Goal: Task Accomplishment & Management: Use online tool/utility

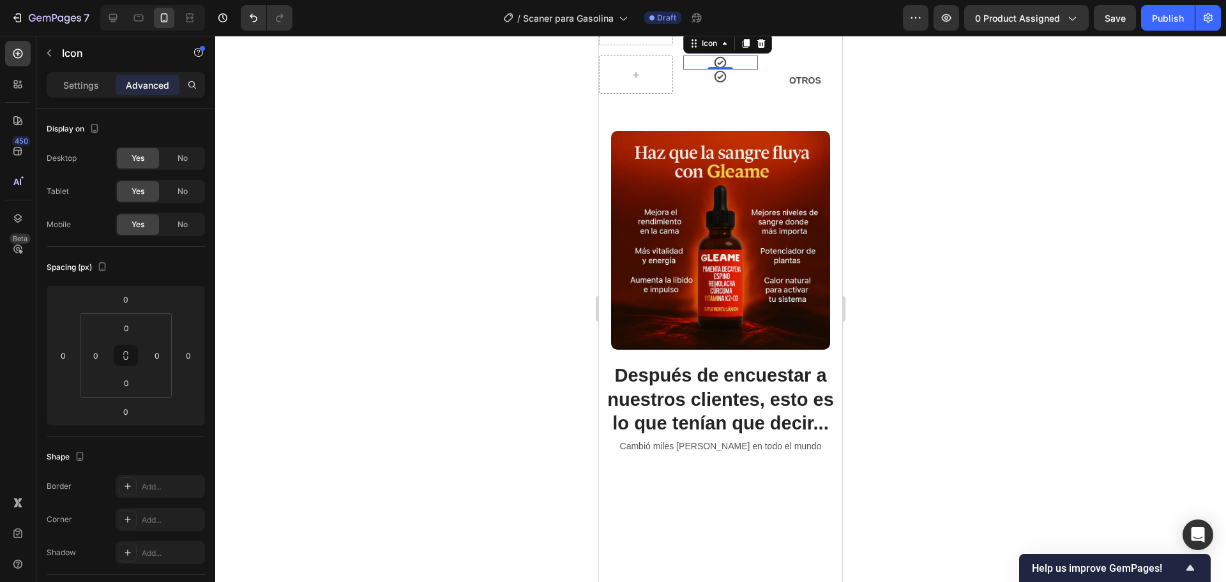
click at [971, 254] on div at bounding box center [720, 309] width 1011 height 547
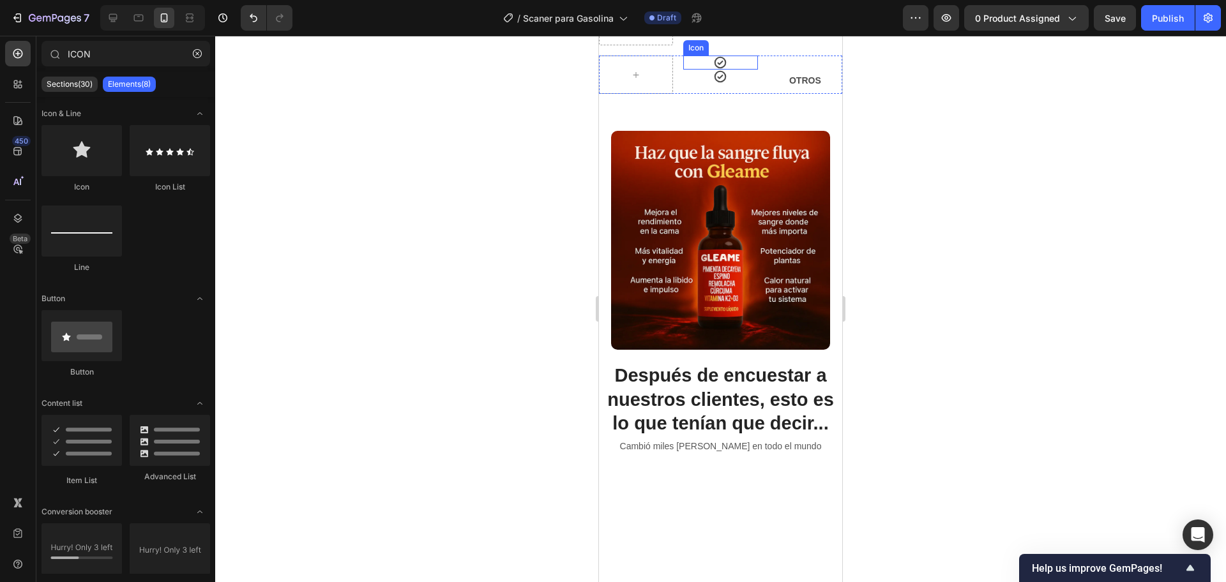
click at [725, 70] on div "Icon" at bounding box center [720, 63] width 74 height 14
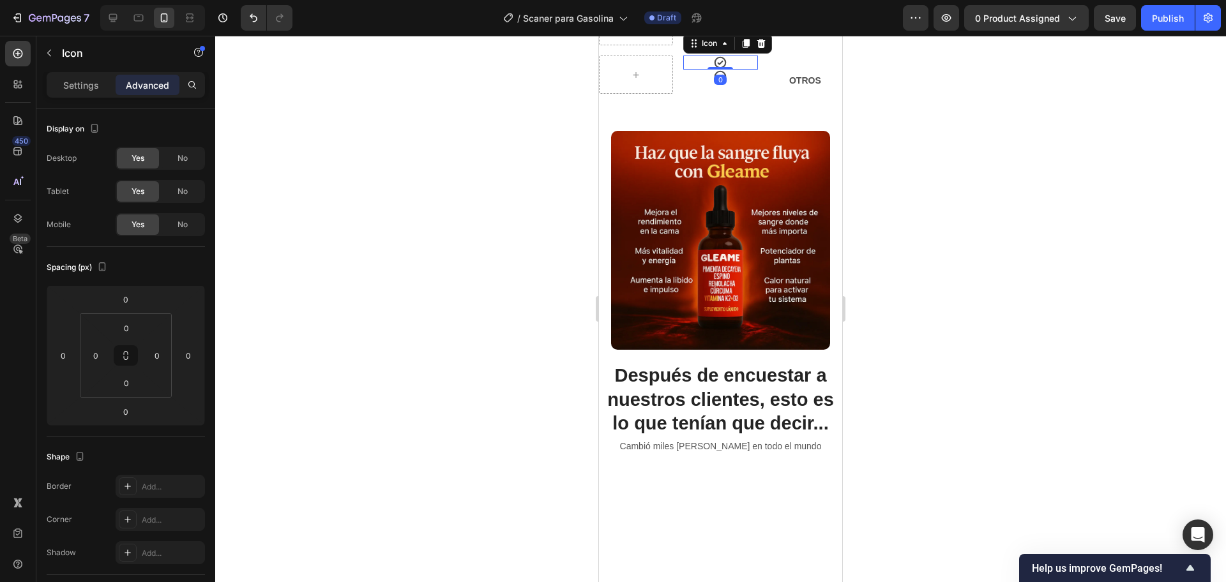
click at [768, 54] on div "Icon" at bounding box center [727, 43] width 89 height 20
click at [766, 54] on div "Icon" at bounding box center [727, 43] width 89 height 20
click at [764, 51] on div at bounding box center [760, 43] width 15 height 15
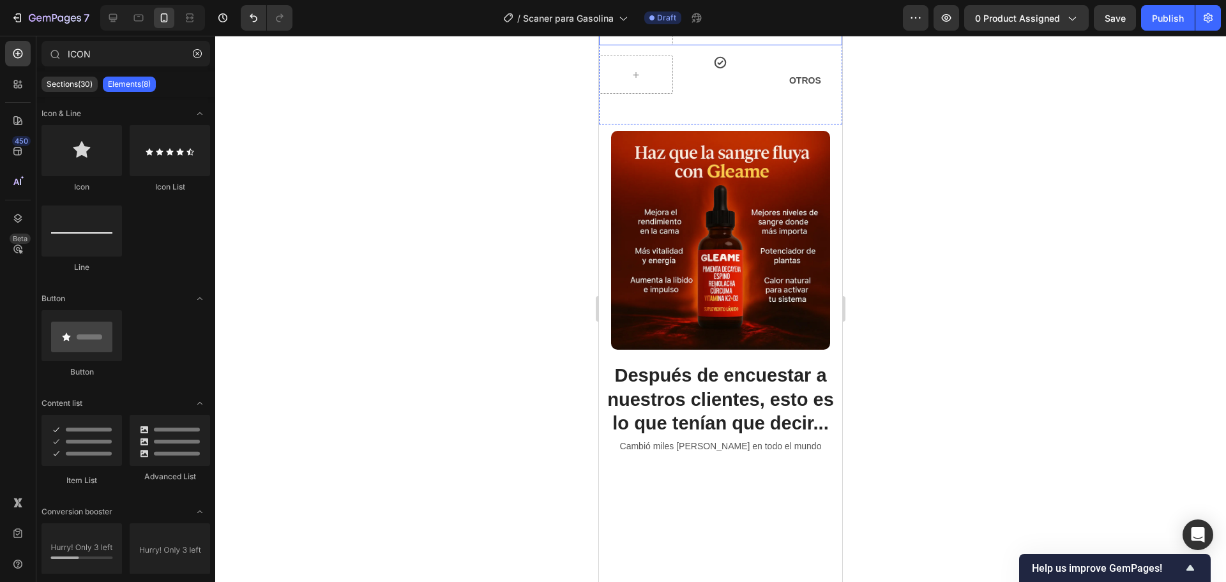
click at [1039, 236] on div at bounding box center [720, 309] width 1011 height 547
click at [720, 69] on icon at bounding box center [720, 63] width 12 height 12
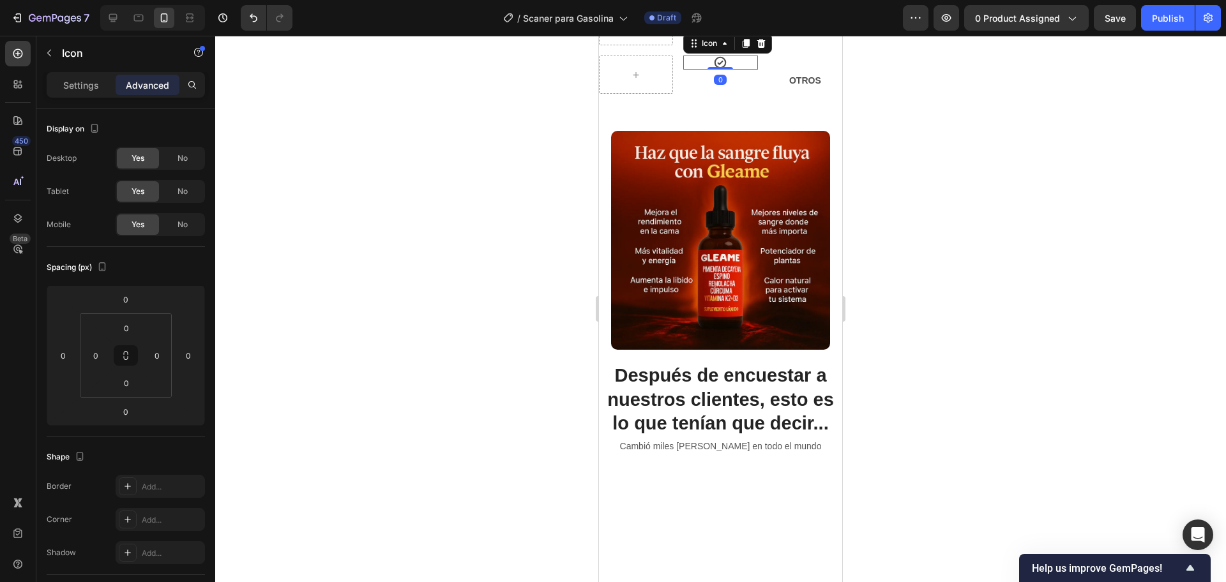
drag, startPoint x: 1024, startPoint y: 283, endPoint x: 902, endPoint y: 317, distance: 125.8
click at [1024, 286] on div at bounding box center [720, 309] width 1011 height 547
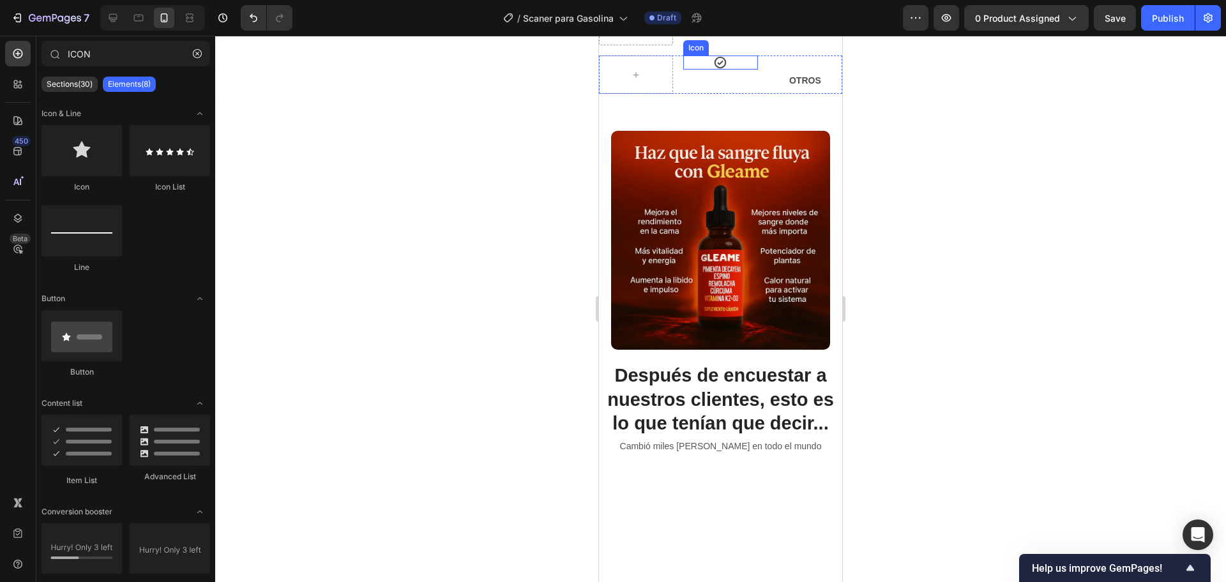
click at [715, 70] on icon at bounding box center [720, 63] width 14 height 14
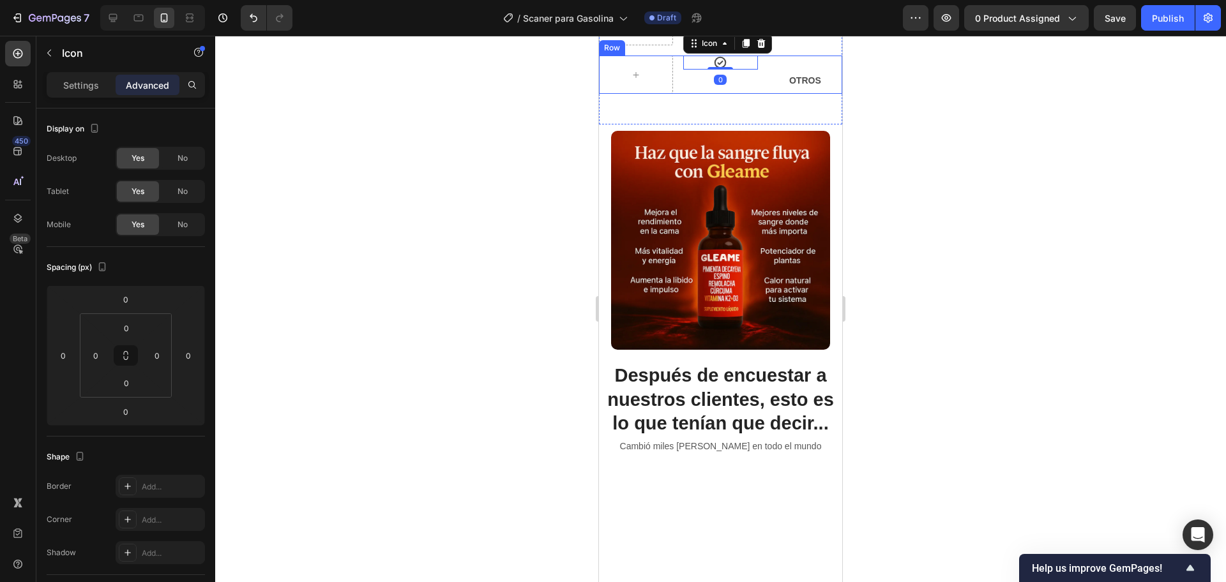
click at [678, 94] on div "Icon 0 OTROS Text Block Row" at bounding box center [720, 75] width 243 height 38
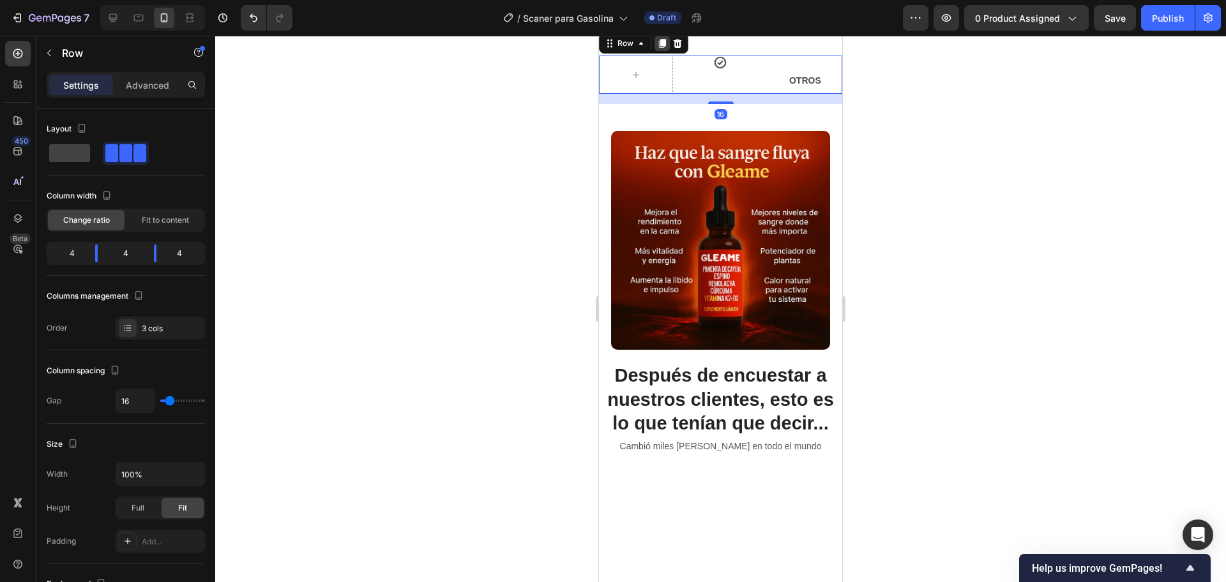
click at [660, 49] on icon at bounding box center [662, 43] width 10 height 10
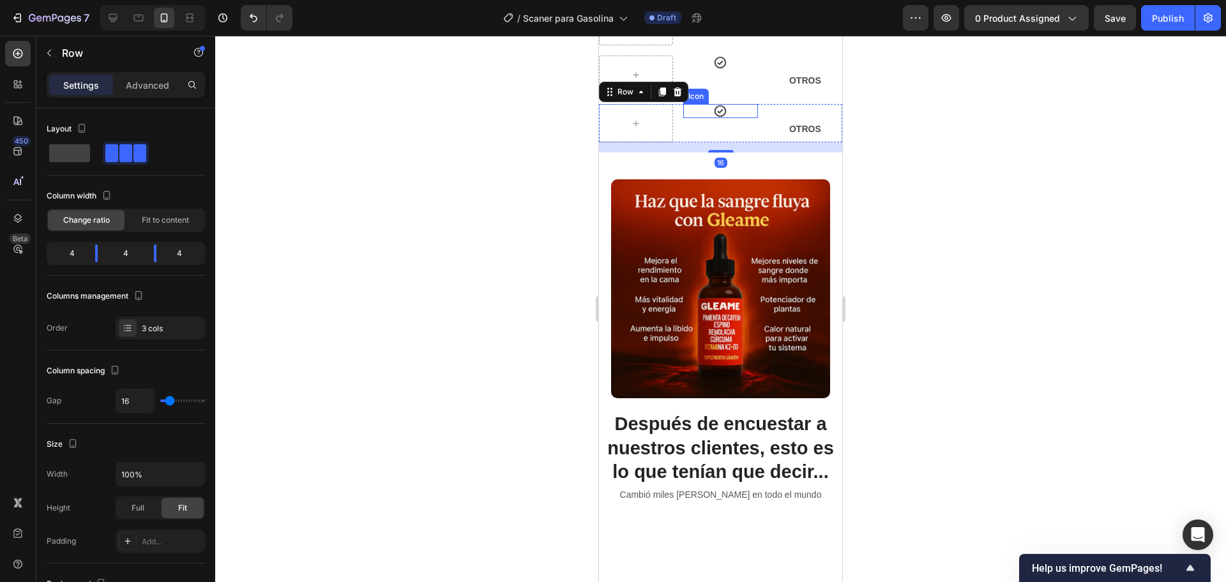
click at [706, 118] on div "Icon" at bounding box center [720, 111] width 74 height 14
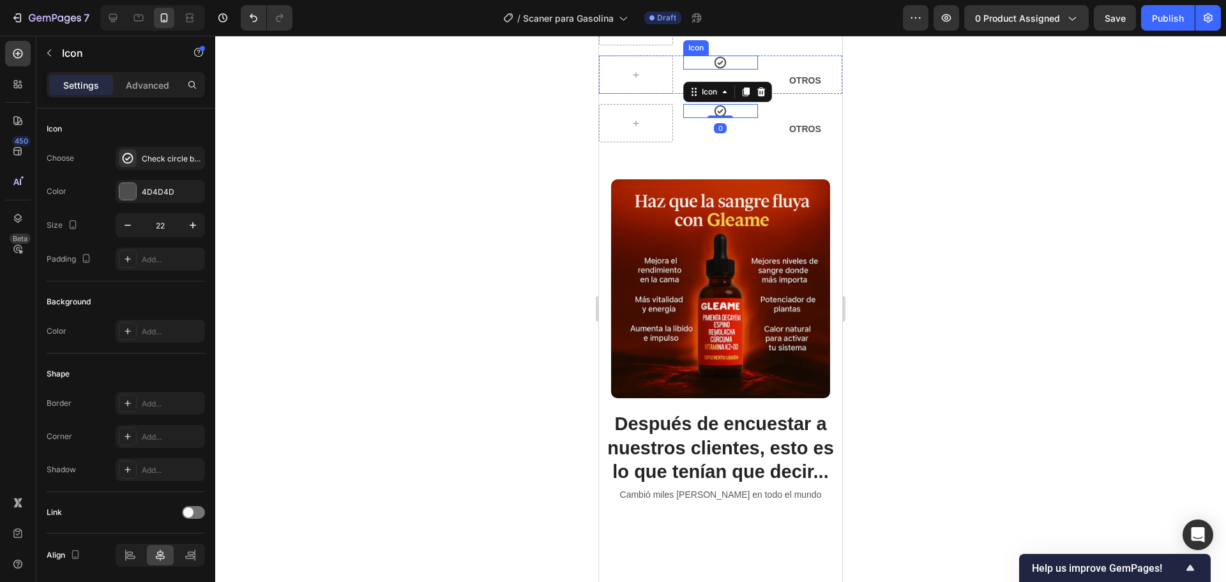
click at [718, 70] on icon at bounding box center [720, 63] width 14 height 14
click at [717, 118] on icon at bounding box center [720, 111] width 14 height 14
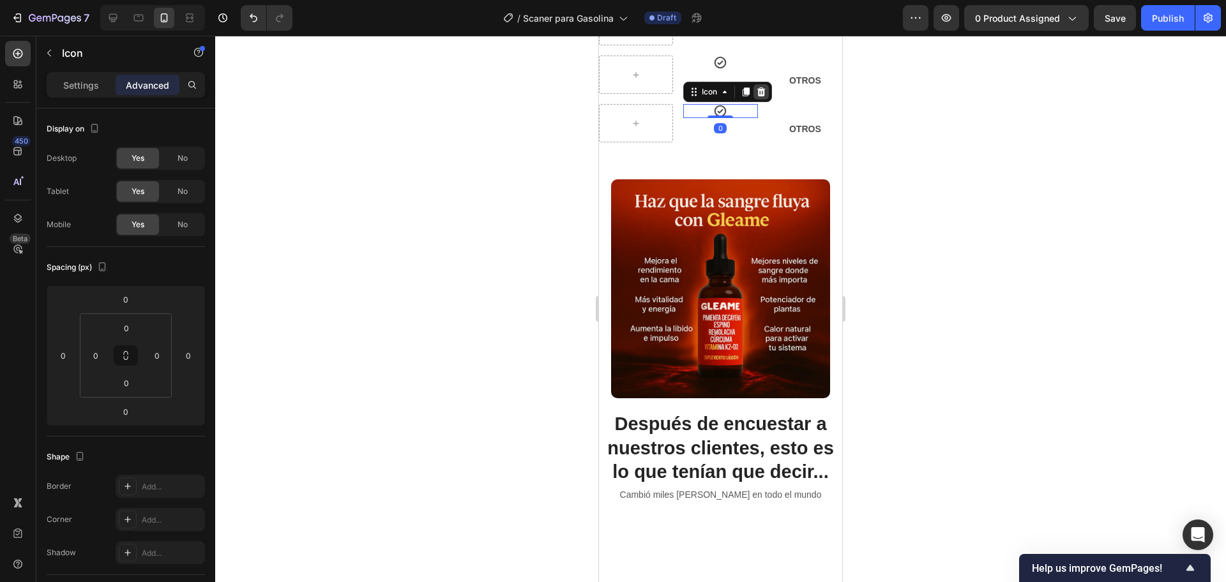
click at [759, 97] on icon at bounding box center [761, 92] width 10 height 10
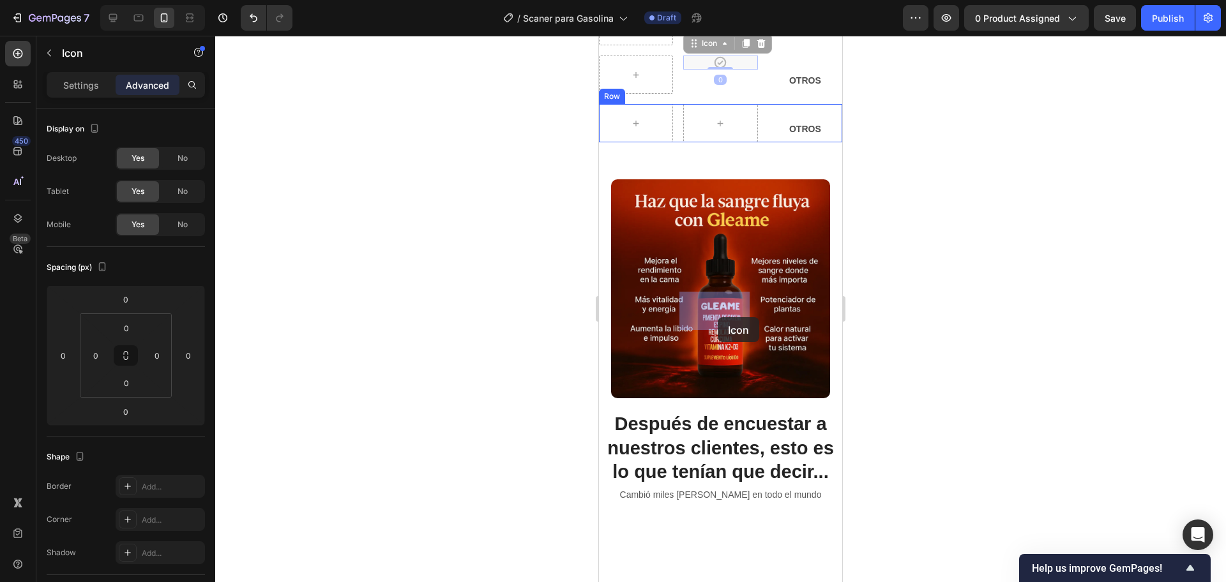
drag, startPoint x: 718, startPoint y: 248, endPoint x: 709, endPoint y: 317, distance: 69.5
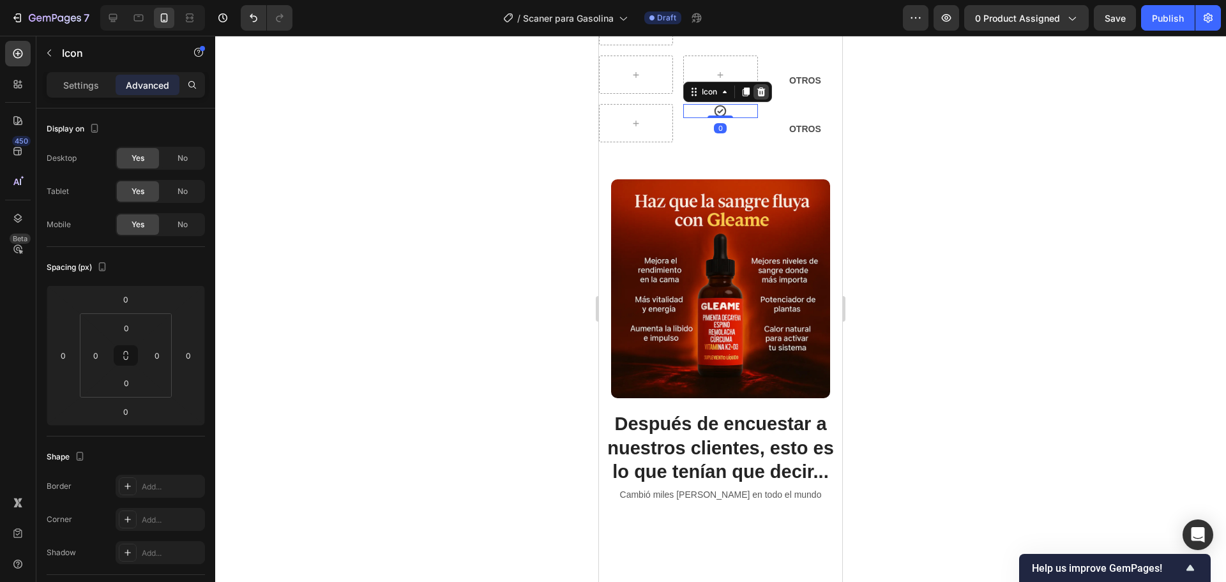
click at [756, 97] on icon at bounding box center [761, 92] width 10 height 10
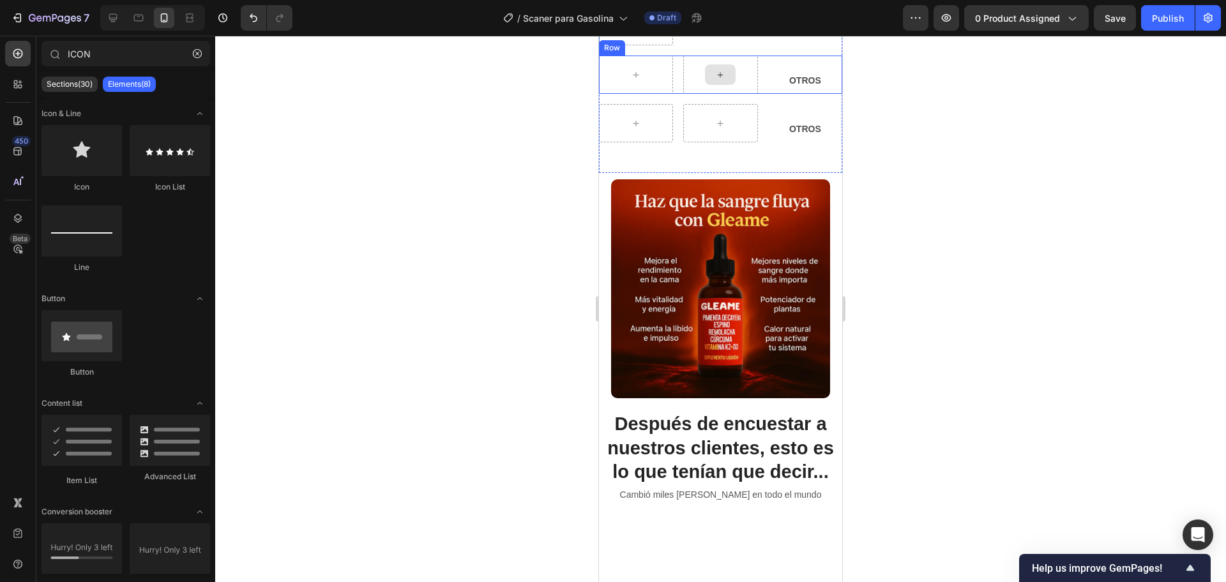
click at [715, 80] on icon at bounding box center [720, 75] width 10 height 11
drag, startPoint x: 761, startPoint y: 208, endPoint x: 720, endPoint y: 276, distance: 79.6
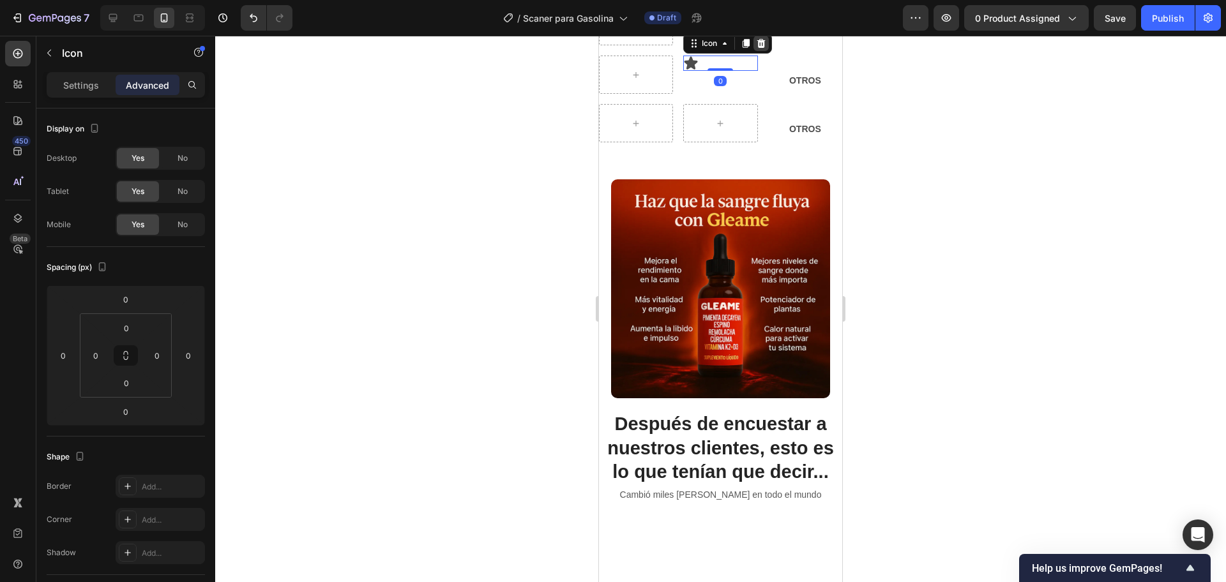
click at [759, 48] on icon at bounding box center [761, 43] width 8 height 9
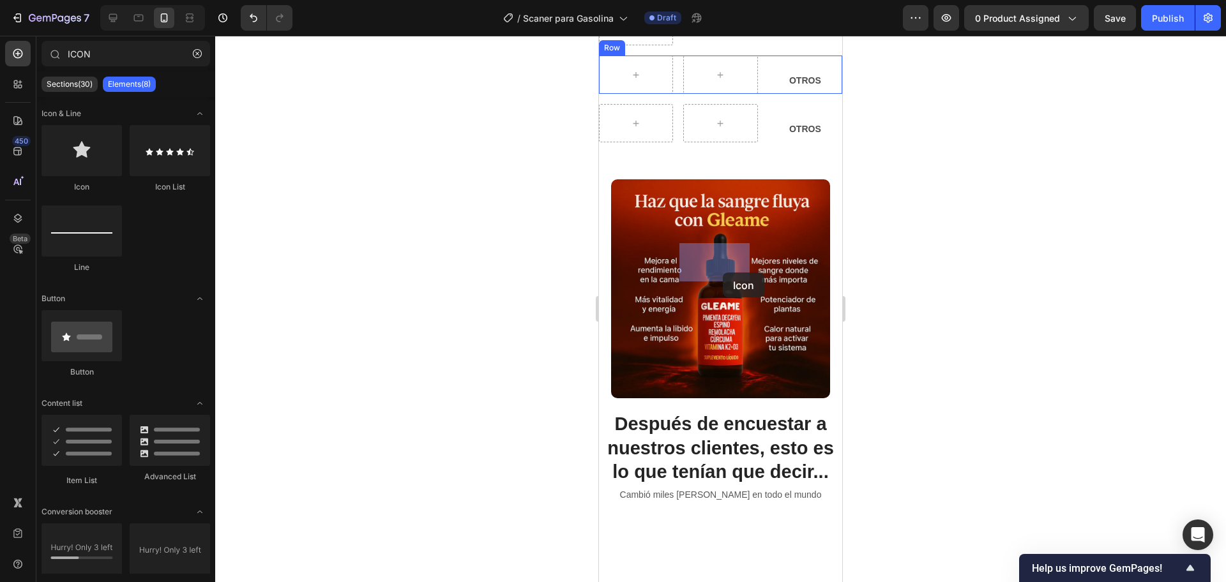
drag, startPoint x: 695, startPoint y: 189, endPoint x: 723, endPoint y: 273, distance: 88.0
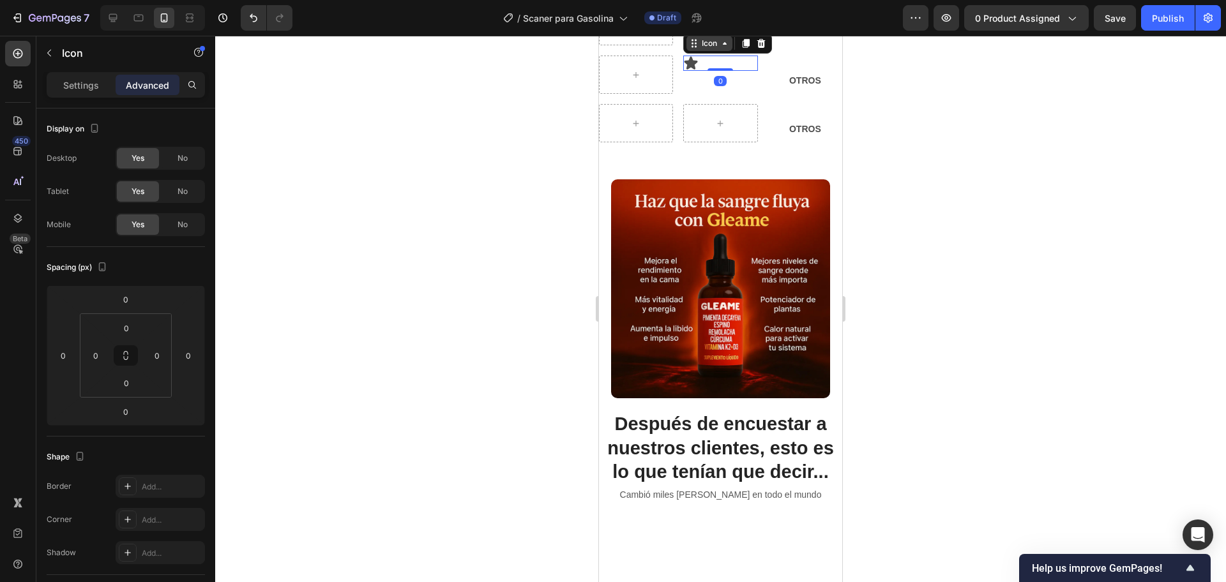
click at [715, 51] on div "Icon" at bounding box center [709, 43] width 46 height 15
click at [723, 71] on div "Icon Row 3 cols Section 0" at bounding box center [720, 63] width 74 height 15
click at [73, 94] on div "Settings Advanced" at bounding box center [126, 85] width 158 height 26
click at [76, 89] on p "Settings" at bounding box center [81, 85] width 36 height 13
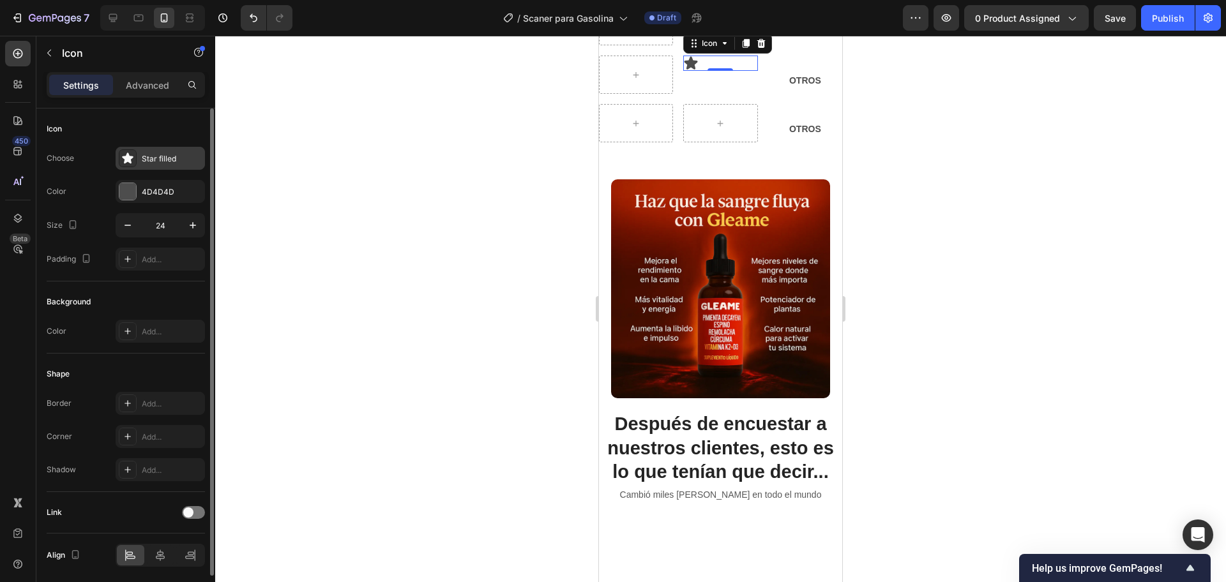
click at [132, 159] on icon at bounding box center [127, 158] width 13 height 13
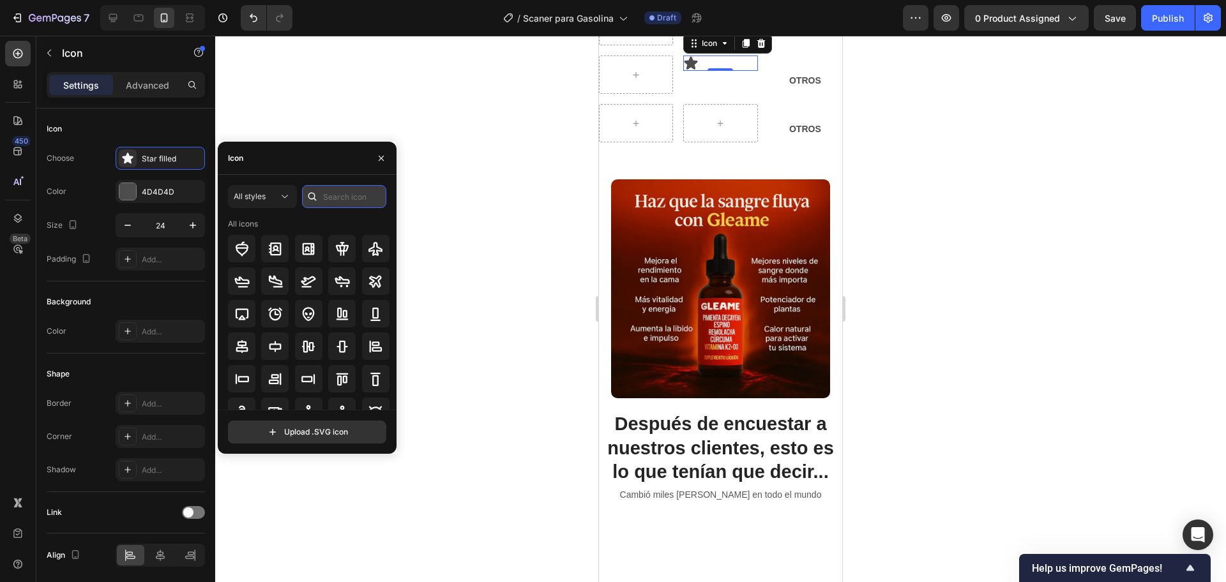
click at [349, 203] on input "text" at bounding box center [344, 196] width 84 height 23
type input "cHECK"
click at [370, 257] on div at bounding box center [375, 248] width 27 height 27
click at [698, 153] on div "Image OTROS Text Block Row Icon Row 3 cols Section 0 OTROS Text Block Row OTROS…" at bounding box center [720, 80] width 243 height 146
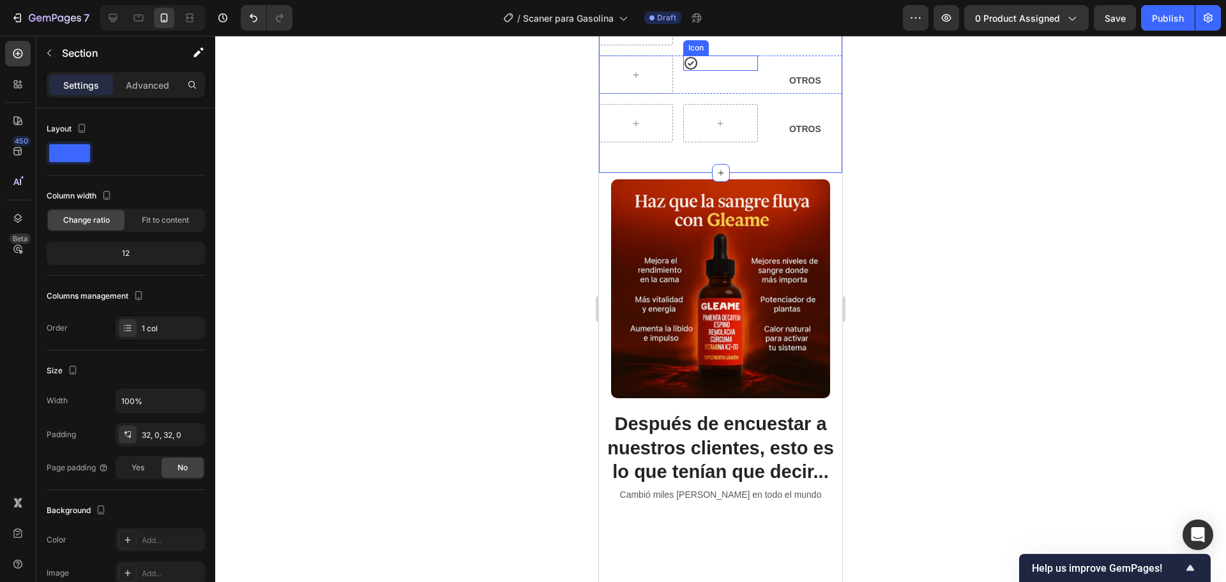
click at [684, 70] on icon at bounding box center [690, 63] width 13 height 13
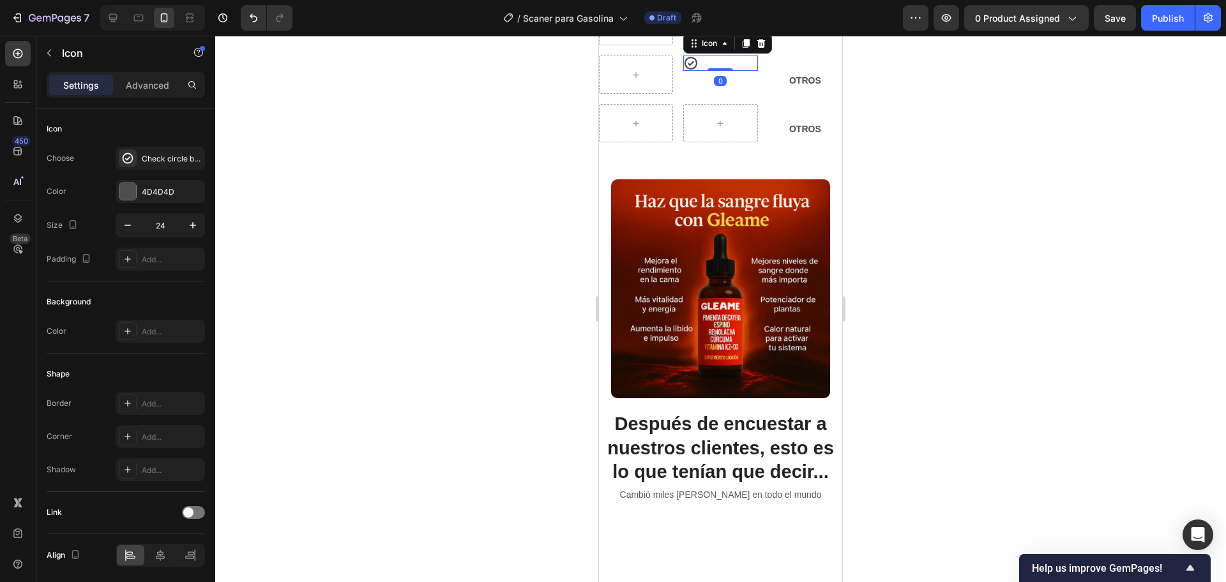
click at [683, 71] on icon at bounding box center [690, 63] width 15 height 15
click at [684, 70] on icon at bounding box center [690, 63] width 13 height 13
click at [692, 71] on icon at bounding box center [690, 63] width 15 height 15
click at [789, 86] on strong "OTROS" at bounding box center [805, 80] width 32 height 10
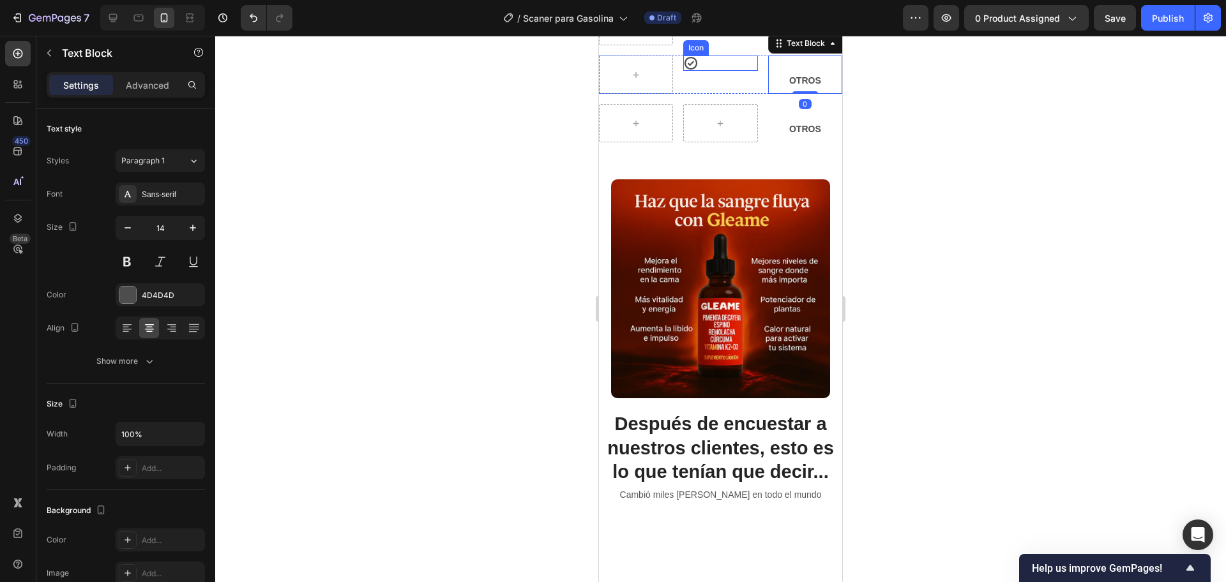
click at [699, 71] on div "Icon" at bounding box center [720, 63] width 74 height 15
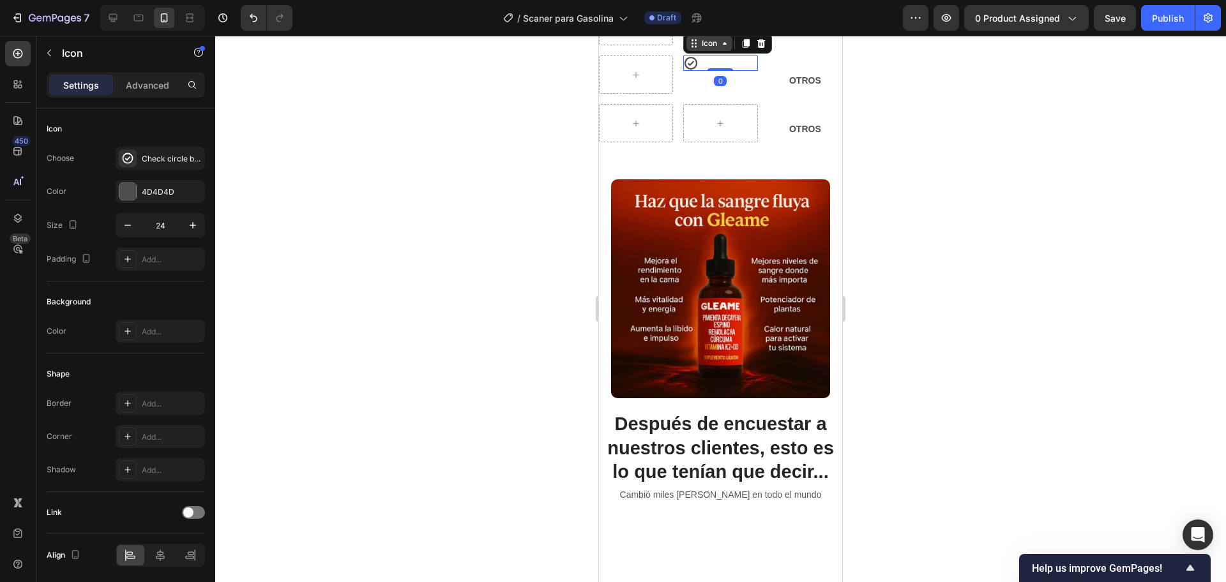
click at [704, 43] on div "Icon" at bounding box center [709, 43] width 20 height 0
click at [709, 54] on div "Icon Row 3 cols Section" at bounding box center [727, 43] width 89 height 20
click at [706, 51] on div "Icon" at bounding box center [709, 43] width 46 height 15
click at [704, 51] on div "Icon" at bounding box center [709, 43] width 46 height 15
click at [701, 71] on div "Icon Row 3 cols Section 0" at bounding box center [720, 63] width 74 height 15
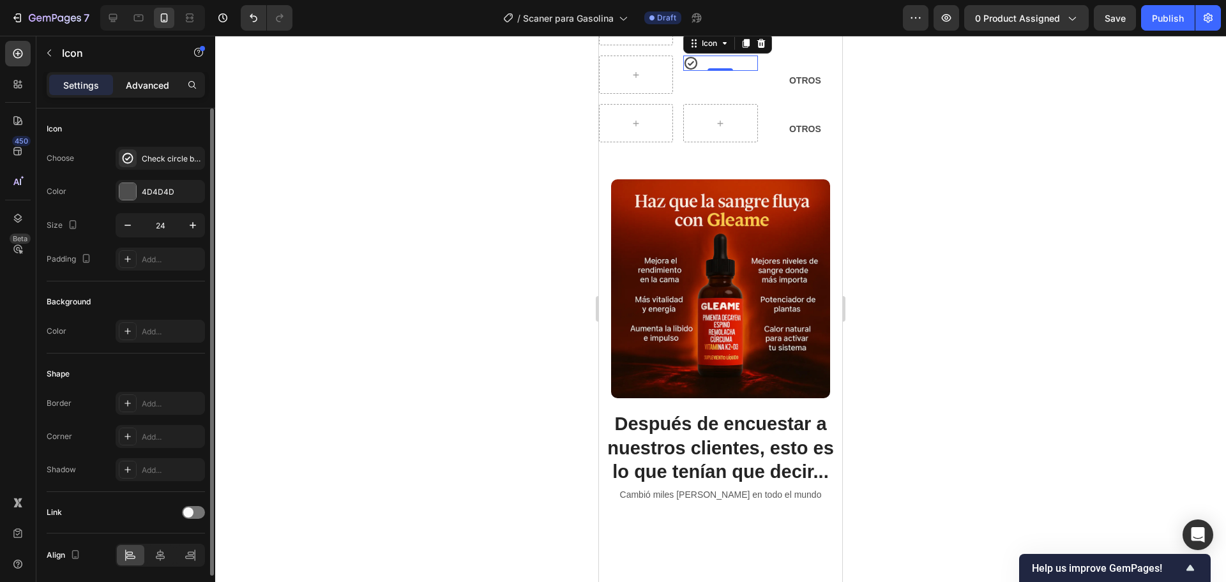
click at [140, 87] on p "Advanced" at bounding box center [147, 85] width 43 height 13
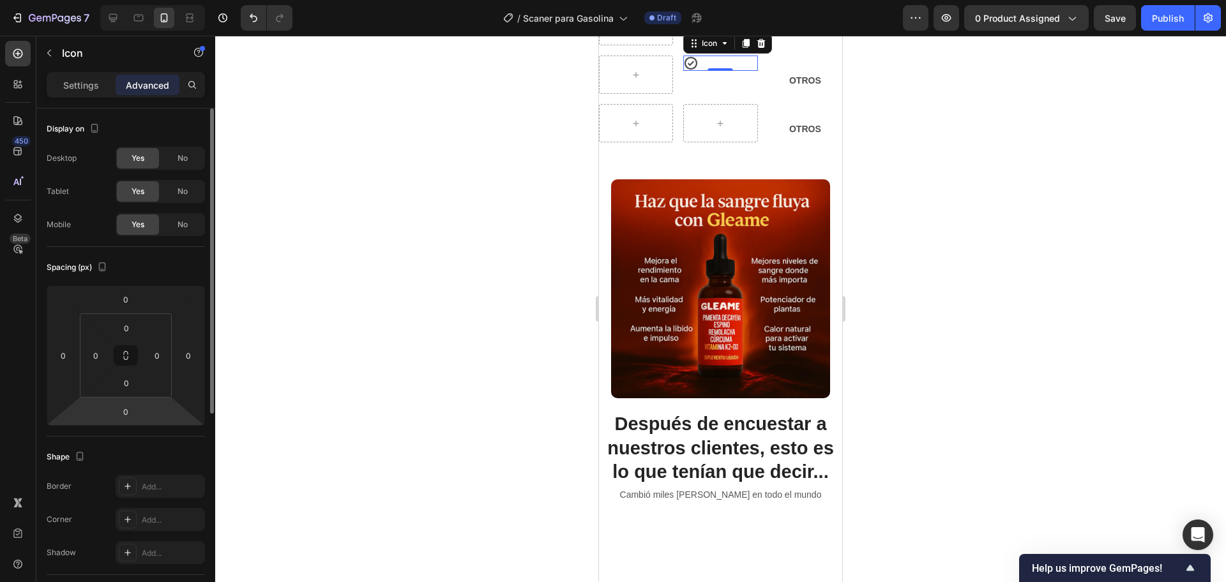
scroll to position [80, 0]
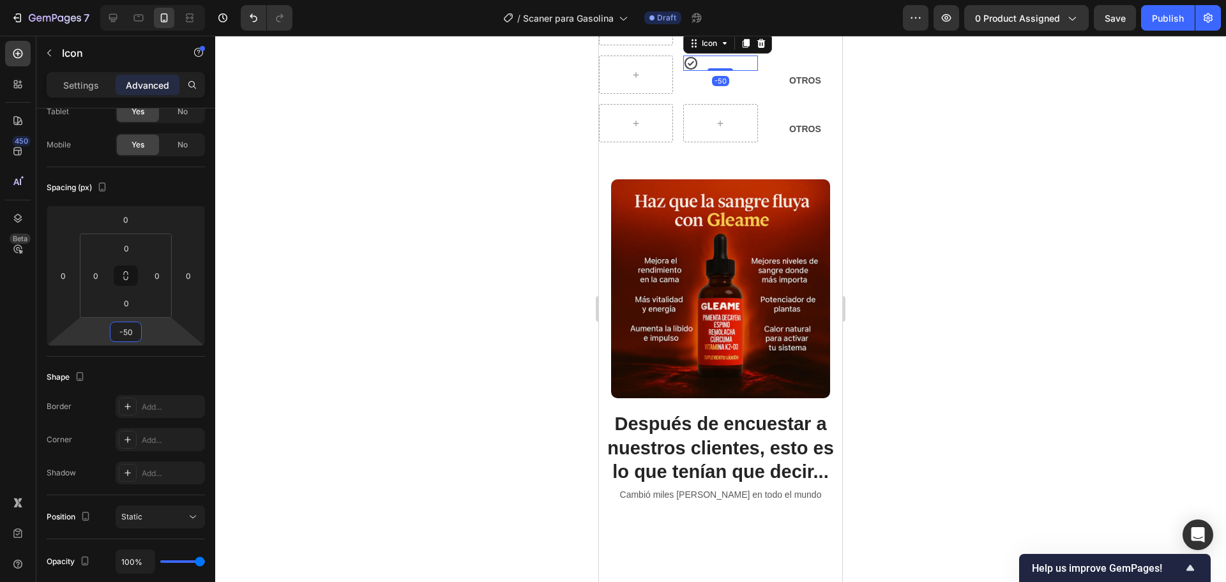
drag, startPoint x: 127, startPoint y: 319, endPoint x: 128, endPoint y: 338, distance: 19.8
click at [128, 0] on html "7 Version history / Scaner para Gasolina Draft Preview 0 product assigned Save …" at bounding box center [613, 0] width 1226 height 0
click at [709, 71] on div "Icon Row 3 cols Section 0" at bounding box center [720, 63] width 74 height 15
type input "0"
click at [721, 71] on div "Icon Row 3 cols Section 0" at bounding box center [720, 63] width 74 height 15
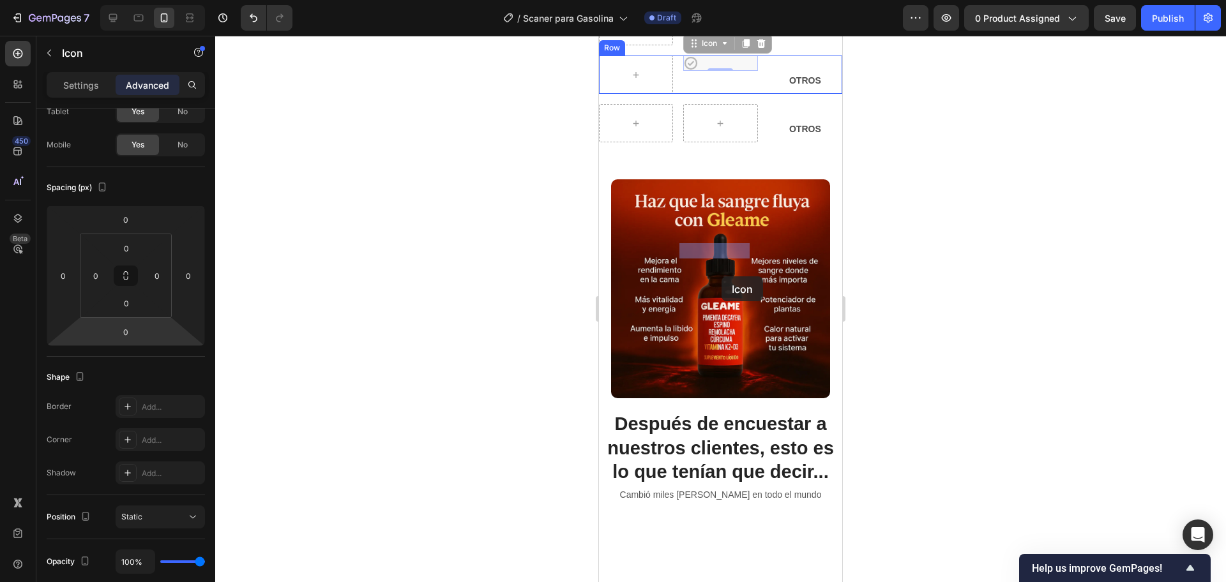
drag, startPoint x: 719, startPoint y: 251, endPoint x: 722, endPoint y: 276, distance: 25.7
drag, startPoint x: 719, startPoint y: 253, endPoint x: 718, endPoint y: 278, distance: 24.3
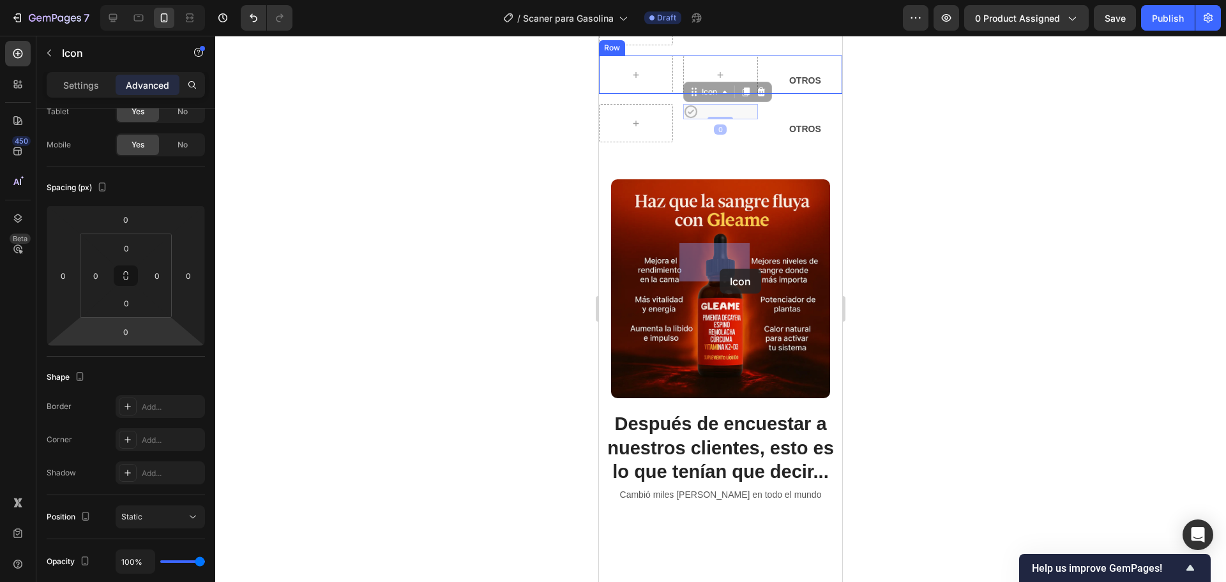
drag, startPoint x: 724, startPoint y: 299, endPoint x: 720, endPoint y: 269, distance: 31.0
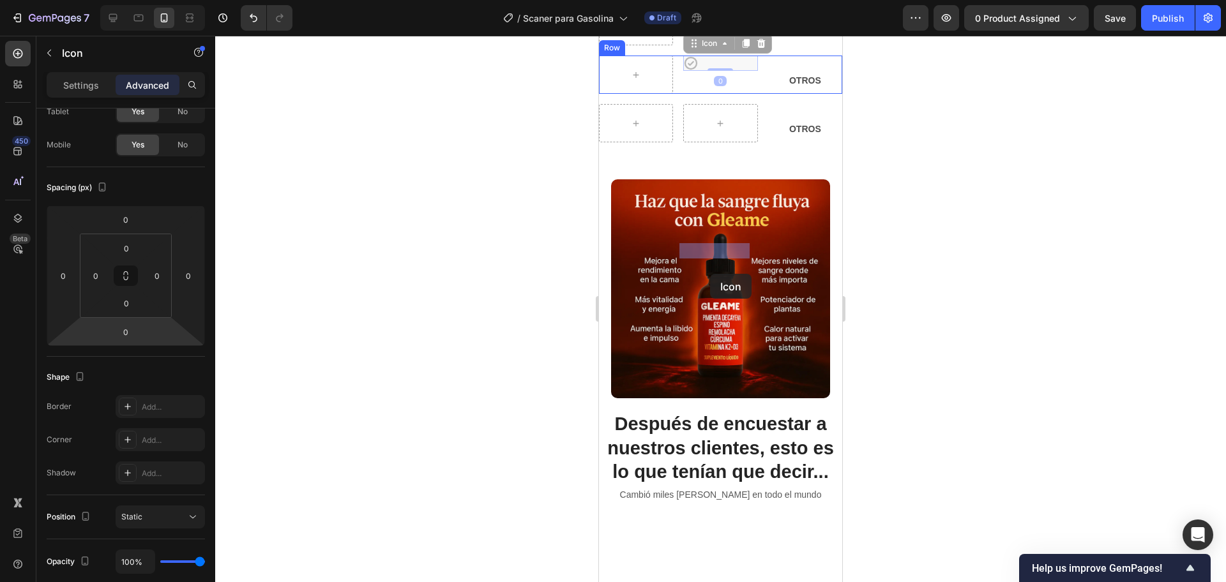
drag, startPoint x: 686, startPoint y: 247, endPoint x: 710, endPoint y: 274, distance: 36.2
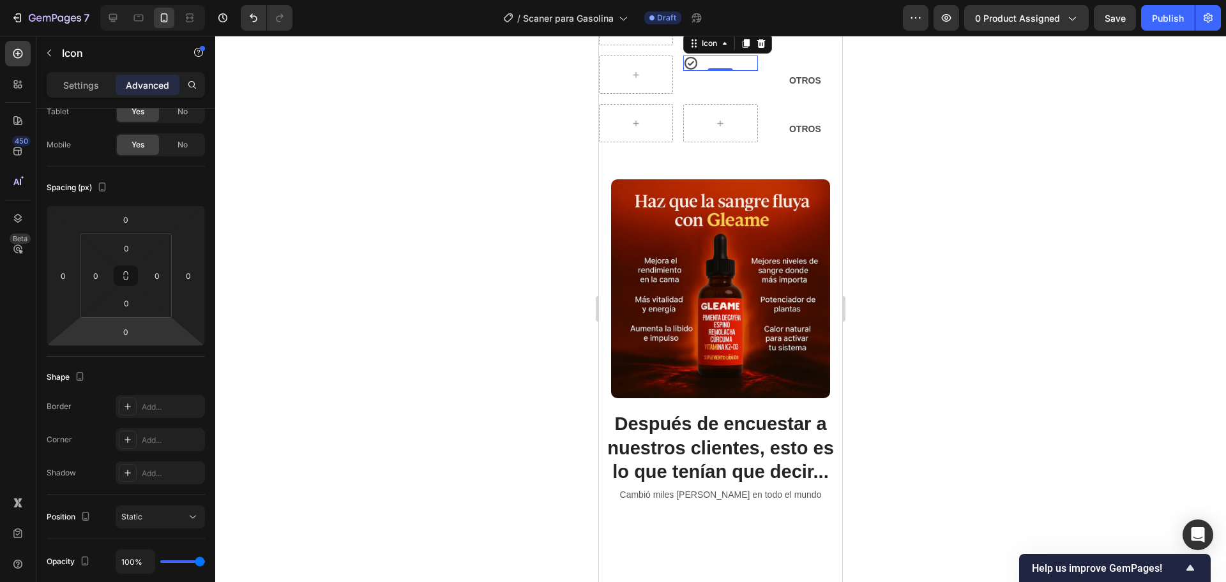
click at [684, 70] on icon at bounding box center [690, 63] width 13 height 13
click at [708, 94] on div "Icon 0" at bounding box center [720, 75] width 74 height 38
click at [709, 94] on div "Icon 0" at bounding box center [720, 75] width 74 height 38
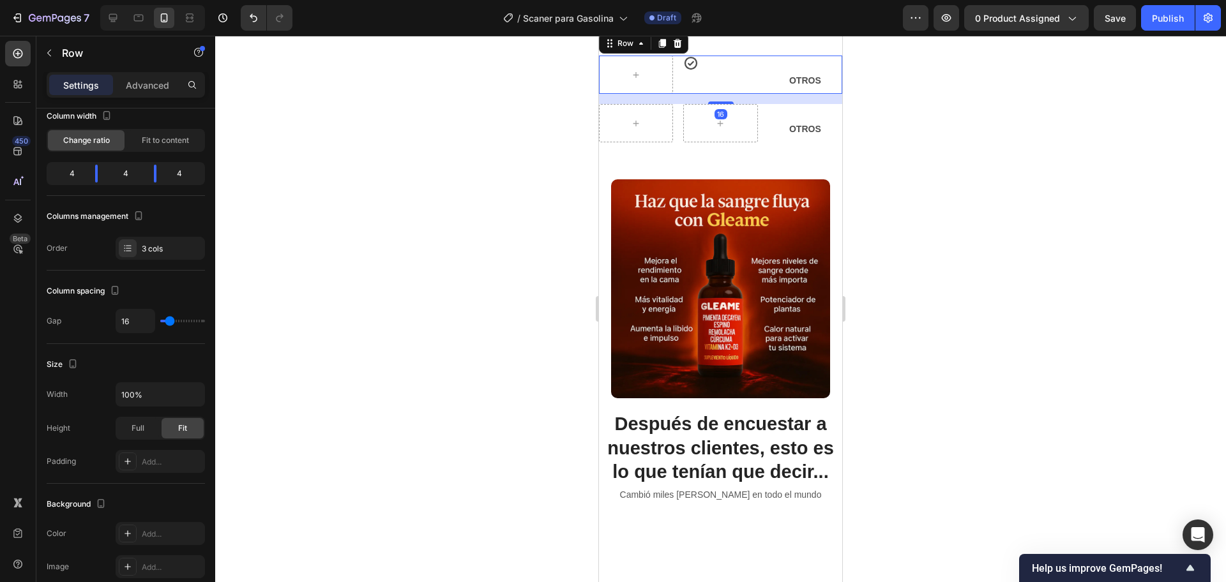
scroll to position [0, 0]
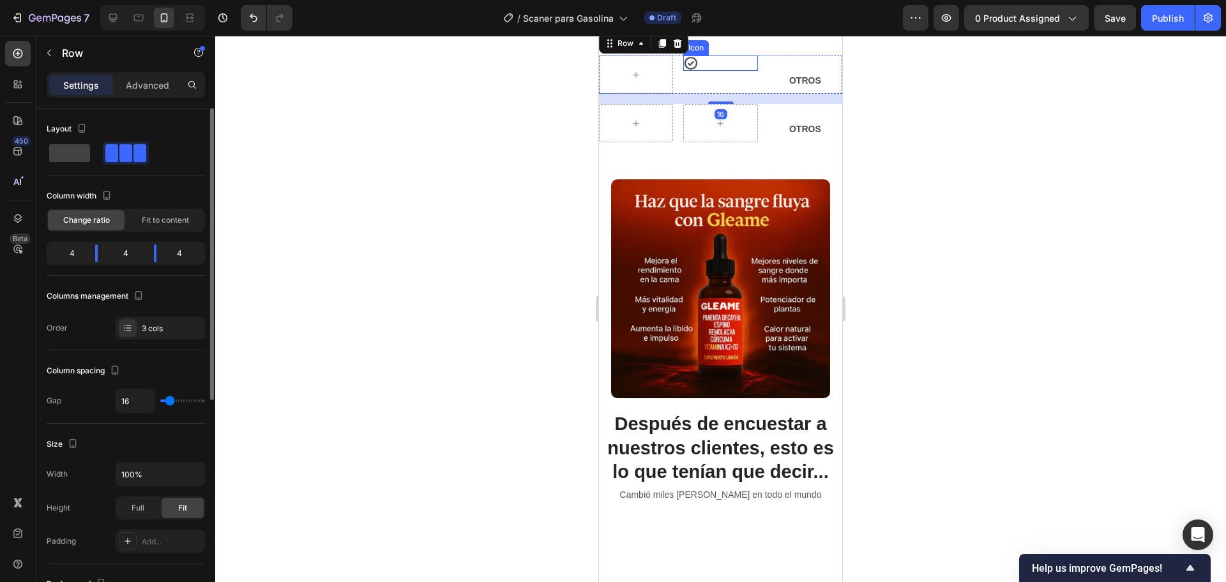
click at [706, 71] on div "Icon" at bounding box center [720, 63] width 74 height 15
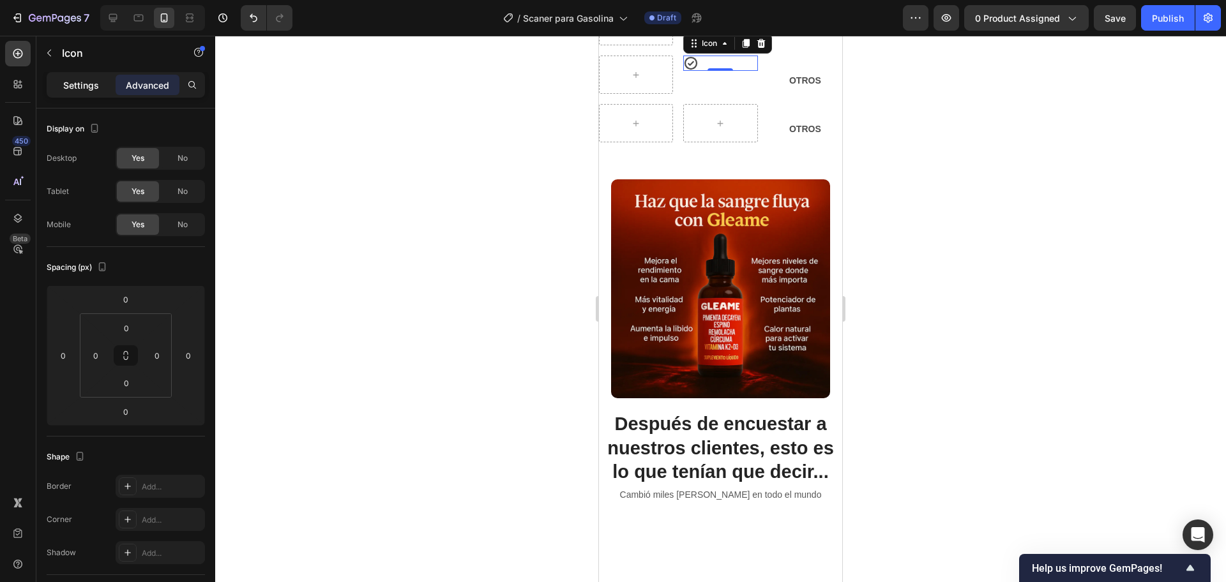
click at [105, 86] on div "Settings" at bounding box center [81, 85] width 64 height 20
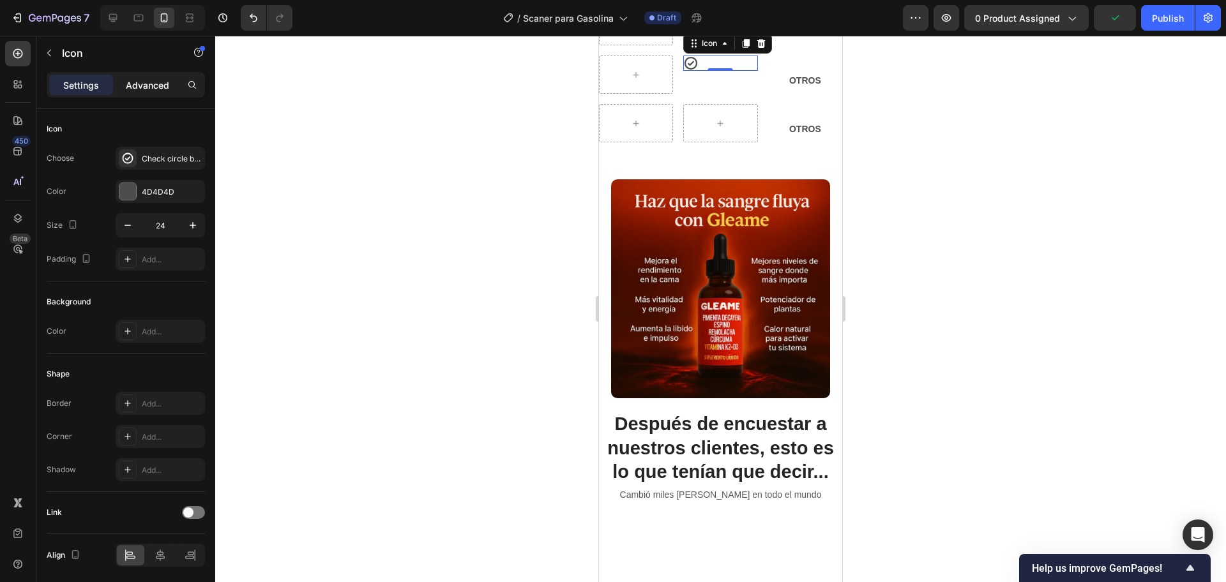
click at [119, 86] on div "Advanced" at bounding box center [148, 85] width 64 height 20
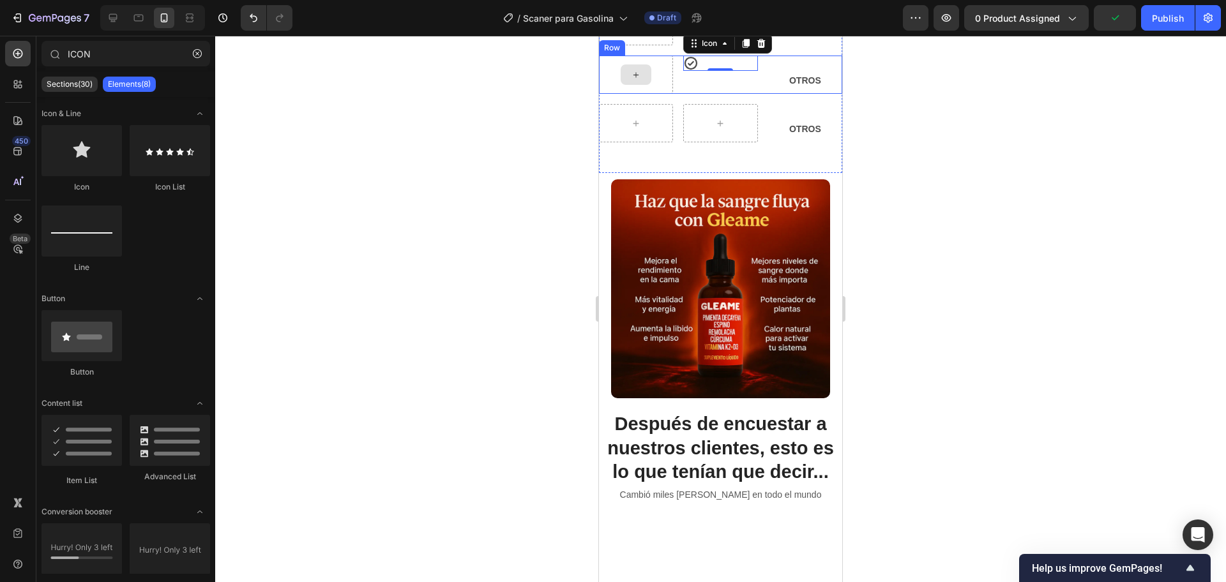
click at [649, 85] on div at bounding box center [636, 74] width 31 height 20
click at [686, 71] on icon at bounding box center [690, 63] width 15 height 15
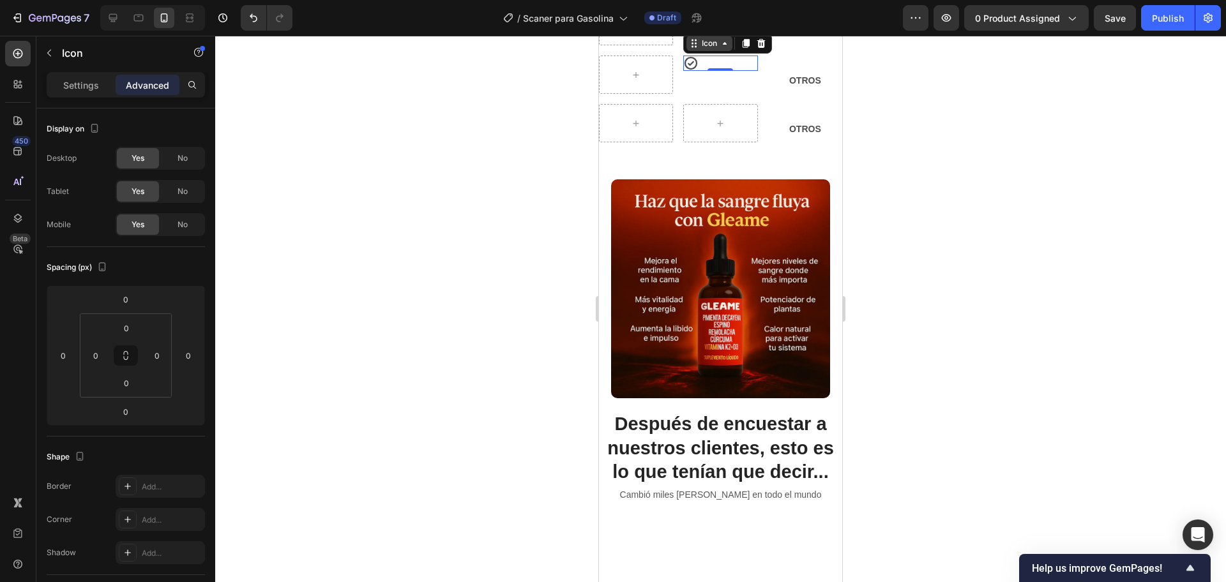
click at [707, 43] on div "Icon" at bounding box center [709, 43] width 20 height 0
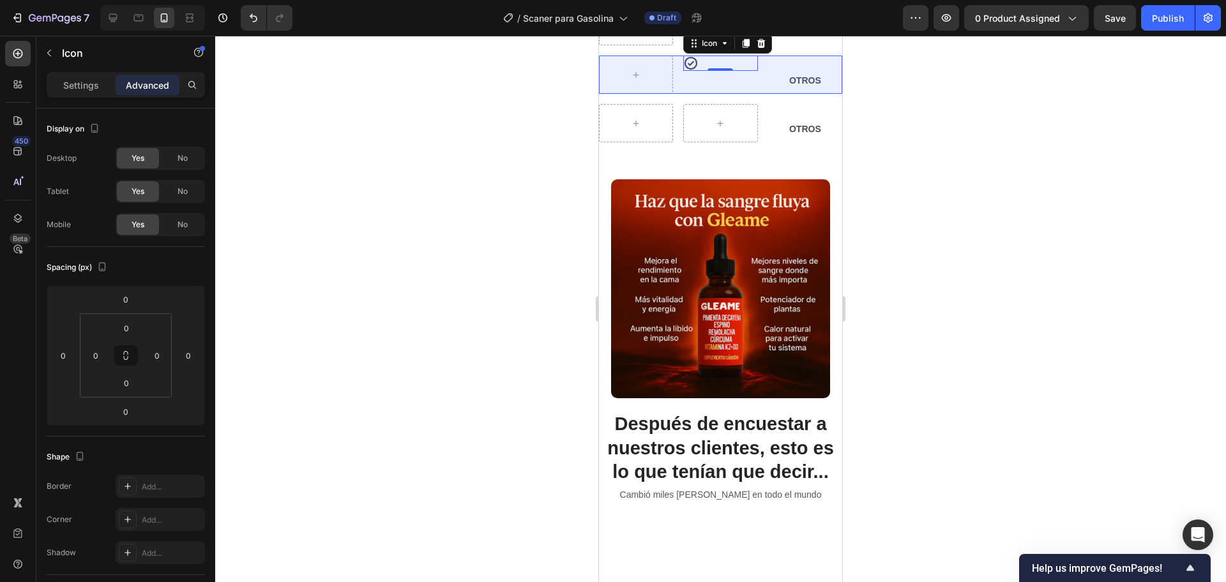
click at [711, 25] on div "Row 3 cols" at bounding box center [711, 21] width 45 height 8
click at [711, 7] on img at bounding box center [720, 7] width 74 height 0
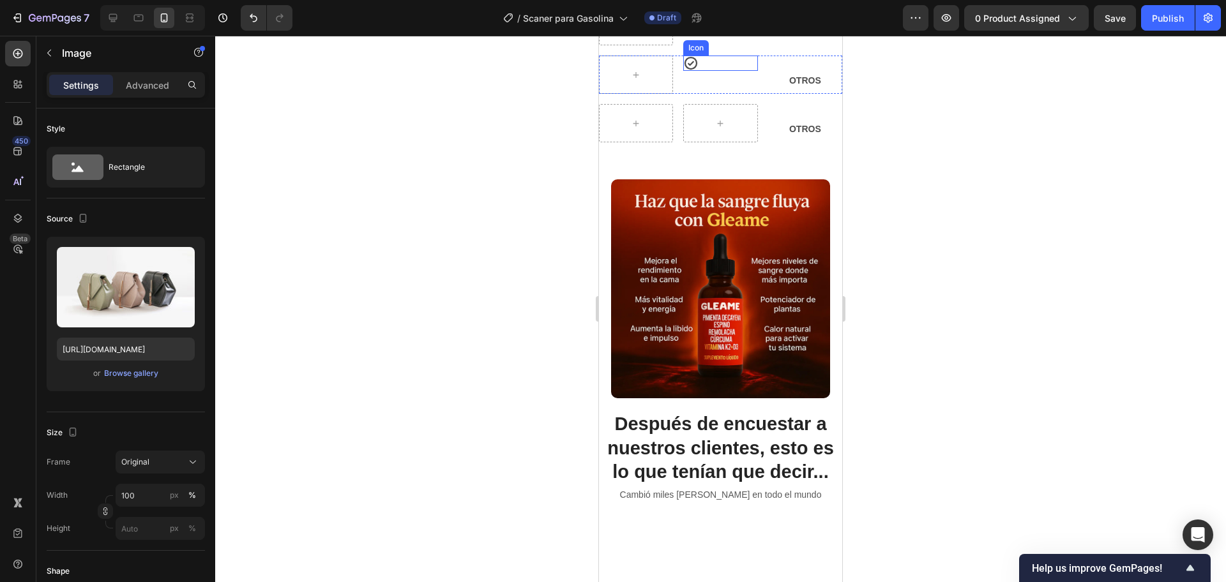
click at [692, 70] on icon at bounding box center [690, 63] width 13 height 13
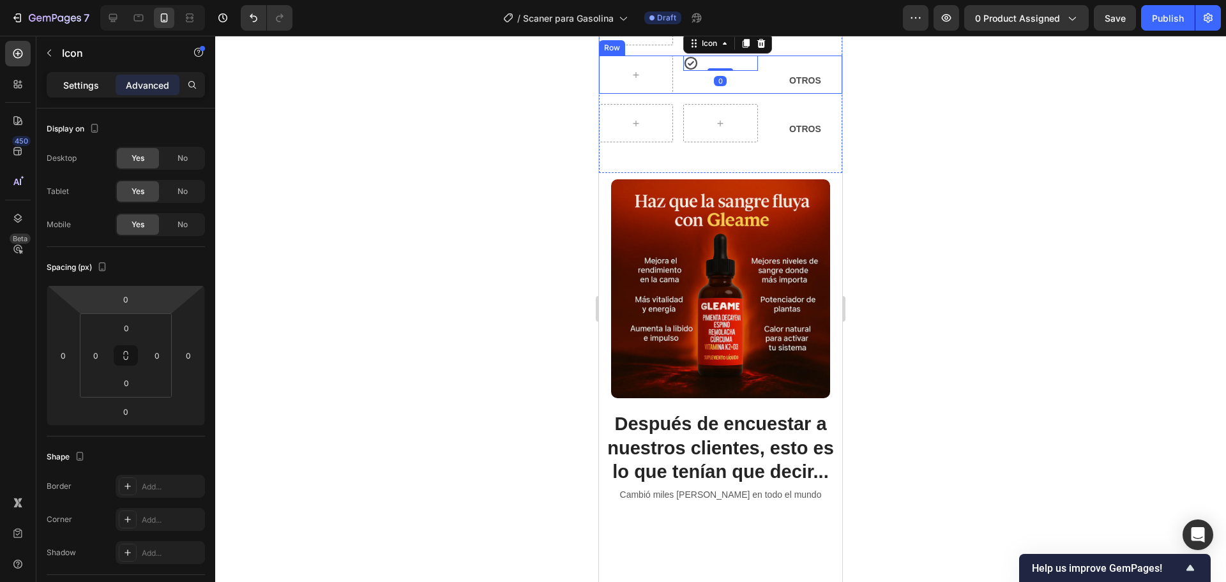
click at [95, 91] on p "Settings" at bounding box center [81, 85] width 36 height 13
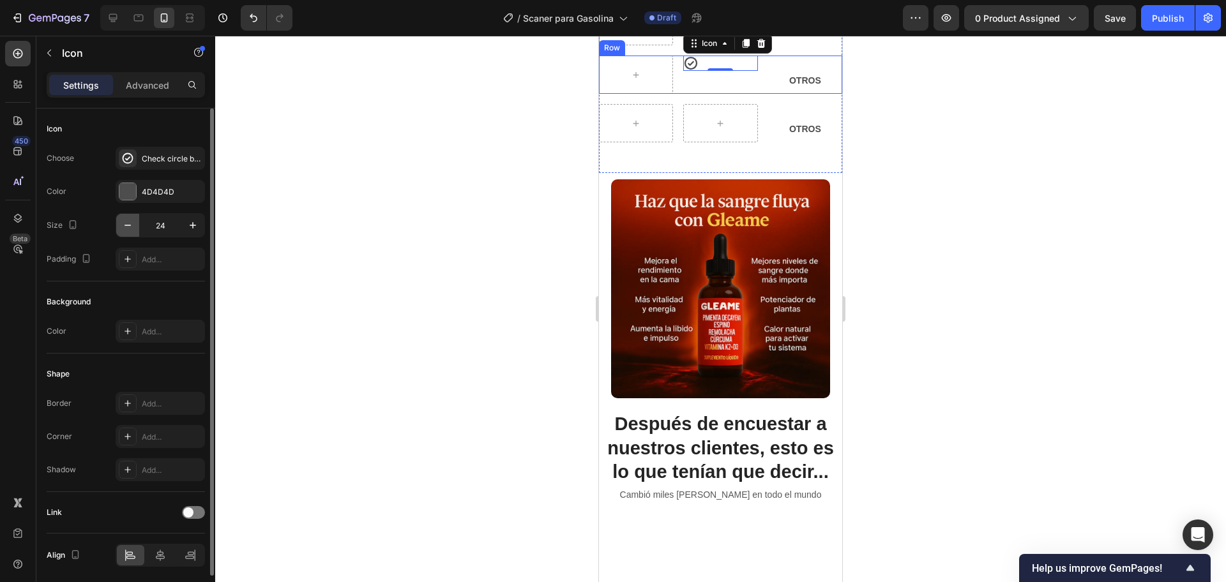
click at [122, 234] on button "button" at bounding box center [127, 225] width 23 height 23
click at [189, 224] on icon "button" at bounding box center [192, 225] width 13 height 13
type input "24"
drag, startPoint x: 163, startPoint y: 256, endPoint x: 201, endPoint y: 249, distance: 38.3
click at [165, 256] on div "Add..." at bounding box center [172, 259] width 60 height 11
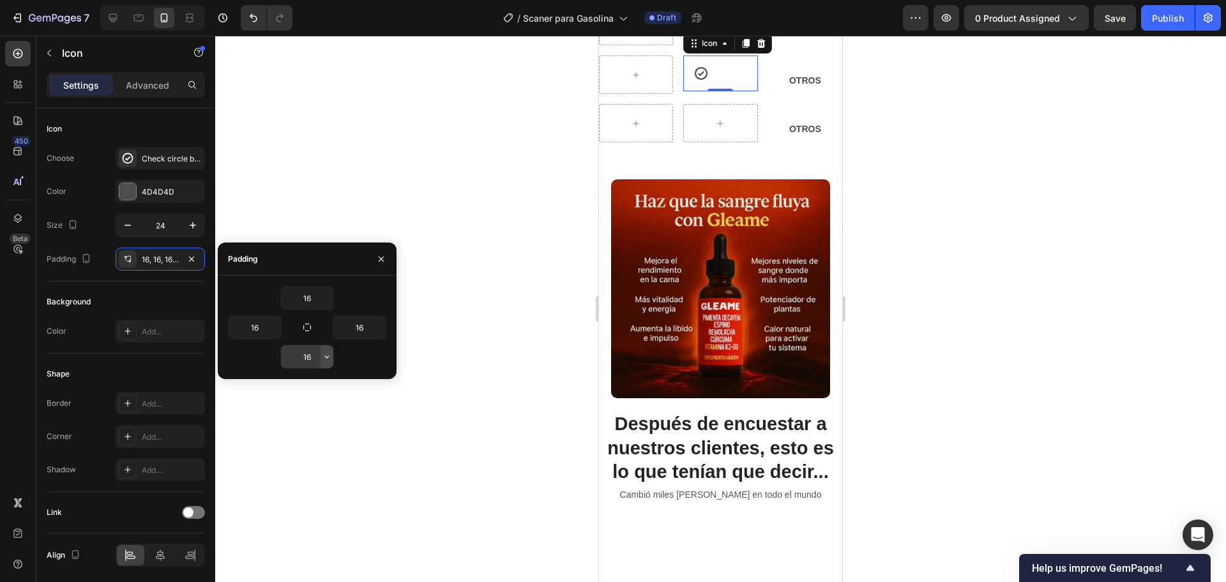
click at [324, 358] on icon "button" at bounding box center [327, 357] width 10 height 10
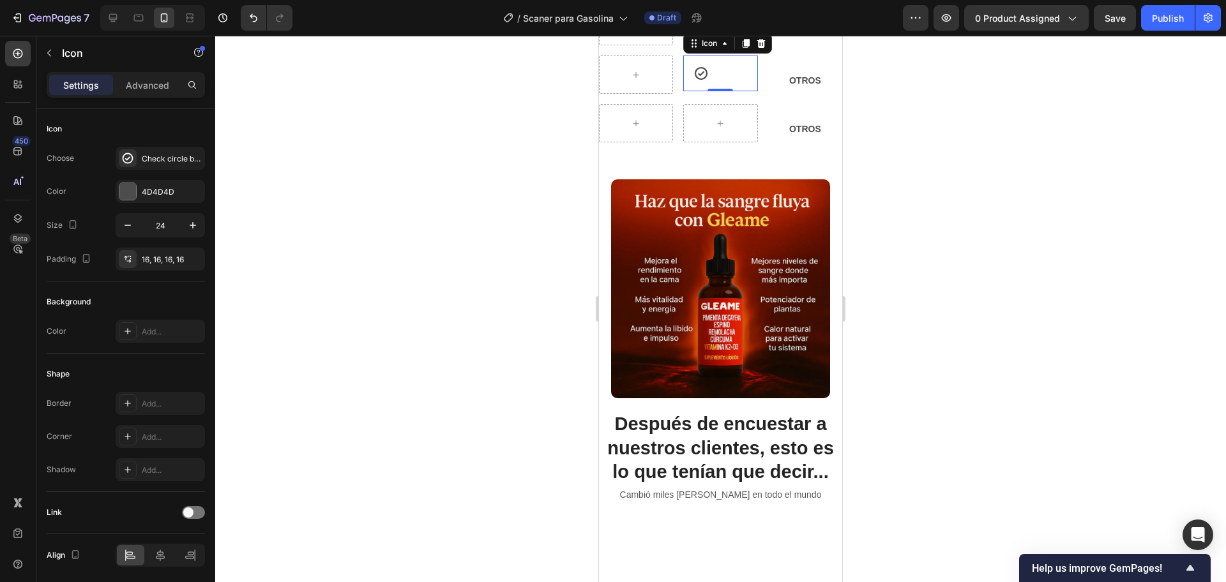
click at [460, 323] on div at bounding box center [720, 309] width 1011 height 547
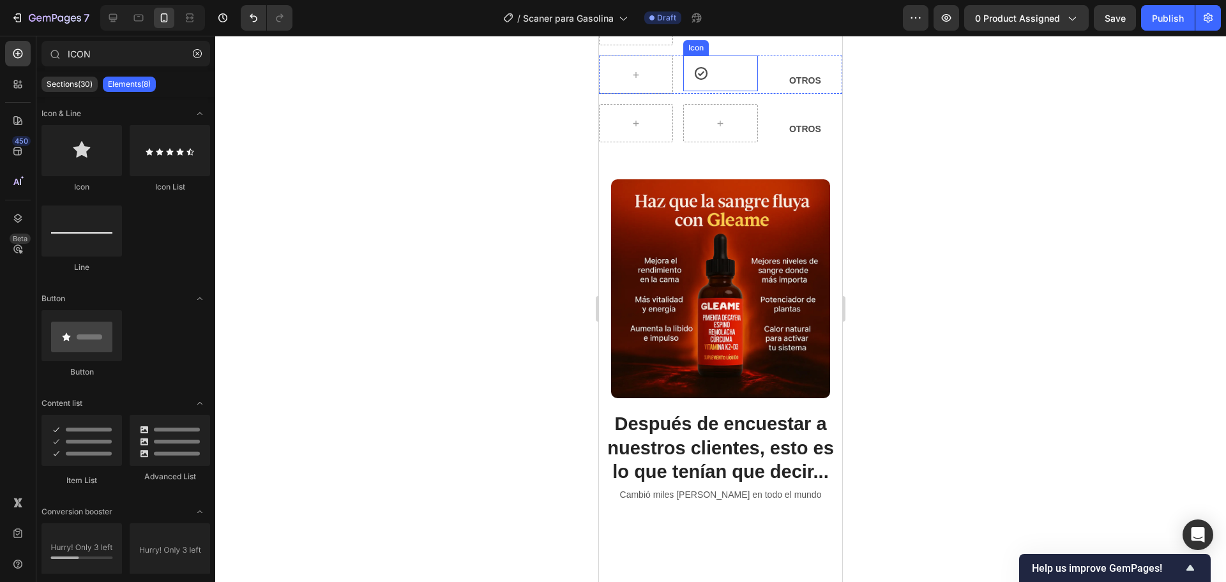
click at [694, 81] on icon at bounding box center [700, 73] width 15 height 15
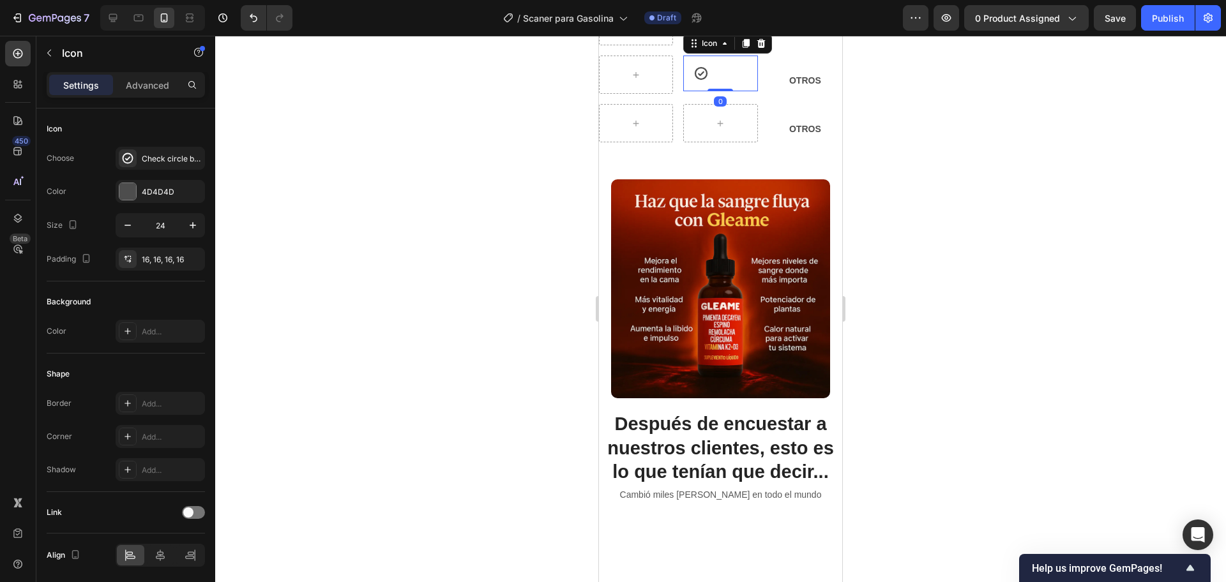
click at [373, 271] on div at bounding box center [720, 309] width 1011 height 547
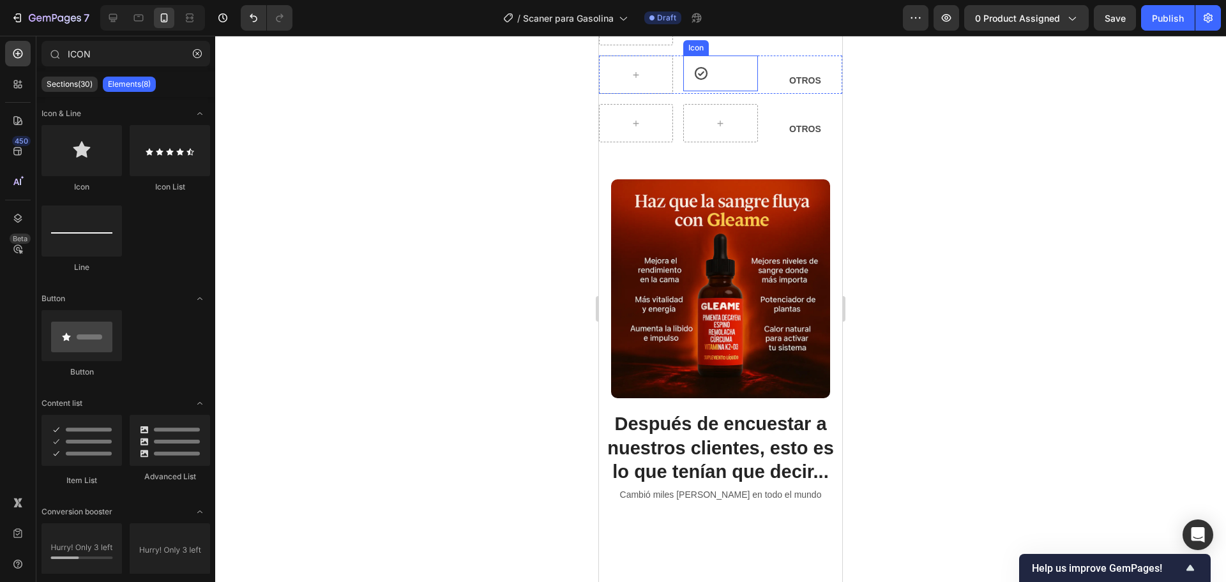
click at [699, 80] on icon at bounding box center [701, 73] width 13 height 13
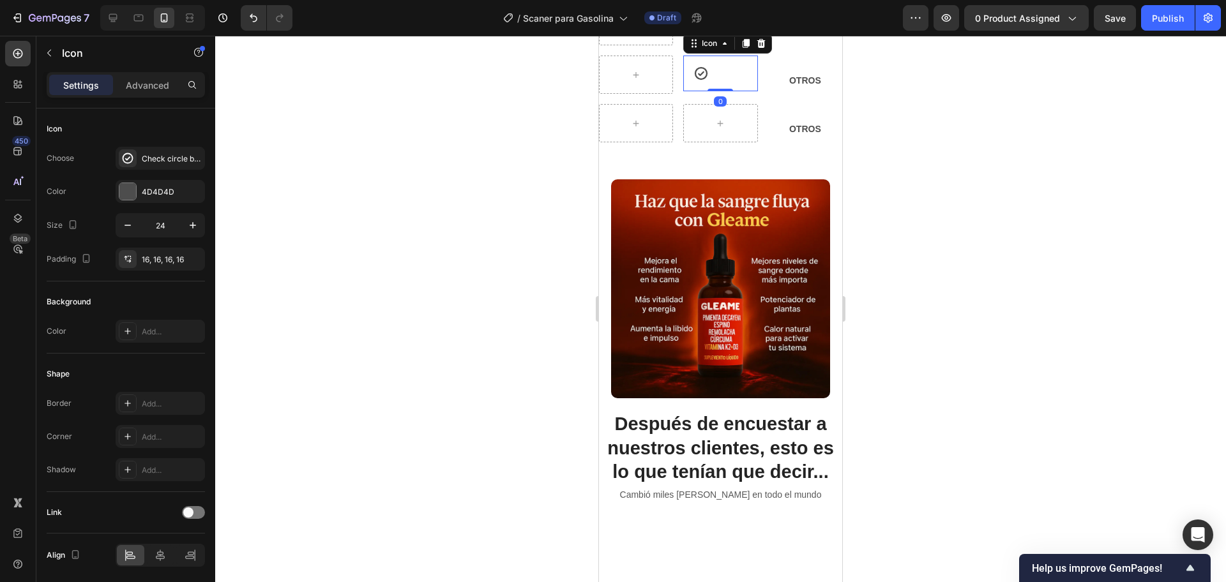
click at [695, 81] on icon at bounding box center [700, 73] width 15 height 15
click at [142, 264] on div "16, 16, 16, 16" at bounding box center [160, 259] width 37 height 11
click at [163, 262] on div "16, 16, 16, 16" at bounding box center [160, 259] width 37 height 11
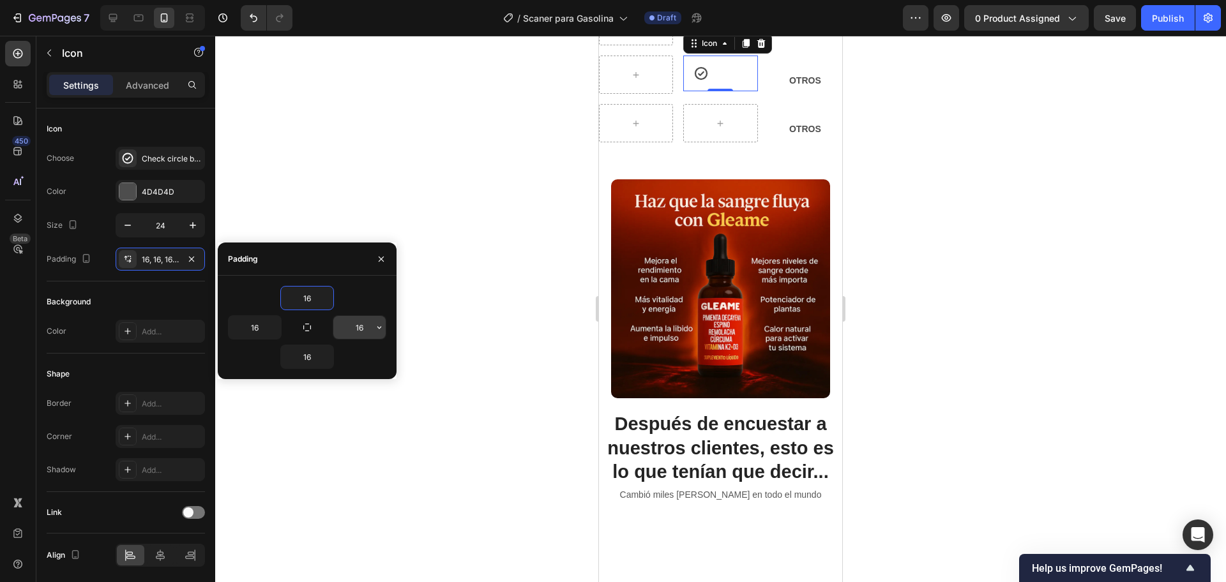
click at [352, 333] on input "16" at bounding box center [359, 327] width 52 height 23
click at [377, 332] on icon "button" at bounding box center [379, 327] width 10 height 10
click at [372, 334] on input "16" at bounding box center [359, 327] width 52 height 23
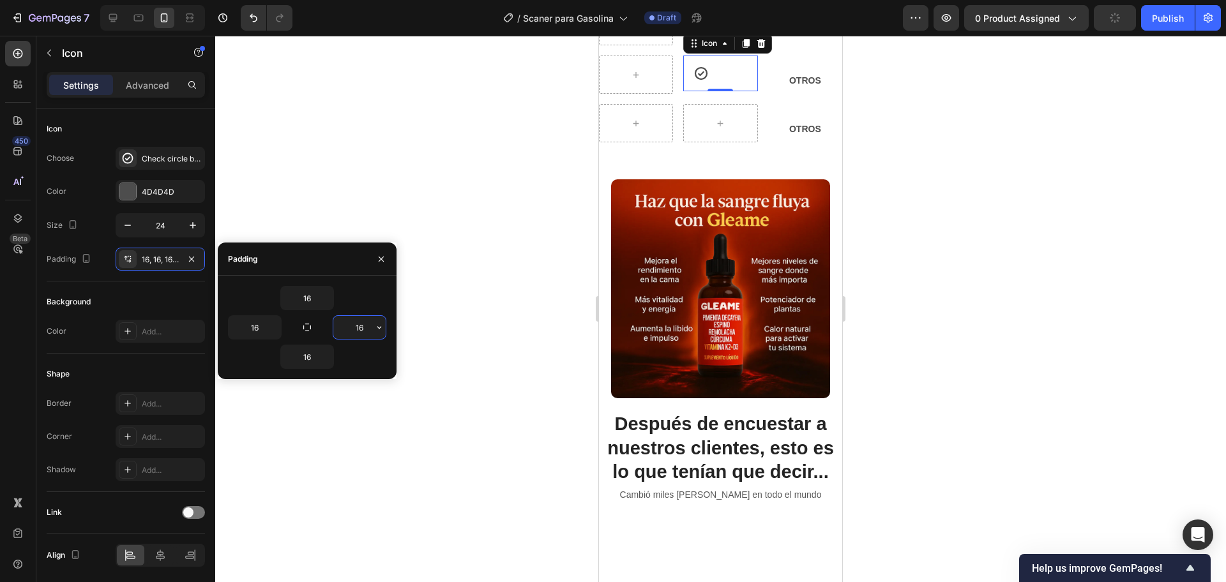
click at [372, 332] on input "16" at bounding box center [359, 327] width 52 height 23
click at [377, 331] on icon "button" at bounding box center [379, 327] width 10 height 10
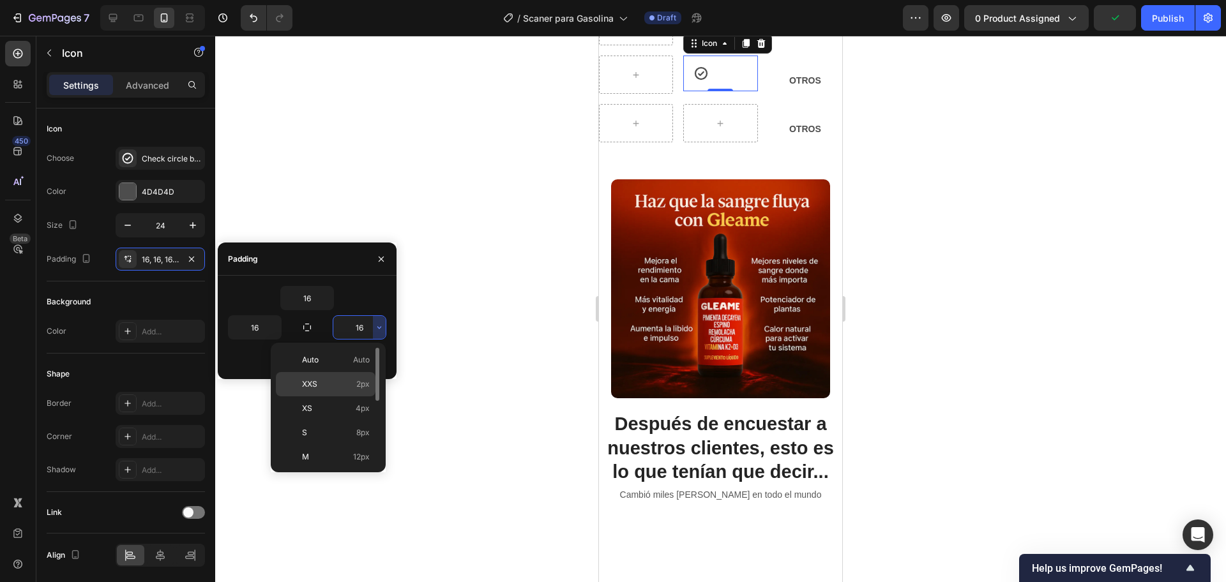
click at [312, 373] on div "XXS 2px" at bounding box center [326, 384] width 100 height 24
type input "2"
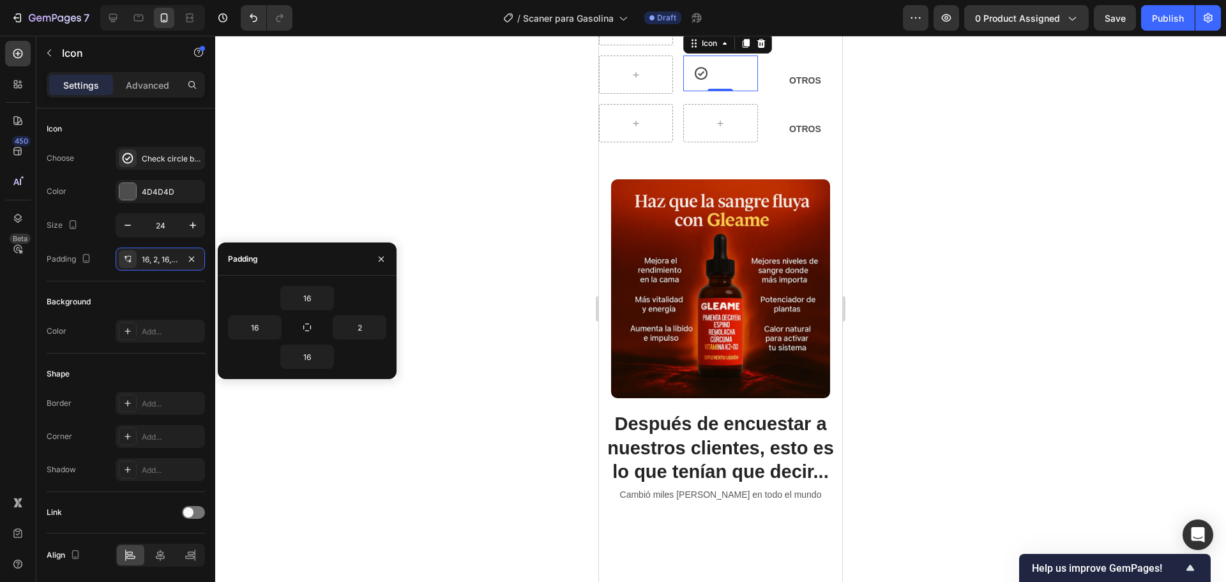
click at [762, 49] on icon at bounding box center [761, 43] width 10 height 10
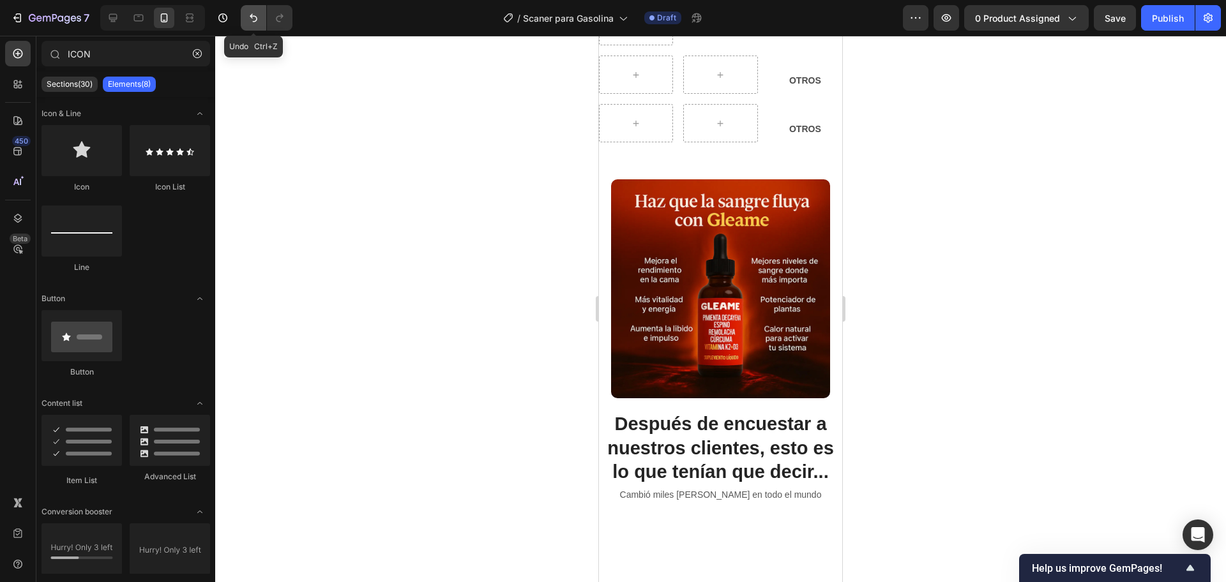
click at [248, 19] on icon "Undo/Redo" at bounding box center [253, 17] width 13 height 13
click at [696, 80] on icon at bounding box center [701, 73] width 13 height 13
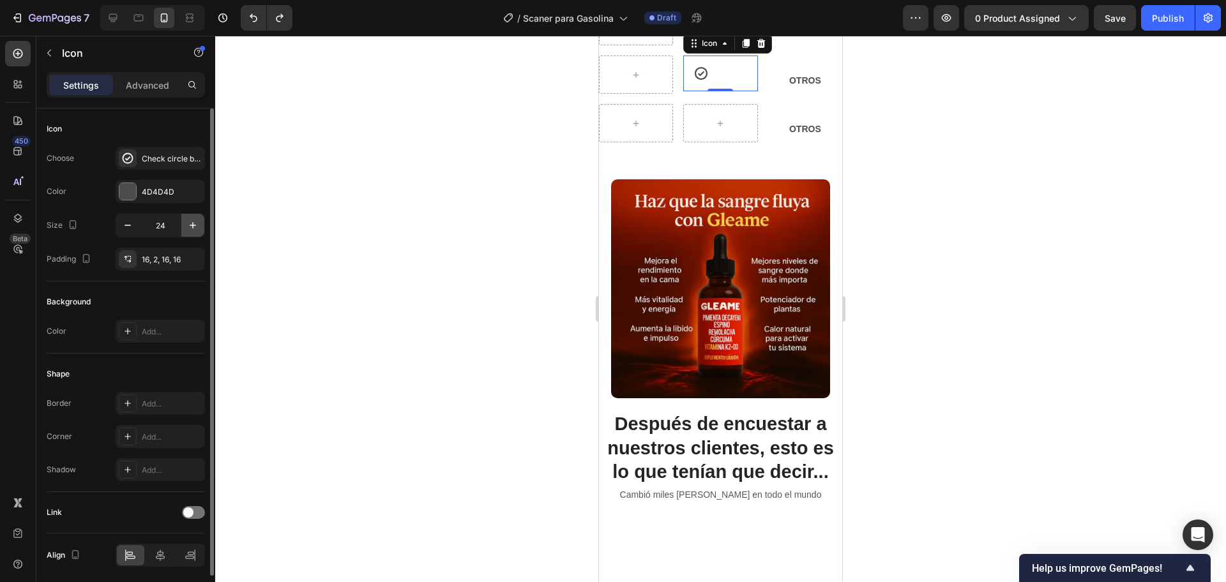
click at [194, 223] on icon "button" at bounding box center [192, 225] width 13 height 13
type input "25"
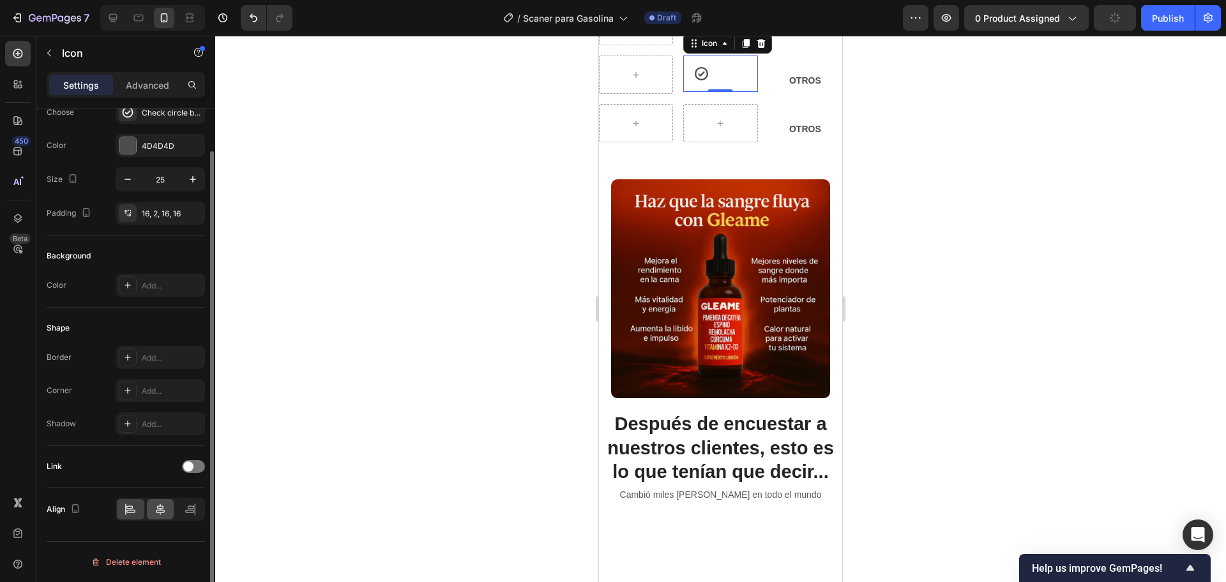
click at [154, 510] on icon at bounding box center [160, 509] width 13 height 13
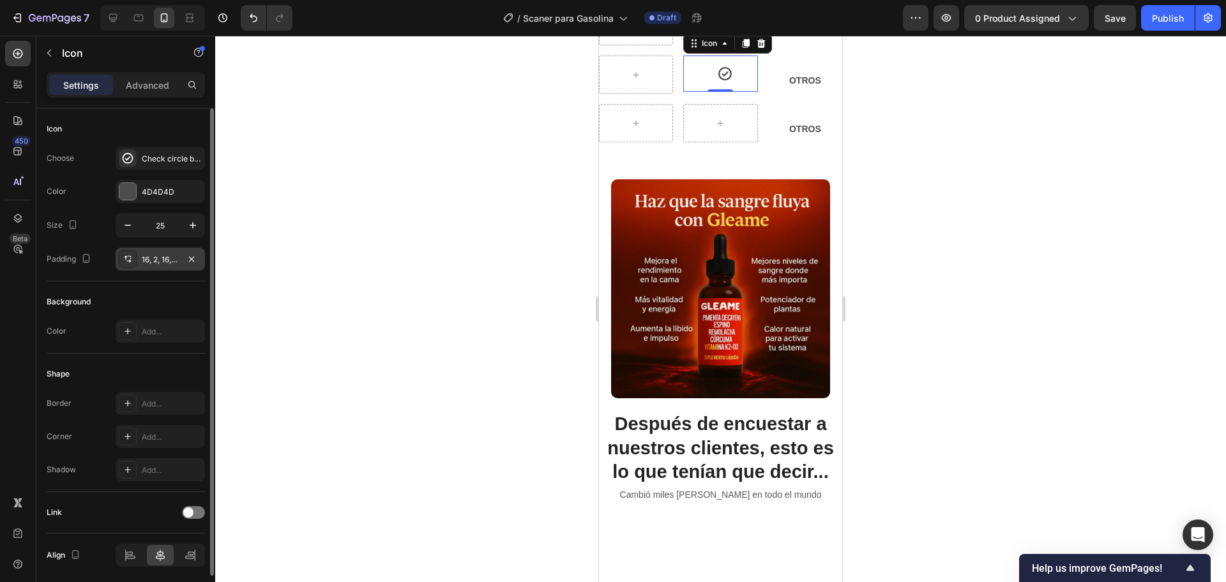
click at [125, 259] on icon at bounding box center [128, 259] width 10 height 10
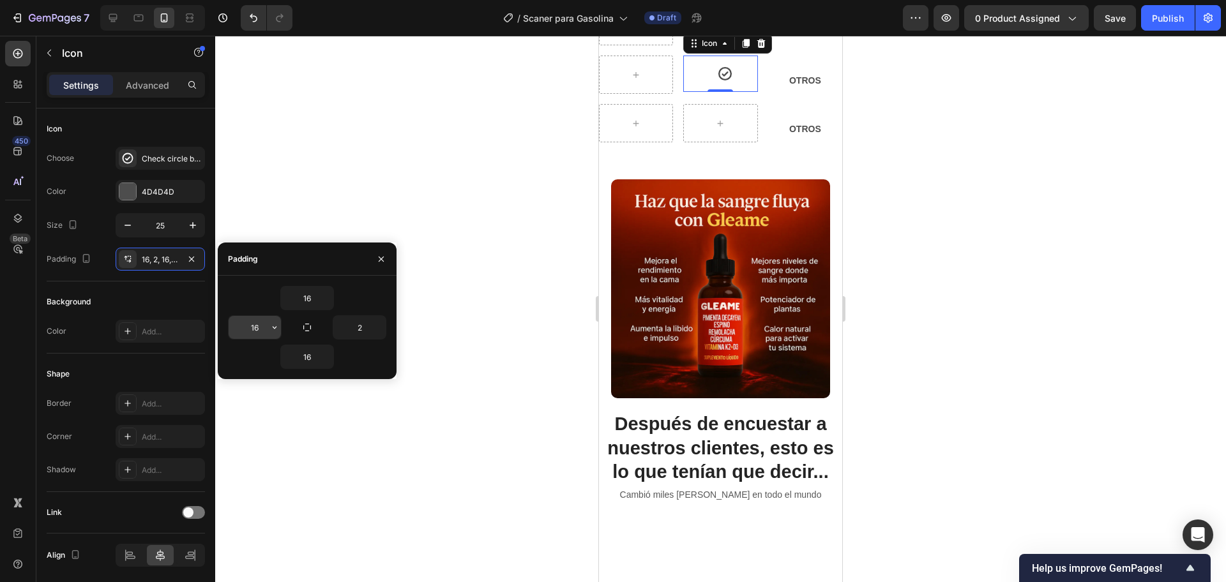
drag, startPoint x: 308, startPoint y: 329, endPoint x: 262, endPoint y: 329, distance: 46.6
click at [262, 329] on div "16 16 2 16" at bounding box center [307, 327] width 158 height 83
click at [276, 322] on icon "button" at bounding box center [274, 327] width 10 height 10
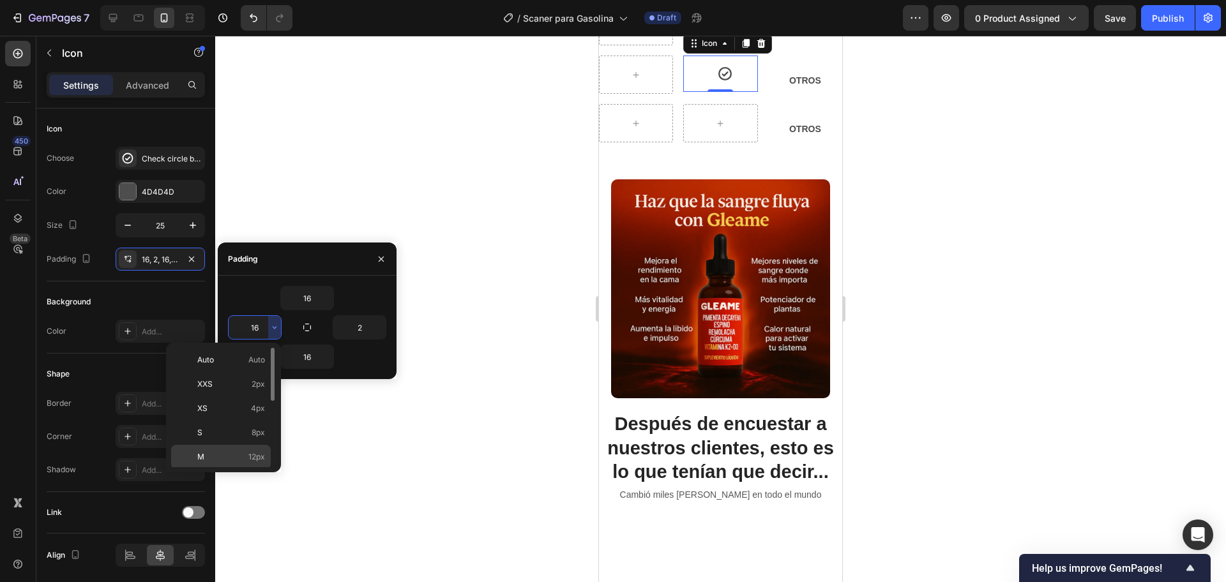
click at [222, 455] on p "M 12px" at bounding box center [231, 456] width 68 height 11
type input "12"
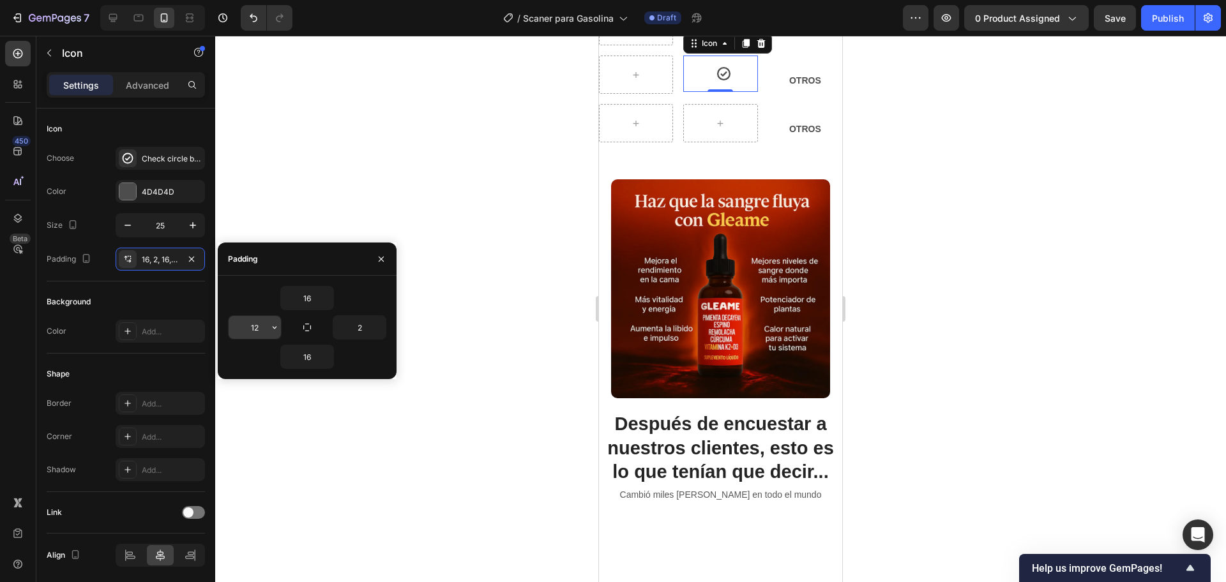
click at [257, 331] on input "12" at bounding box center [255, 327] width 52 height 23
click at [387, 215] on div at bounding box center [720, 309] width 1011 height 547
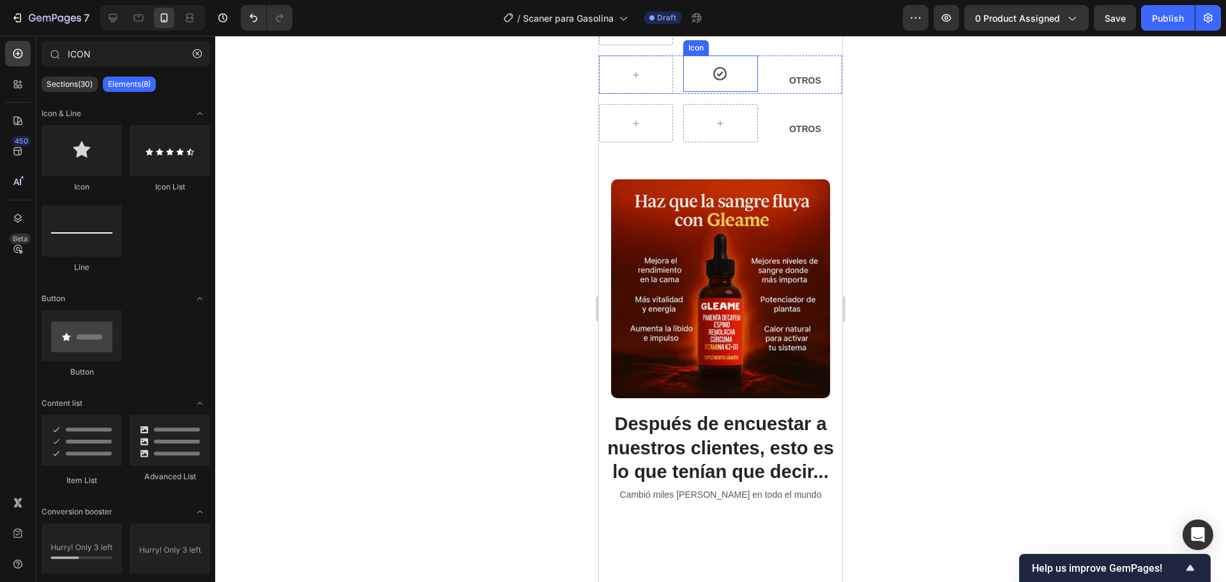
click at [713, 80] on icon at bounding box center [719, 73] width 13 height 13
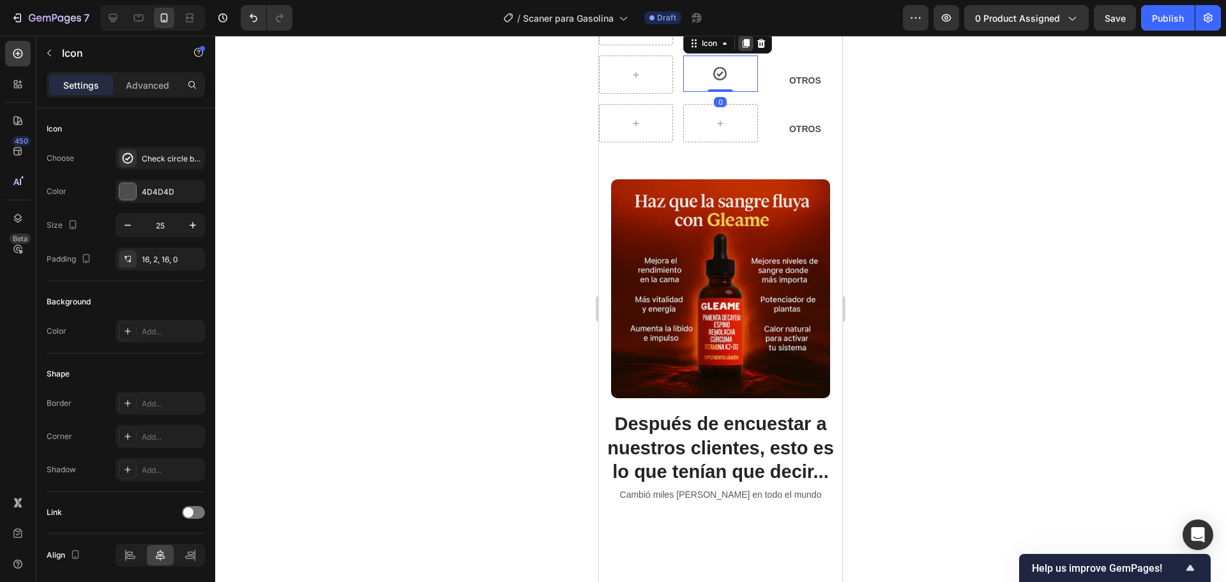
click at [744, 48] on icon at bounding box center [746, 43] width 7 height 9
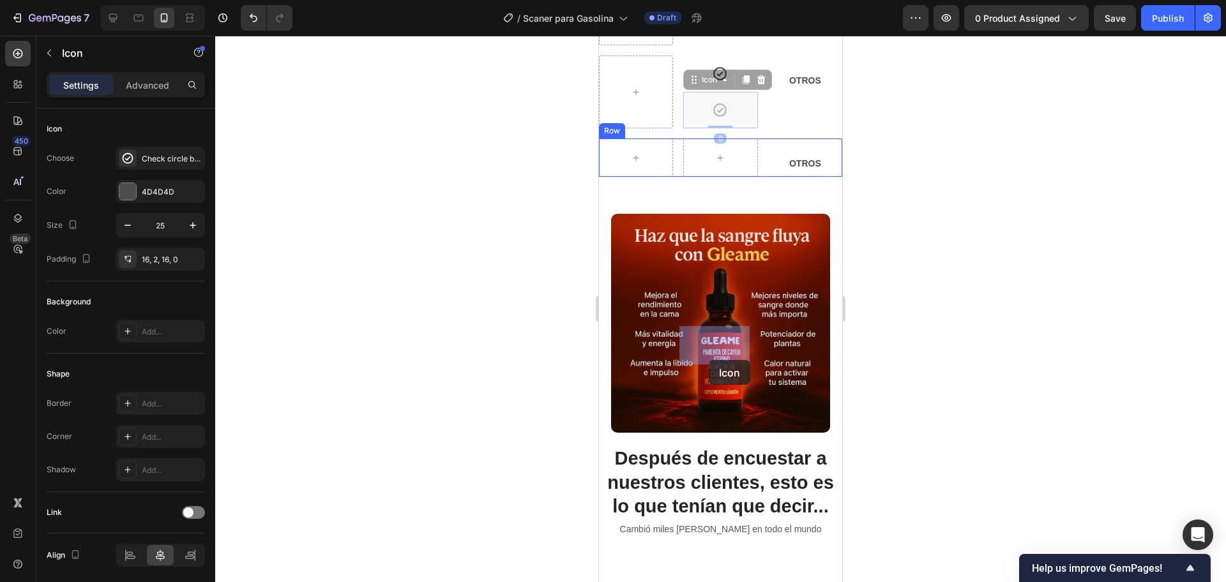
drag, startPoint x: 711, startPoint y: 301, endPoint x: 708, endPoint y: 349, distance: 48.6
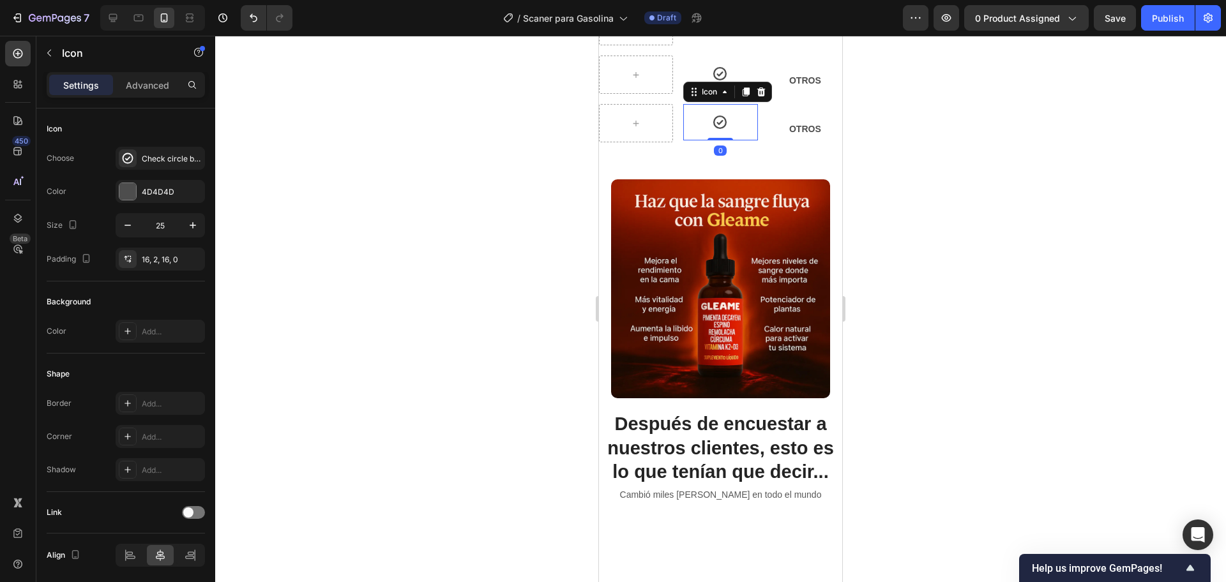
click at [485, 324] on div at bounding box center [720, 309] width 1011 height 547
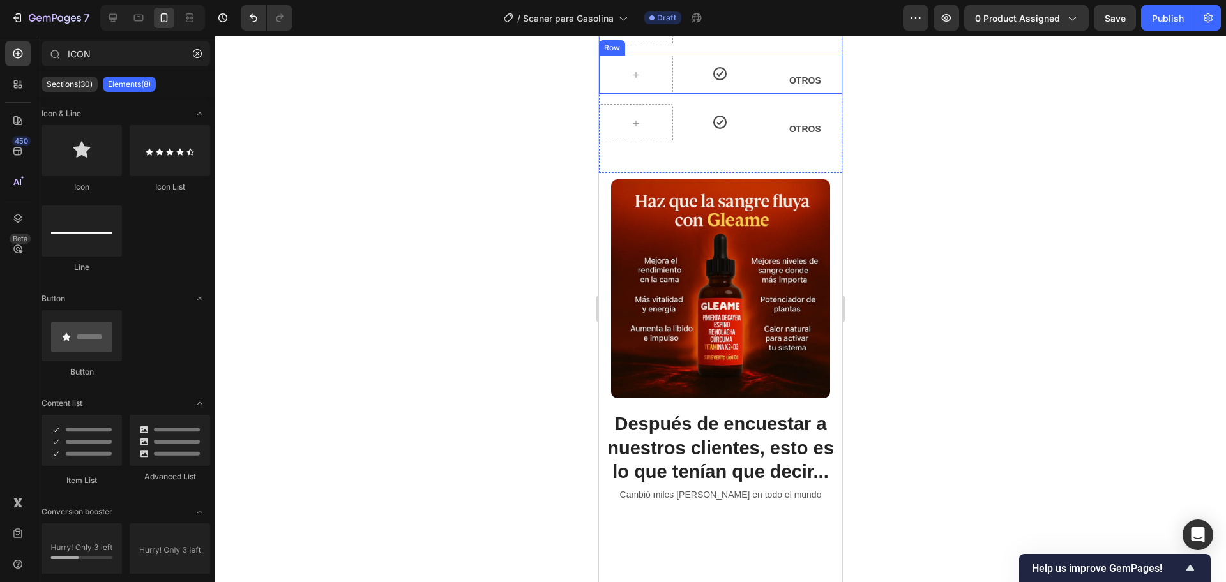
click at [712, 92] on div at bounding box center [720, 74] width 17 height 36
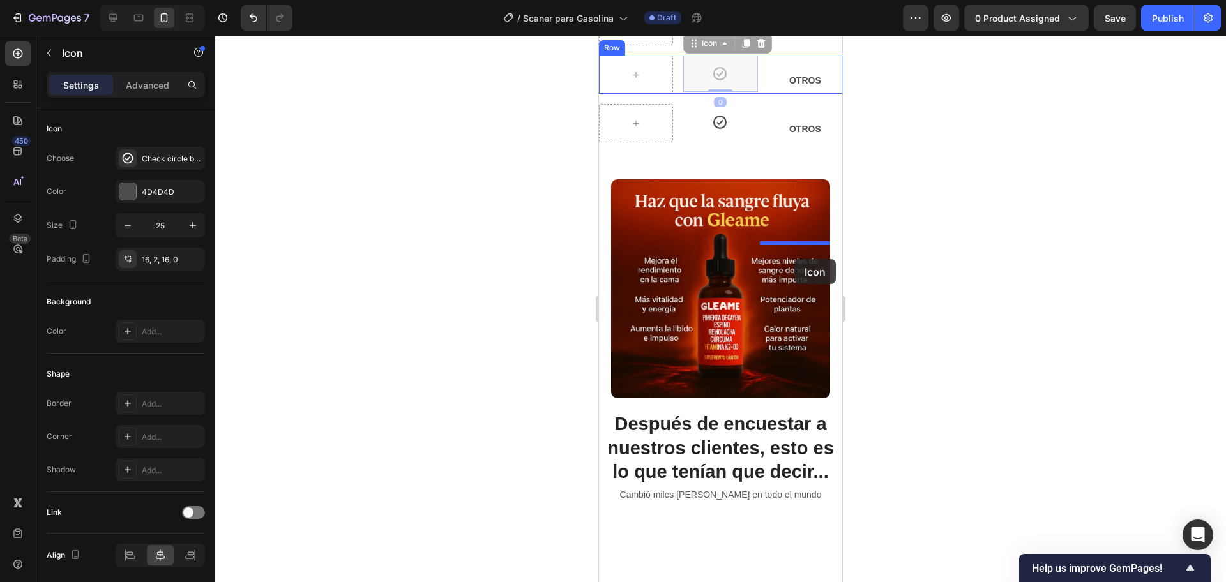
drag, startPoint x: 732, startPoint y: 264, endPoint x: 794, endPoint y: 259, distance: 62.8
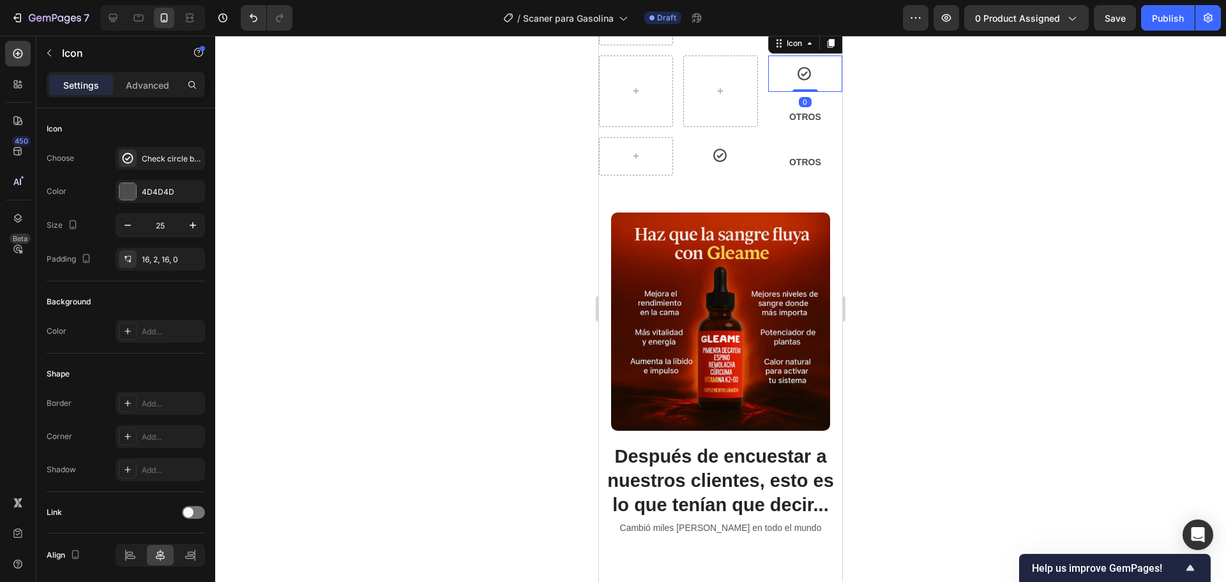
click at [718, 126] on div "Icon 0 OTROS Text Block Row" at bounding box center [720, 91] width 243 height 71
click at [248, 4] on div "7 Version history / Scaner para Gasolina Draft Preview 0 product assigned Save …" at bounding box center [613, 18] width 1226 height 36
click at [254, 8] on button "Undo/Redo" at bounding box center [254, 18] width 26 height 26
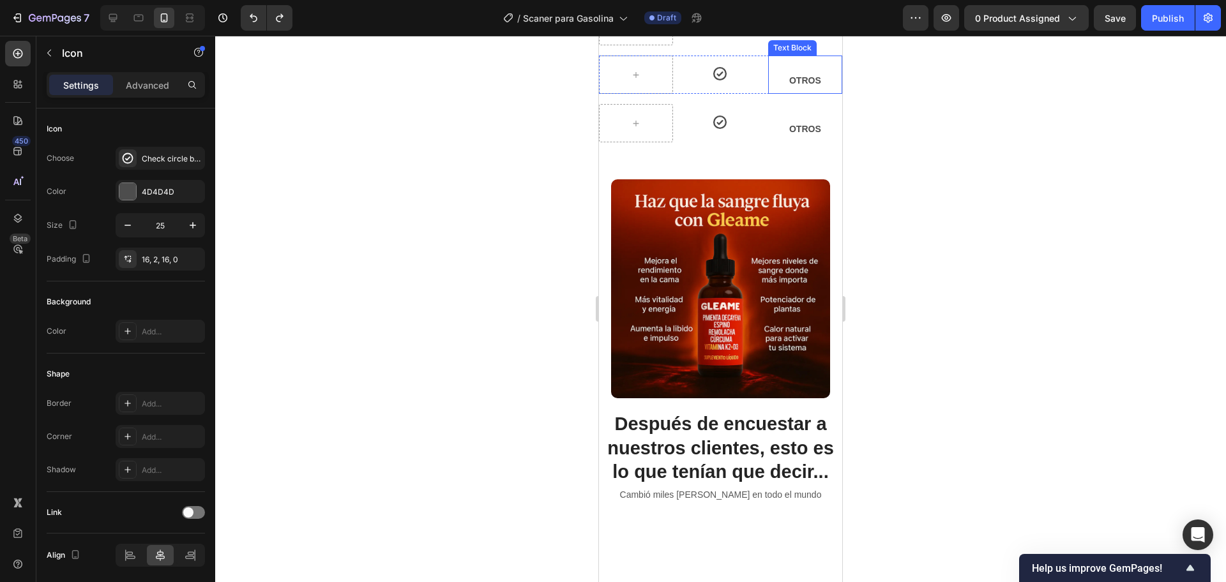
click at [794, 86] on strong "OTROS" at bounding box center [805, 80] width 32 height 10
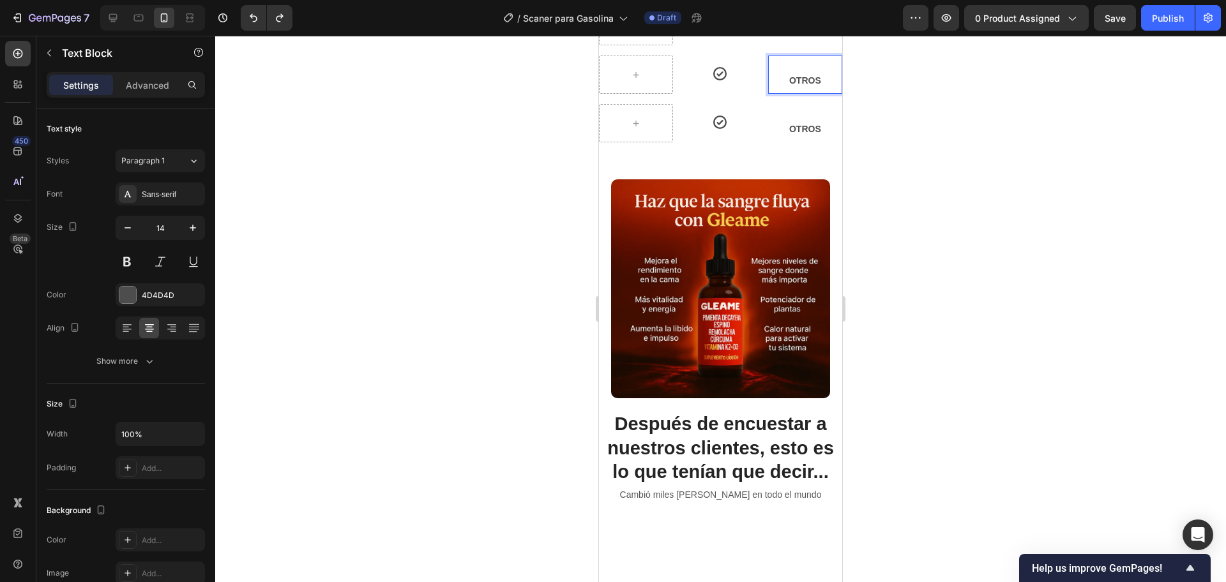
click at [789, 86] on strong "OTROS" at bounding box center [805, 80] width 32 height 10
click at [791, 86] on strong "OTROS" at bounding box center [805, 80] width 32 height 10
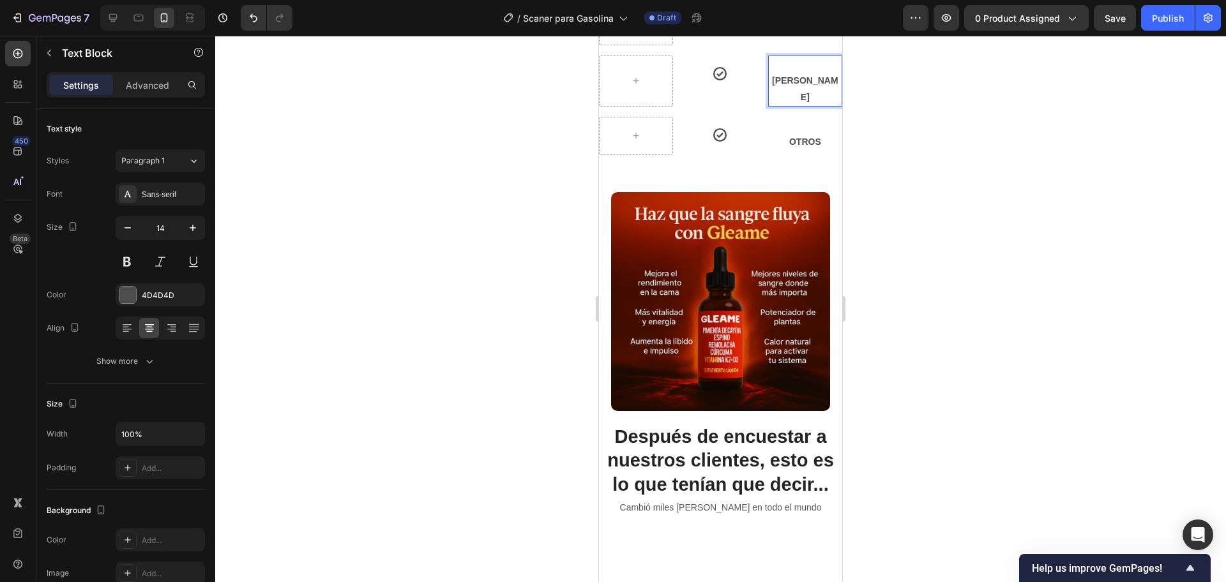
click at [792, 105] on p "[PERSON_NAME]" at bounding box center [805, 89] width 72 height 32
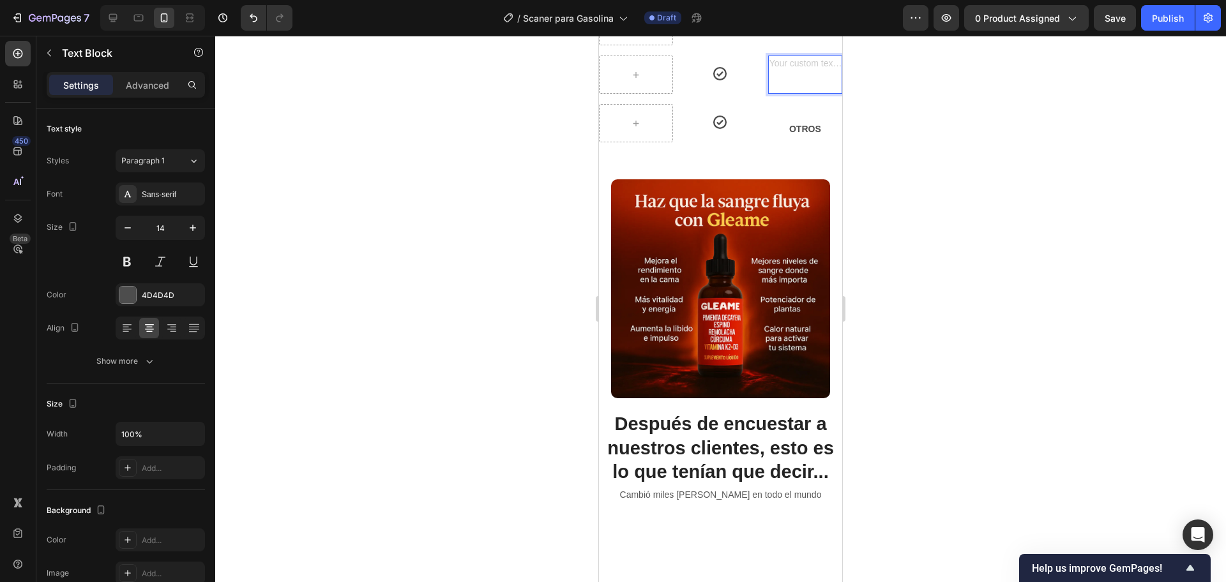
click at [797, 89] on p "Rich Text Editor. Editing area: main" at bounding box center [805, 81] width 72 height 16
click at [854, 280] on div at bounding box center [720, 309] width 1011 height 547
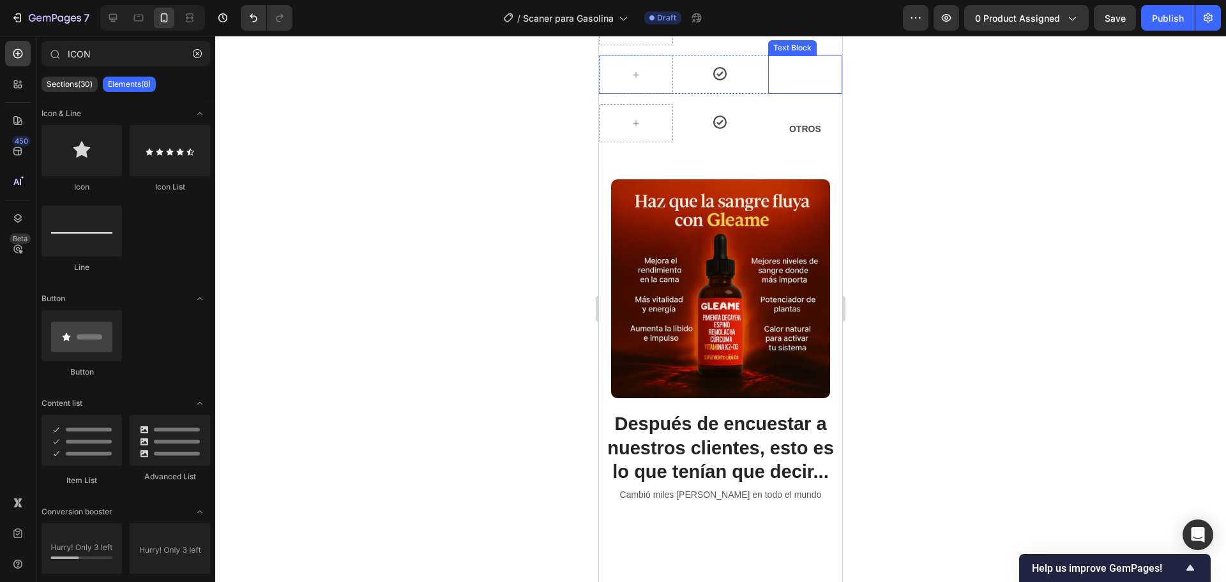
click at [802, 89] on p "Rich Text Editor. Editing area: main" at bounding box center [805, 81] width 72 height 16
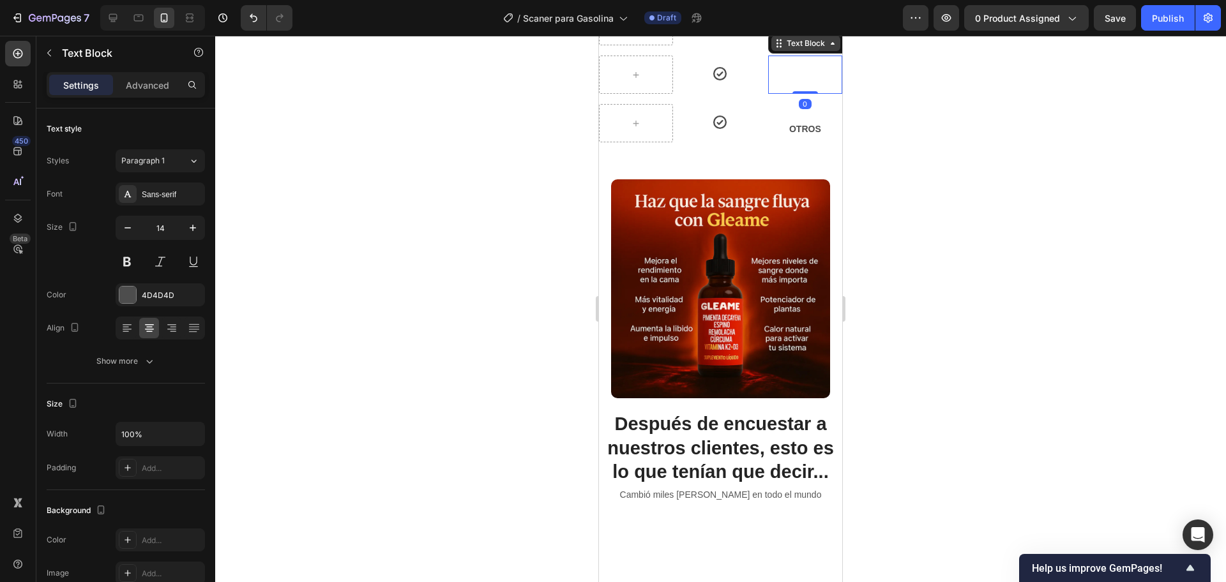
click at [793, 49] on div "Text Block" at bounding box center [805, 43] width 43 height 11
click at [715, 82] on icon at bounding box center [720, 74] width 16 height 16
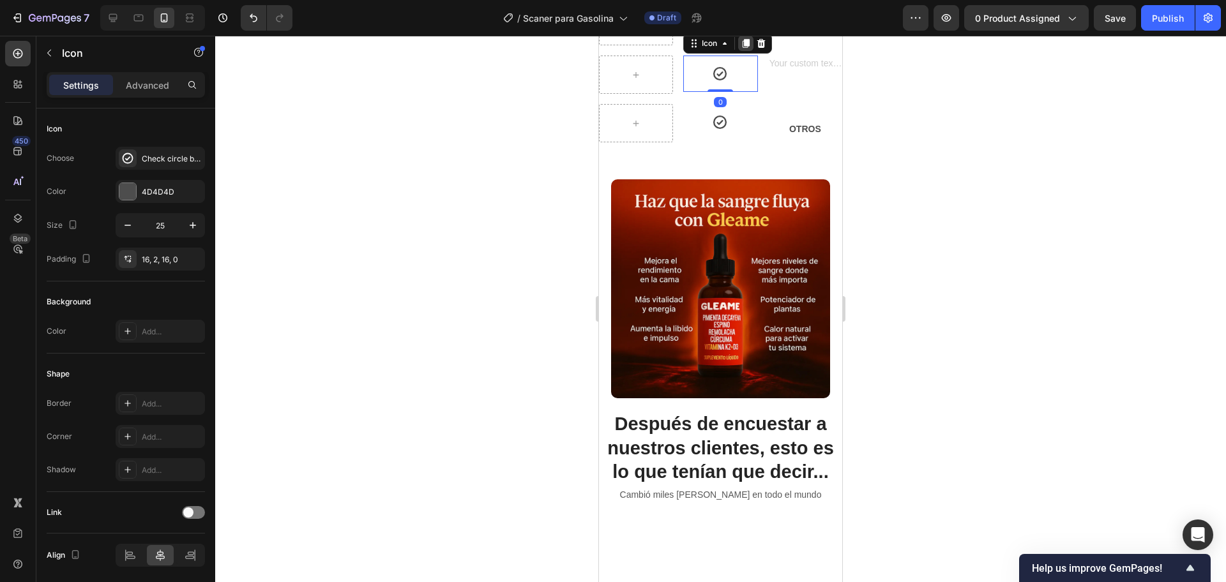
click at [748, 51] on div at bounding box center [745, 43] width 15 height 15
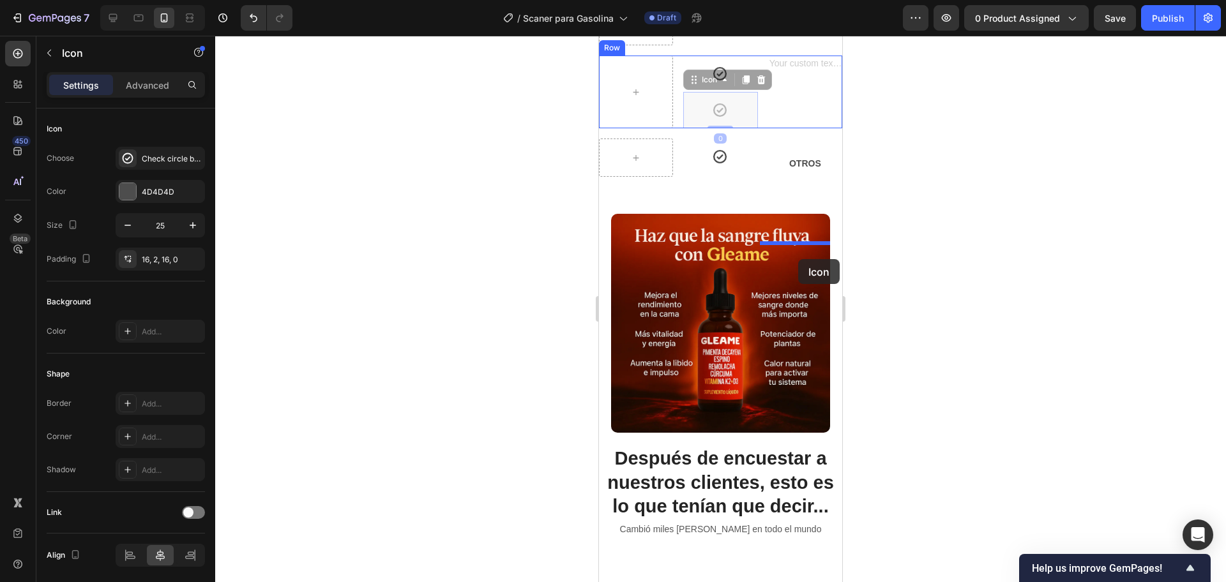
drag, startPoint x: 709, startPoint y: 305, endPoint x: 798, endPoint y: 259, distance: 99.7
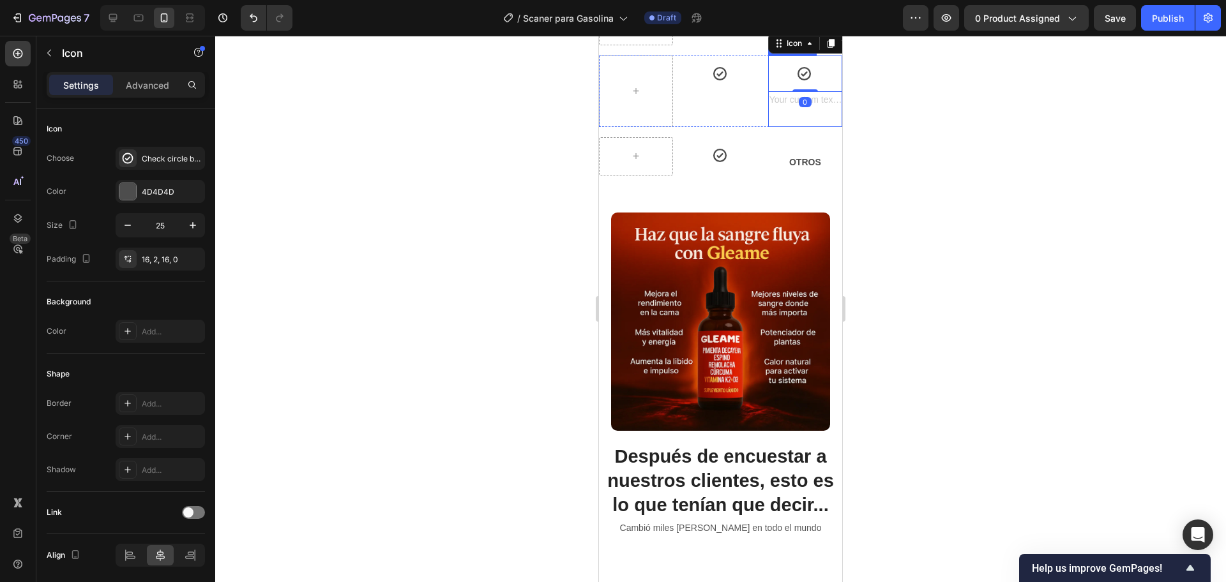
click at [774, 126] on div "Rich Text Editor. Editing area: main" at bounding box center [805, 109] width 74 height 34
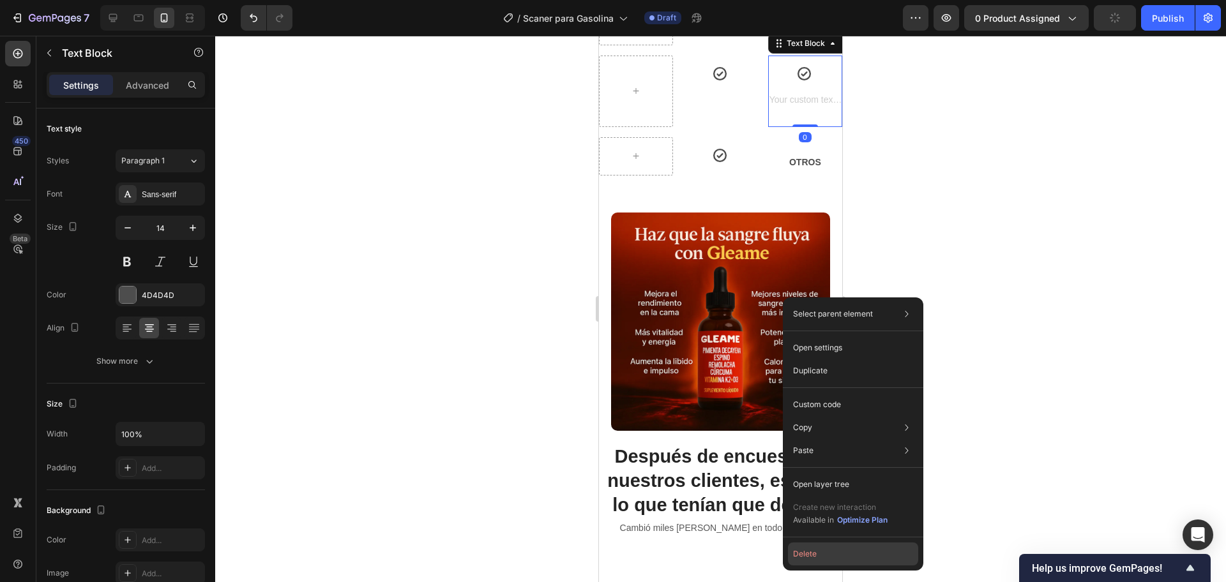
click at [831, 558] on button "Delete" at bounding box center [853, 554] width 130 height 23
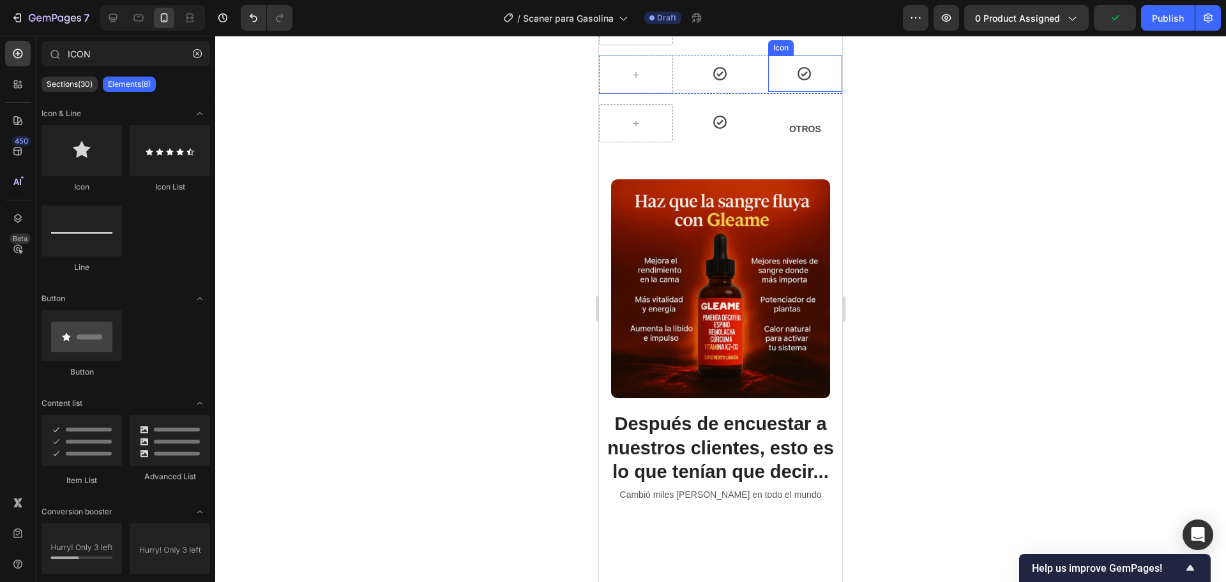
click at [796, 82] on icon at bounding box center [804, 74] width 16 height 16
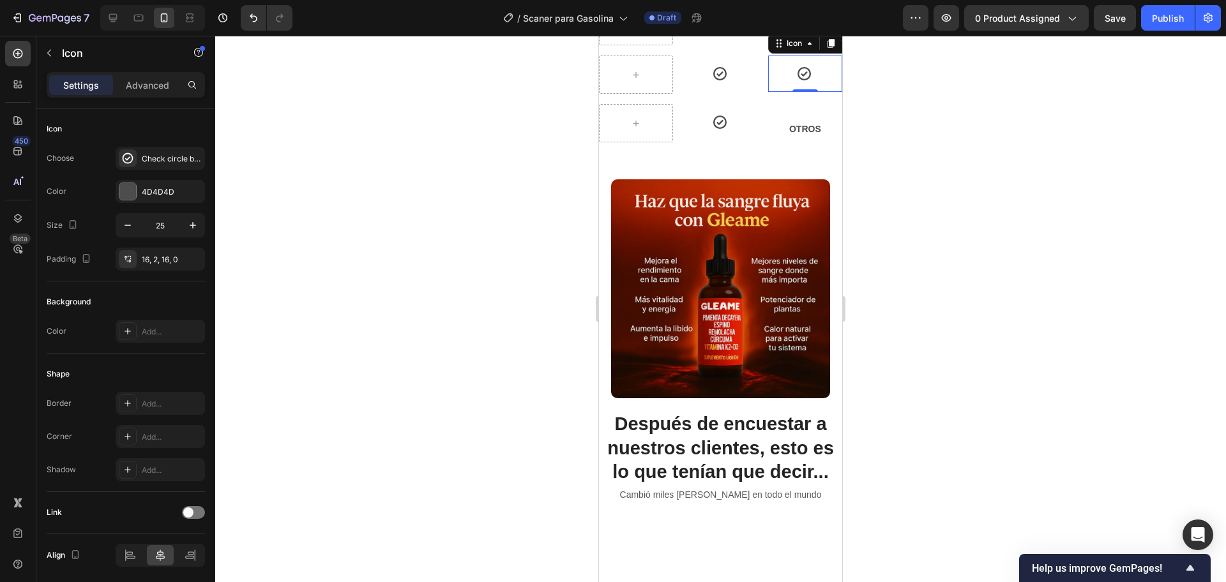
click at [796, 82] on icon at bounding box center [804, 74] width 16 height 16
click at [151, 157] on div "Check circle bold" at bounding box center [172, 158] width 60 height 11
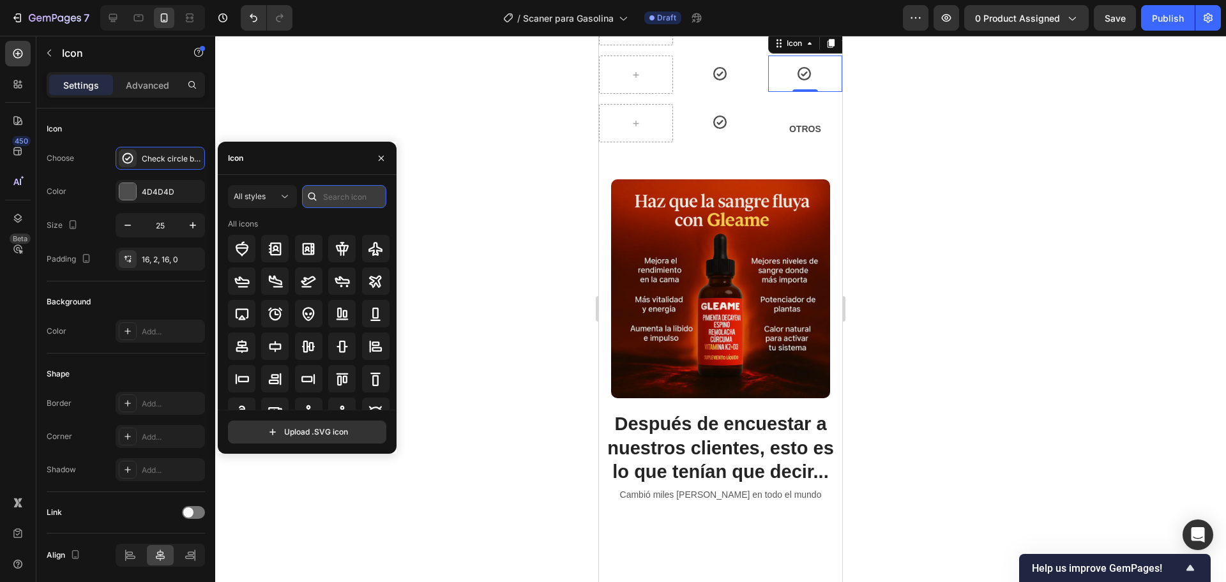
click at [335, 206] on input "text" at bounding box center [344, 196] width 84 height 23
type input "Cross"
click at [356, 198] on input "text" at bounding box center [344, 196] width 84 height 23
type input "x"
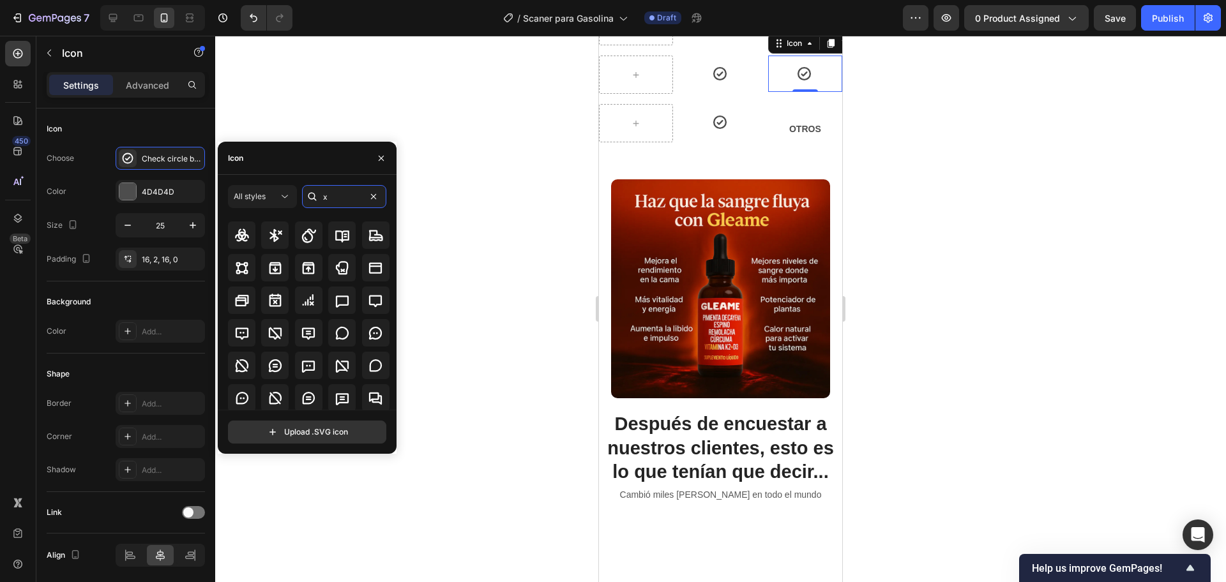
scroll to position [140, 0]
click at [354, 198] on input "text" at bounding box center [344, 196] width 84 height 23
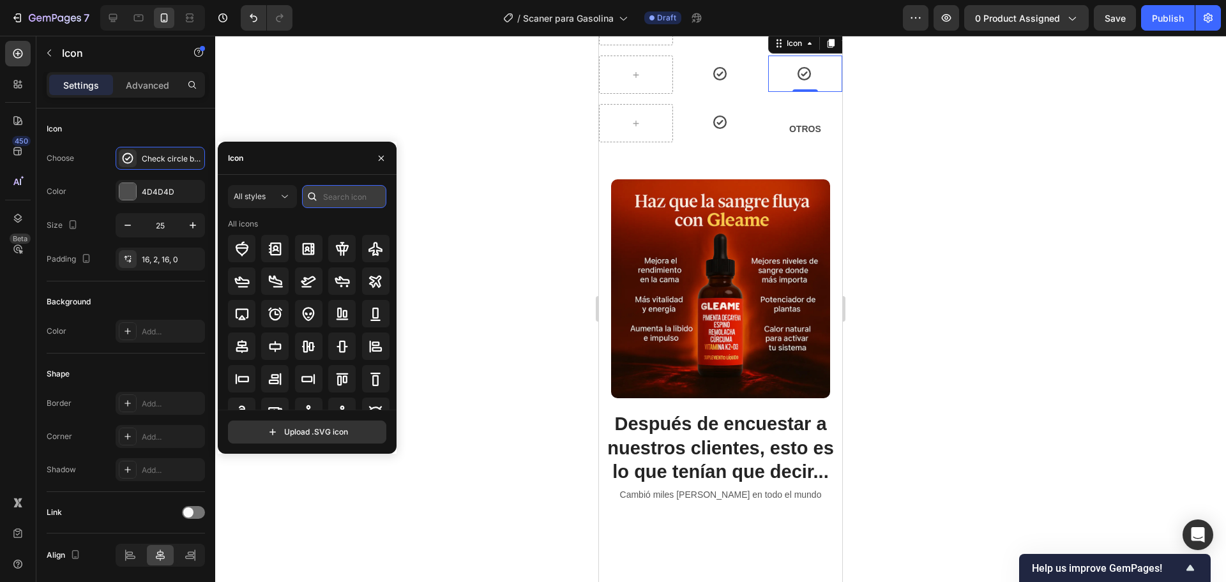
type input "X"
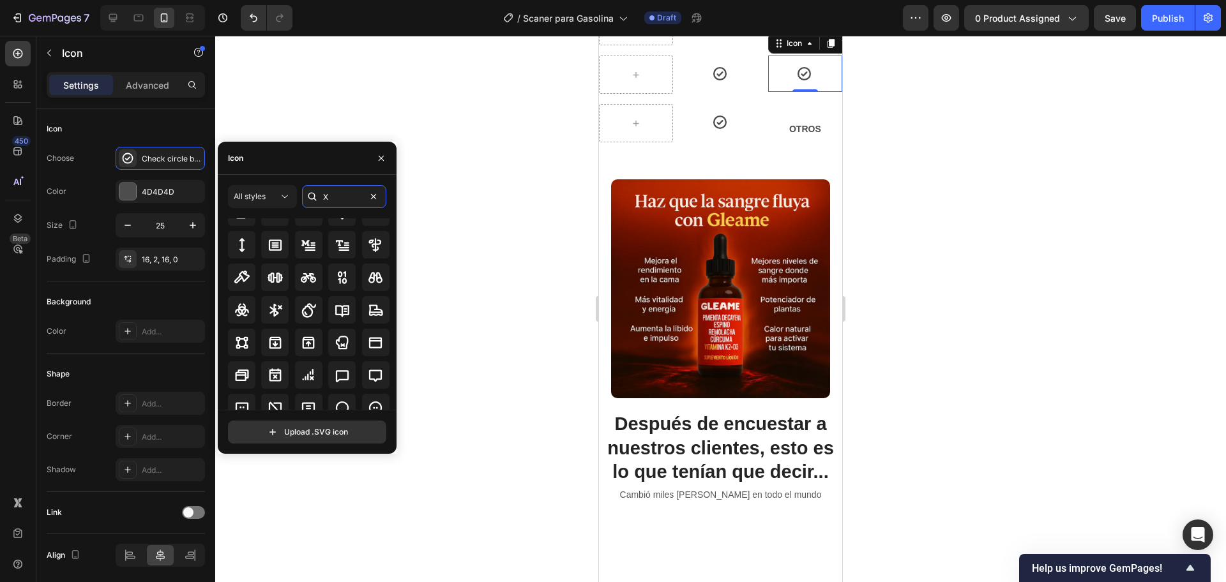
scroll to position [140, 0]
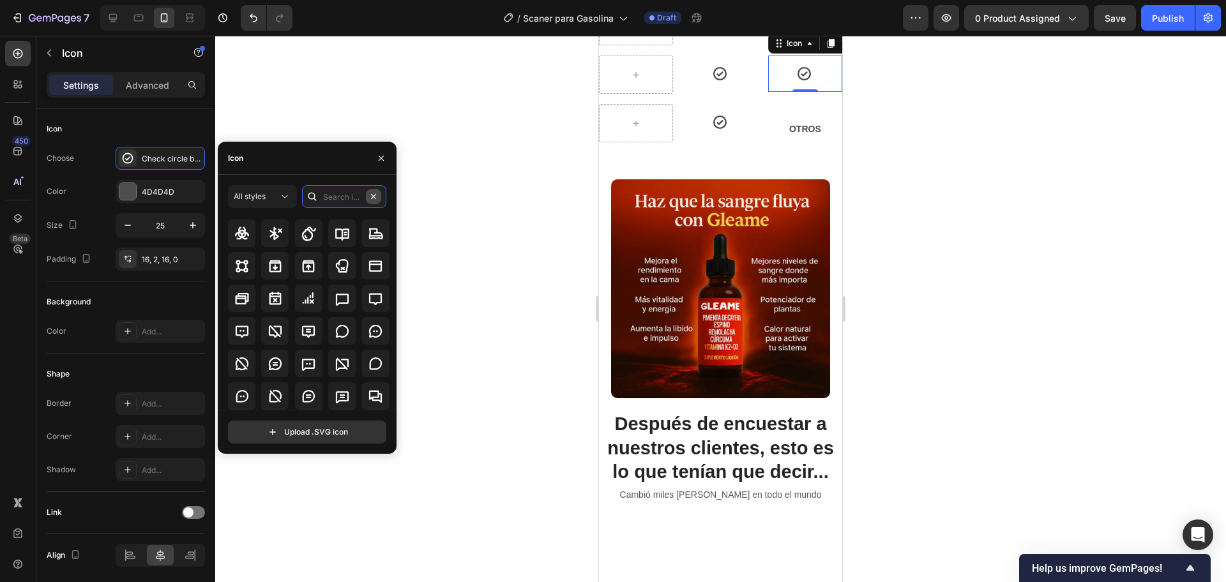
click at [377, 195] on input "text" at bounding box center [344, 196] width 84 height 23
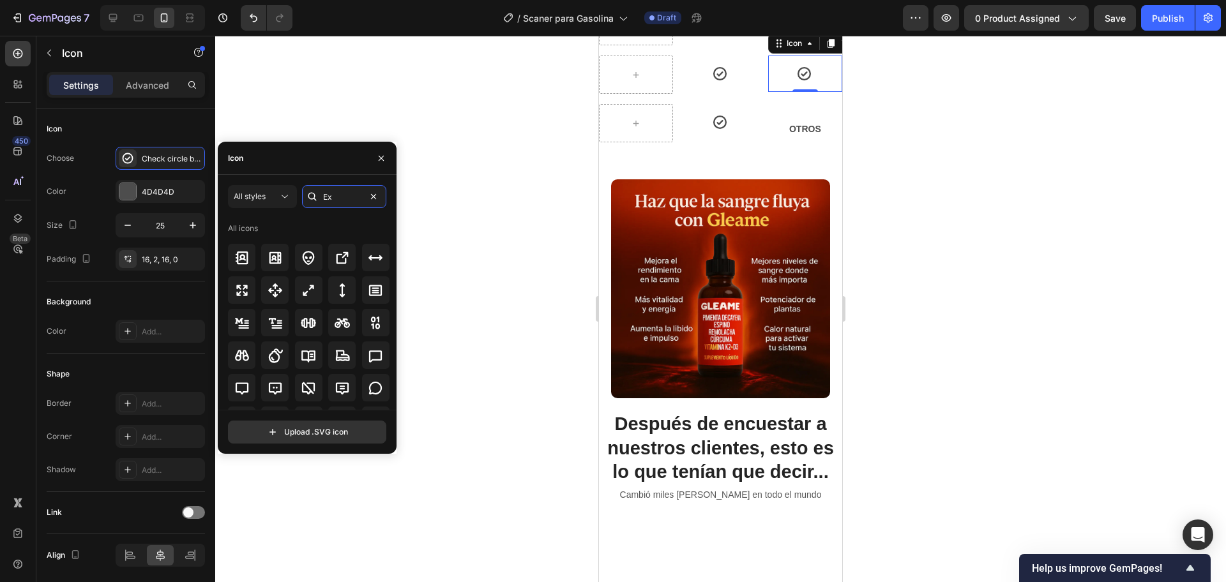
type input "Ex"
click at [386, 208] on div "Ex" at bounding box center [344, 196] width 84 height 23
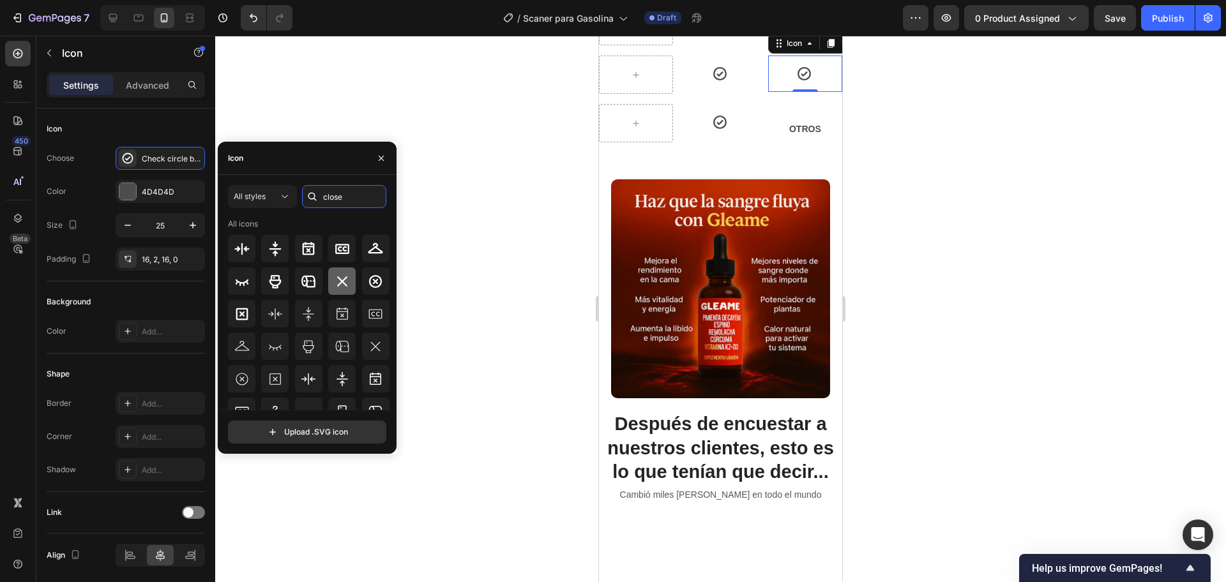
type input "close"
click at [349, 281] on div at bounding box center [341, 281] width 27 height 27
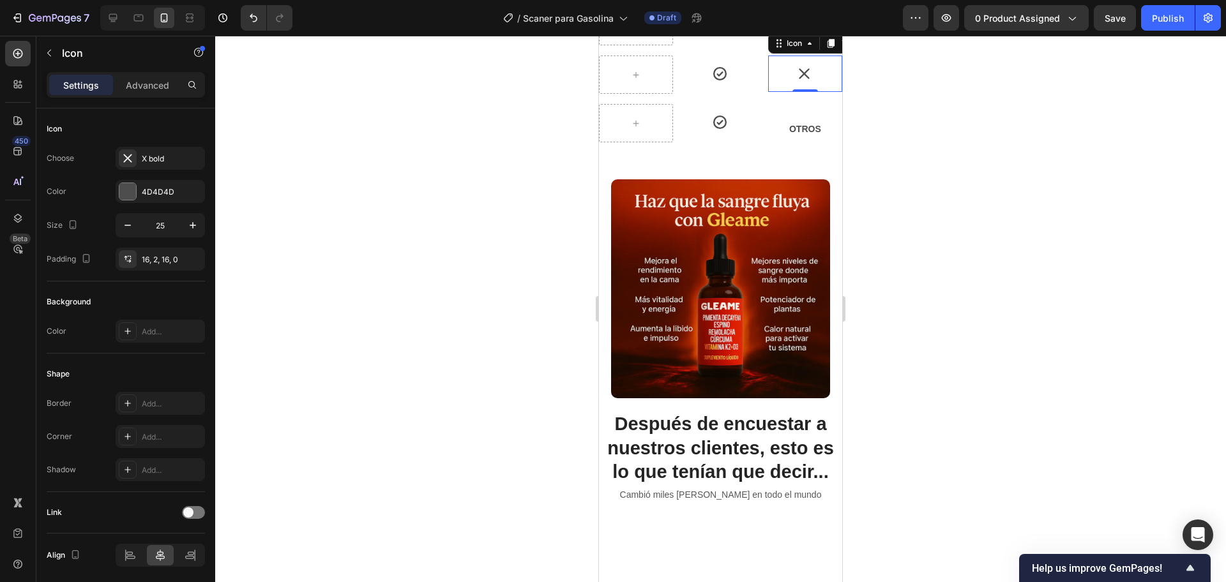
click at [967, 306] on div at bounding box center [720, 309] width 1011 height 547
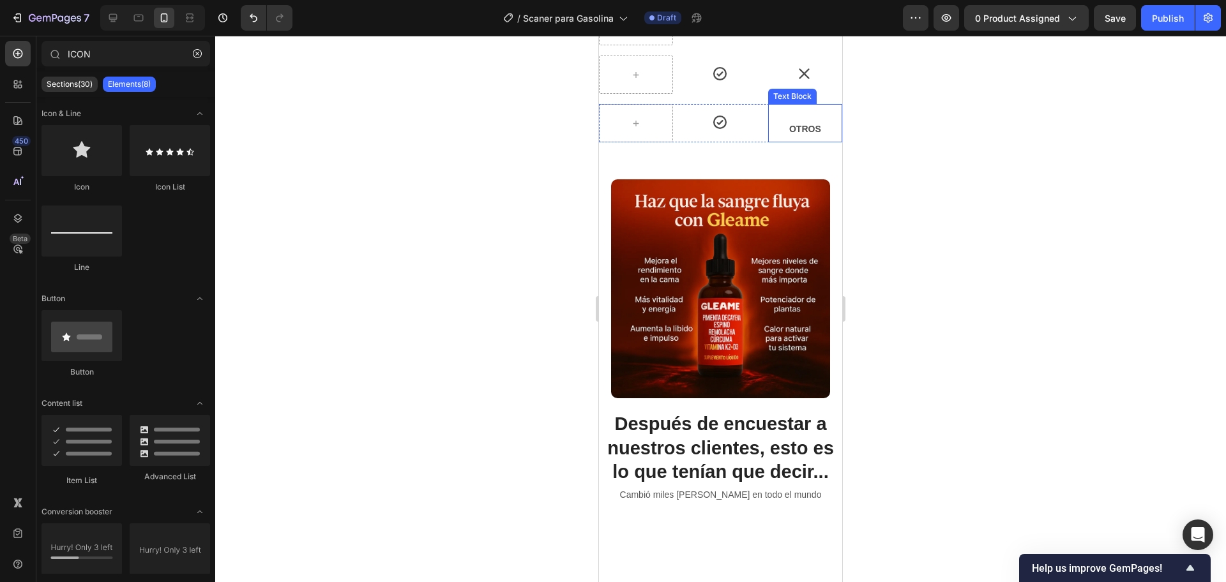
click at [801, 137] on p "OTROS" at bounding box center [805, 129] width 72 height 16
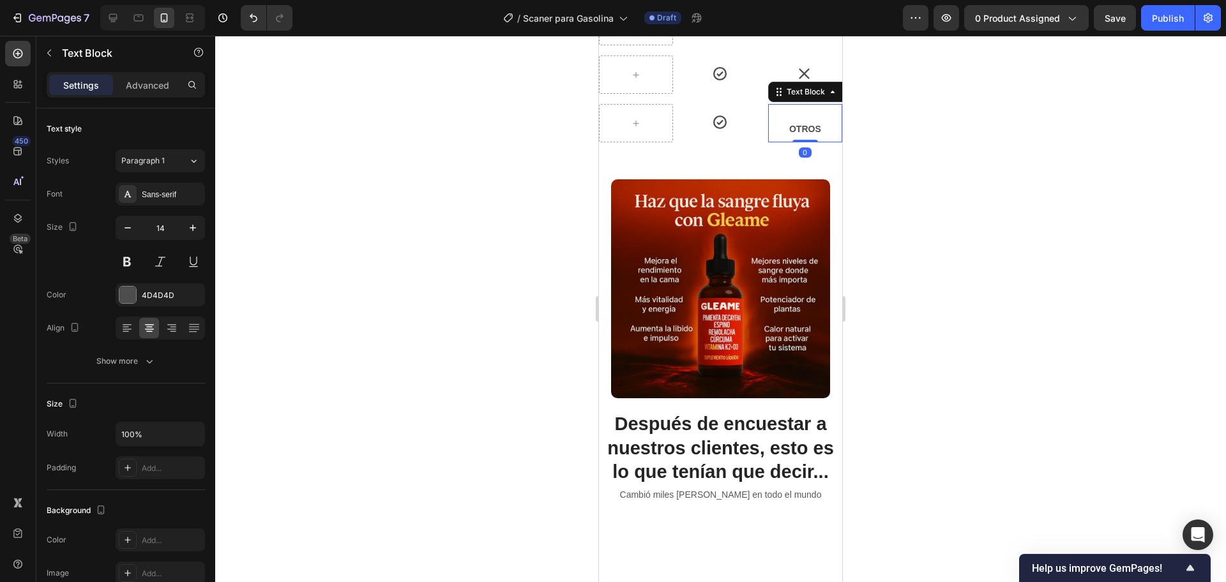
click at [794, 134] on strong "OTROS" at bounding box center [805, 129] width 32 height 10
drag, startPoint x: 791, startPoint y: 319, endPoint x: 815, endPoint y: 359, distance: 47.2
click at [819, 363] on div "Image Section 9" at bounding box center [720, 289] width 243 height 232
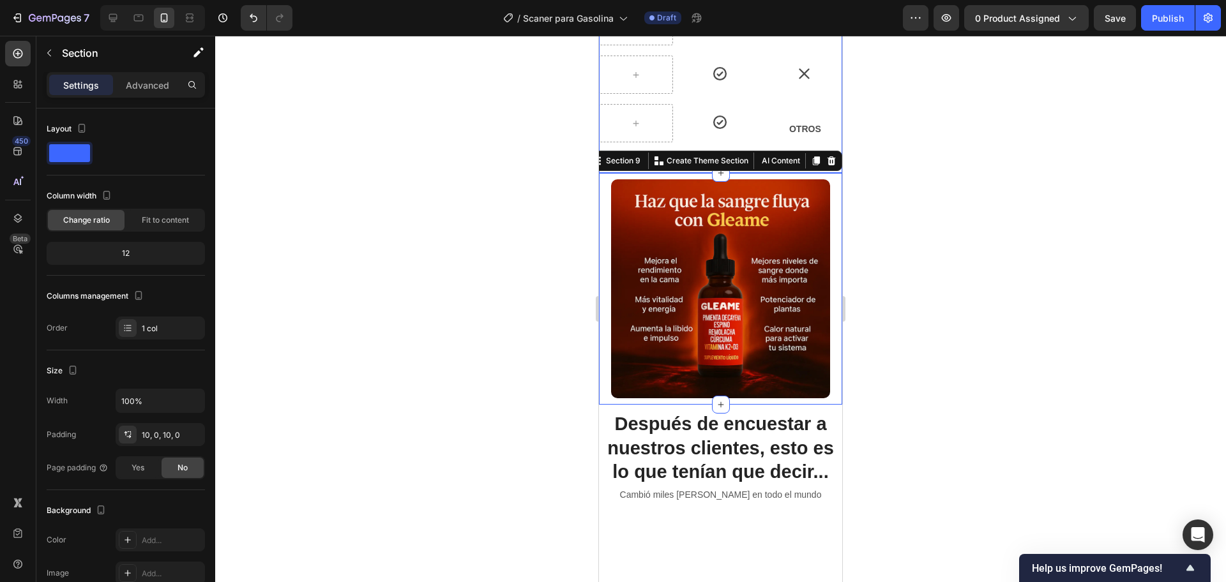
click at [801, 139] on div "OTROS" at bounding box center [805, 121] width 74 height 34
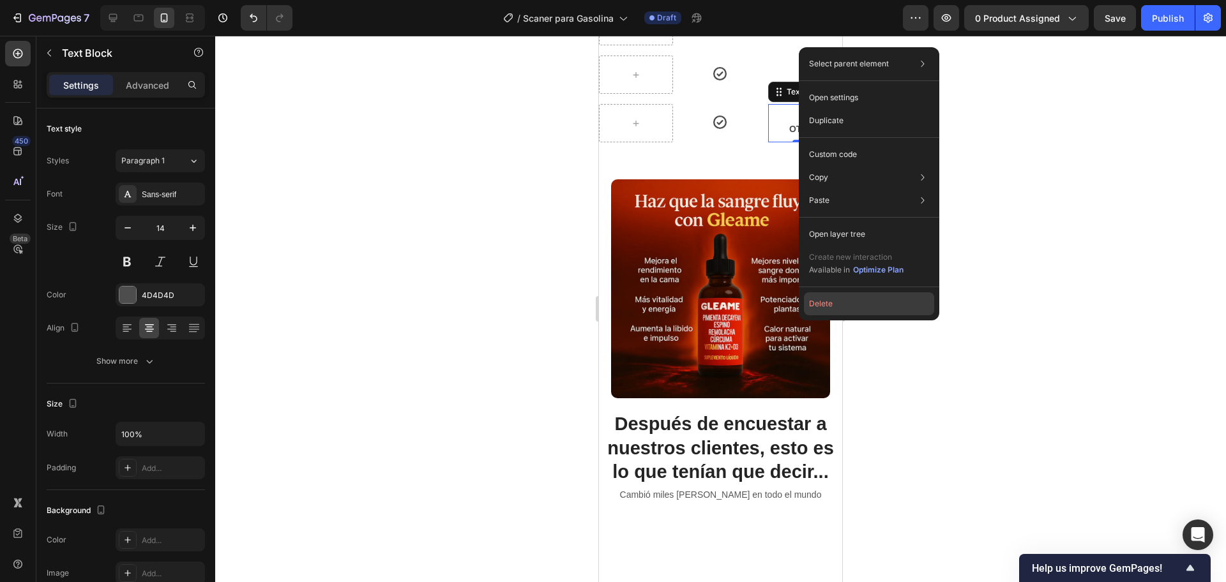
click at [843, 305] on button "Delete" at bounding box center [869, 303] width 130 height 23
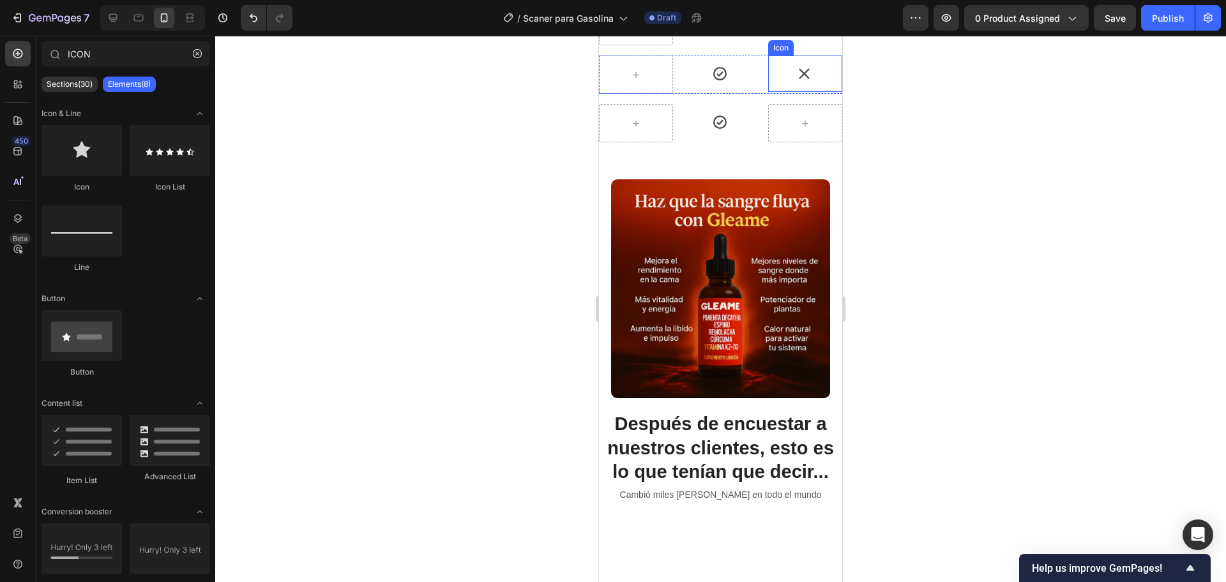
click at [801, 82] on icon at bounding box center [804, 74] width 16 height 16
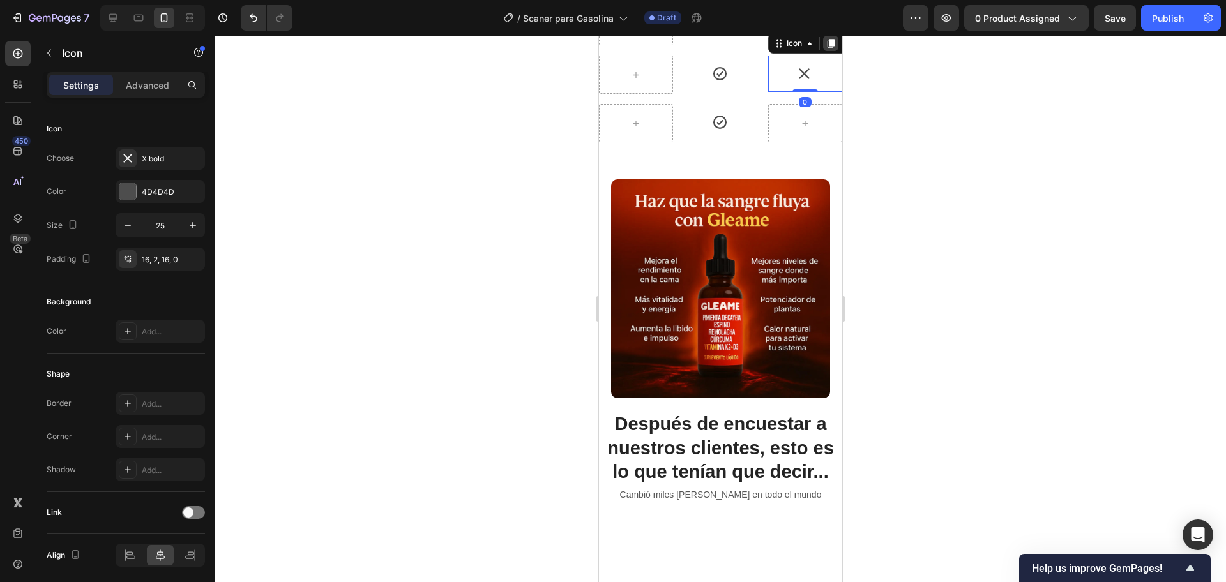
click at [827, 48] on icon at bounding box center [830, 43] width 7 height 9
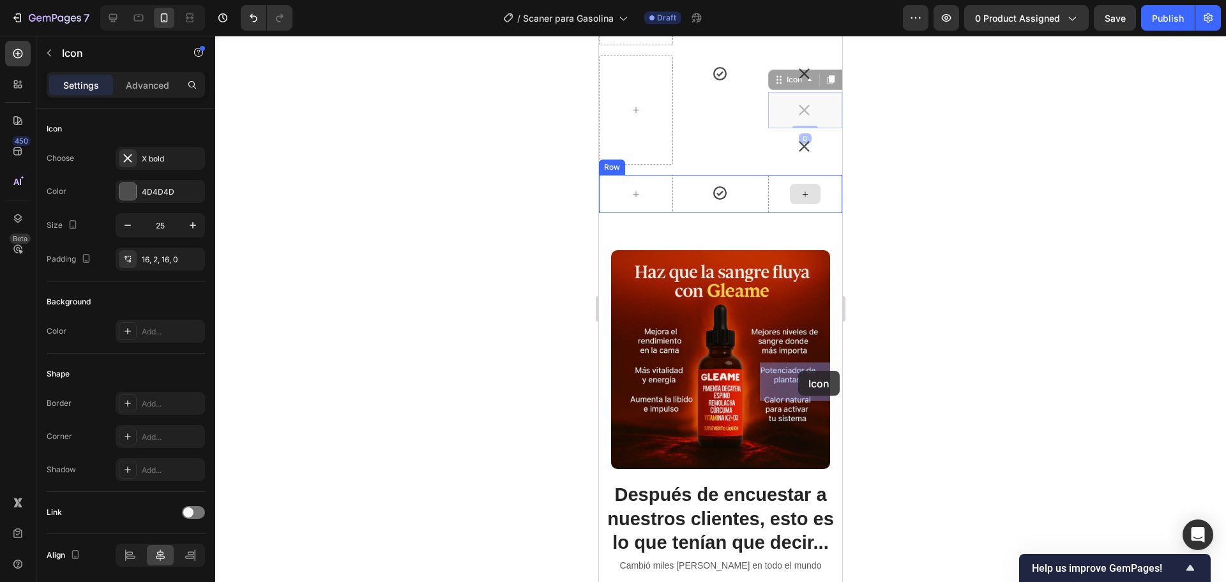
drag, startPoint x: 796, startPoint y: 303, endPoint x: 813, endPoint y: 363, distance: 62.6
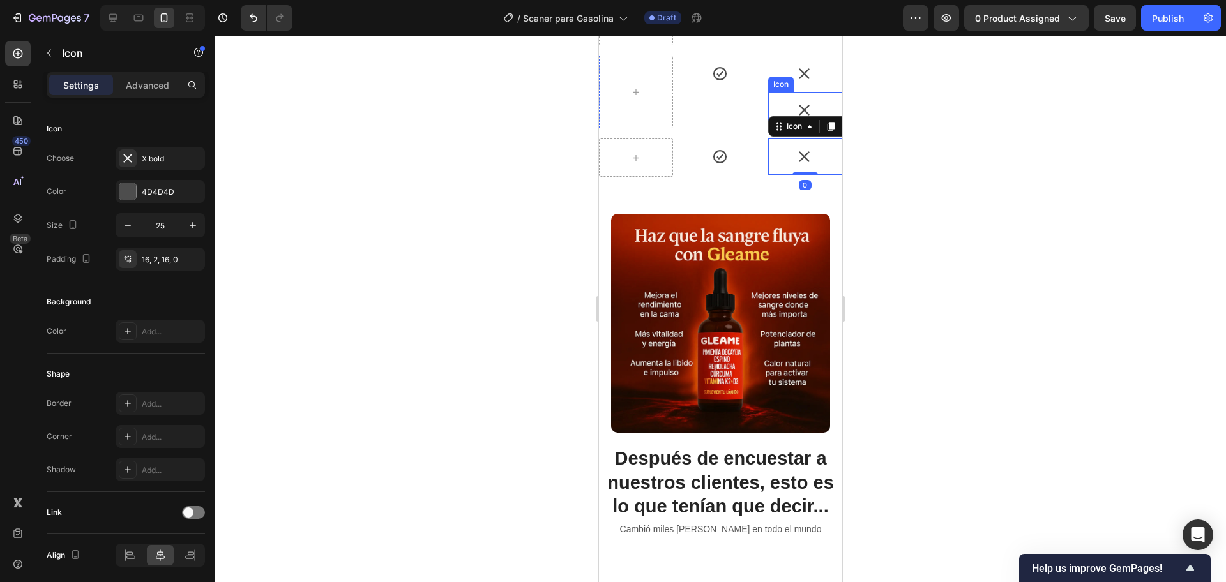
click at [799, 115] on icon at bounding box center [804, 110] width 10 height 10
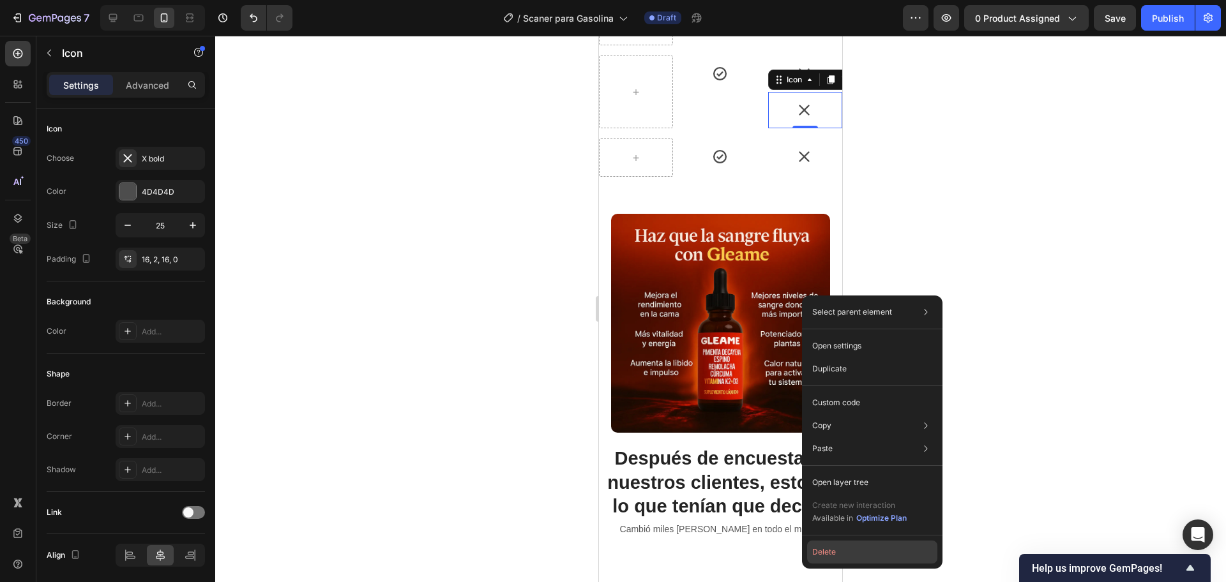
click at [863, 547] on button "Delete" at bounding box center [872, 552] width 130 height 23
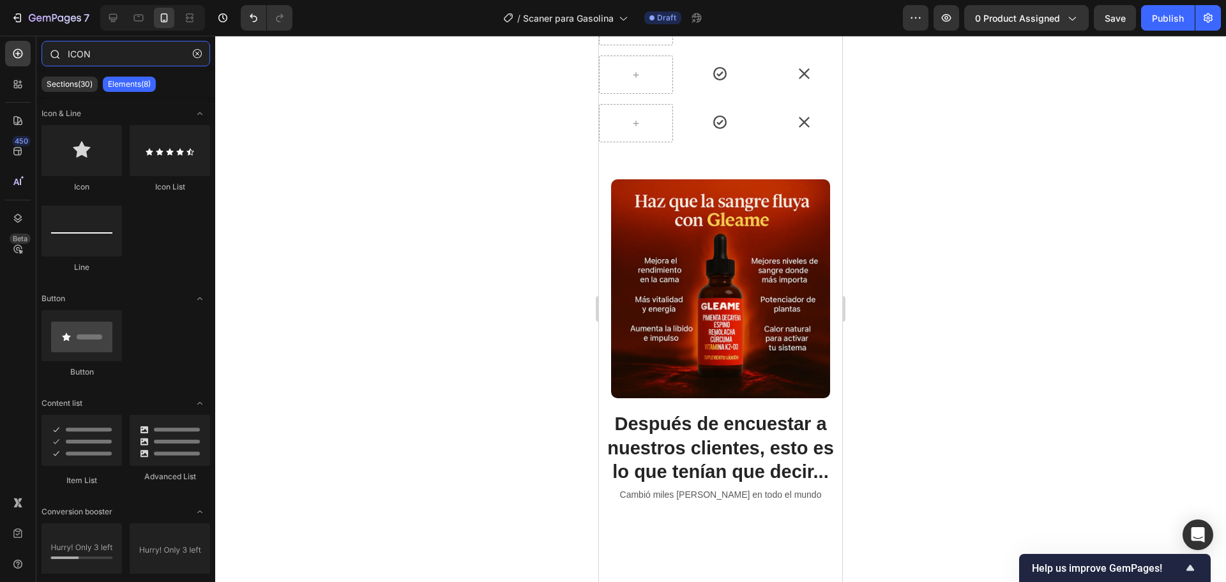
click at [125, 51] on input "ICON" at bounding box center [126, 54] width 169 height 26
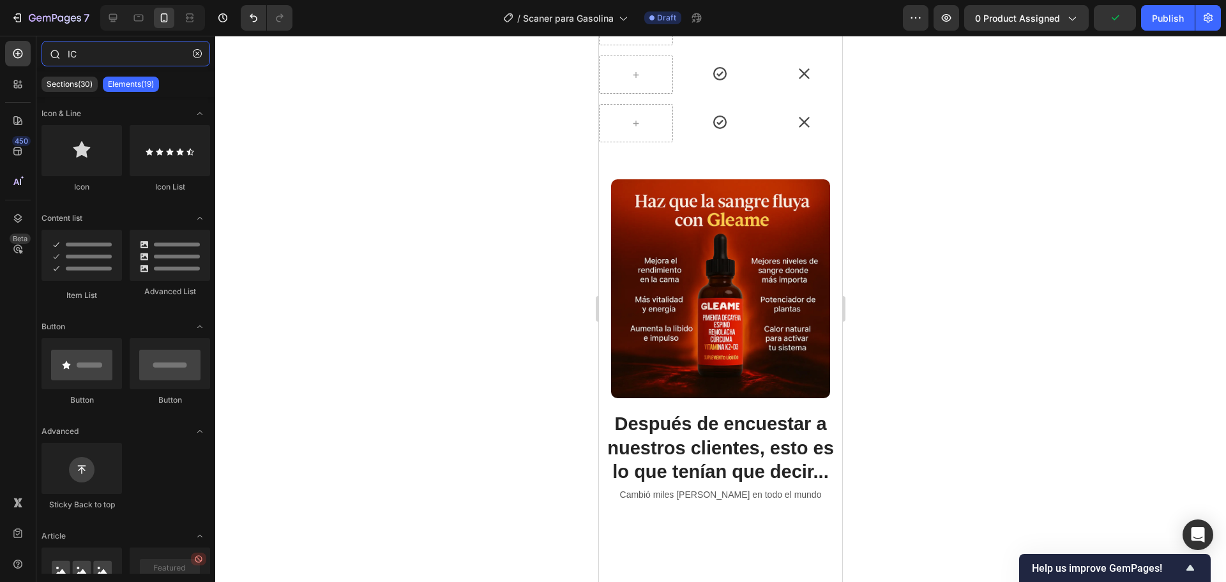
type input "I"
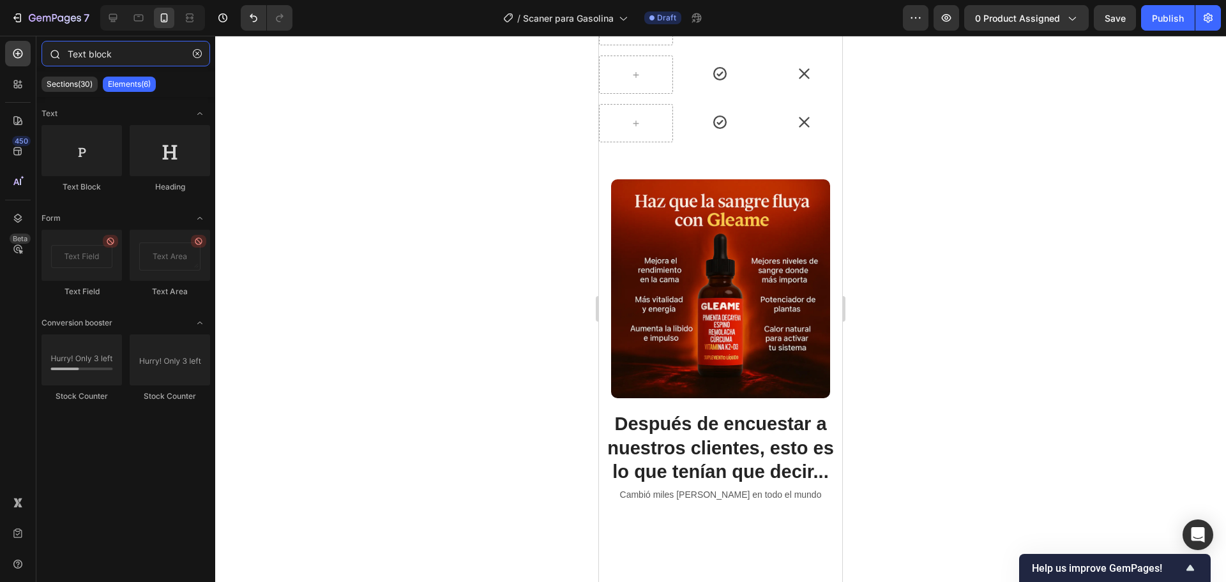
type input "Text block"
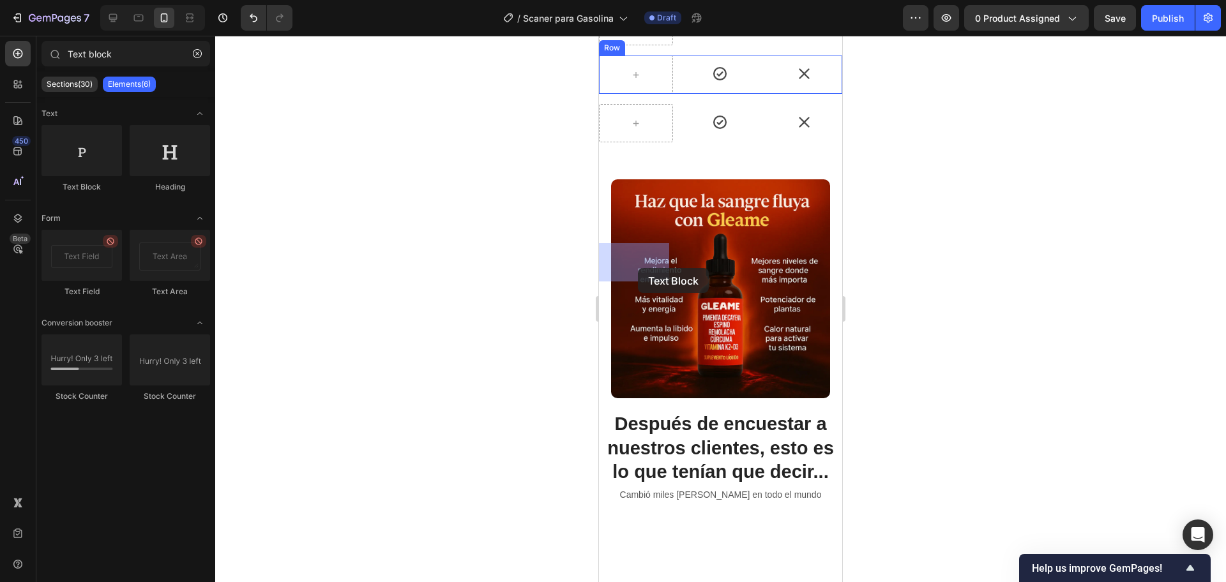
drag, startPoint x: 690, startPoint y: 200, endPoint x: 661, endPoint y: 288, distance: 92.1
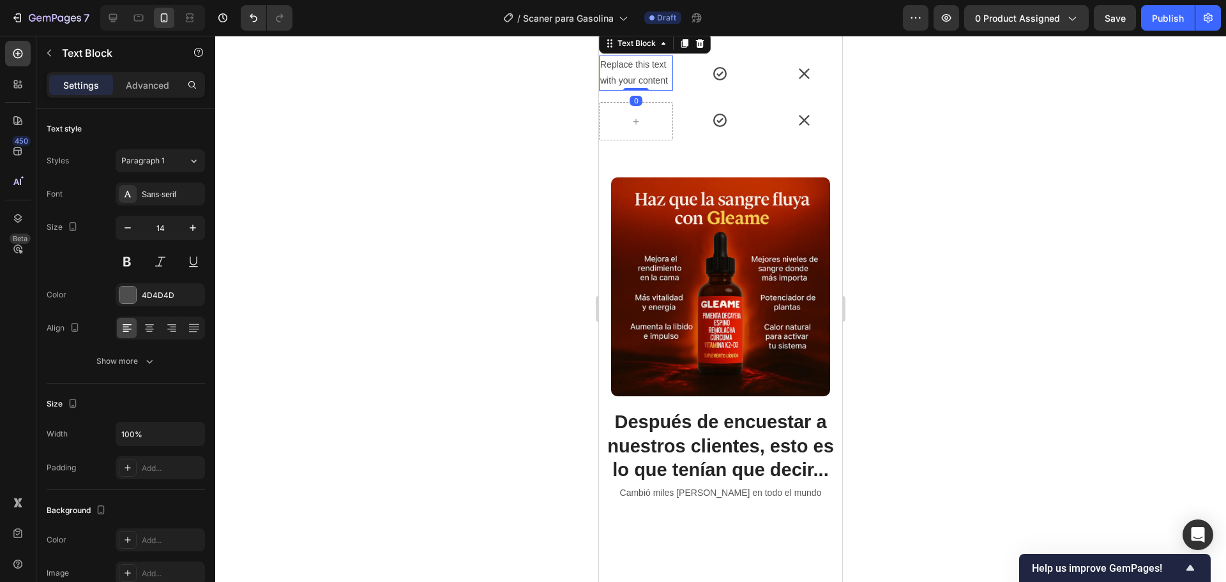
click at [651, 90] on div "Replace this text with your content" at bounding box center [636, 73] width 74 height 34
click at [649, 89] on p "Replace this text with your content" at bounding box center [636, 73] width 72 height 32
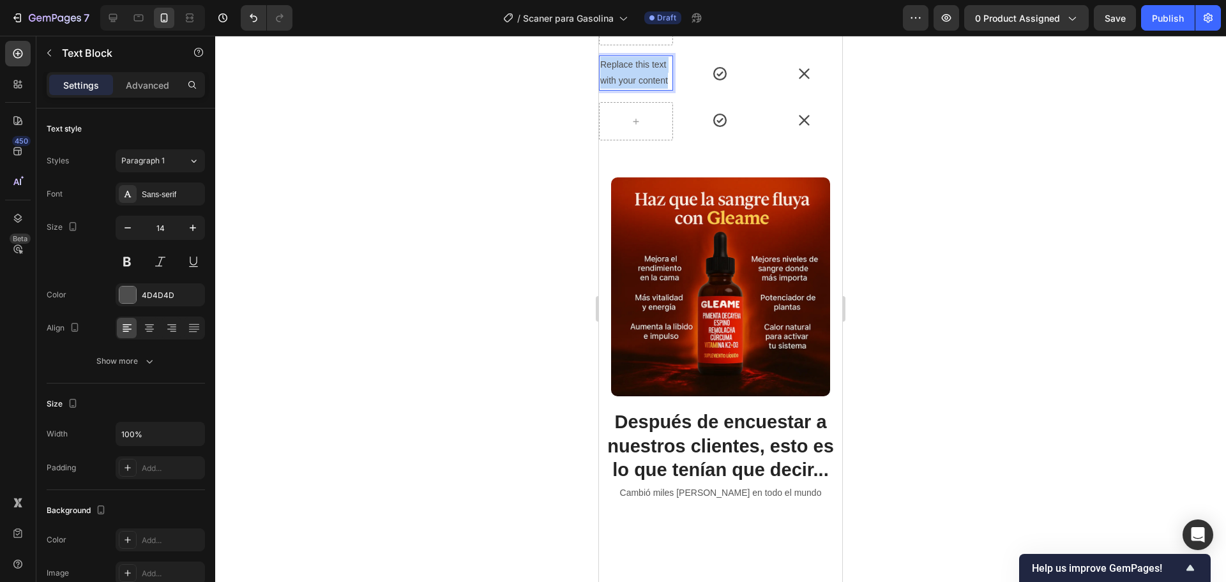
click at [649, 89] on p "Replace this text with your content" at bounding box center [636, 73] width 72 height 32
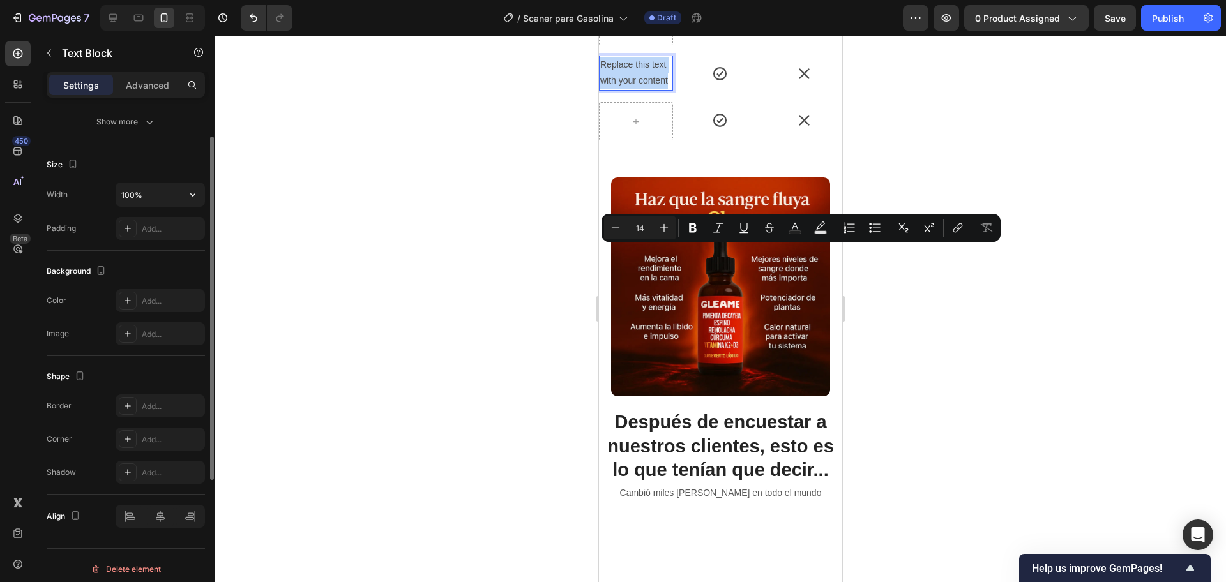
scroll to position [80, 0]
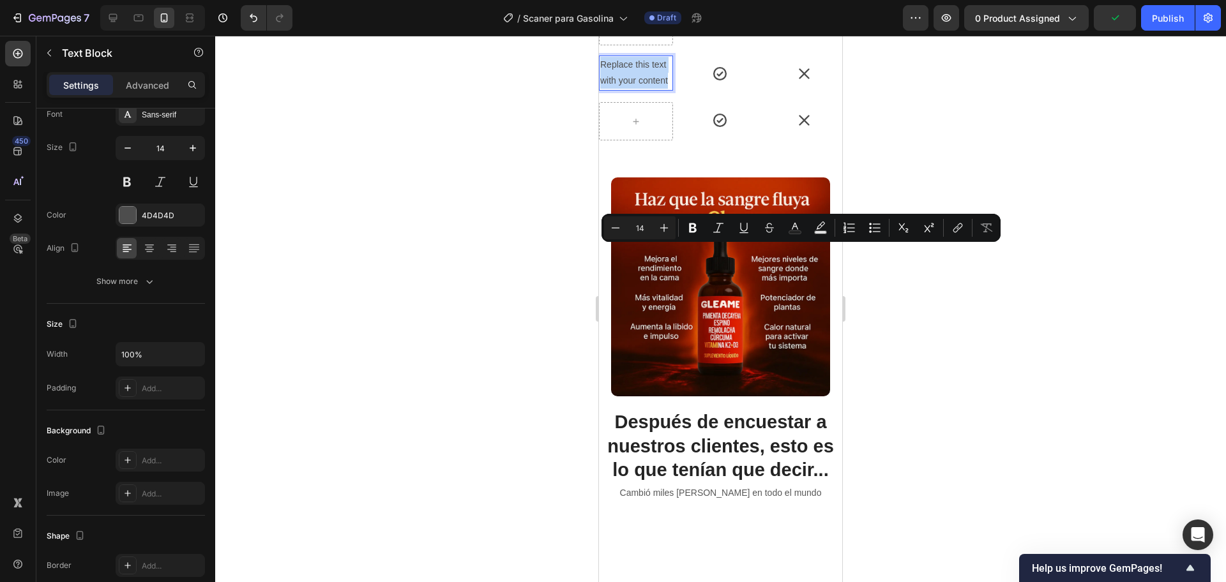
click at [642, 89] on p "Replace this text with your content" at bounding box center [636, 73] width 72 height 32
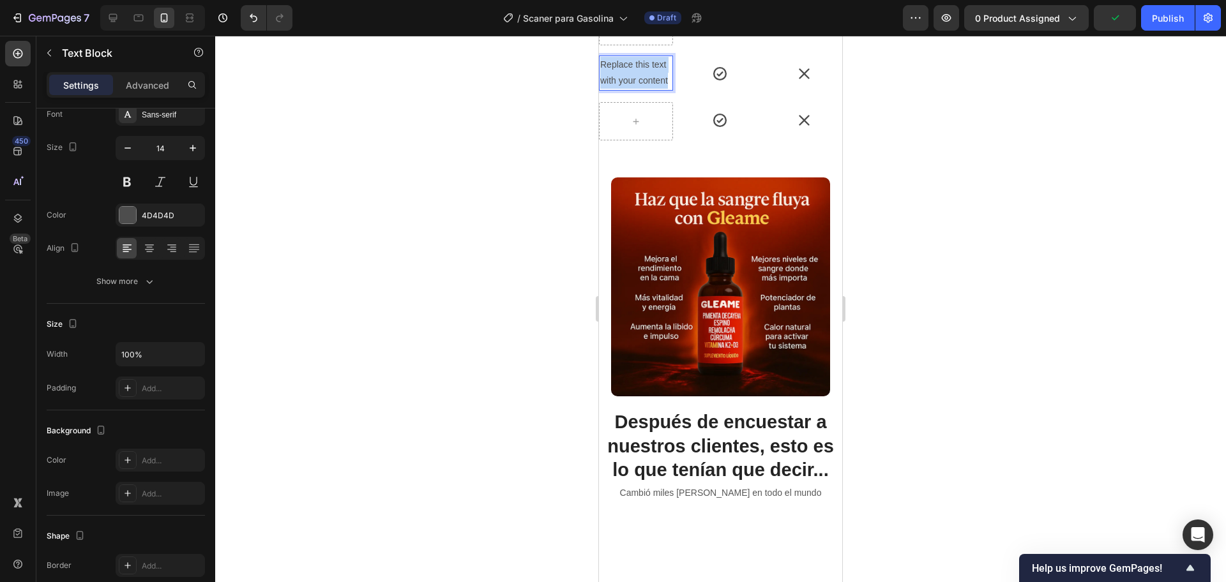
click at [642, 89] on p "Replace this text with your content" at bounding box center [636, 73] width 72 height 32
click at [636, 74] on div "Rich Text Editor. Editing area: main" at bounding box center [636, 65] width 74 height 19
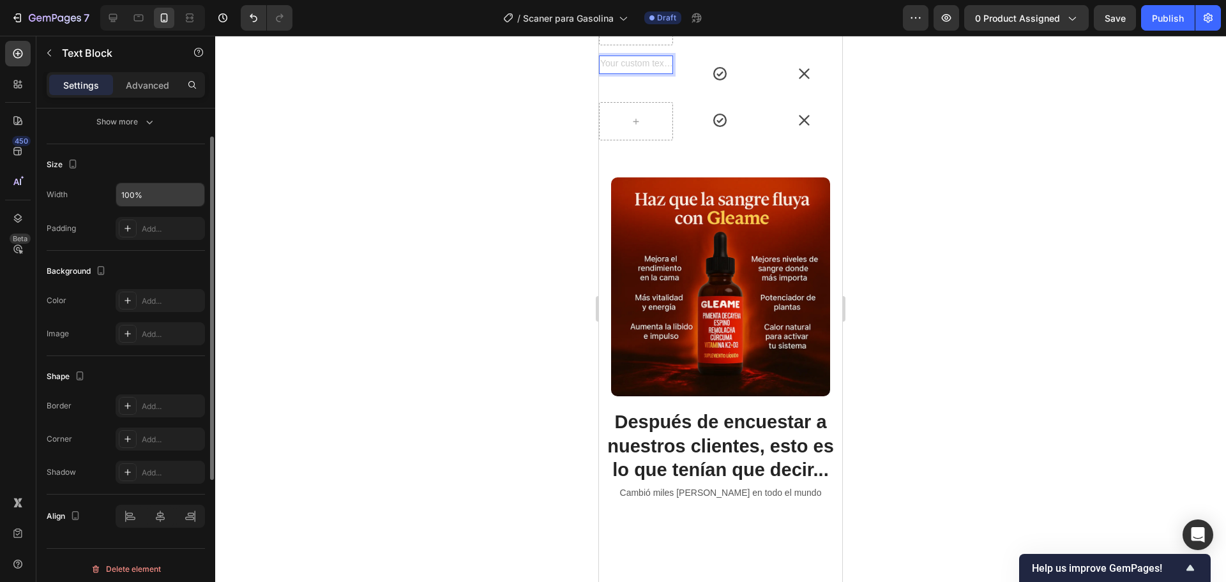
scroll to position [160, 0]
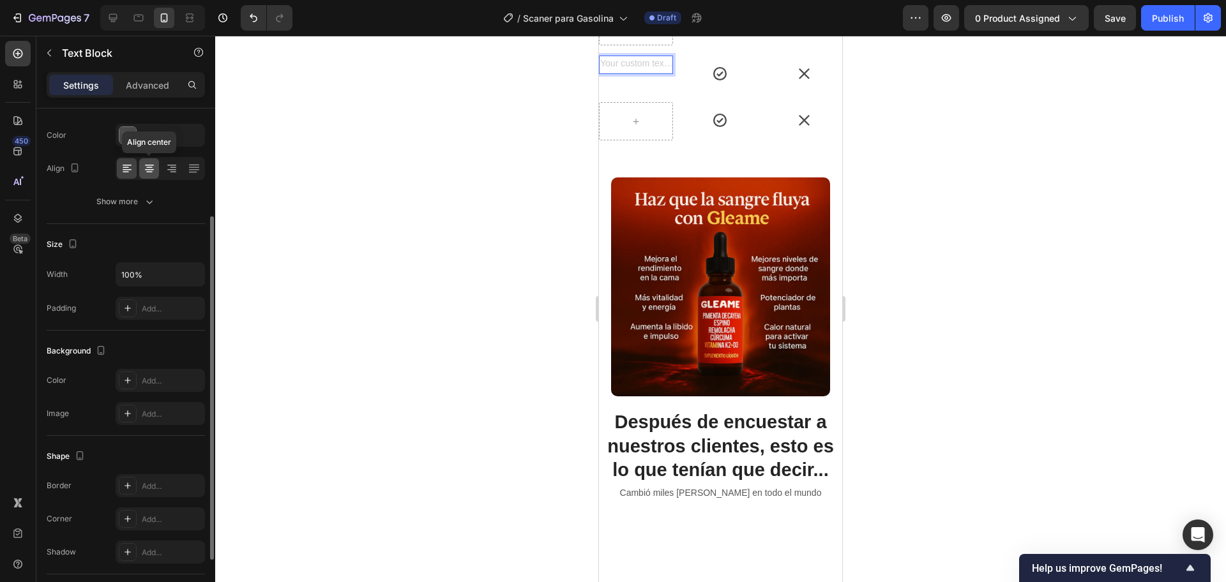
click at [149, 165] on icon at bounding box center [149, 165] width 9 height 1
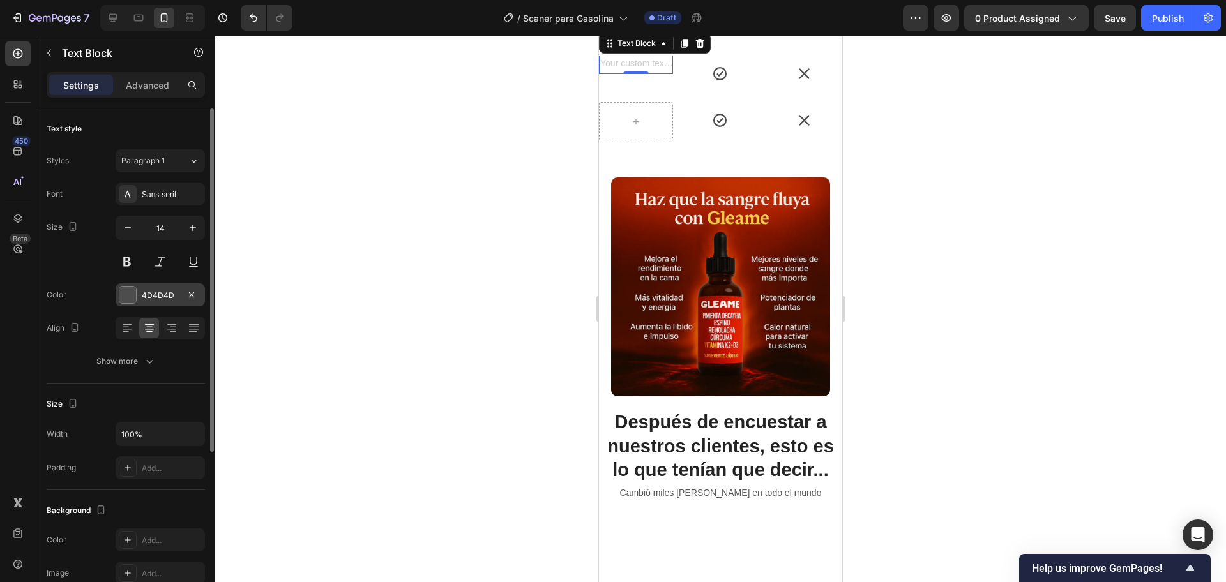
click at [172, 291] on div "4D4D4D" at bounding box center [160, 295] width 37 height 11
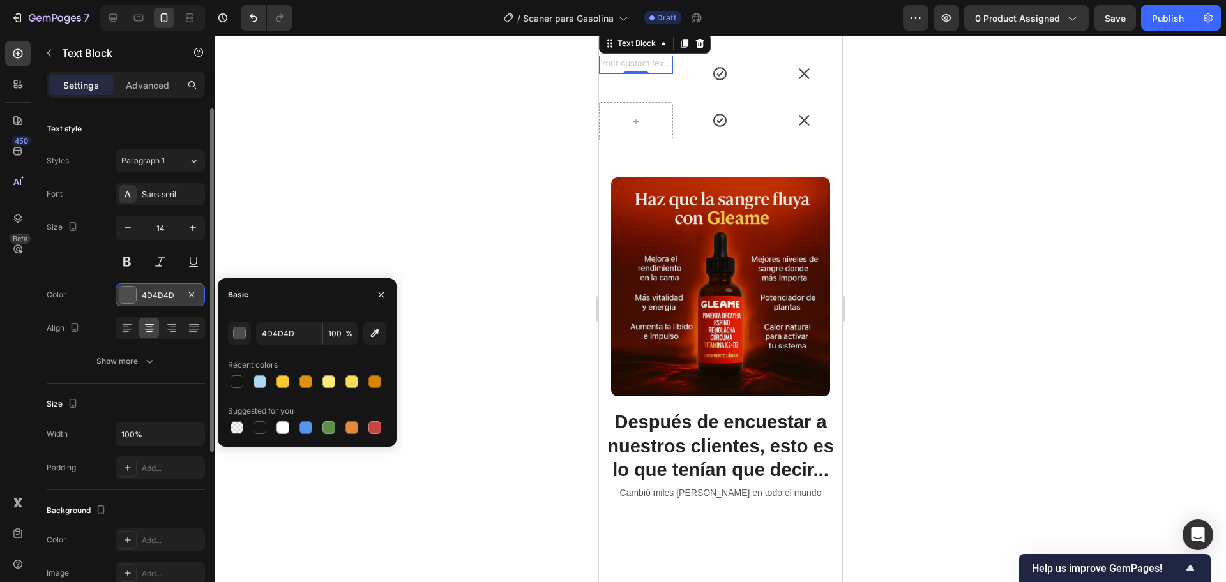
click at [172, 291] on div "4D4D4D" at bounding box center [160, 295] width 37 height 11
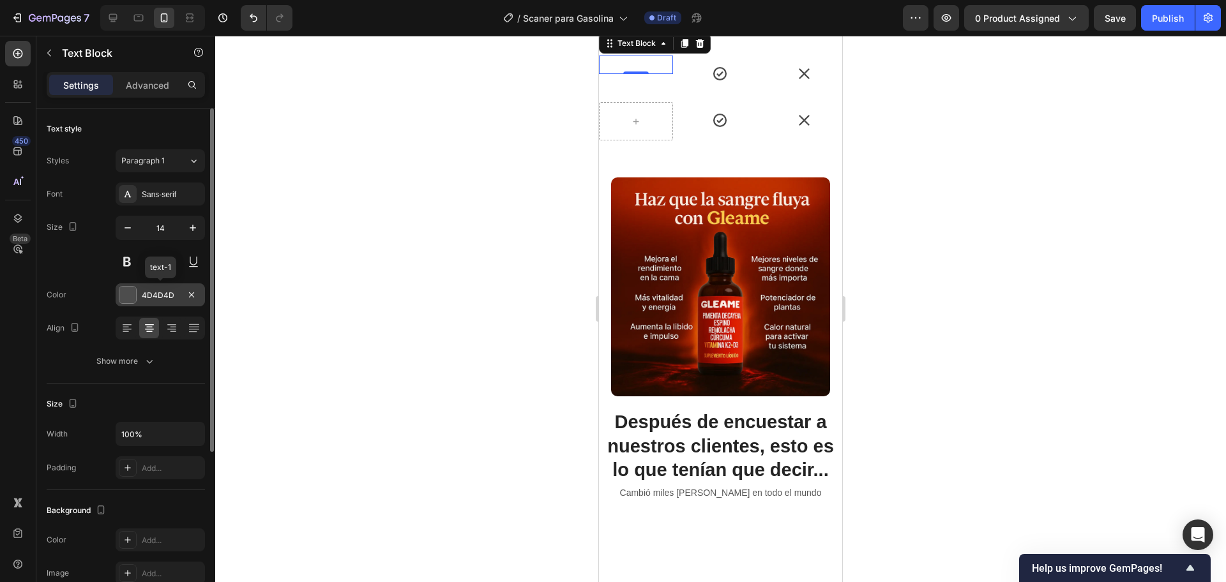
click at [172, 291] on div "4D4D4D" at bounding box center [160, 295] width 37 height 11
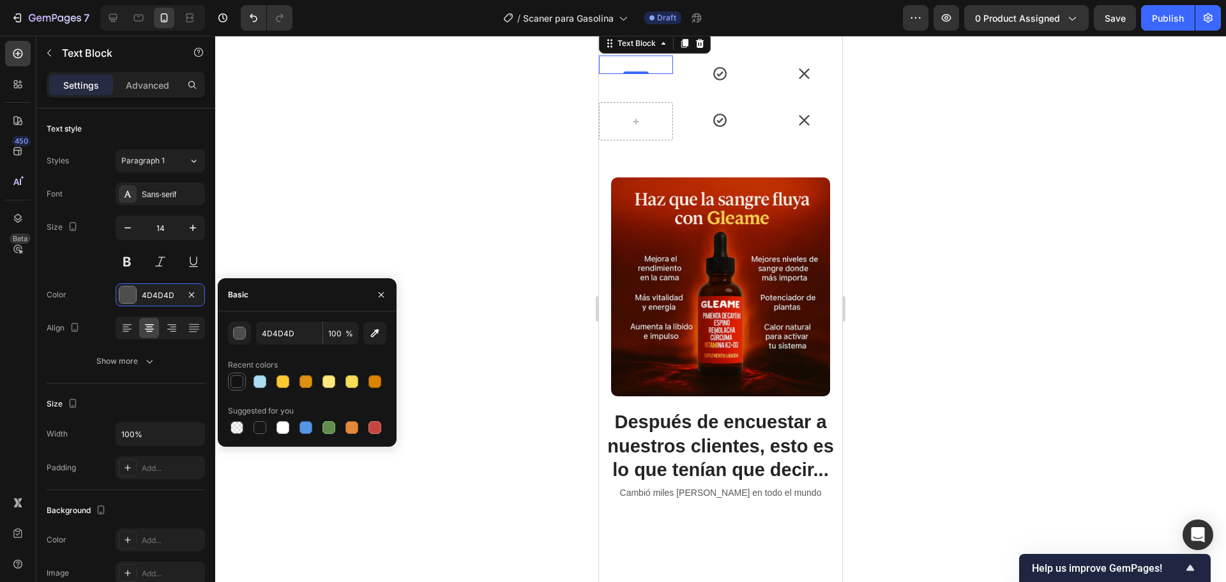
click at [238, 381] on div at bounding box center [237, 381] width 13 height 13
click at [298, 337] on input "121212" at bounding box center [289, 333] width 66 height 23
drag, startPoint x: 278, startPoint y: 343, endPoint x: 234, endPoint y: 352, distance: 45.1
click at [234, 352] on div "2412424 100 % Recent colors Suggested for you" at bounding box center [307, 379] width 158 height 115
type input "242424"
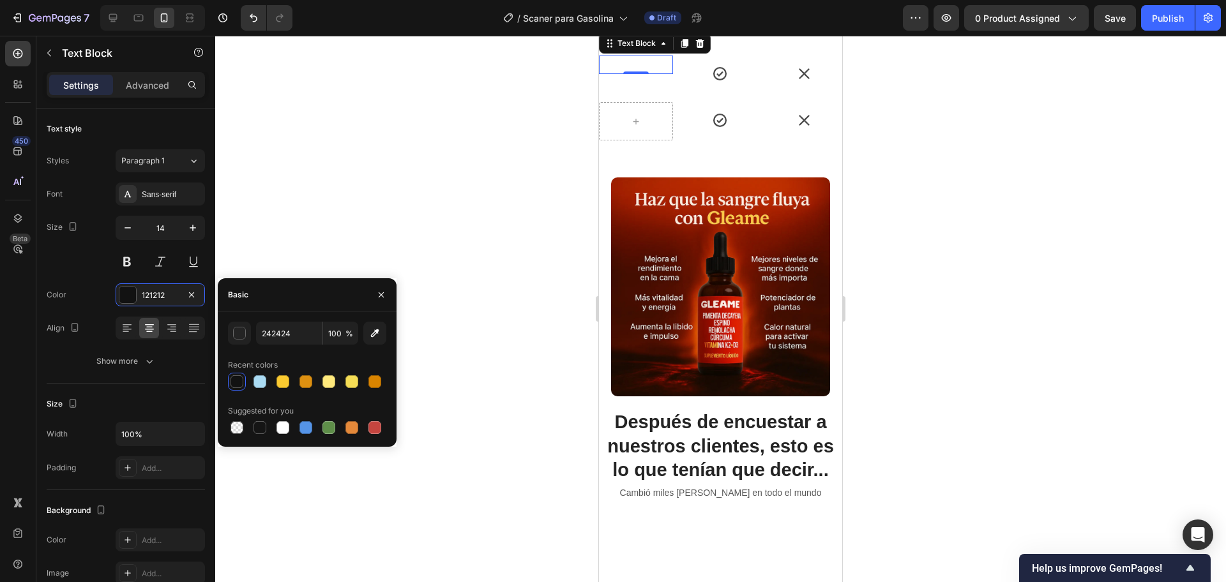
click at [331, 255] on div at bounding box center [720, 309] width 1011 height 547
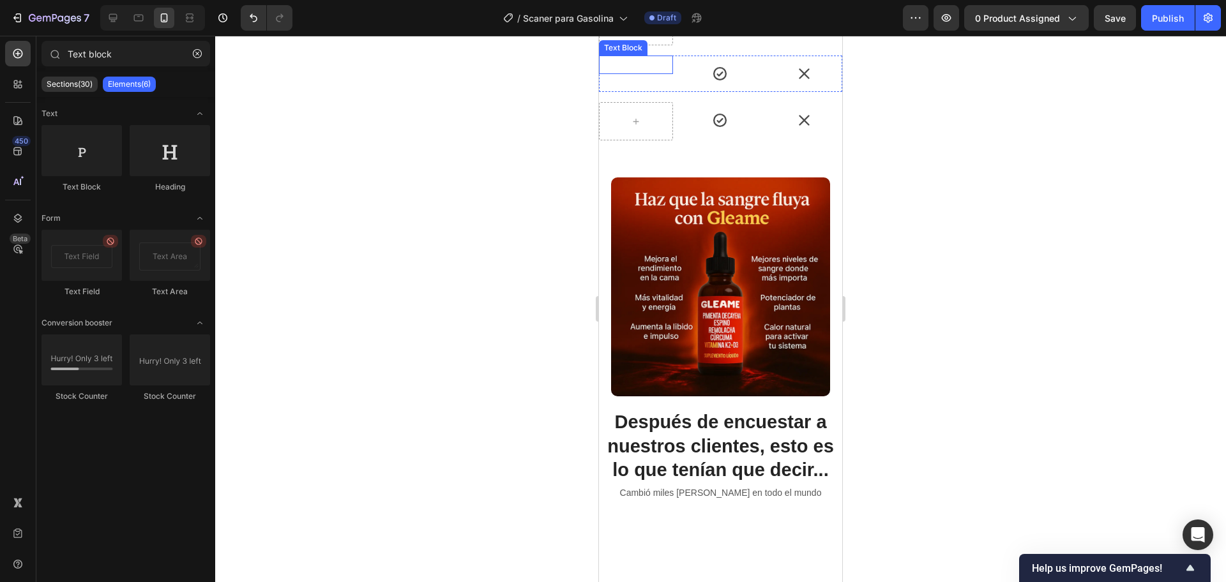
click at [624, 73] on p "Rich Text Editor. Editing area: main" at bounding box center [636, 65] width 72 height 16
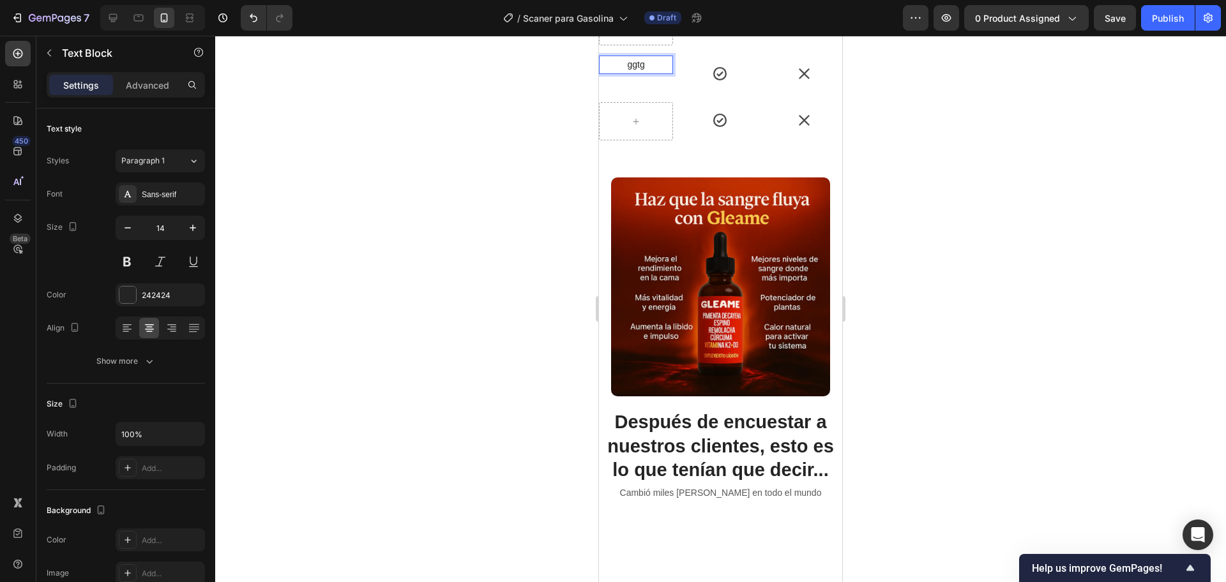
click at [544, 259] on div at bounding box center [720, 309] width 1011 height 547
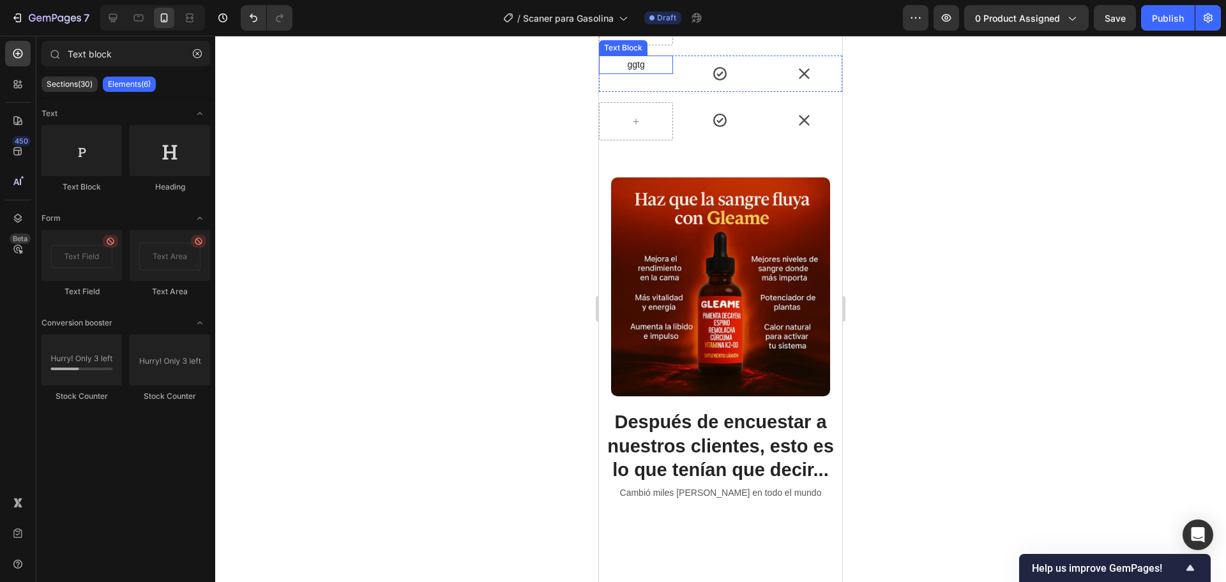
click at [646, 73] on p "ggtg" at bounding box center [636, 65] width 72 height 16
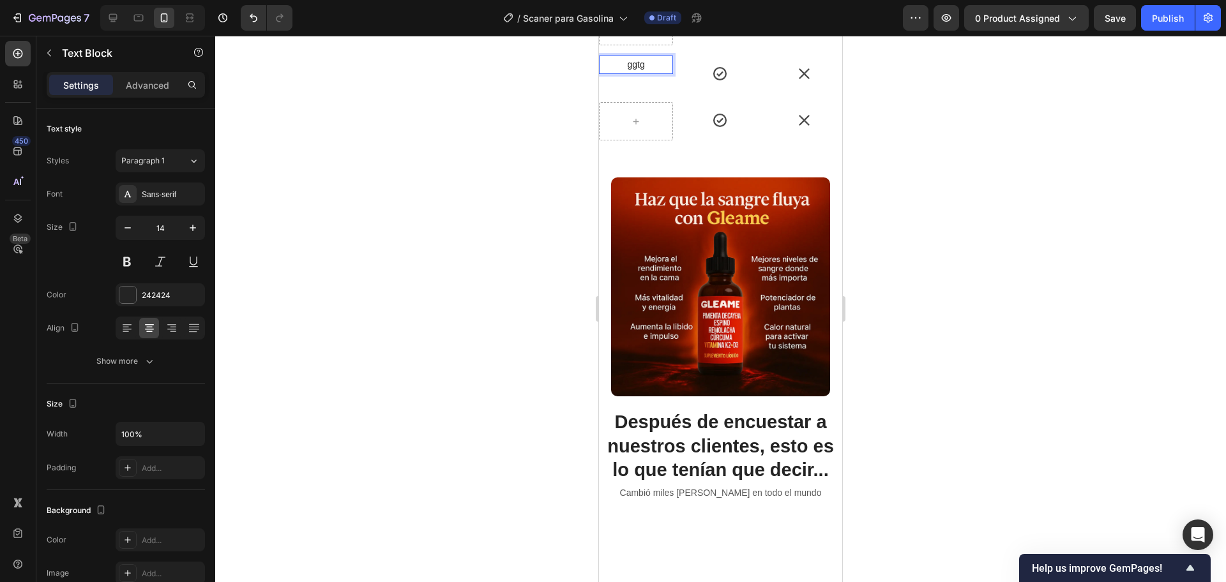
click at [627, 73] on p "ggtg" at bounding box center [636, 65] width 72 height 16
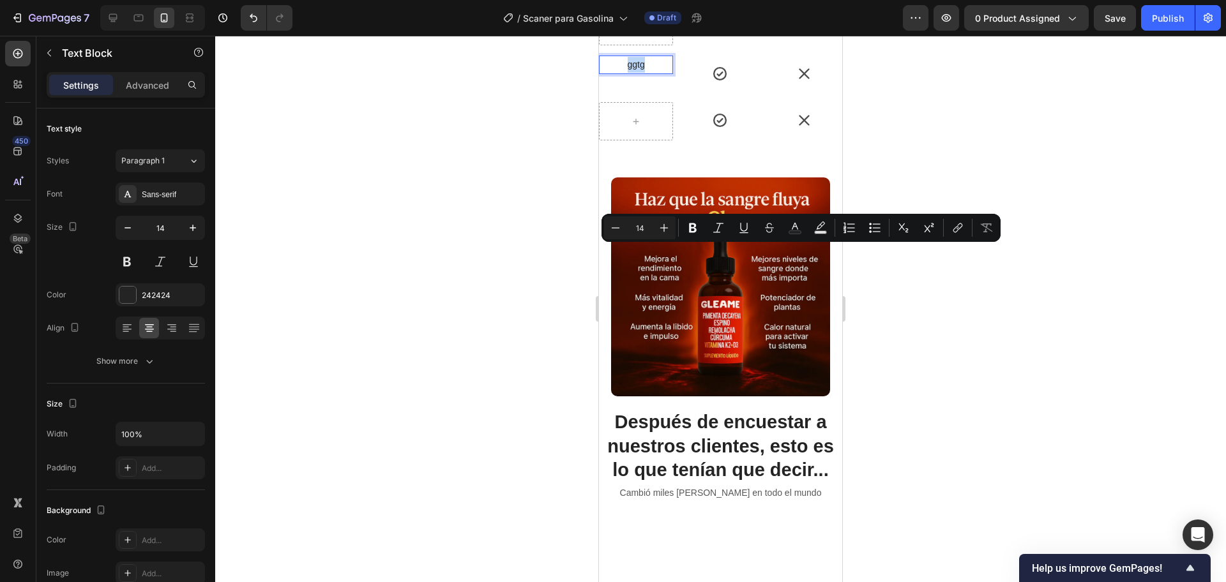
click at [618, 73] on p "ggtg" at bounding box center [636, 65] width 72 height 16
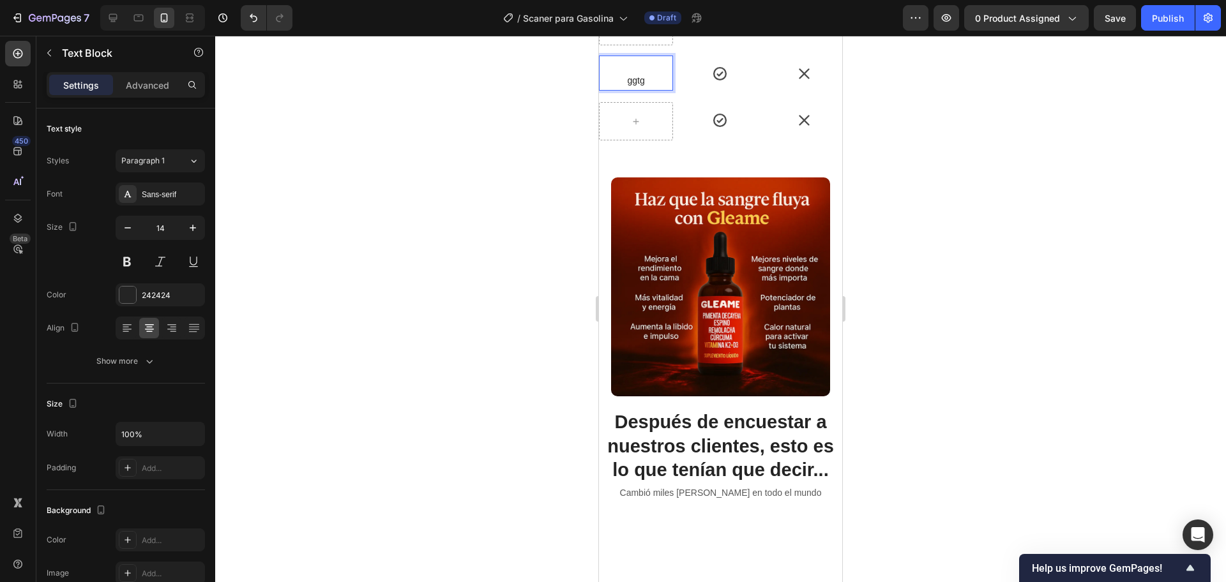
click at [644, 89] on p "ggtg" at bounding box center [636, 81] width 72 height 16
click at [619, 89] on p "ggtg" at bounding box center [636, 81] width 72 height 16
click at [634, 73] on p "ggtg" at bounding box center [636, 65] width 72 height 16
click at [158, 91] on p "Advanced" at bounding box center [147, 85] width 43 height 13
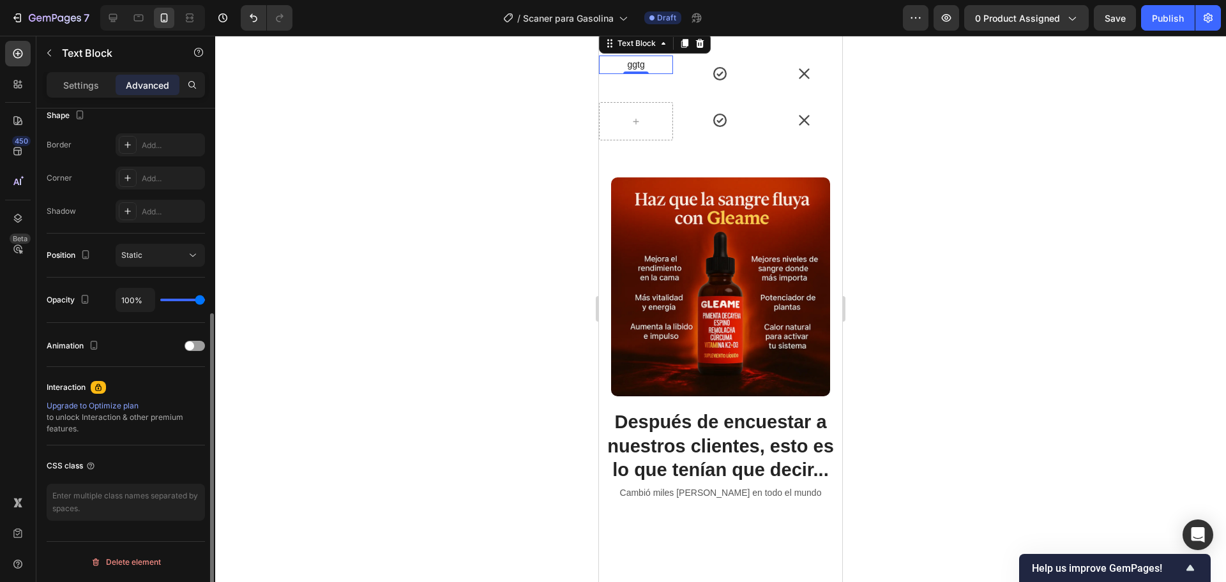
scroll to position [182, 0]
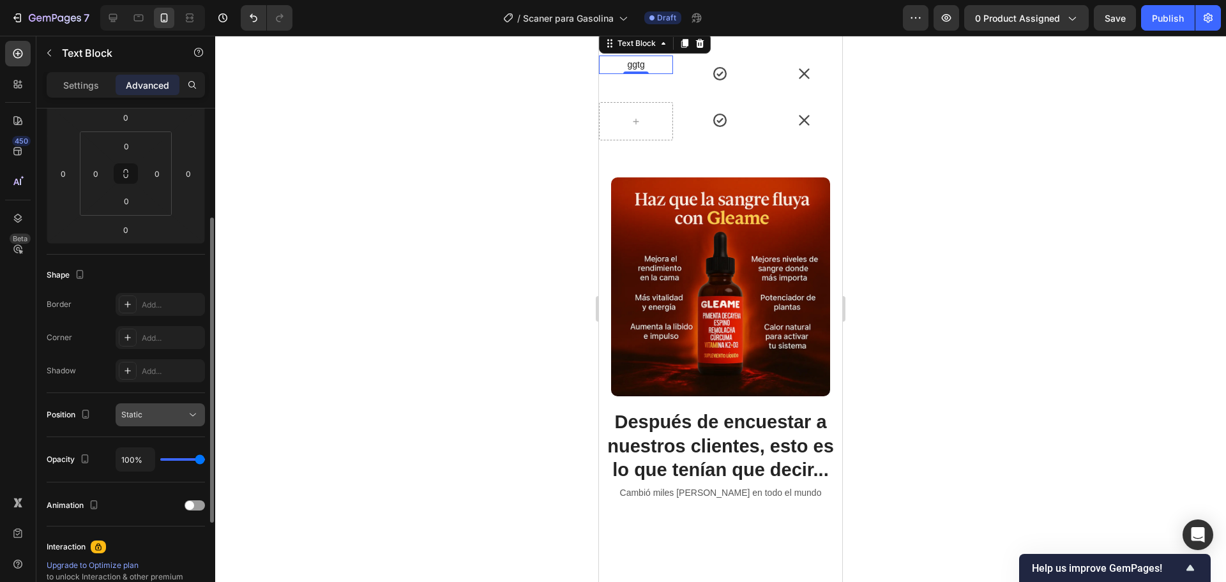
click at [160, 419] on div "Static" at bounding box center [153, 414] width 65 height 11
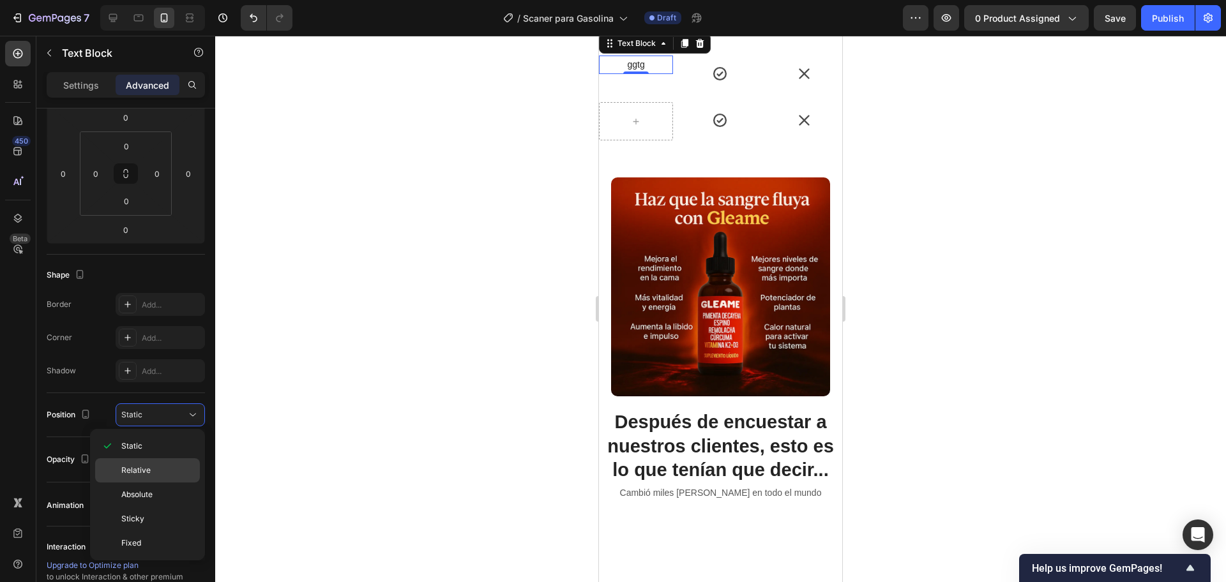
click at [158, 467] on p "Relative" at bounding box center [157, 470] width 73 height 11
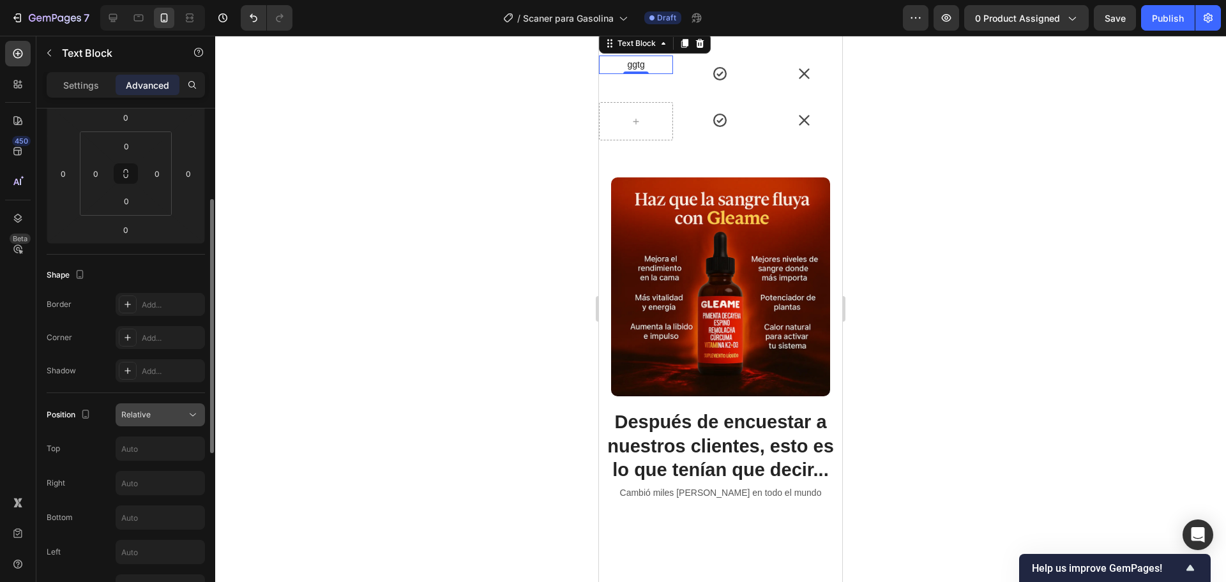
click at [162, 407] on button "Relative" at bounding box center [160, 415] width 89 height 23
click at [158, 412] on div "Relative" at bounding box center [153, 414] width 65 height 11
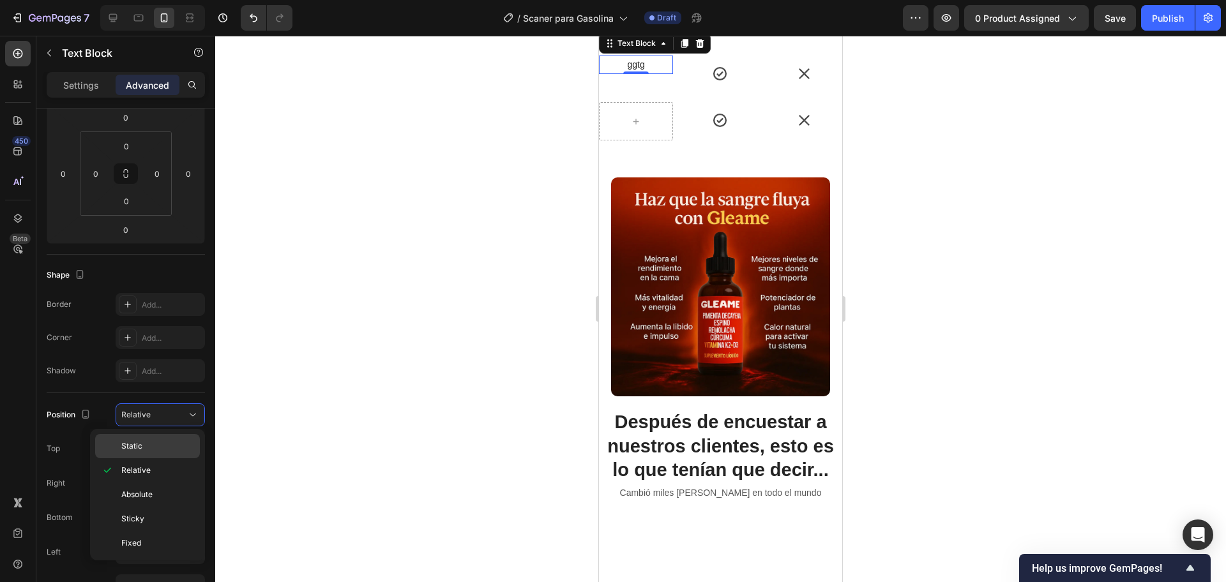
click at [150, 437] on div "Static" at bounding box center [147, 446] width 105 height 24
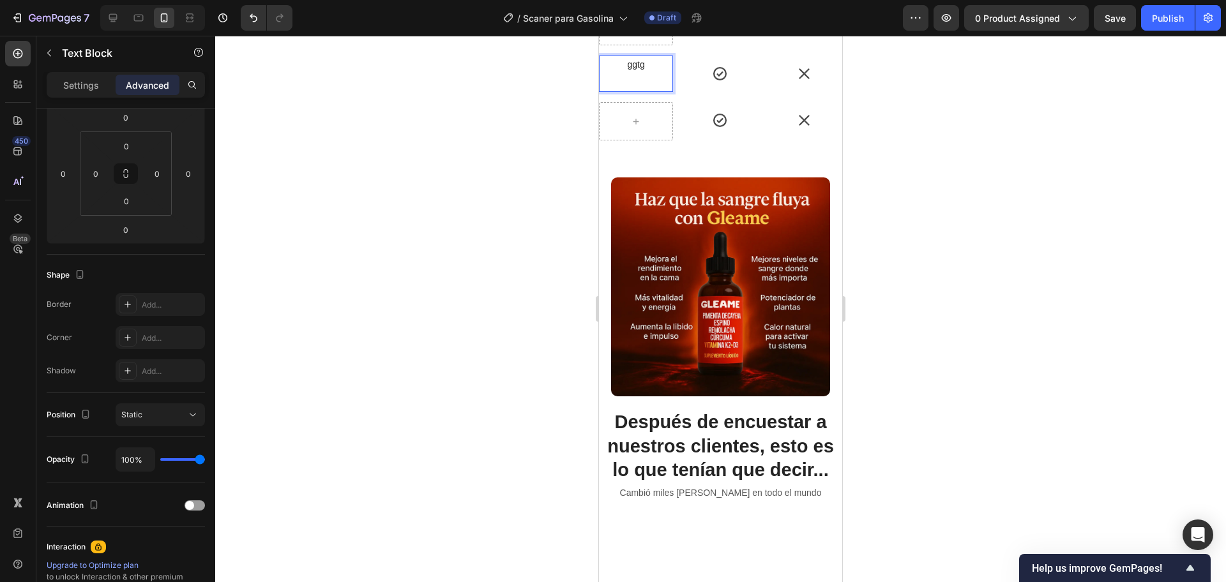
click at [637, 92] on div "ggtg Text Block 0" at bounding box center [636, 74] width 74 height 36
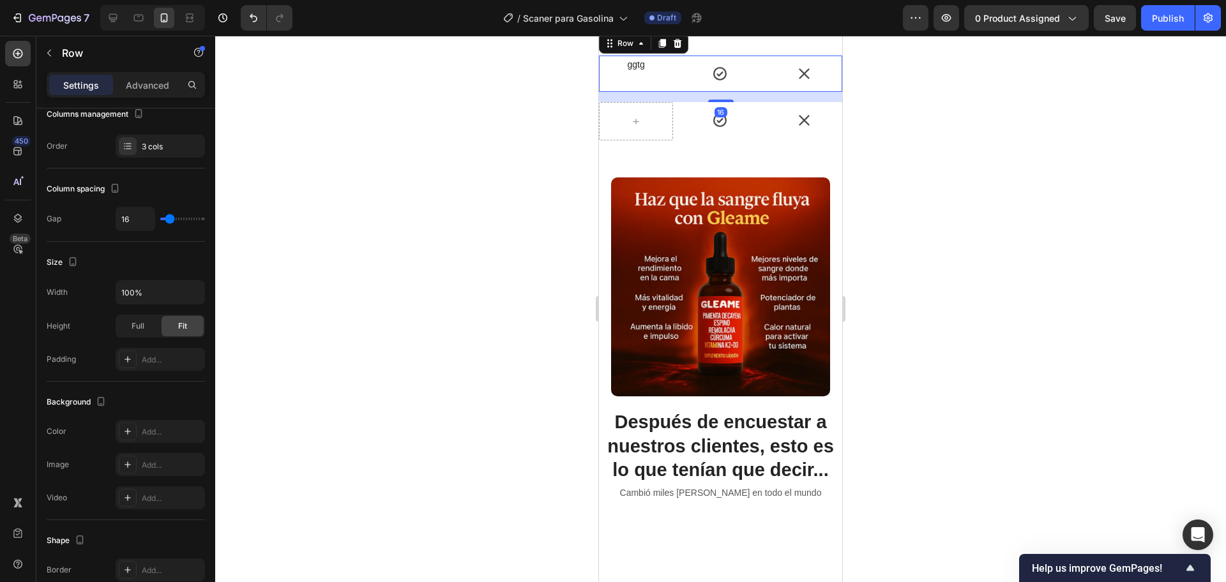
scroll to position [0, 0]
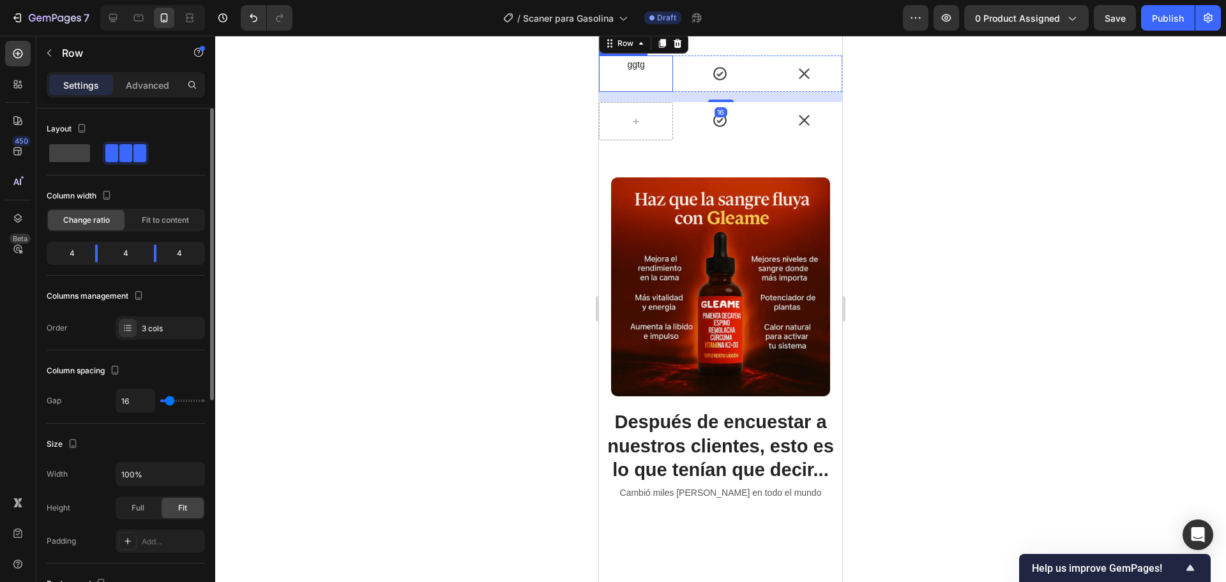
click at [631, 73] on p "ggtg" at bounding box center [636, 65] width 72 height 16
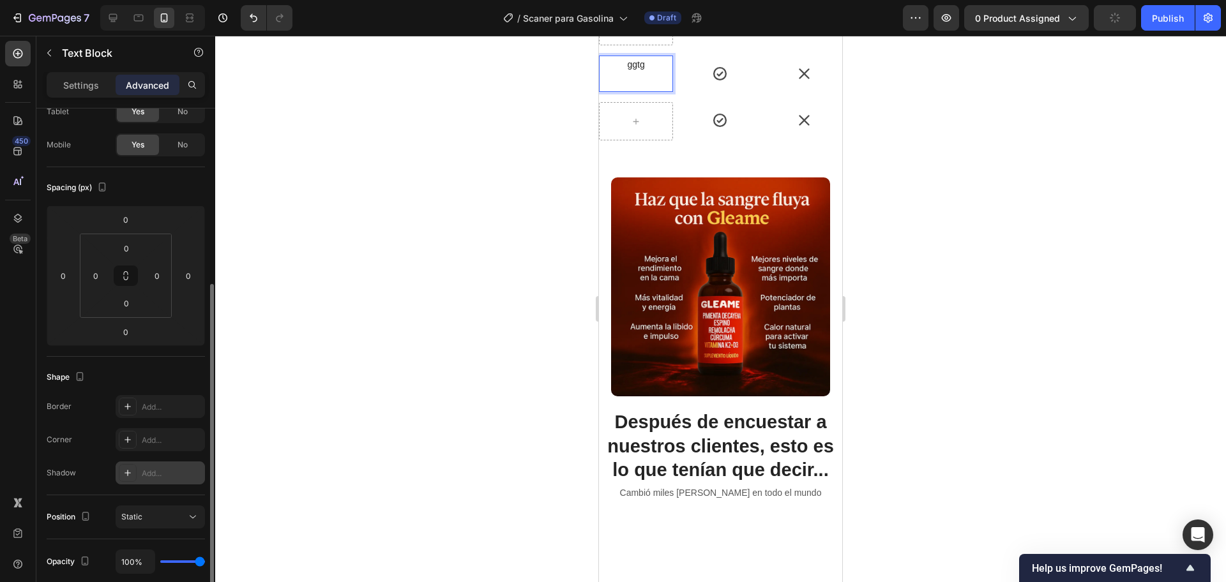
scroll to position [160, 0]
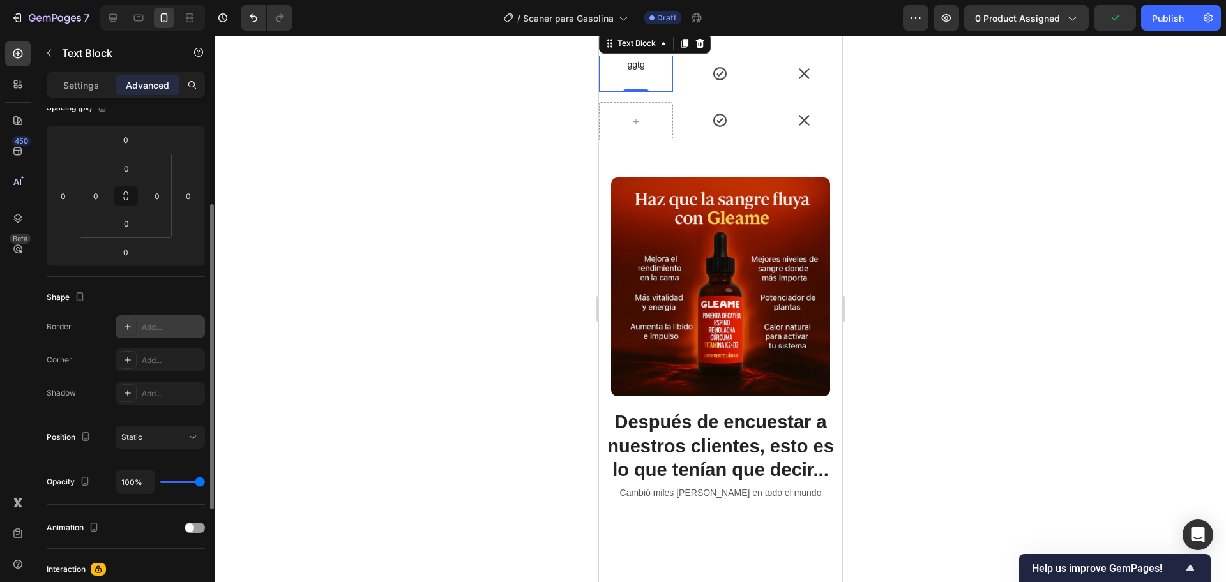
click at [139, 328] on div "Add..." at bounding box center [160, 326] width 89 height 23
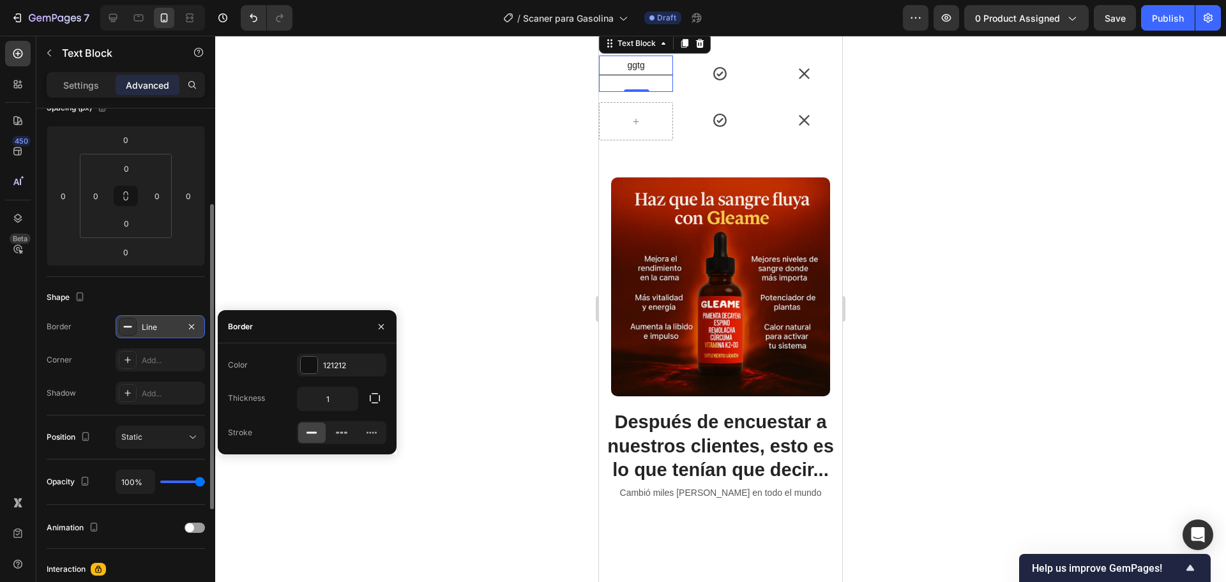
click at [139, 328] on div "Line" at bounding box center [160, 326] width 89 height 23
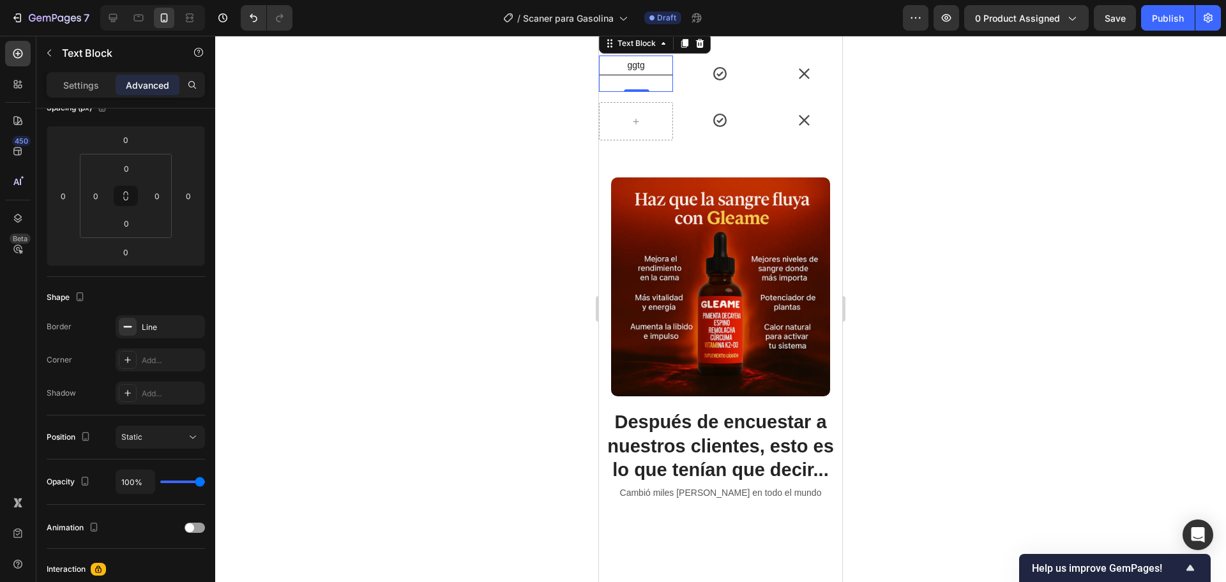
click at [704, 49] on icon at bounding box center [700, 43] width 10 height 10
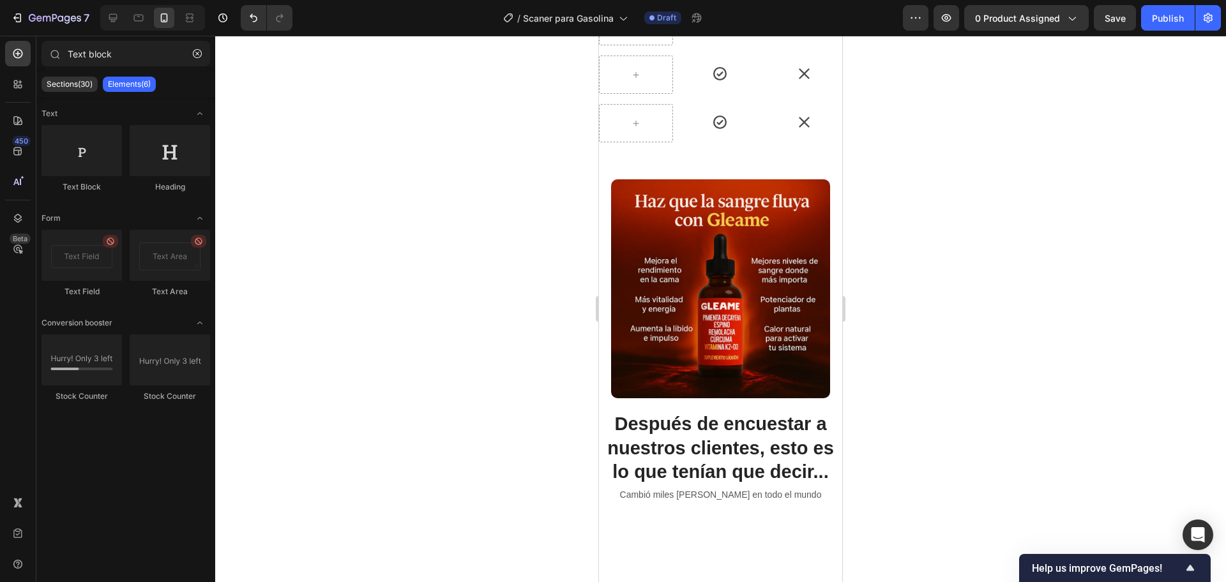
click at [252, 24] on icon "Undo/Redo" at bounding box center [253, 17] width 13 height 13
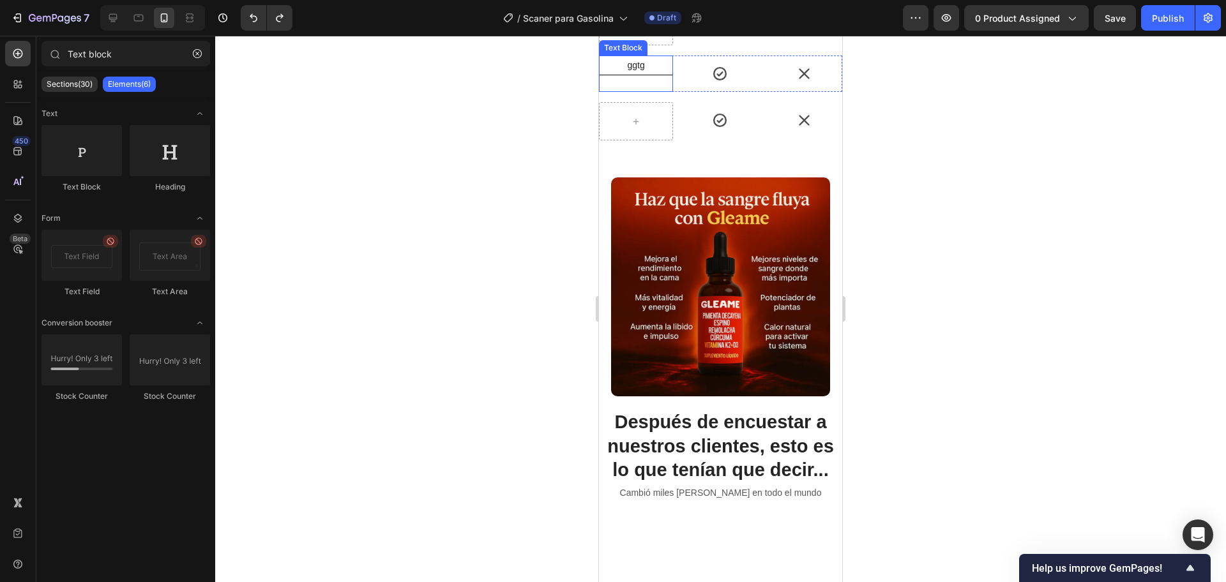
click at [644, 73] on p "ggtg" at bounding box center [636, 65] width 70 height 16
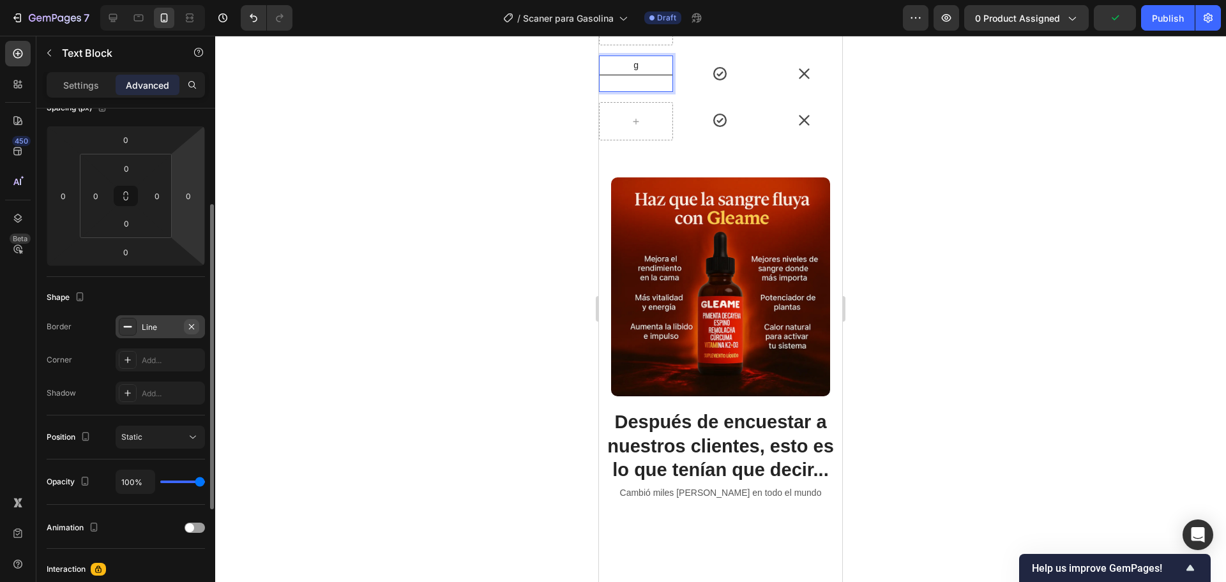
click at [189, 325] on icon "button" at bounding box center [191, 327] width 10 height 10
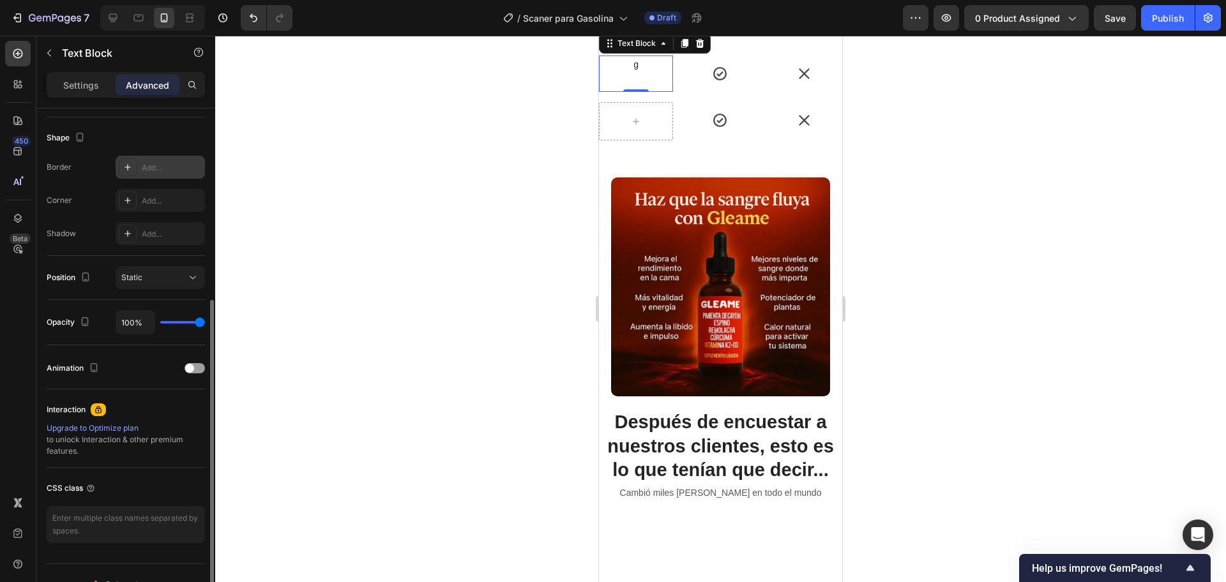
scroll to position [342, 0]
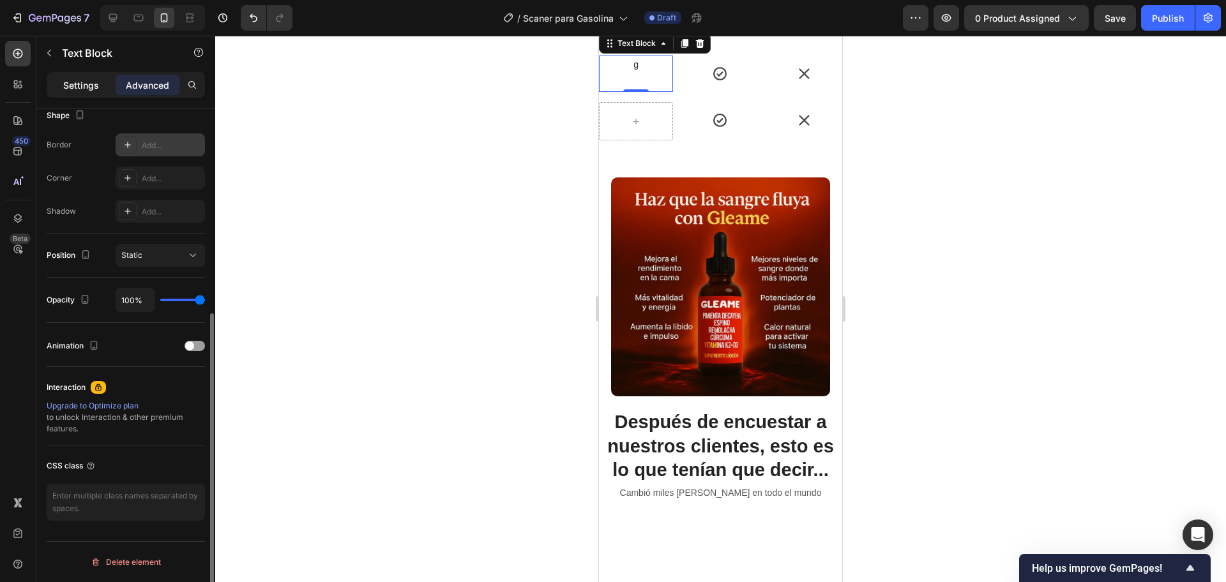
click at [74, 83] on p "Settings" at bounding box center [81, 85] width 36 height 13
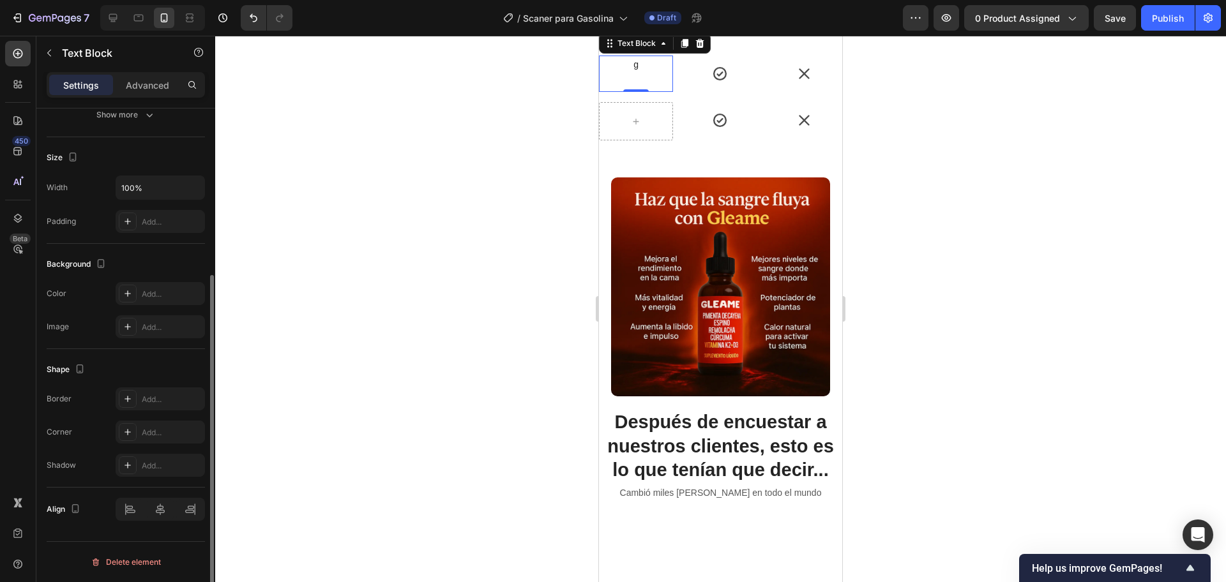
scroll to position [246, 0]
click at [645, 73] on p "g" at bounding box center [636, 65] width 72 height 16
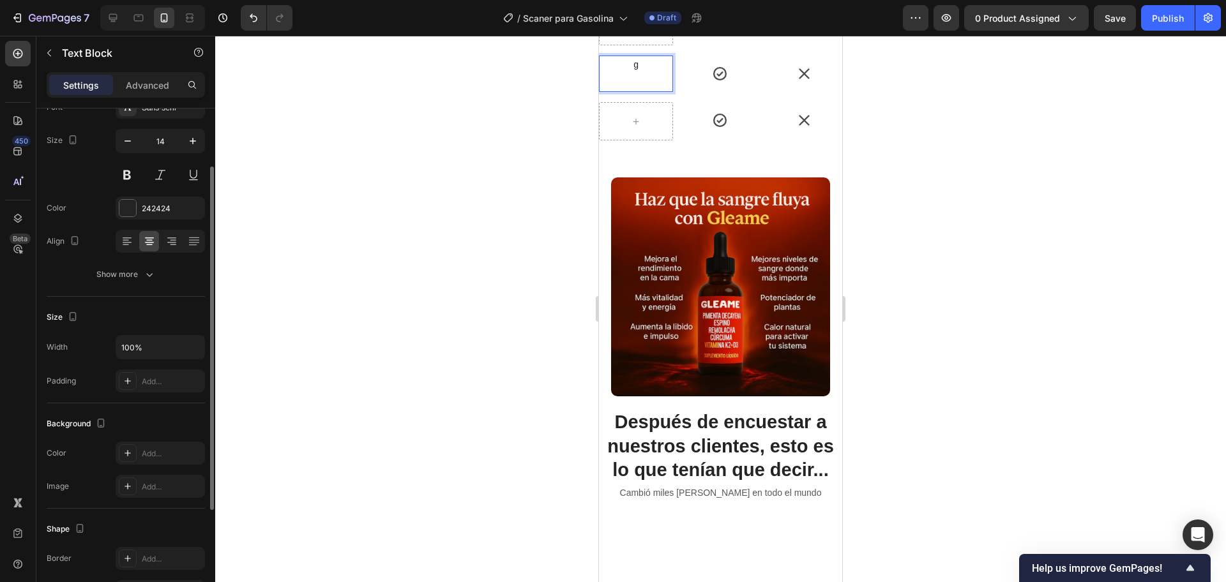
scroll to position [7, 0]
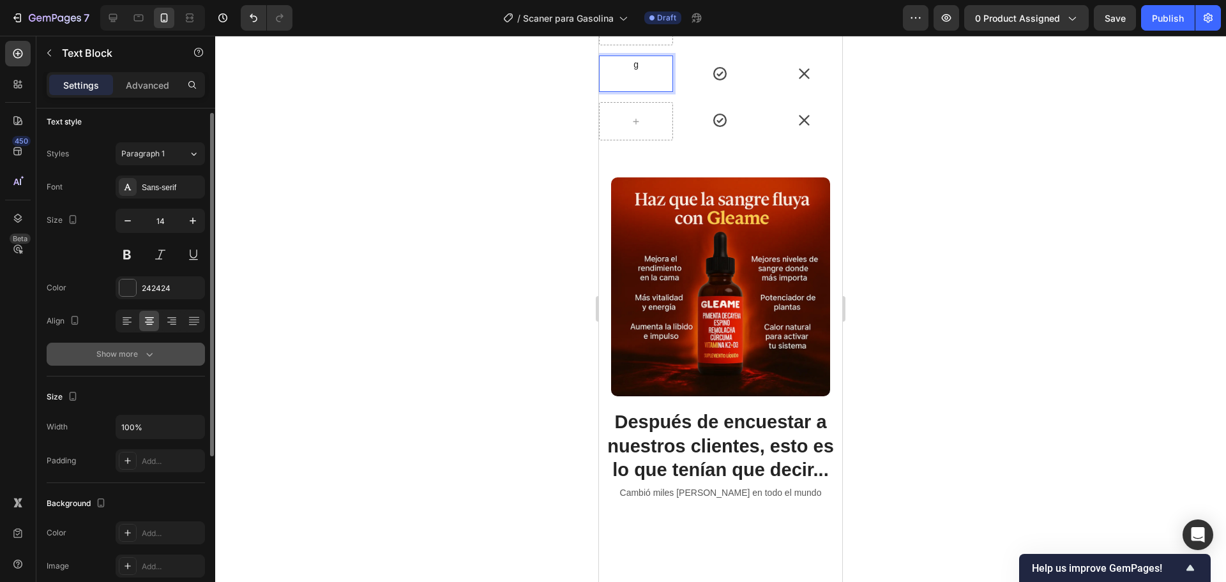
click at [133, 355] on div "Show more" at bounding box center [125, 354] width 59 height 13
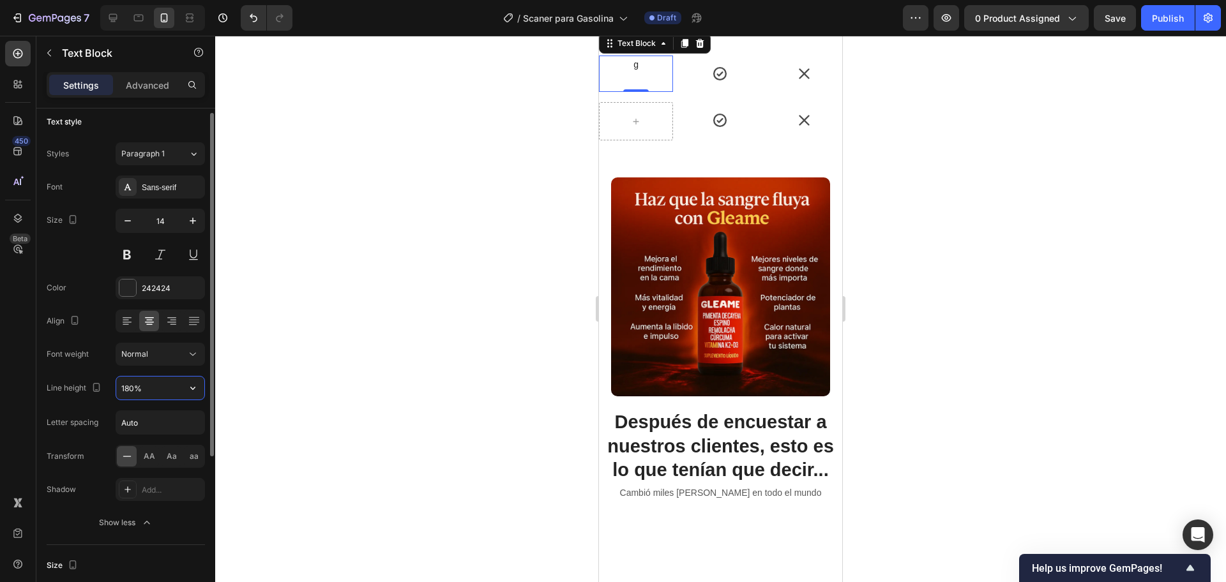
click at [146, 389] on input "180%" at bounding box center [160, 388] width 88 height 23
type input "130%"
click at [640, 92] on div "g Text Block 0" at bounding box center [636, 74] width 74 height 36
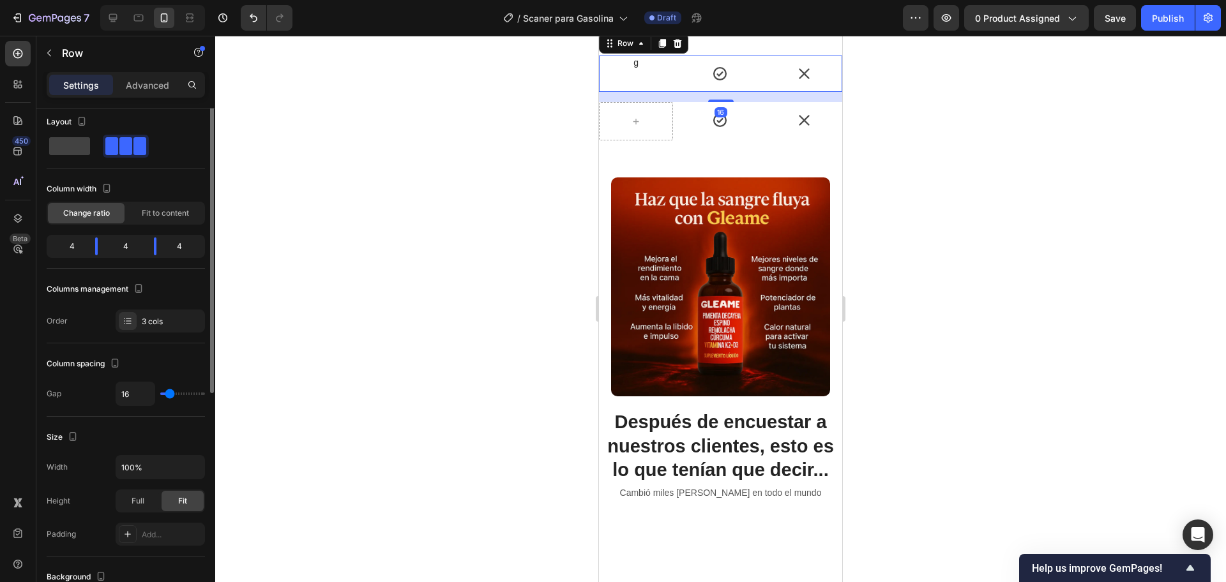
scroll to position [0, 0]
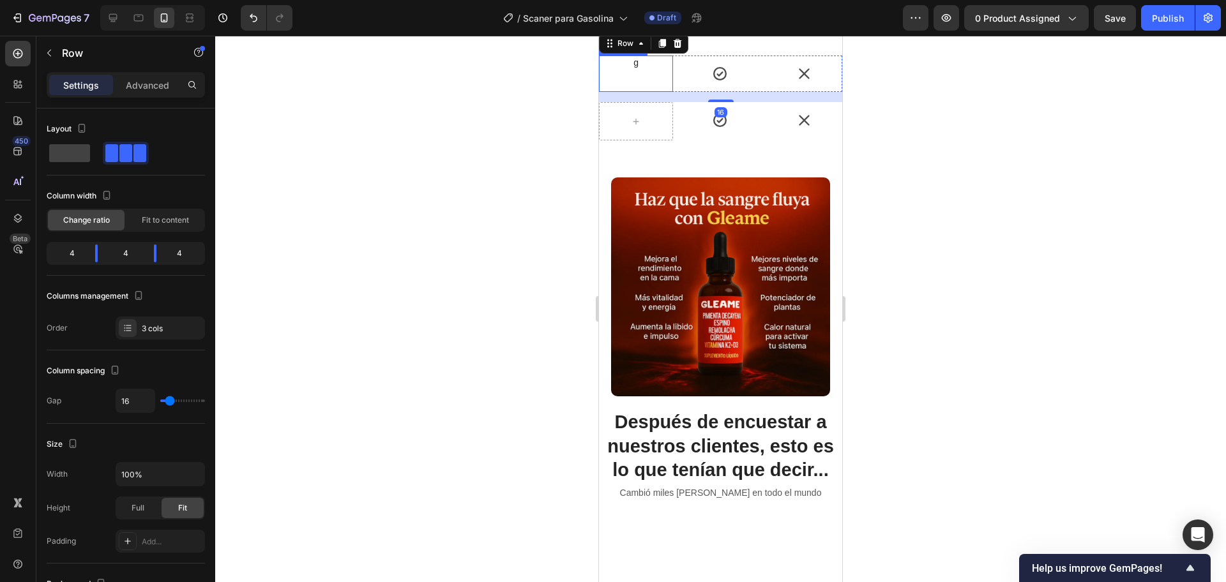
click at [633, 68] on p "g" at bounding box center [636, 62] width 72 height 11
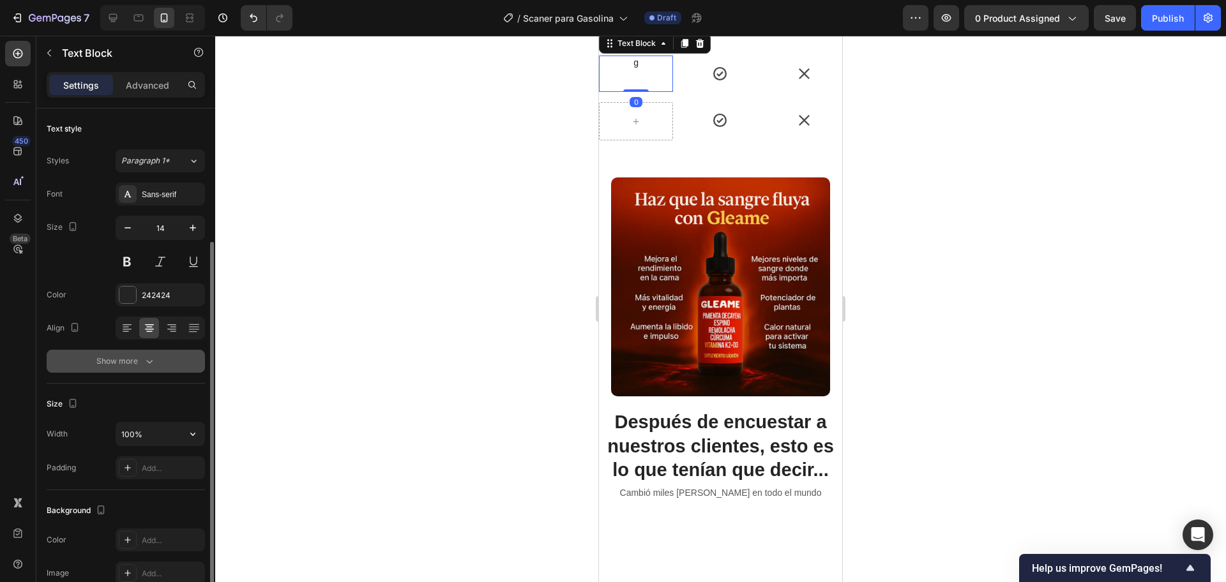
scroll to position [80, 0]
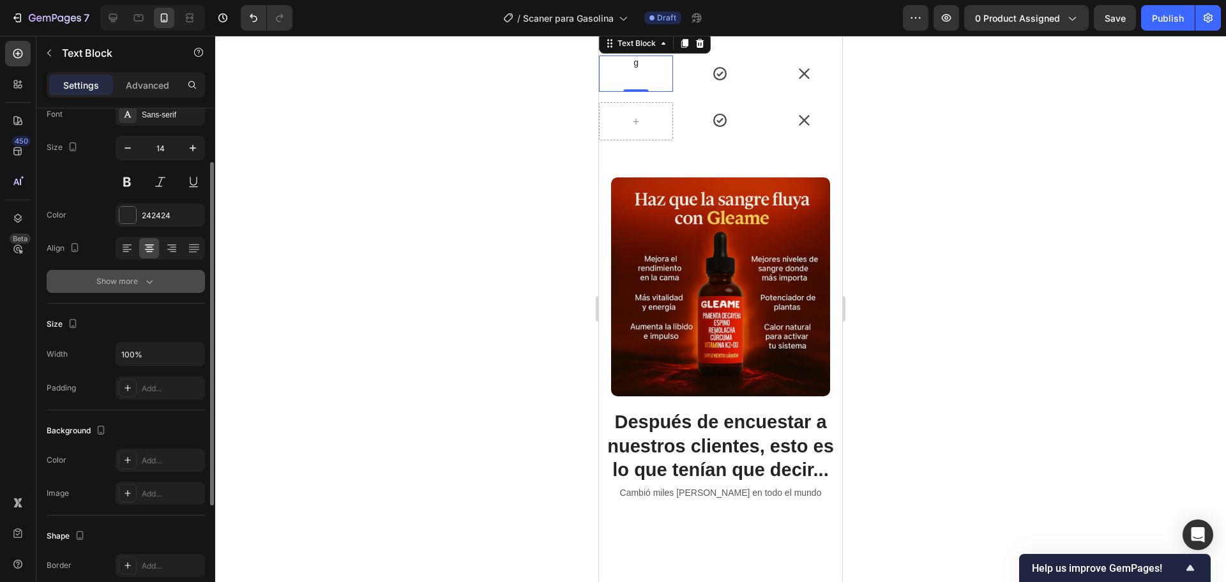
click at [151, 284] on icon "button" at bounding box center [149, 281] width 13 height 13
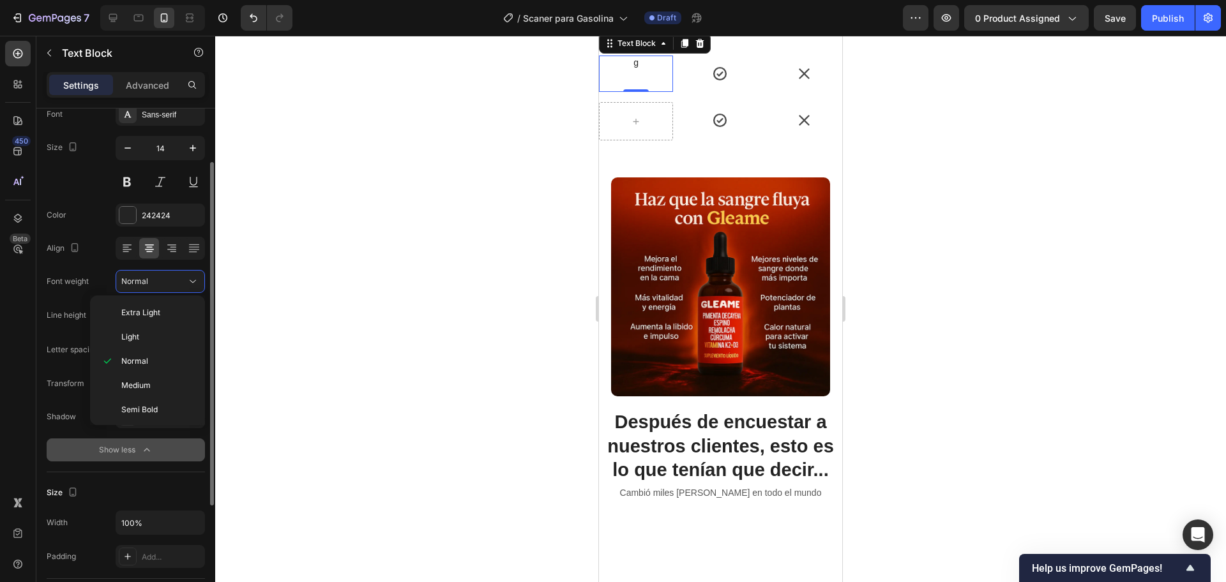
click at [266, 349] on div at bounding box center [720, 309] width 1011 height 547
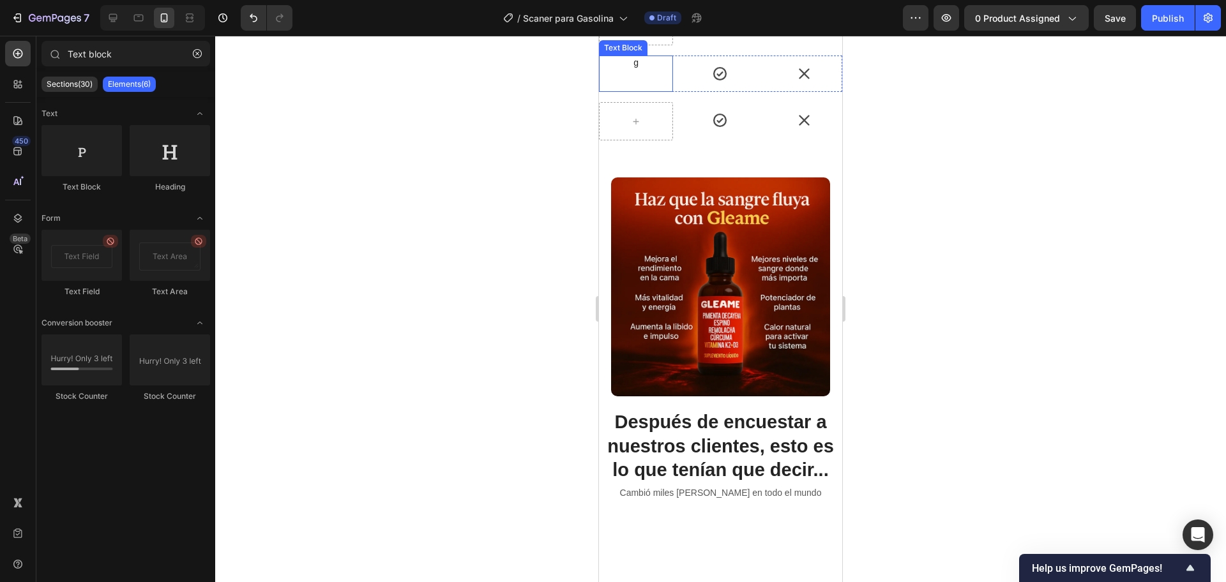
click at [635, 68] on p "g" at bounding box center [636, 62] width 72 height 11
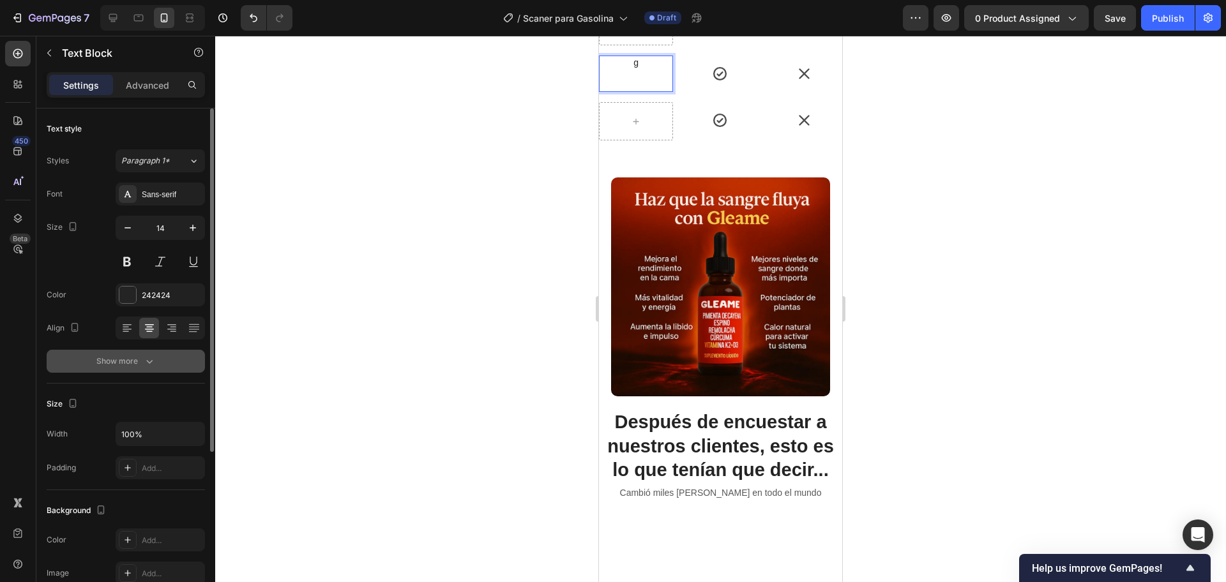
click at [125, 359] on div "Show more" at bounding box center [125, 361] width 59 height 13
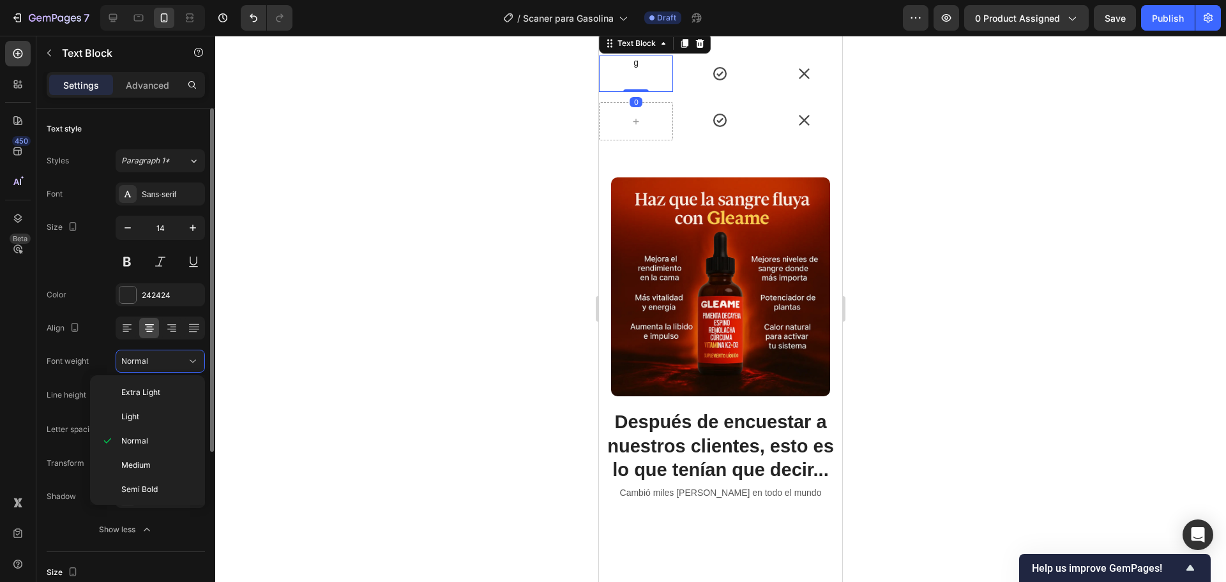
click at [100, 356] on div "Font weight Normal" at bounding box center [126, 361] width 158 height 23
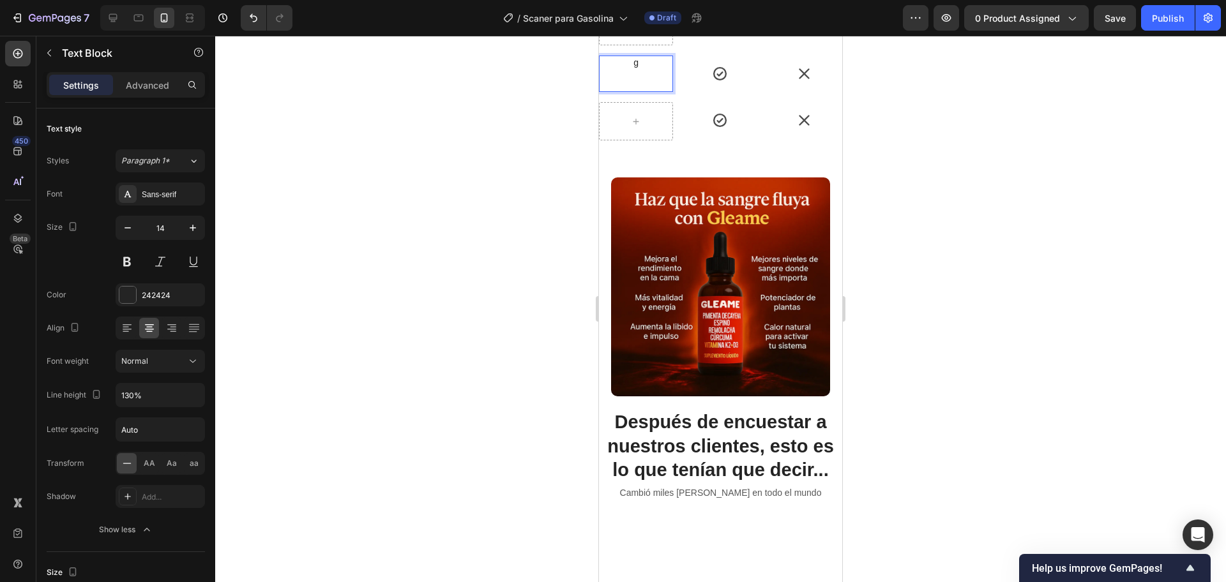
click at [631, 68] on p "g" at bounding box center [636, 62] width 72 height 11
click at [638, 80] on p "g" at bounding box center [636, 73] width 72 height 11
click at [536, 310] on div at bounding box center [720, 309] width 1011 height 547
click at [536, 308] on div at bounding box center [720, 309] width 1011 height 547
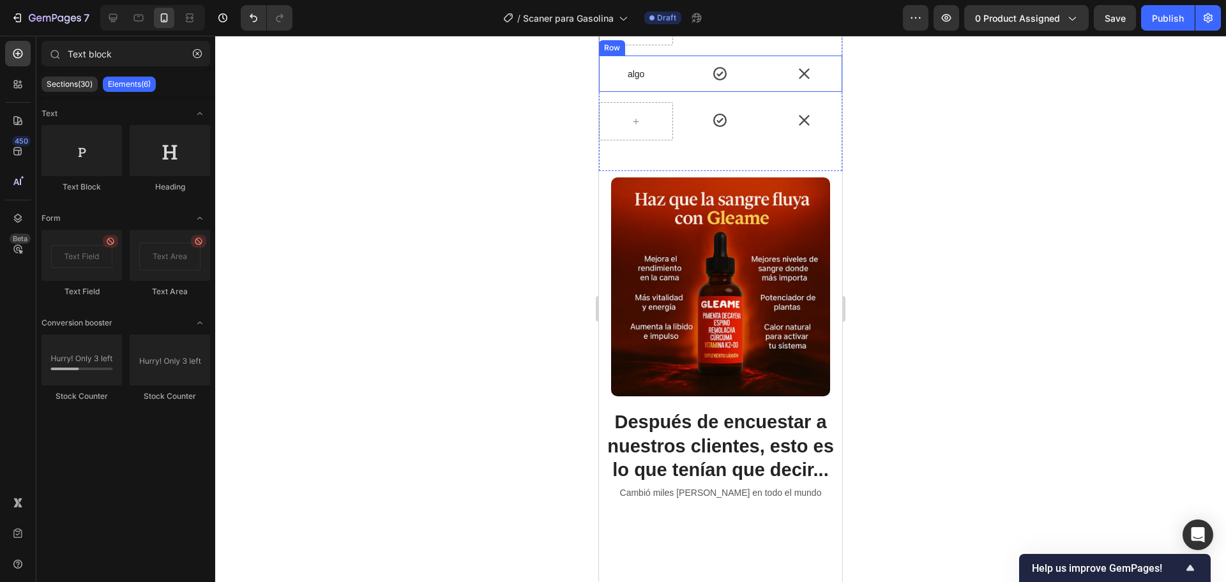
click at [634, 92] on div "algo Text Block" at bounding box center [636, 74] width 74 height 36
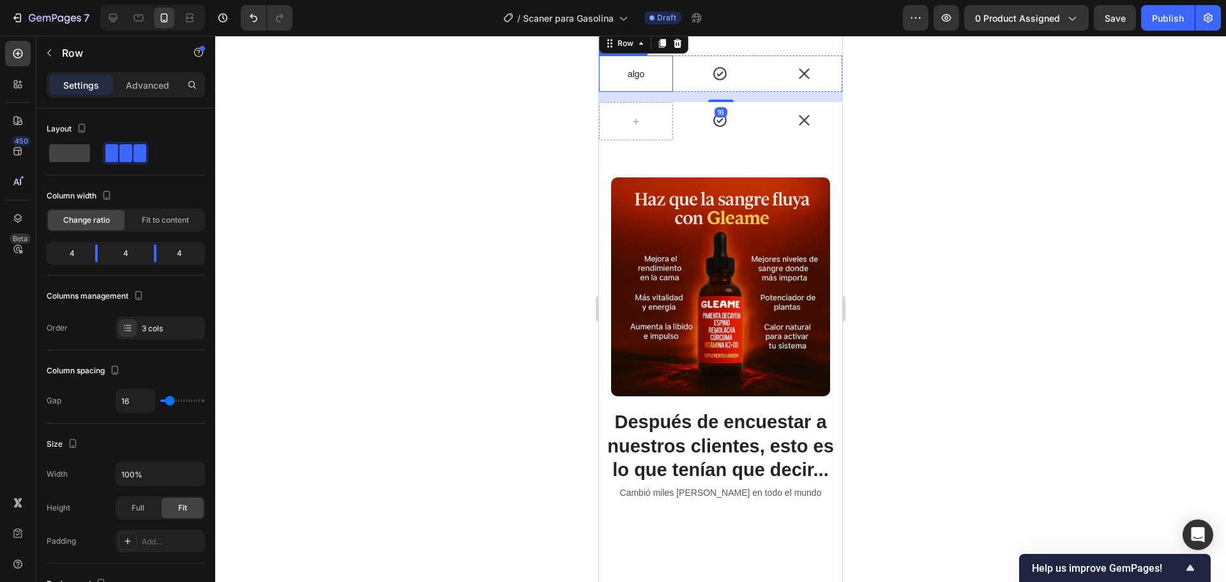
click at [629, 80] on p "algo" at bounding box center [636, 73] width 72 height 11
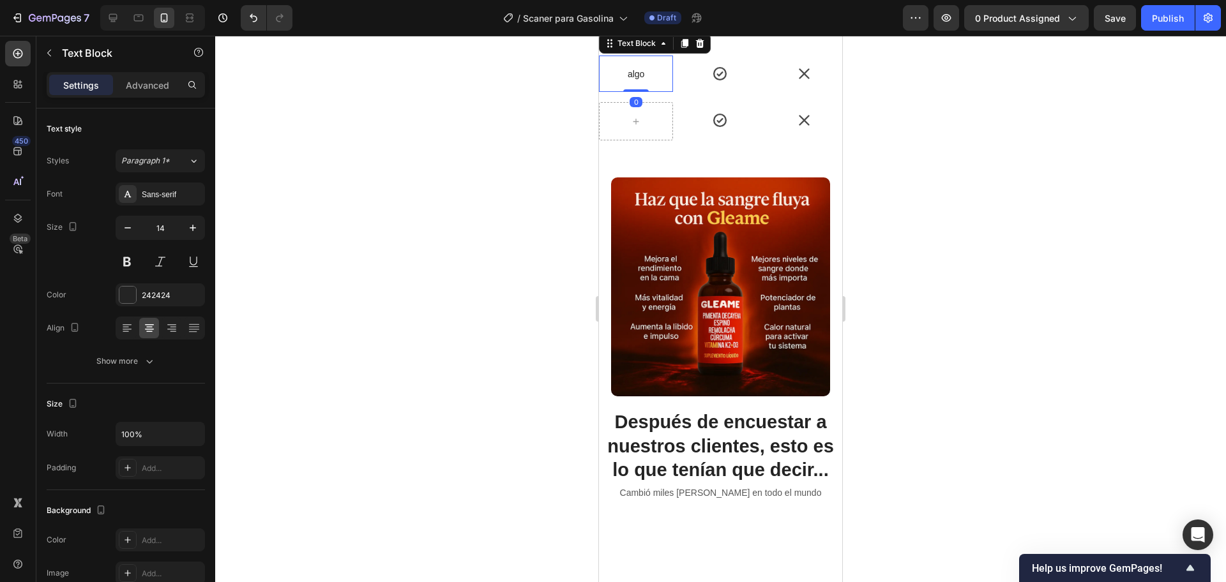
click at [684, 48] on icon at bounding box center [684, 43] width 7 height 9
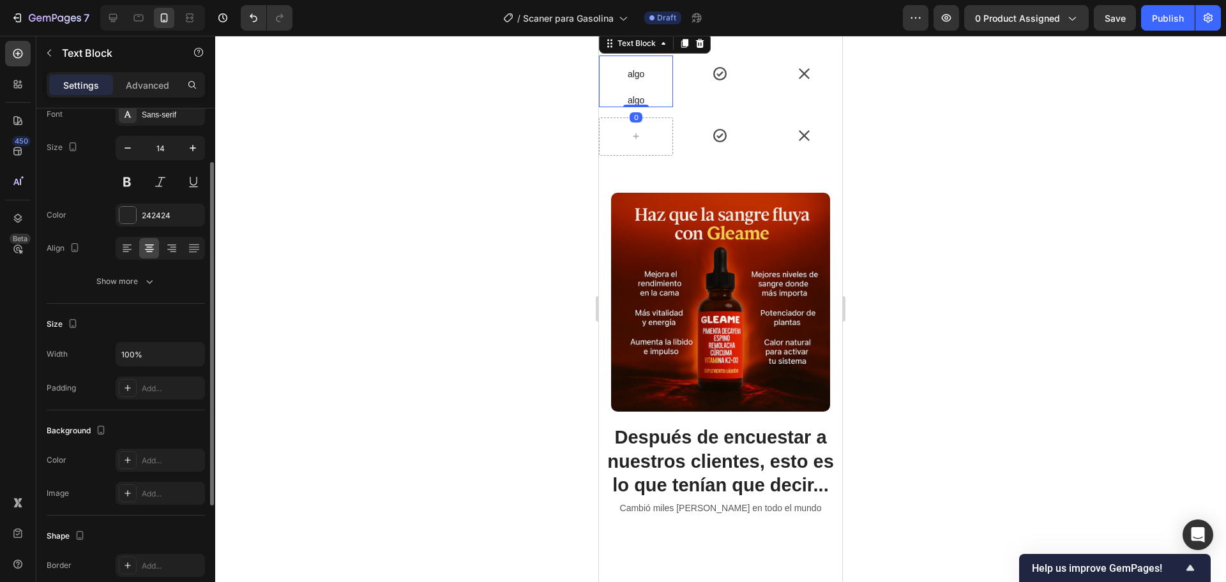
click at [633, 106] on p "algo" at bounding box center [636, 99] width 72 height 11
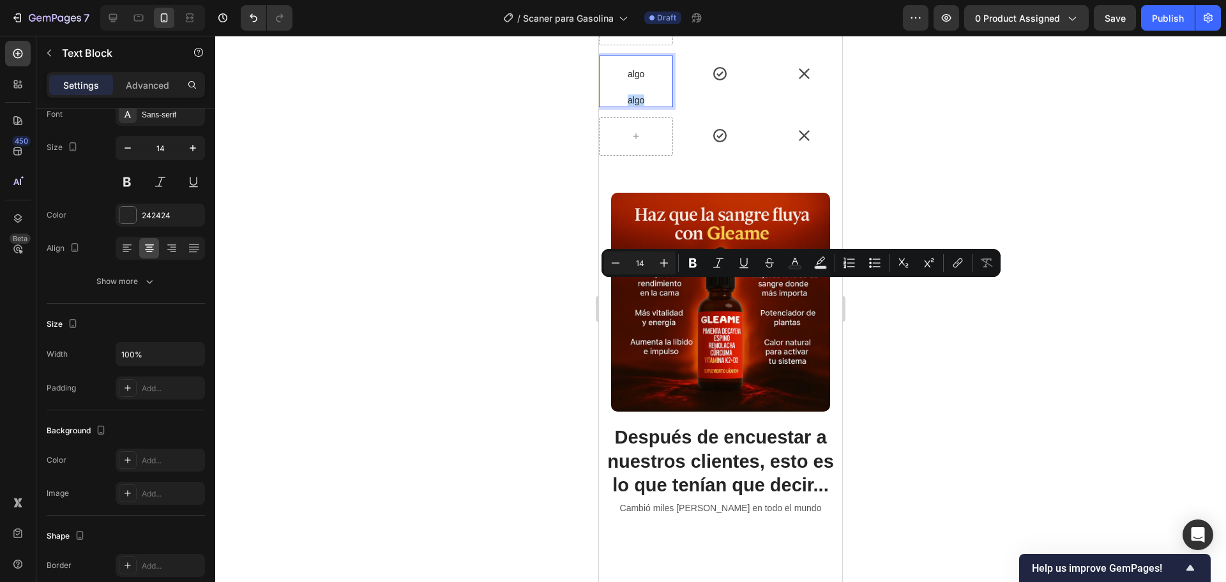
click at [662, 106] on p "algo" at bounding box center [636, 99] width 72 height 11
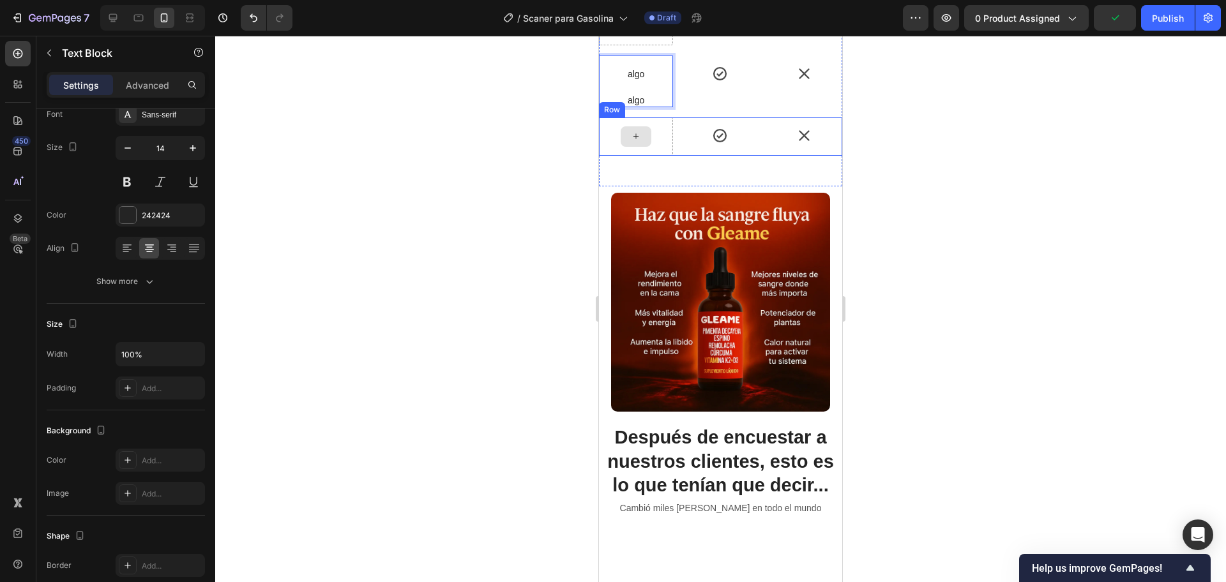
drag, startPoint x: 656, startPoint y: 288, endPoint x: 645, endPoint y: 326, distance: 40.0
click at [645, 166] on div "Image OTROS Text Block Row algo Text Block algo Text Block 0 Icon Icon Row Icon…" at bounding box center [720, 86] width 243 height 159
click at [658, 106] on p "algo" at bounding box center [636, 99] width 72 height 11
click at [528, 294] on div at bounding box center [720, 309] width 1011 height 547
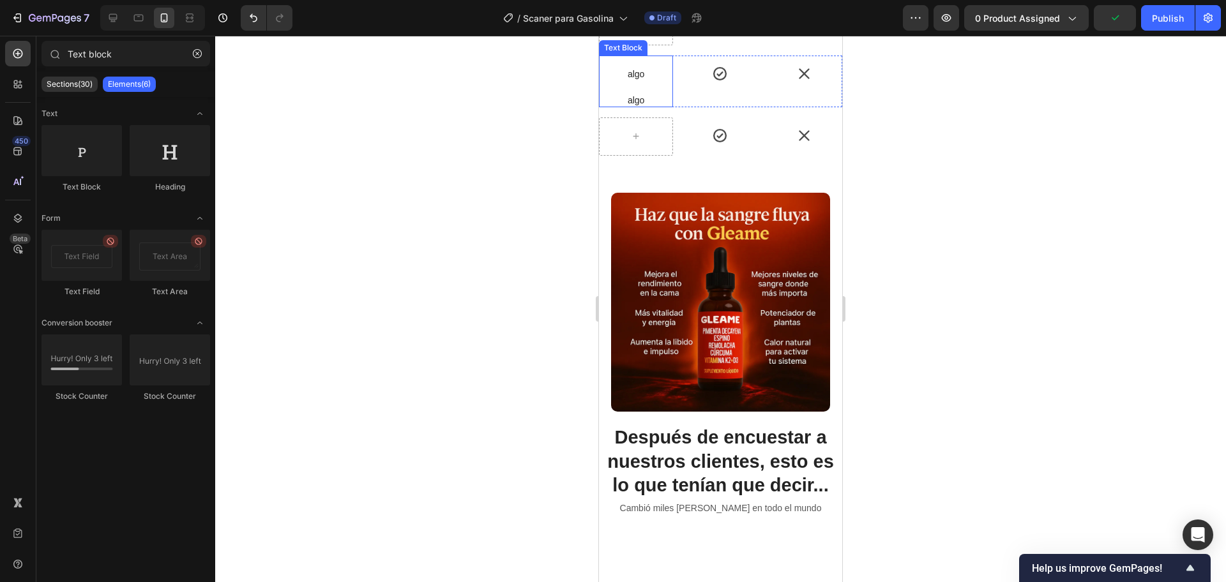
click at [649, 106] on p "algo" at bounding box center [636, 99] width 72 height 11
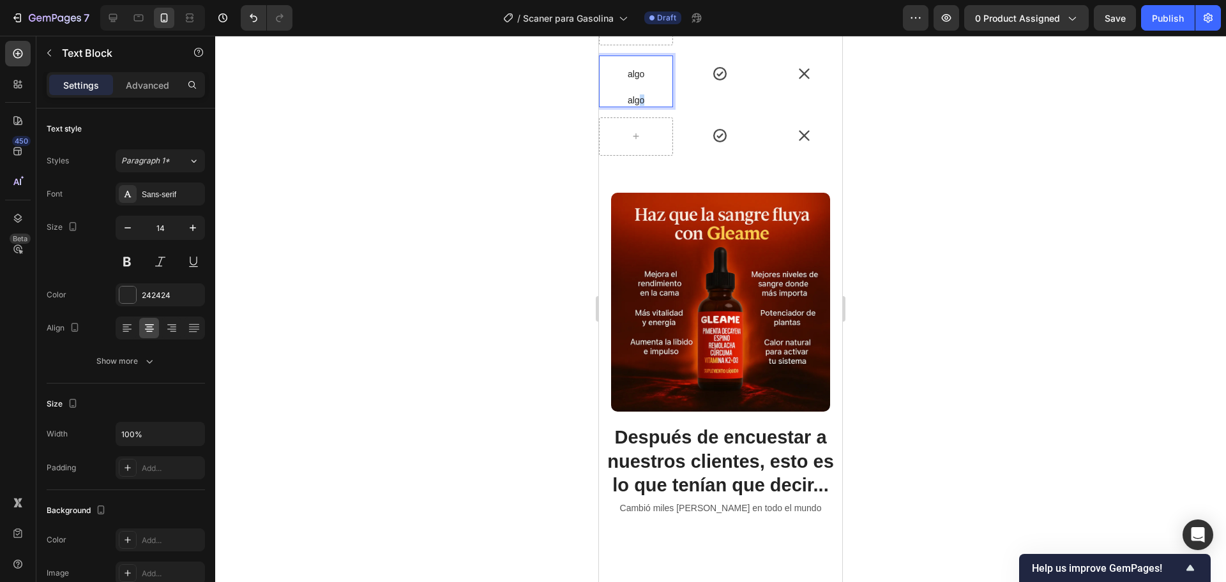
drag, startPoint x: 637, startPoint y: 287, endPoint x: 658, endPoint y: 289, distance: 20.6
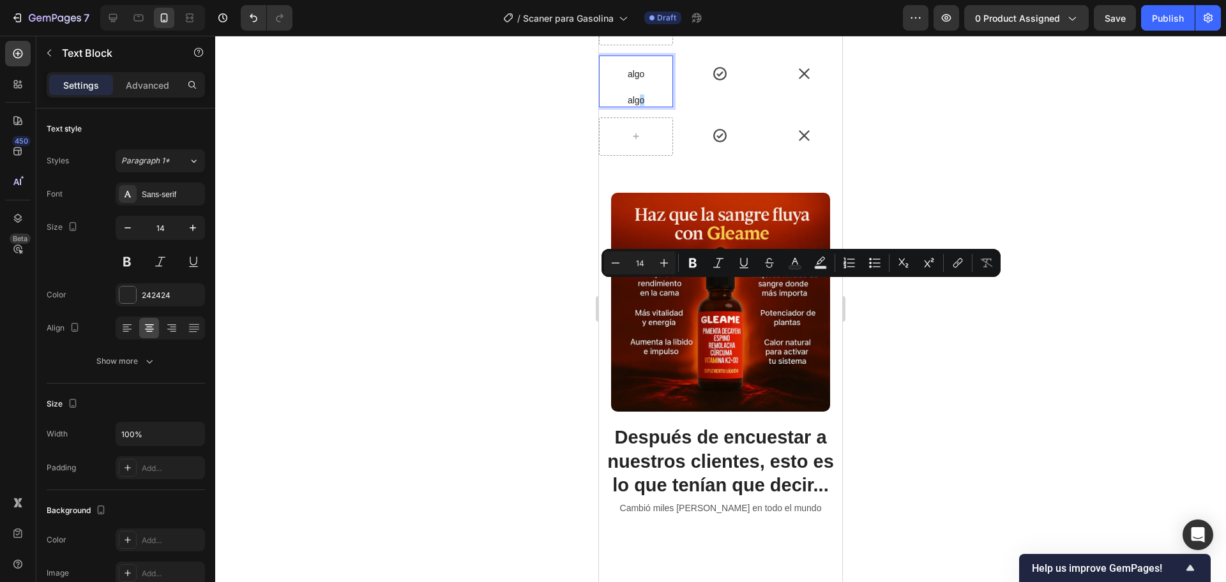
click at [639, 106] on p "algo" at bounding box center [636, 99] width 72 height 11
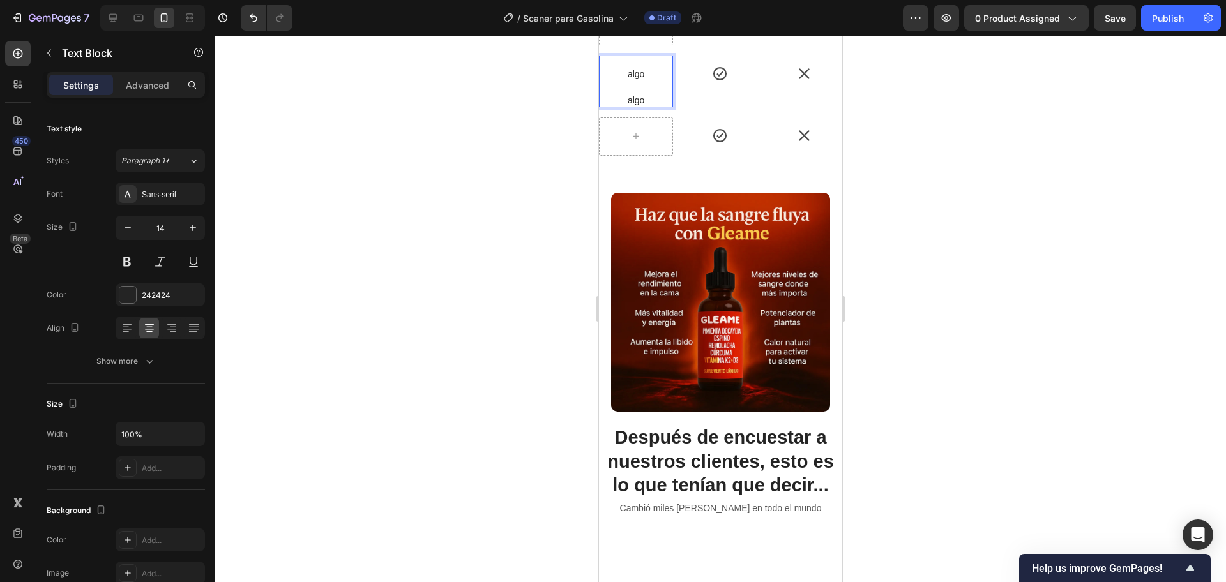
click at [646, 106] on p "algo" at bounding box center [636, 99] width 72 height 11
click at [633, 106] on p "Rich Text Editor. Editing area: main" at bounding box center [636, 99] width 72 height 11
drag, startPoint x: 19, startPoint y: 248, endPoint x: 552, endPoint y: 394, distance: 552.1
click at [537, 411] on div at bounding box center [720, 309] width 1011 height 547
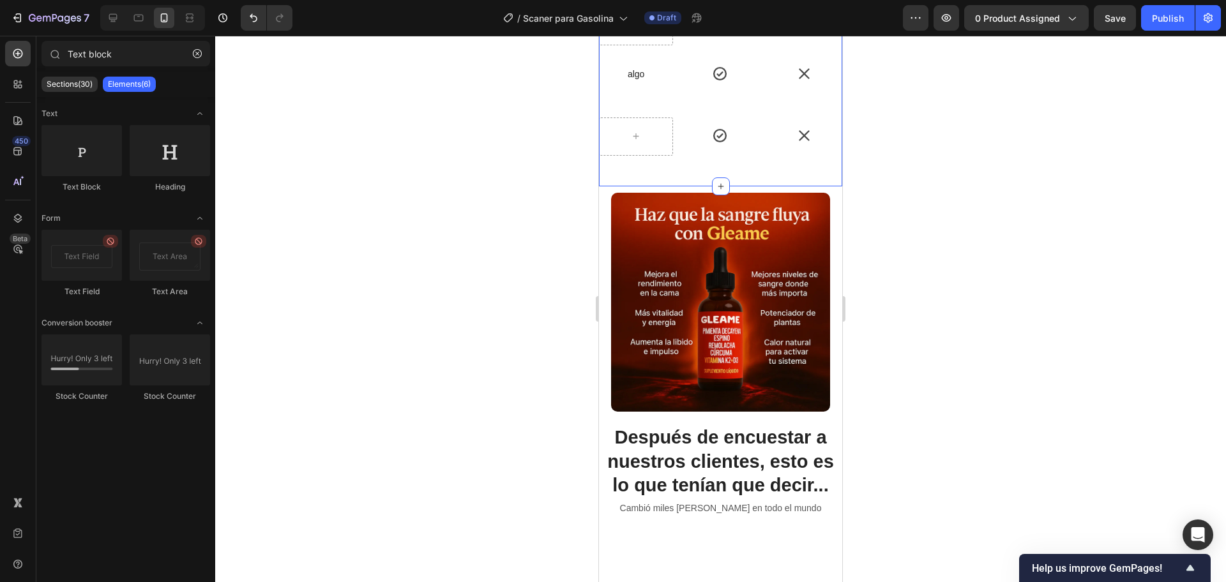
click at [643, 106] on p "Rich Text Editor. Editing area: main" at bounding box center [636, 99] width 72 height 11
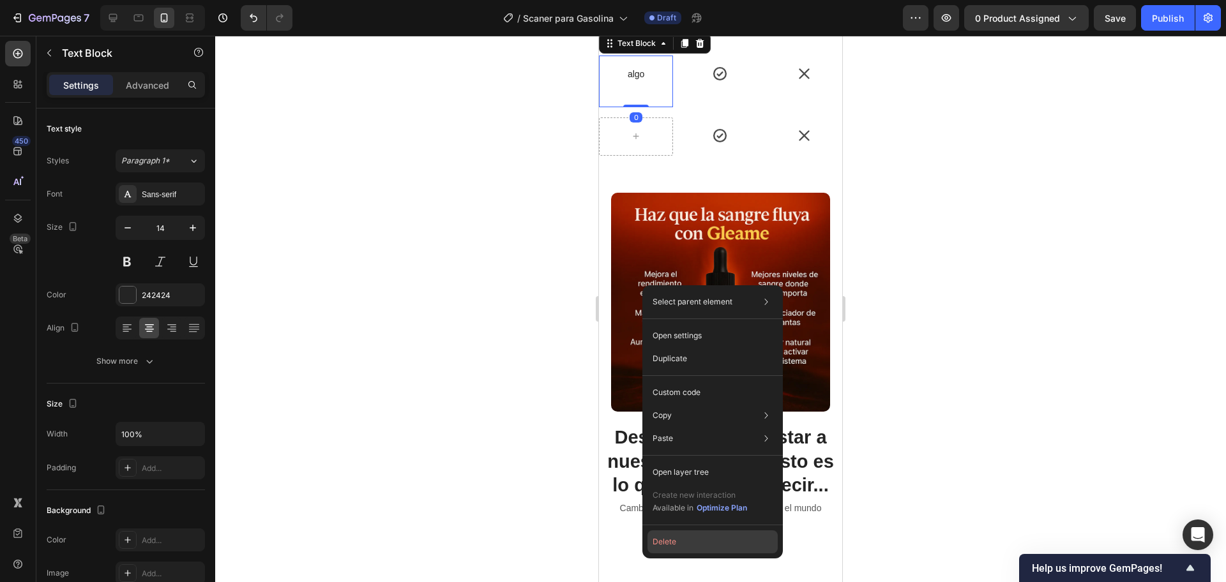
click at [660, 536] on button "Delete" at bounding box center [712, 542] width 130 height 23
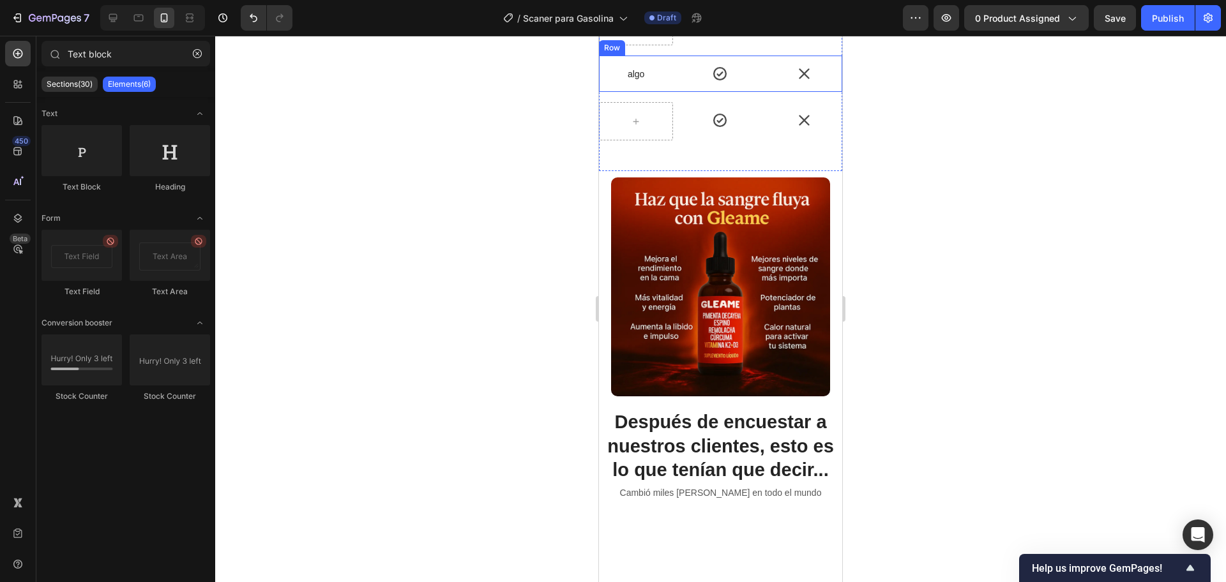
click at [632, 92] on div "algo Text Block" at bounding box center [636, 74] width 74 height 36
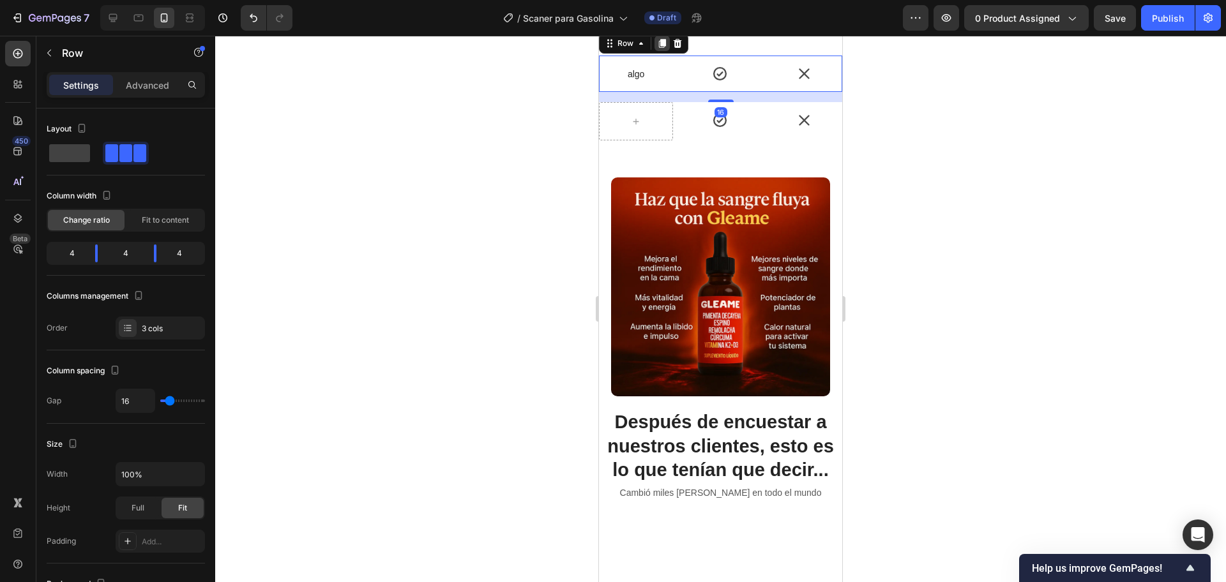
click at [661, 49] on icon at bounding box center [662, 43] width 10 height 10
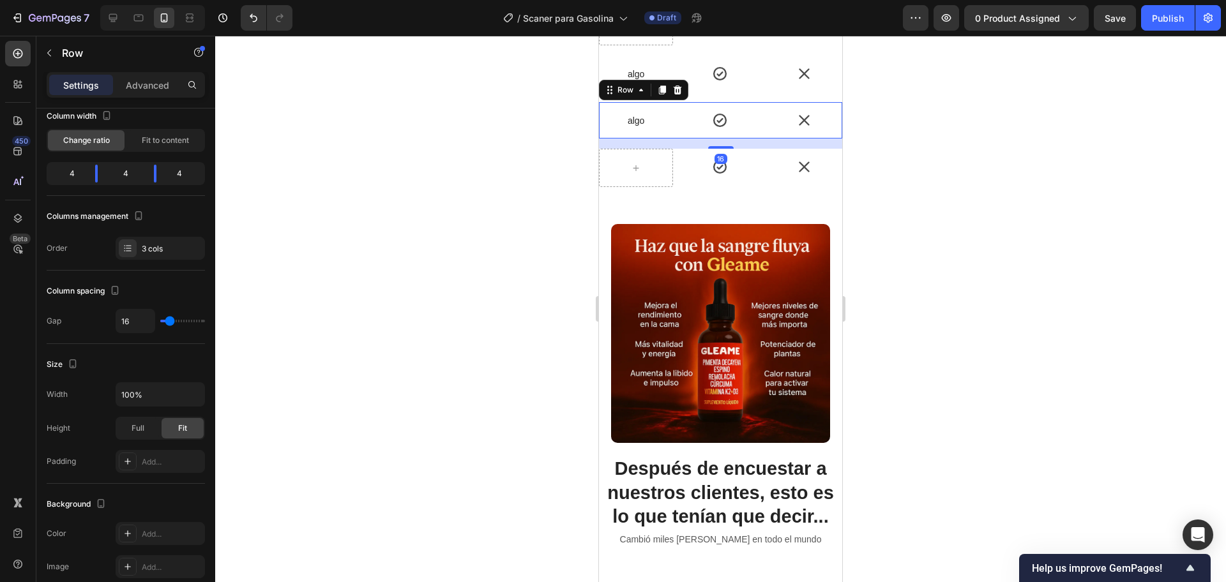
click at [854, 259] on div at bounding box center [720, 309] width 1011 height 547
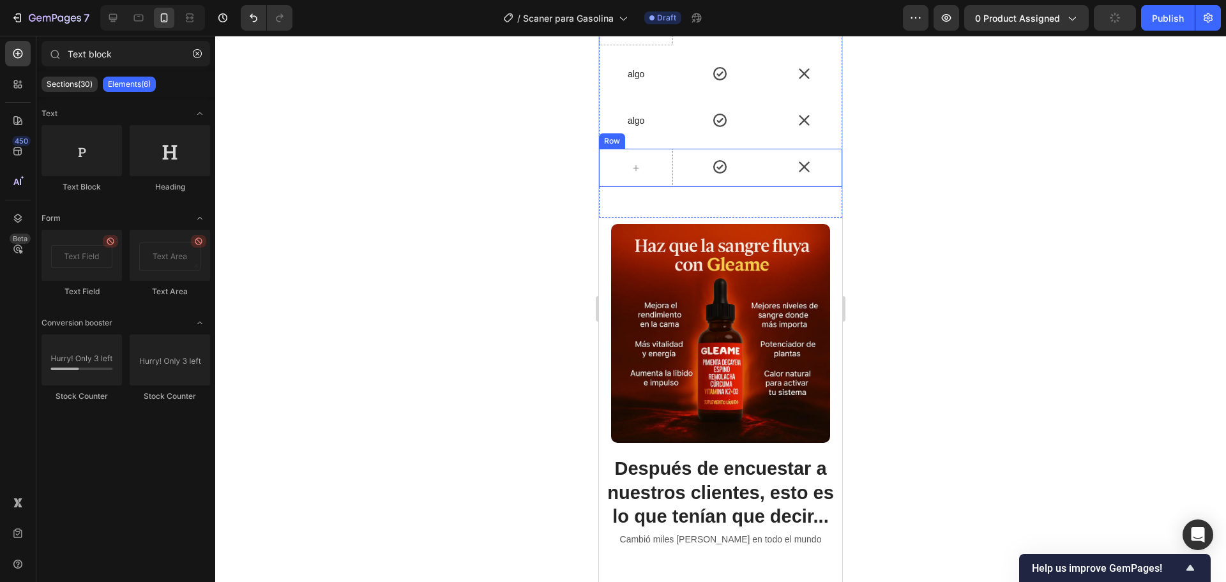
click at [688, 185] on div "Icon" at bounding box center [720, 167] width 74 height 36
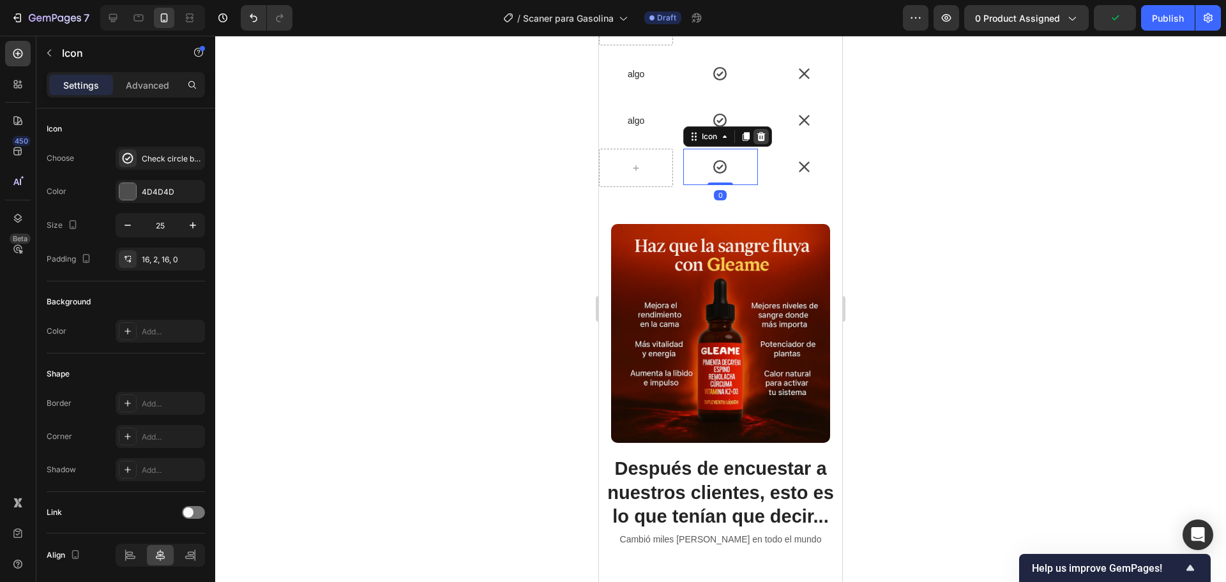
click at [767, 147] on div "Icon" at bounding box center [727, 136] width 89 height 20
click at [661, 187] on div at bounding box center [636, 168] width 74 height 38
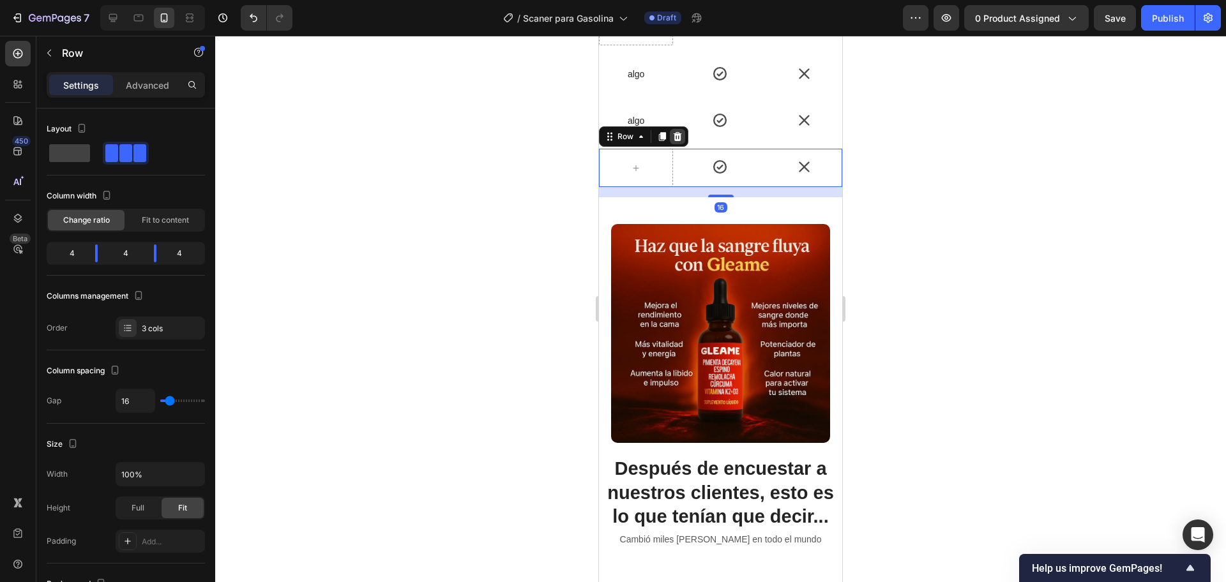
click at [682, 142] on icon at bounding box center [677, 137] width 10 height 10
click at [683, 139] on div "Icon" at bounding box center [720, 120] width 74 height 36
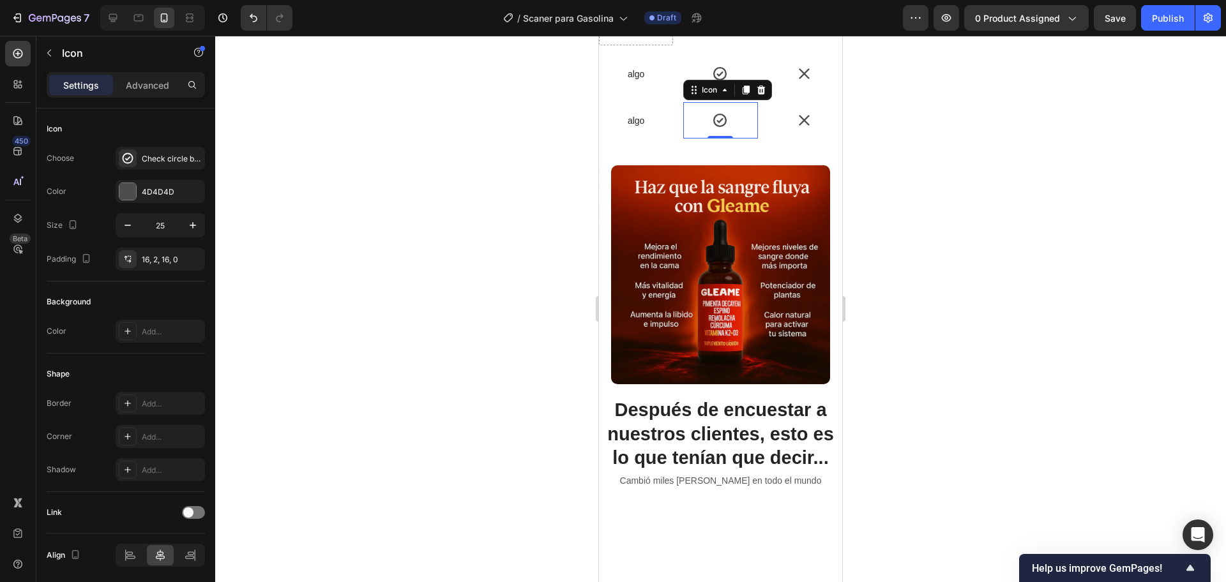
click at [572, 325] on div at bounding box center [720, 309] width 1011 height 547
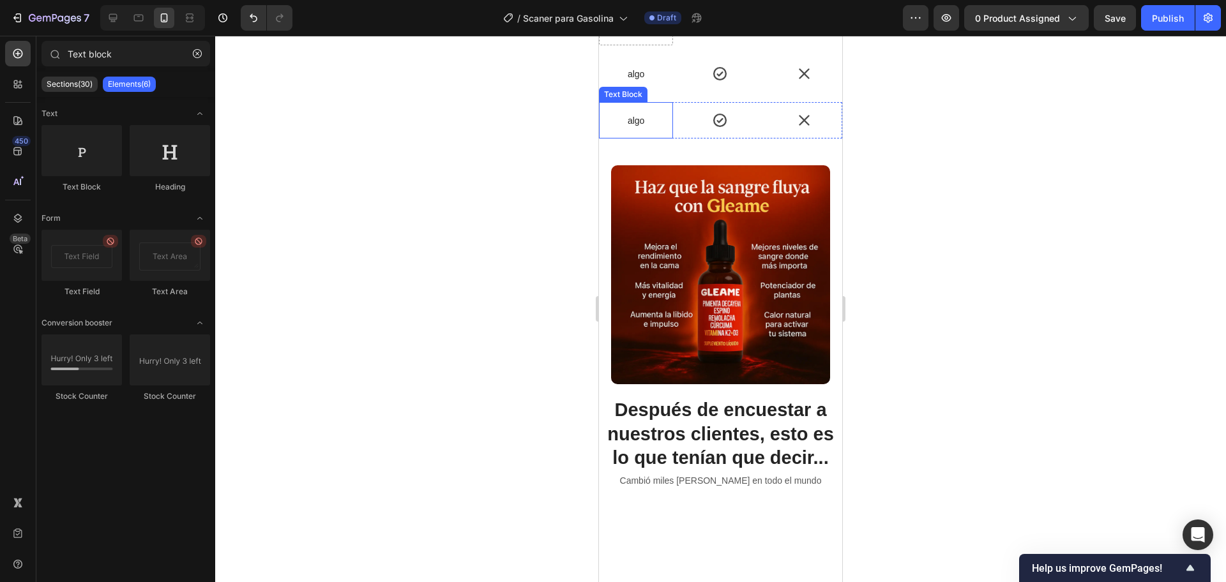
click at [653, 126] on p "algo" at bounding box center [636, 120] width 72 height 11
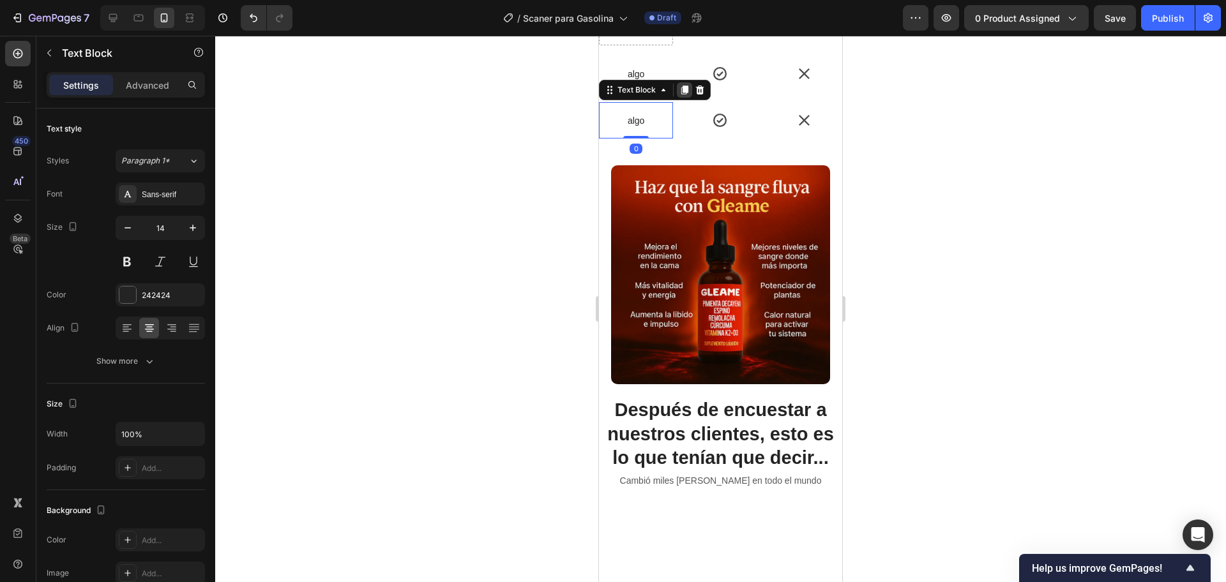
click at [682, 94] on icon at bounding box center [684, 90] width 7 height 9
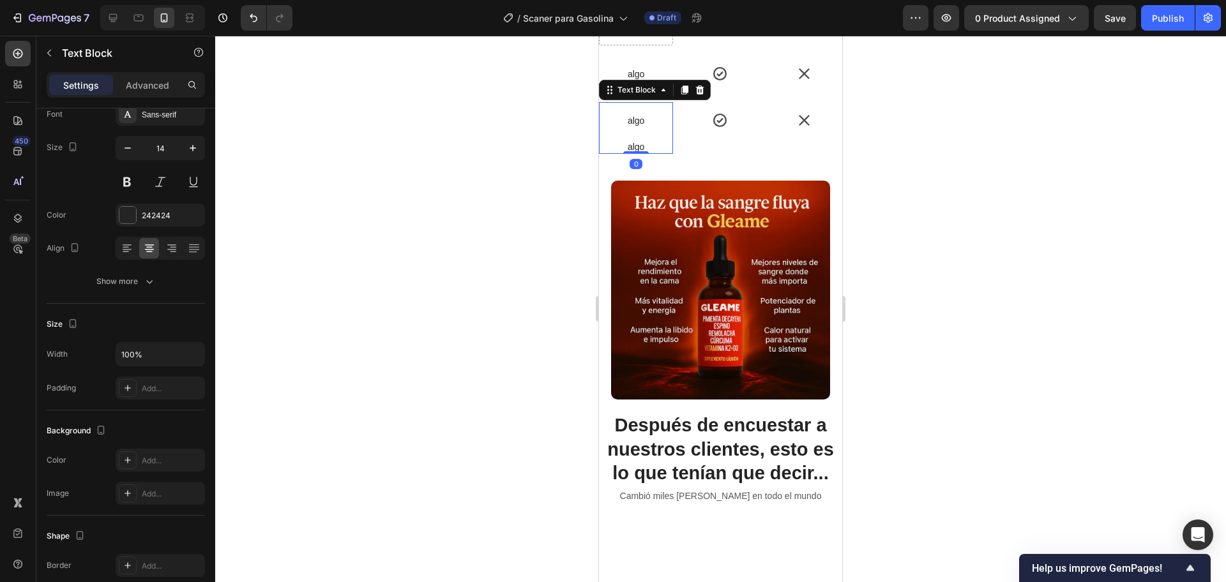
click at [702, 94] on icon at bounding box center [700, 90] width 8 height 9
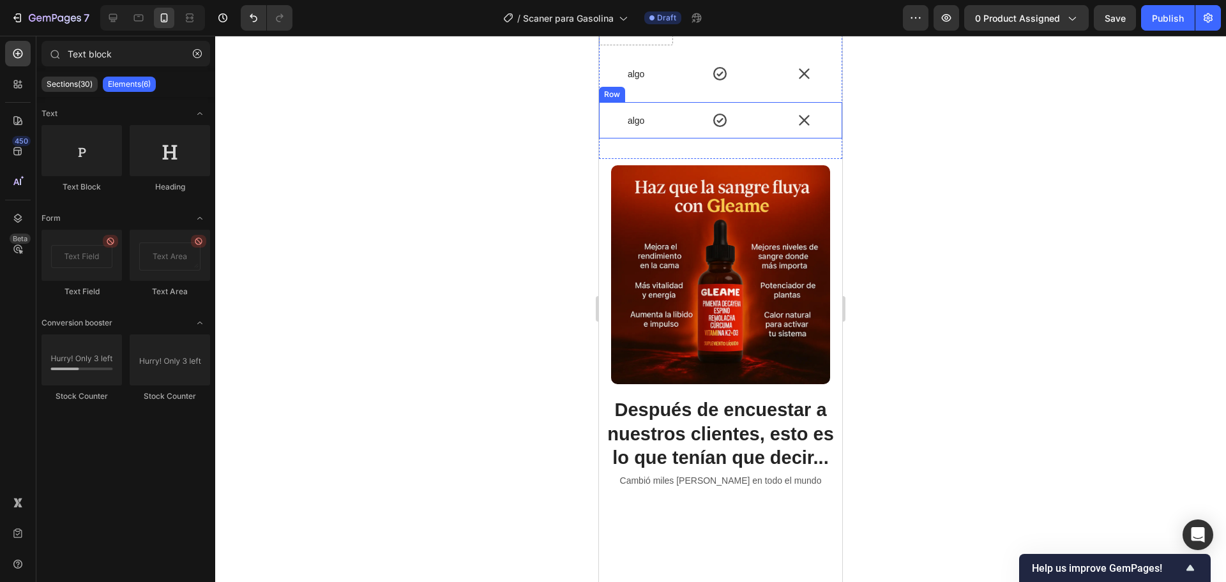
click at [673, 139] on div "algo Text Block Icon Icon Row" at bounding box center [720, 120] width 243 height 36
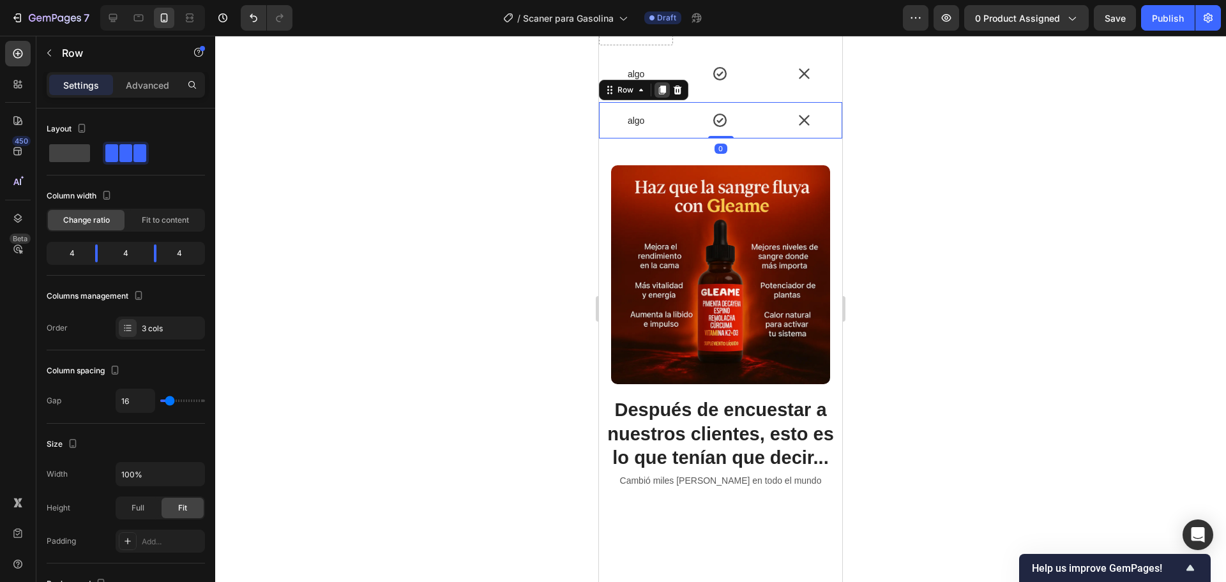
click at [661, 94] on icon at bounding box center [662, 90] width 7 height 9
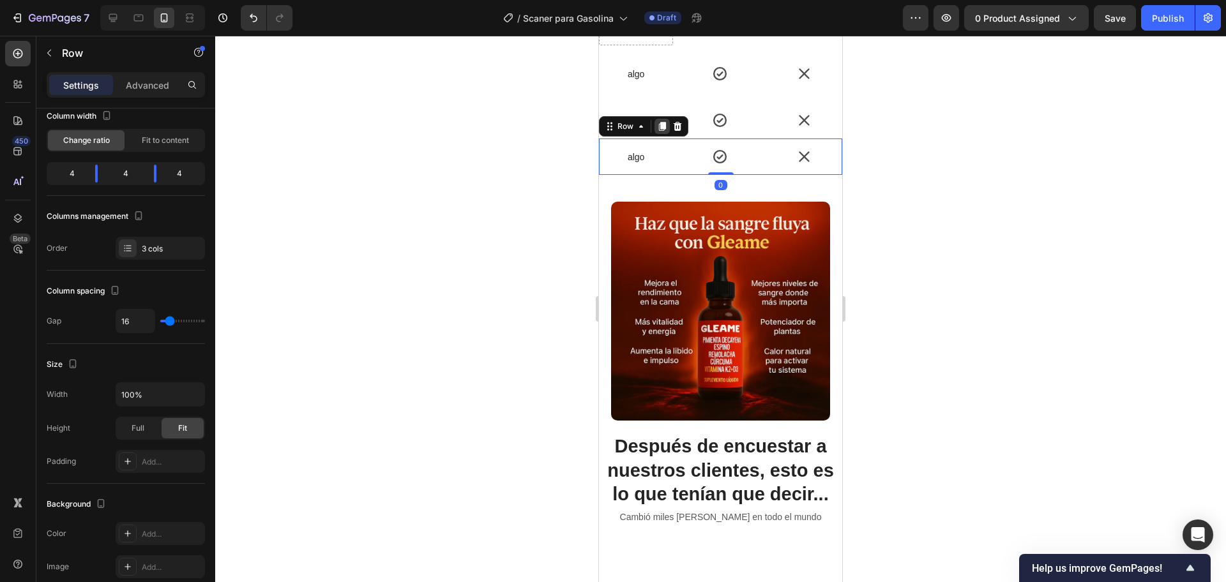
click at [662, 134] on div at bounding box center [661, 126] width 15 height 15
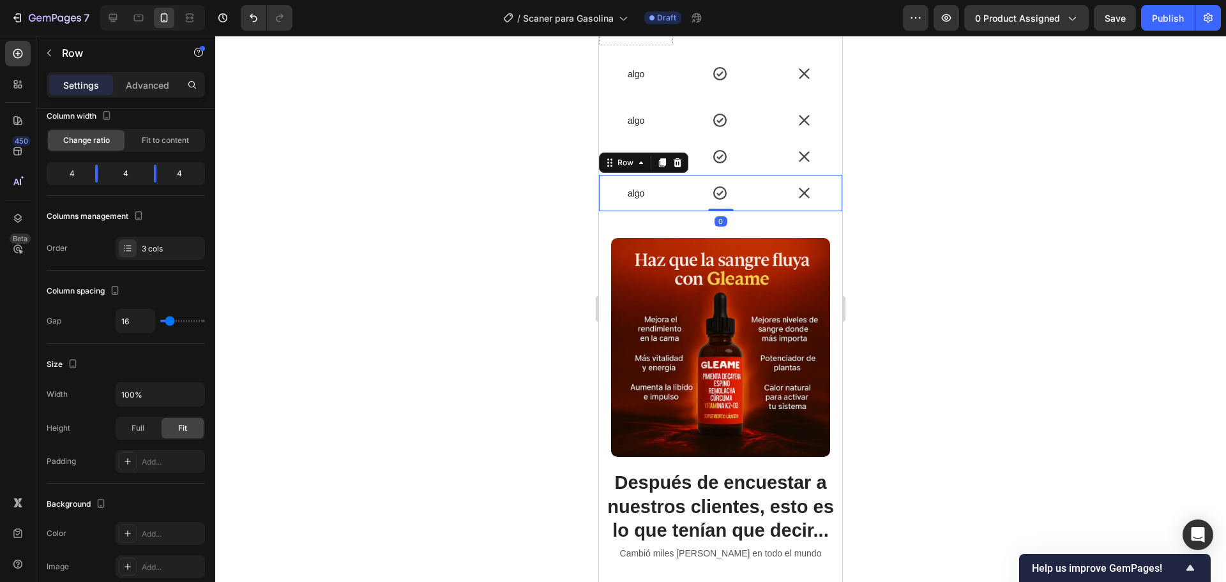
click at [880, 292] on div at bounding box center [720, 309] width 1011 height 547
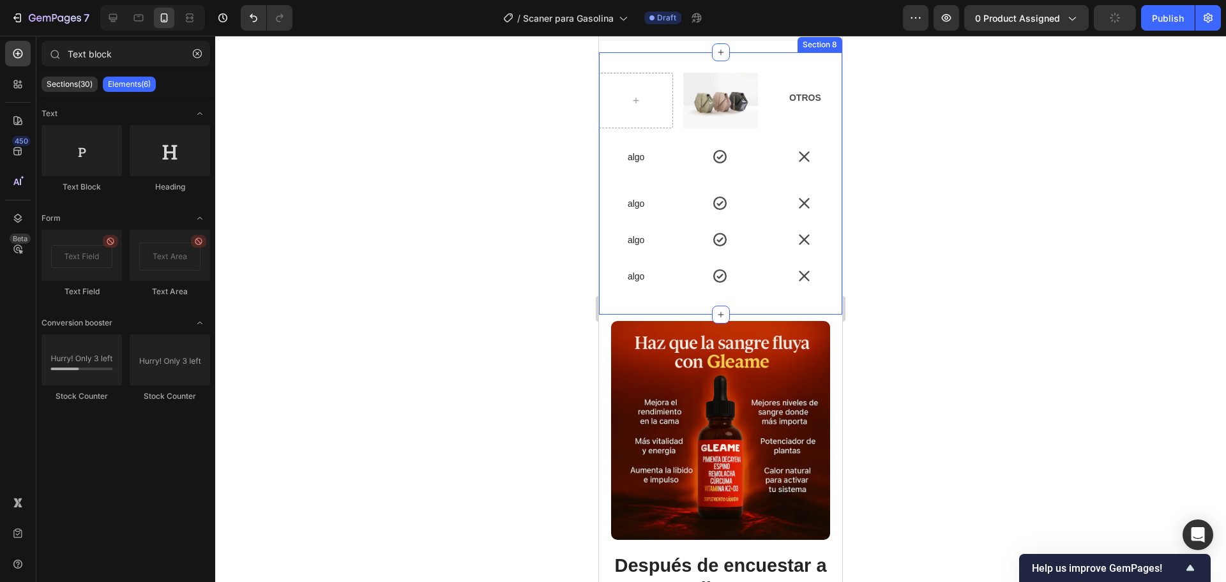
scroll to position [2329, 0]
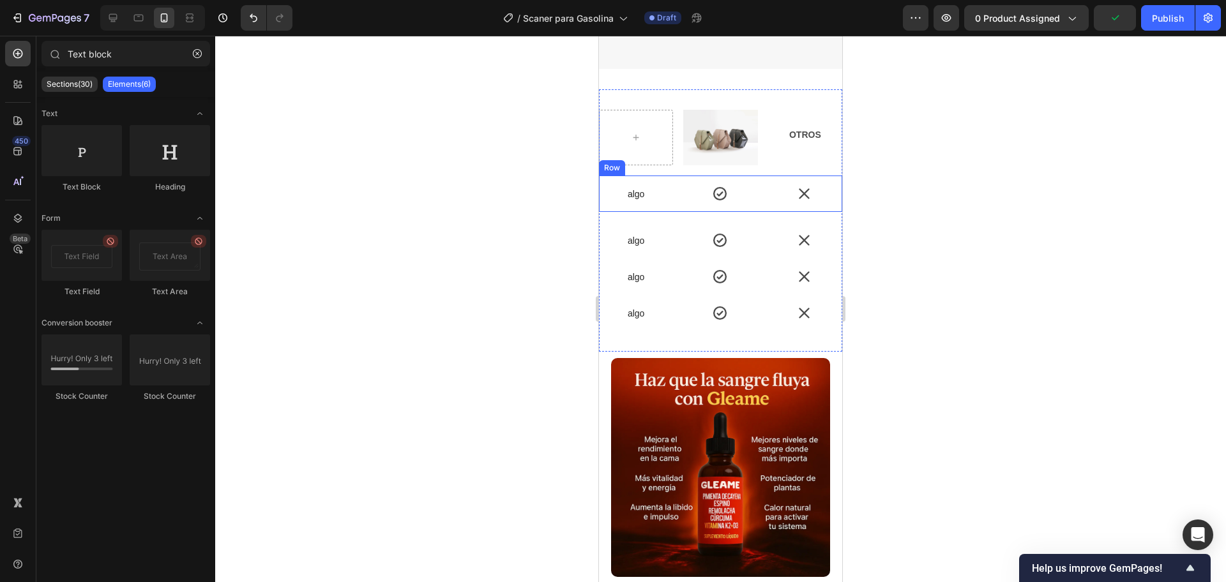
click at [677, 179] on div "algo Text Block Icon Icon Row" at bounding box center [720, 194] width 243 height 36
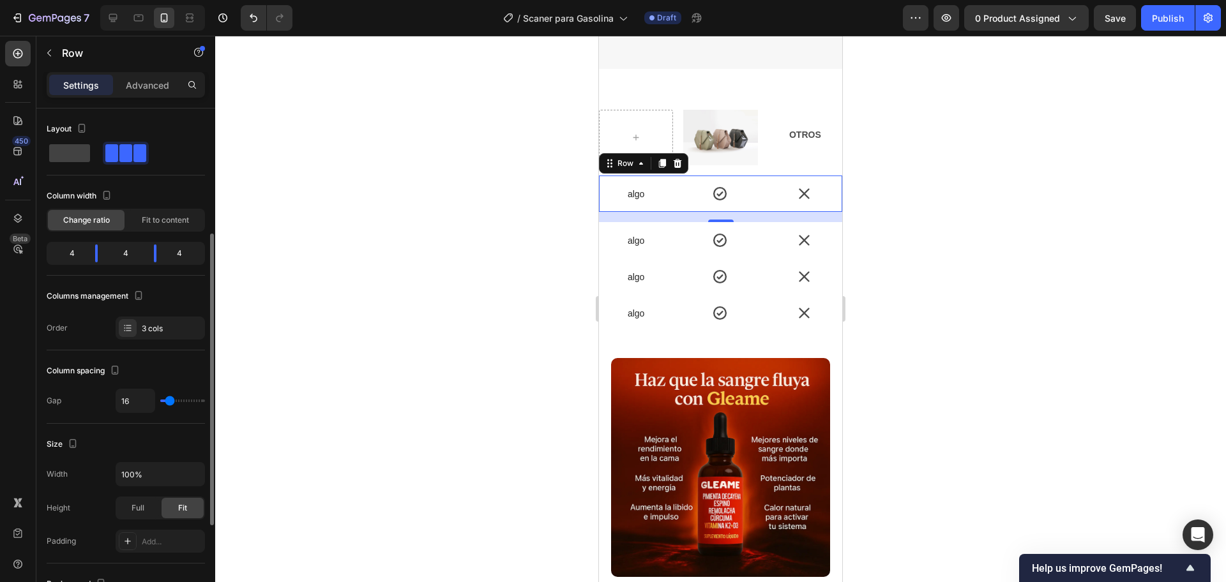
scroll to position [160, 0]
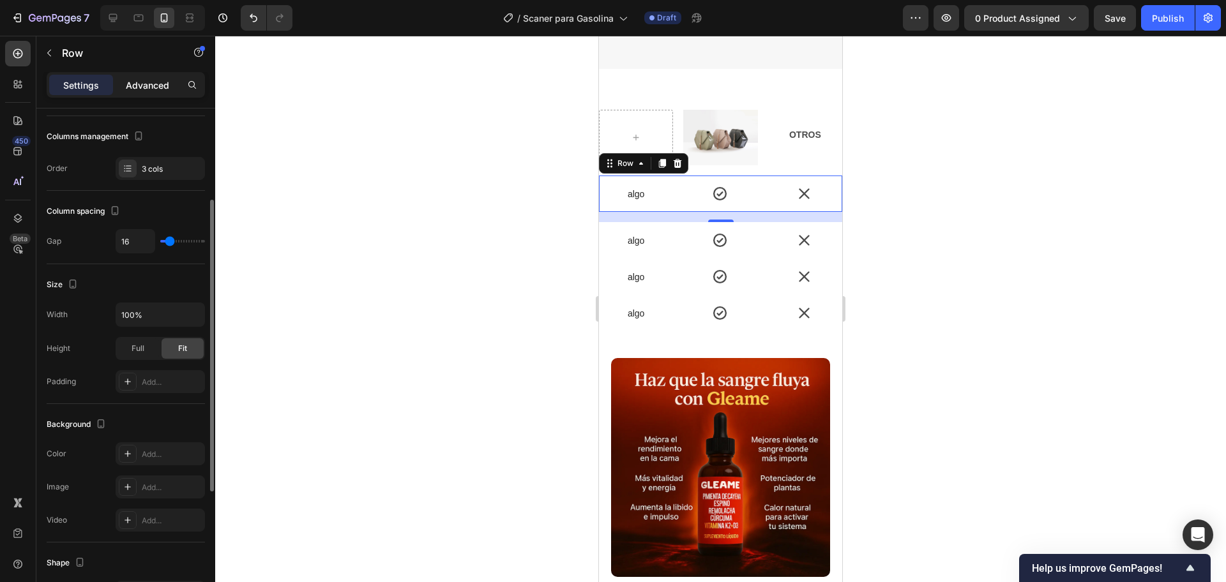
click at [150, 86] on p "Advanced" at bounding box center [147, 85] width 43 height 13
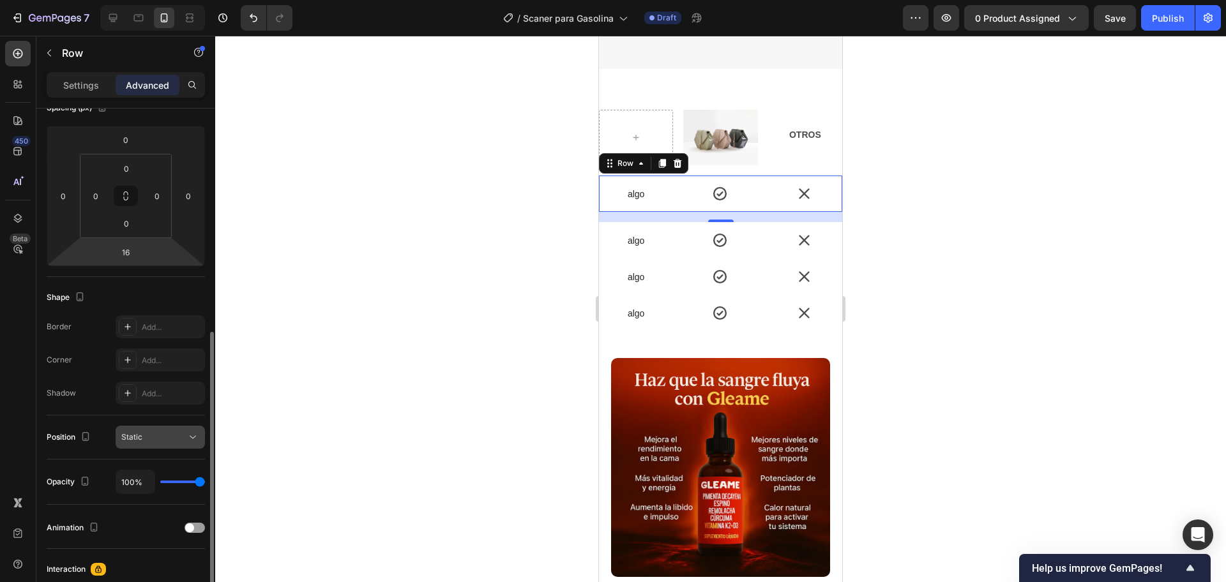
scroll to position [342, 0]
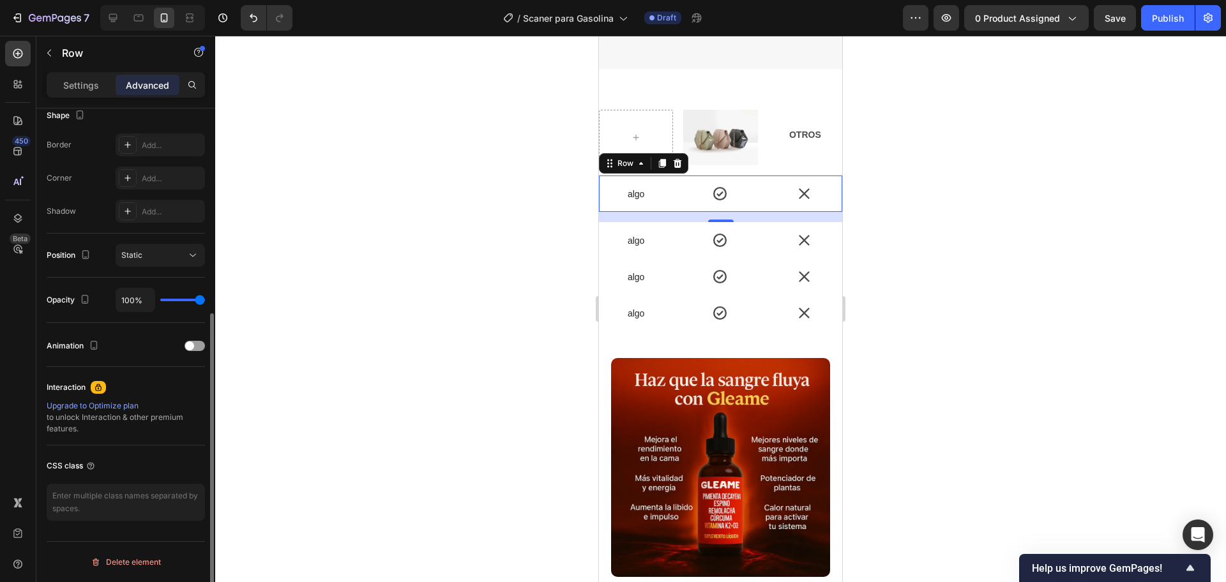
click at [94, 80] on p "Settings" at bounding box center [81, 85] width 36 height 13
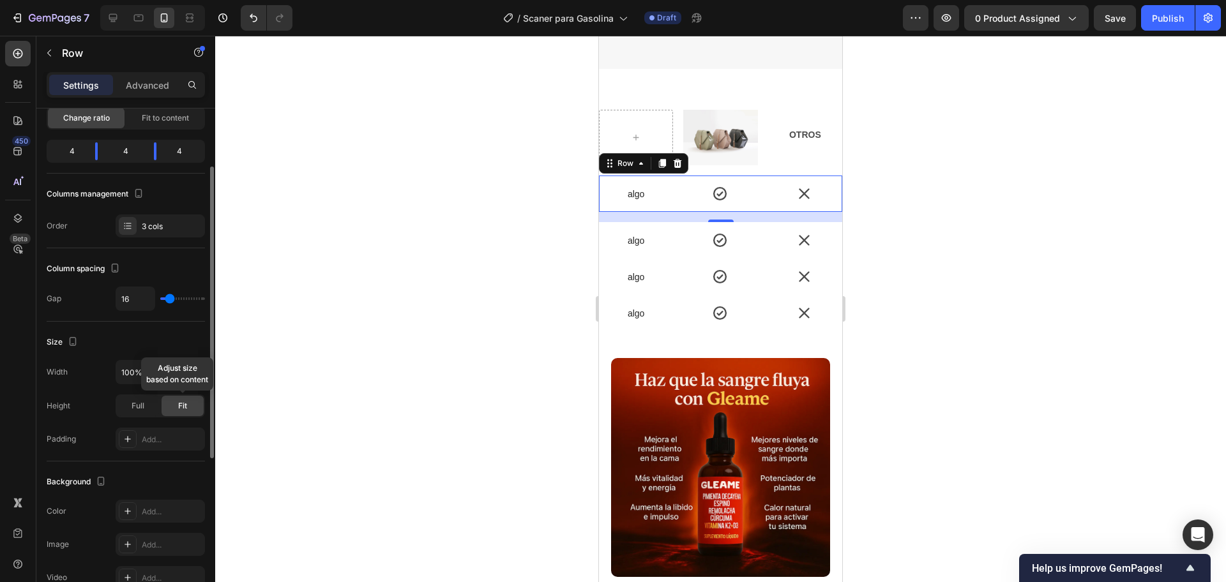
scroll to position [381, 0]
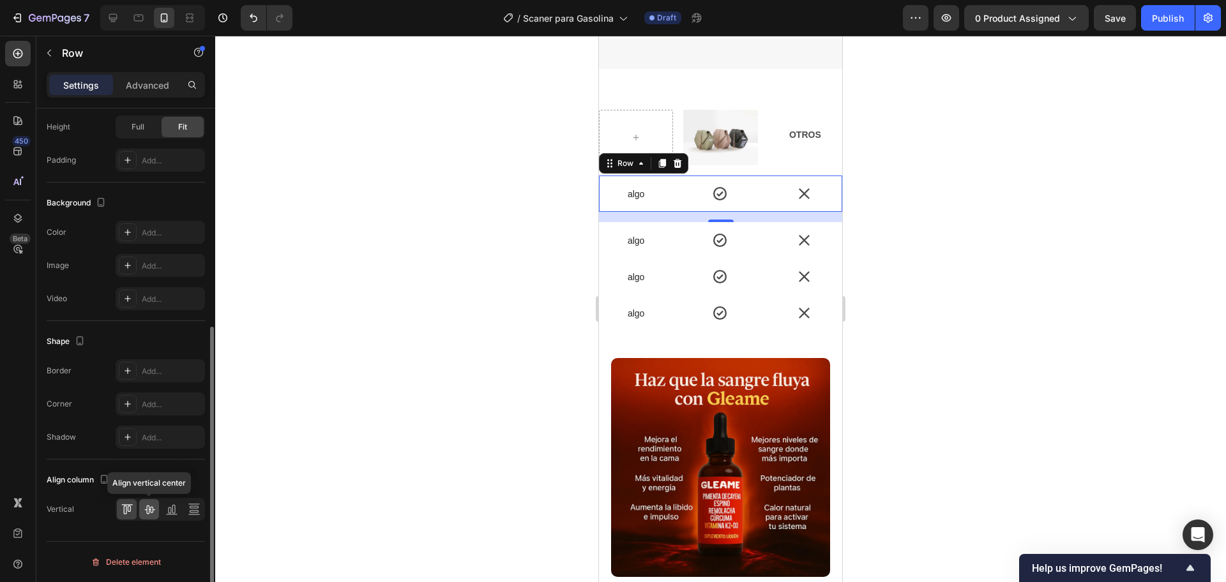
click at [146, 510] on icon at bounding box center [149, 510] width 10 height 9
click at [441, 206] on div at bounding box center [720, 309] width 1011 height 547
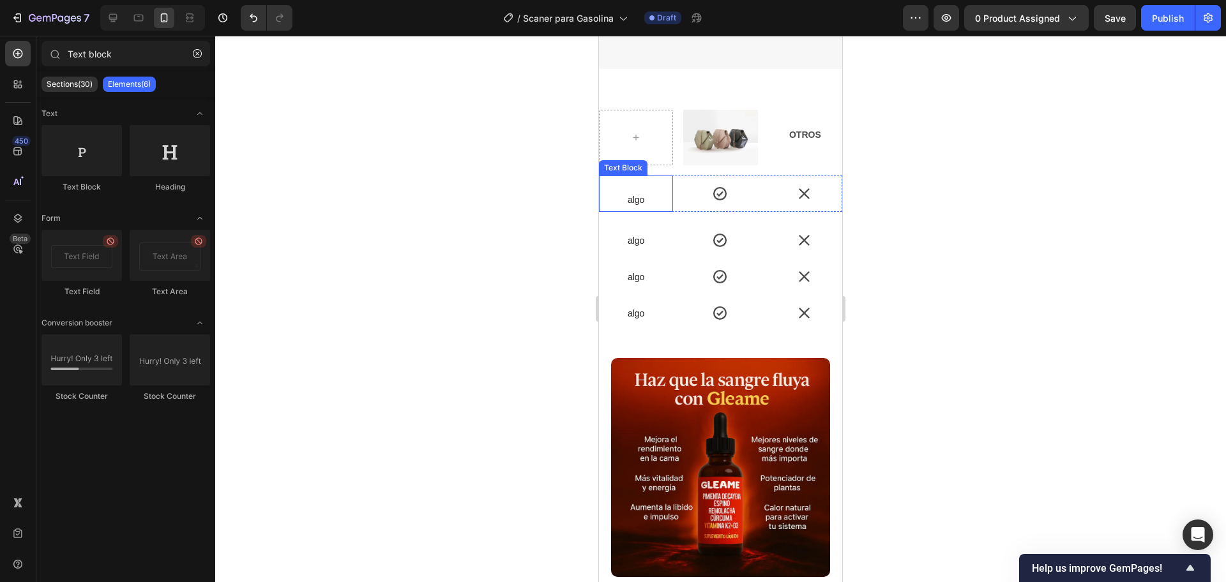
click at [638, 182] on p "Rich Text Editor. Editing area: main" at bounding box center [636, 187] width 72 height 11
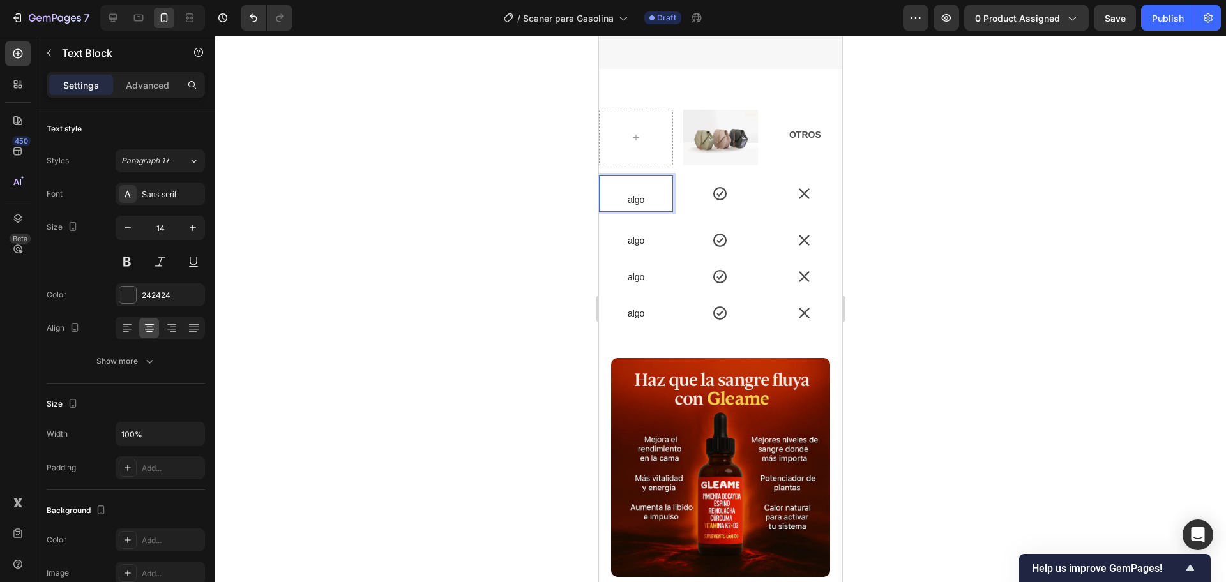
click at [624, 194] on p "algo" at bounding box center [636, 199] width 72 height 11
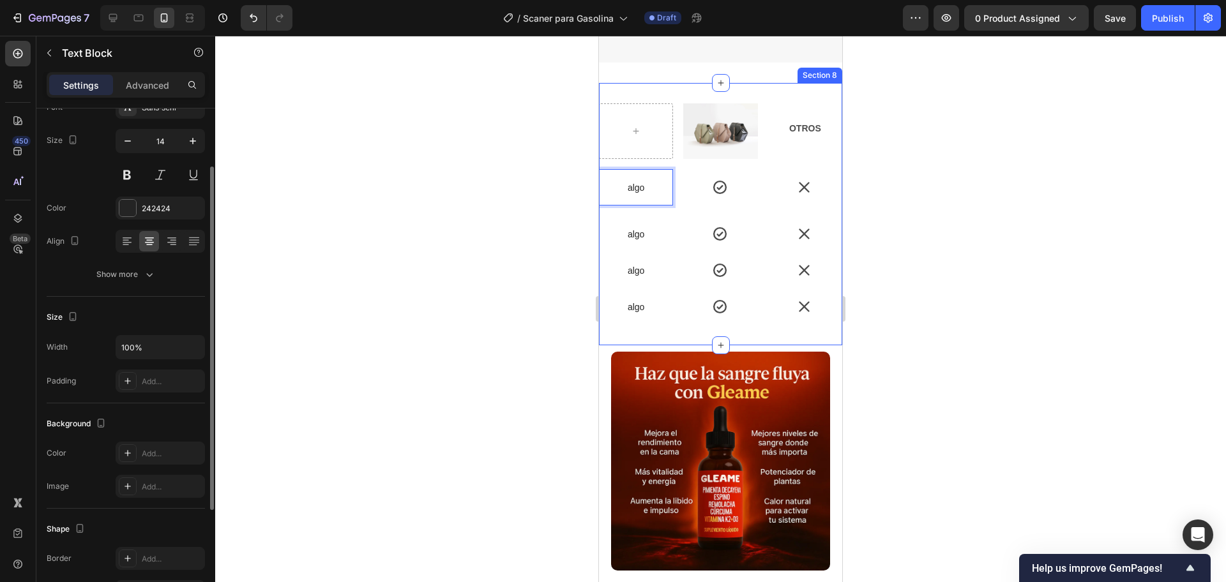
scroll to position [0, 0]
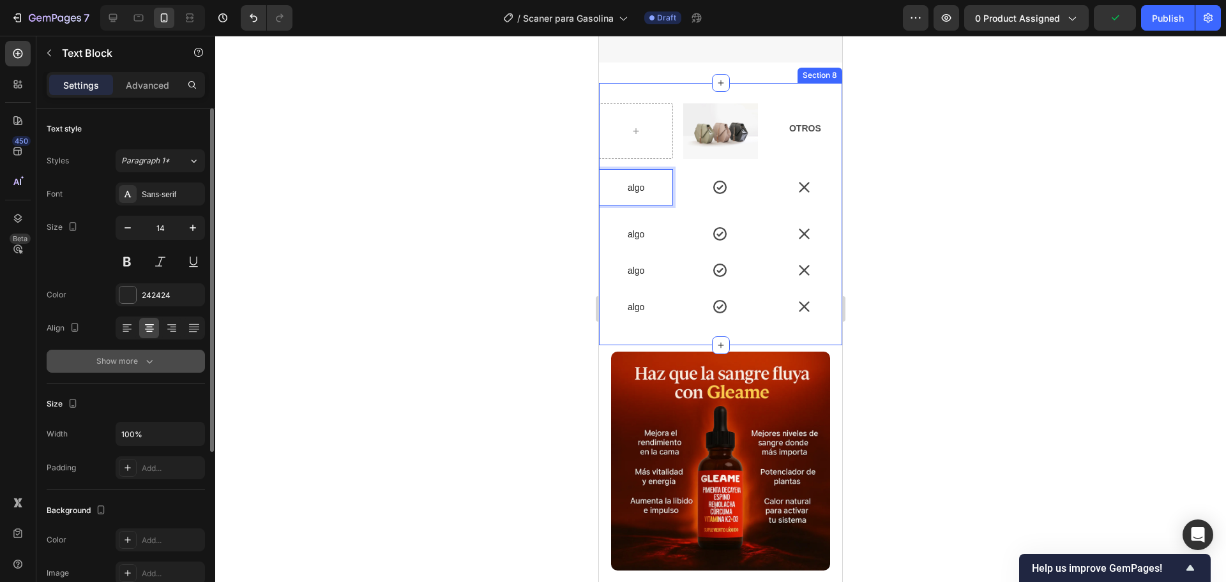
click at [158, 361] on button "Show more" at bounding box center [126, 361] width 158 height 23
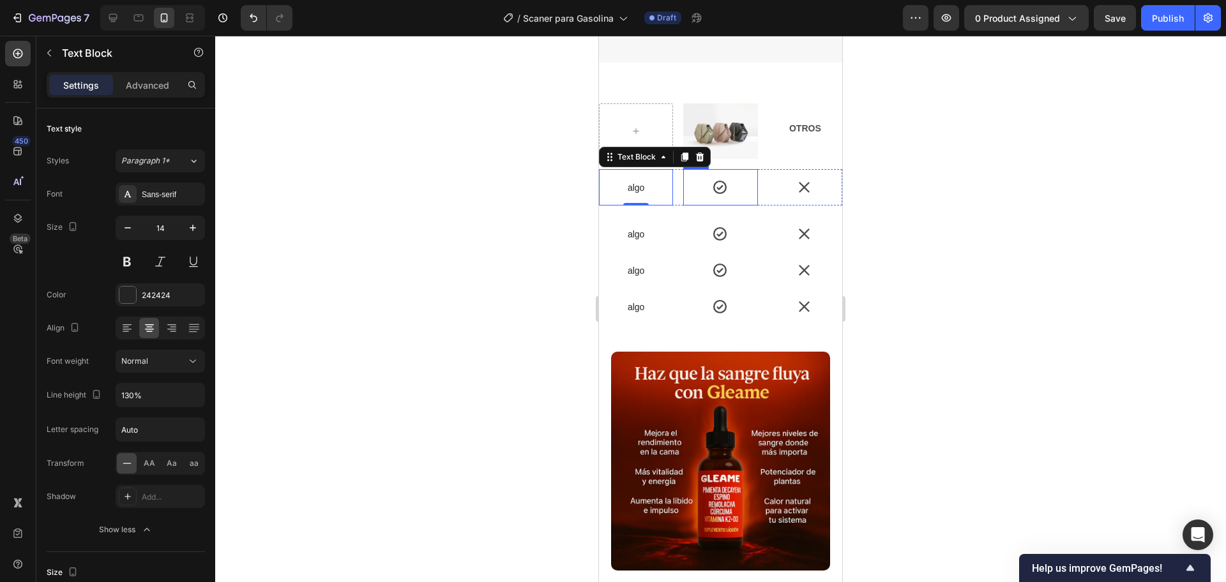
click at [712, 179] on icon at bounding box center [720, 187] width 16 height 16
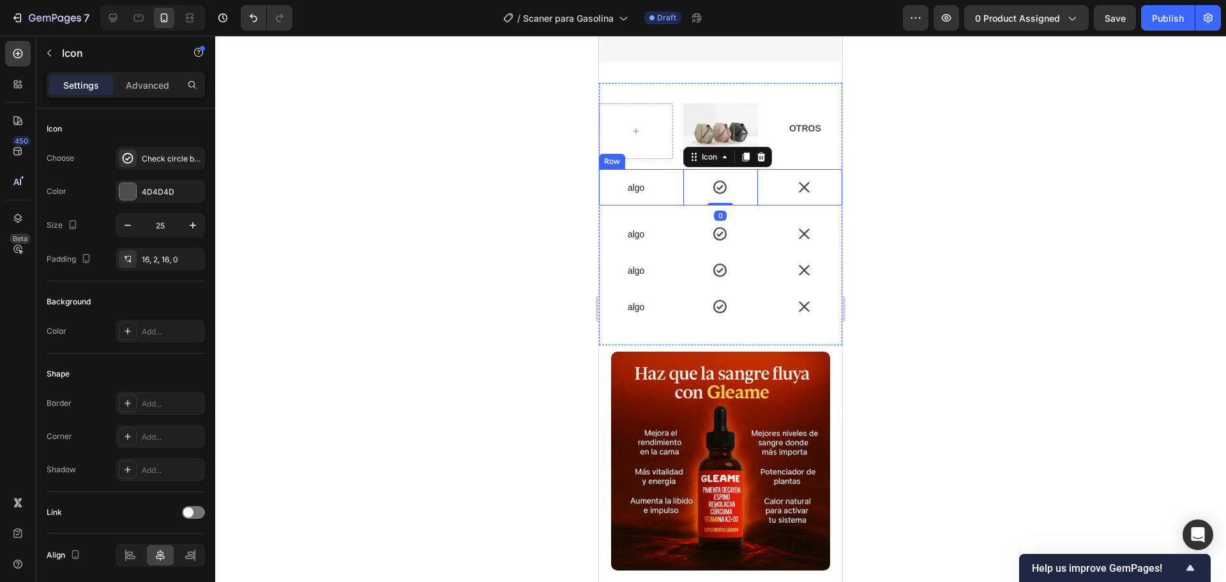
click at [756, 169] on div "algo Text Block Icon 0 Icon Row" at bounding box center [720, 187] width 243 height 36
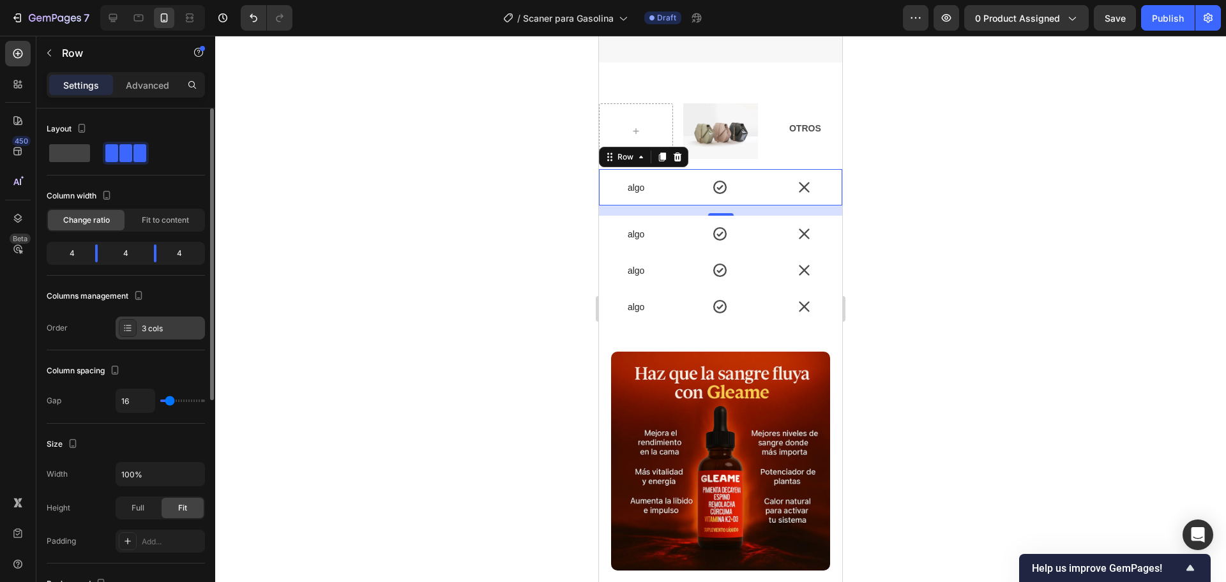
scroll to position [80, 0]
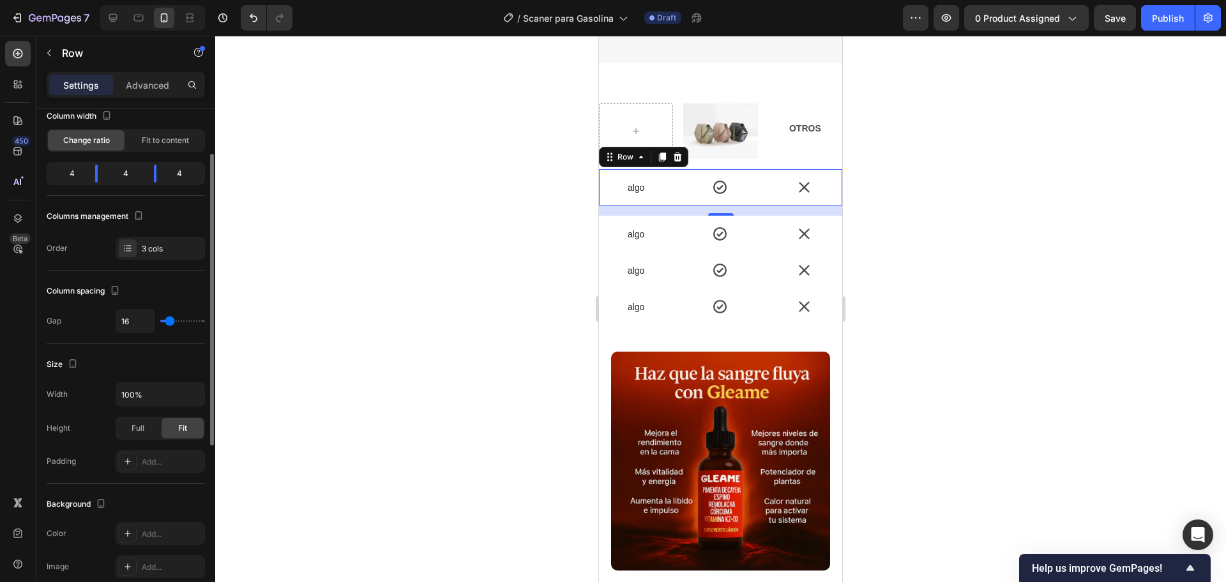
type input "0"
drag, startPoint x: 170, startPoint y: 323, endPoint x: 103, endPoint y: 339, distance: 69.5
type input "0"
click at [160, 322] on input "range" at bounding box center [182, 321] width 45 height 3
click at [383, 215] on div at bounding box center [720, 309] width 1011 height 547
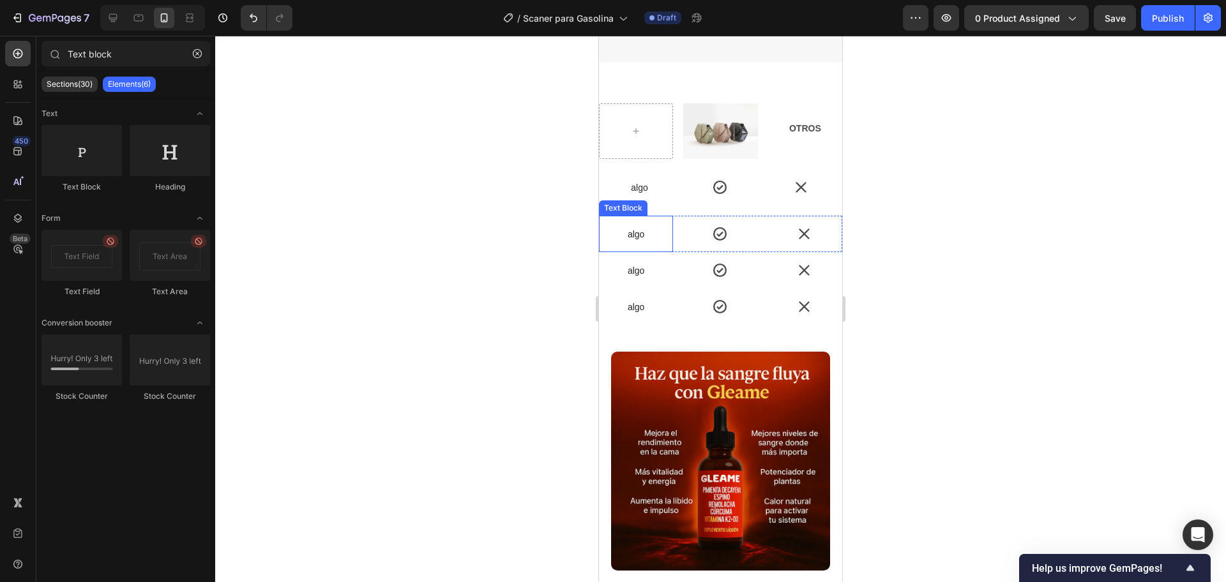
click at [668, 216] on div "algo" at bounding box center [636, 229] width 74 height 26
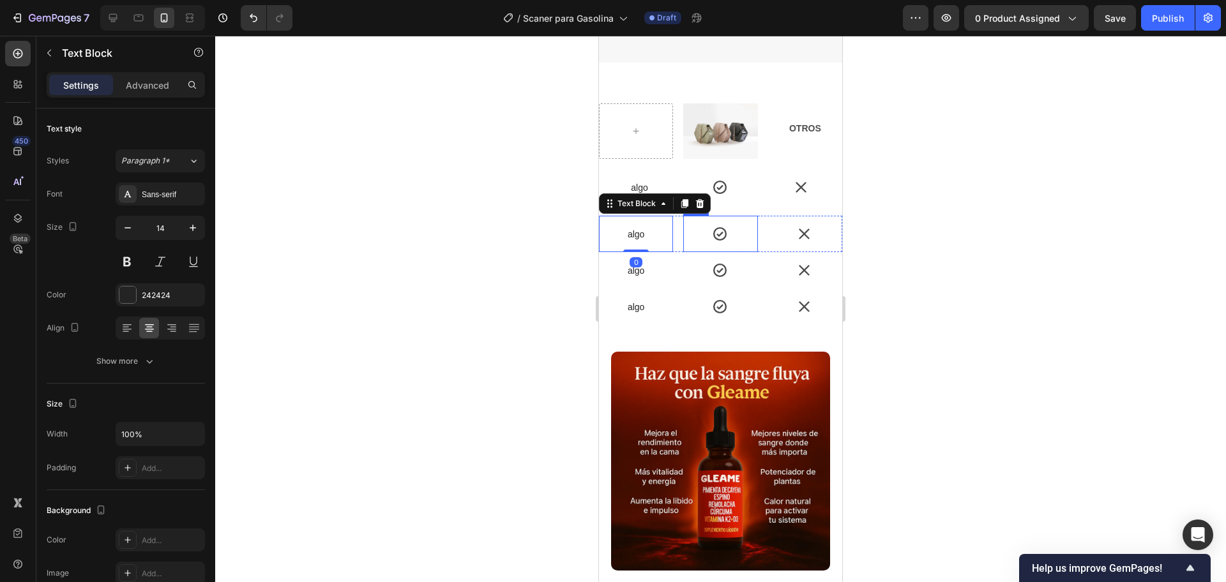
click at [683, 220] on div "Icon" at bounding box center [720, 234] width 74 height 36
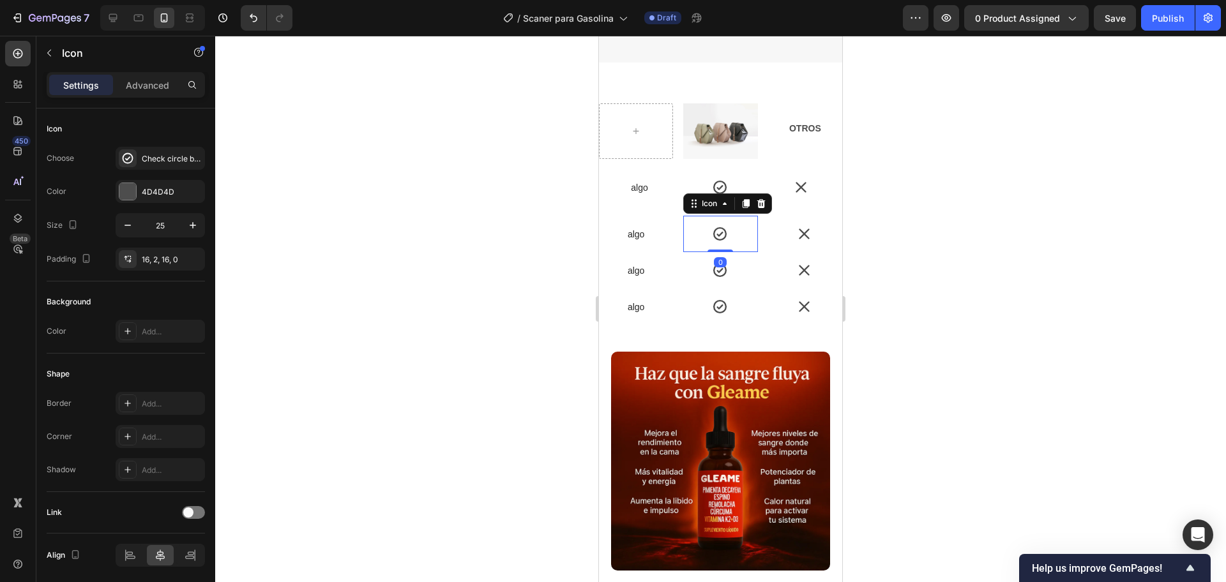
click at [683, 223] on div "Icon 0" at bounding box center [720, 234] width 74 height 36
click at [673, 229] on div "algo Text Block Icon 0 Icon Row" at bounding box center [720, 234] width 243 height 36
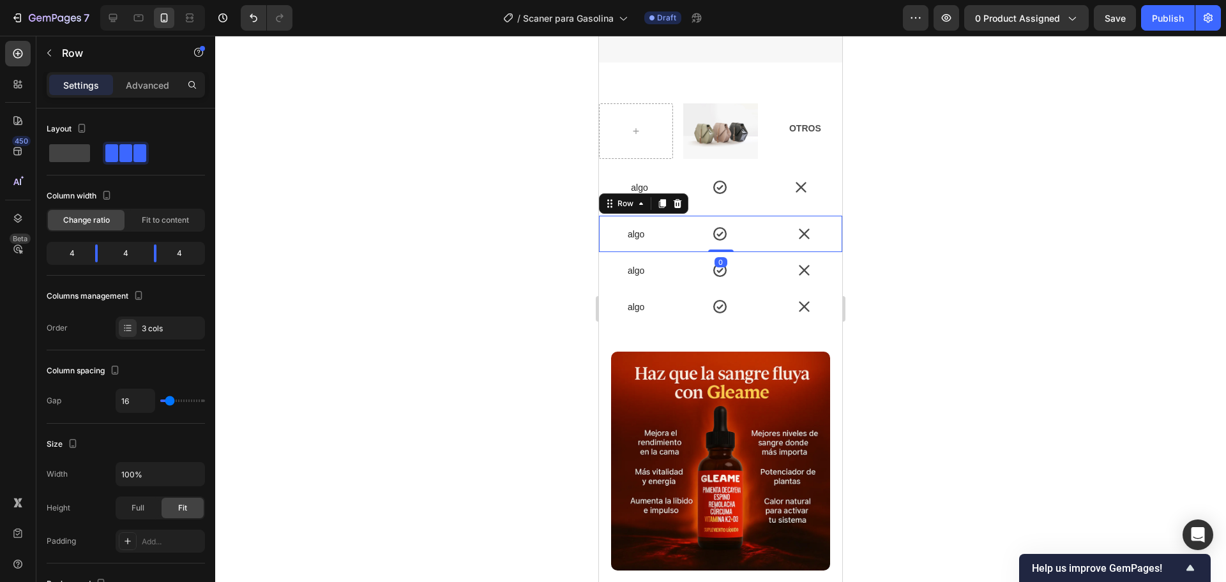
click at [677, 199] on div at bounding box center [677, 203] width 15 height 15
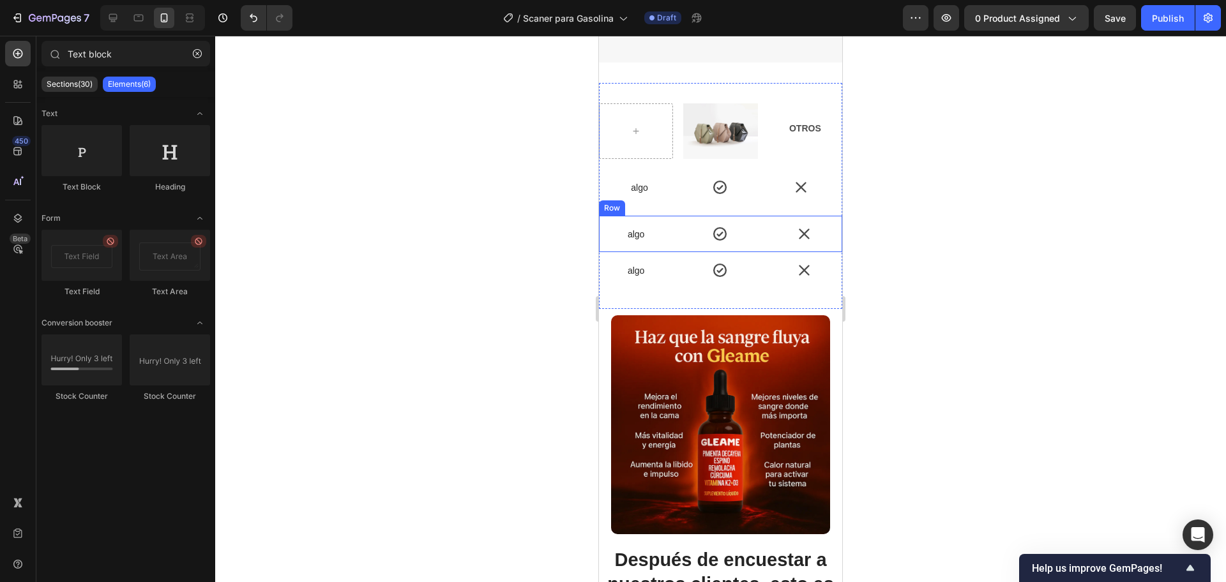
click at [679, 218] on div "algo Text Block Icon Icon Row" at bounding box center [720, 234] width 243 height 36
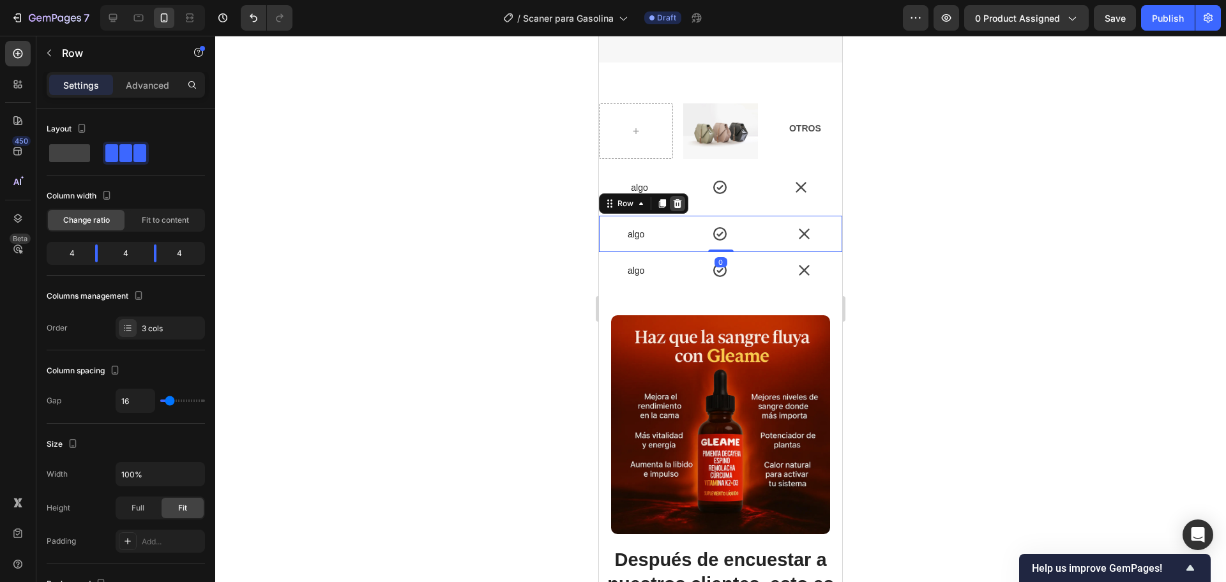
click at [677, 199] on icon at bounding box center [678, 203] width 8 height 9
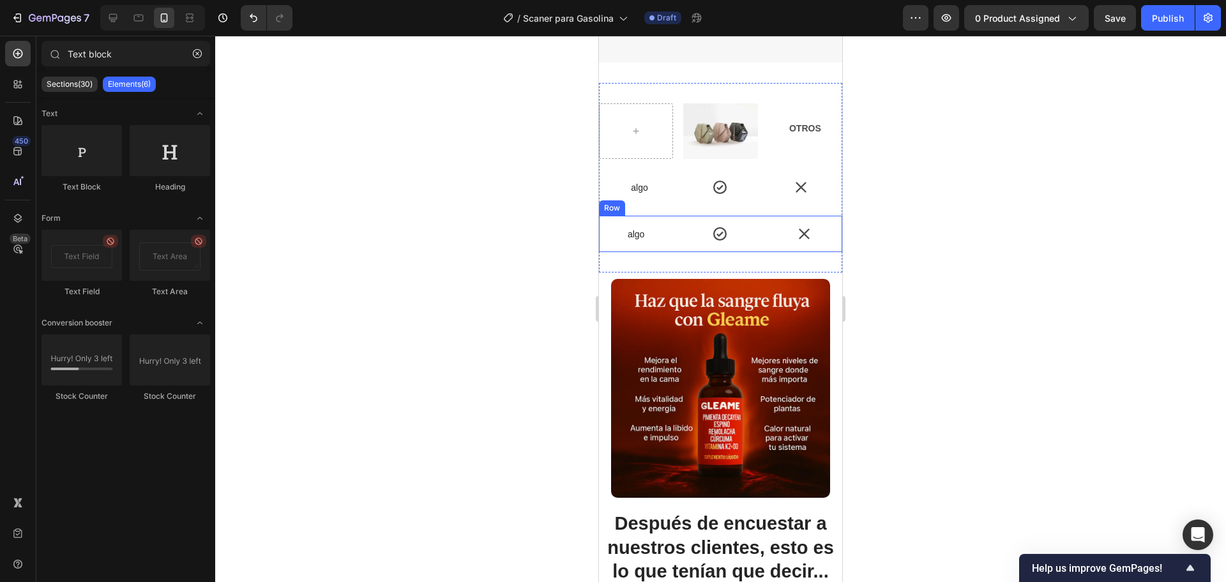
click at [669, 218] on div "algo" at bounding box center [636, 229] width 74 height 26
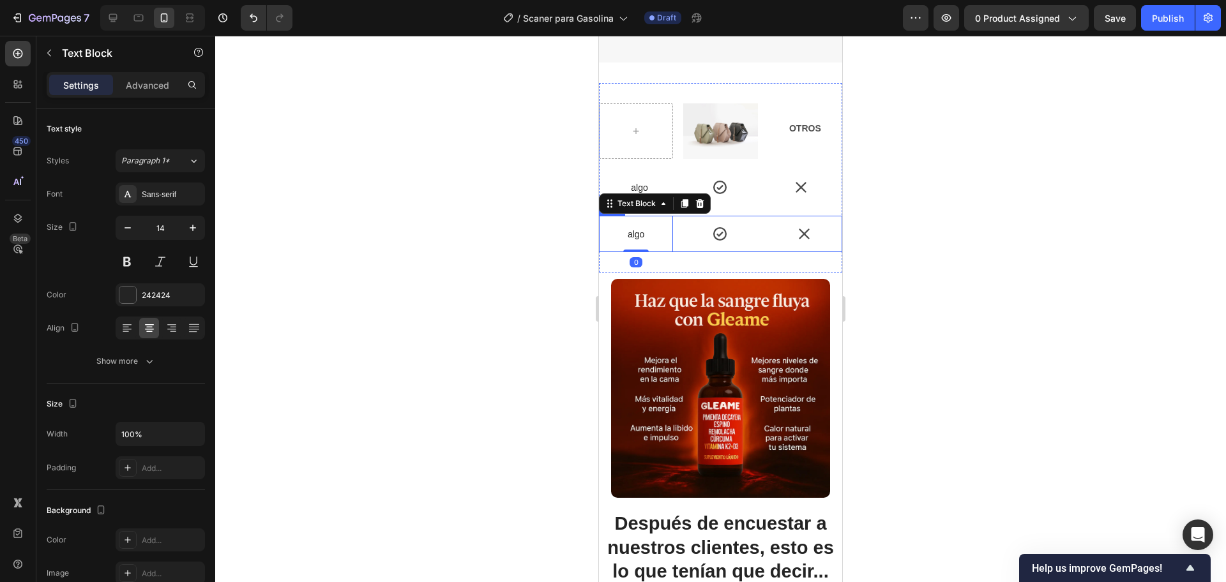
click at [677, 216] on div "algo Text Block 0 Icon Icon Row" at bounding box center [720, 234] width 243 height 36
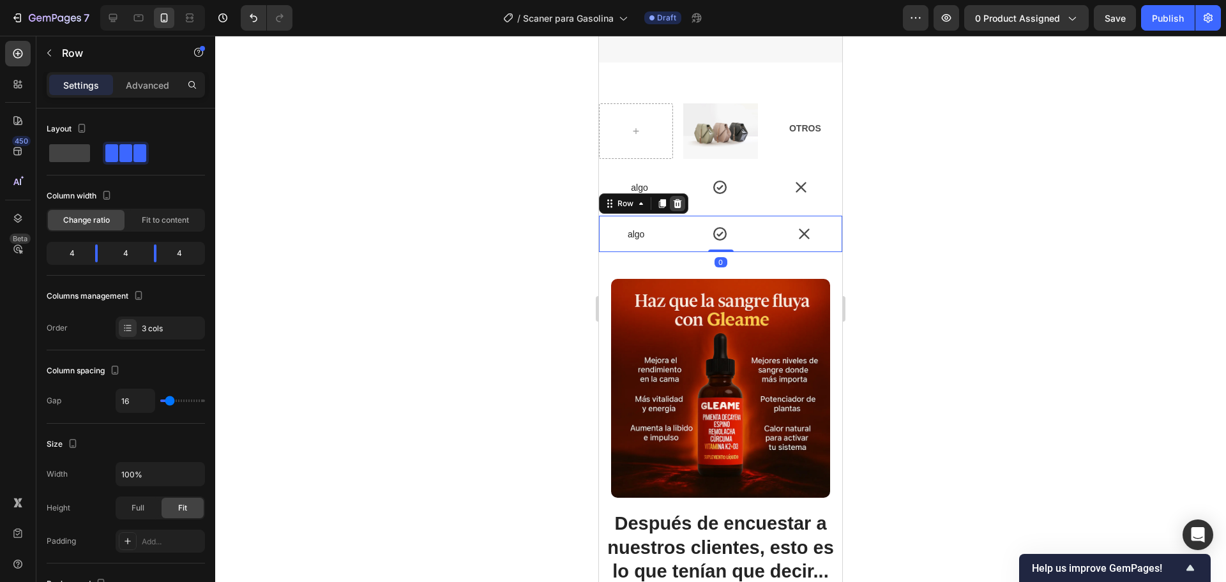
click at [681, 199] on icon at bounding box center [677, 204] width 10 height 10
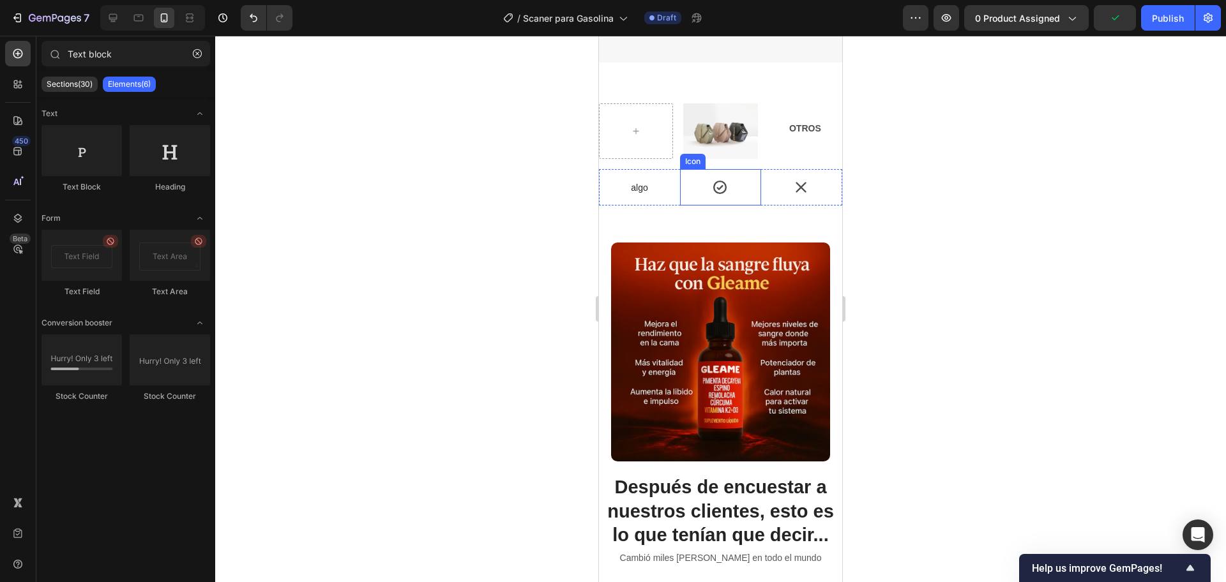
click at [688, 174] on div "Icon" at bounding box center [720, 187] width 81 height 36
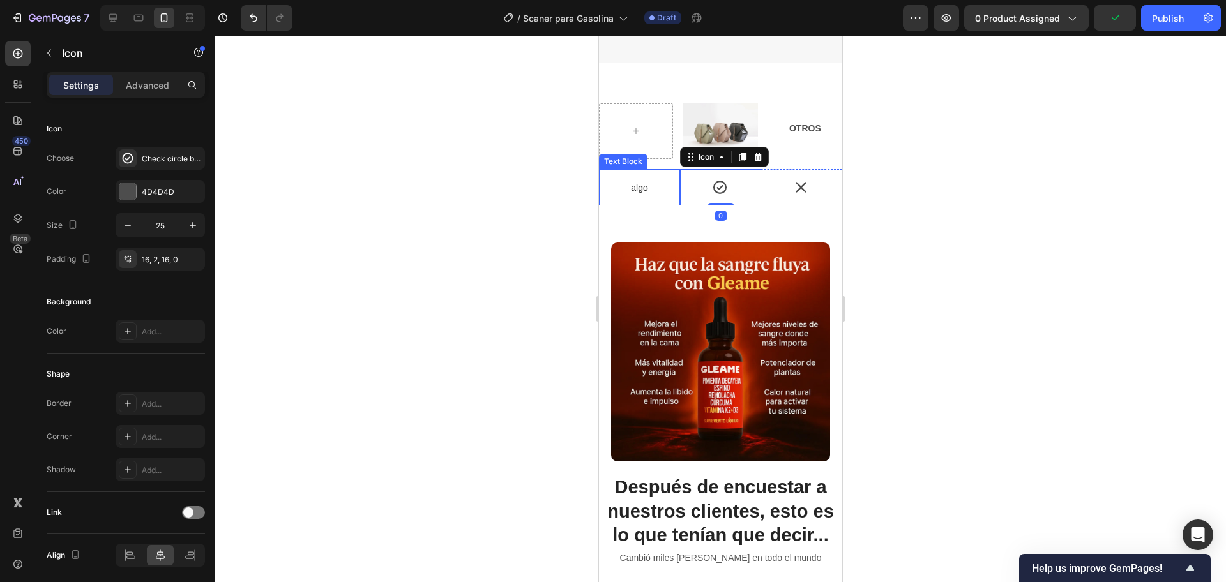
click at [670, 182] on p "algo" at bounding box center [639, 187] width 79 height 11
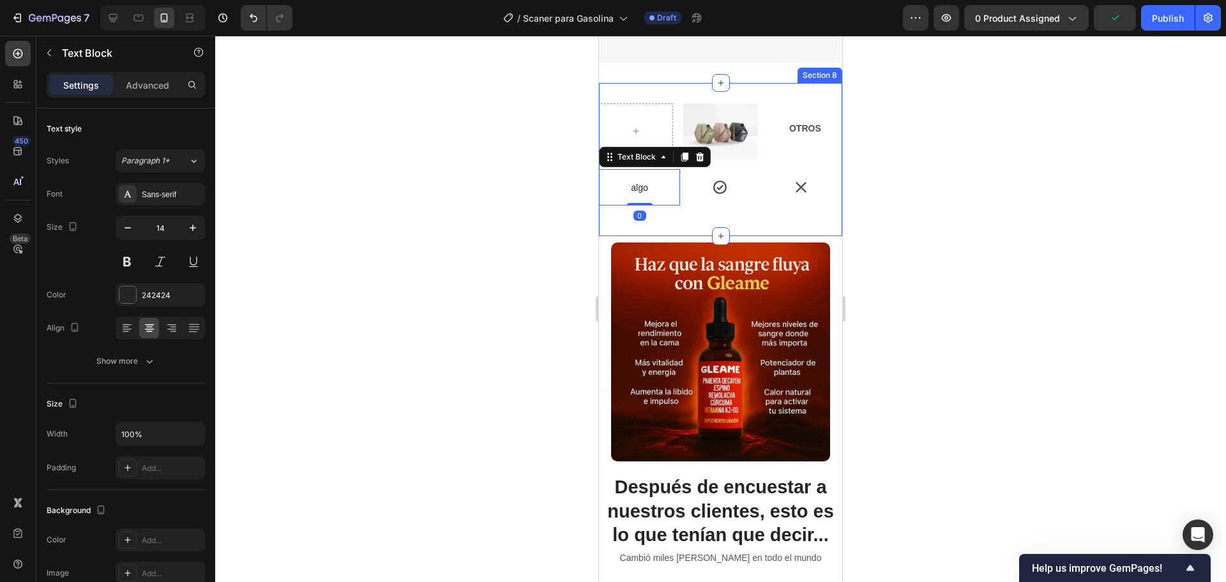
click at [688, 192] on div "Icon" at bounding box center [720, 187] width 81 height 36
click at [685, 189] on div "Icon" at bounding box center [720, 187] width 81 height 36
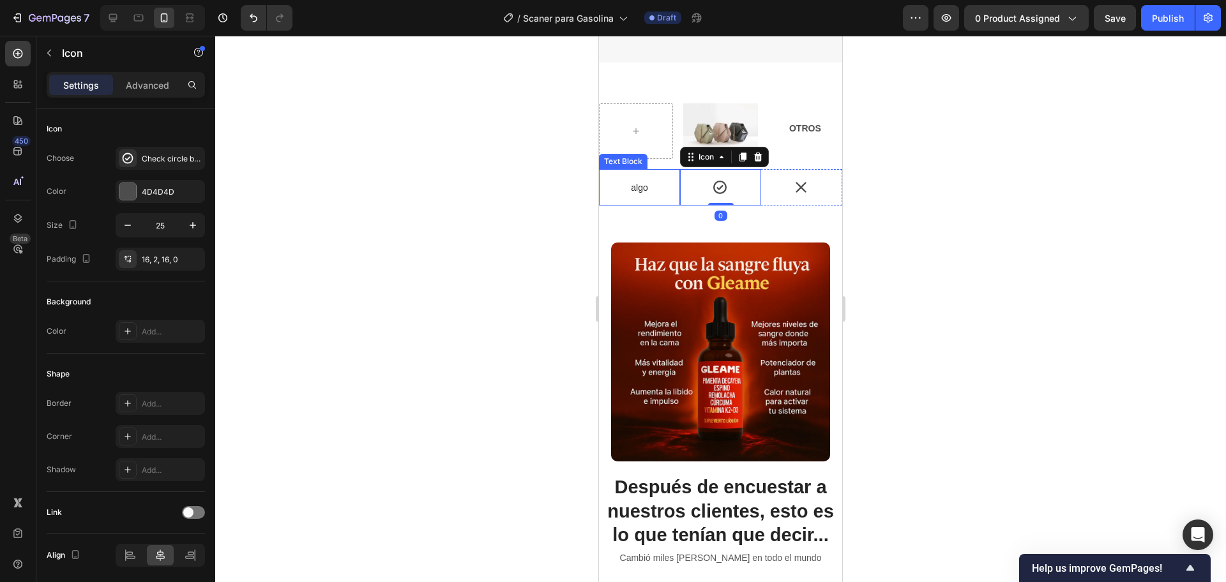
click at [669, 182] on p "algo" at bounding box center [639, 187] width 79 height 11
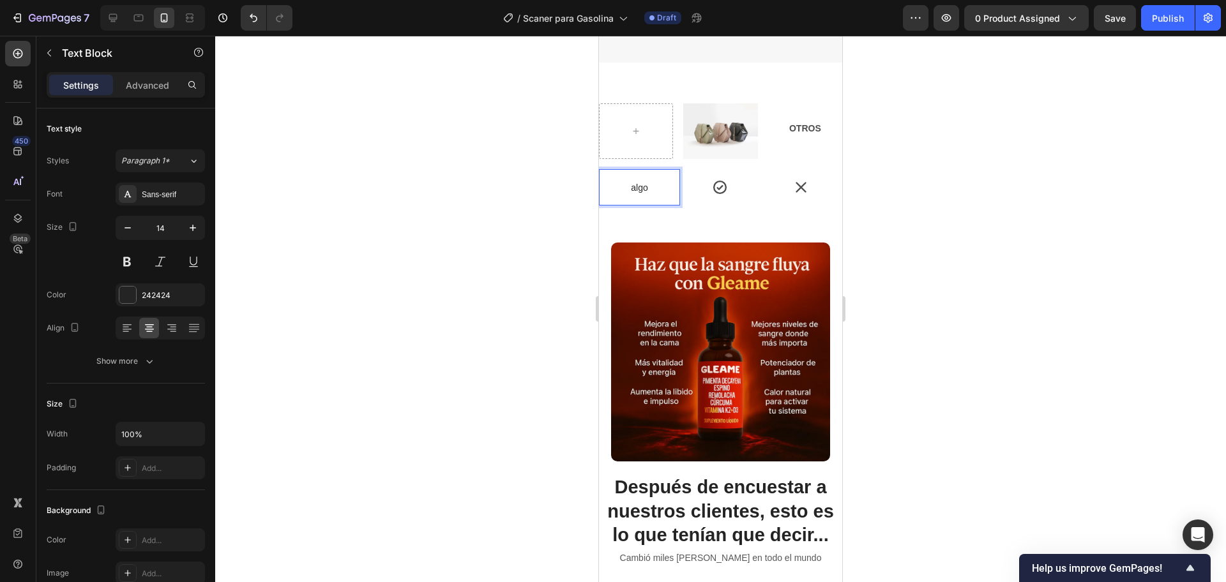
click at [667, 200] on div "Image OTROS Text Block Row algo Text Block 0 Icon Icon Row" at bounding box center [720, 159] width 243 height 112
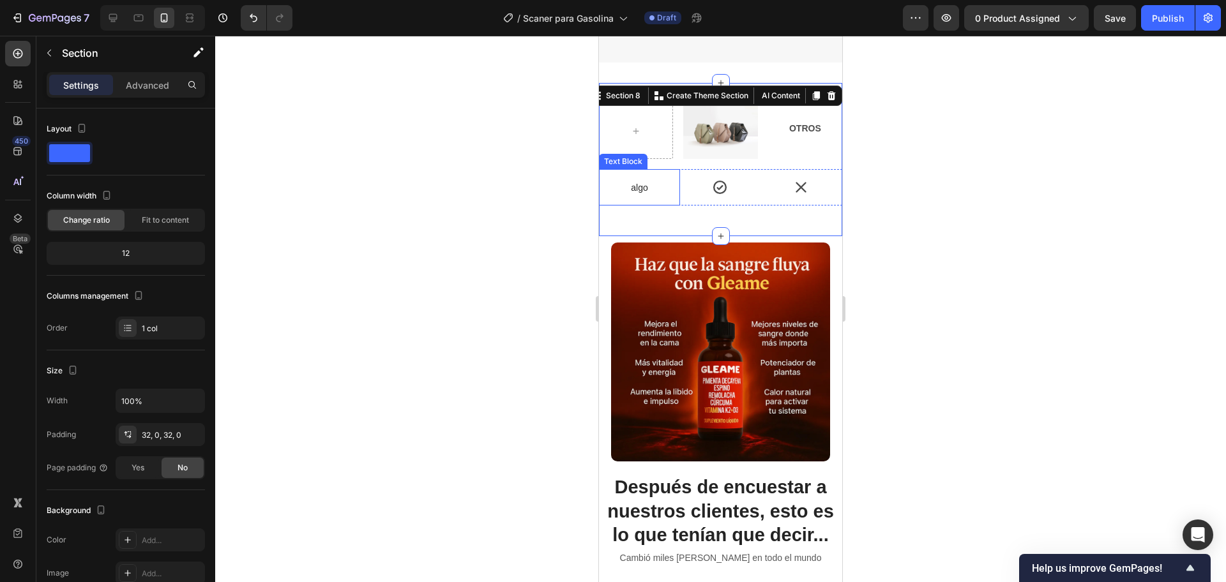
click at [614, 182] on p "algo" at bounding box center [639, 187] width 79 height 11
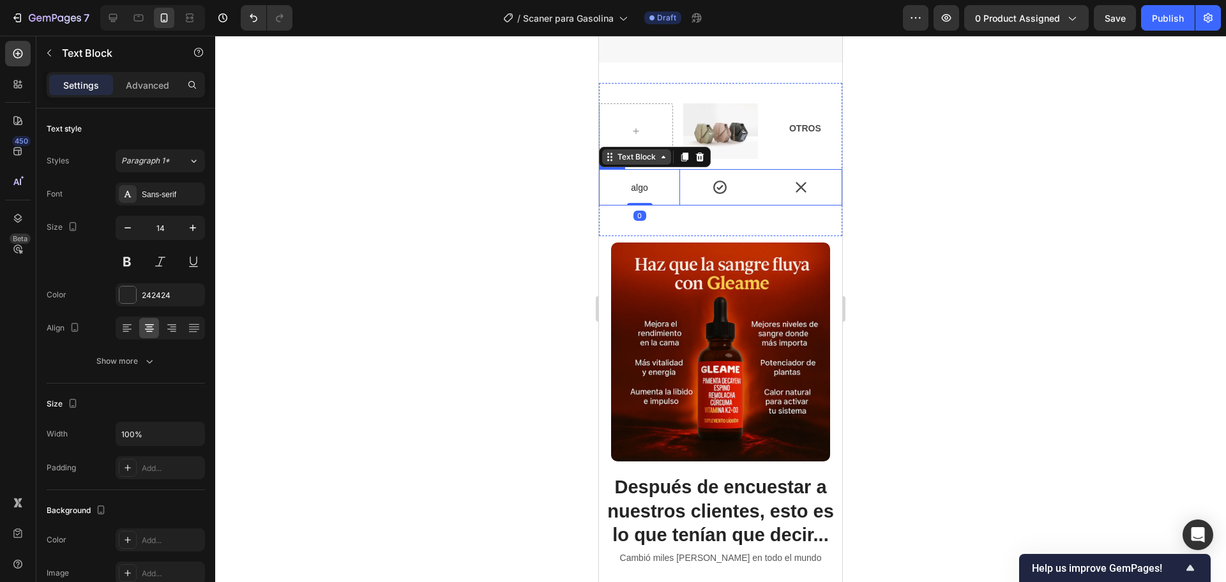
click at [632, 151] on div "Text Block" at bounding box center [636, 156] width 43 height 11
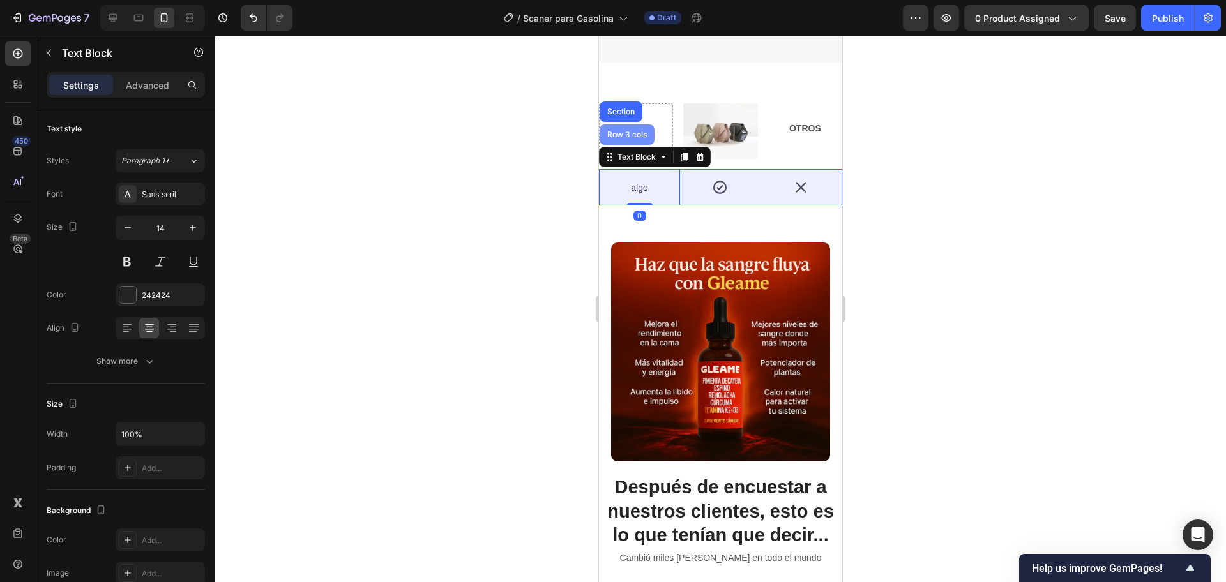
click at [627, 131] on div "Row 3 cols" at bounding box center [627, 135] width 45 height 8
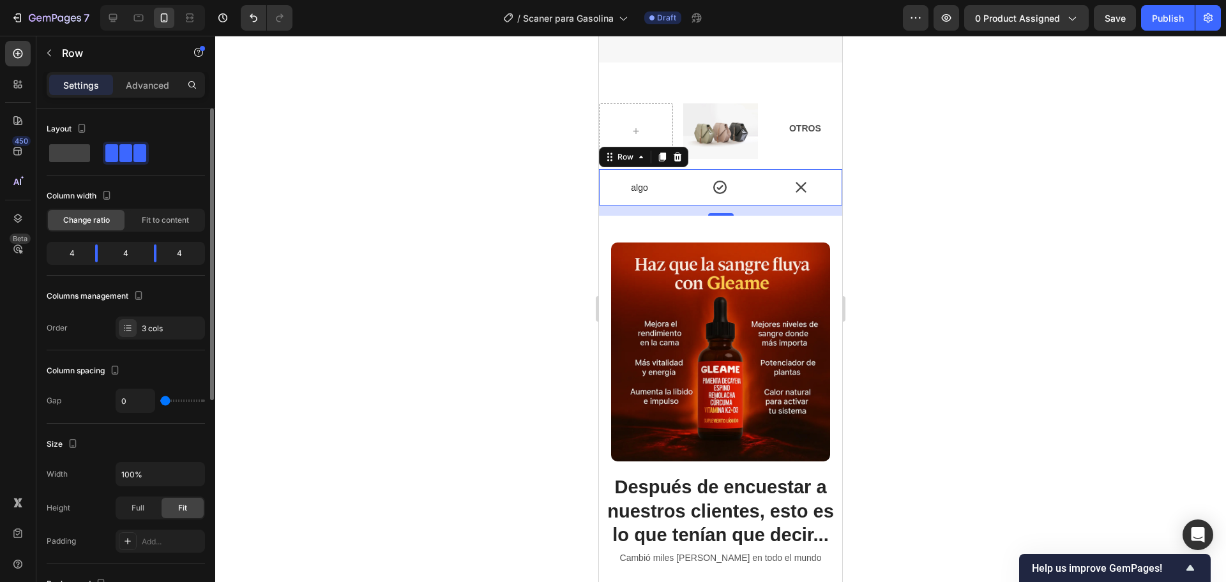
click at [84, 250] on div "4" at bounding box center [67, 254] width 36 height 18
click at [73, 255] on div "4" at bounding box center [67, 254] width 36 height 18
click at [69, 255] on div "4" at bounding box center [67, 254] width 36 height 18
click at [75, 253] on div "4" at bounding box center [67, 254] width 36 height 18
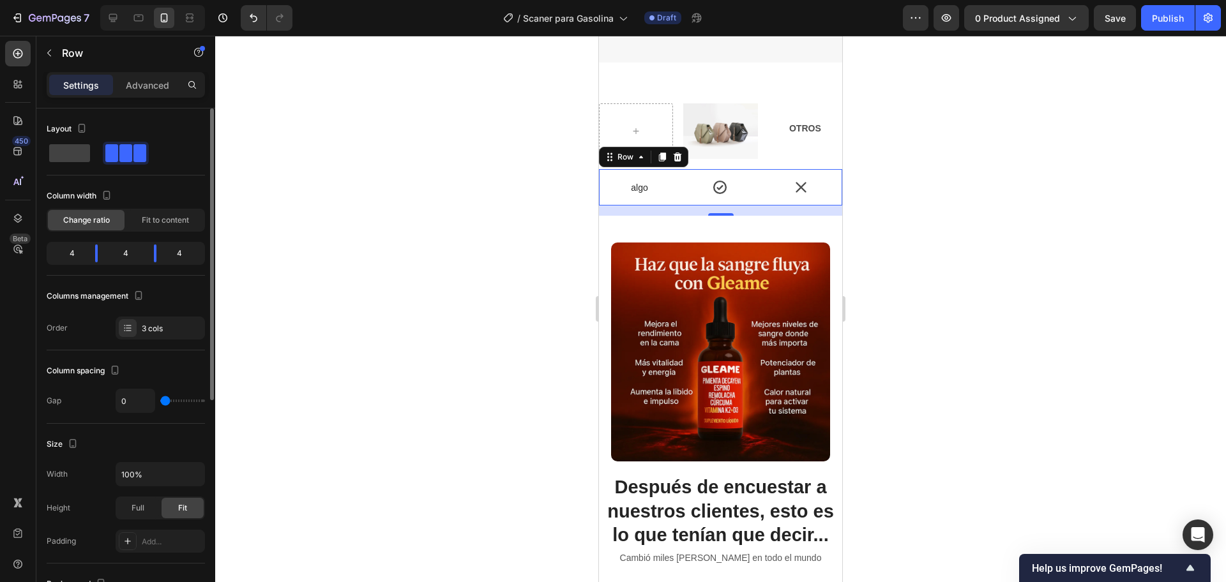
click at [75, 253] on div "4" at bounding box center [67, 254] width 36 height 18
click at [148, 220] on span "Fit to content" at bounding box center [165, 220] width 47 height 11
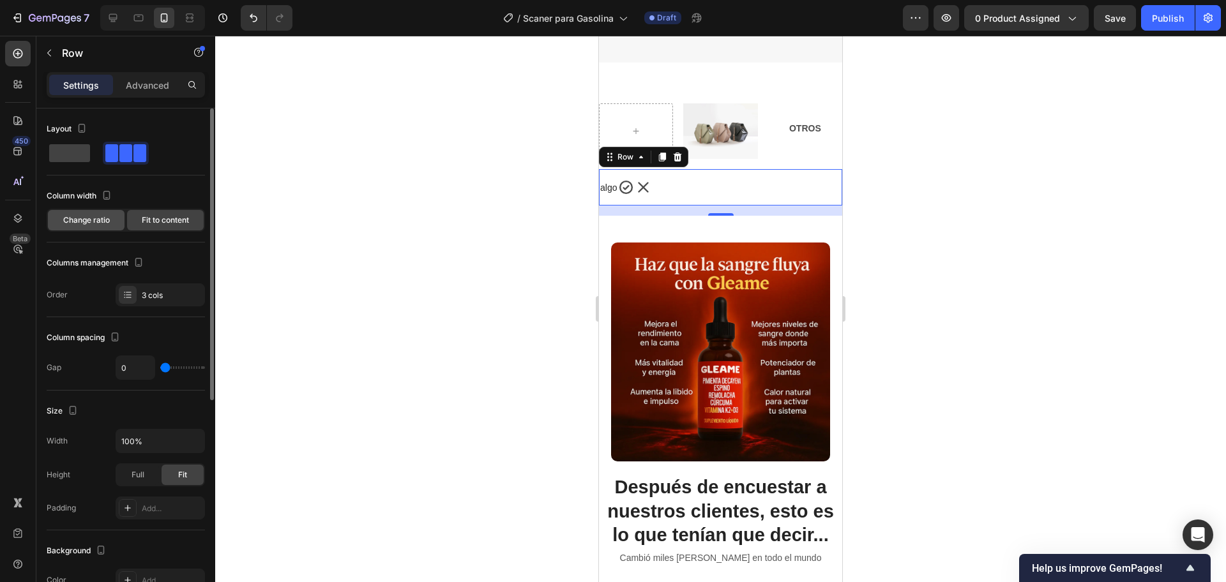
click at [77, 210] on div "Change ratio" at bounding box center [86, 220] width 77 height 20
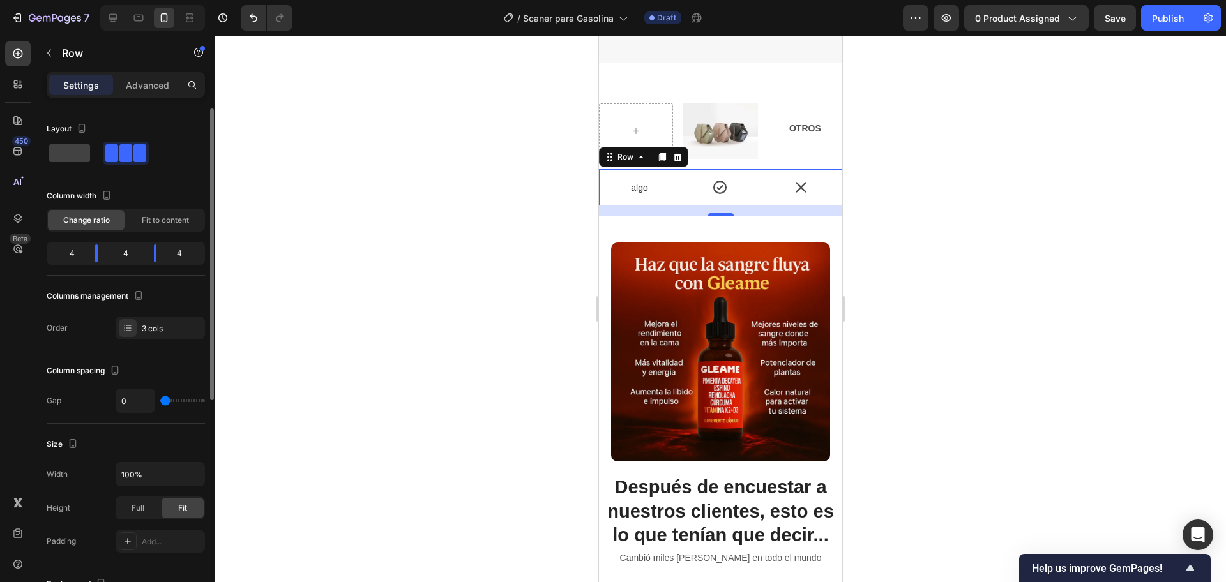
click at [75, 253] on div "4" at bounding box center [67, 254] width 36 height 18
click at [96, 252] on div at bounding box center [96, 254] width 3 height 18
drag, startPoint x: 96, startPoint y: 252, endPoint x: 106, endPoint y: 259, distance: 11.5
click at [106, 259] on div at bounding box center [96, 254] width 23 height 18
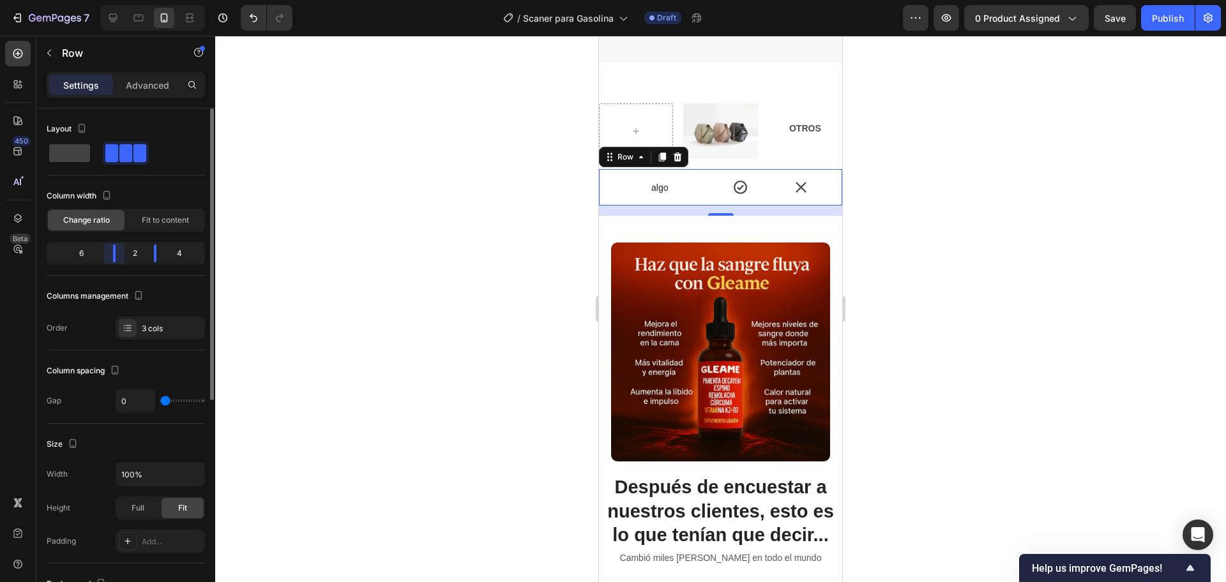
click at [128, 262] on div "6 2 4" at bounding box center [126, 253] width 158 height 23
drag, startPoint x: 158, startPoint y: 247, endPoint x: 165, endPoint y: 253, distance: 9.1
click at [165, 253] on div at bounding box center [164, 254] width 23 height 18
click at [670, 182] on div "algo" at bounding box center [660, 188] width 122 height 14
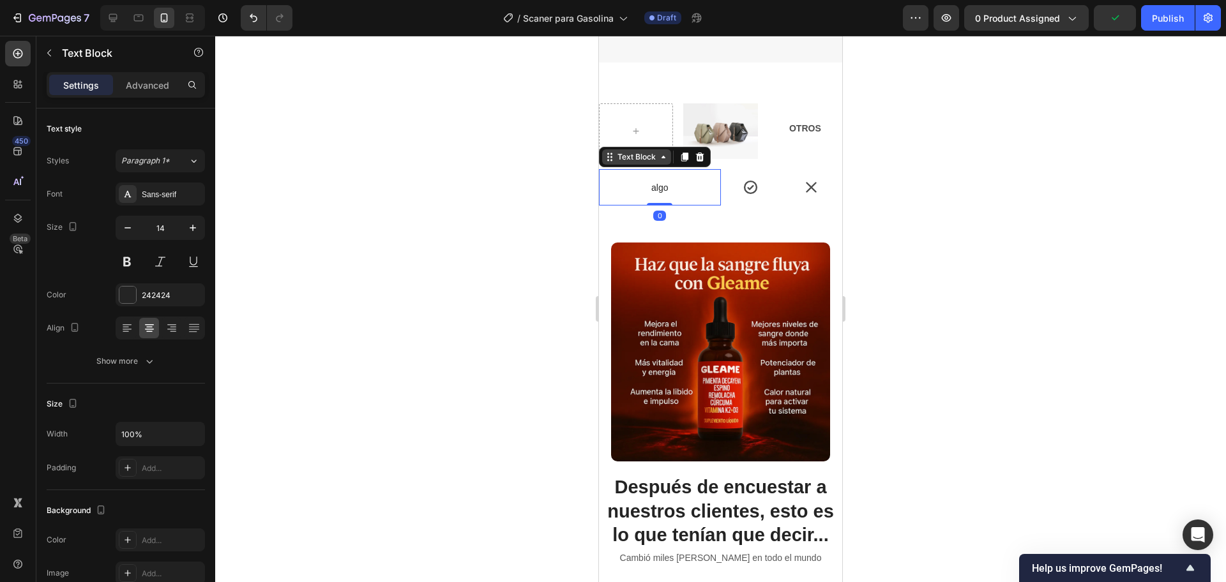
click at [653, 151] on div "Text Block" at bounding box center [636, 156] width 43 height 11
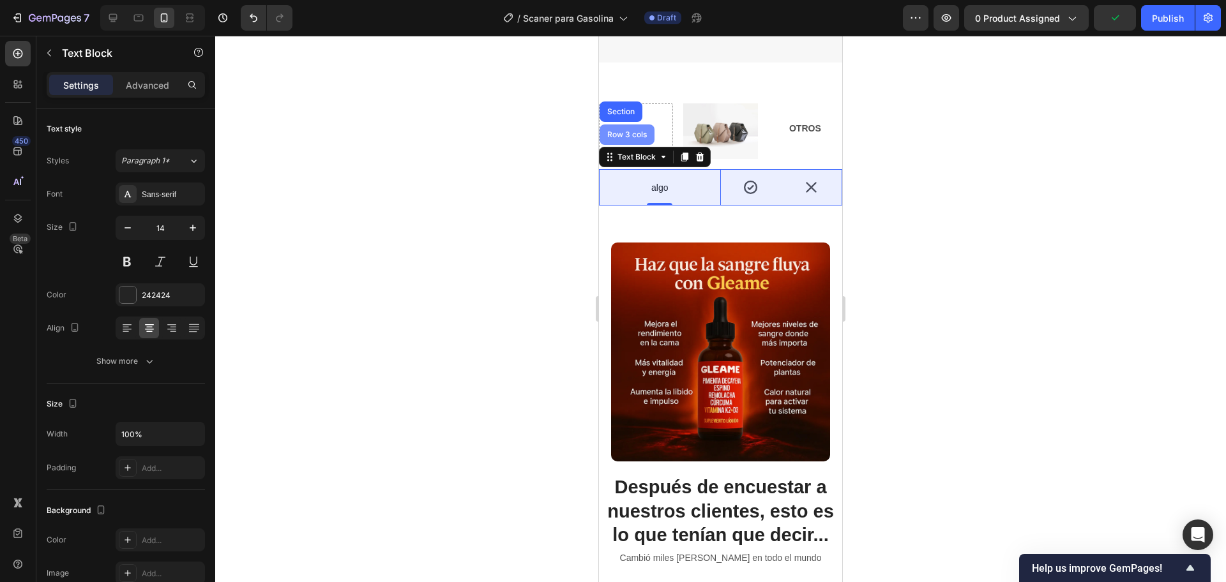
click at [626, 131] on div "Row 3 cols" at bounding box center [627, 135] width 45 height 8
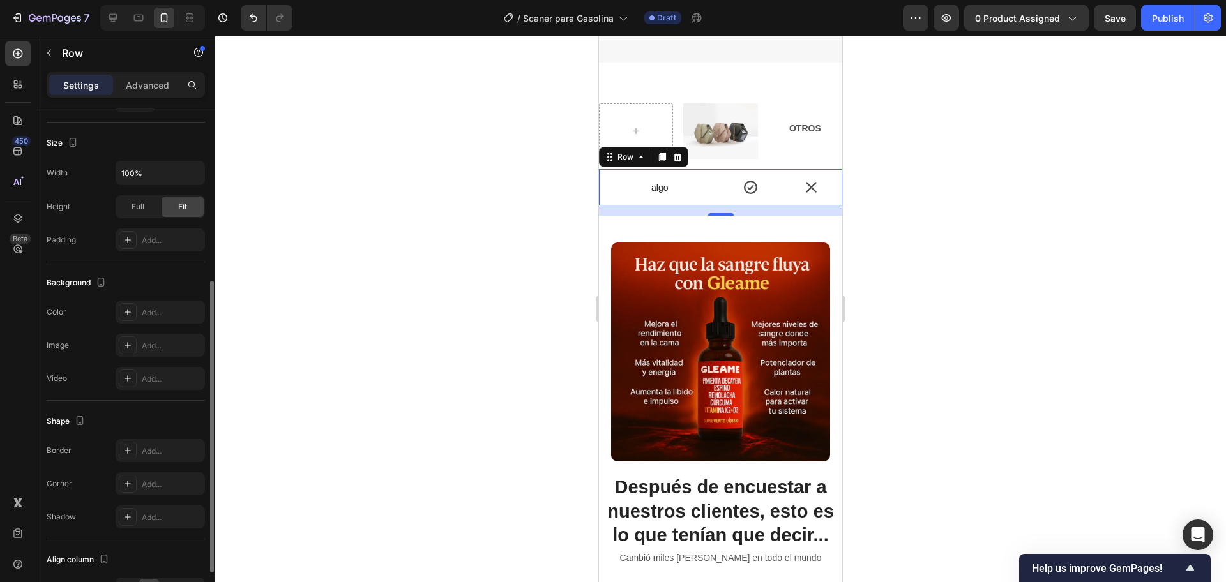
scroll to position [381, 0]
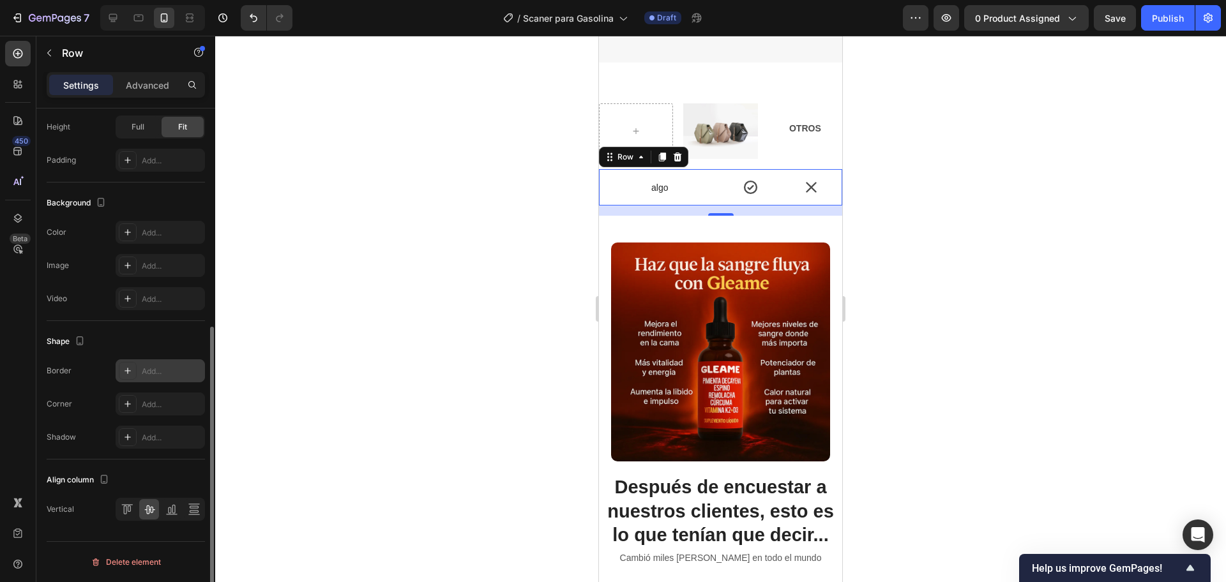
click at [142, 366] on div "Add..." at bounding box center [172, 371] width 60 height 11
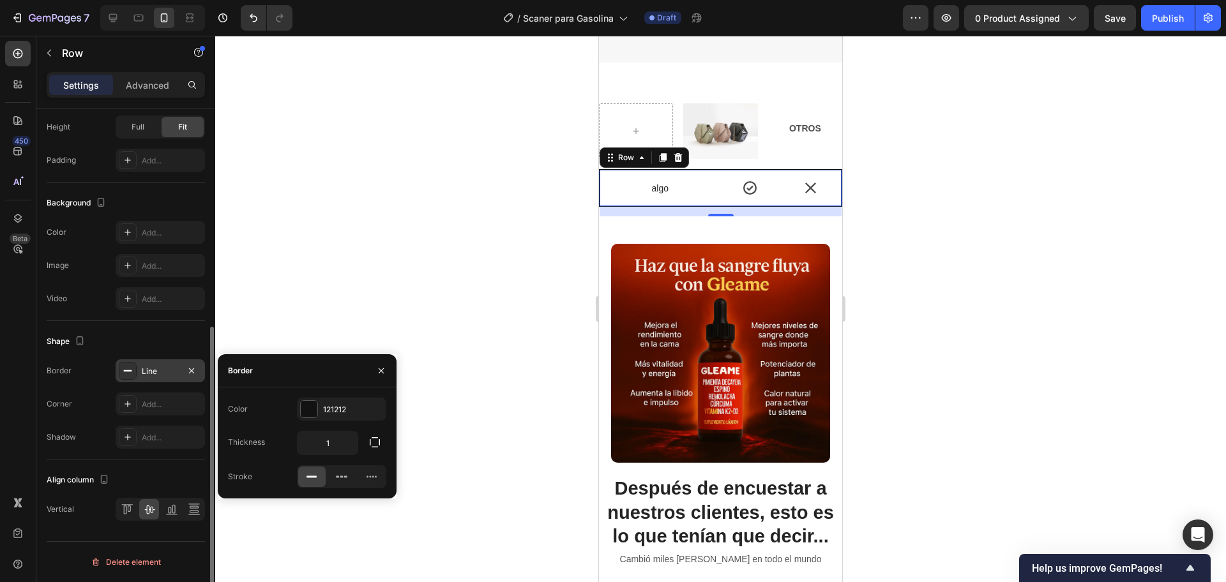
click at [427, 199] on div at bounding box center [720, 309] width 1011 height 547
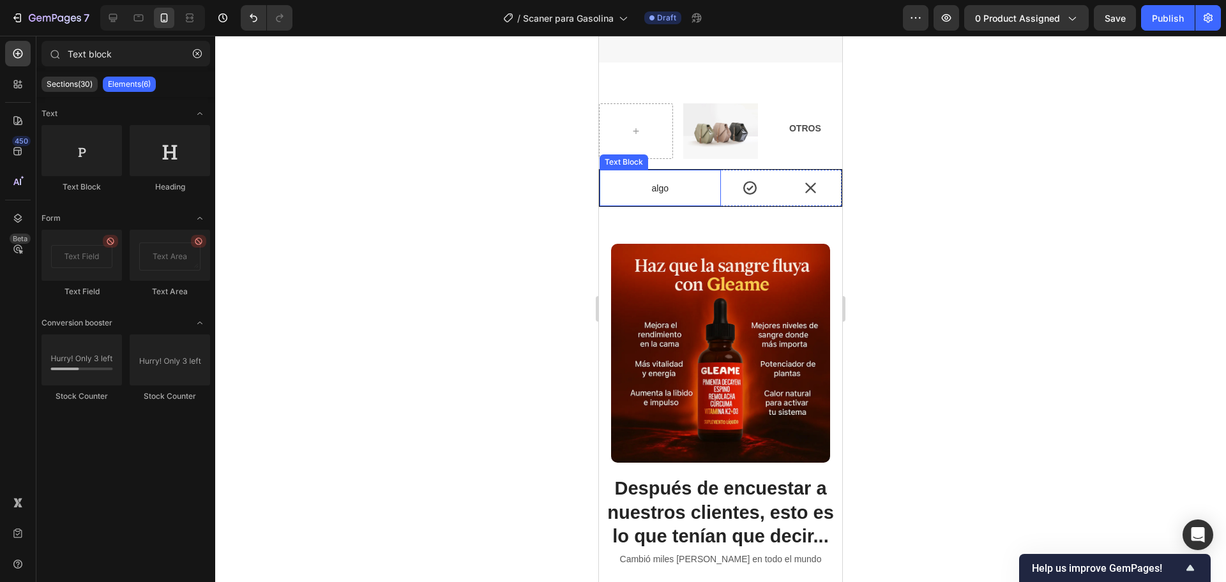
click at [608, 183] on p "algo" at bounding box center [660, 188] width 119 height 11
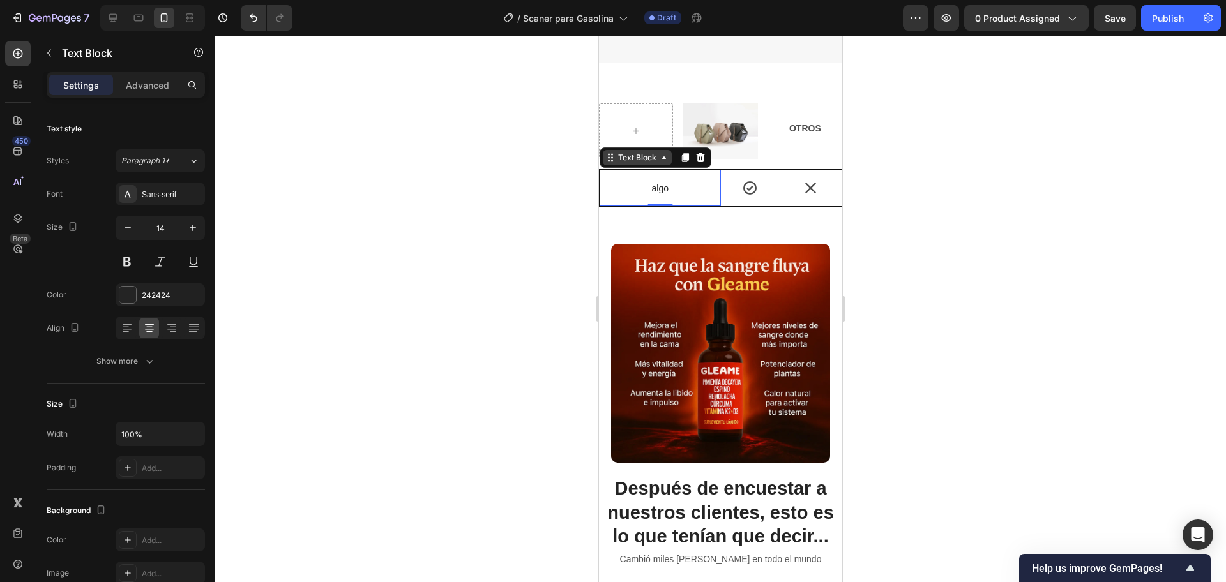
click at [663, 153] on icon at bounding box center [664, 158] width 10 height 10
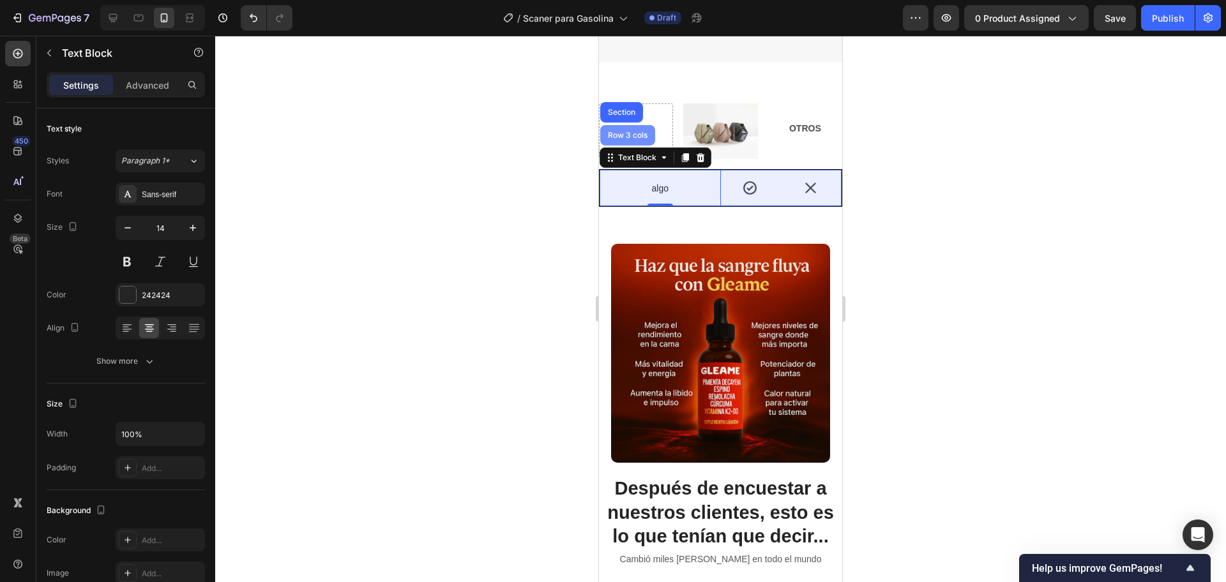
drag, startPoint x: 635, startPoint y: 129, endPoint x: 1162, endPoint y: 186, distance: 530.5
click at [635, 128] on div "Row 3 cols" at bounding box center [627, 135] width 55 height 20
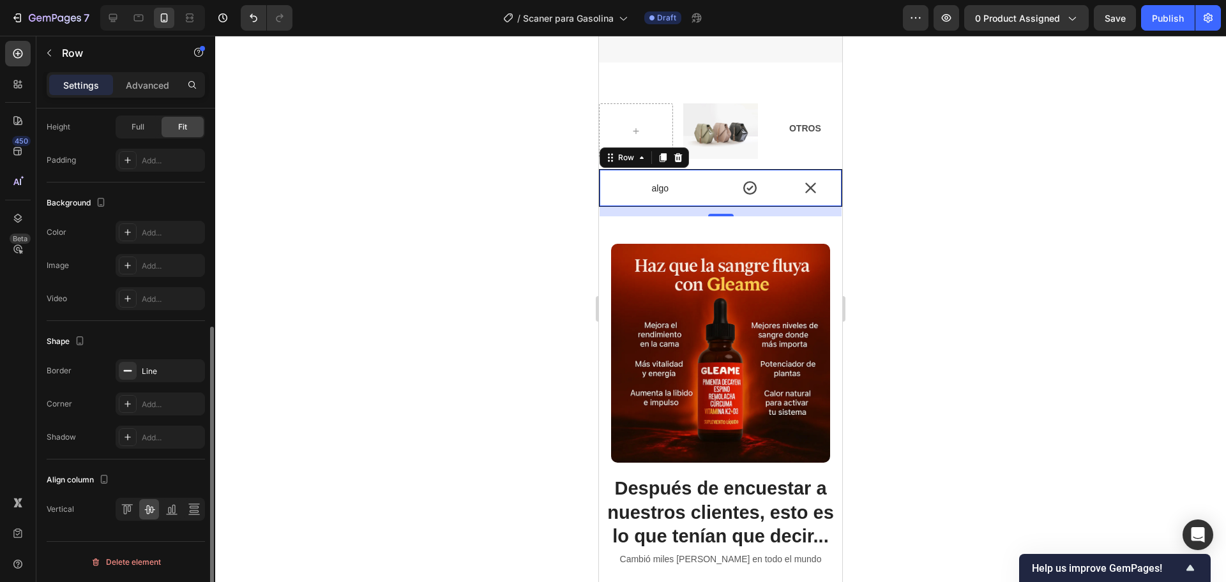
click at [160, 388] on div "Border Line Corner Add... Shadow Add..." at bounding box center [126, 403] width 158 height 89
click at [155, 377] on div "Line" at bounding box center [160, 370] width 89 height 23
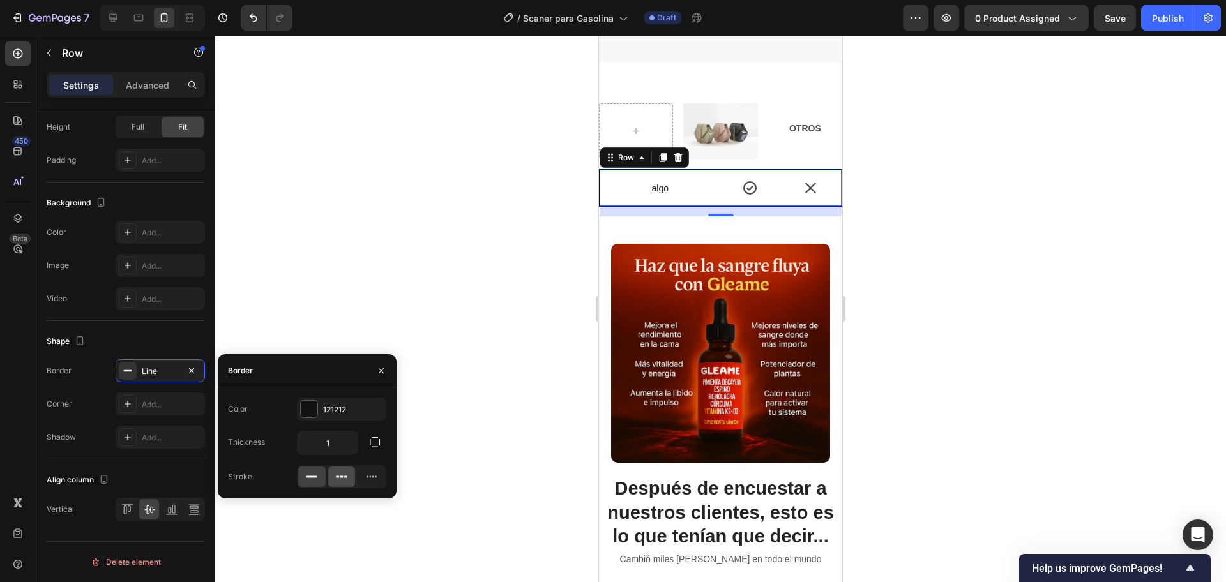
click at [340, 478] on icon at bounding box center [341, 477] width 13 height 13
click at [371, 476] on icon at bounding box center [371, 477] width 13 height 13
click at [323, 477] on div at bounding box center [311, 477] width 27 height 20
click at [329, 444] on input "1" at bounding box center [328, 443] width 60 height 23
click at [176, 374] on div "Line" at bounding box center [160, 371] width 37 height 11
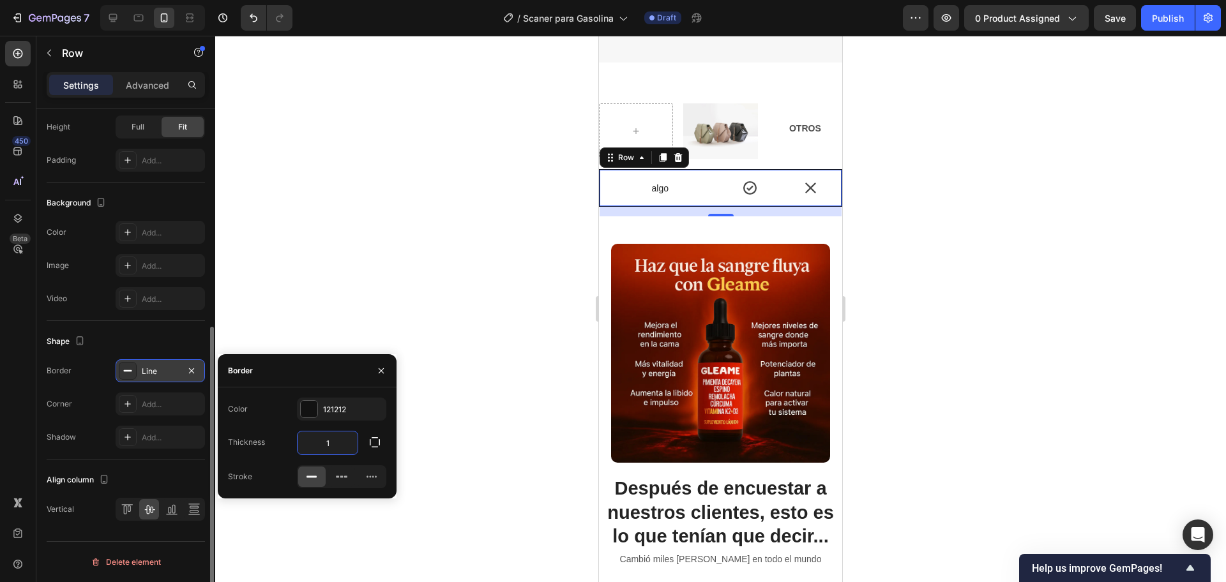
click at [172, 373] on div "Line" at bounding box center [160, 371] width 37 height 11
click at [169, 370] on div "Line" at bounding box center [160, 371] width 37 height 11
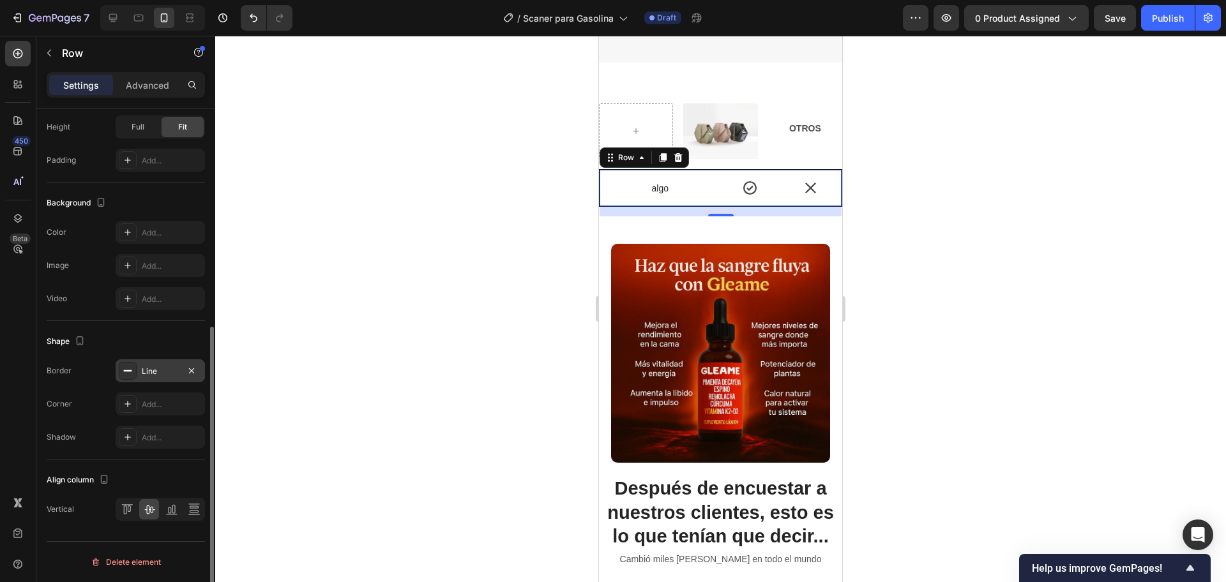
click at [158, 374] on div "Line" at bounding box center [160, 371] width 37 height 11
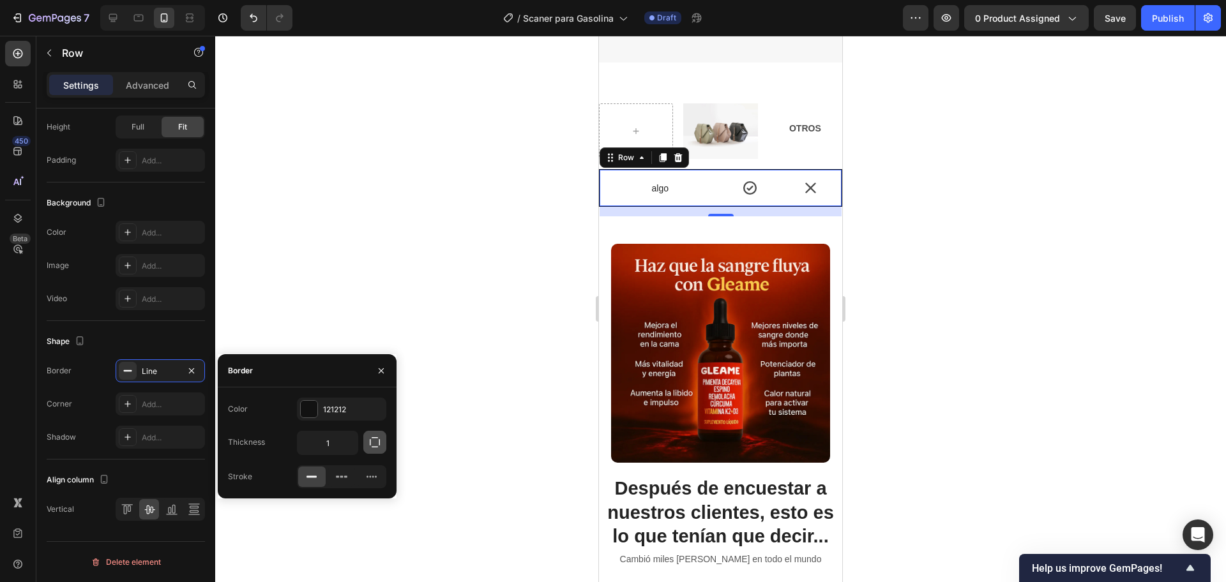
click at [375, 441] on icon "button" at bounding box center [374, 442] width 13 height 13
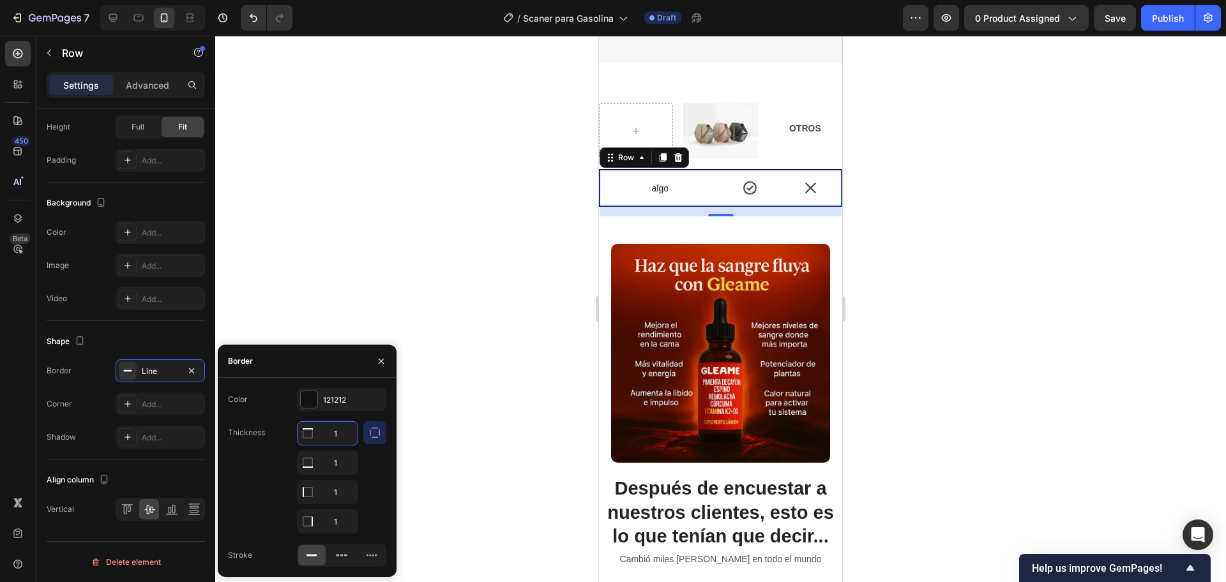
click at [341, 433] on input "1" at bounding box center [328, 433] width 60 height 23
click at [343, 457] on input "1" at bounding box center [328, 462] width 60 height 23
type input "0"
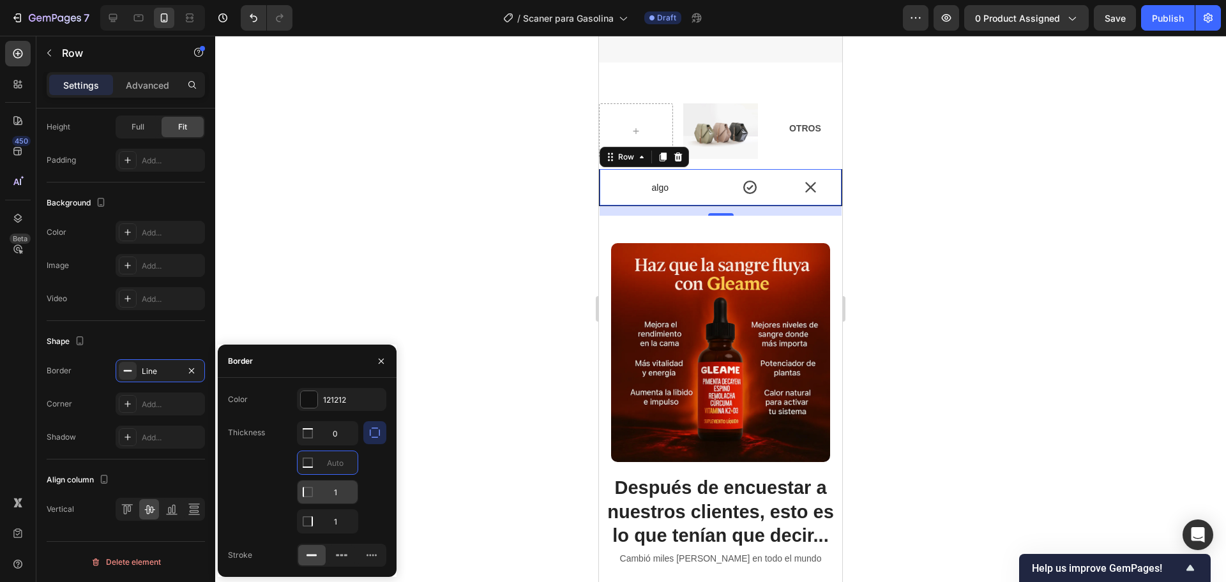
click at [345, 494] on input "1" at bounding box center [328, 492] width 60 height 23
type input "0"
click at [339, 520] on input "1" at bounding box center [328, 521] width 60 height 23
type input "0"
click at [347, 457] on div "Color 121212 Thickness 0 0 0 Stroke" at bounding box center [307, 477] width 179 height 179
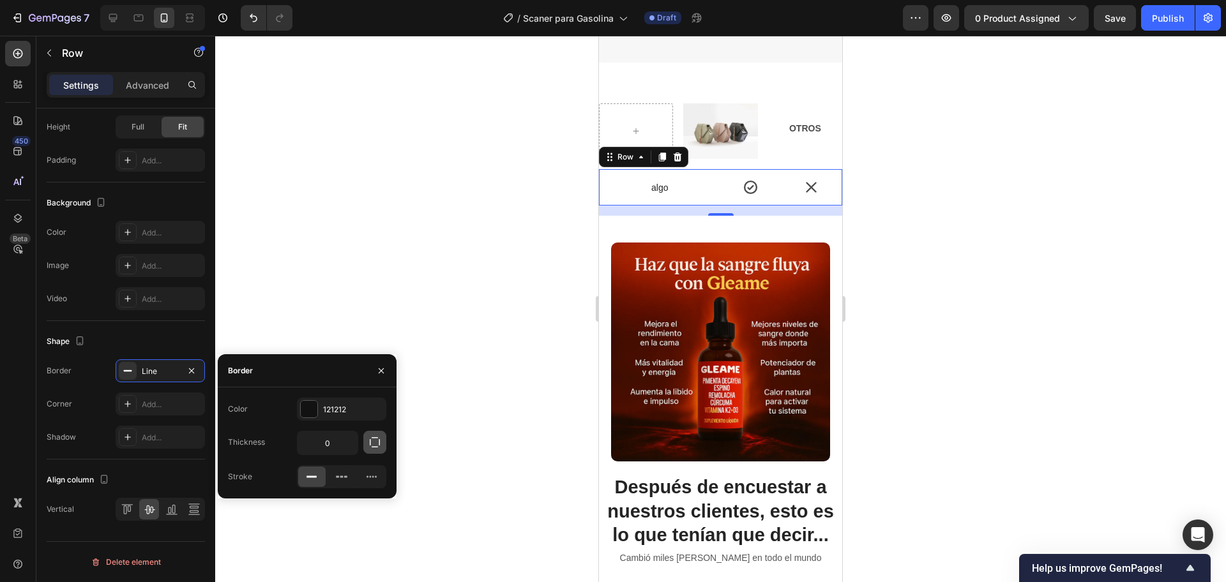
click at [375, 441] on icon "button" at bounding box center [374, 442] width 13 height 13
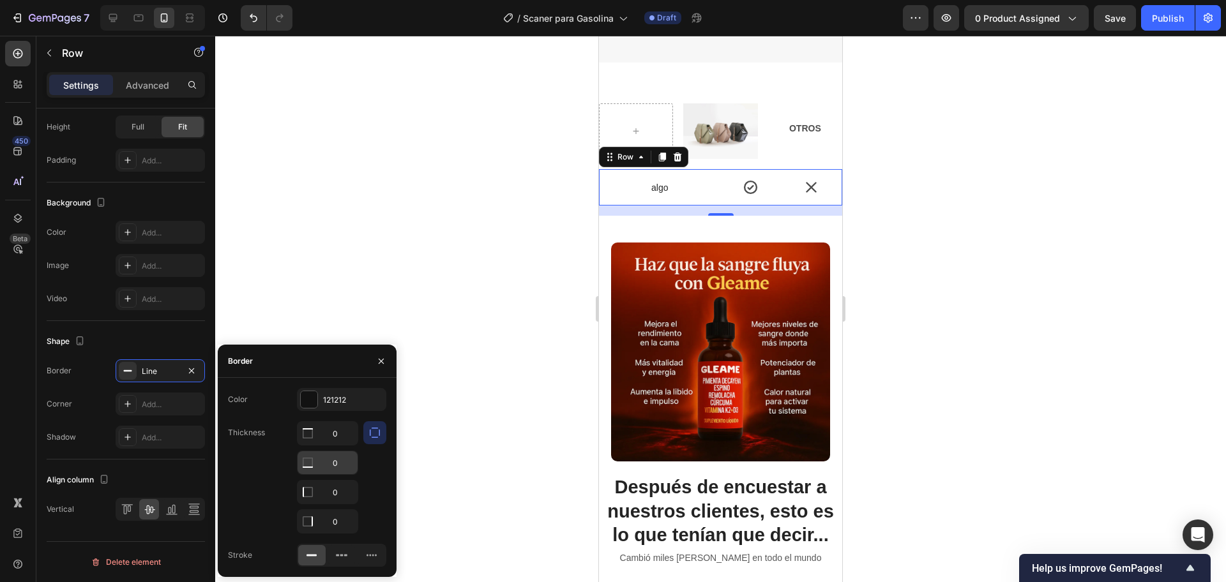
click at [341, 462] on input "0" at bounding box center [328, 462] width 60 height 23
type input "1"
click at [361, 245] on div at bounding box center [720, 309] width 1011 height 547
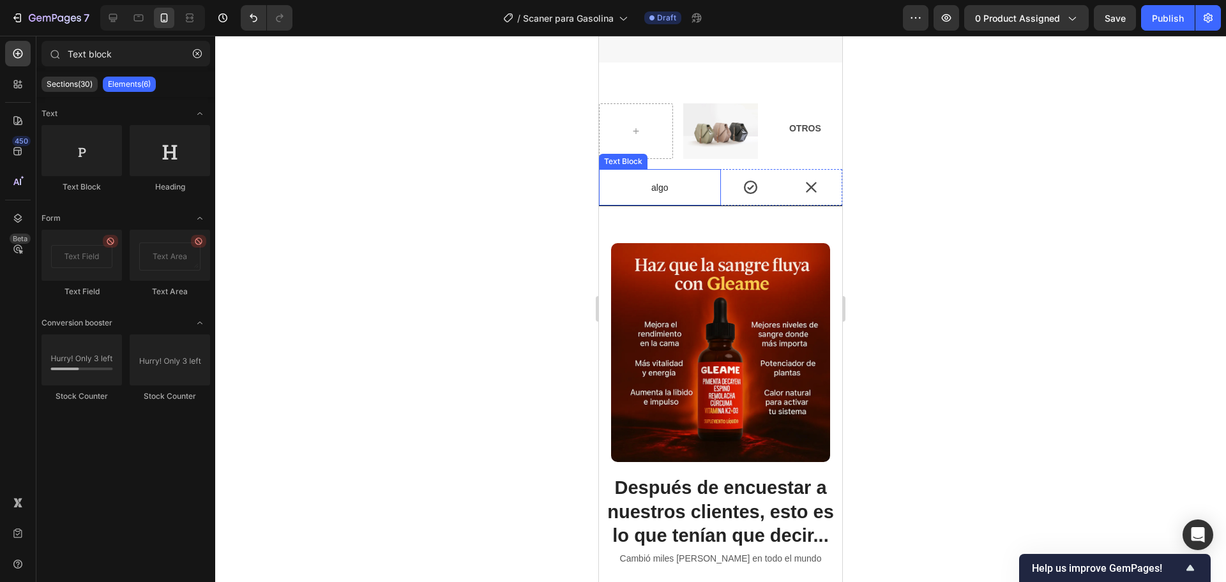
click at [633, 182] on p "algo" at bounding box center [659, 187] width 119 height 11
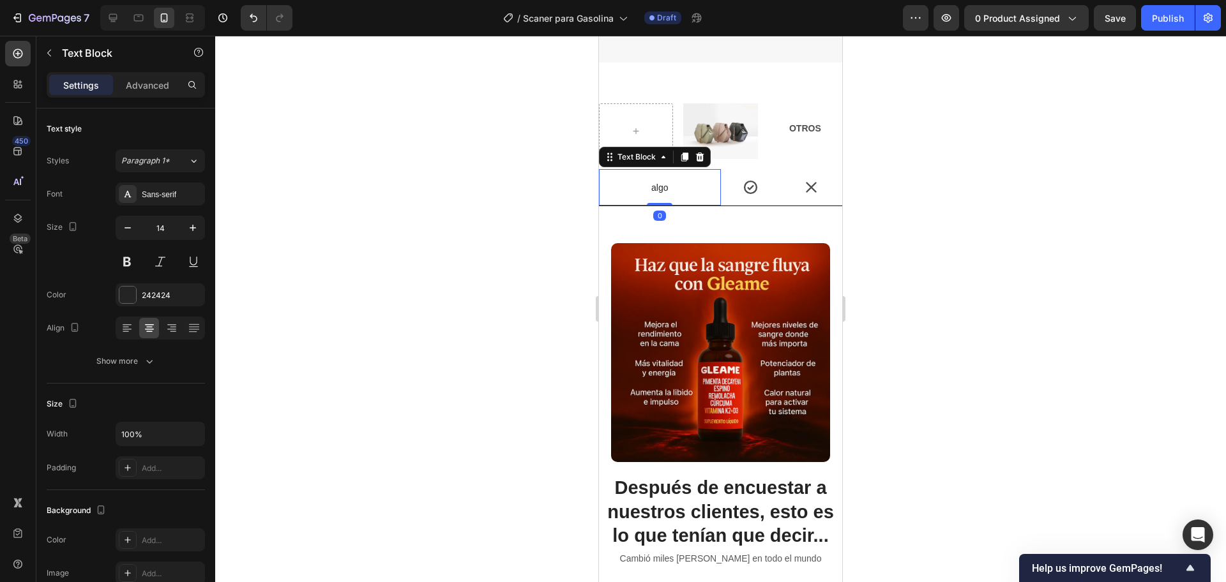
click at [620, 153] on div "Text Block" at bounding box center [655, 157] width 112 height 20
click at [686, 153] on icon at bounding box center [684, 157] width 7 height 9
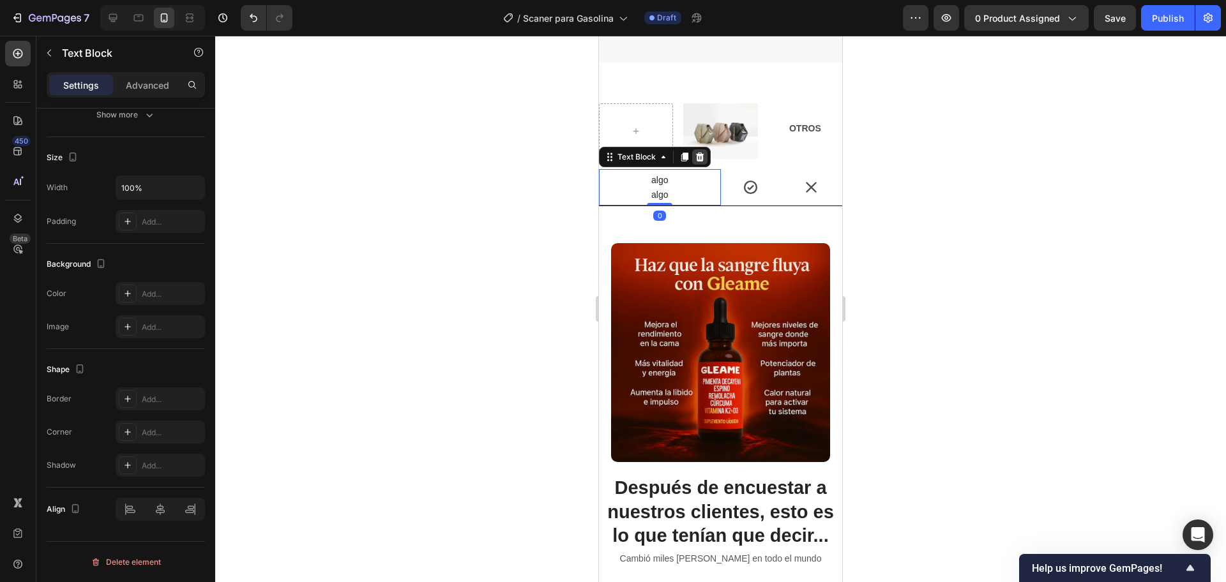
click at [698, 152] on icon at bounding box center [700, 157] width 10 height 10
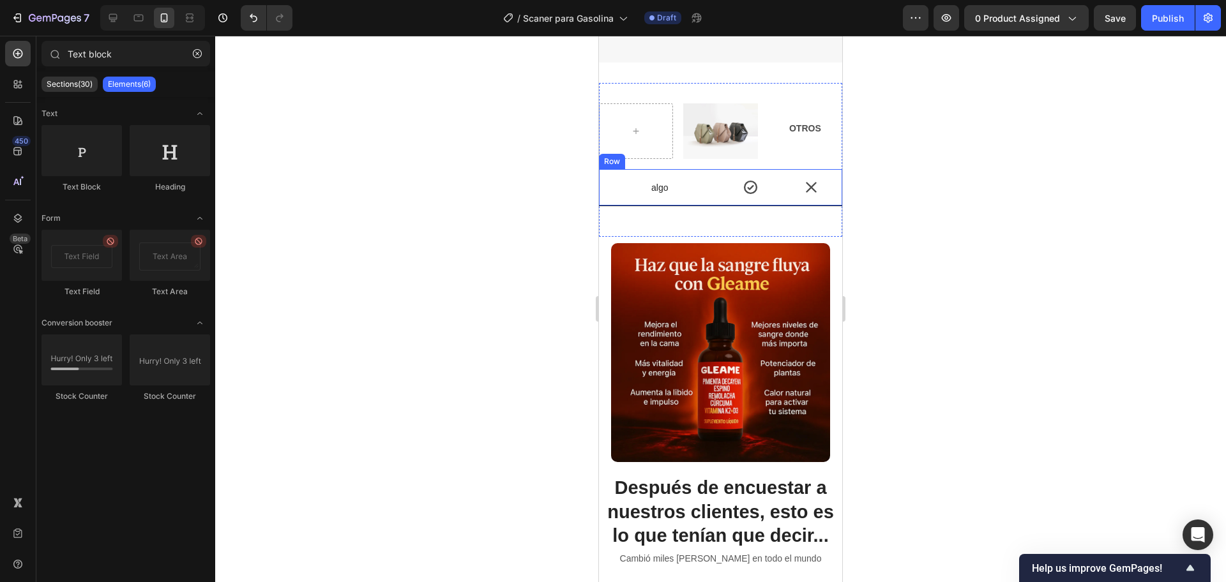
click at [707, 169] on div "algo Text Block" at bounding box center [660, 187] width 122 height 36
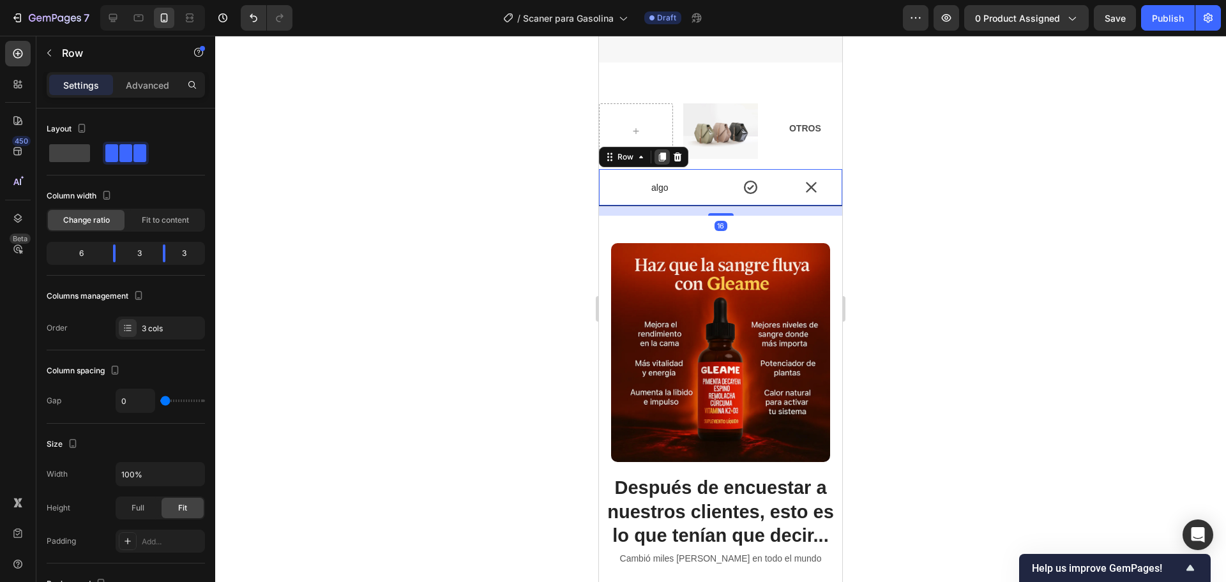
click at [661, 153] on icon at bounding box center [662, 157] width 7 height 9
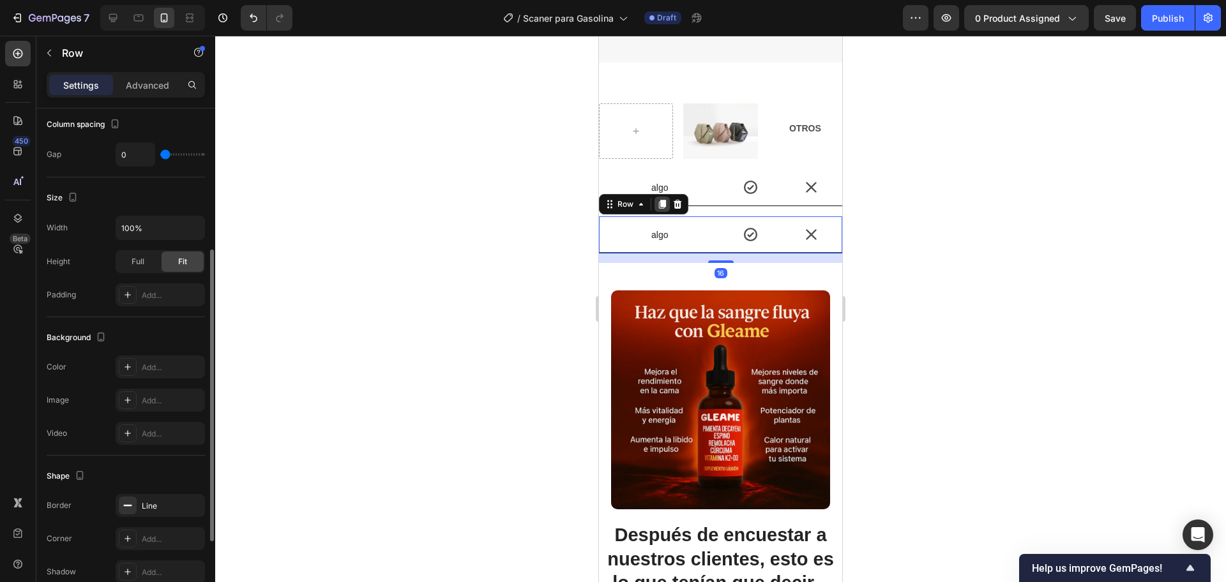
click at [665, 200] on icon at bounding box center [662, 204] width 7 height 9
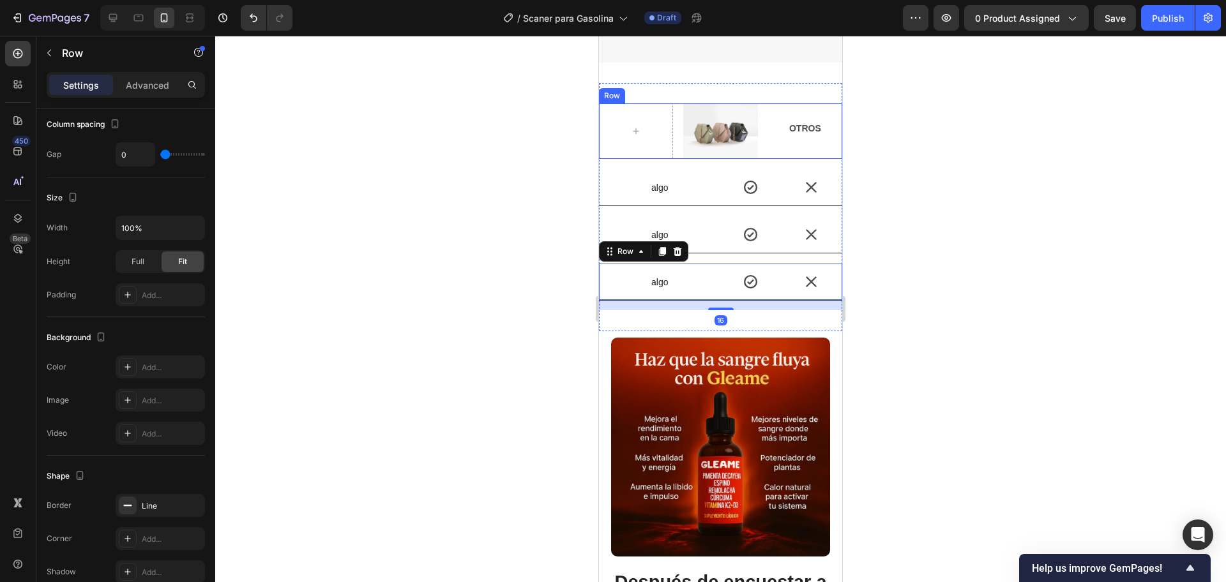
click at [670, 115] on div "Image OTROS Text Block Row" at bounding box center [720, 131] width 243 height 56
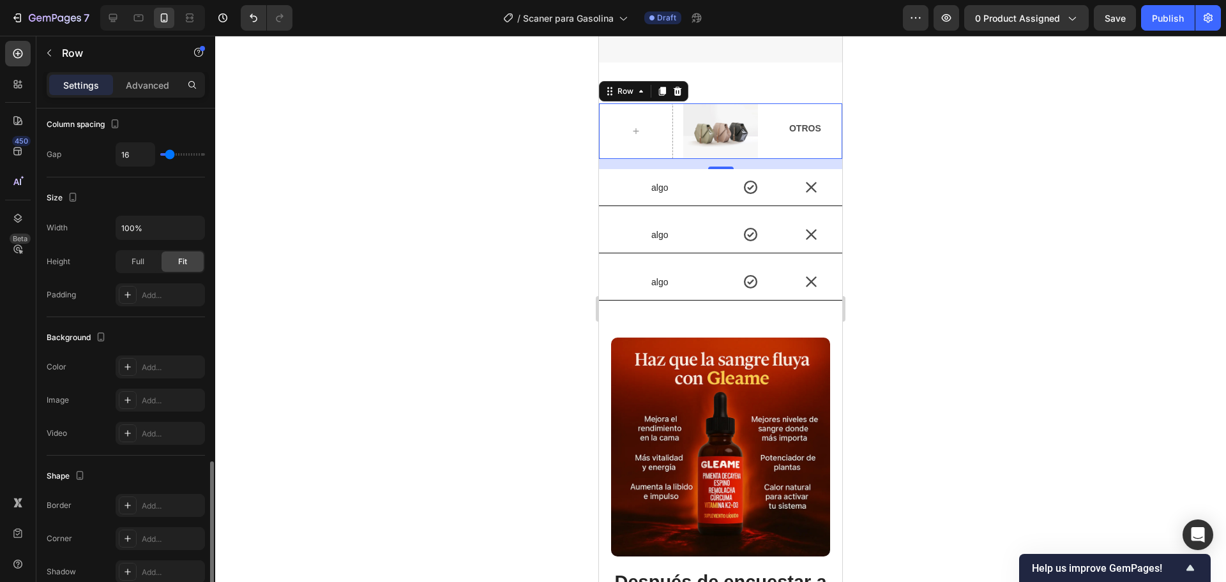
scroll to position [381, 0]
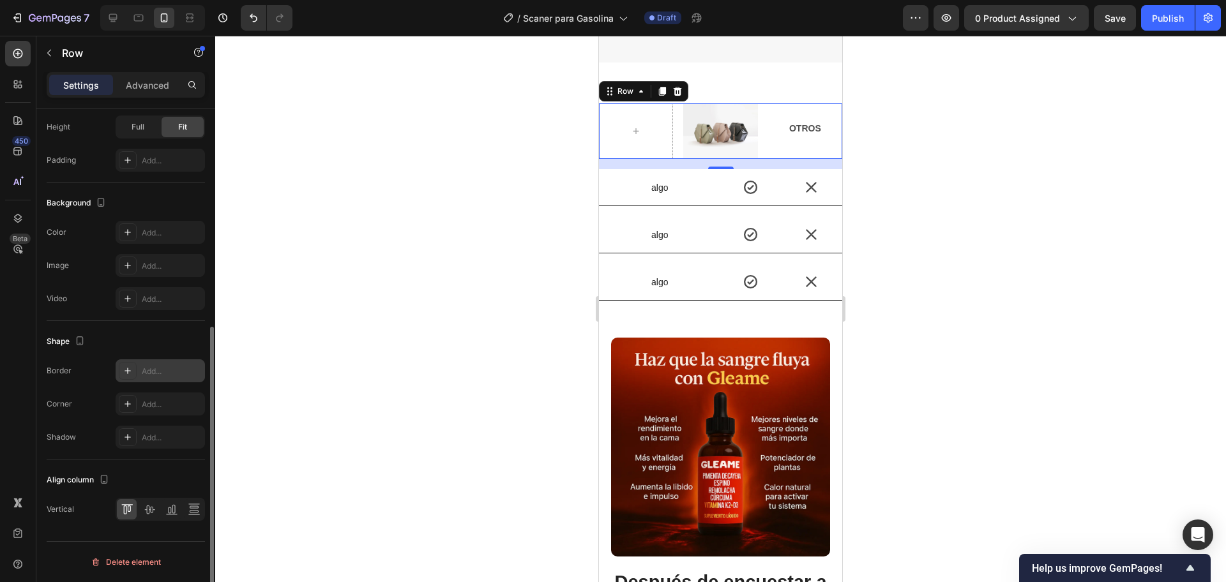
click at [125, 372] on icon at bounding box center [128, 371] width 10 height 10
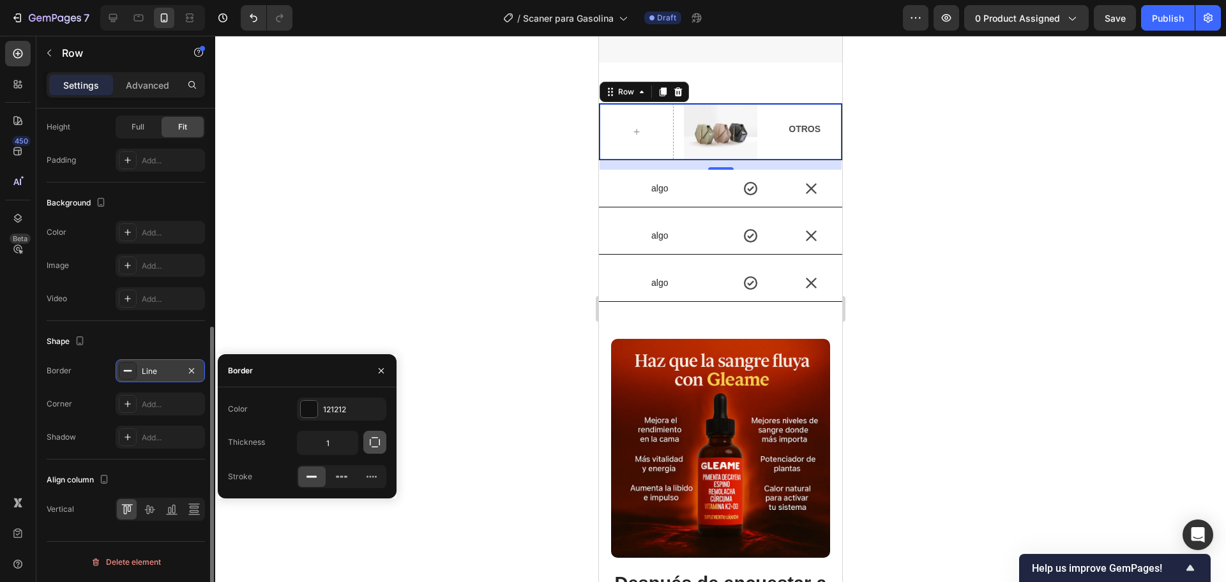
click at [370, 444] on button "button" at bounding box center [374, 442] width 23 height 23
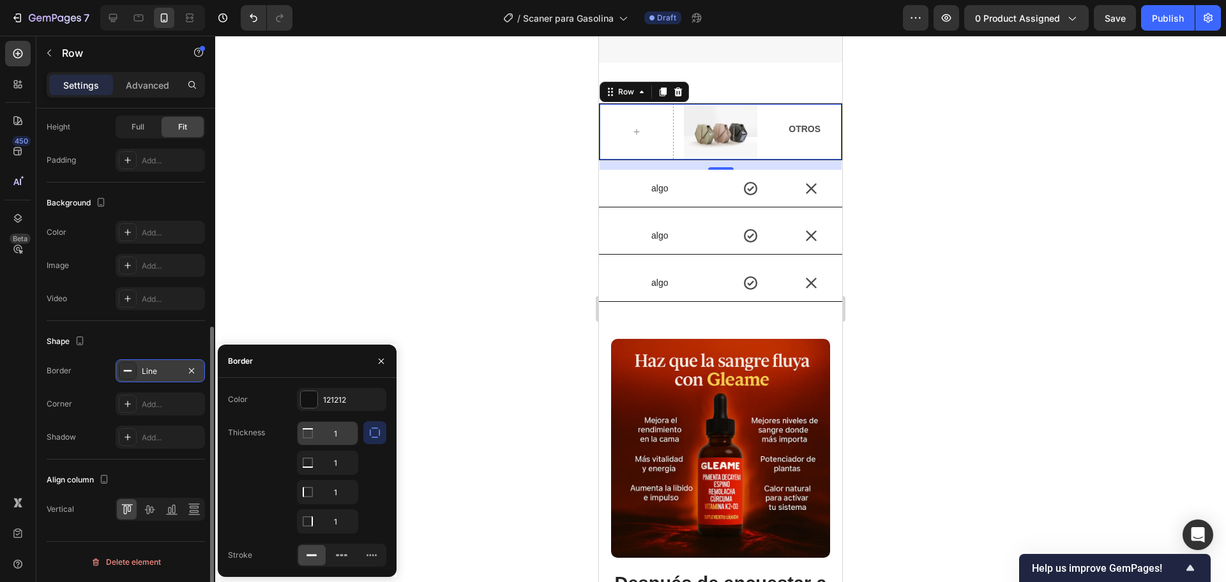
click at [344, 440] on input "1" at bounding box center [328, 433] width 60 height 23
click at [342, 486] on input "1" at bounding box center [328, 492] width 60 height 23
type input "0"
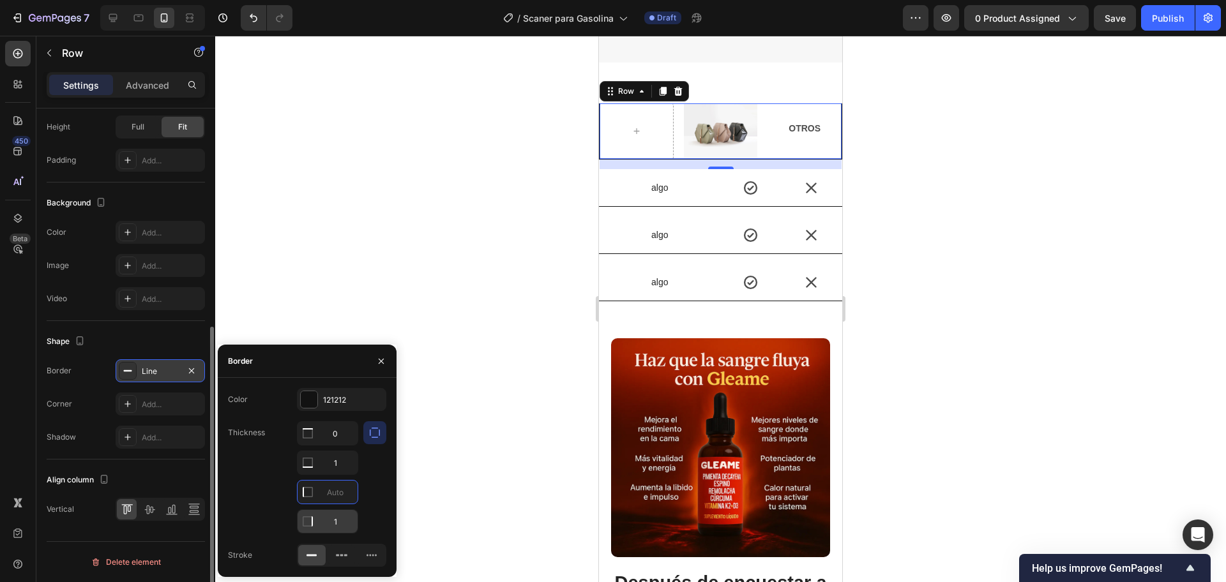
click at [342, 514] on input "1" at bounding box center [328, 521] width 60 height 23
type input "0"
click at [275, 256] on div at bounding box center [720, 309] width 1011 height 547
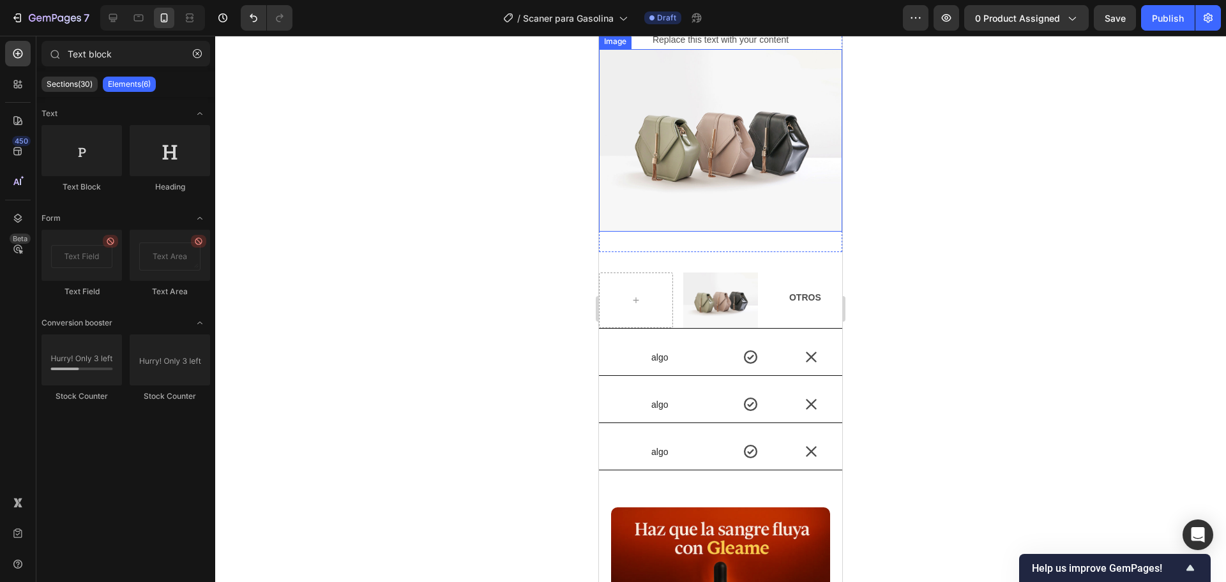
scroll to position [2096, 0]
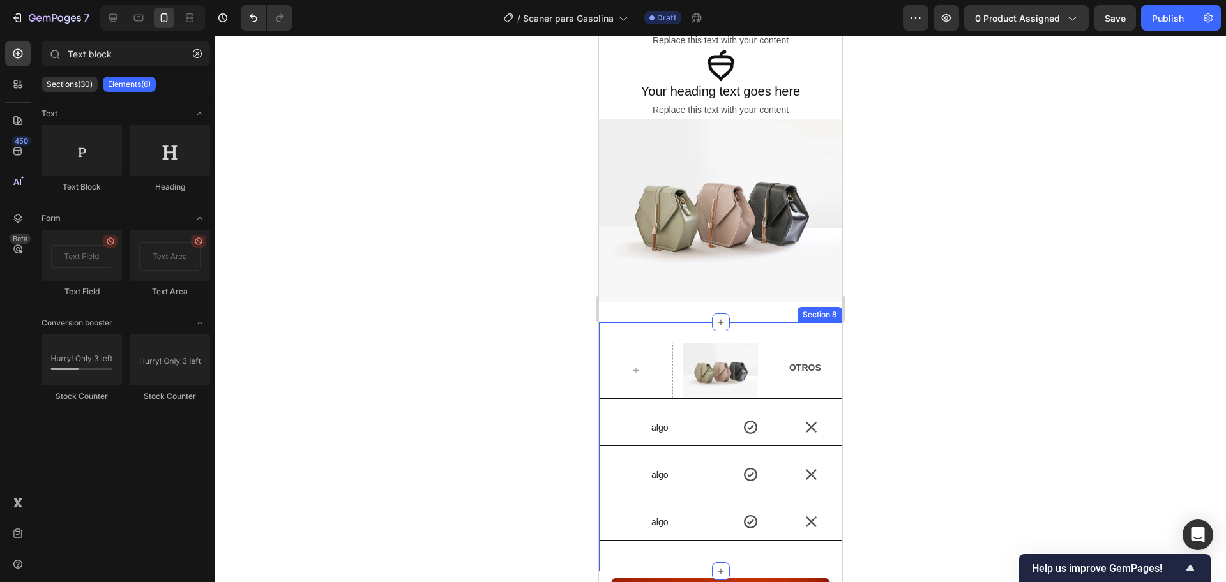
click at [668, 323] on div "Image OTROS Text Block Row algo Text Block Icon Icon Row algo Text Block Icon I…" at bounding box center [720, 446] width 243 height 249
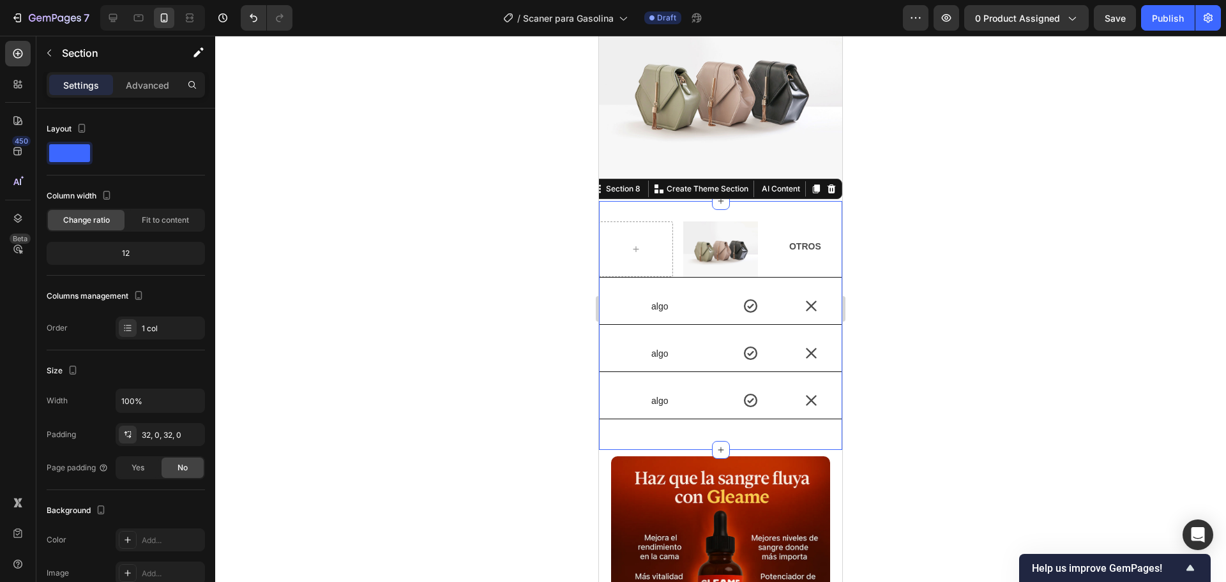
scroll to position [2256, 0]
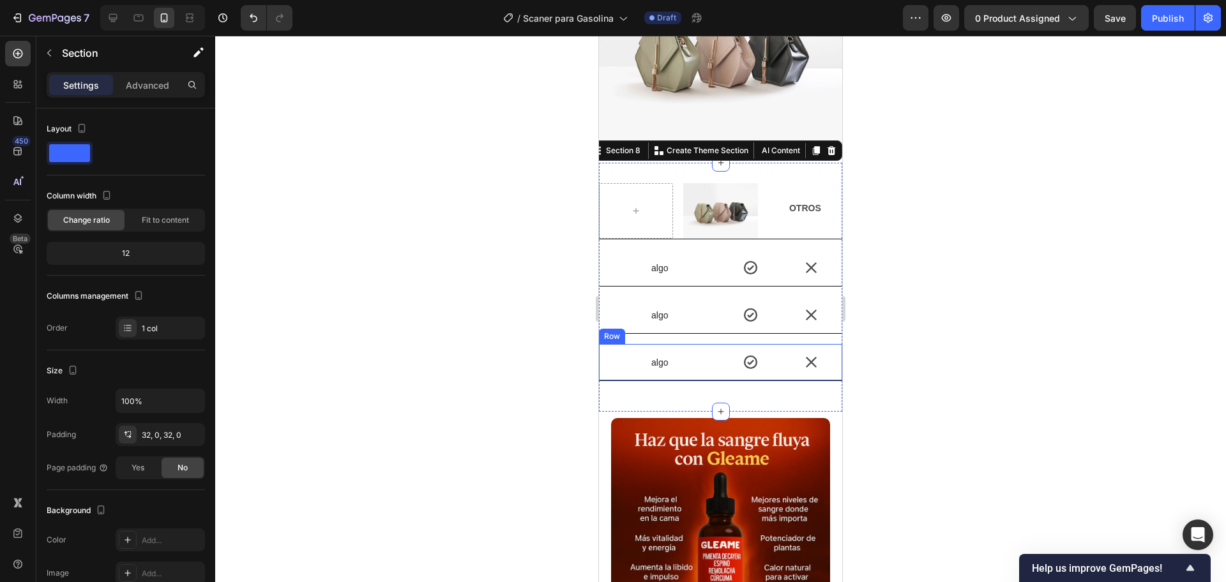
click at [705, 364] on div "algo Text Block" at bounding box center [660, 362] width 122 height 36
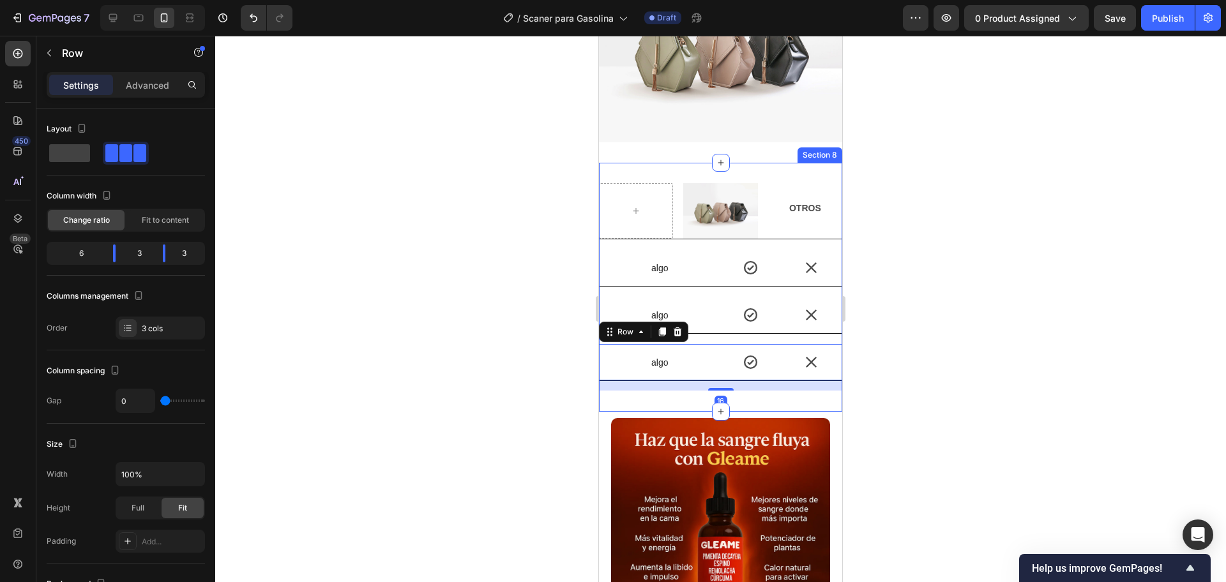
click at [474, 376] on div at bounding box center [720, 309] width 1011 height 547
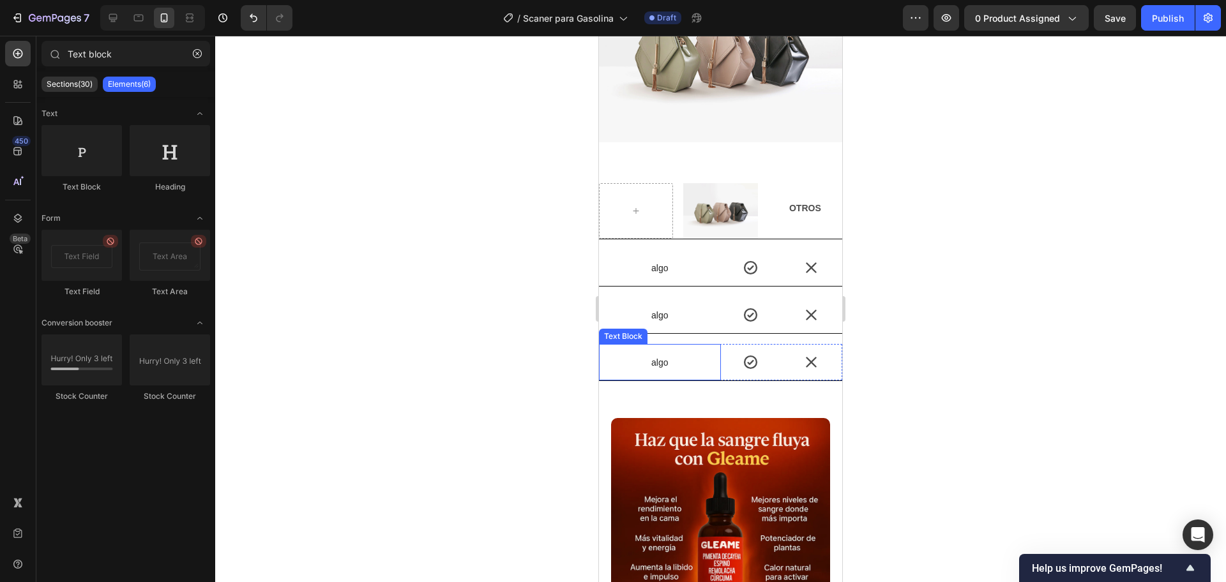
click at [627, 357] on p "algo" at bounding box center [659, 362] width 119 height 11
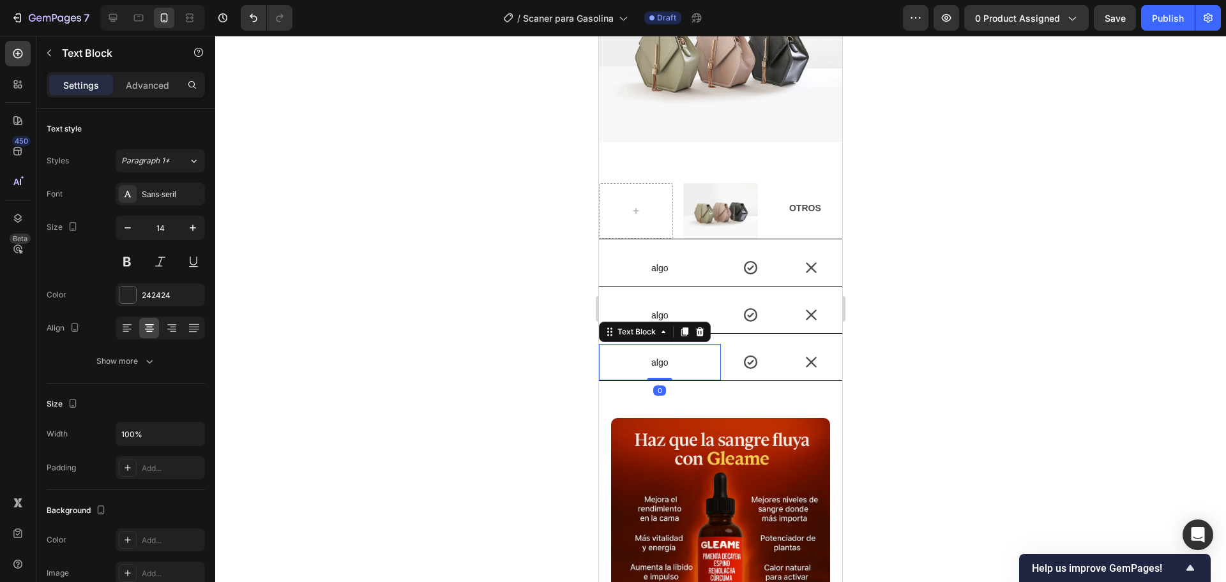
click at [712, 357] on p "algo" at bounding box center [659, 362] width 119 height 11
click at [721, 352] on div "Icon" at bounding box center [751, 362] width 61 height 36
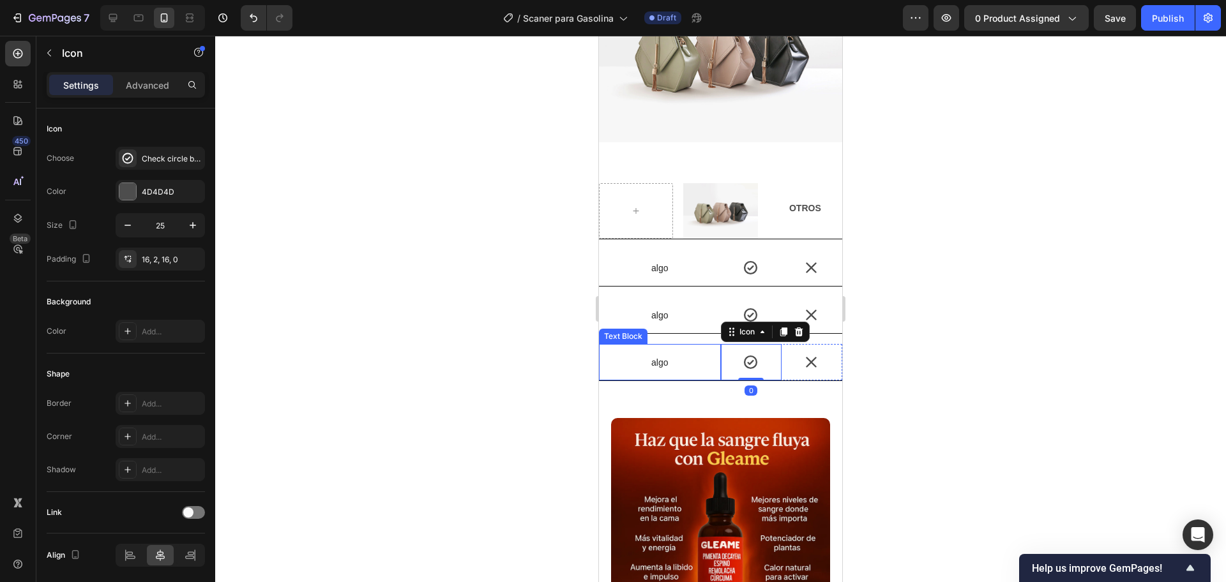
click at [713, 357] on p "algo" at bounding box center [659, 362] width 119 height 11
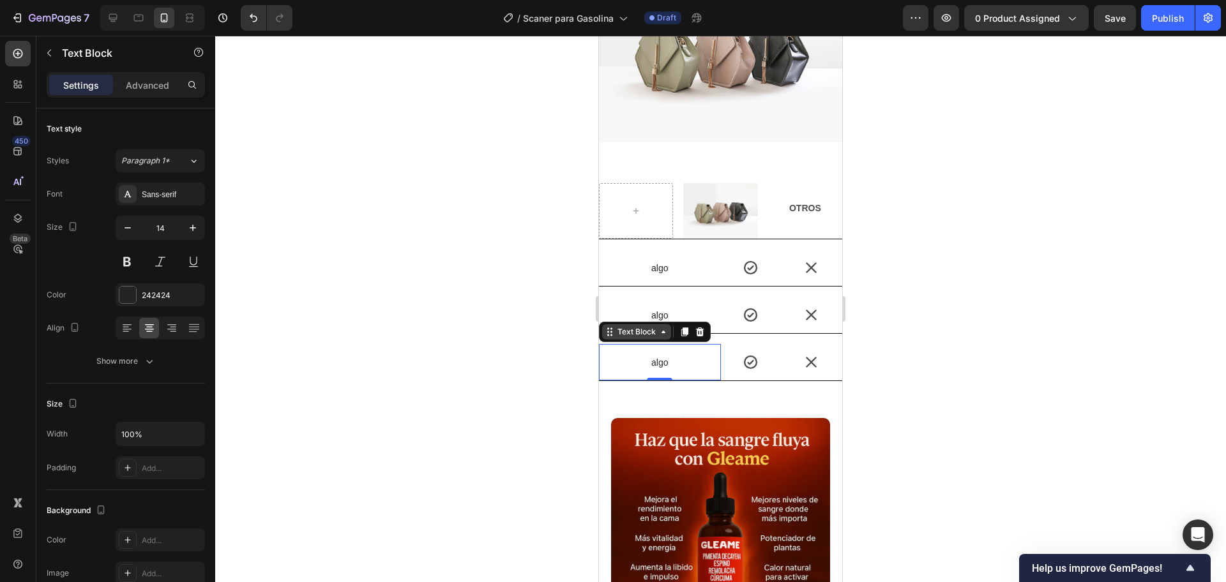
click at [658, 324] on div "Text Block" at bounding box center [636, 331] width 69 height 15
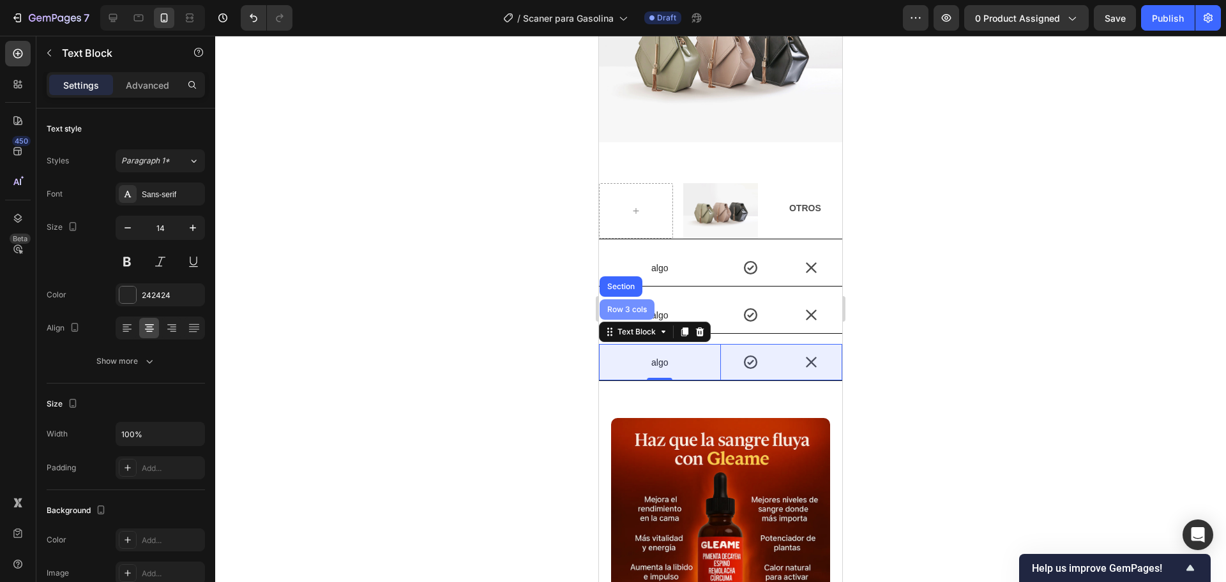
click at [646, 306] on div "Row 3 cols" at bounding box center [627, 310] width 45 height 8
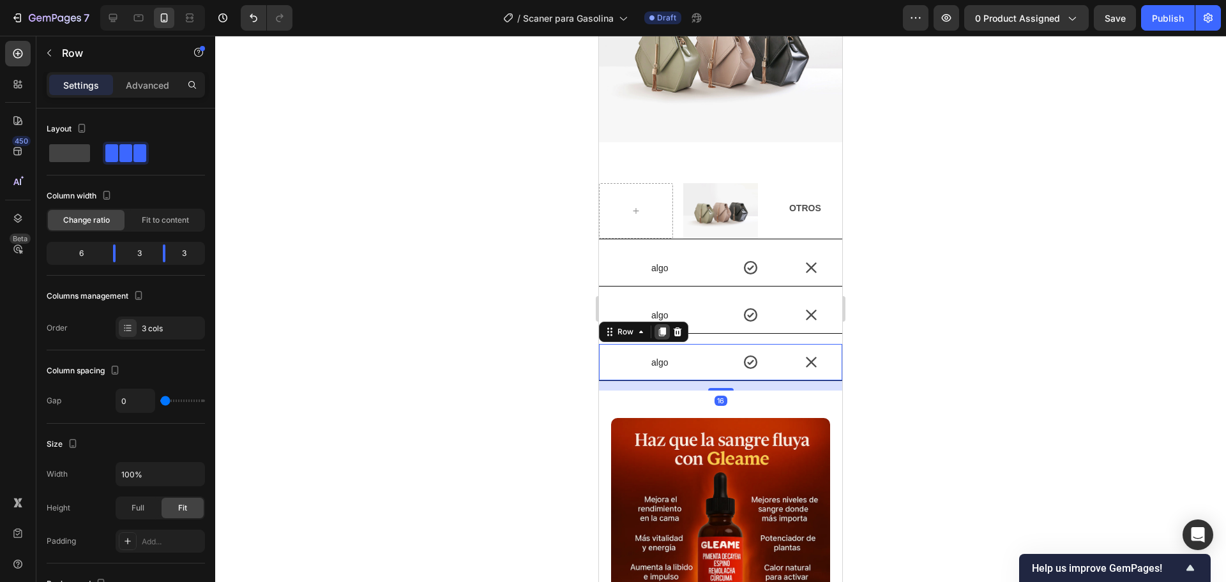
click at [660, 328] on icon at bounding box center [662, 332] width 7 height 9
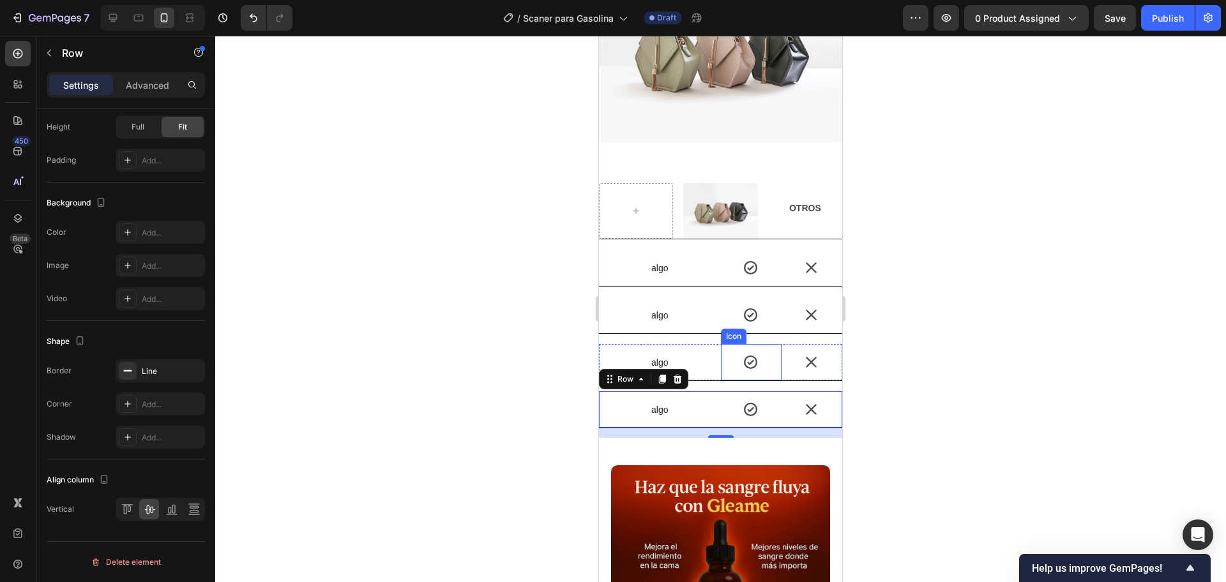
scroll to position [2336, 0]
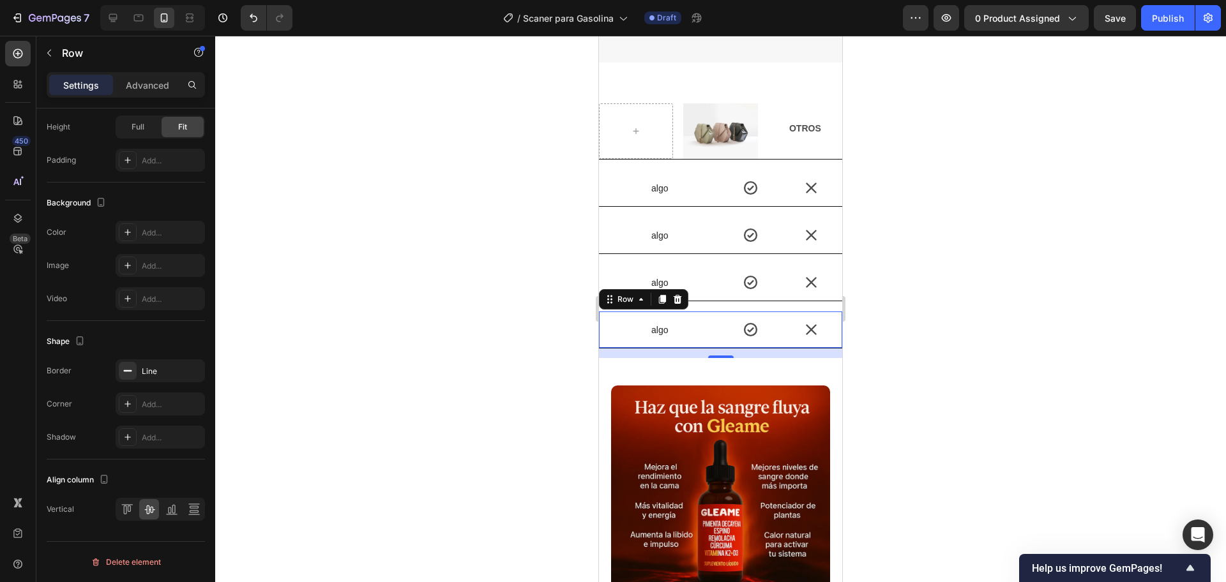
click at [967, 328] on div at bounding box center [720, 309] width 1011 height 547
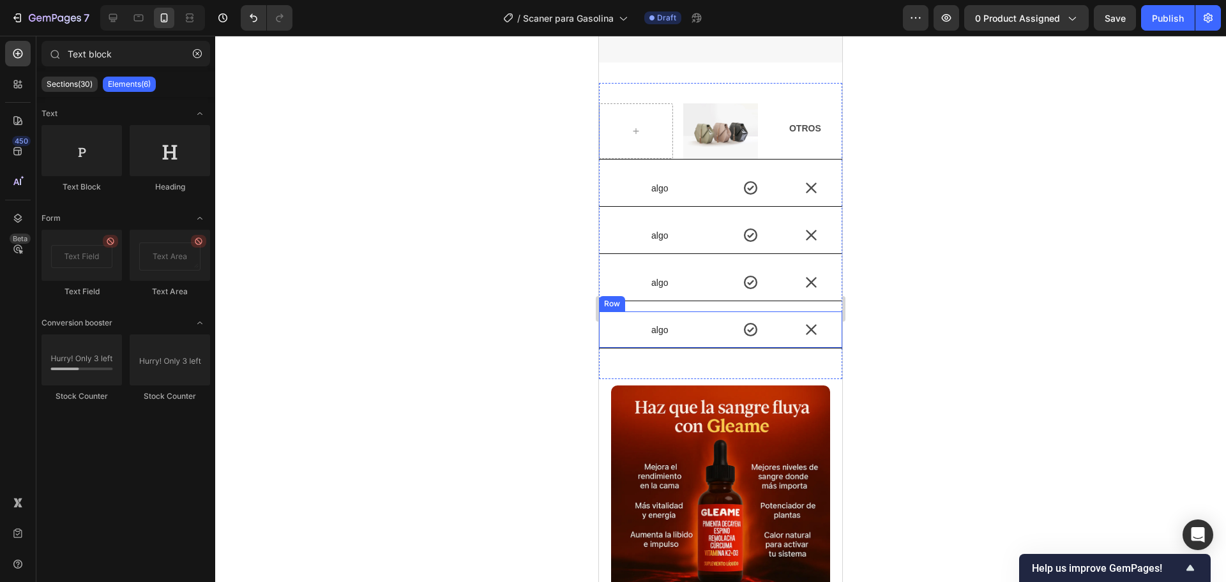
click at [707, 323] on div "algo" at bounding box center [660, 330] width 122 height 14
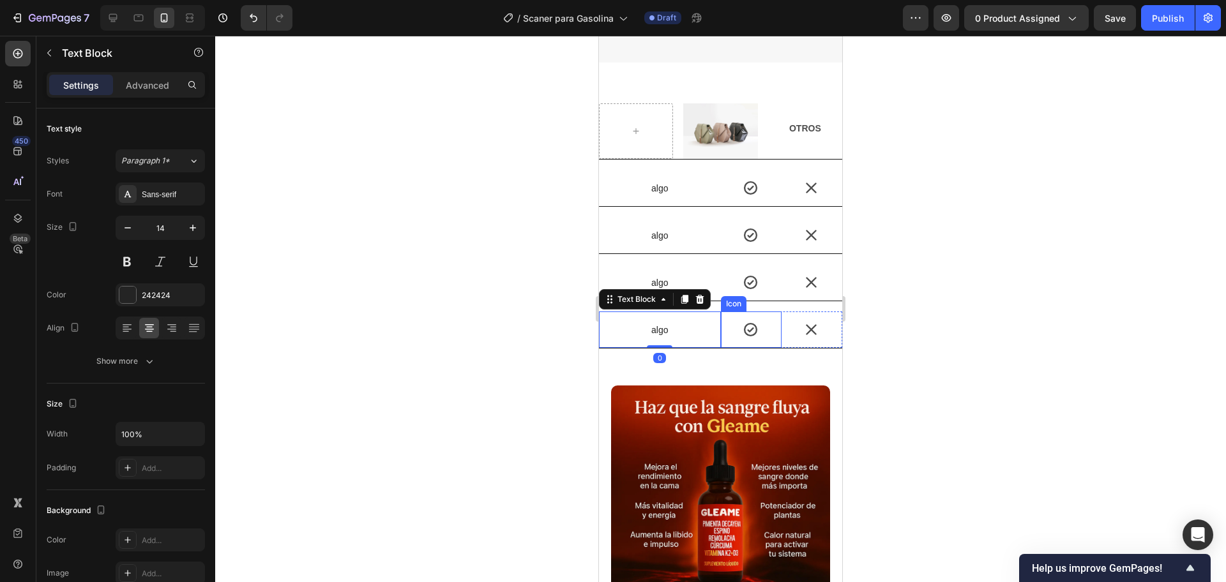
click at [721, 312] on div "Icon" at bounding box center [751, 330] width 61 height 36
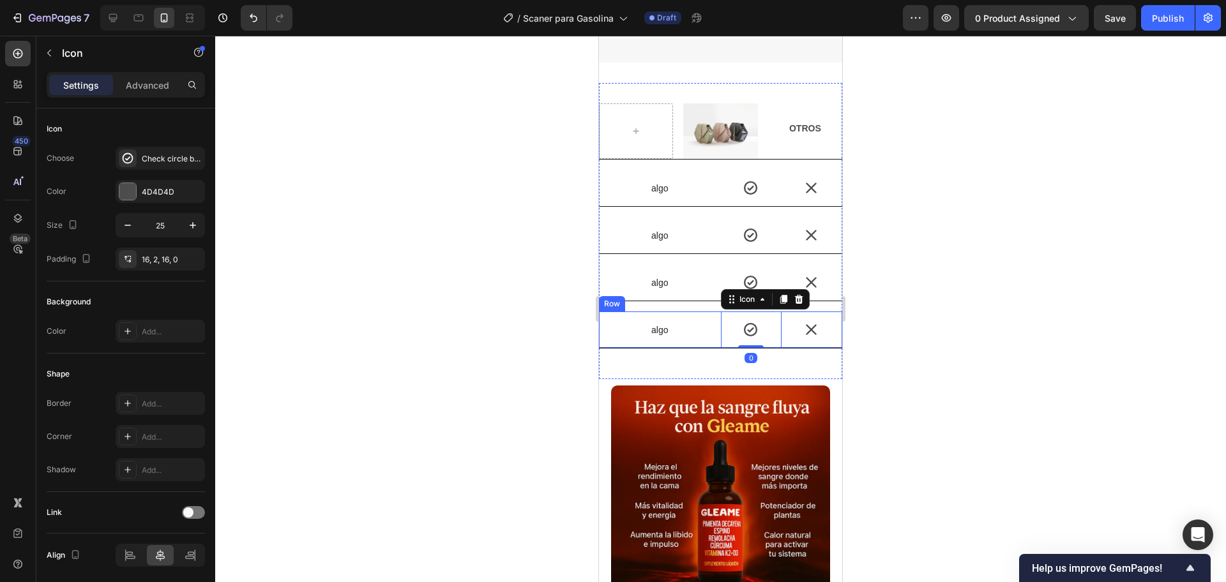
click at [711, 312] on div "algo Text Block" at bounding box center [660, 330] width 122 height 36
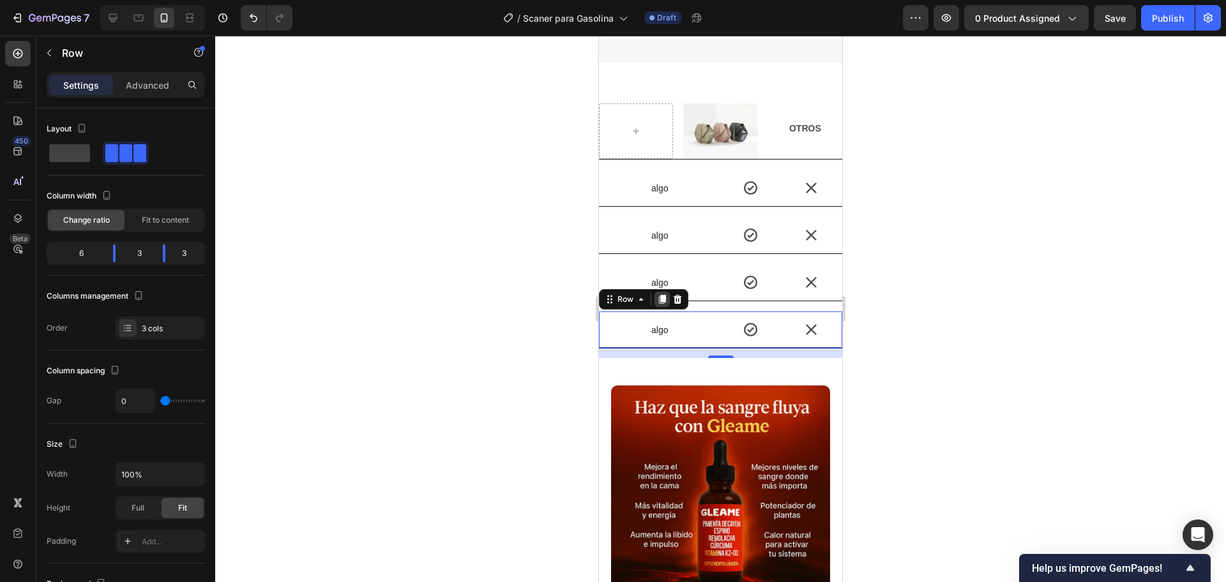
click at [664, 295] on icon at bounding box center [662, 299] width 7 height 9
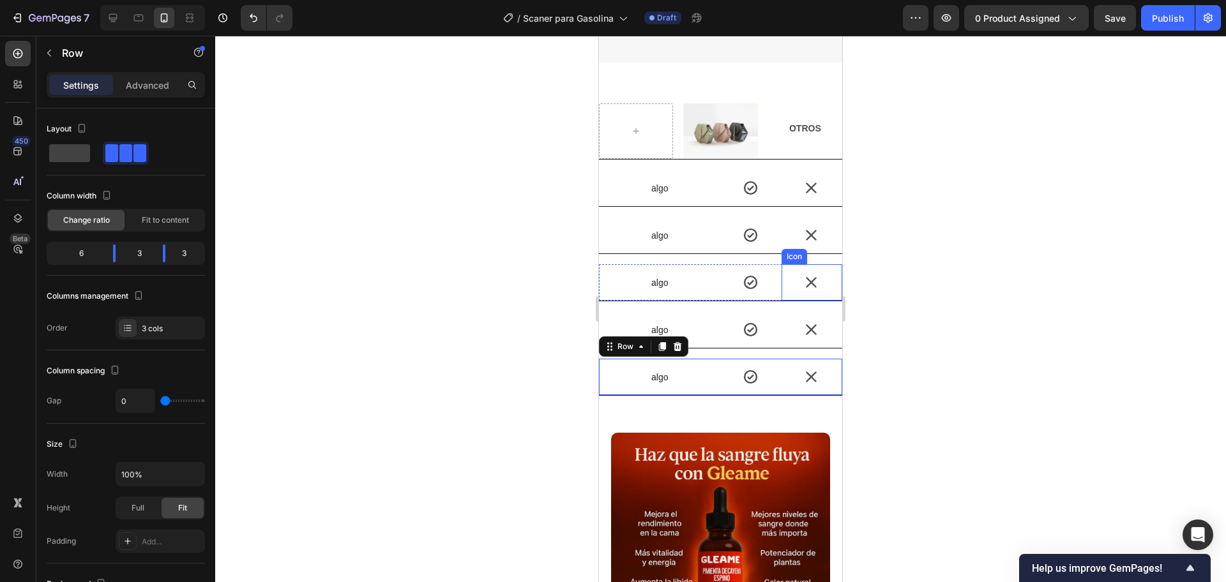
scroll to position [381, 0]
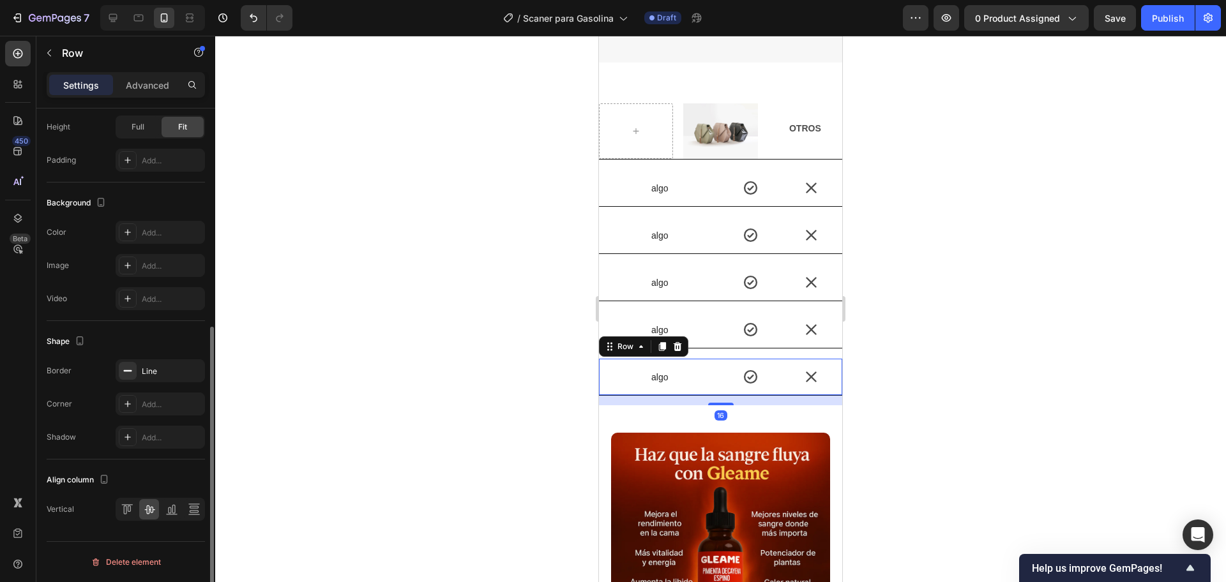
click at [924, 269] on div at bounding box center [720, 309] width 1011 height 547
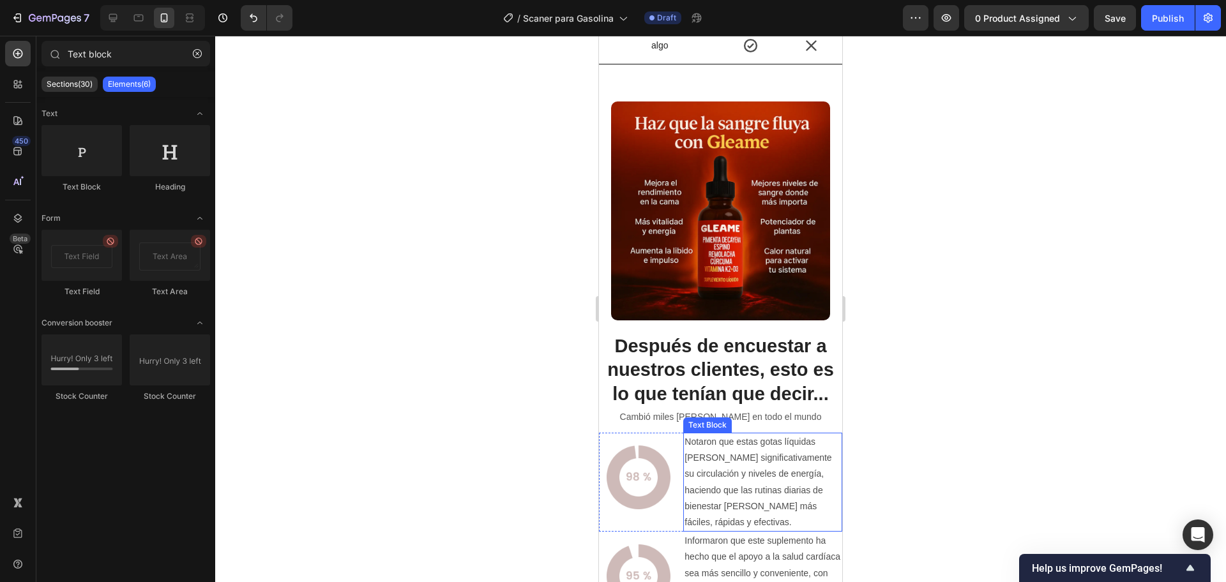
scroll to position [2735, 0]
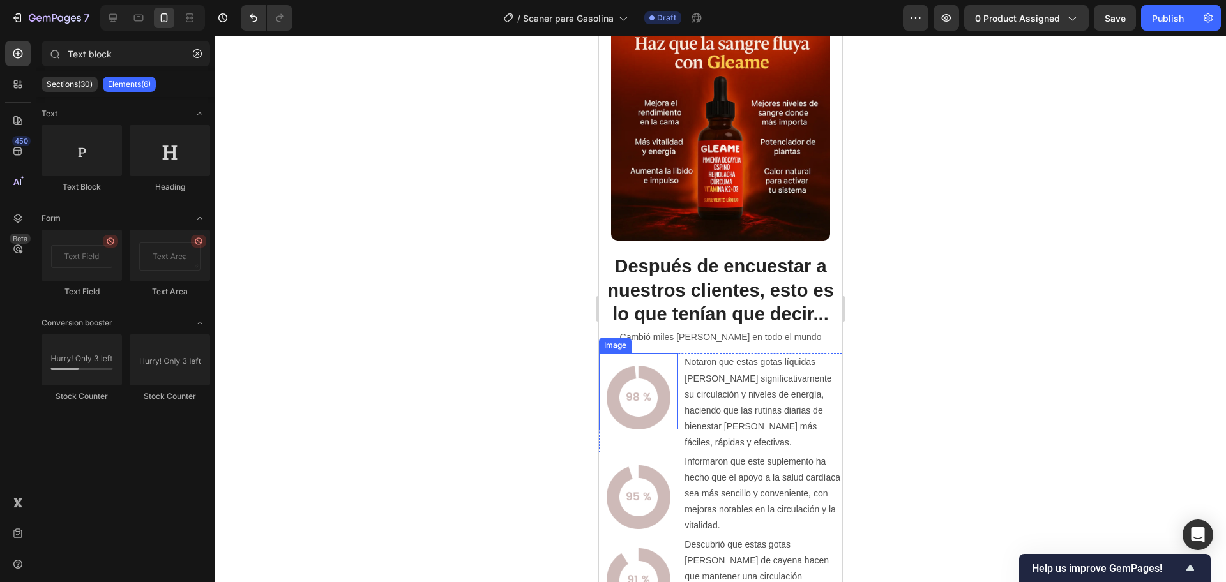
click at [651, 391] on img at bounding box center [639, 398] width 64 height 64
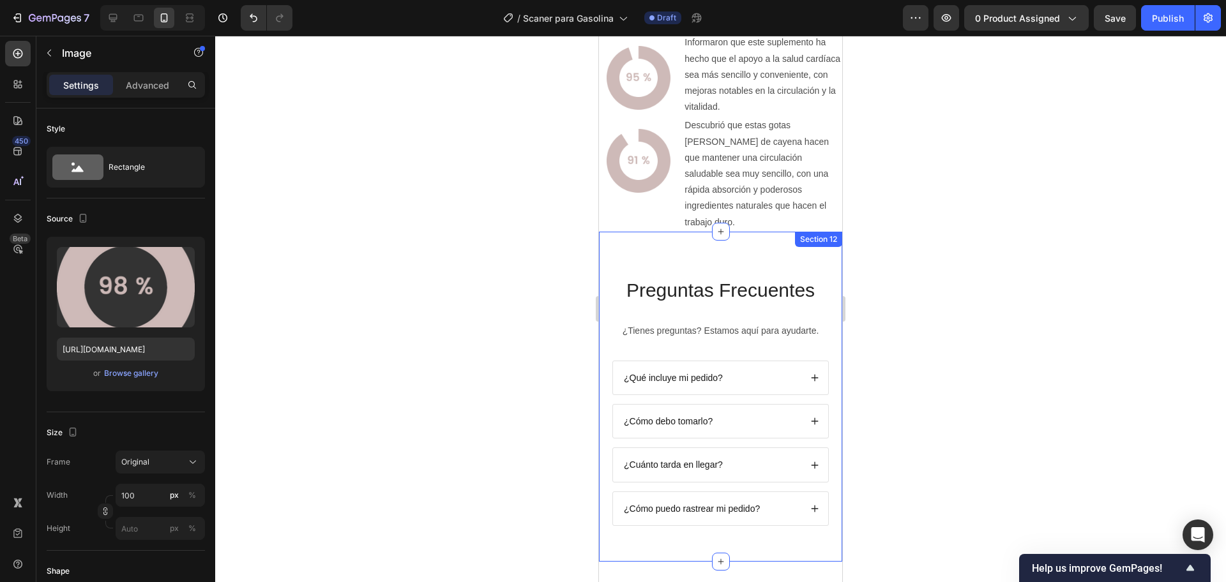
scroll to position [3293, 0]
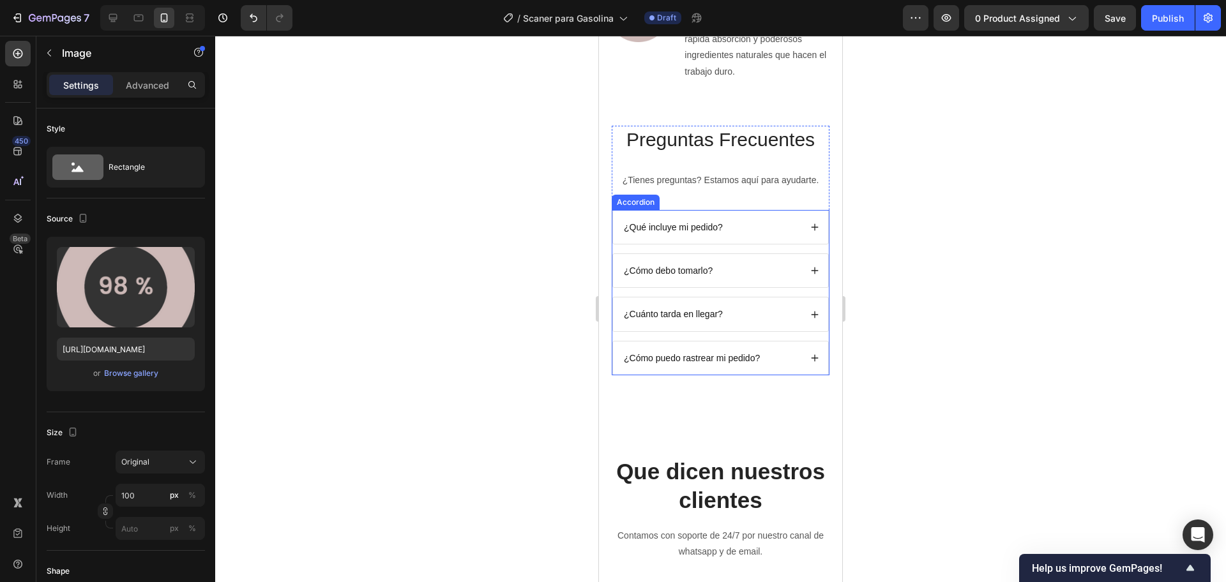
click at [784, 220] on div "¿Qué incluye mi pedido?" at bounding box center [711, 227] width 178 height 15
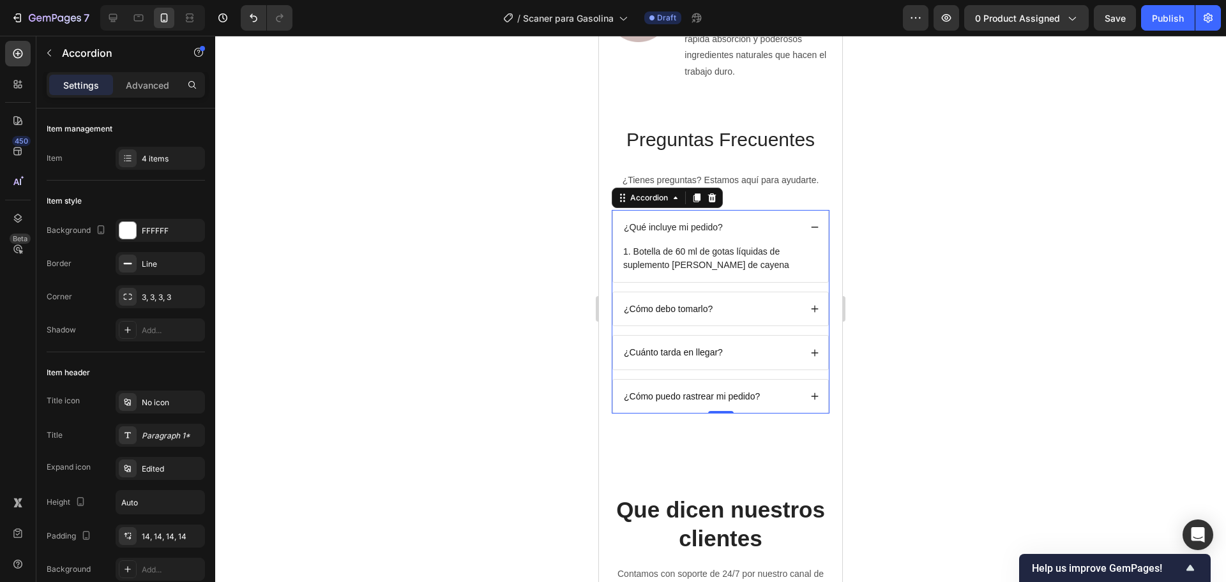
click at [1029, 244] on div at bounding box center [720, 309] width 1011 height 547
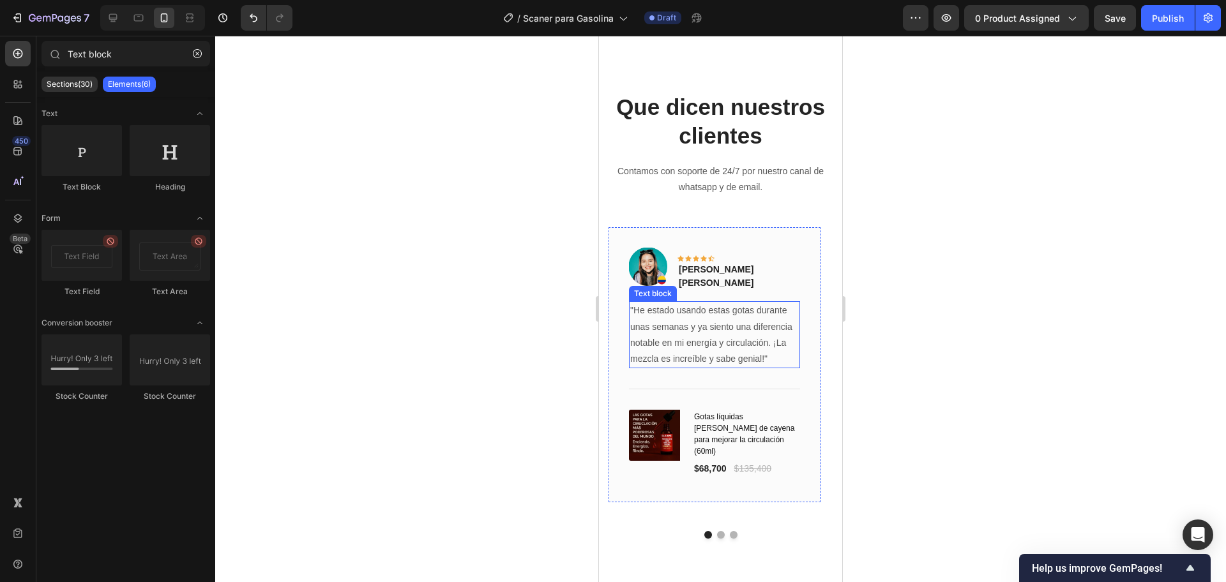
scroll to position [3692, 0]
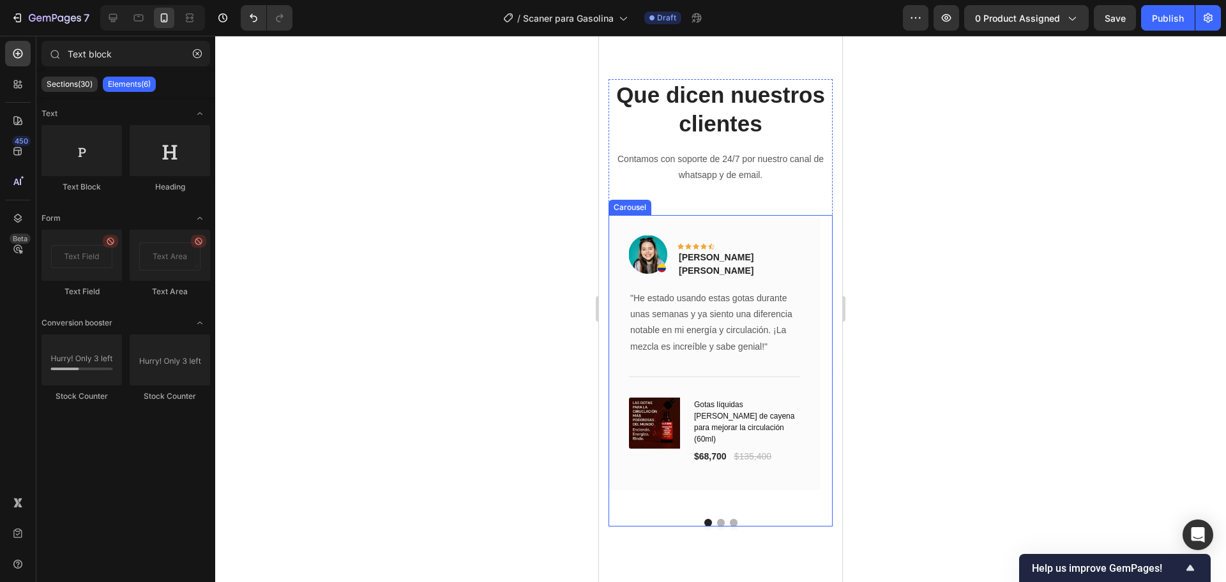
click at [717, 519] on button "Dot" at bounding box center [721, 523] width 8 height 8
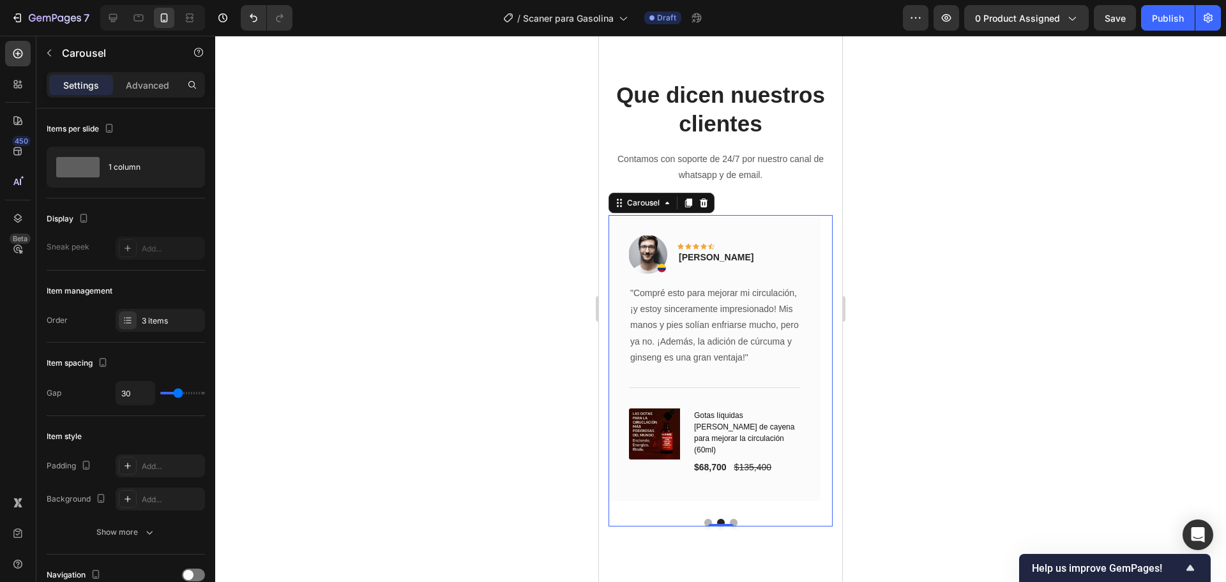
click at [702, 506] on div "Image Icon Icon Icon Icon Icon Row [PERSON_NAME] [PERSON_NAME] Text block Row "…" at bounding box center [720, 371] width 224 height 312
click at [702, 507] on div "Image Icon Icon Icon Icon Icon Row [PERSON_NAME] [PERSON_NAME] Text block Row "…" at bounding box center [720, 371] width 224 height 312
click at [701, 507] on div "Image Icon Icon Icon Icon Icon Row [PERSON_NAME] [PERSON_NAME] Text block Row "…" at bounding box center [720, 371] width 224 height 312
click at [704, 519] on button "Dot" at bounding box center [708, 523] width 8 height 8
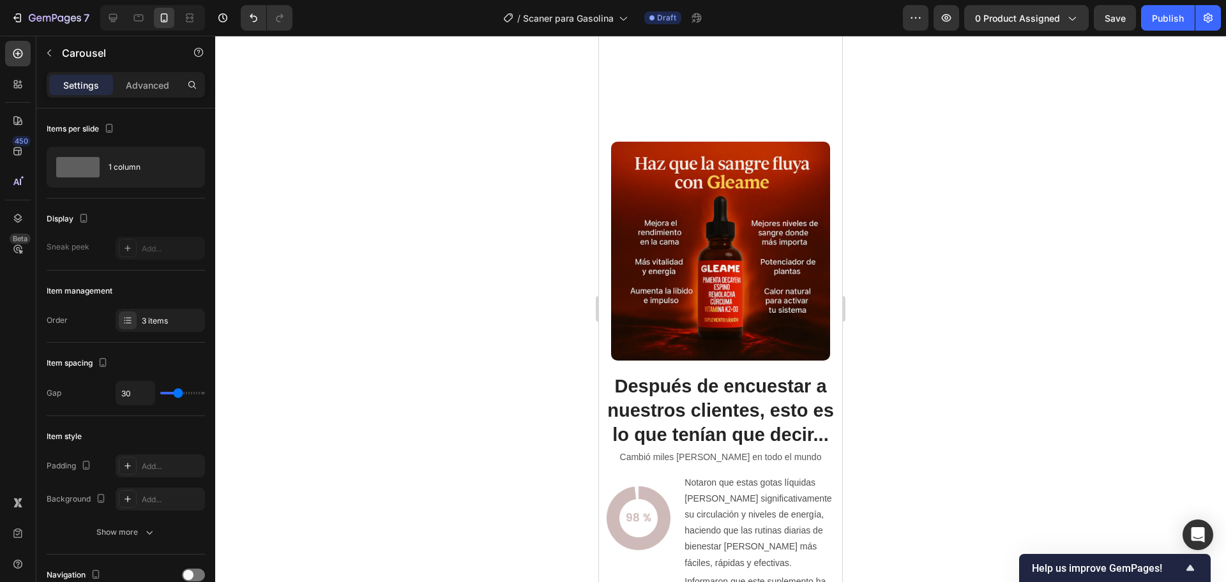
scroll to position [2793, 0]
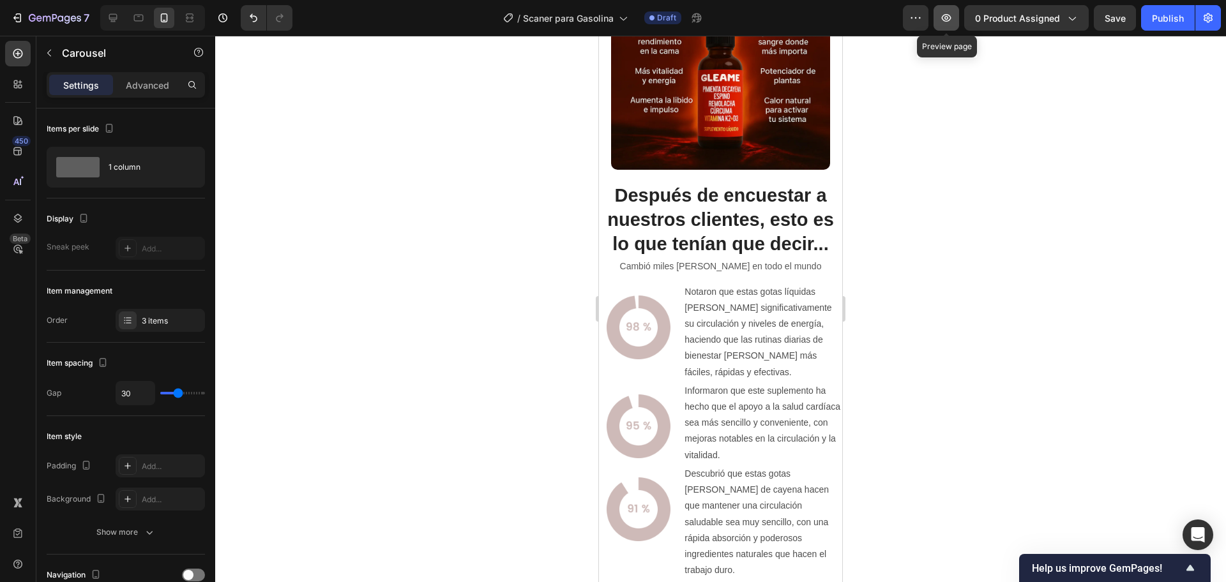
click at [952, 24] on icon "button" at bounding box center [946, 17] width 13 height 13
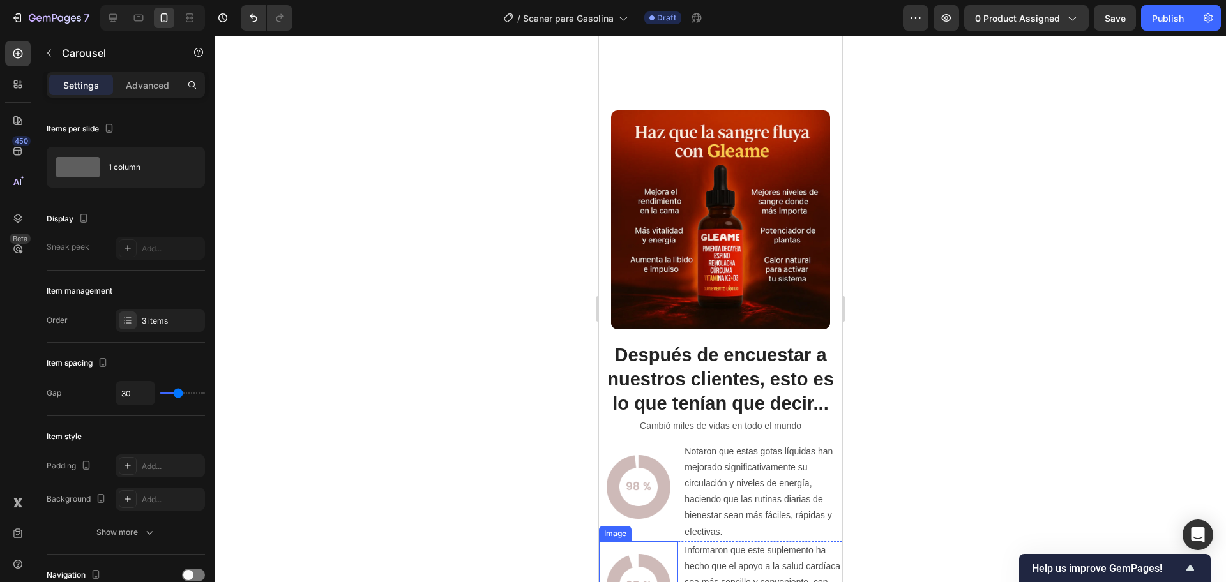
scroll to position [2793, 0]
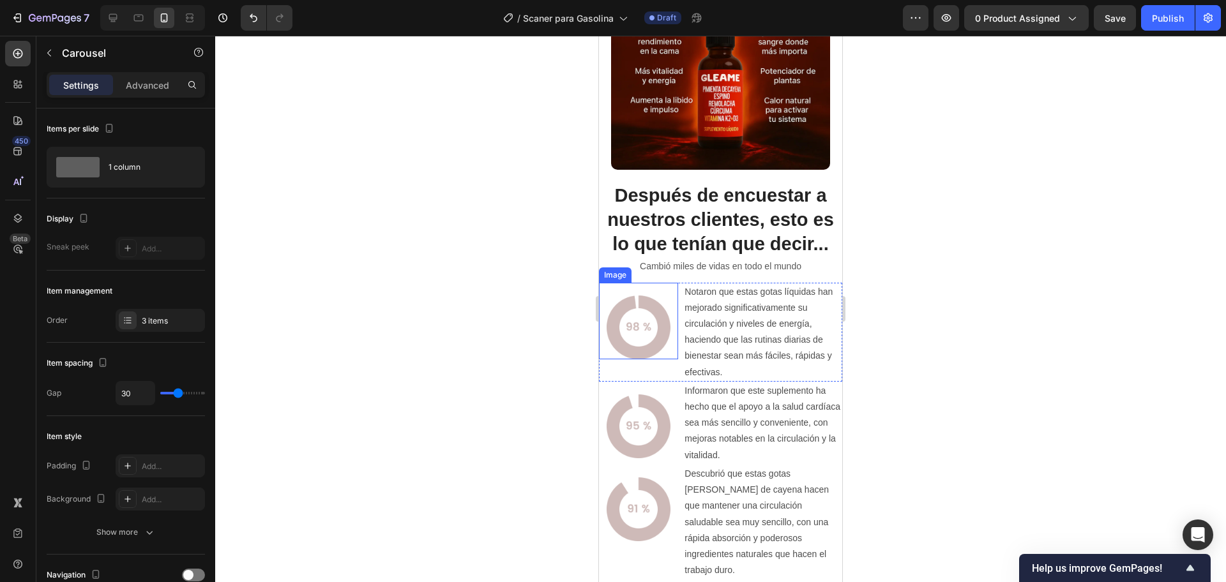
click at [651, 336] on img at bounding box center [639, 328] width 64 height 64
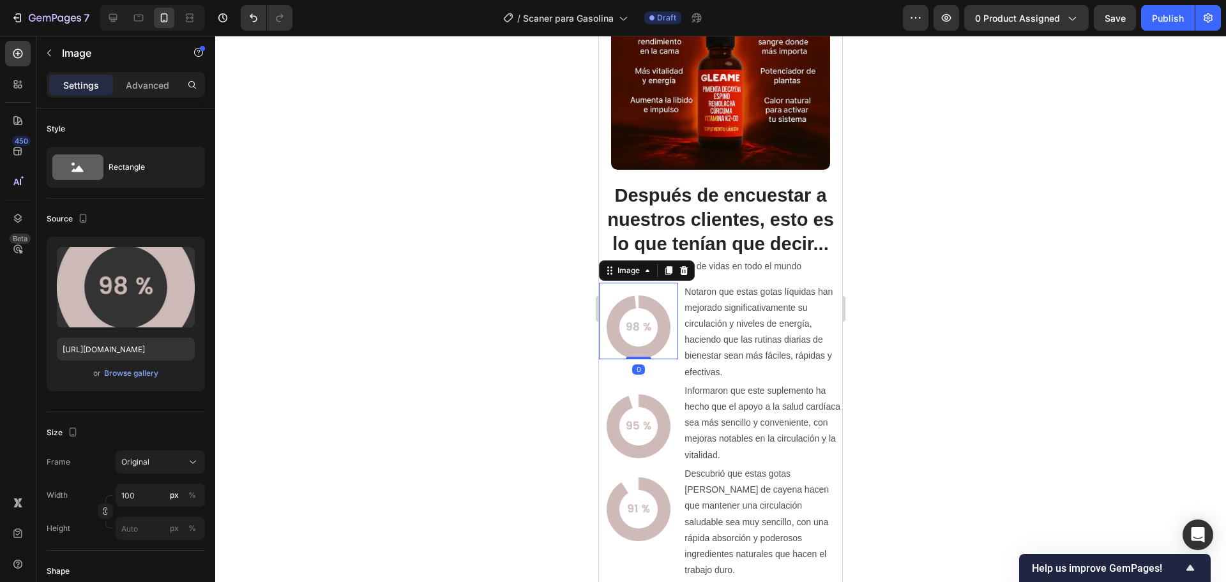
click at [427, 356] on div at bounding box center [720, 309] width 1011 height 547
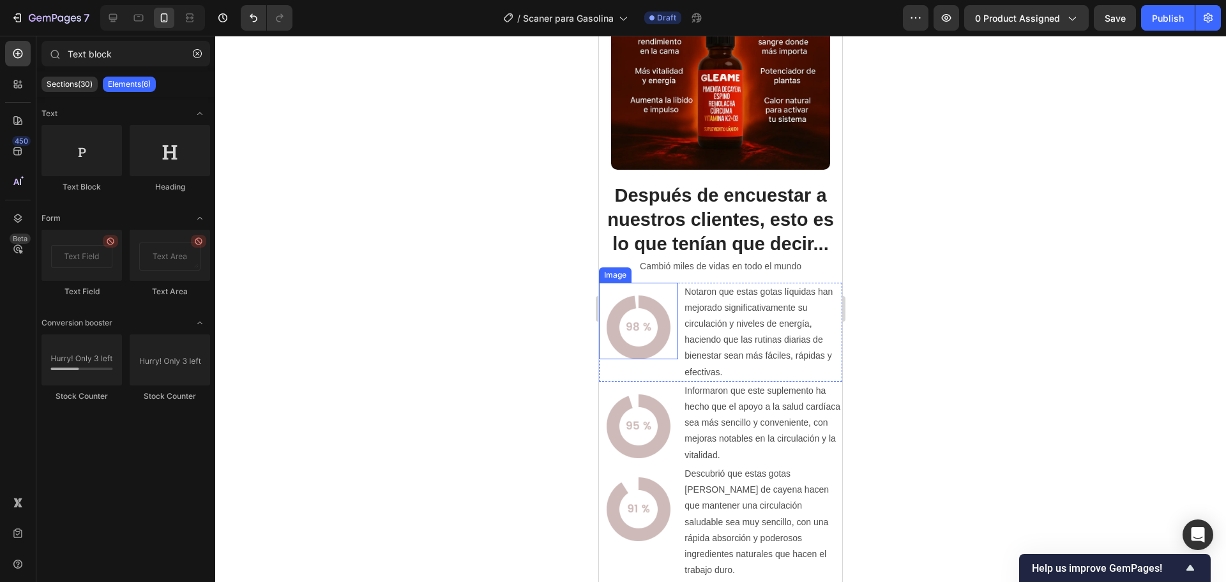
click at [643, 323] on img at bounding box center [639, 328] width 64 height 64
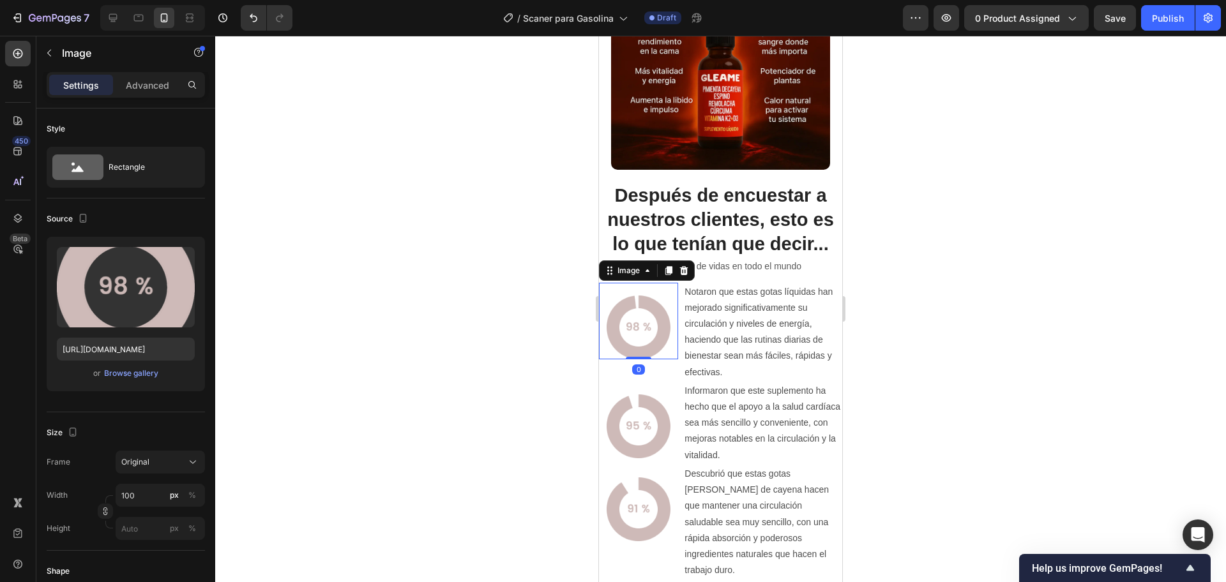
click at [539, 418] on div at bounding box center [720, 309] width 1011 height 547
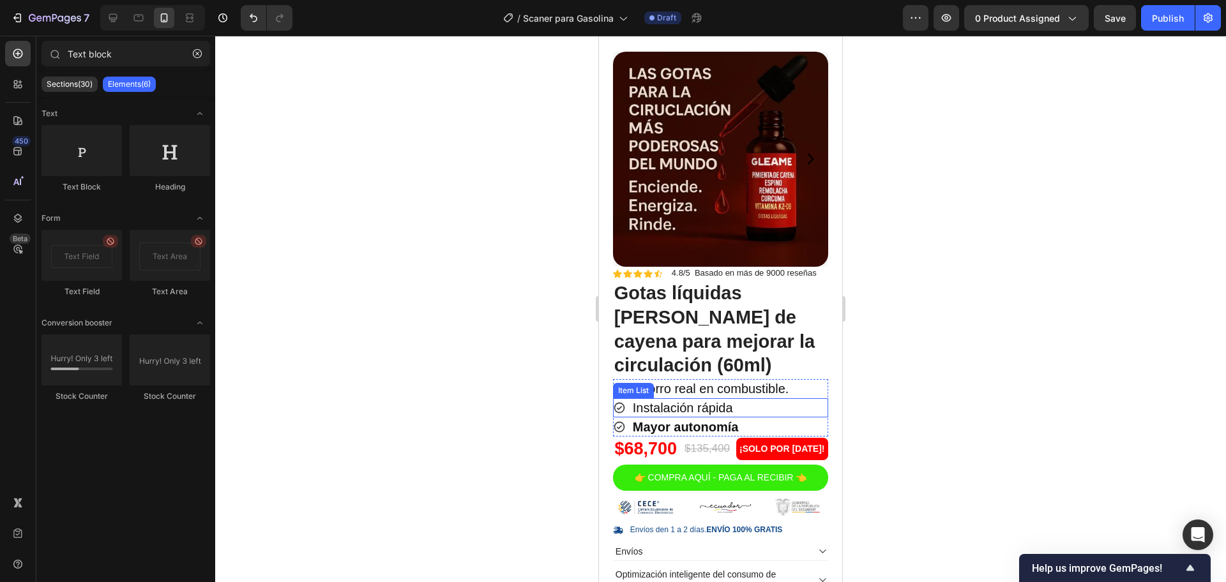
scroll to position [160, 0]
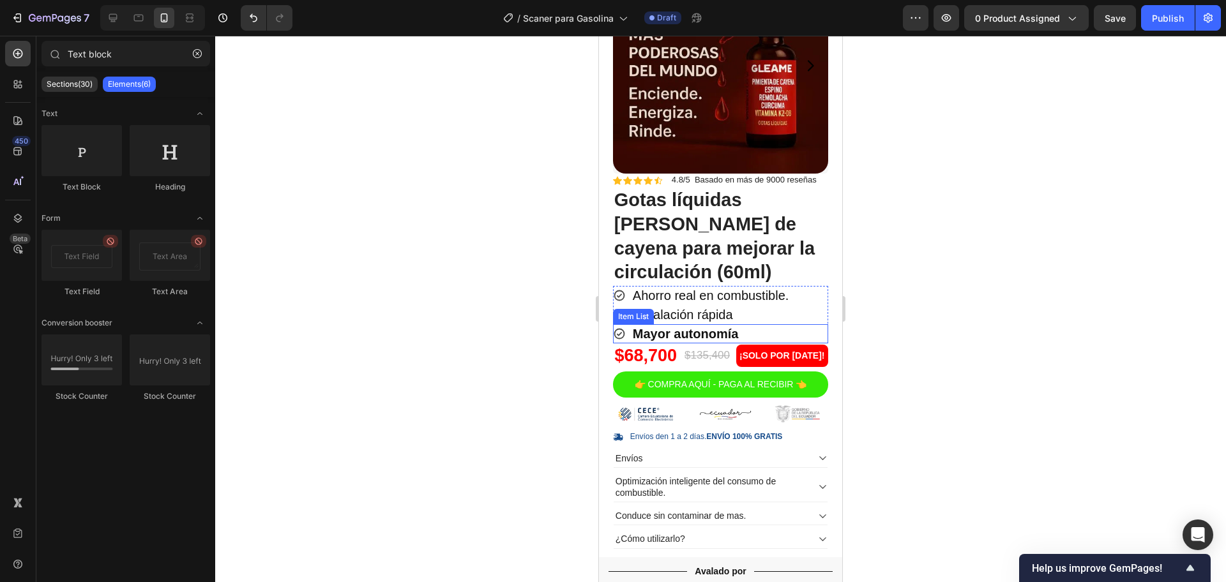
click at [702, 331] on strong "Mayor autonomía" at bounding box center [686, 334] width 106 height 14
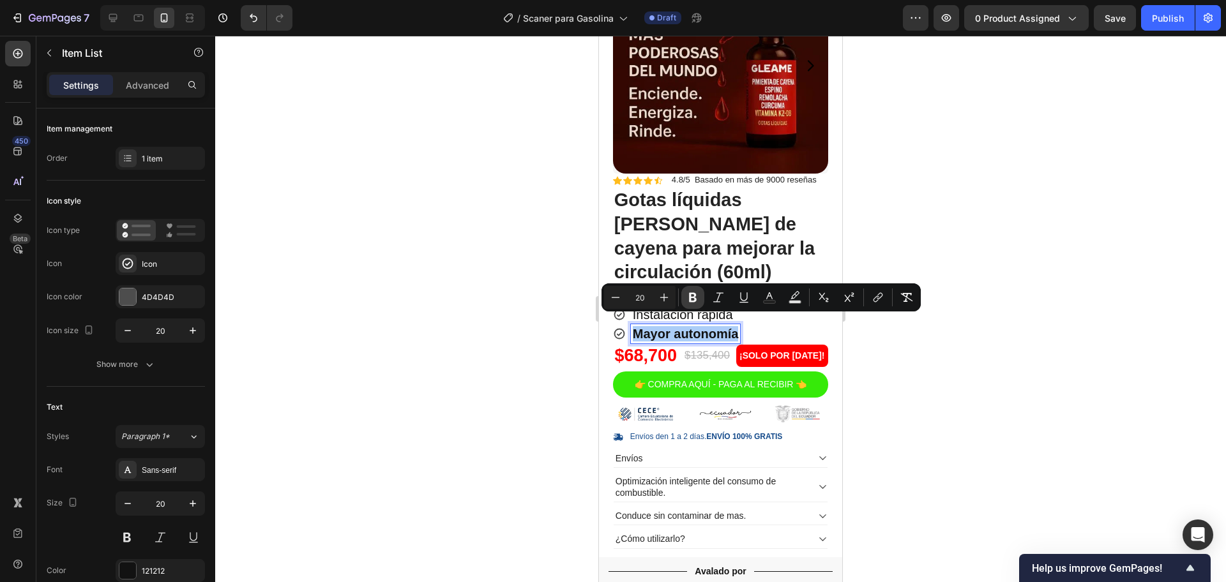
click at [700, 296] on button "Bold" at bounding box center [692, 297] width 23 height 23
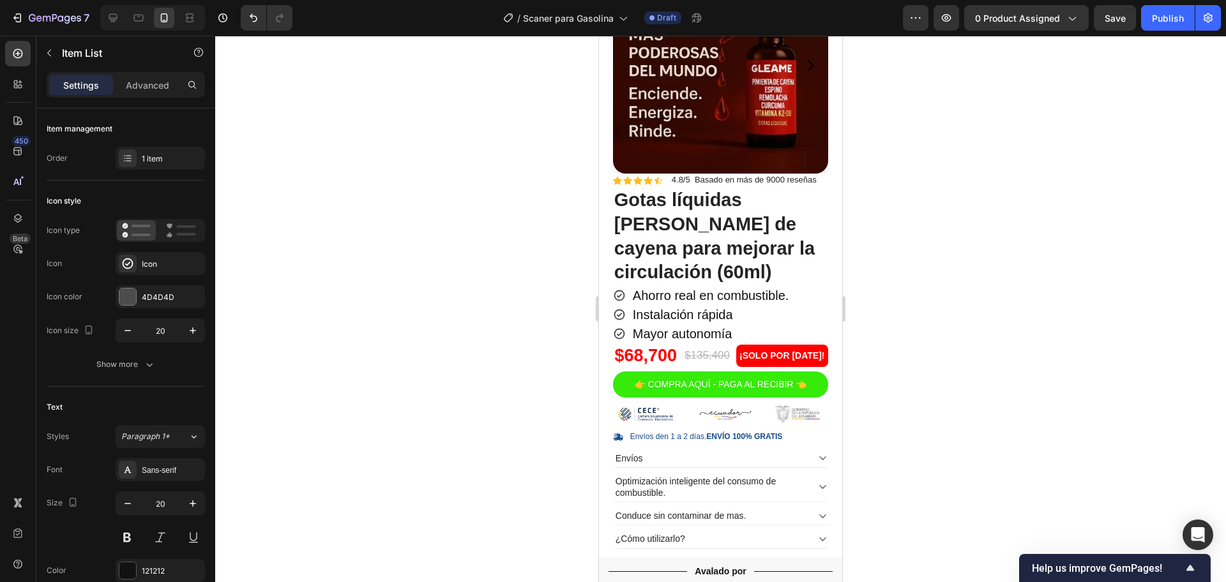
click at [949, 397] on div at bounding box center [720, 309] width 1011 height 547
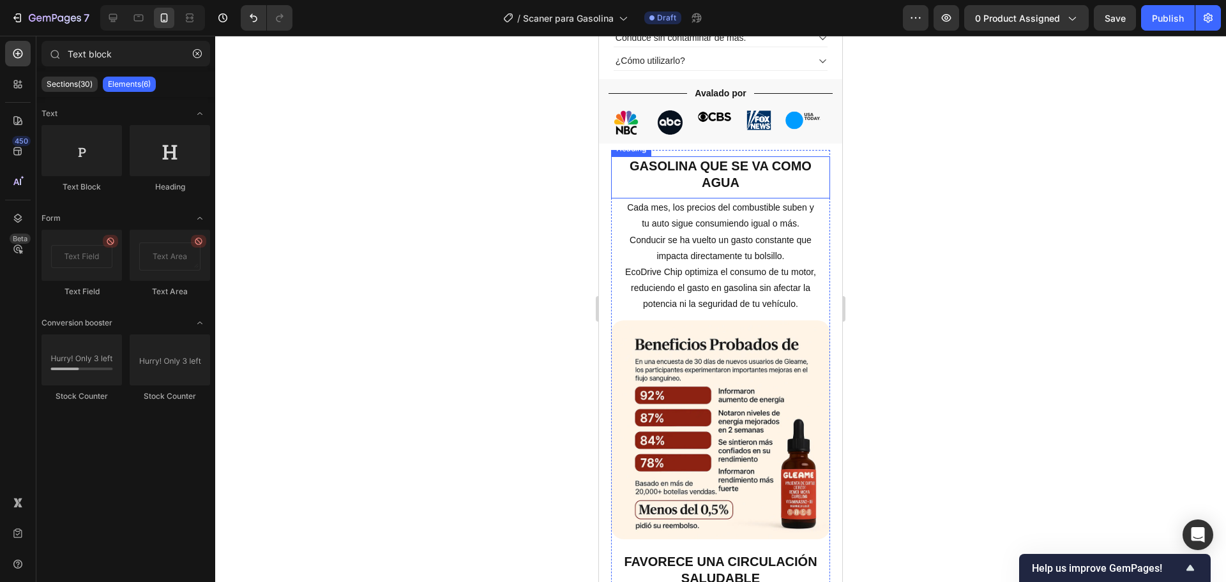
scroll to position [639, 0]
click at [752, 388] on img at bounding box center [720, 429] width 219 height 219
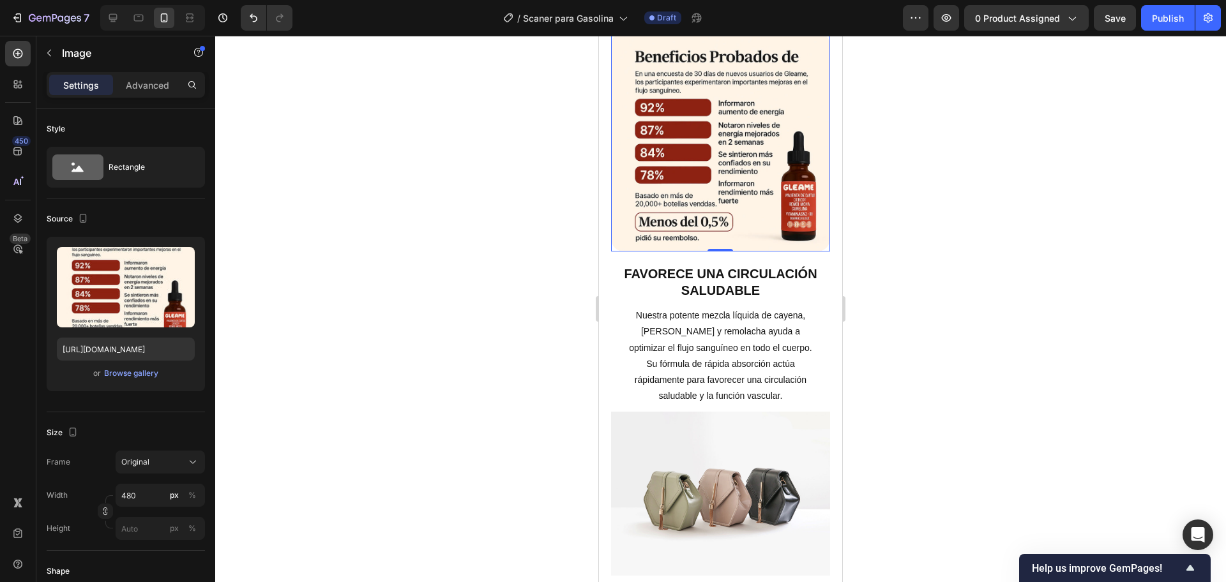
scroll to position [958, 0]
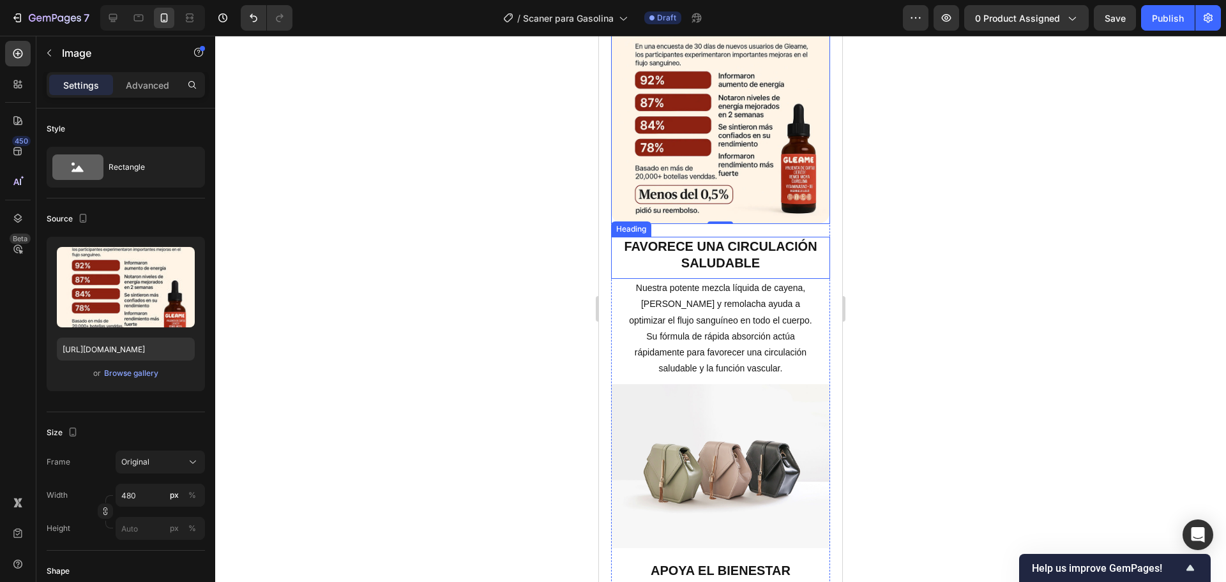
click at [737, 257] on h2 "Favorece una circulación saludable" at bounding box center [720, 255] width 219 height 36
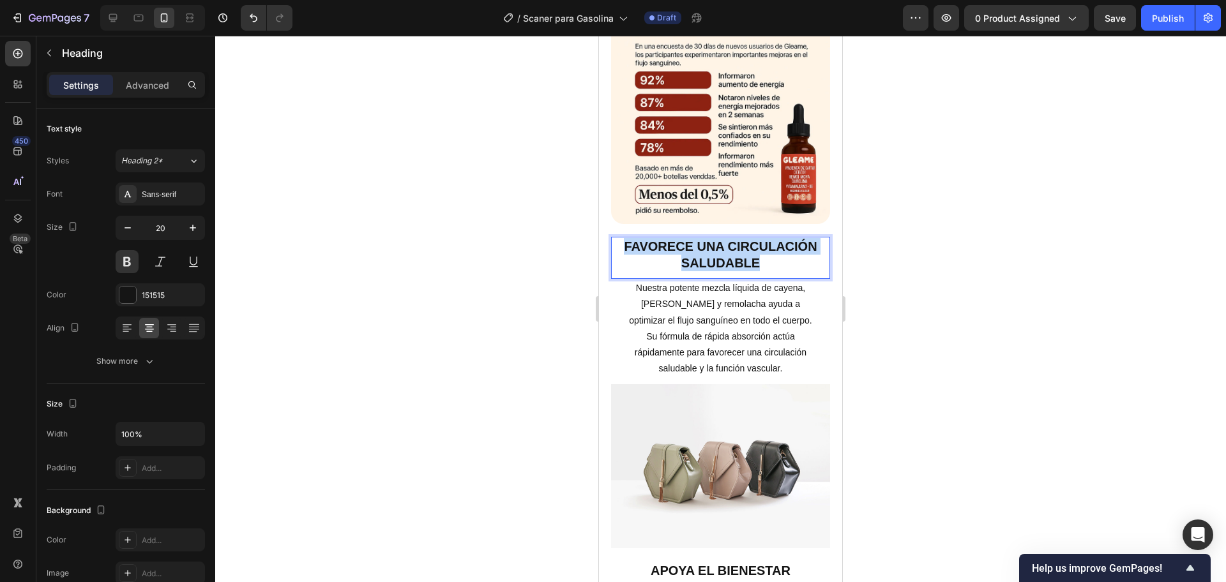
click at [737, 257] on p "Favorece una circulación saludable" at bounding box center [720, 254] width 216 height 33
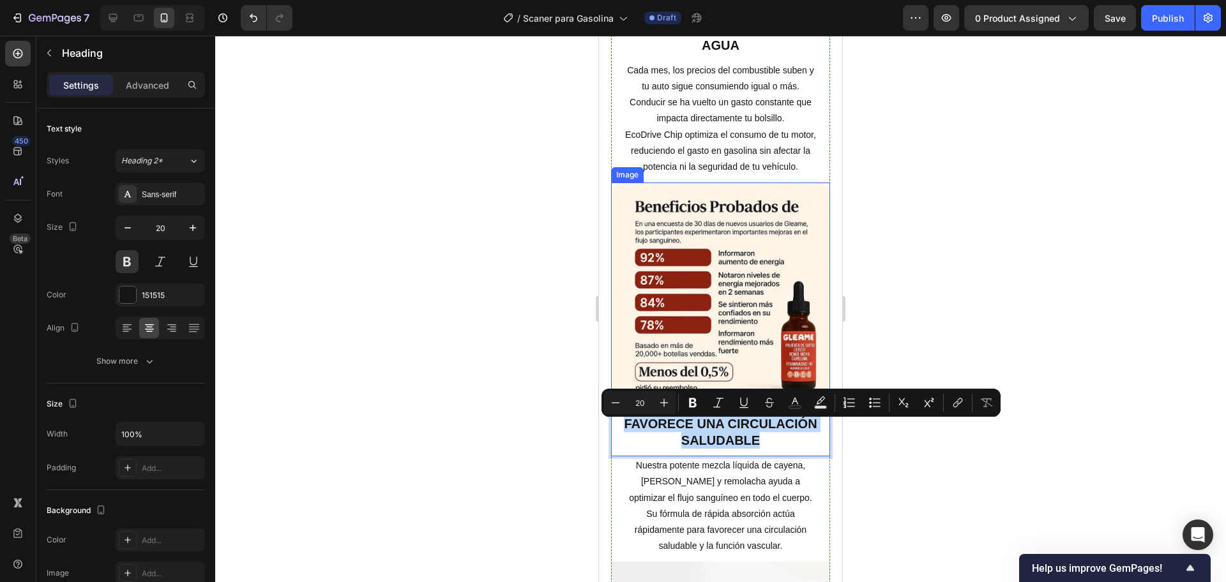
scroll to position [798, 0]
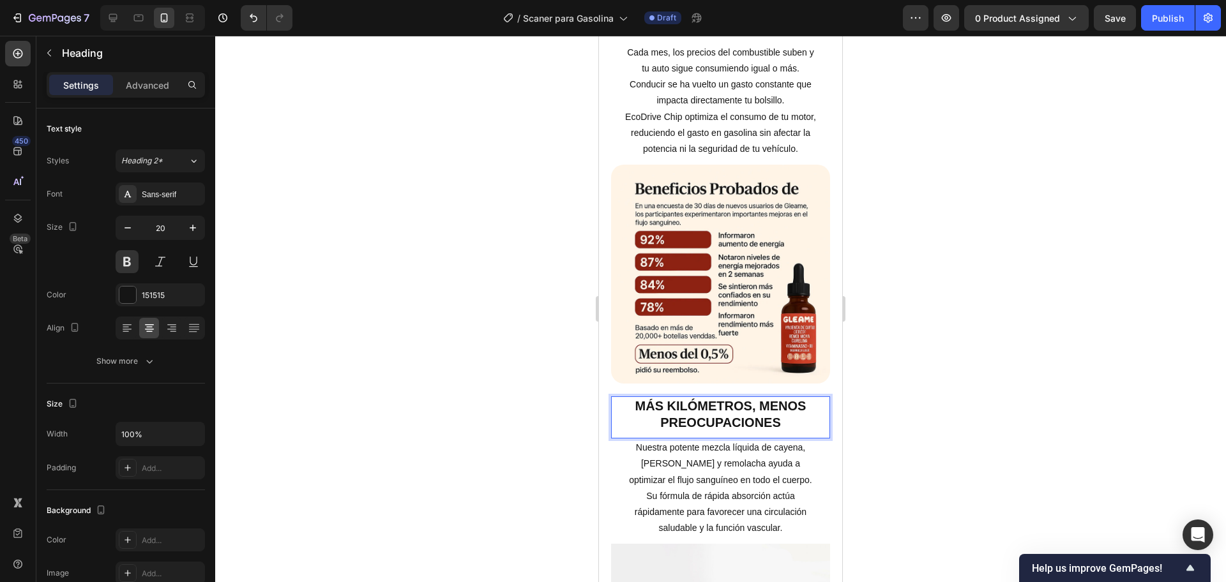
click at [789, 426] on p "más kilómetros, menos preocupaciones" at bounding box center [720, 414] width 216 height 33
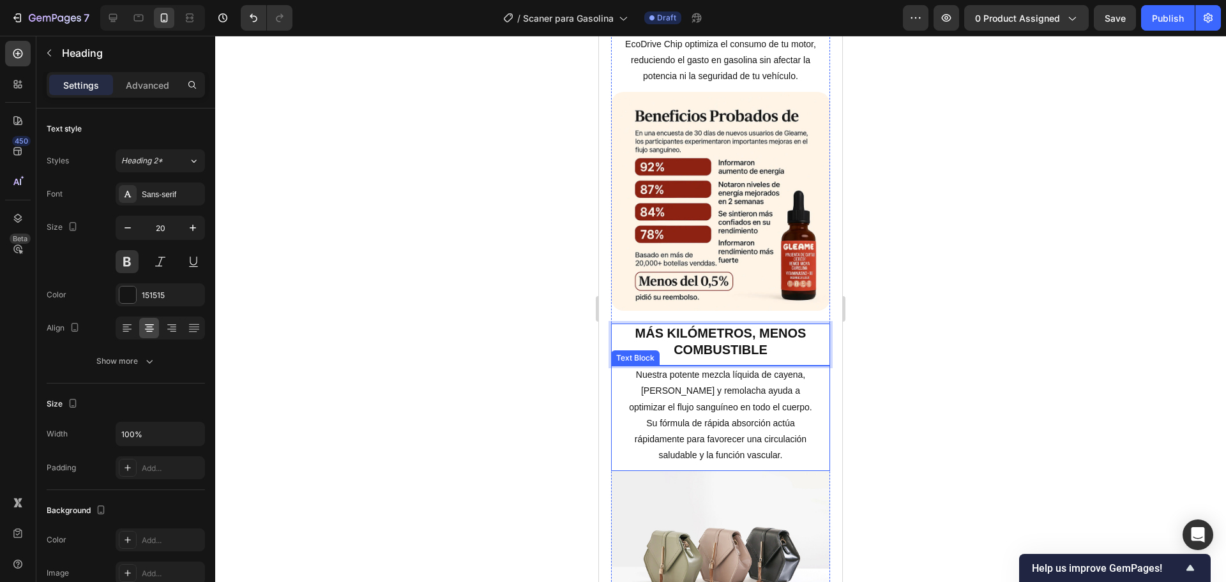
scroll to position [958, 0]
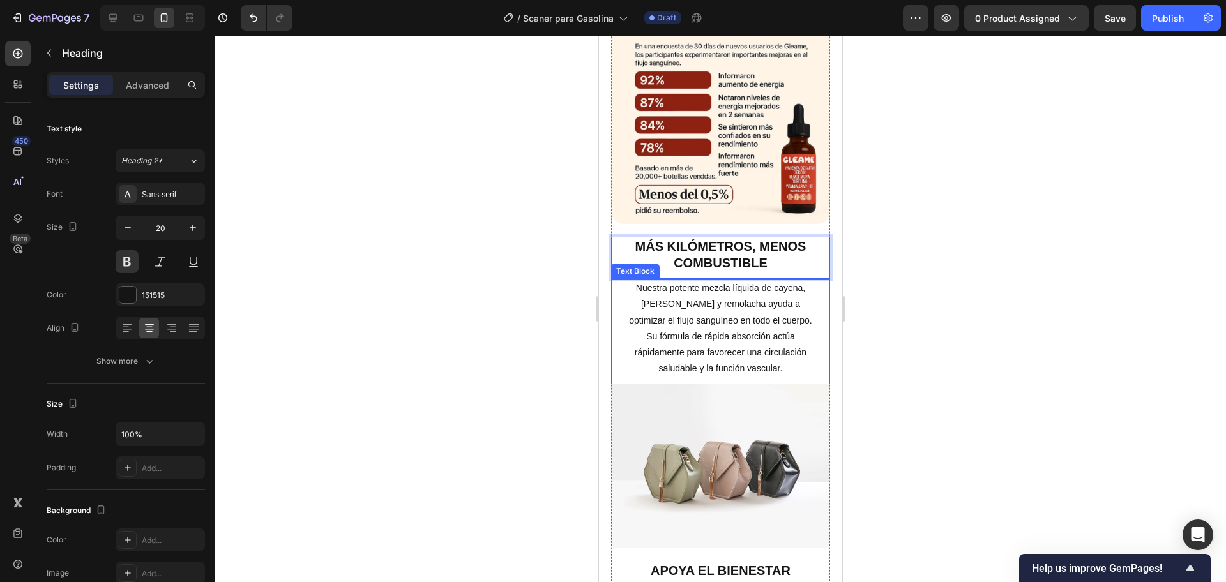
click at [727, 316] on p "Nuestra potente mezcla líquida de cayena, [PERSON_NAME] y remolacha ayuda a opt…" at bounding box center [720, 328] width 195 height 96
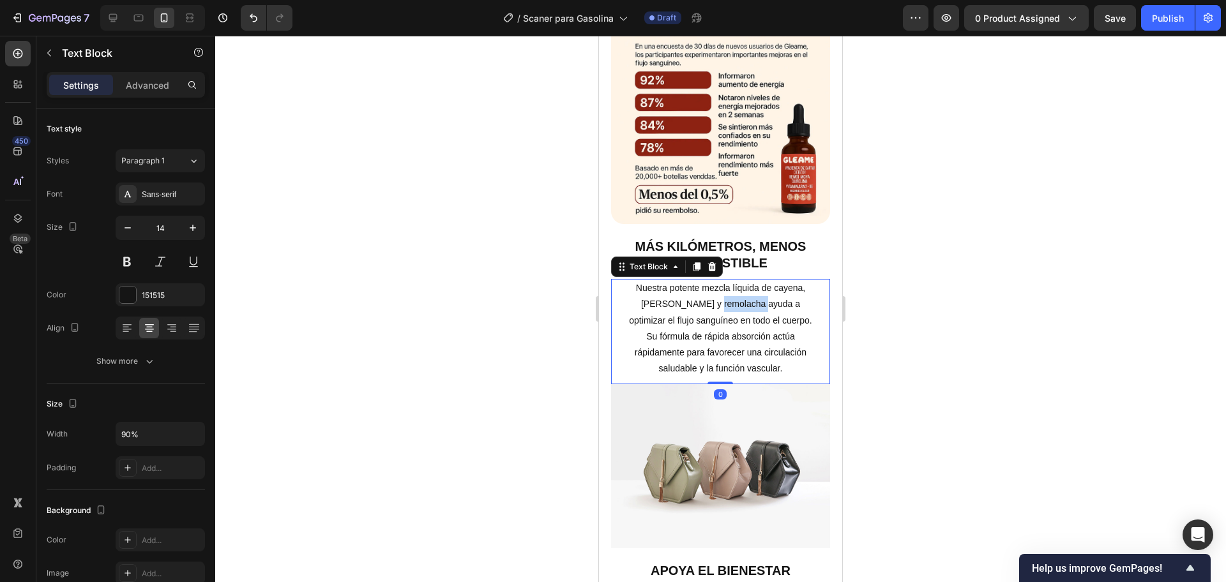
click at [727, 316] on p "Nuestra potente mezcla líquida de cayena, [PERSON_NAME] y remolacha ayuda a opt…" at bounding box center [720, 328] width 195 height 96
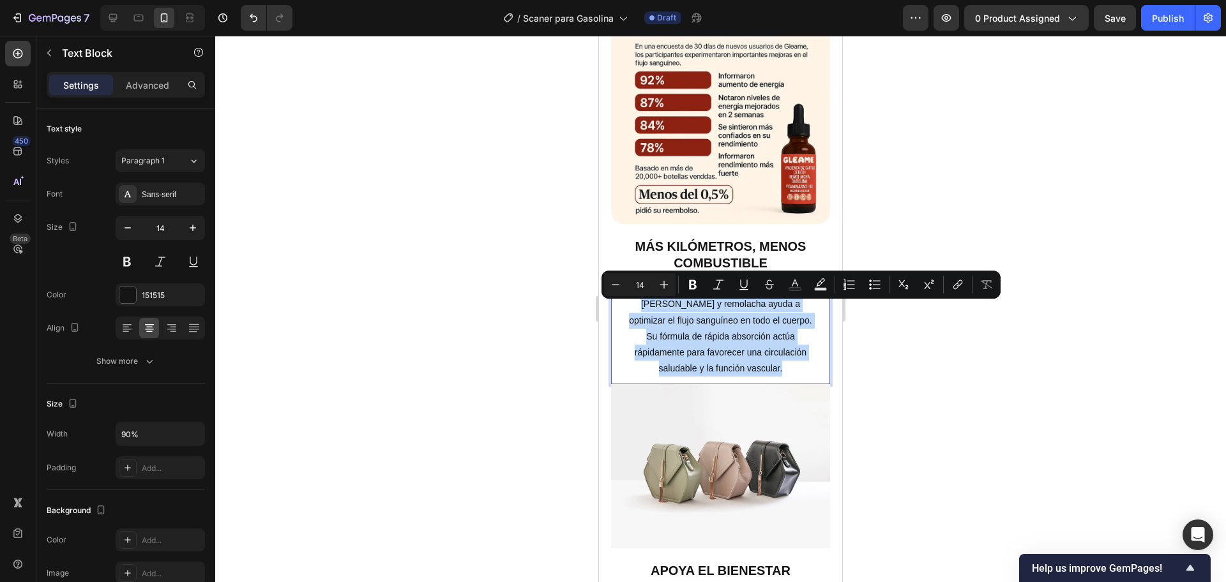
click at [727, 315] on p "Nuestra potente mezcla líquida de cayena, [PERSON_NAME] y remolacha ayuda a opt…" at bounding box center [720, 328] width 195 height 96
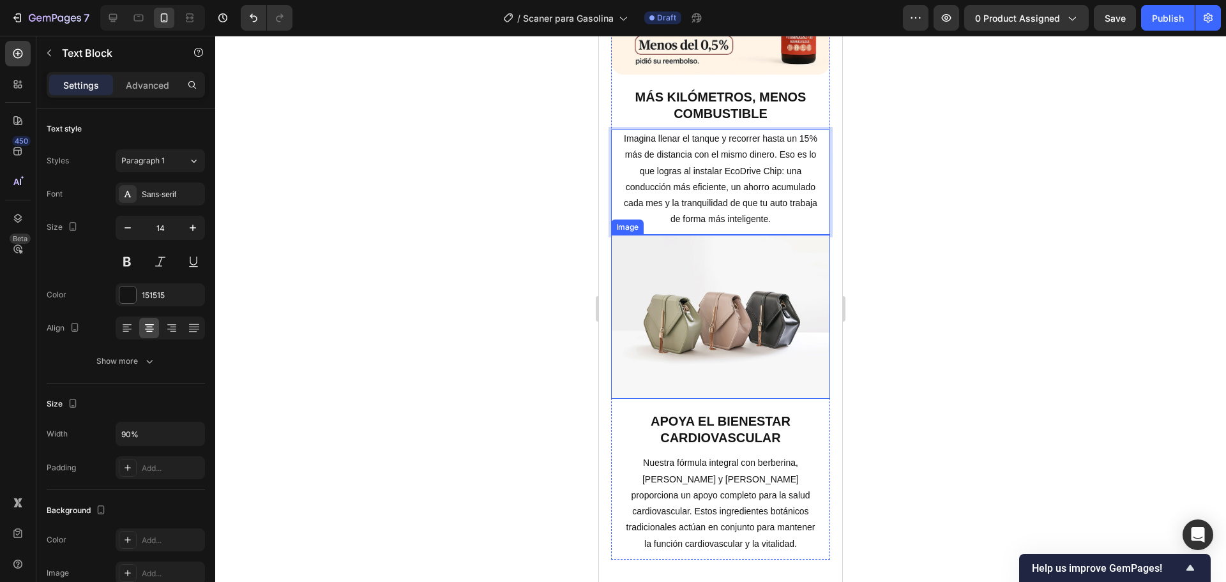
scroll to position [1117, 0]
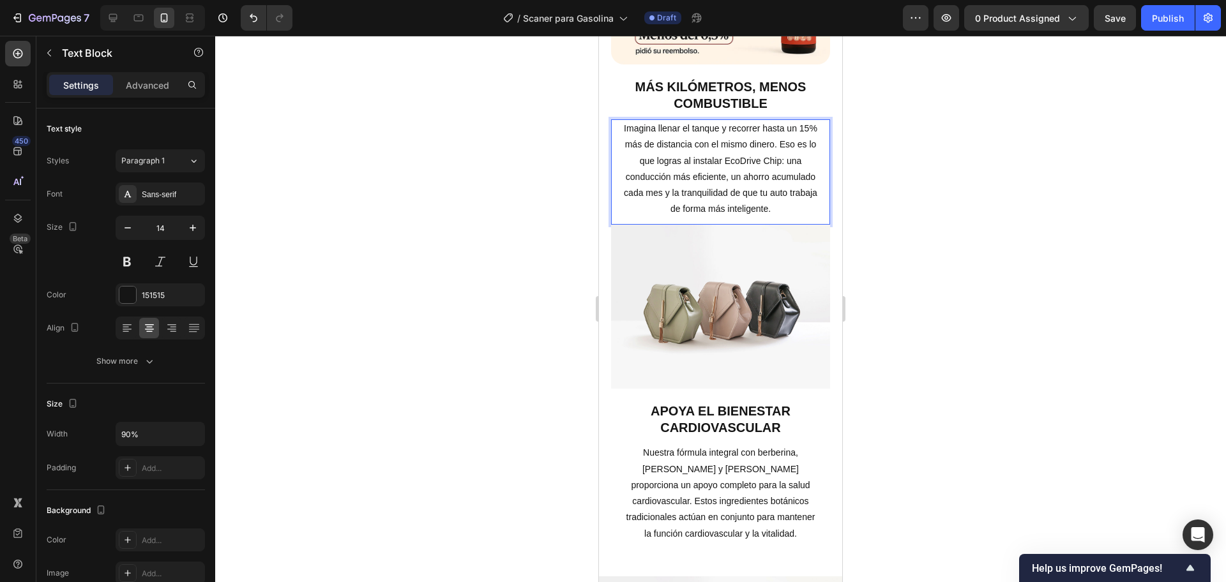
click at [1032, 266] on div at bounding box center [720, 309] width 1011 height 547
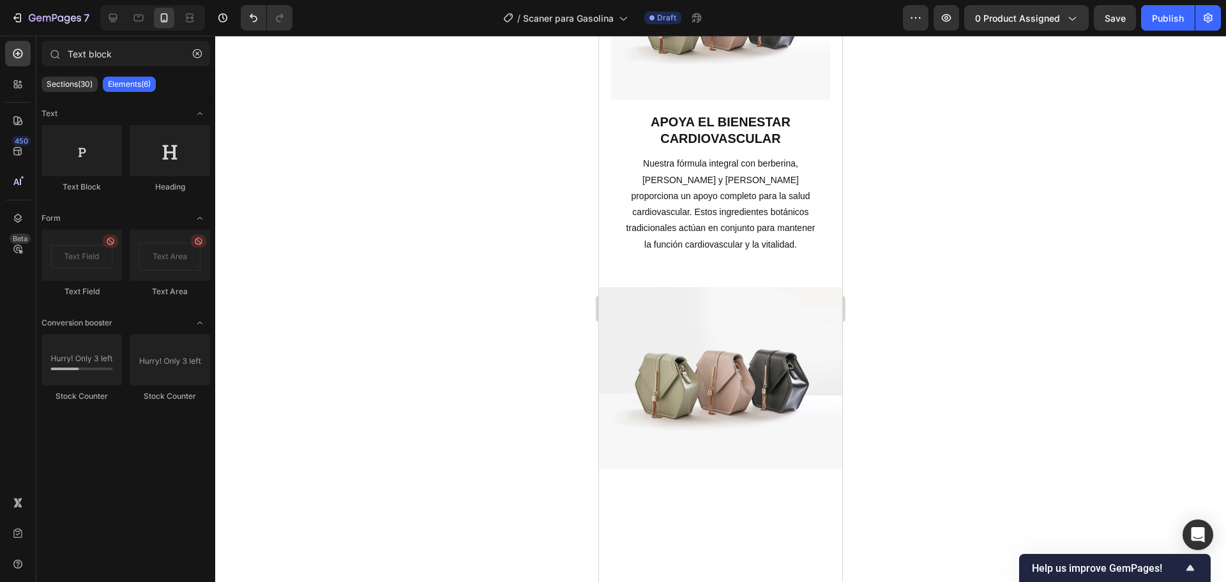
scroll to position [1197, 0]
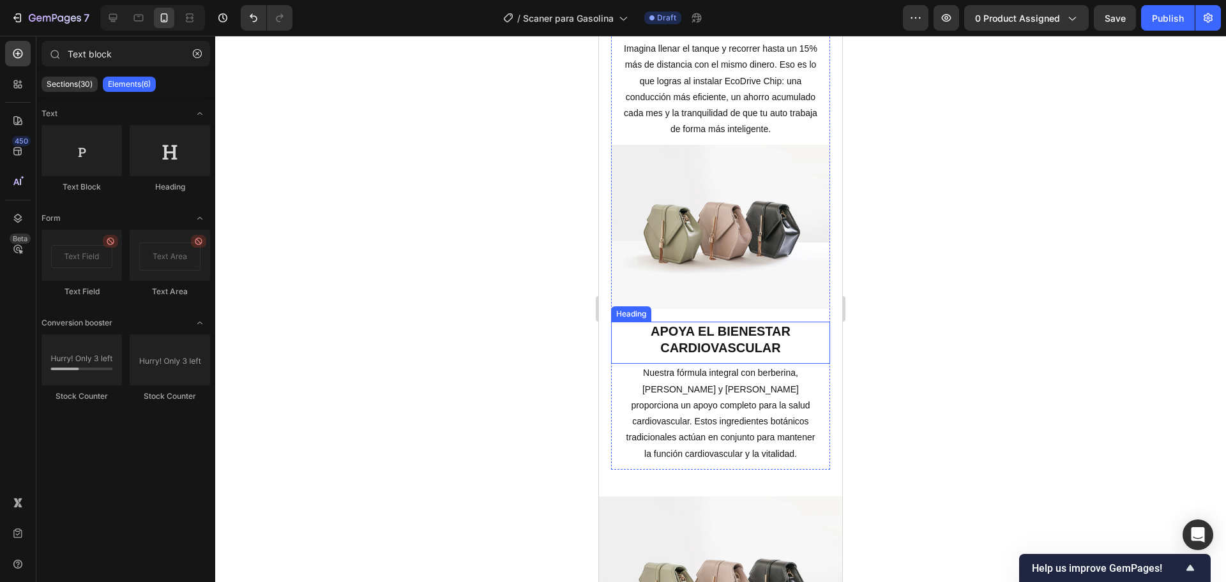
click at [728, 346] on h2 "Apoya el bienestar cardiovascular" at bounding box center [720, 340] width 219 height 36
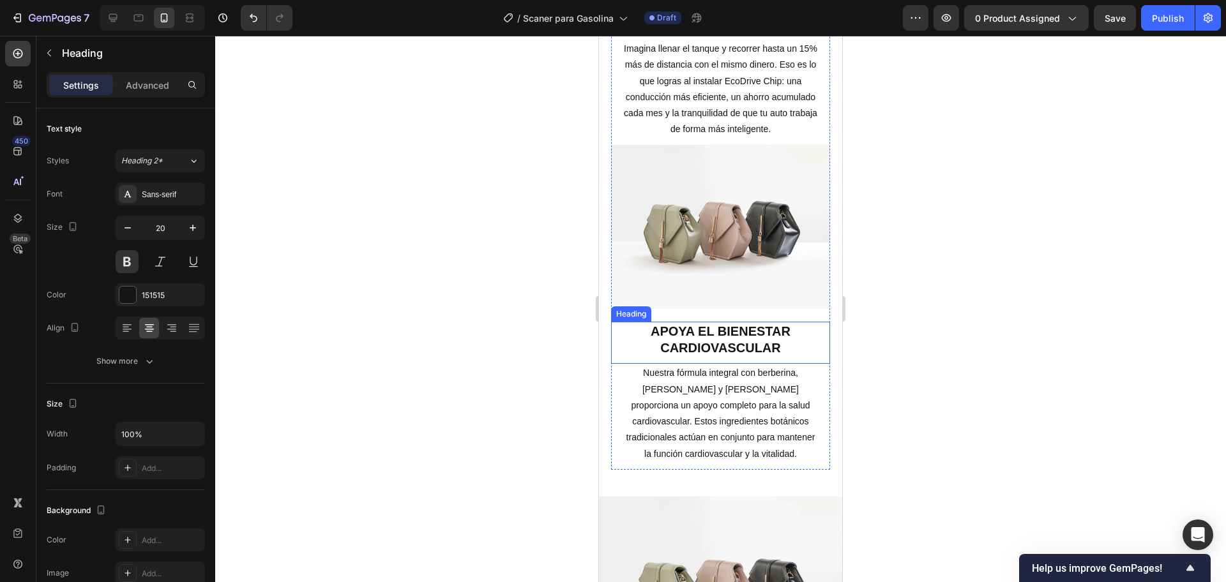
click at [728, 346] on h2 "Apoya el bienestar cardiovascular" at bounding box center [720, 340] width 219 height 36
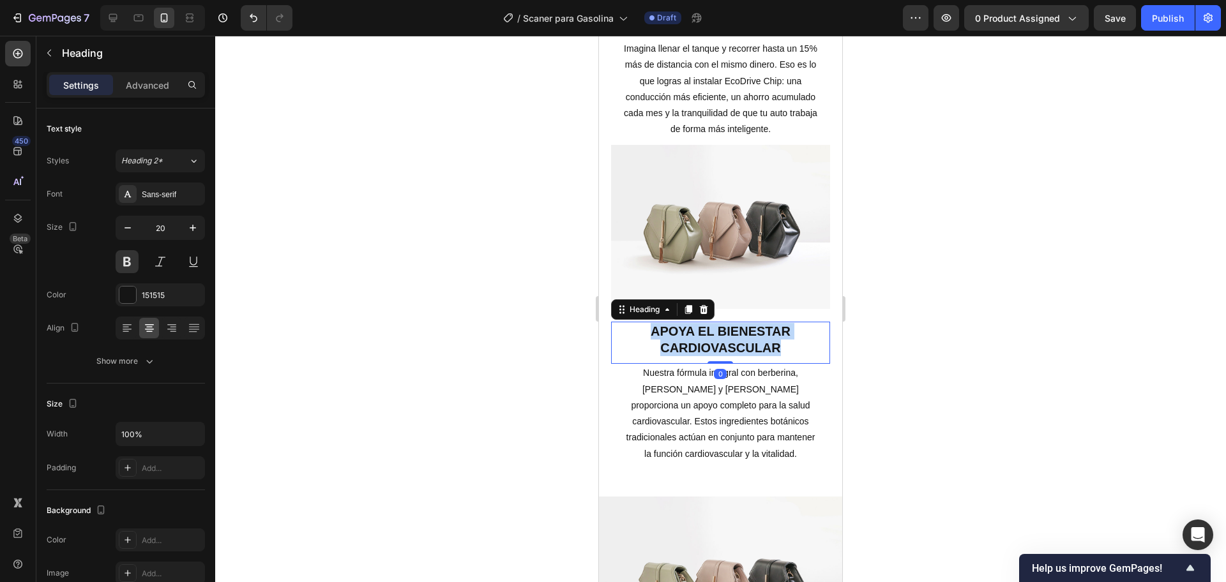
click at [728, 346] on p "Apoya el bienestar cardiovascular" at bounding box center [720, 339] width 216 height 33
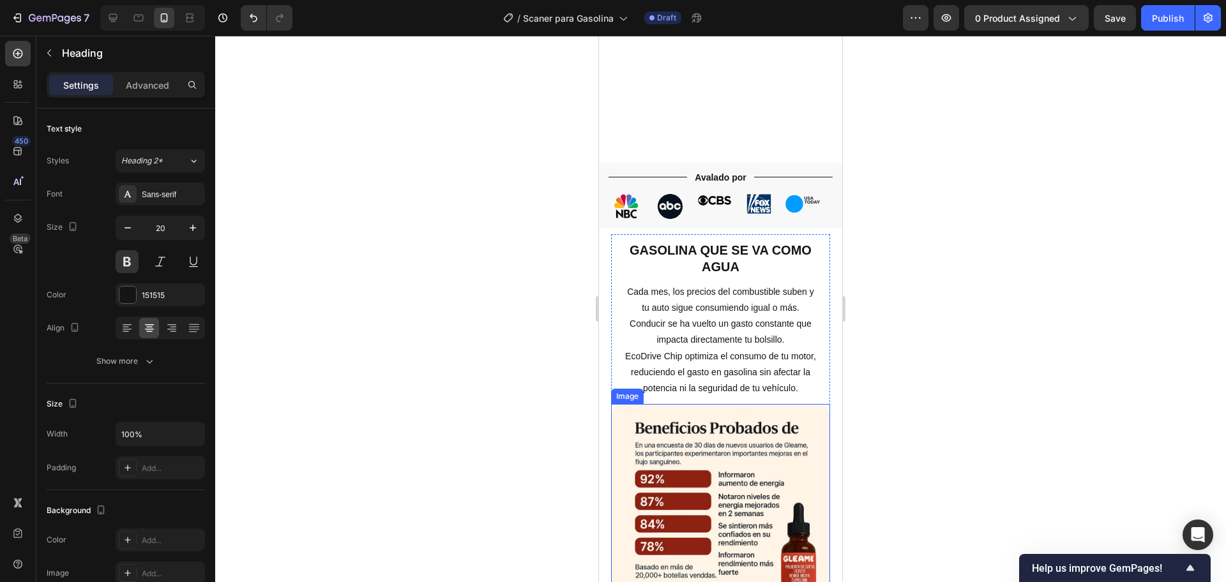
scroll to position [718, 0]
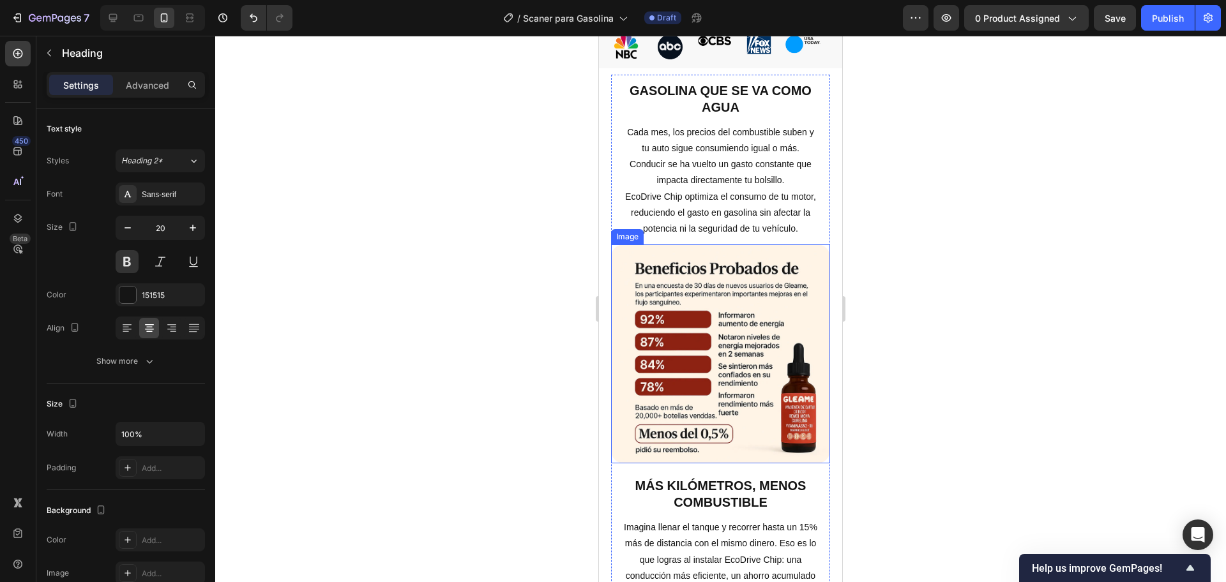
click at [741, 363] on img at bounding box center [720, 354] width 219 height 219
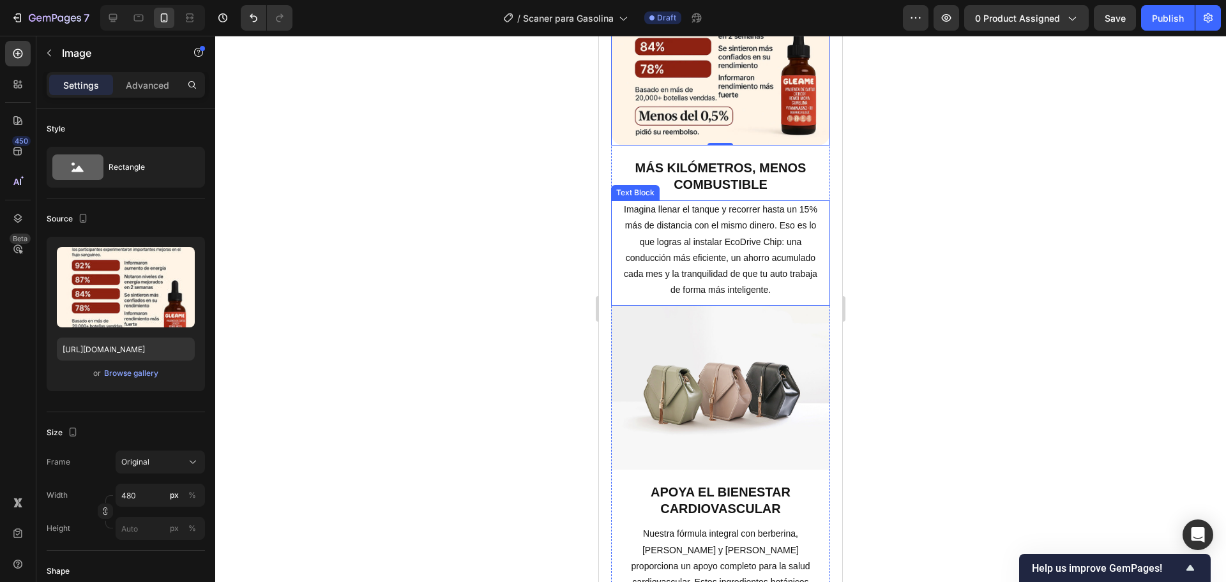
scroll to position [1038, 0]
click at [732, 361] on img at bounding box center [720, 387] width 219 height 164
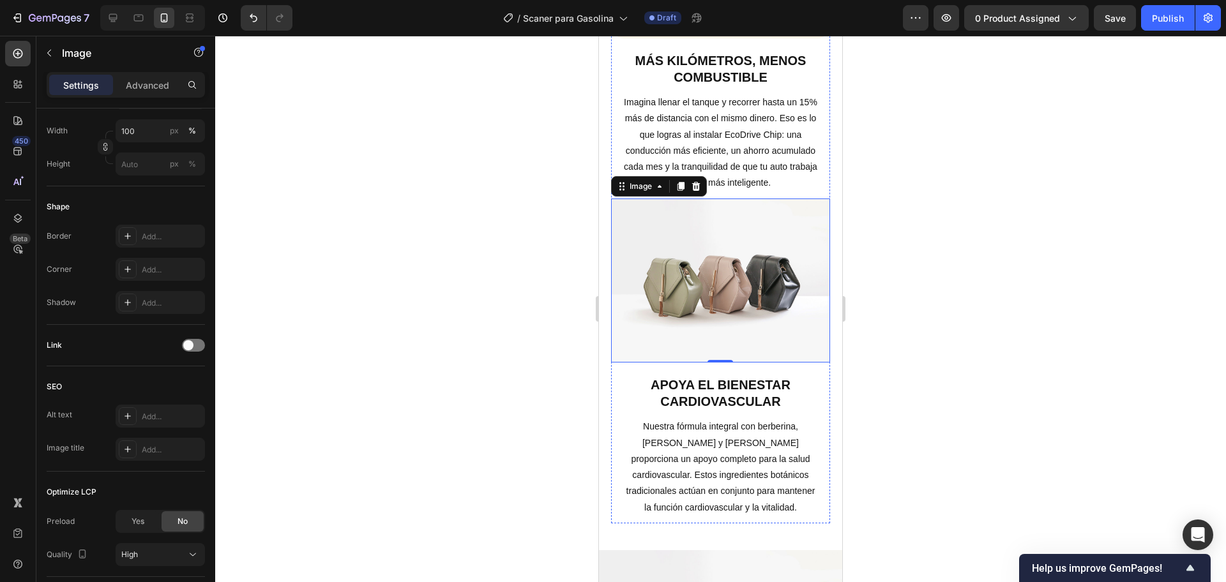
scroll to position [1277, 0]
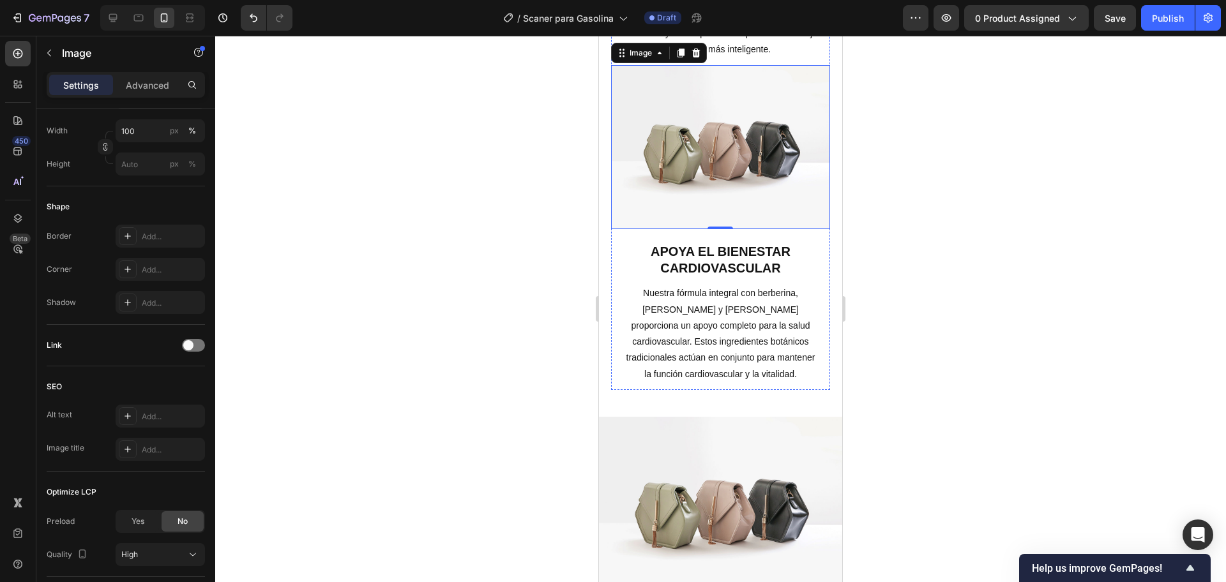
click at [742, 307] on p "Nuestra fórmula integral con berberina, bayas de [PERSON_NAME] de Ceilán propor…" at bounding box center [720, 333] width 195 height 96
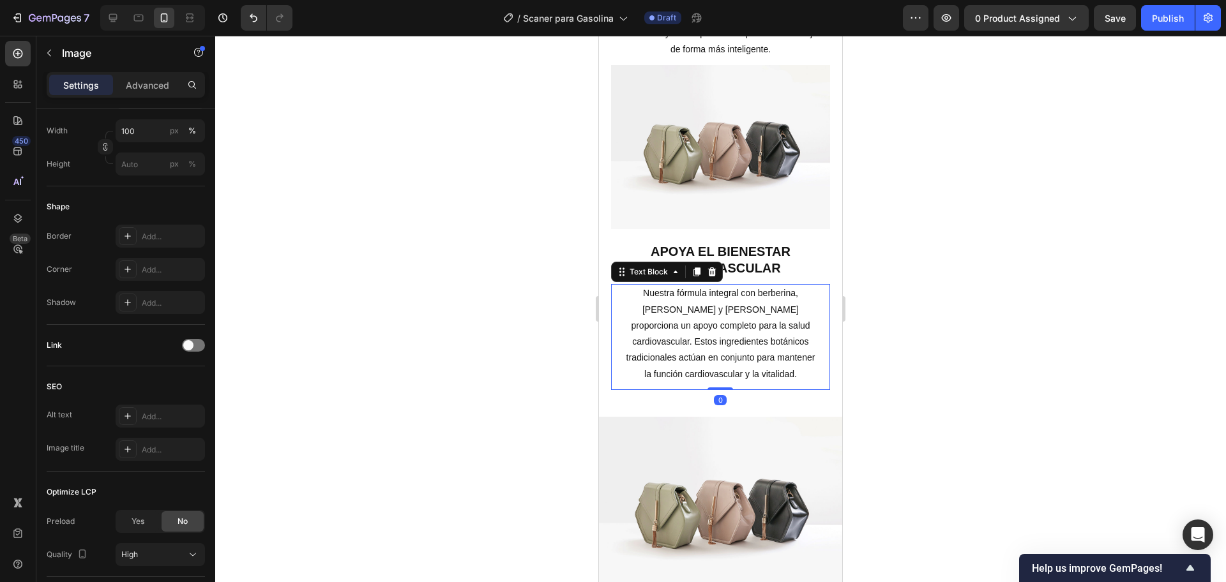
scroll to position [0, 0]
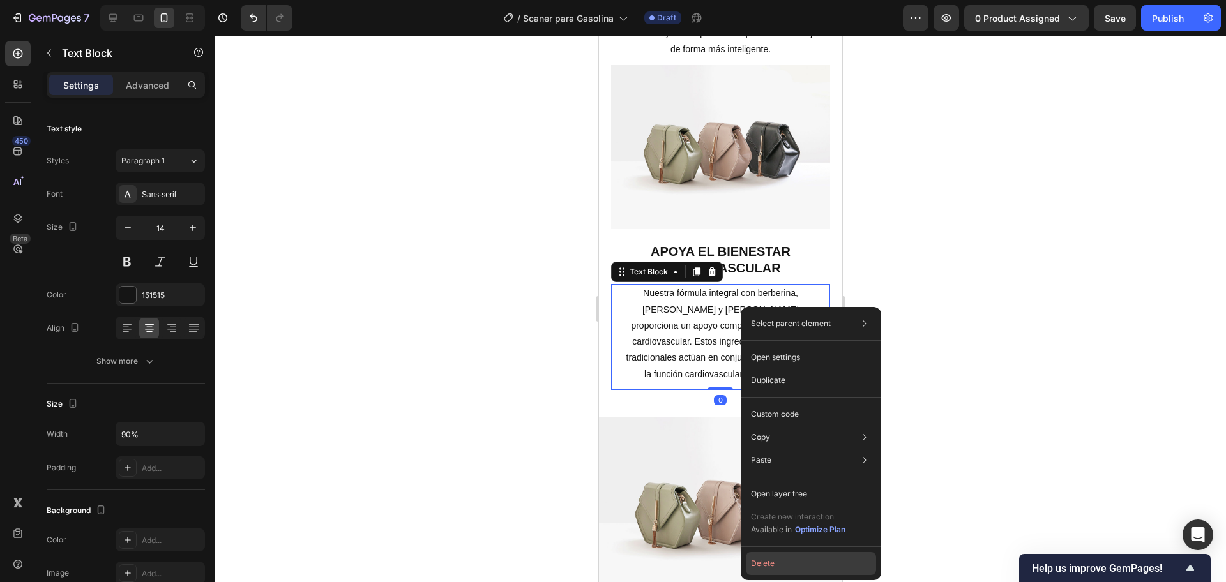
drag, startPoint x: 778, startPoint y: 559, endPoint x: 162, endPoint y: 360, distance: 648.2
click at [778, 559] on button "Delete" at bounding box center [811, 563] width 130 height 23
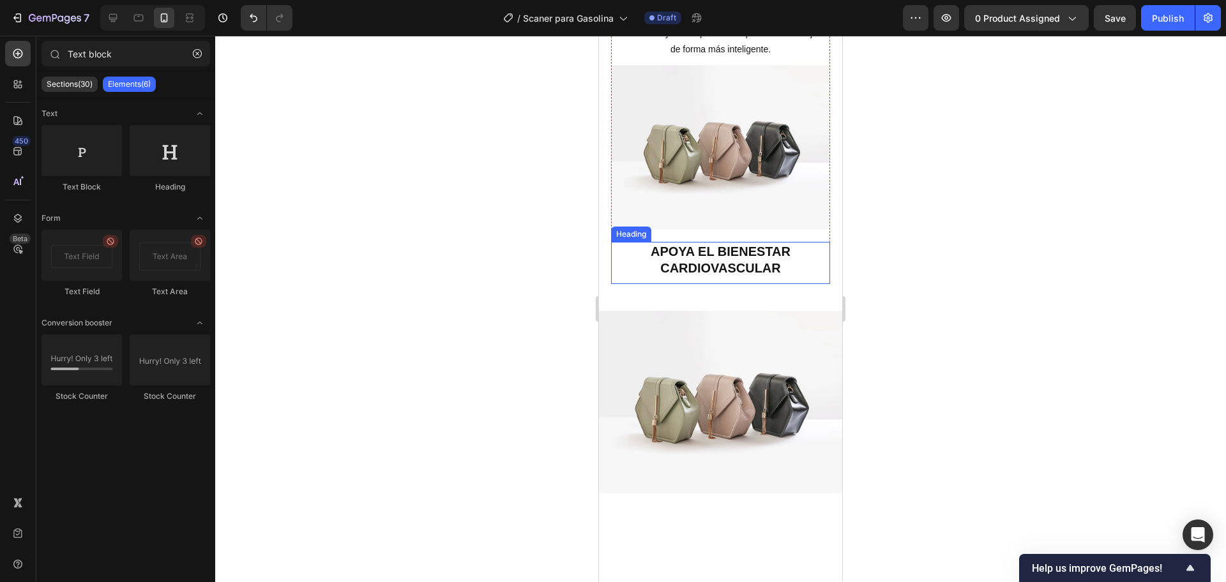
click at [724, 248] on h2 "Apoya el bienestar cardiovascular" at bounding box center [720, 260] width 219 height 36
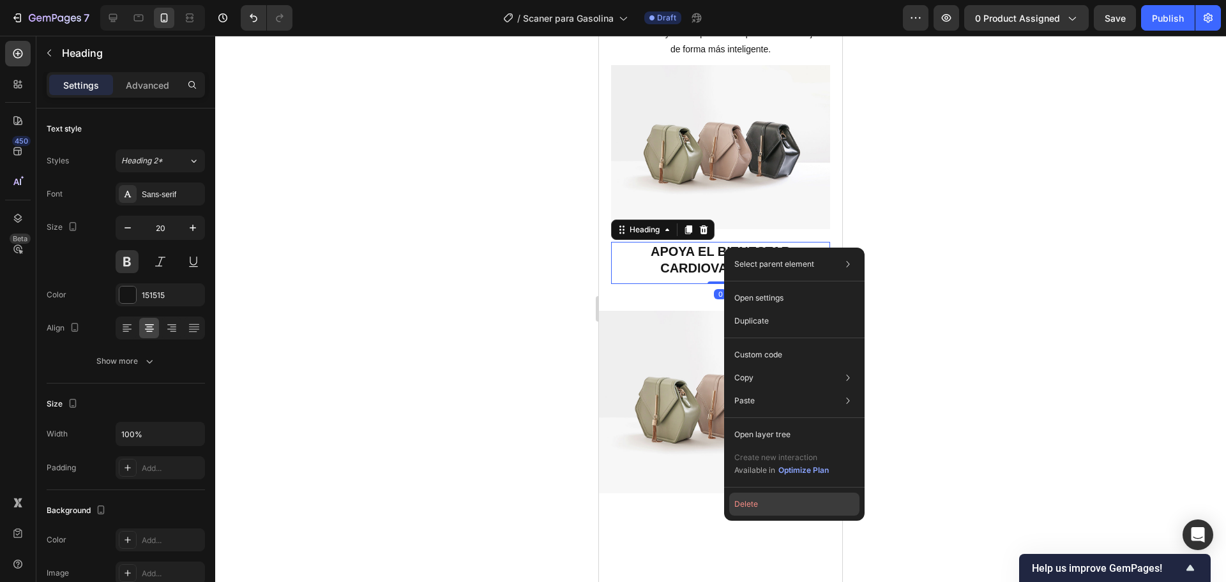
click at [780, 503] on button "Delete" at bounding box center [794, 504] width 130 height 23
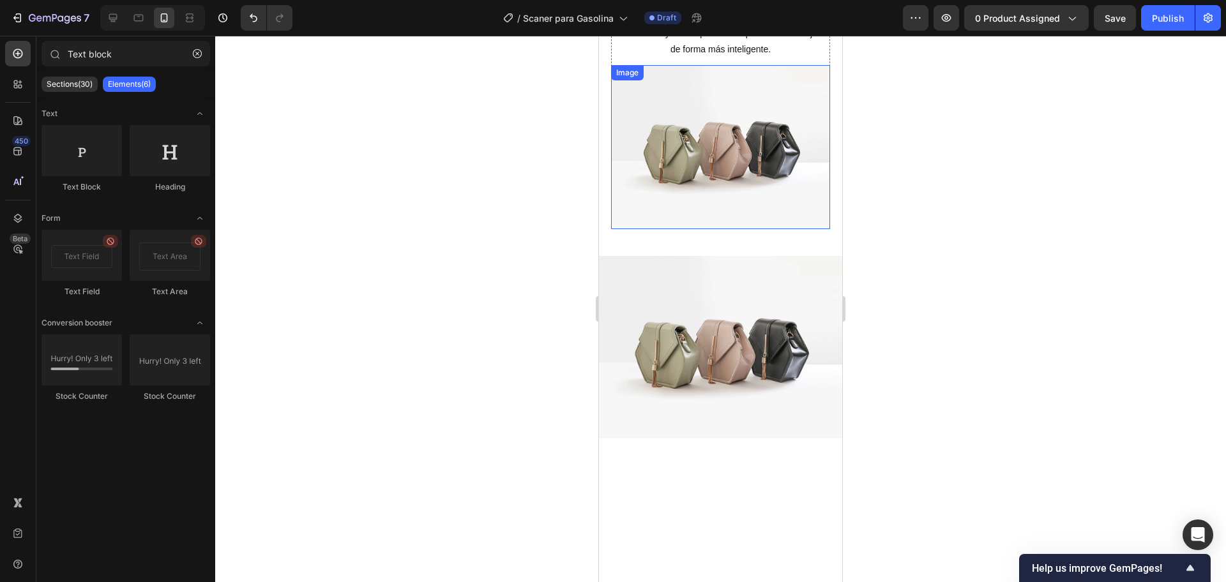
click at [713, 197] on img at bounding box center [720, 147] width 219 height 164
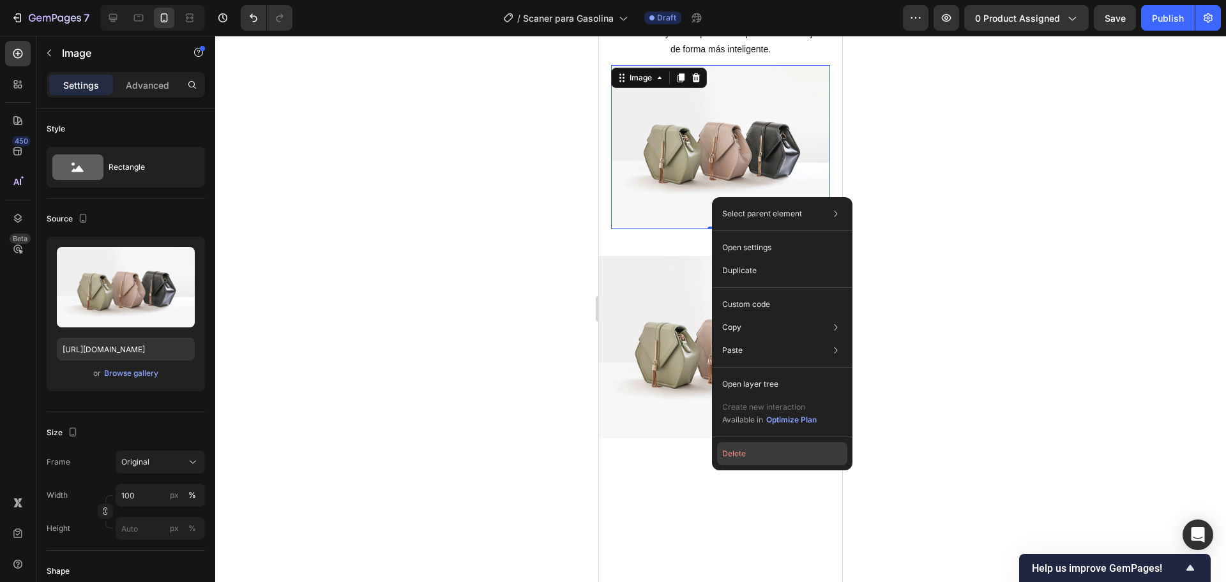
click at [764, 458] on button "Delete" at bounding box center [782, 453] width 130 height 23
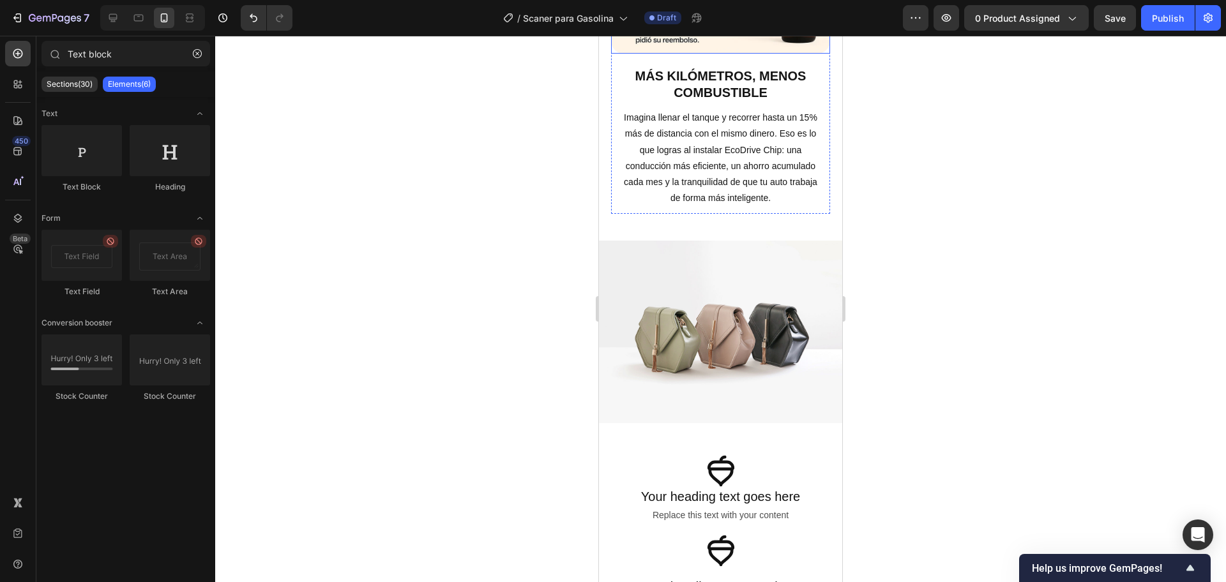
scroll to position [1197, 0]
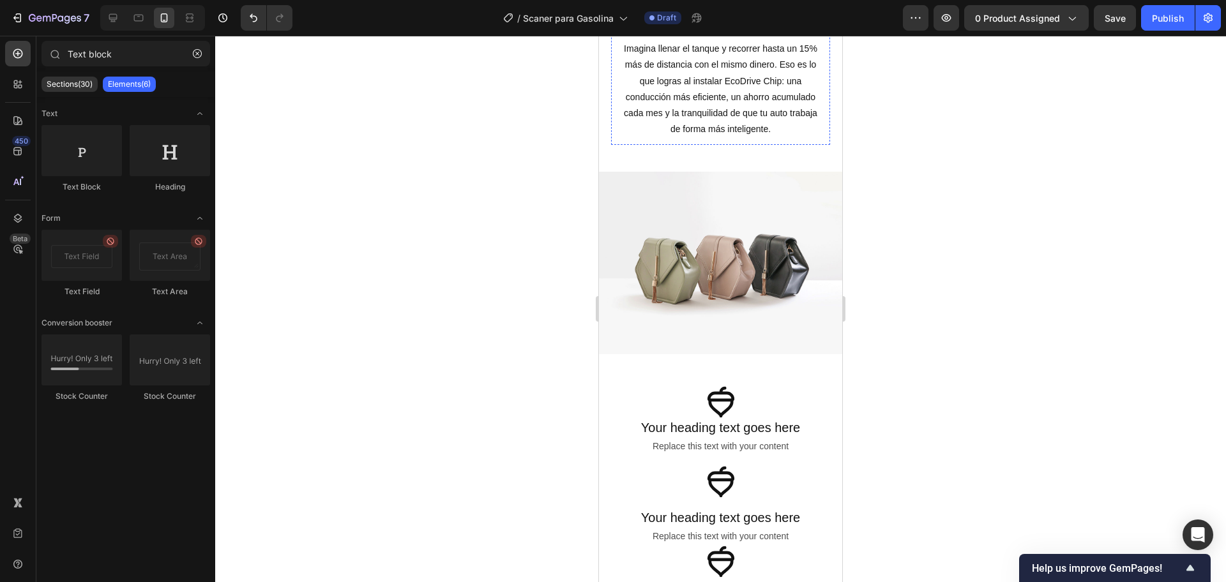
click at [761, 272] on img at bounding box center [720, 263] width 243 height 183
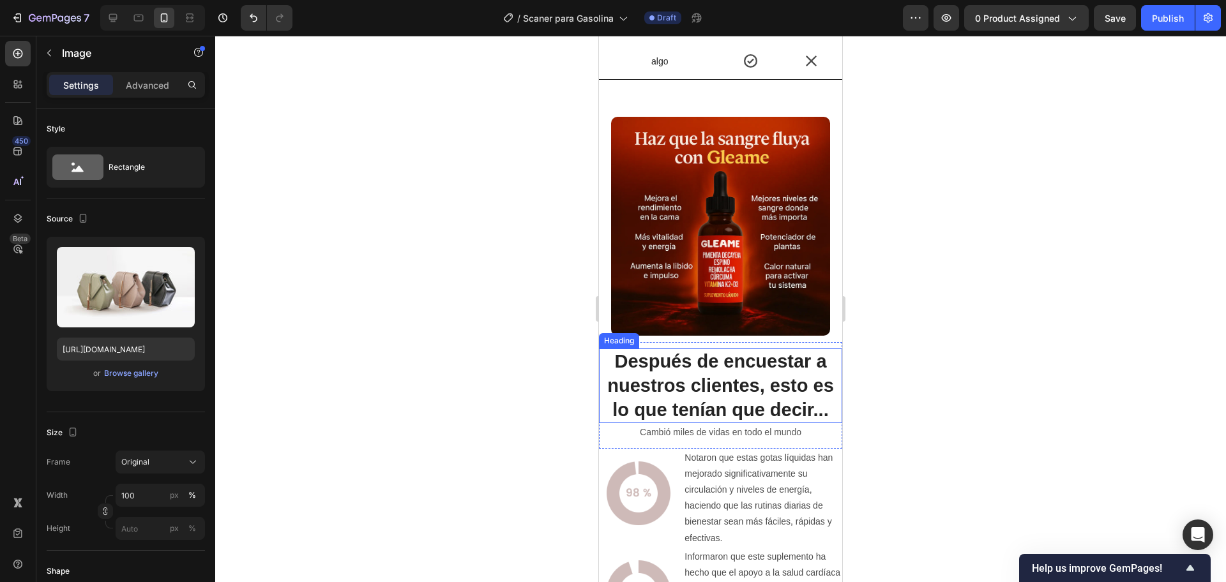
scroll to position [2394, 0]
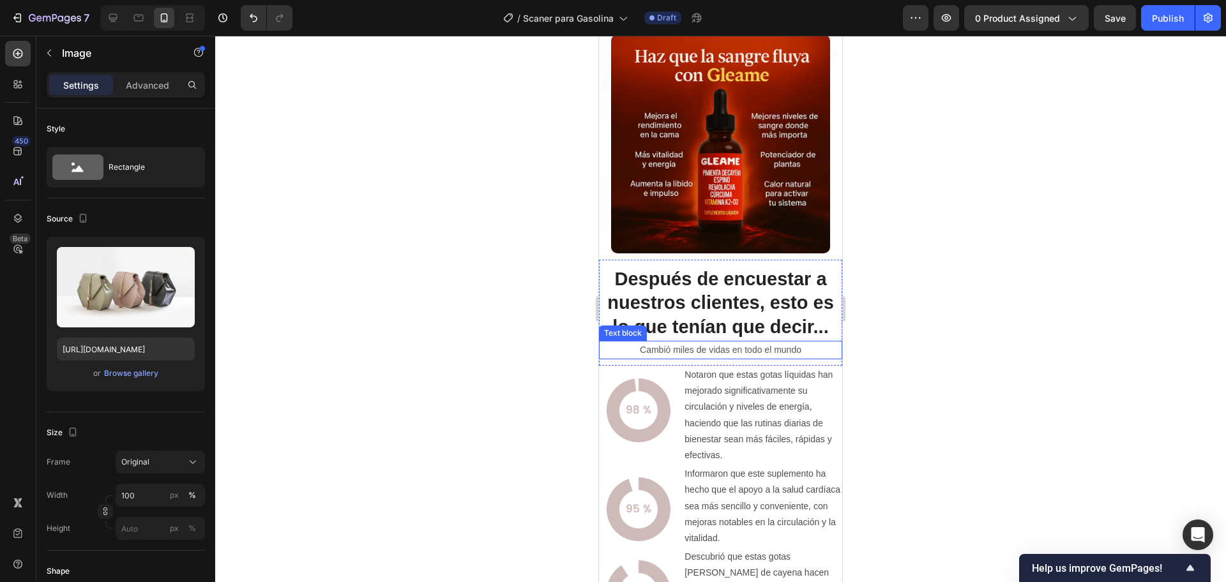
click at [764, 347] on div "Cambió miles [PERSON_NAME] en todo el mundo" at bounding box center [720, 350] width 243 height 19
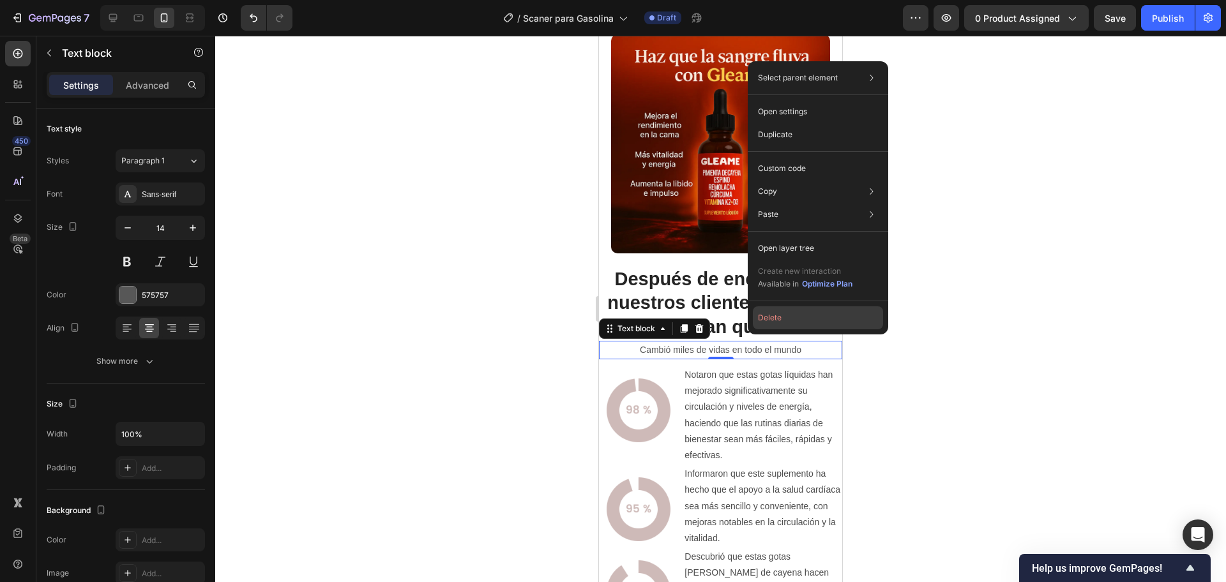
click at [773, 312] on button "Delete" at bounding box center [818, 317] width 130 height 23
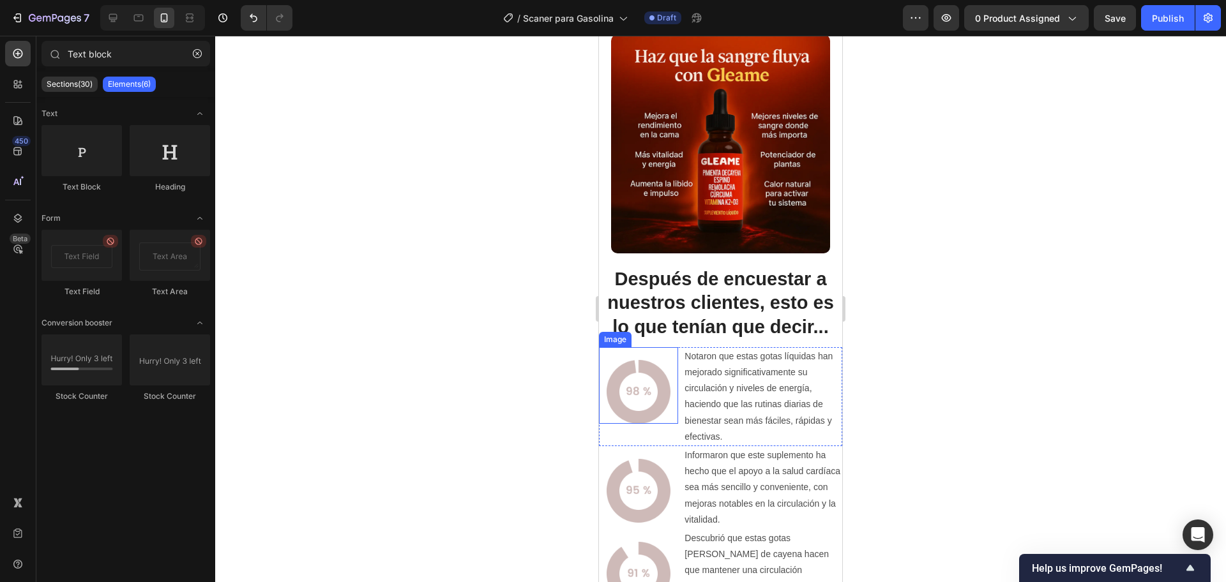
click at [663, 379] on img at bounding box center [639, 392] width 64 height 64
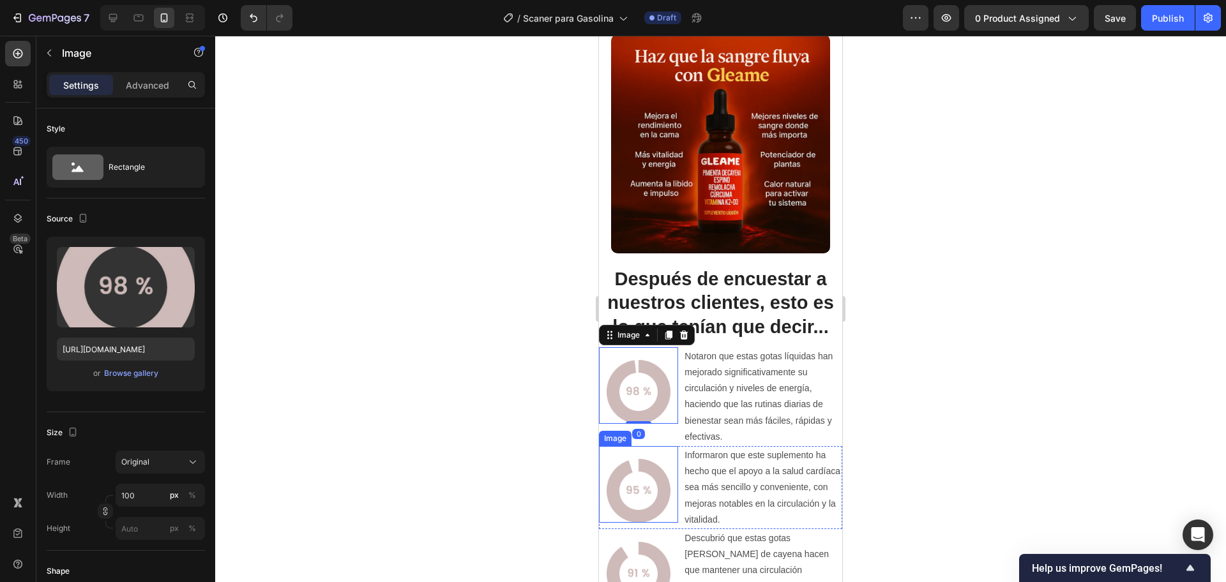
scroll to position [2554, 0]
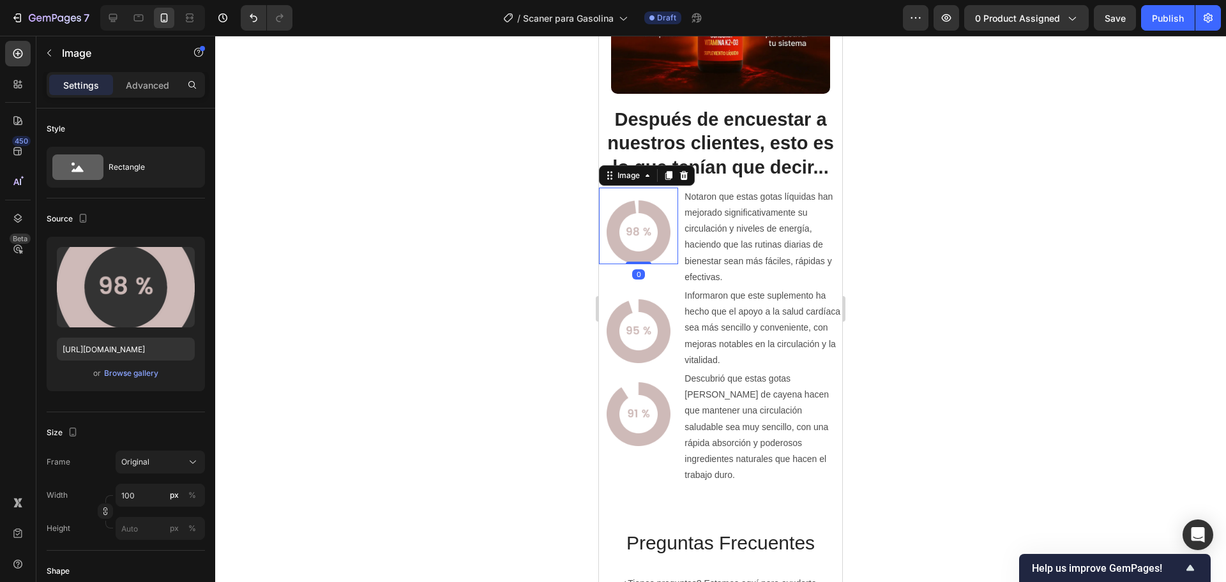
click at [543, 314] on div at bounding box center [720, 309] width 1011 height 547
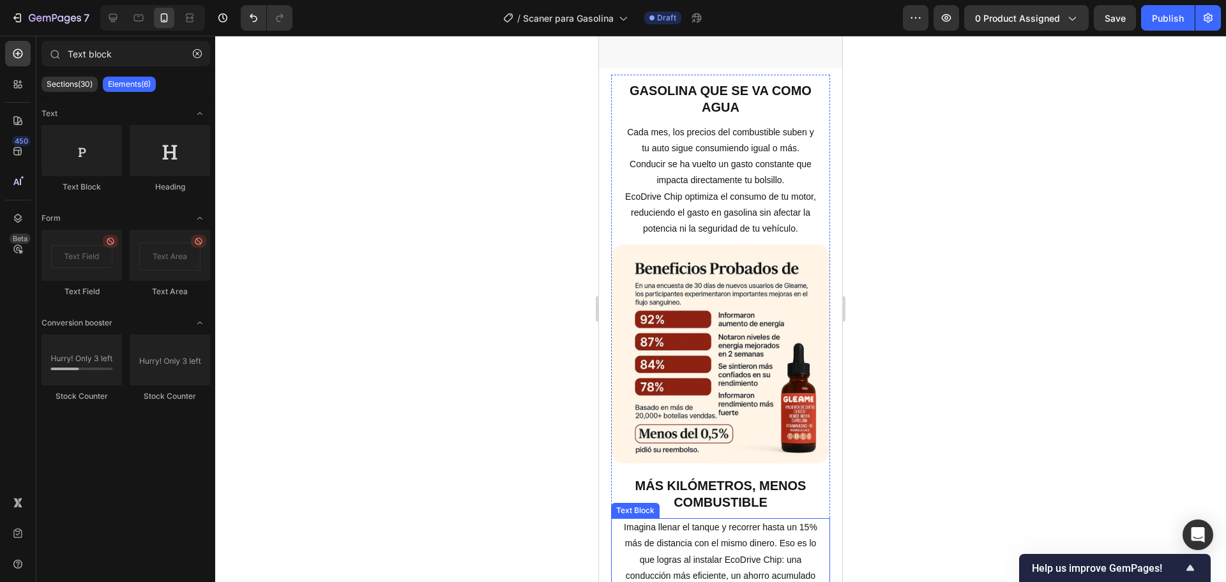
scroll to position [1038, 0]
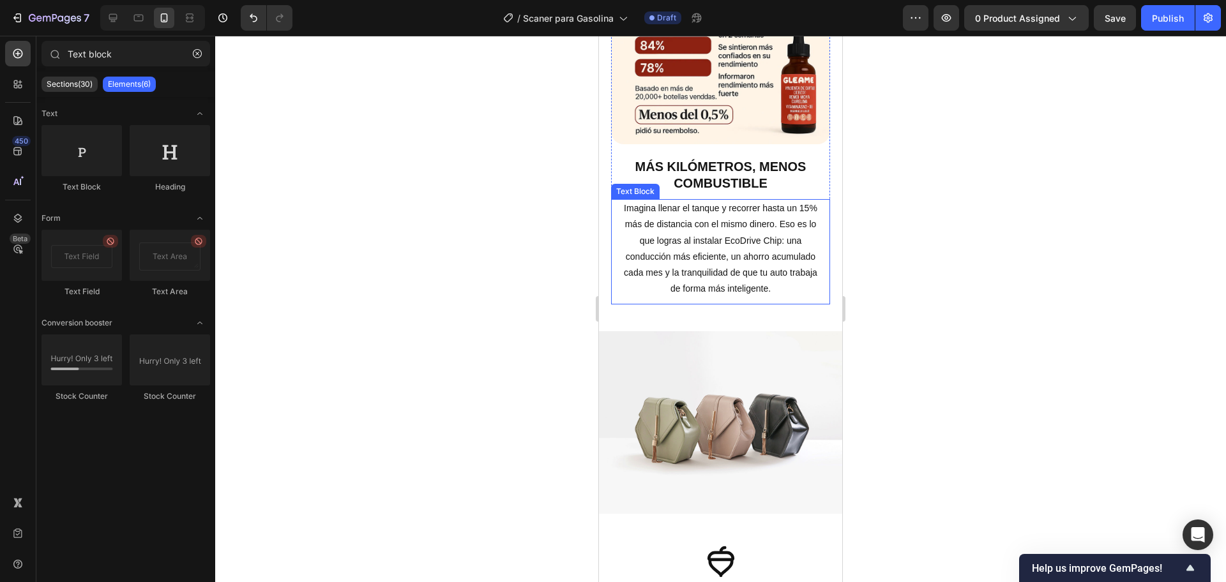
click at [699, 271] on p "Imagina llenar el tanque y recorrer hasta un 15% más de distancia con el mismo …" at bounding box center [720, 248] width 195 height 96
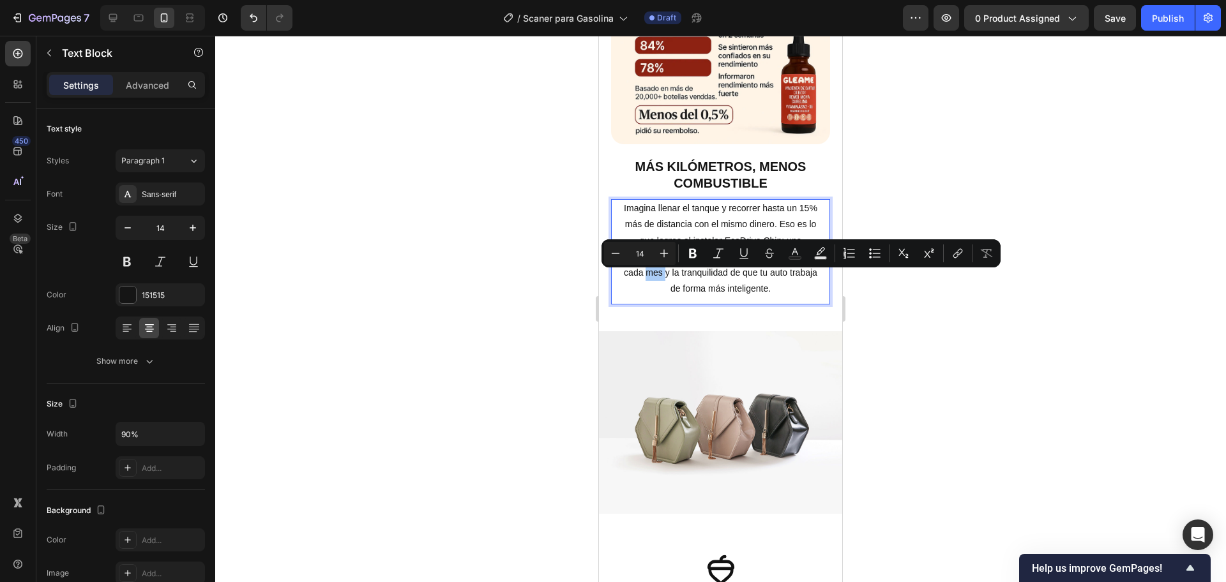
click at [875, 349] on div at bounding box center [720, 309] width 1011 height 547
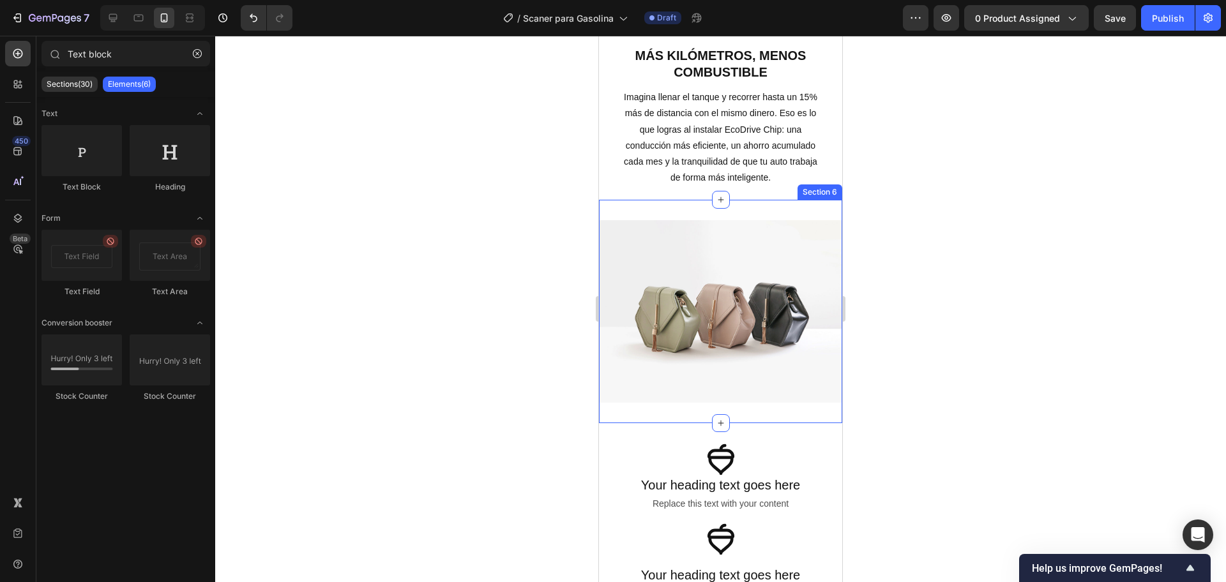
scroll to position [1277, 0]
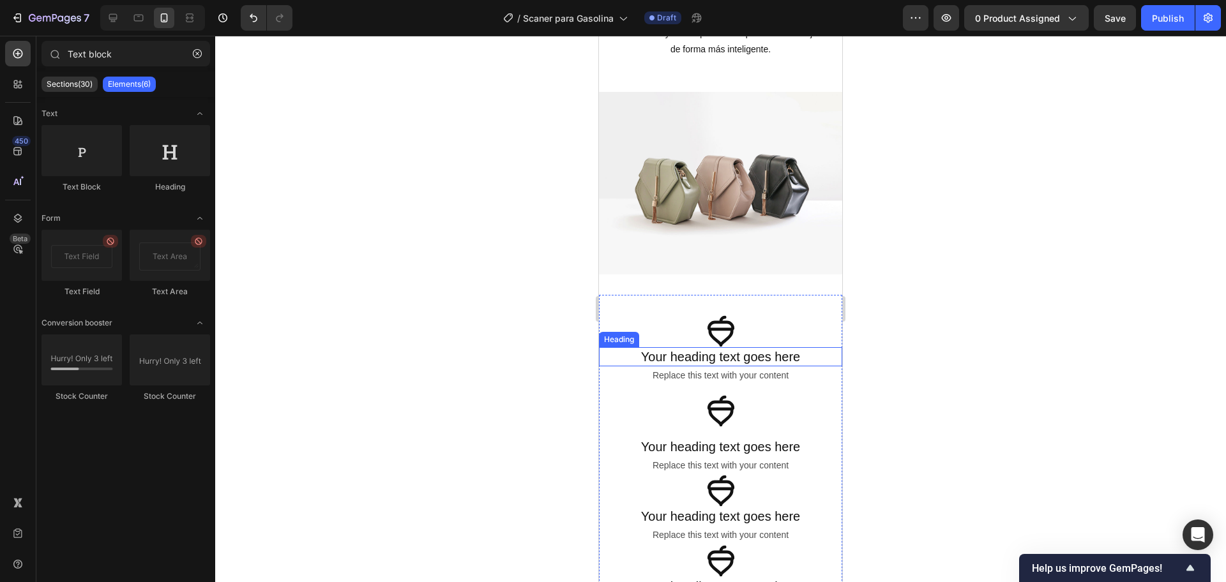
click at [722, 347] on h2 "Your heading text goes here" at bounding box center [720, 356] width 243 height 19
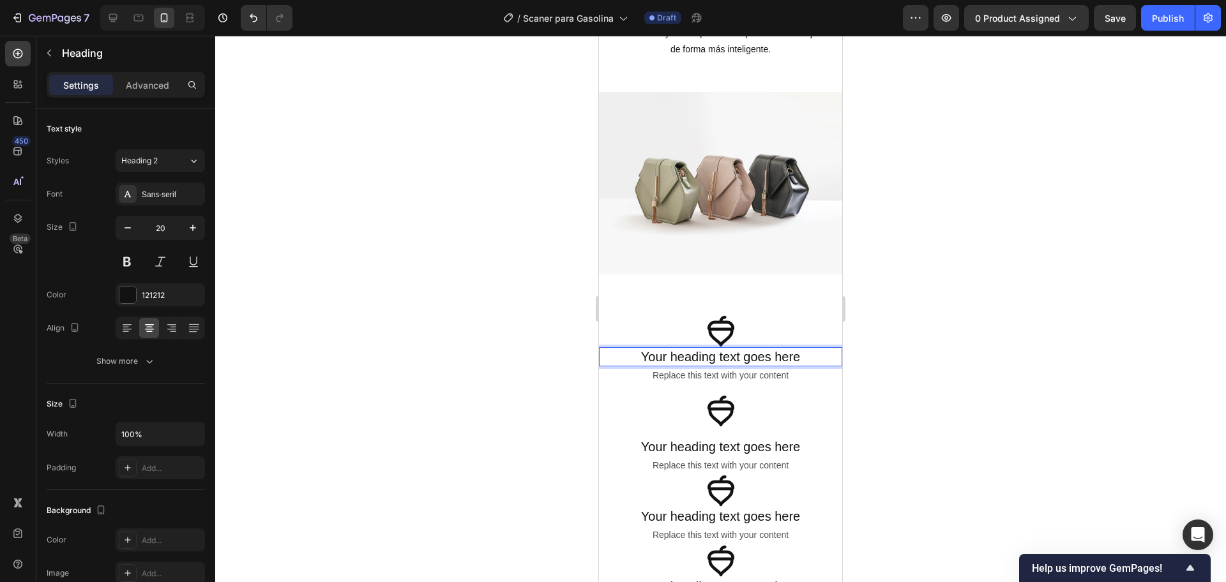
click at [722, 349] on p "Your heading text goes here" at bounding box center [720, 357] width 241 height 17
click at [723, 331] on icon at bounding box center [720, 331] width 27 height 31
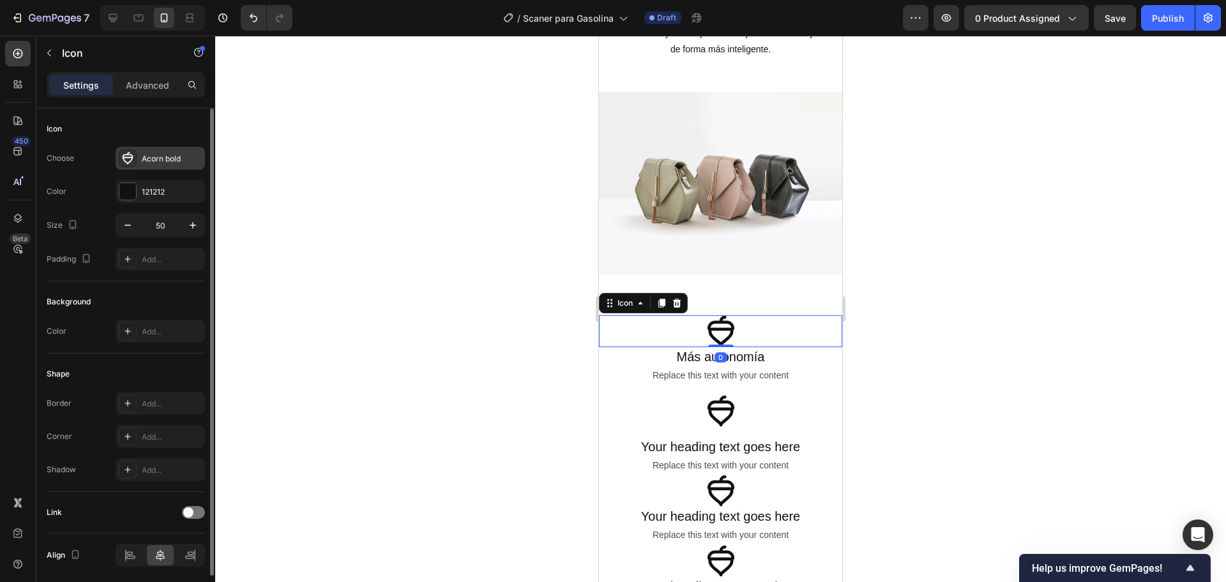
click at [127, 160] on icon at bounding box center [127, 158] width 13 height 13
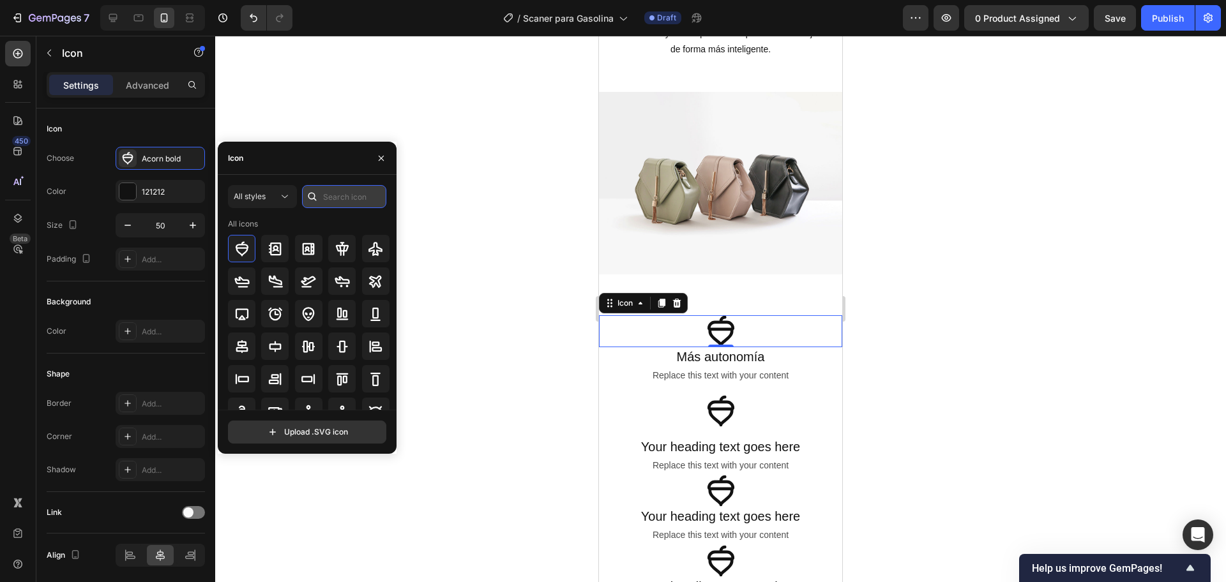
click at [342, 195] on input "text" at bounding box center [344, 196] width 84 height 23
type input "Car"
click at [341, 282] on icon at bounding box center [342, 281] width 15 height 15
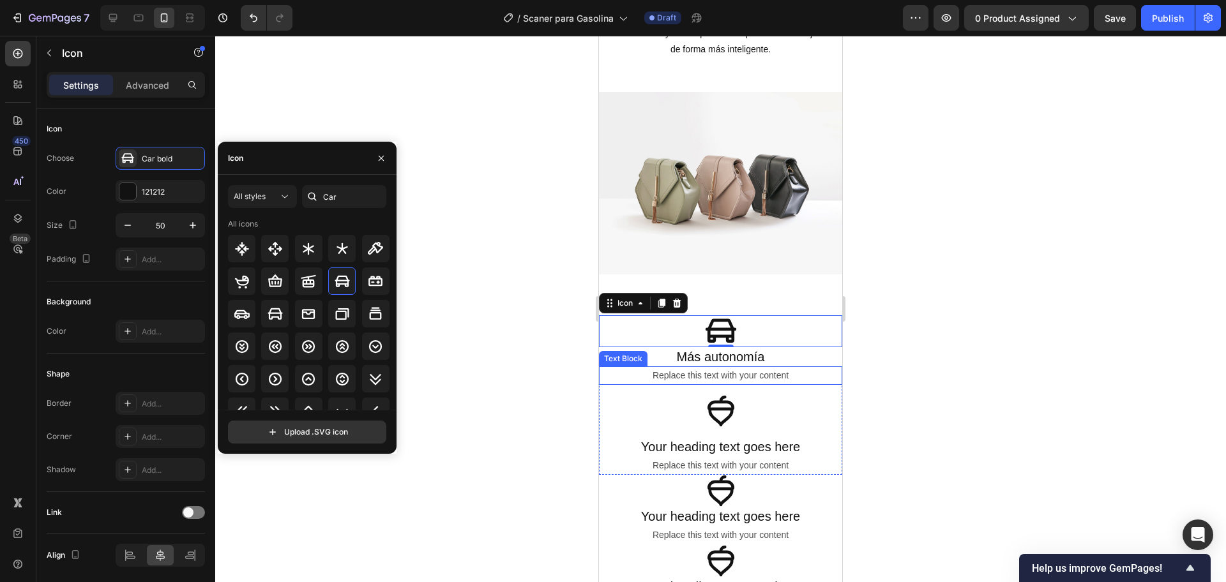
click at [741, 372] on div "Replace this text with your content" at bounding box center [720, 376] width 219 height 19
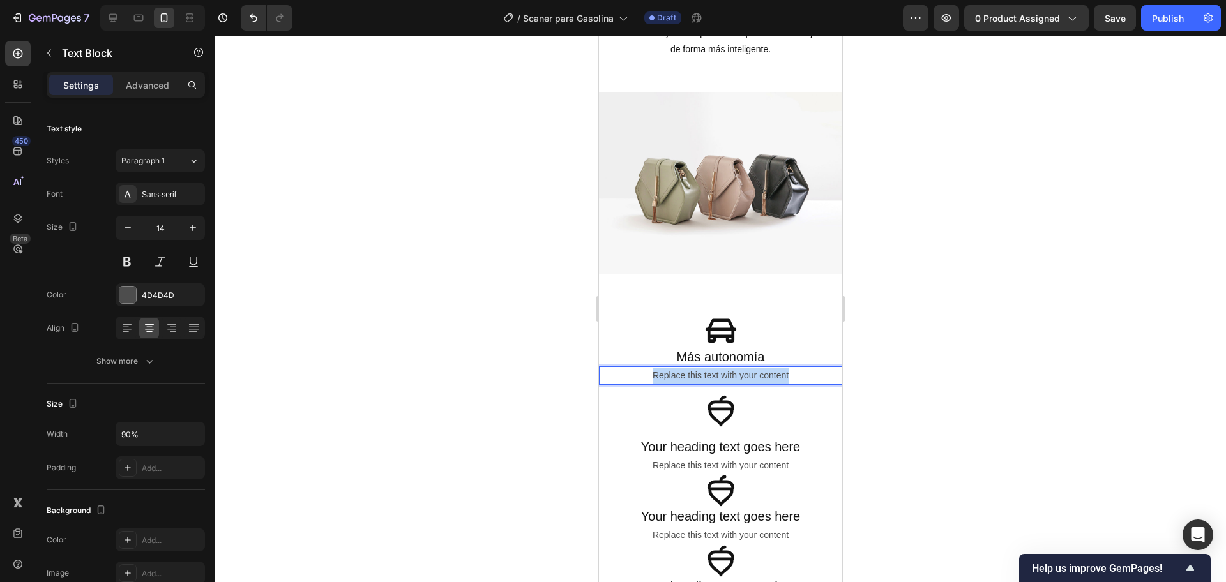
click at [741, 372] on p "Replace this text with your content" at bounding box center [720, 376] width 216 height 16
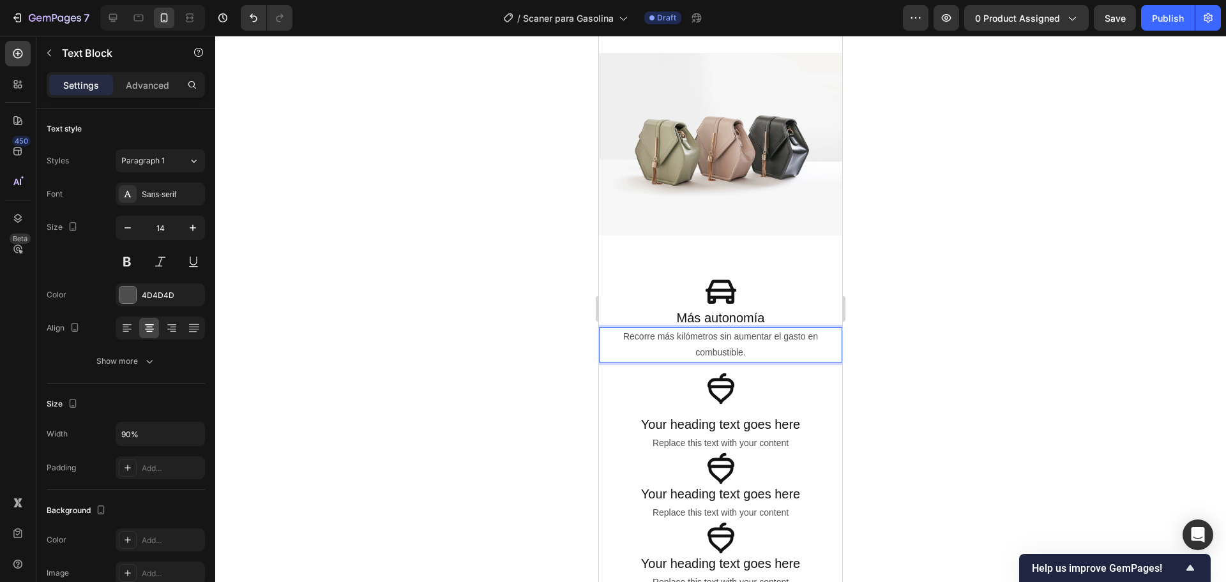
scroll to position [1437, 0]
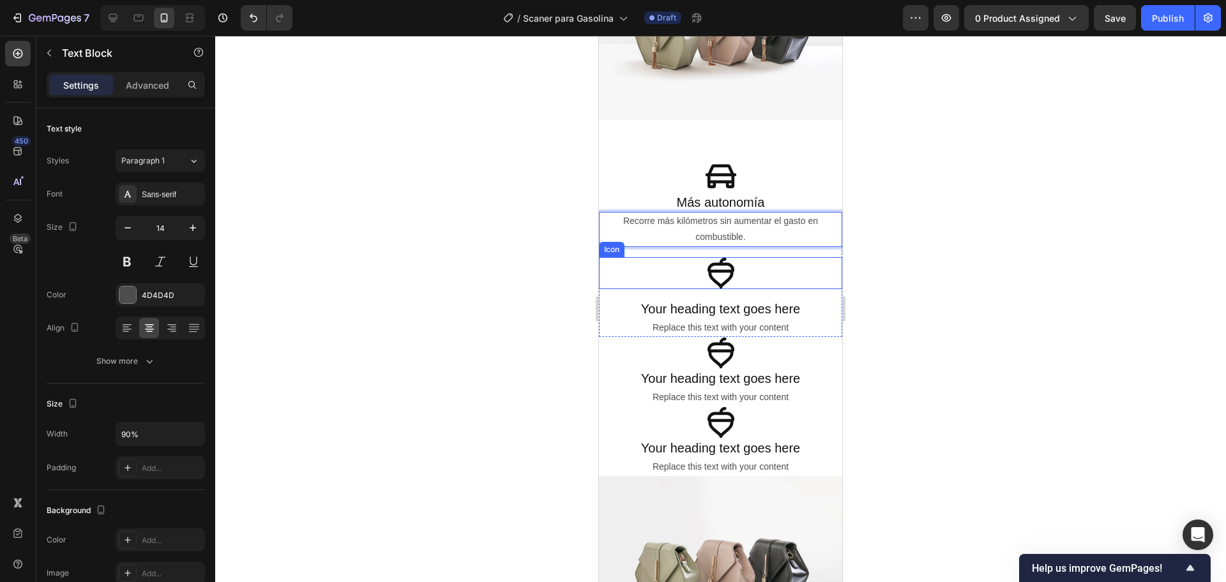
click at [717, 271] on icon at bounding box center [721, 273] width 32 height 32
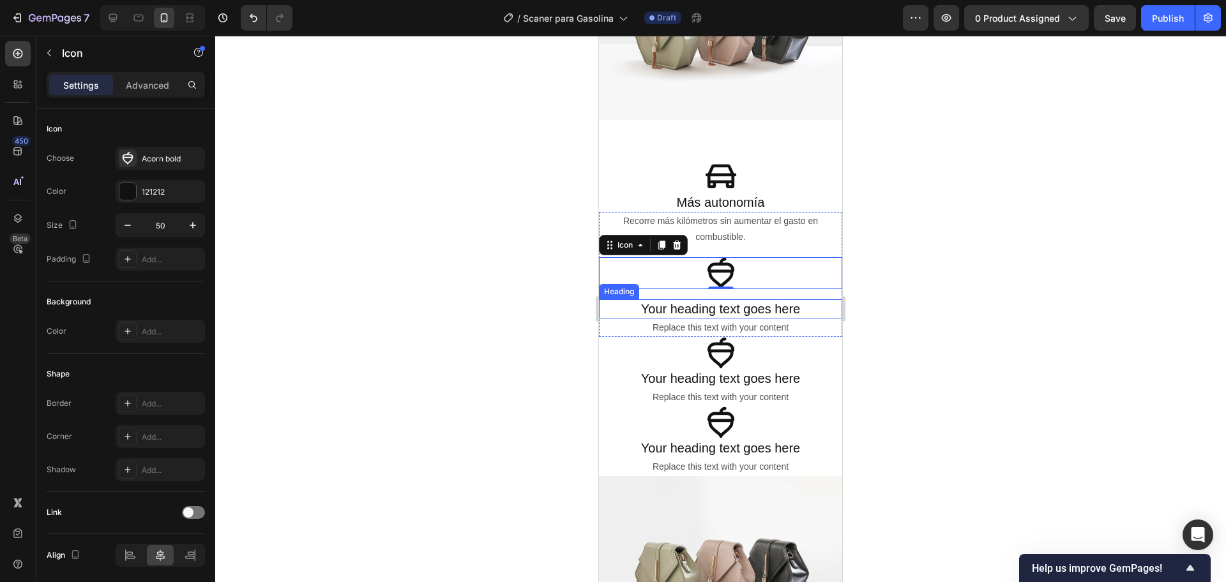
click at [705, 303] on h2 "Your heading text goes here" at bounding box center [720, 308] width 243 height 19
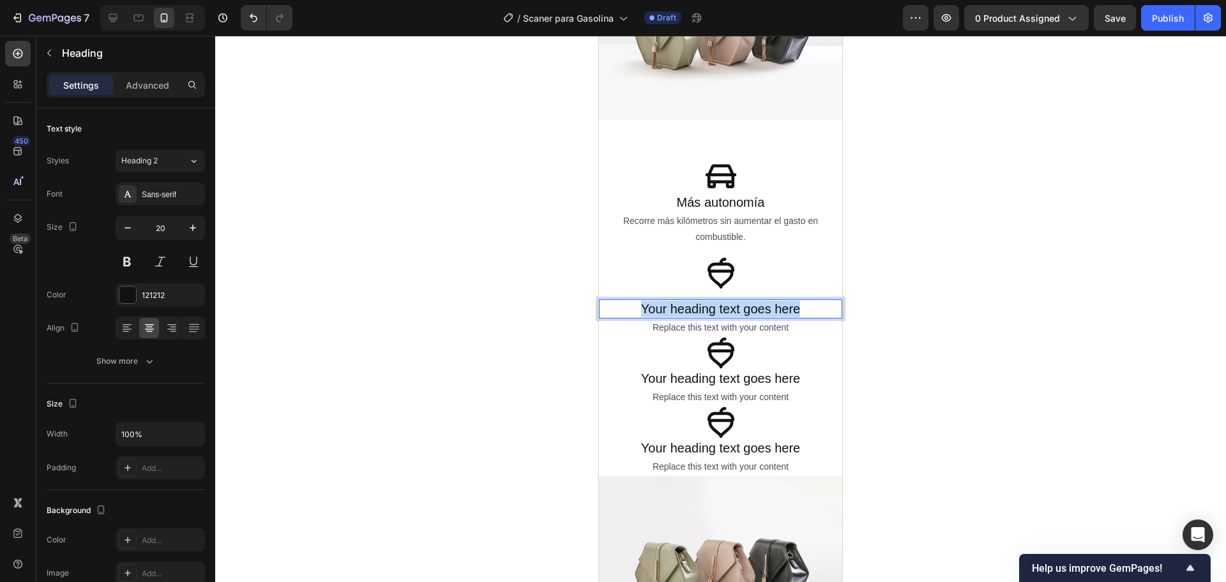
click at [705, 303] on p "Your heading text goes here" at bounding box center [720, 309] width 241 height 17
click at [721, 304] on strong "Instalación fácil" at bounding box center [720, 309] width 96 height 14
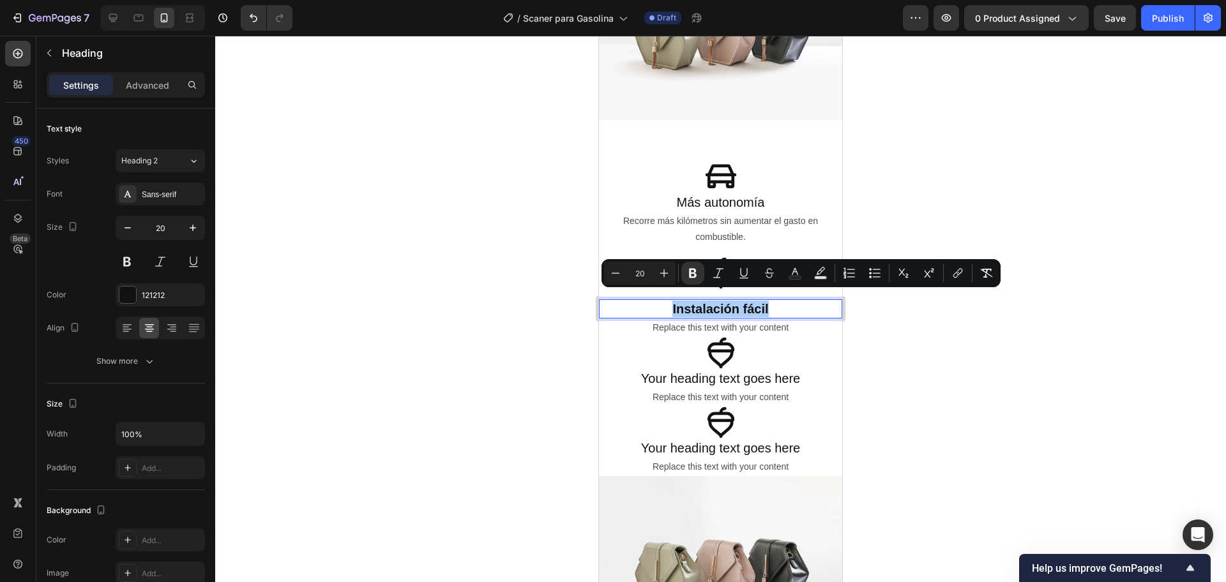
click at [677, 266] on div "Minus 20 Plus Bold Italic Underline Strikethrough Text Color Text Background Co…" at bounding box center [801, 273] width 394 height 23
click at [689, 270] on icon "Editor contextual toolbar" at bounding box center [692, 273] width 13 height 13
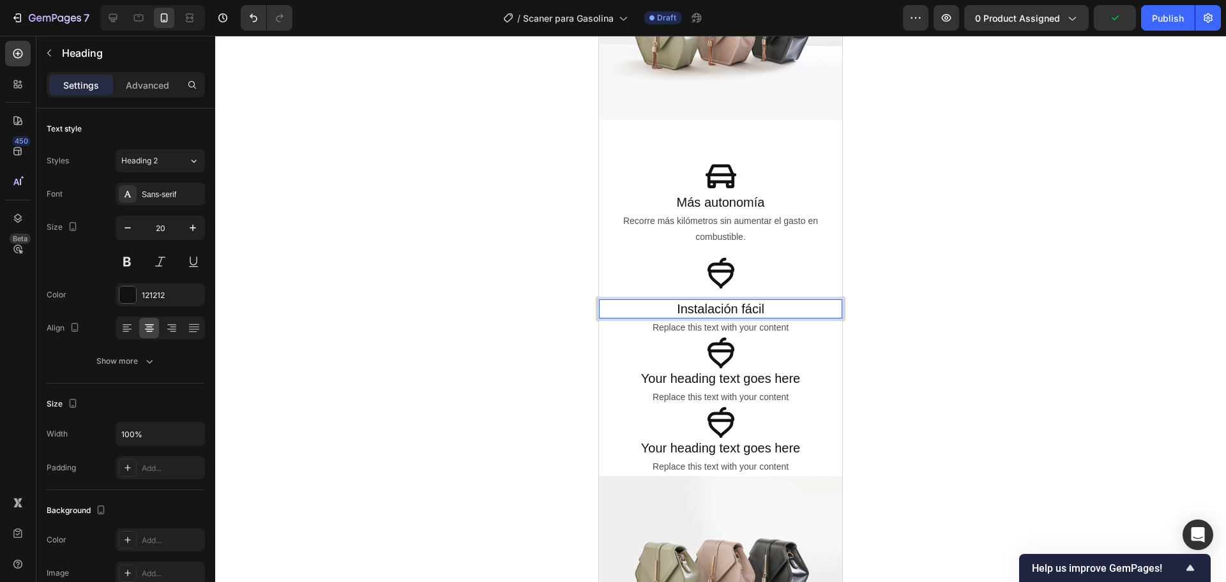
click at [495, 250] on div at bounding box center [720, 309] width 1011 height 547
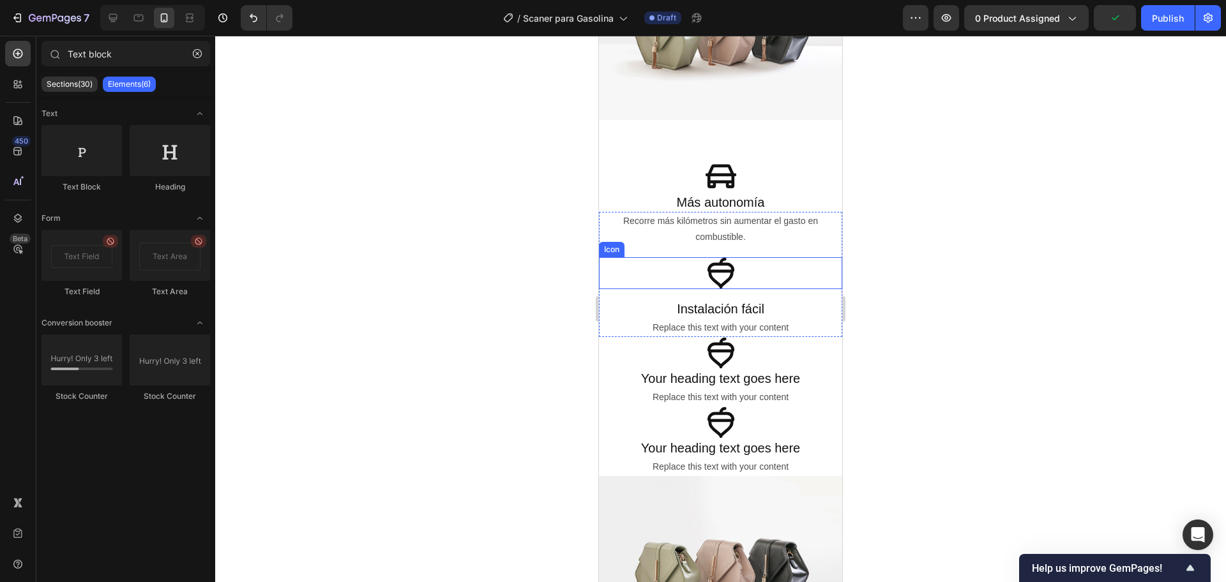
drag, startPoint x: 863, startPoint y: 310, endPoint x: 713, endPoint y: 268, distance: 156.0
click at [713, 268] on icon at bounding box center [721, 273] width 32 height 32
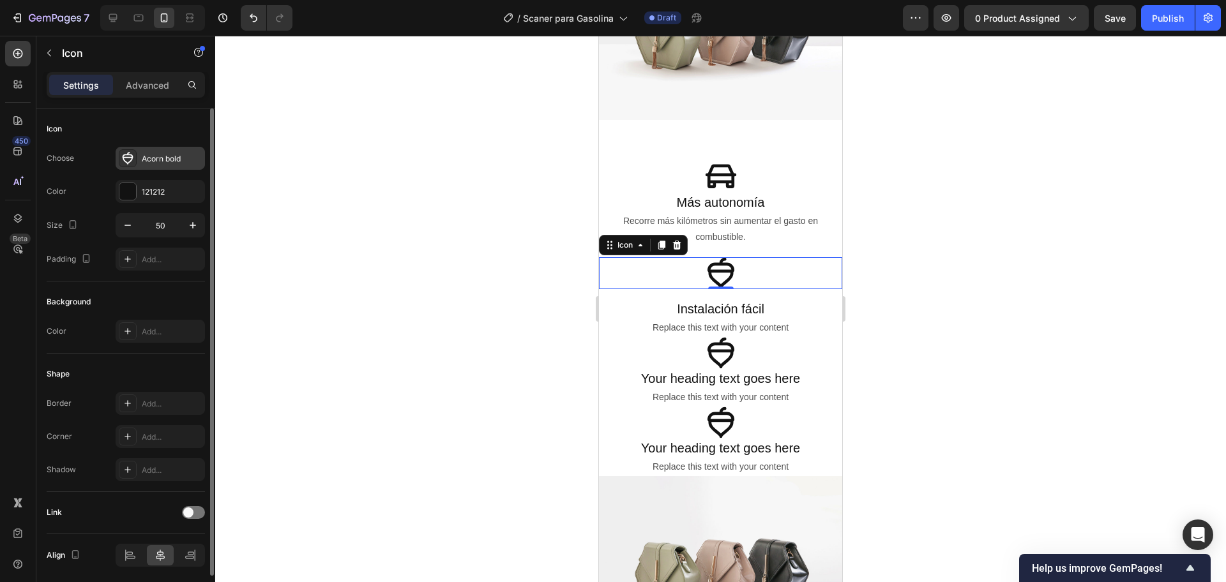
click at [124, 155] on icon at bounding box center [128, 158] width 11 height 12
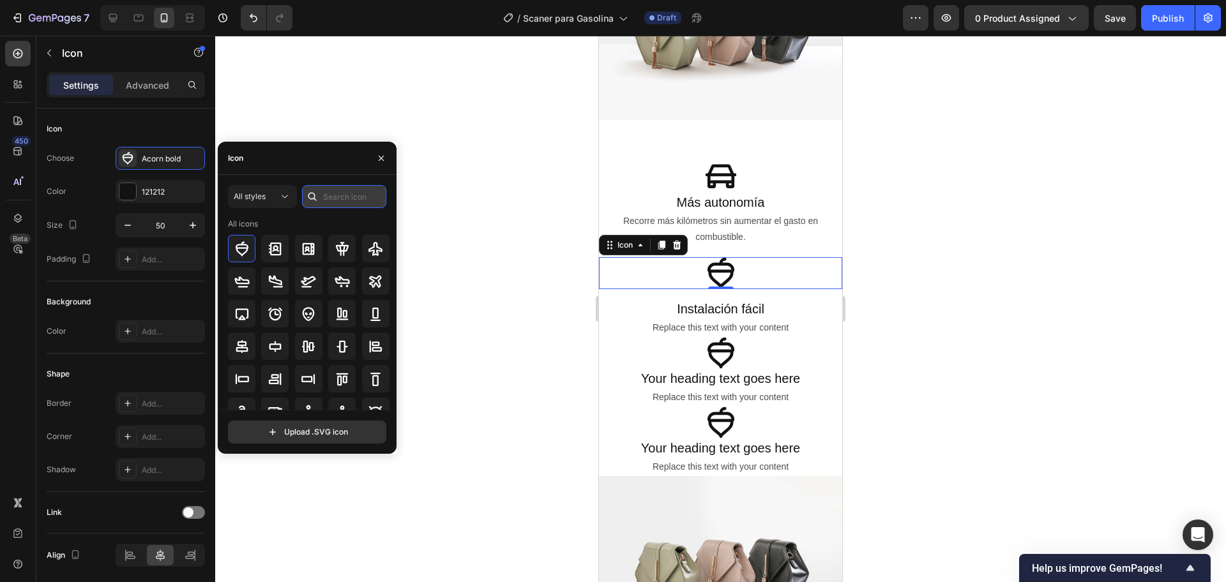
click at [342, 195] on input "text" at bounding box center [344, 196] width 84 height 23
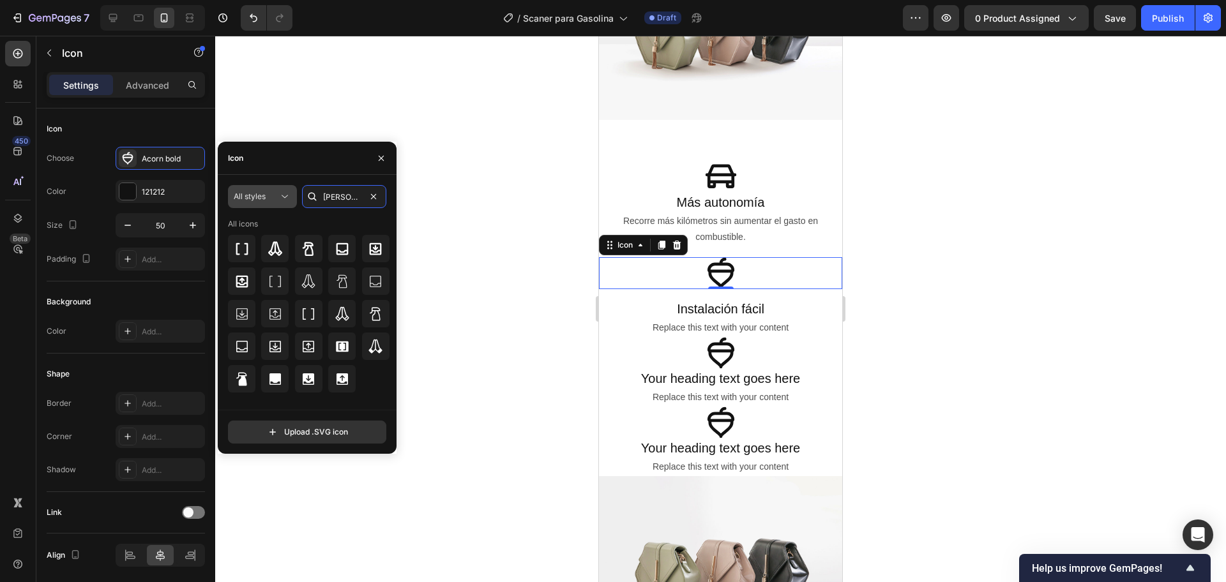
drag, startPoint x: 329, startPoint y: 199, endPoint x: 251, endPoint y: 201, distance: 77.9
click at [251, 201] on div "All styles Ray" at bounding box center [307, 196] width 158 height 23
paste input "Electric"
type input "Electric"
click at [280, 235] on div at bounding box center [274, 248] width 27 height 27
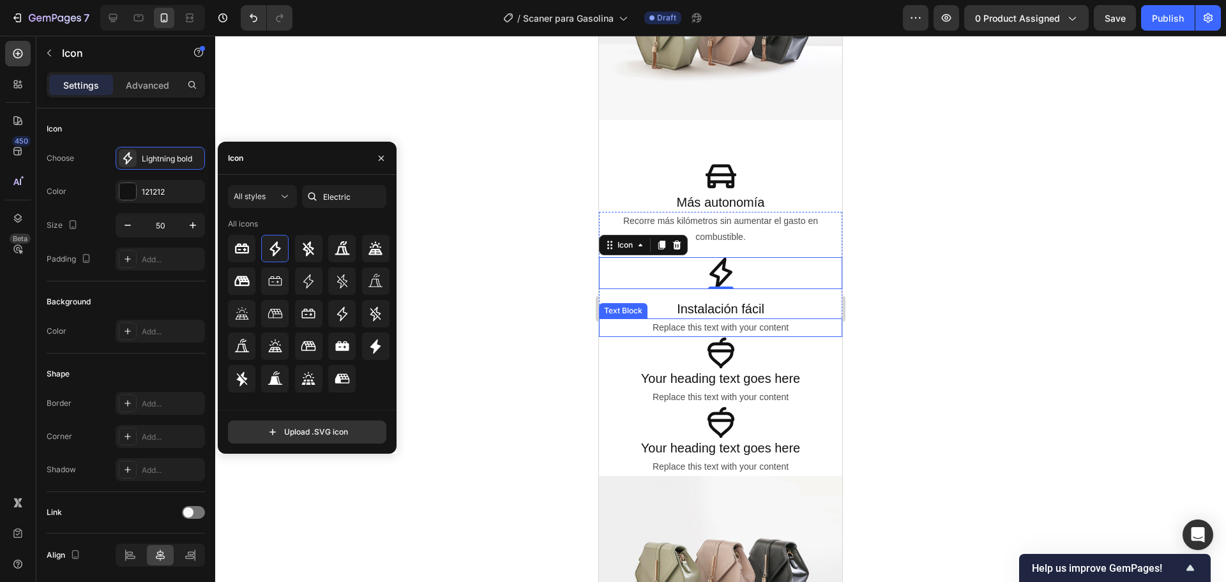
click at [709, 319] on div "Replace this text with your content" at bounding box center [720, 328] width 219 height 19
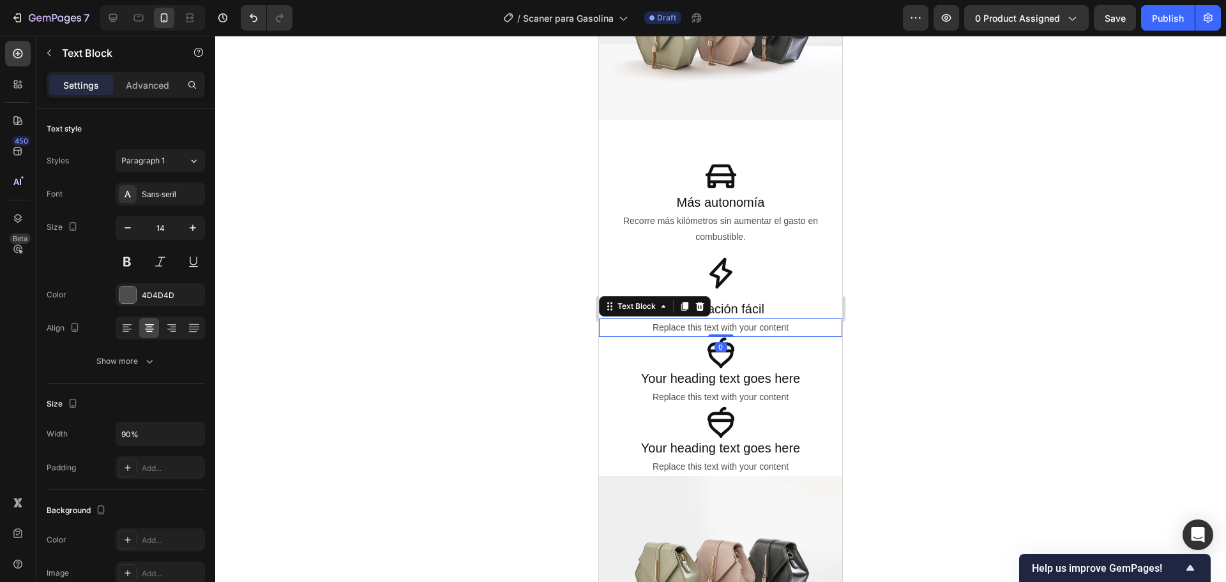
click at [711, 319] on div "Replace this text with your content" at bounding box center [720, 328] width 219 height 19
click at [711, 320] on p "Replace this text with your content" at bounding box center [720, 328] width 216 height 16
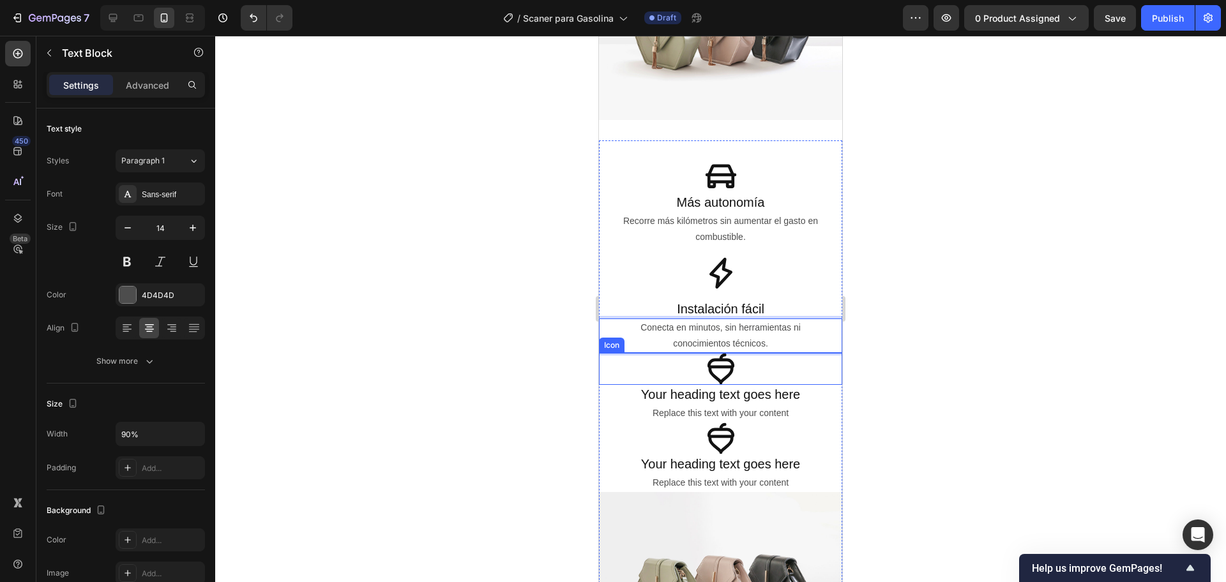
click at [717, 359] on icon at bounding box center [720, 369] width 27 height 31
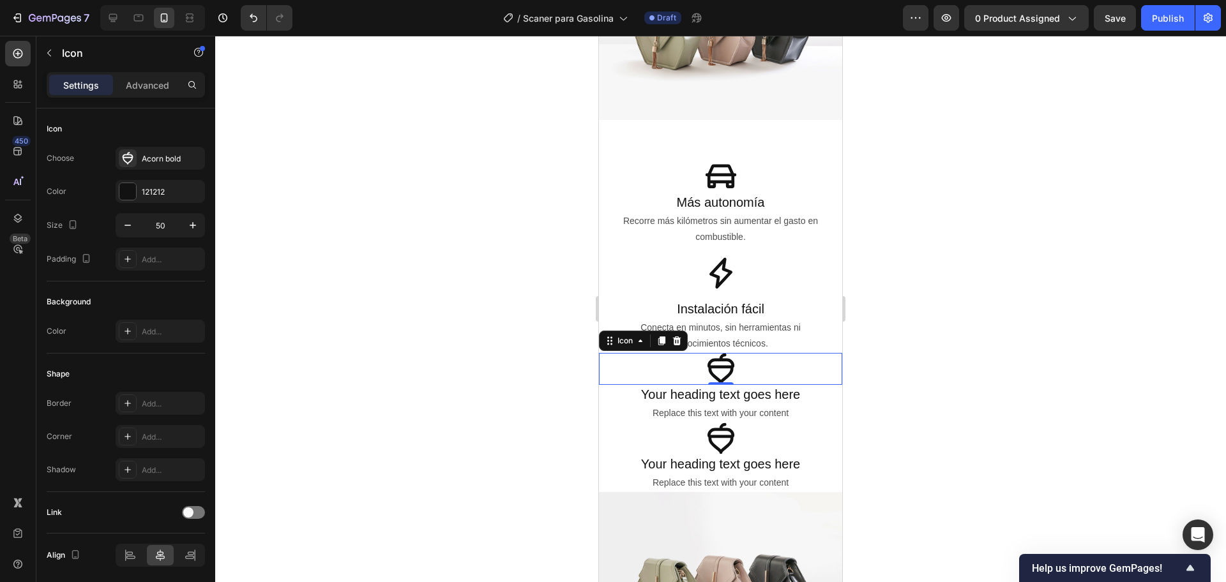
click at [713, 380] on div "Icon Más autonomía Heading Recorre más kilómetros sin aumentar el gasto en comb…" at bounding box center [720, 418] width 243 height 514
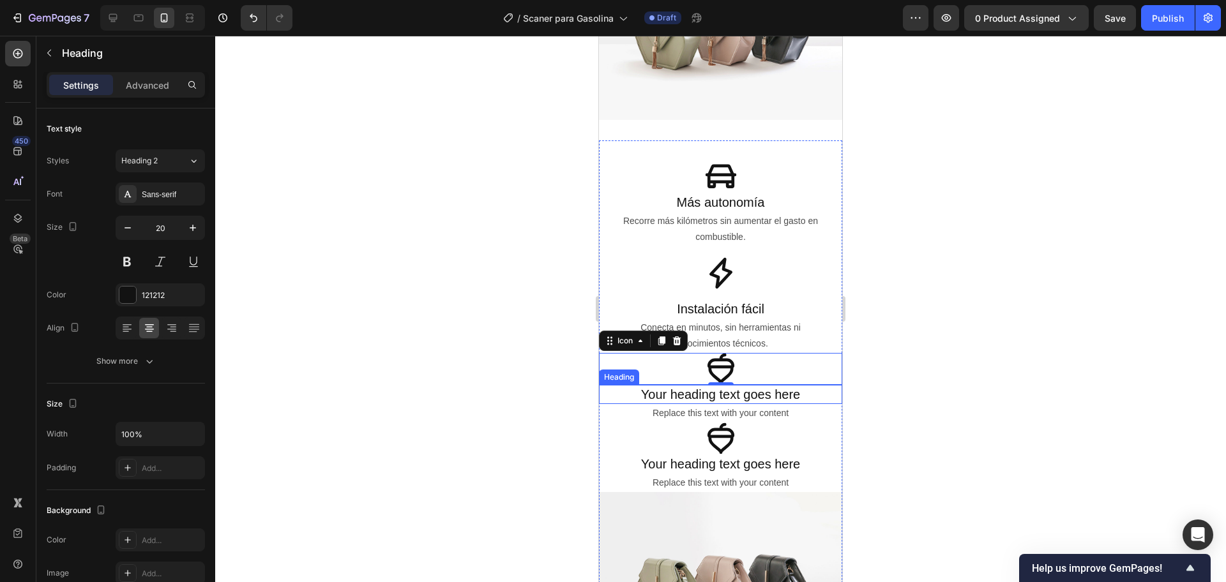
click at [713, 385] on h2 "Your heading text goes here" at bounding box center [720, 394] width 243 height 19
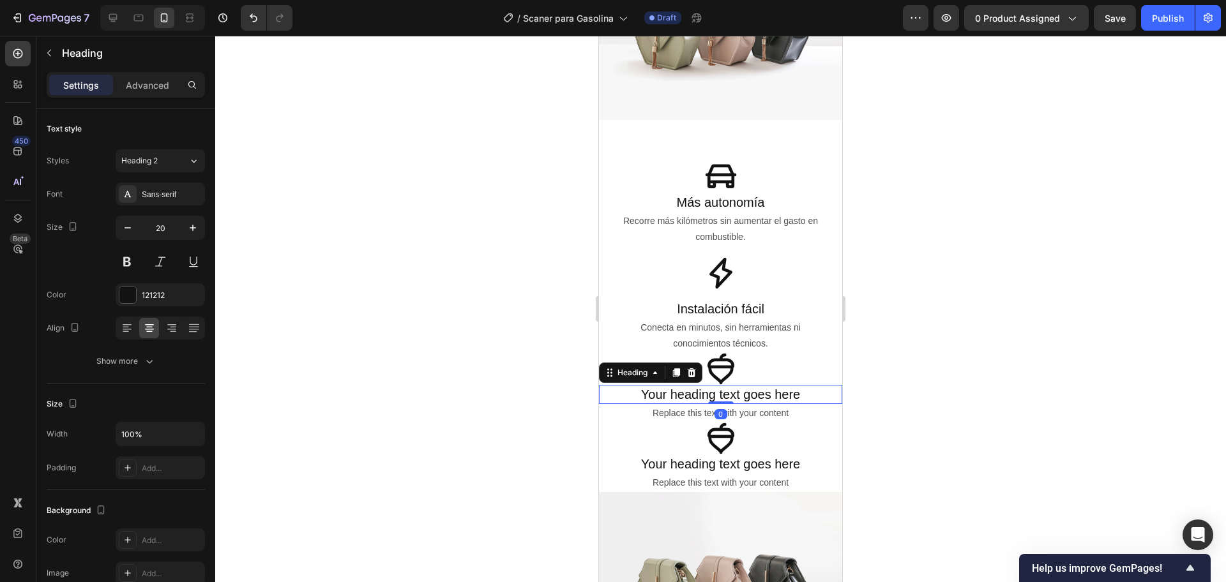
click at [713, 385] on h2 "Your heading text goes here" at bounding box center [720, 394] width 243 height 19
click at [713, 386] on p "Your heading text goes here" at bounding box center [720, 394] width 241 height 17
click at [706, 389] on strong "Menos emisiones" at bounding box center [720, 395] width 107 height 14
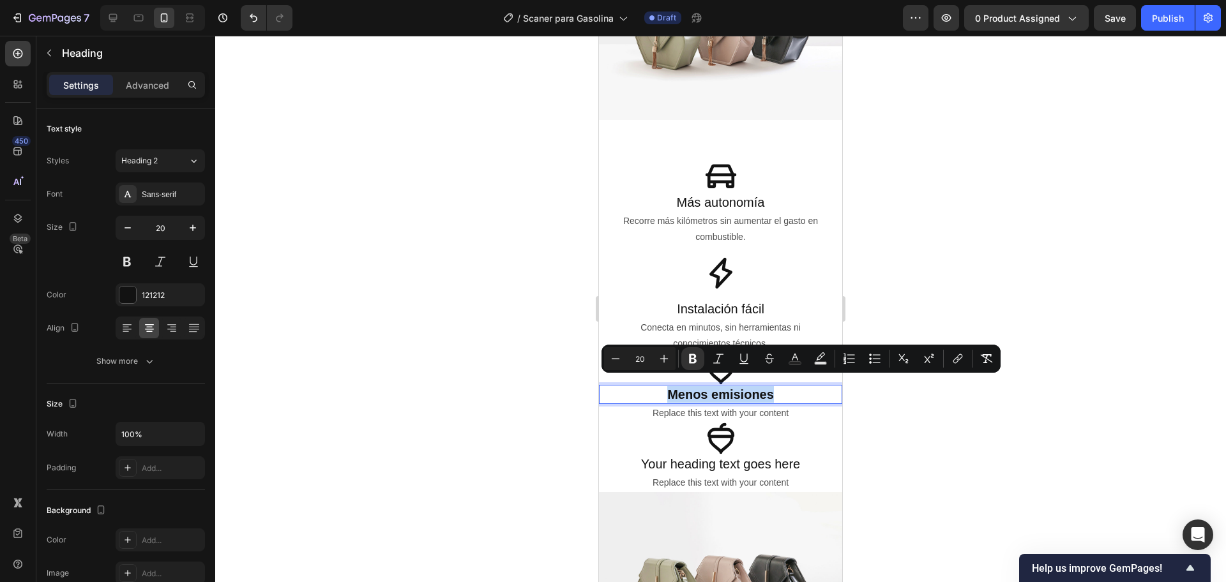
click at [706, 389] on strong "Menos emisiones" at bounding box center [720, 395] width 107 height 14
click at [686, 347] on button "Bold" at bounding box center [692, 358] width 23 height 23
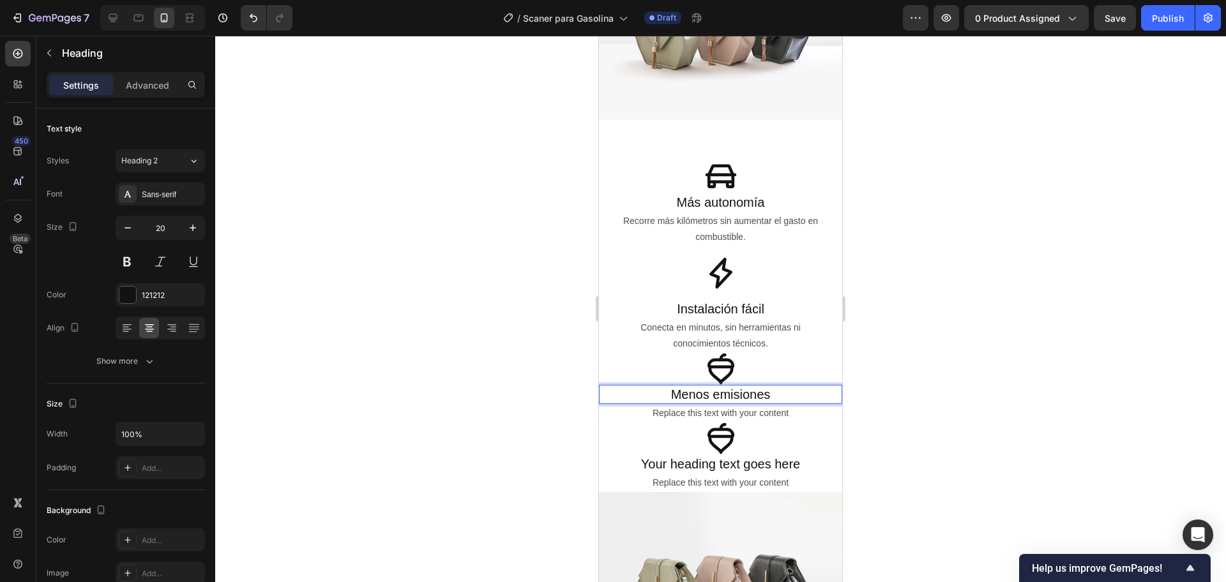
click at [494, 311] on div at bounding box center [720, 309] width 1011 height 547
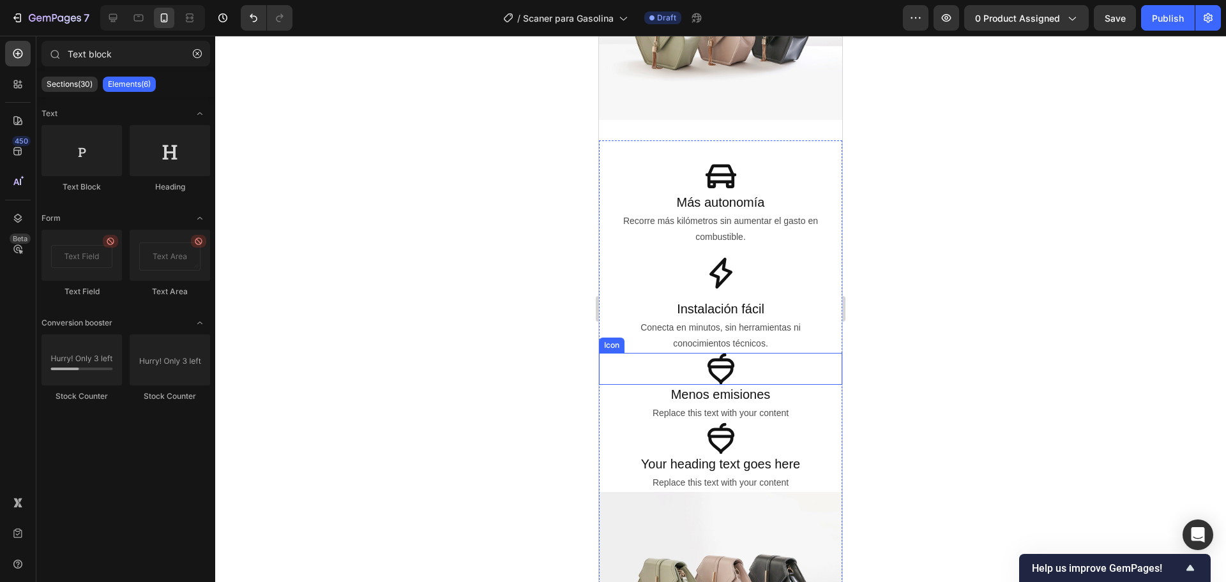
click at [707, 356] on icon at bounding box center [720, 369] width 27 height 31
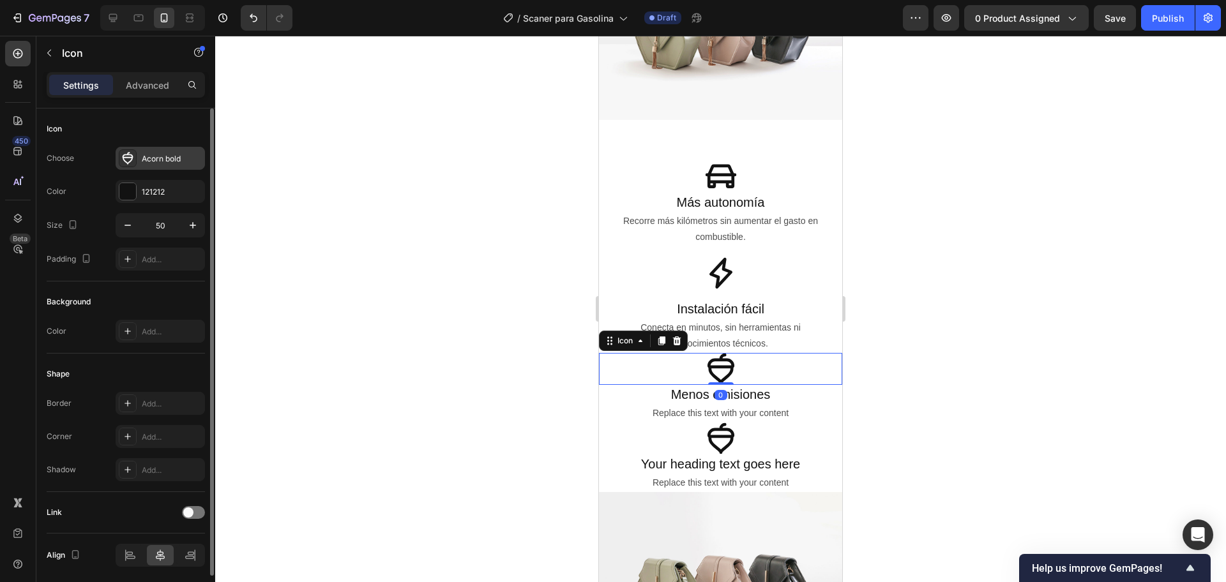
click at [156, 159] on div "Acorn bold" at bounding box center [172, 158] width 60 height 11
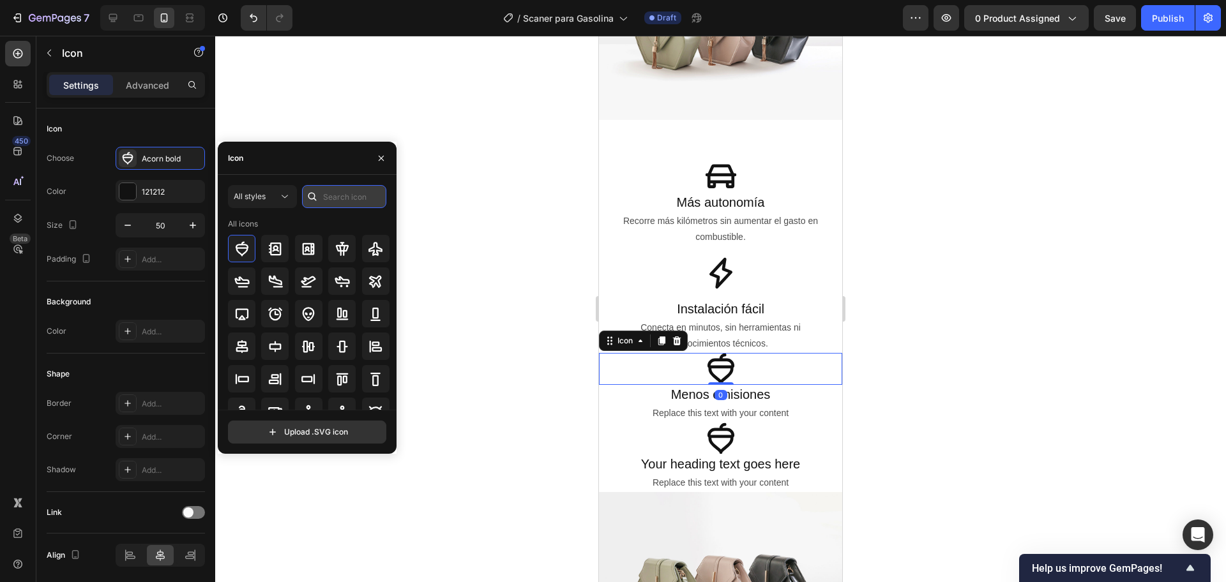
click at [333, 193] on input "text" at bounding box center [344, 196] width 84 height 23
click at [345, 202] on input "Word" at bounding box center [344, 196] width 84 height 23
paste input "ld"
type input "World"
click at [280, 257] on div at bounding box center [274, 248] width 27 height 27
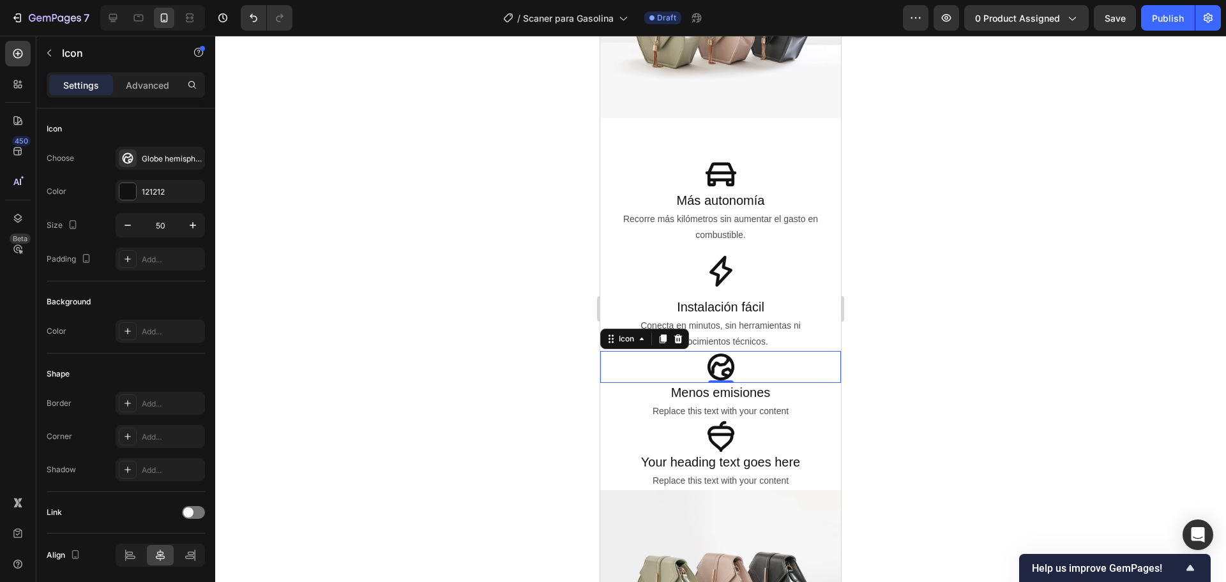
click at [714, 351] on icon at bounding box center [721, 367] width 32 height 32
click at [154, 159] on div "Globe hemisphere east bold" at bounding box center [172, 158] width 60 height 11
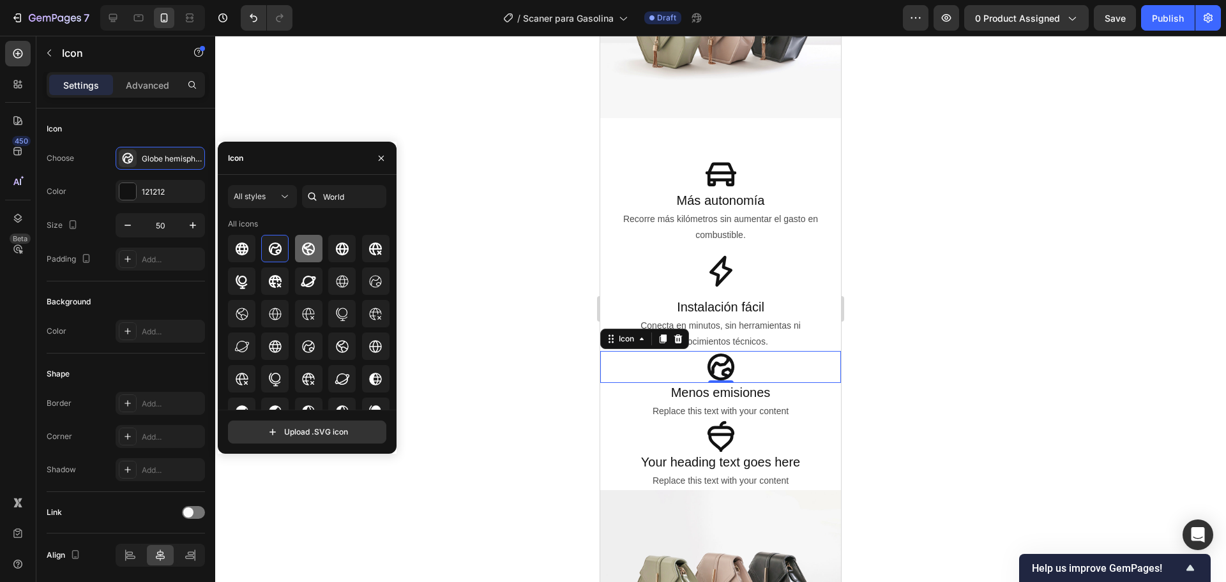
click at [317, 246] on div at bounding box center [308, 248] width 27 height 27
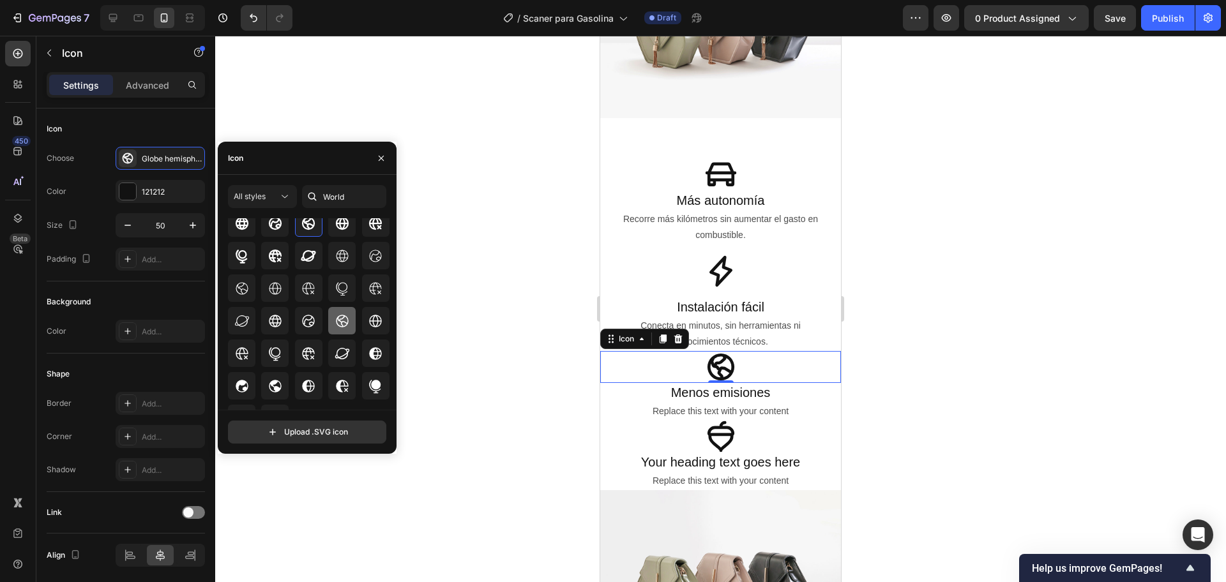
scroll to position [48, 0]
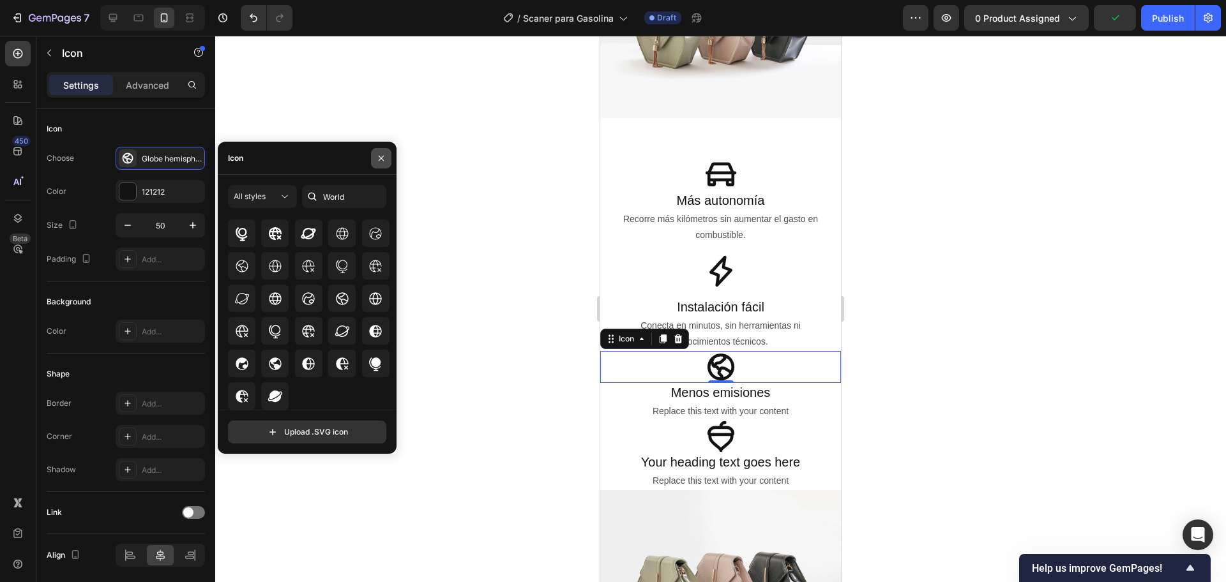
click at [383, 163] on button "button" at bounding box center [381, 158] width 20 height 20
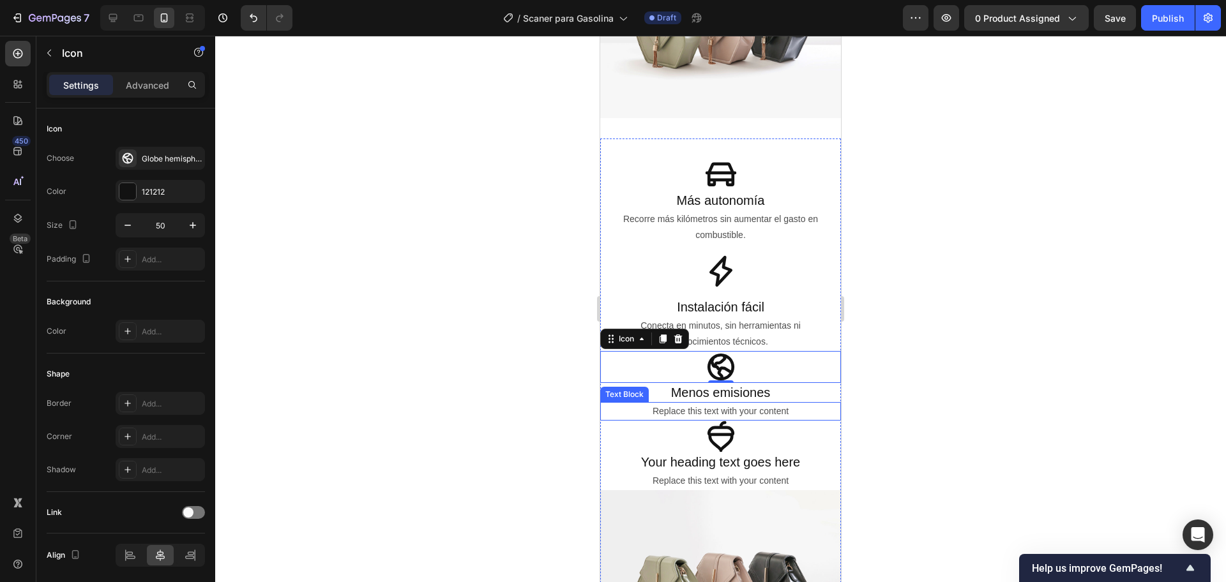
click at [714, 405] on div "Replace this text with your content" at bounding box center [720, 411] width 216 height 19
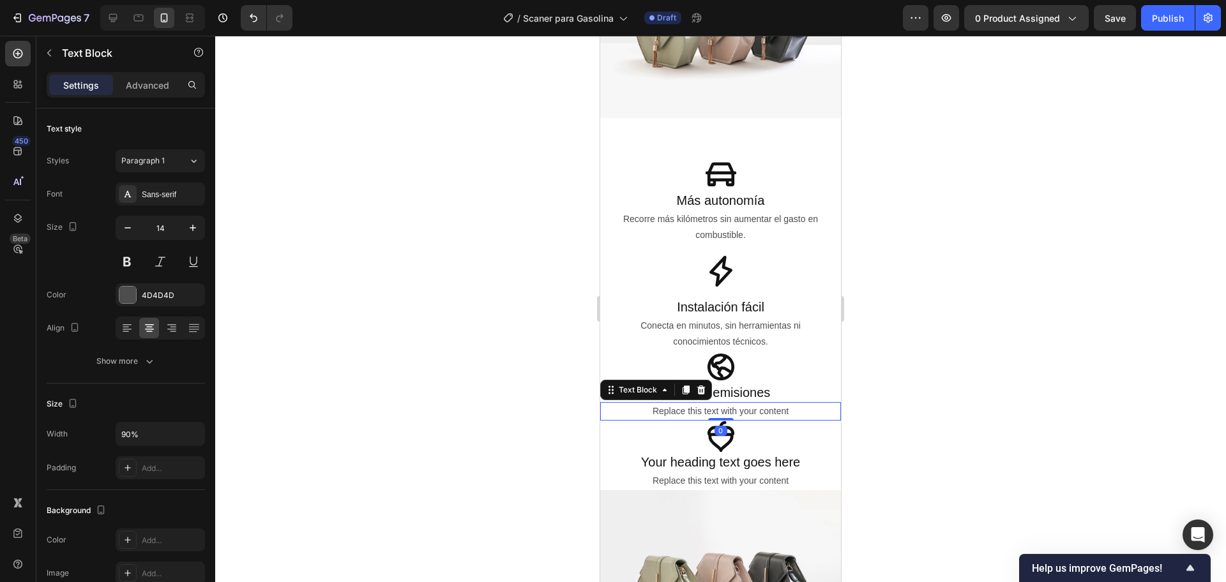
click at [714, 405] on div "Replace this text with your content" at bounding box center [720, 411] width 216 height 19
click at [714, 405] on p "Replace this text with your content" at bounding box center [721, 412] width 214 height 16
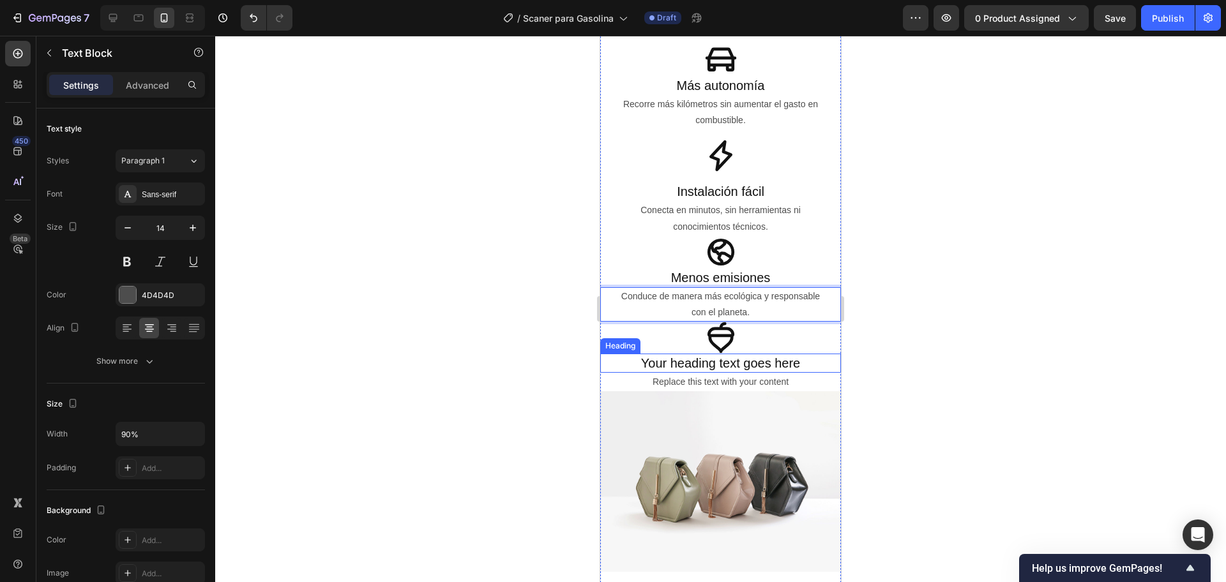
scroll to position [1676, 0]
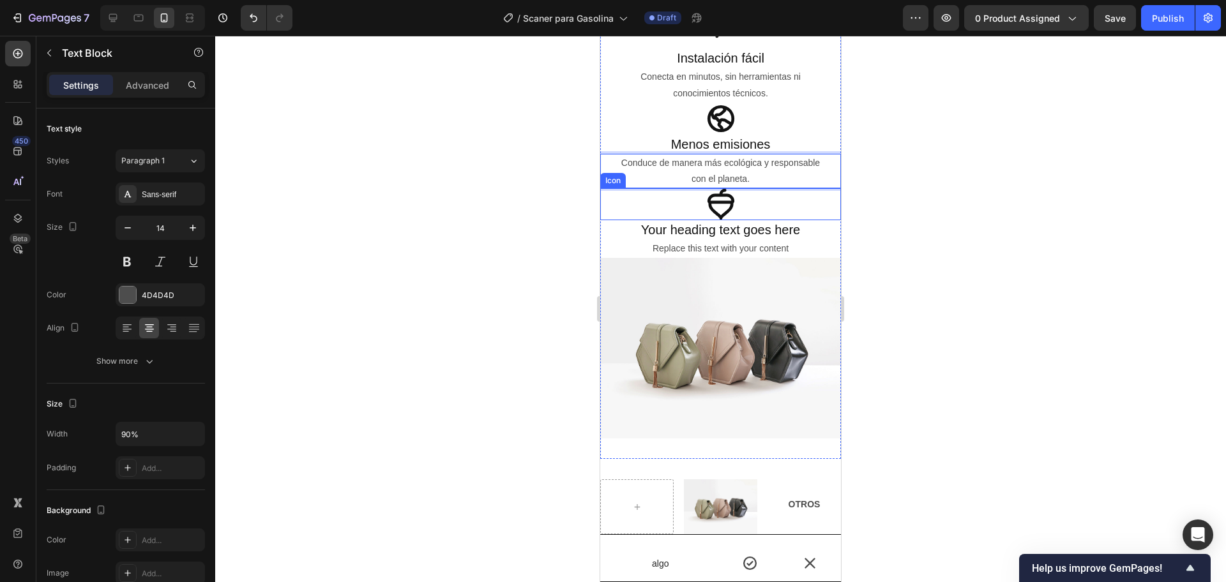
click at [714, 204] on icon at bounding box center [720, 204] width 27 height 31
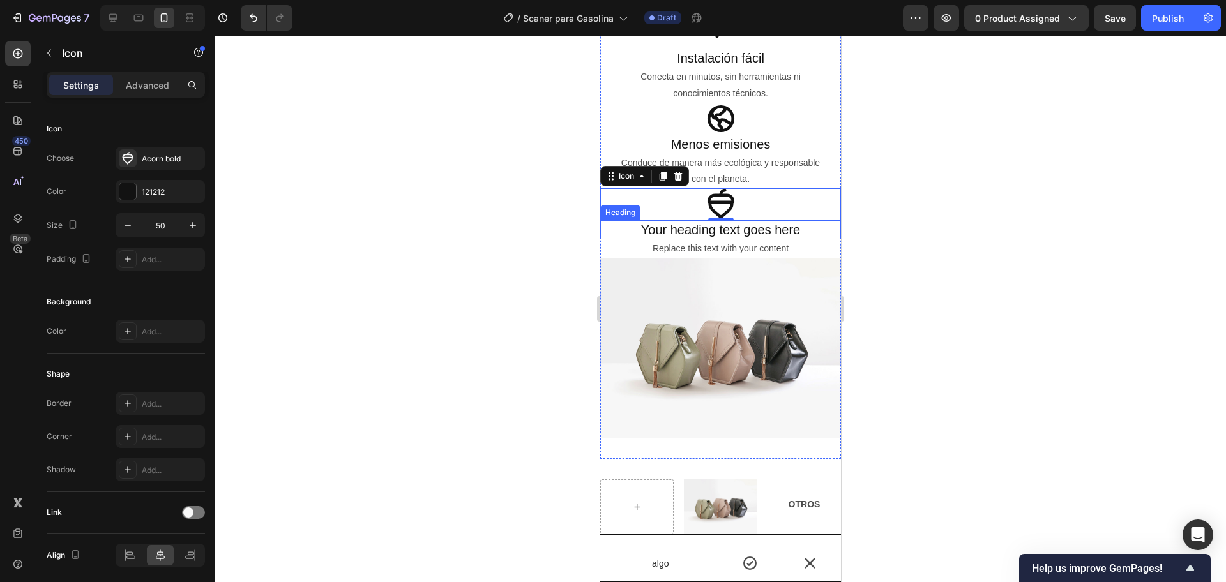
click at [702, 225] on h2 "Your heading text goes here" at bounding box center [720, 229] width 241 height 19
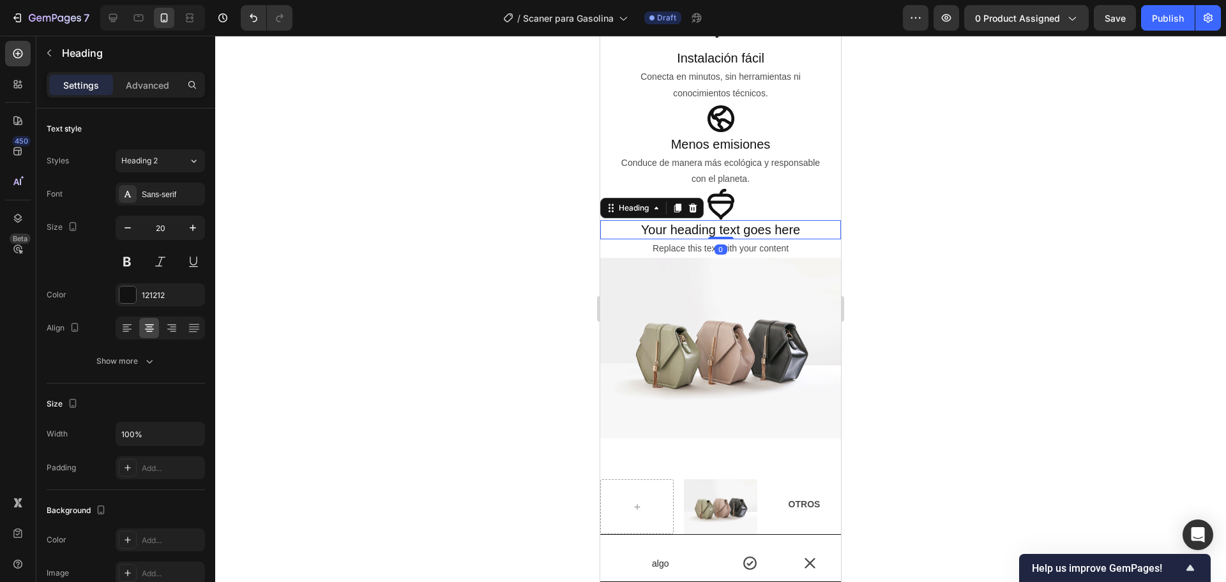
click at [702, 225] on h2 "Your heading text goes here" at bounding box center [720, 229] width 241 height 19
click at [702, 225] on p "Your heading text goes here" at bounding box center [720, 230] width 238 height 17
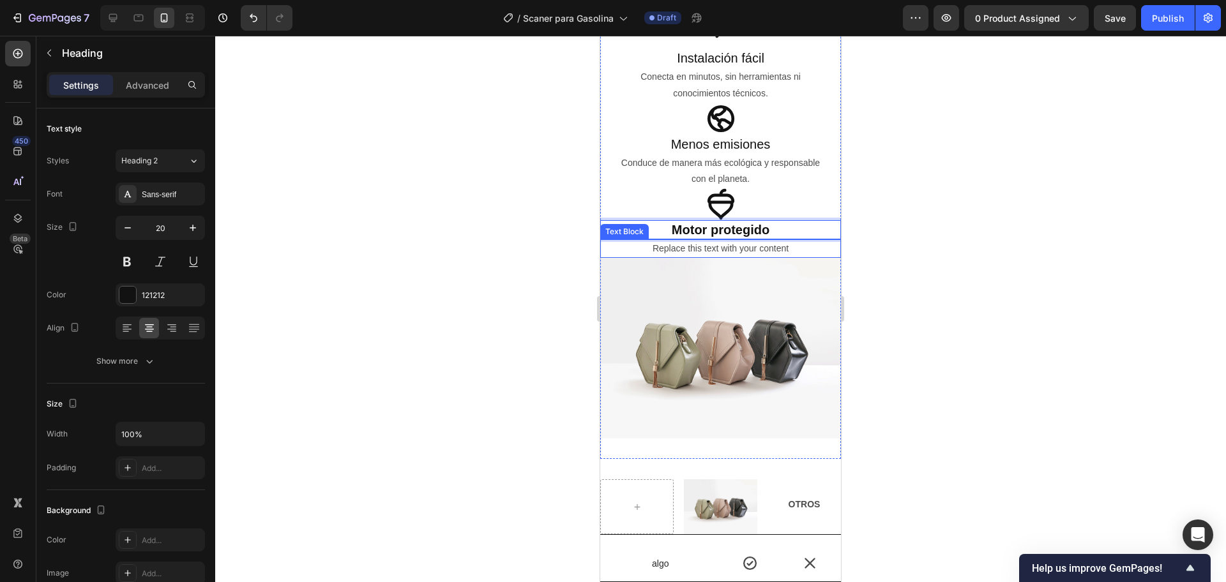
click at [720, 242] on div "Replace this text with your content" at bounding box center [720, 248] width 216 height 19
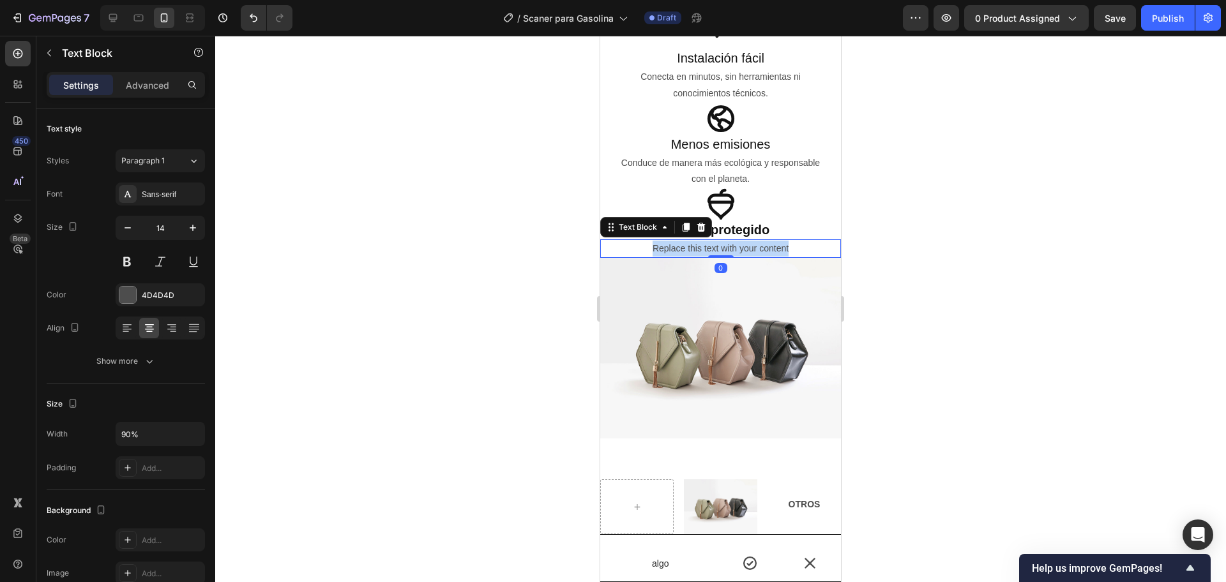
click at [720, 242] on p "Replace this text with your content" at bounding box center [721, 249] width 214 height 16
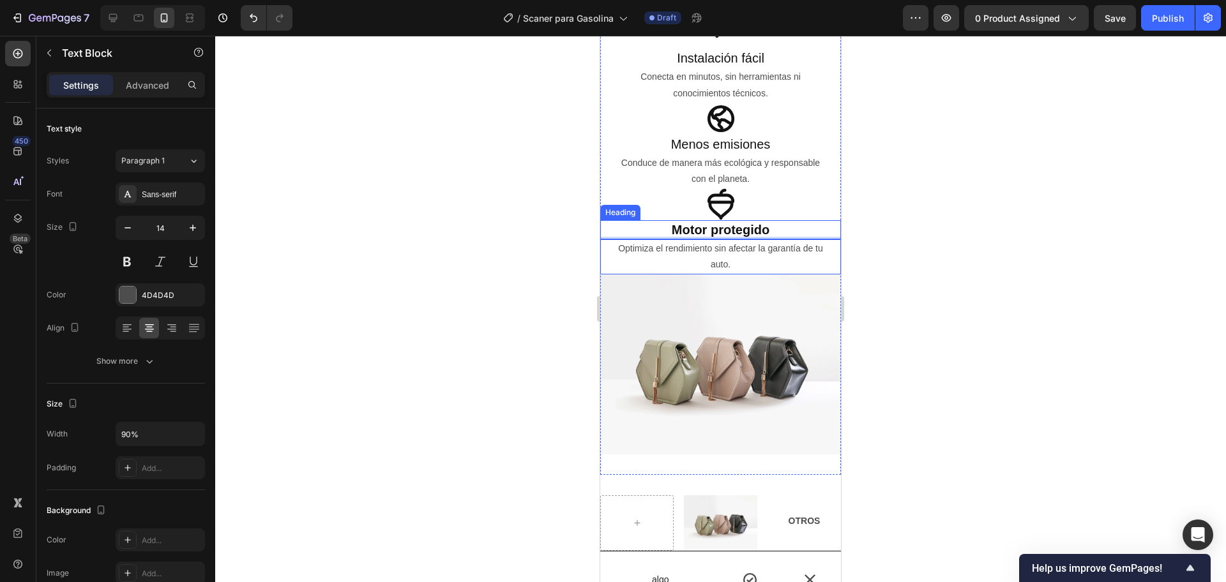
click at [726, 223] on strong "Motor protegido" at bounding box center [721, 230] width 98 height 14
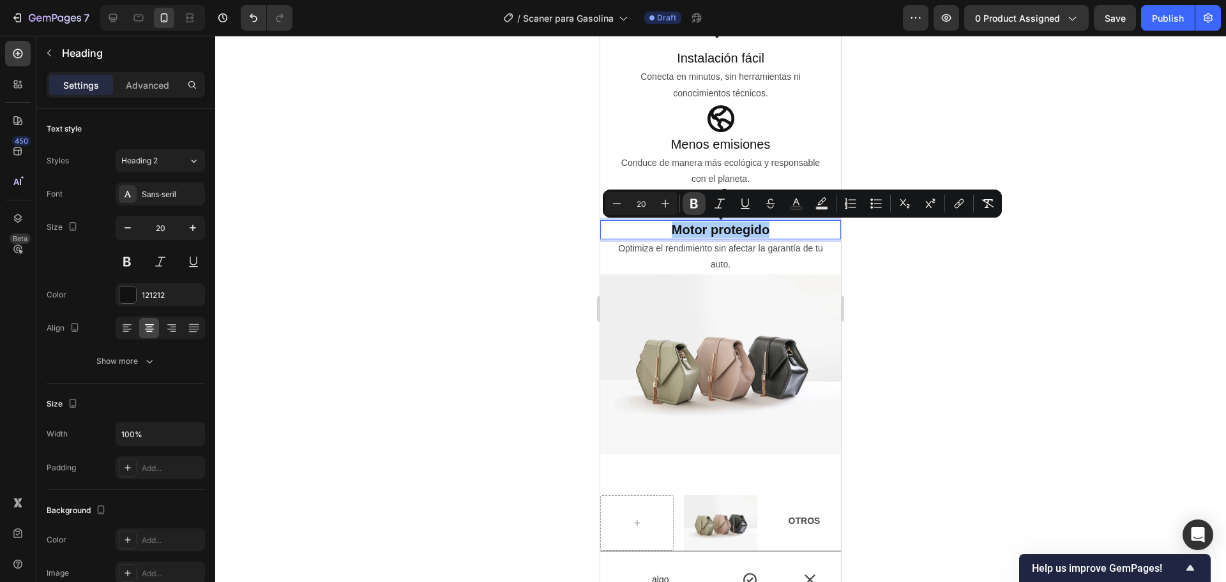
click at [699, 204] on icon "Editor contextual toolbar" at bounding box center [694, 203] width 13 height 13
click at [496, 218] on div at bounding box center [720, 309] width 1011 height 547
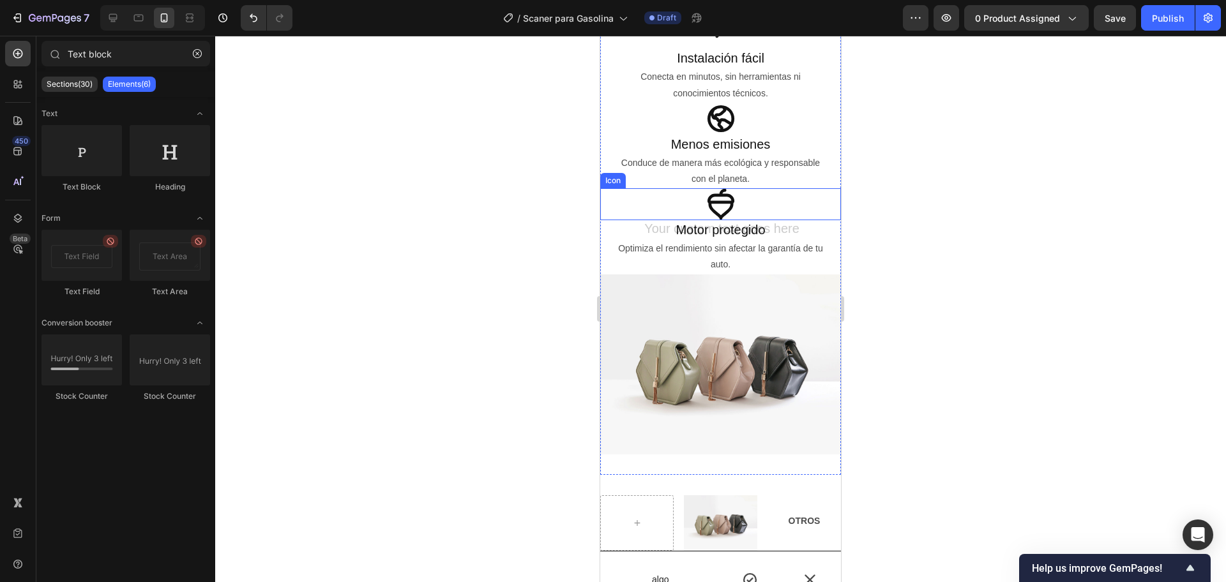
click at [697, 210] on div "Icon" at bounding box center [720, 204] width 241 height 32
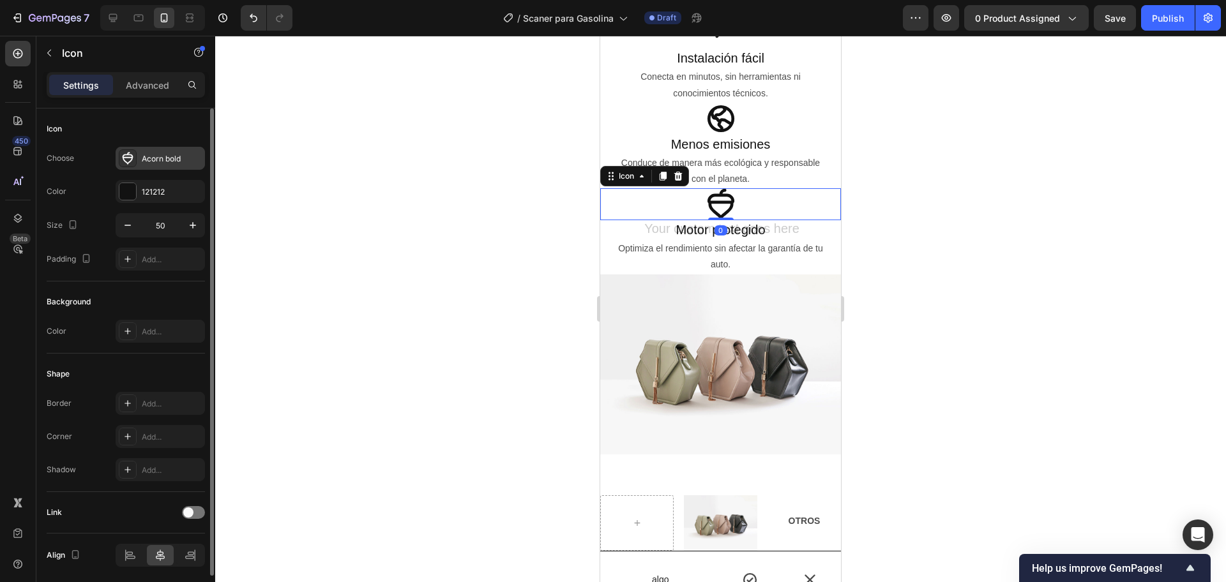
click at [138, 165] on div "Acorn bold" at bounding box center [160, 158] width 89 height 23
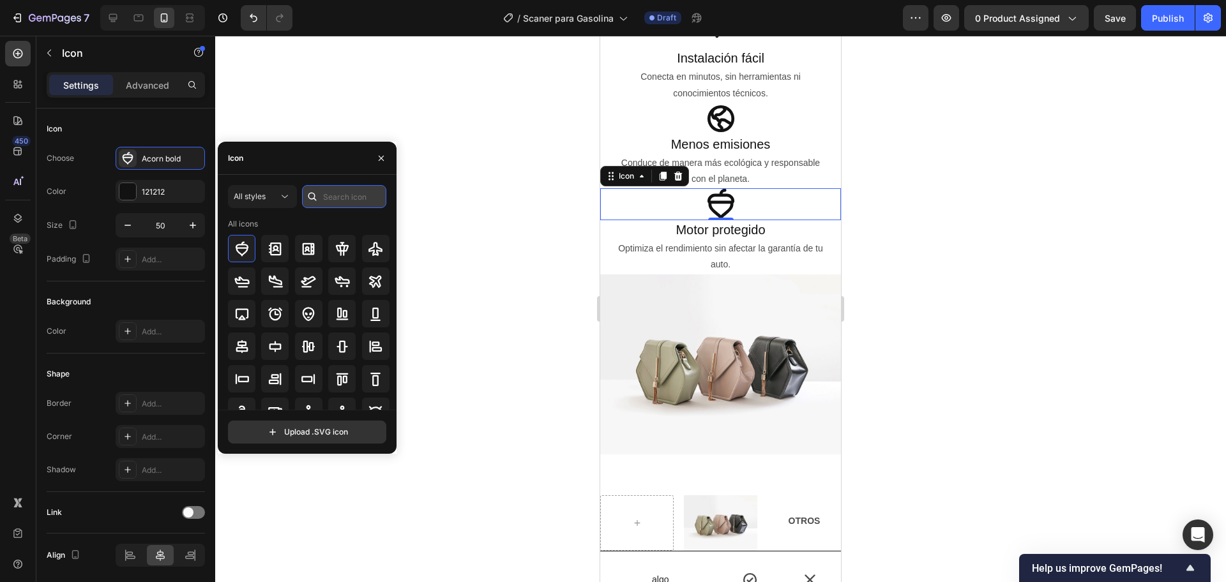
click at [339, 199] on input "text" at bounding box center [344, 196] width 84 height 23
paste input "Shield"
type input "Shield"
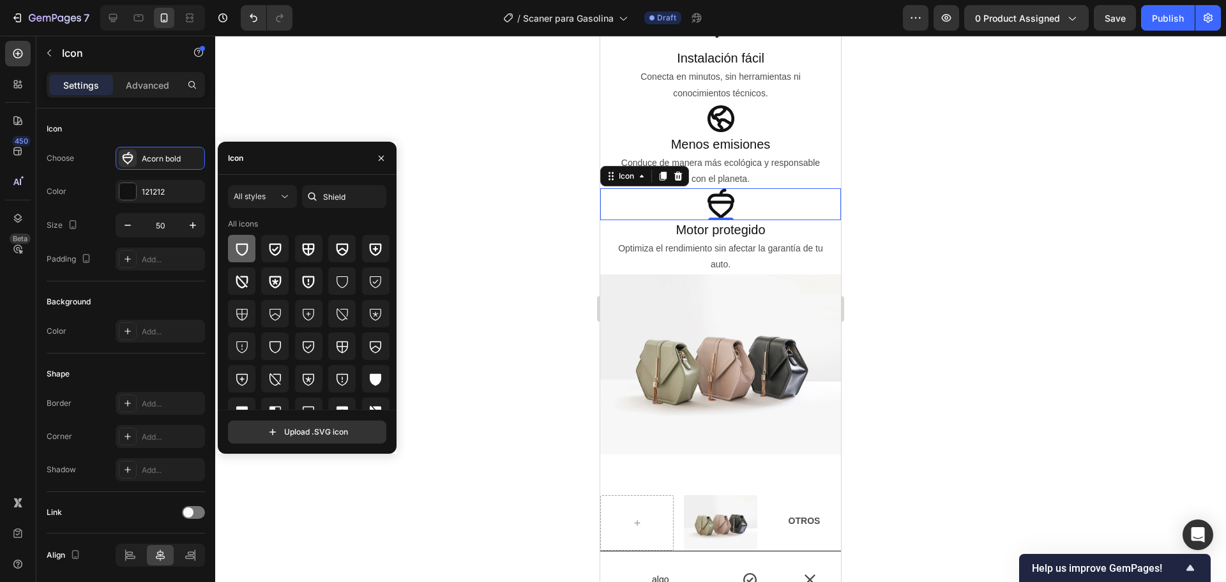
click at [249, 251] on icon at bounding box center [241, 248] width 15 height 15
click at [581, 255] on div at bounding box center [720, 309] width 1011 height 547
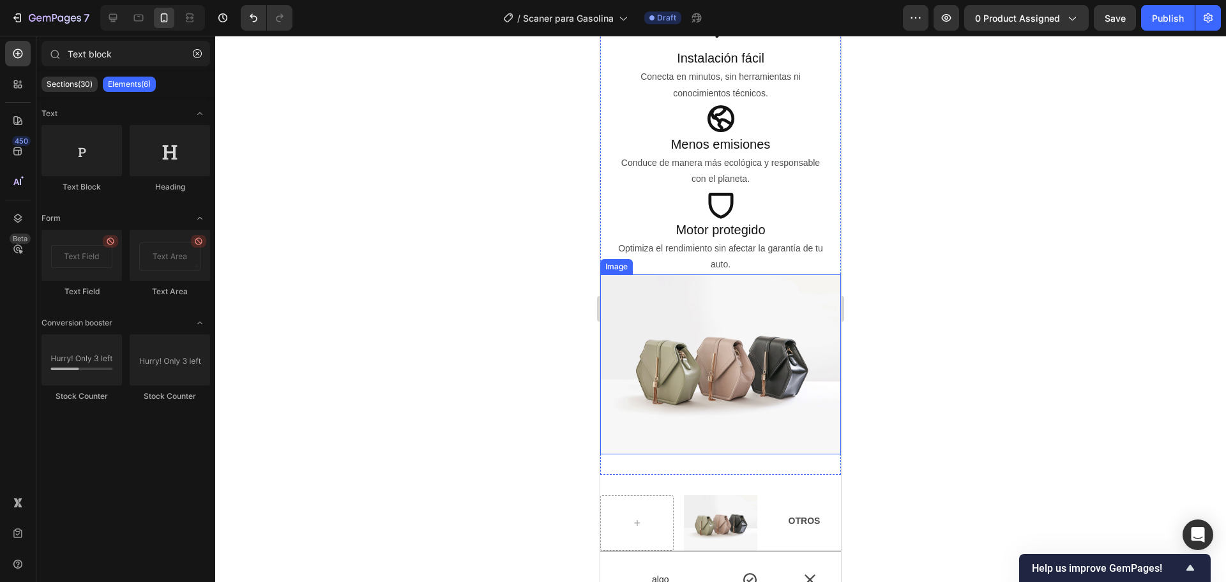
click at [699, 383] on img at bounding box center [720, 365] width 241 height 181
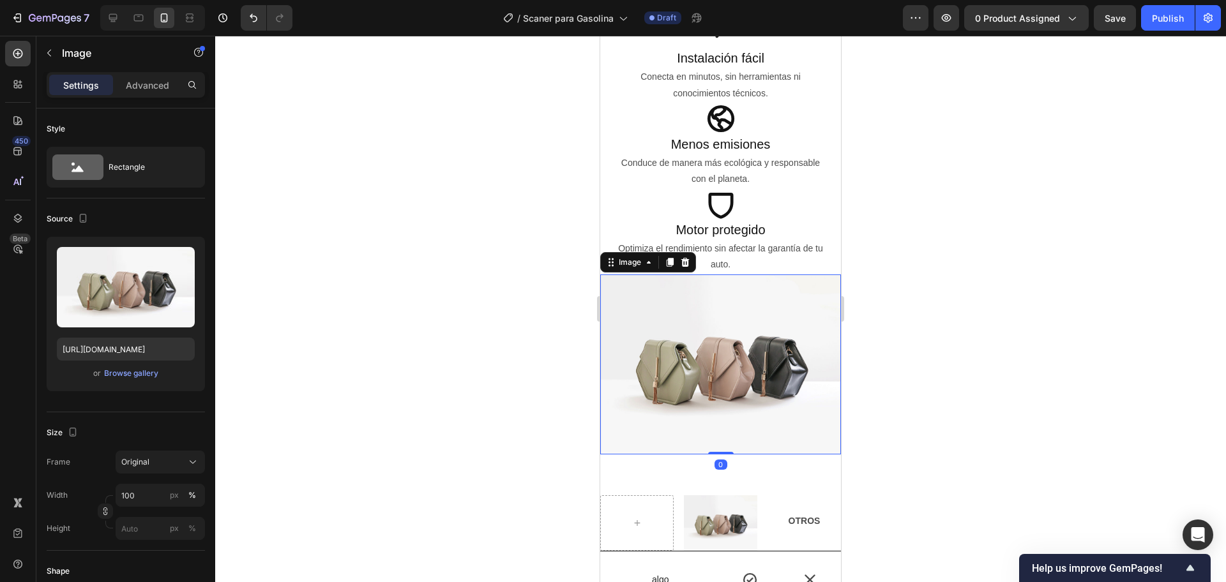
scroll to position [1836, 0]
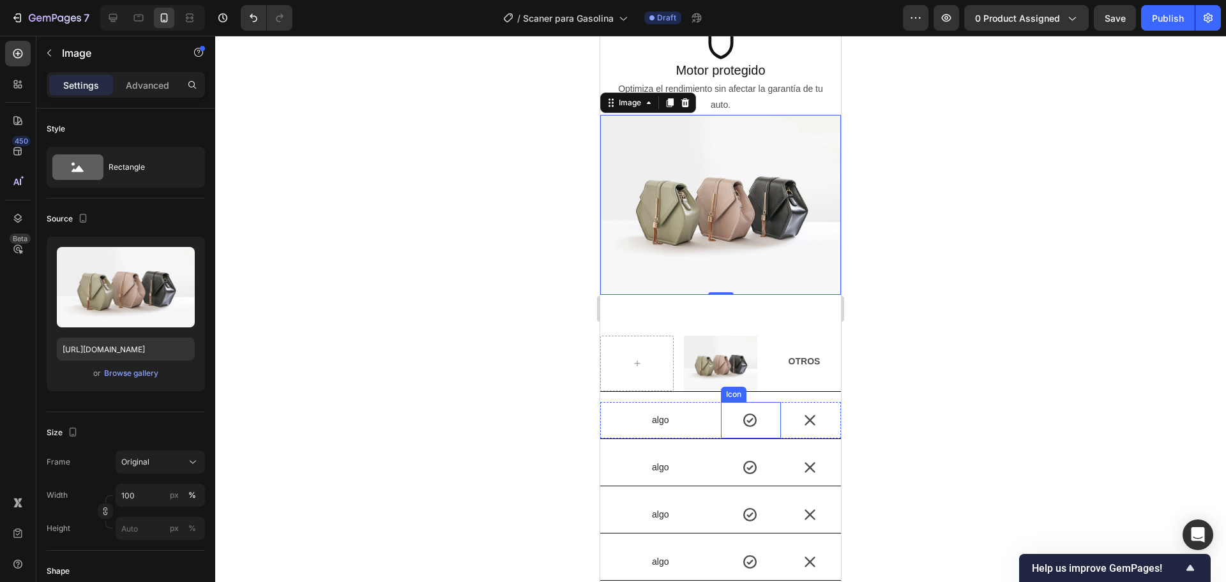
click at [721, 404] on div "Icon" at bounding box center [751, 420] width 60 height 36
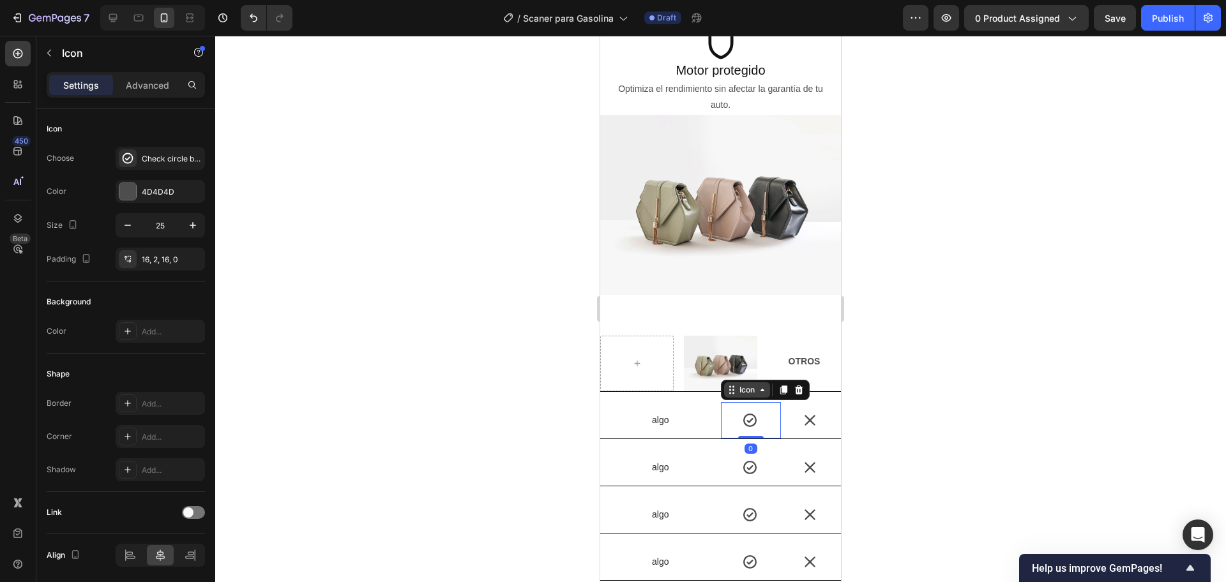
click at [732, 382] on div "Icon" at bounding box center [747, 389] width 46 height 15
click at [726, 411] on div "Icon Row 3 cols Section 0" at bounding box center [751, 420] width 60 height 36
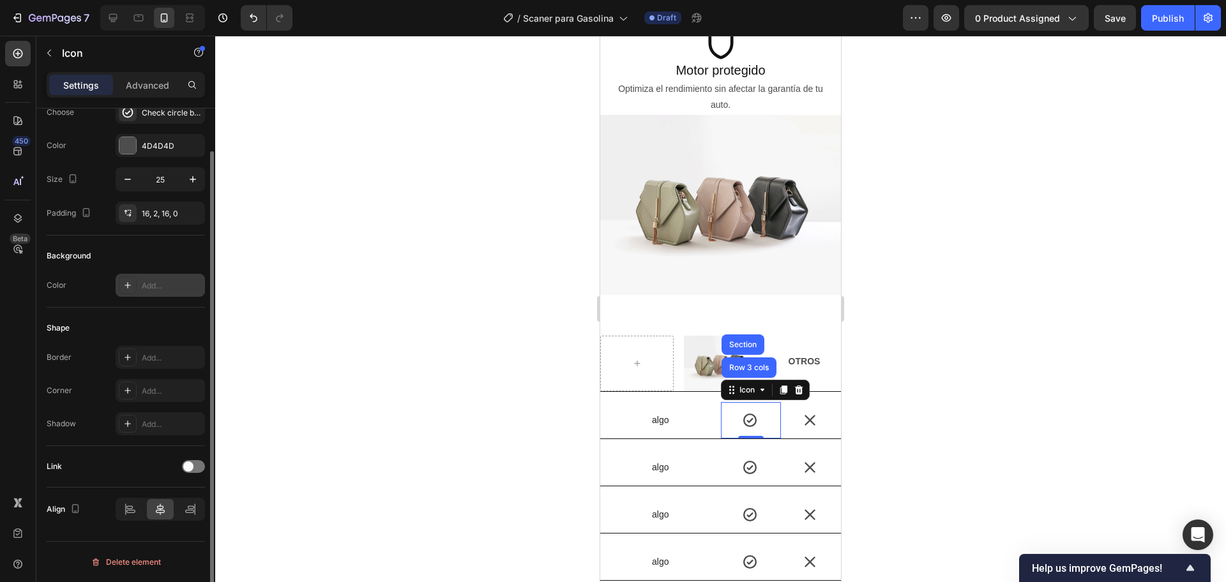
scroll to position [0, 0]
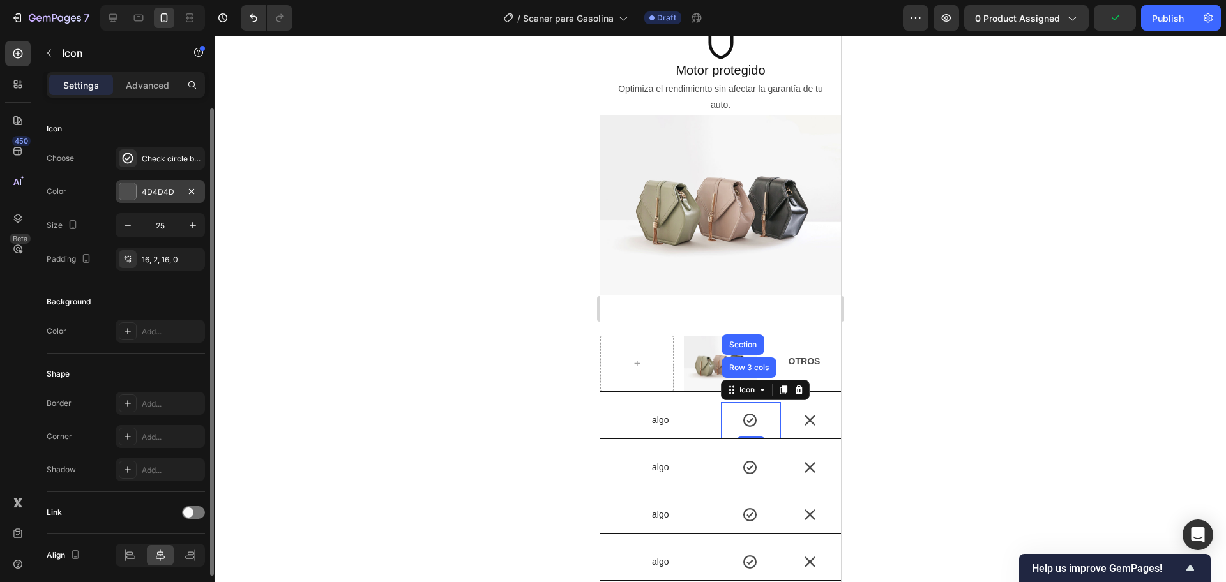
click at [126, 194] on div at bounding box center [127, 191] width 17 height 17
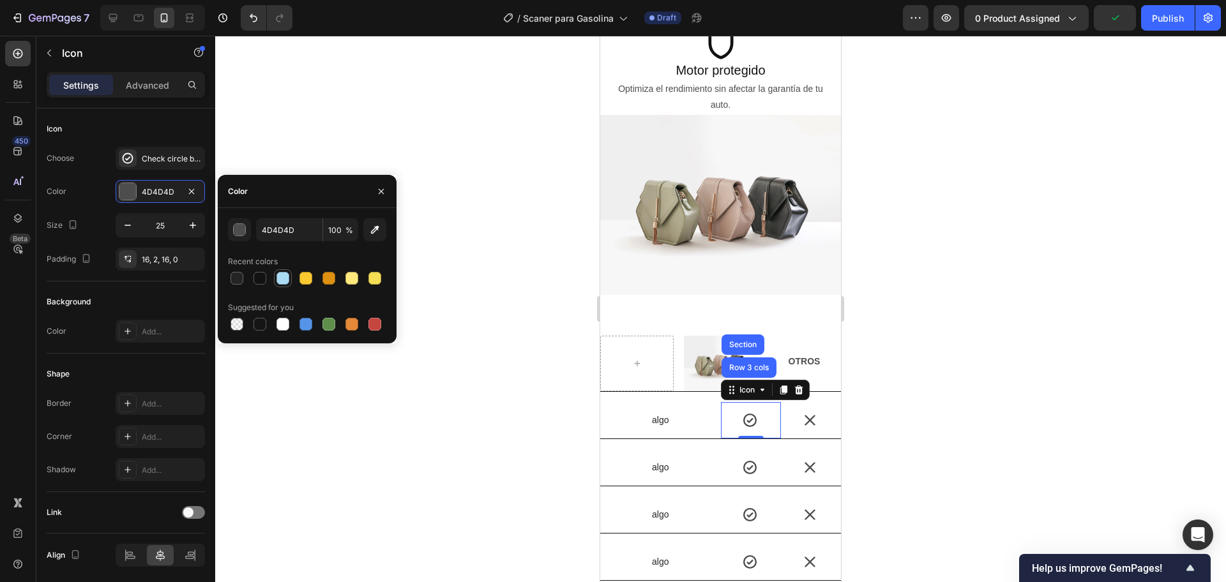
click at [287, 282] on div at bounding box center [282, 278] width 13 height 13
click at [334, 329] on div at bounding box center [328, 324] width 13 height 13
click at [231, 239] on button "button" at bounding box center [239, 229] width 23 height 23
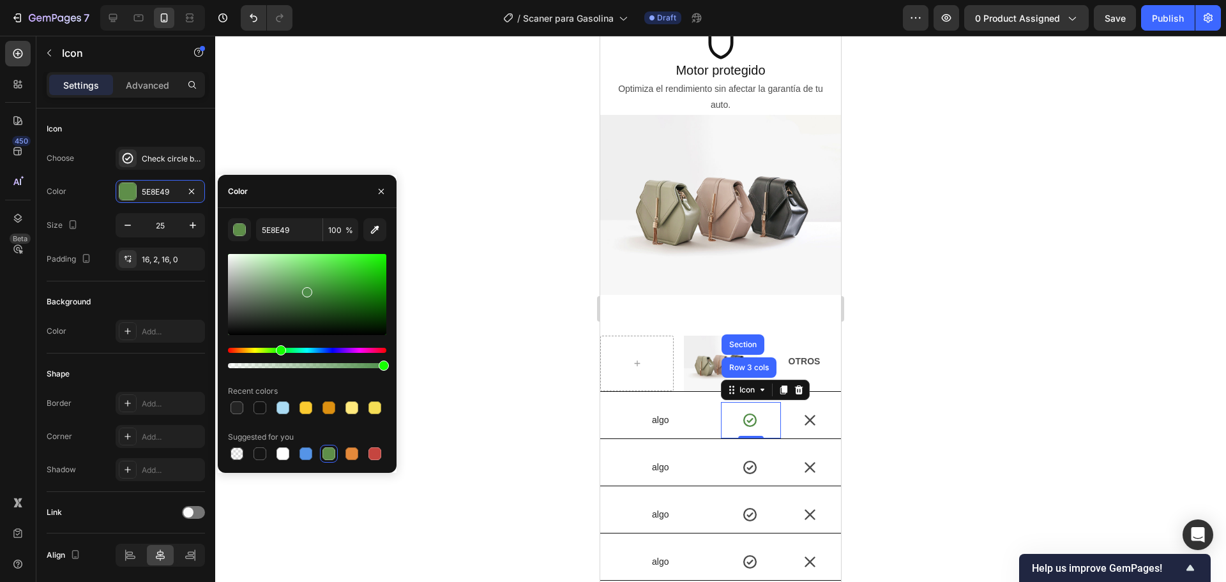
click at [279, 349] on div "Hue" at bounding box center [281, 350] width 10 height 10
drag, startPoint x: 341, startPoint y: 301, endPoint x: 405, endPoint y: 245, distance: 85.5
click at [398, 0] on div "7 Version history / Scaner para Gasolina Draft Preview 0 product assigned Save …" at bounding box center [613, 0] width 1226 height 0
type input "15FF00"
drag, startPoint x: 448, startPoint y: 295, endPoint x: 430, endPoint y: 314, distance: 25.7
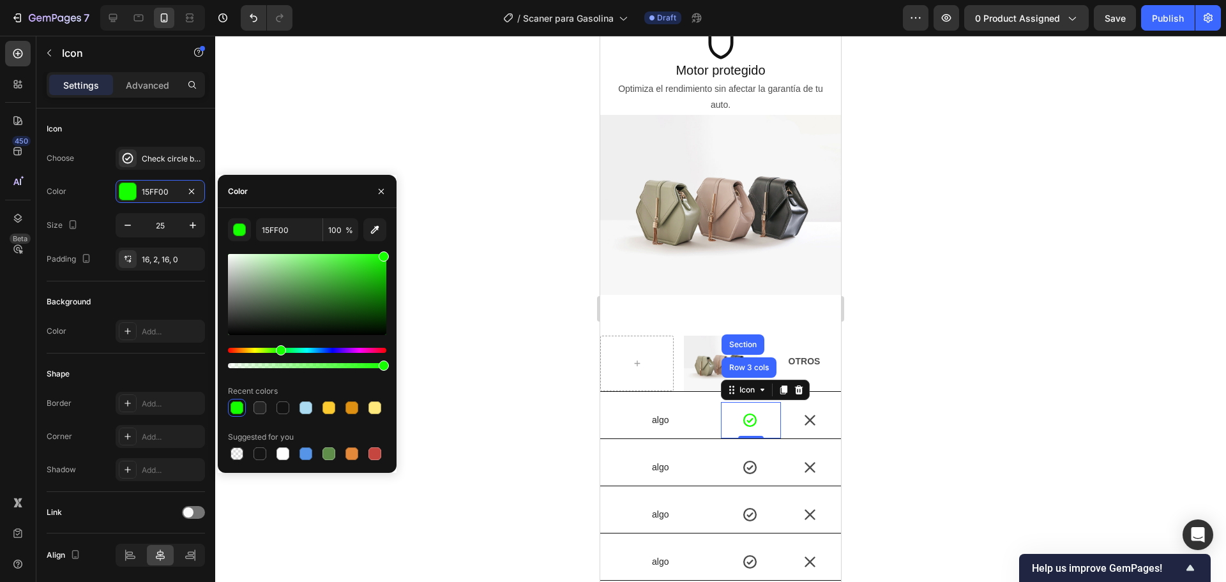
click at [430, 287] on div at bounding box center [720, 309] width 1011 height 547
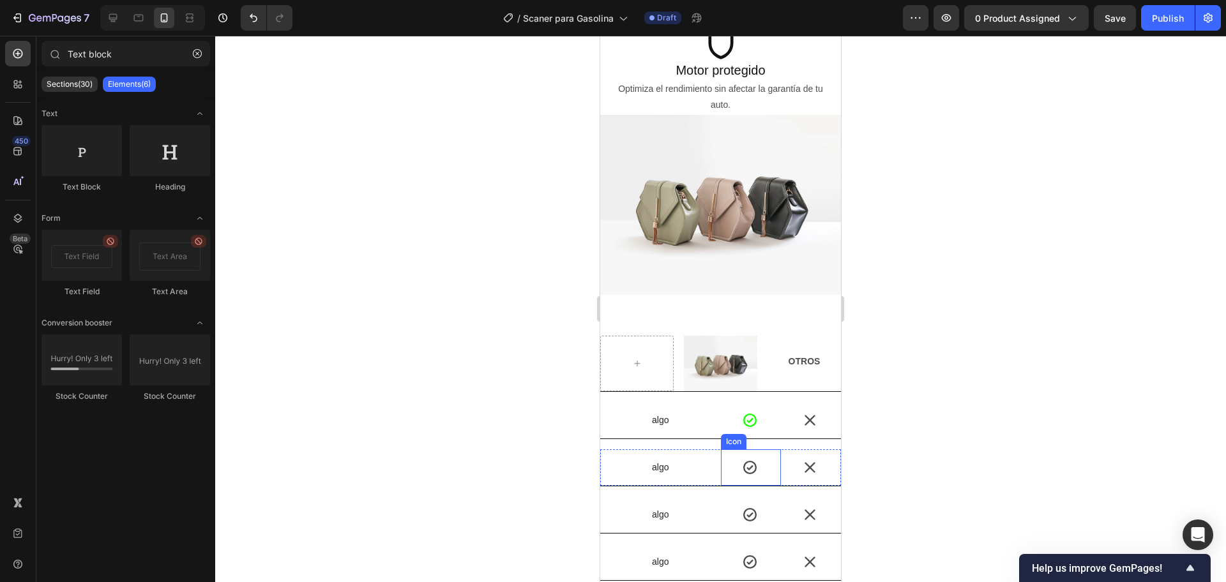
click at [743, 461] on icon at bounding box center [749, 467] width 13 height 13
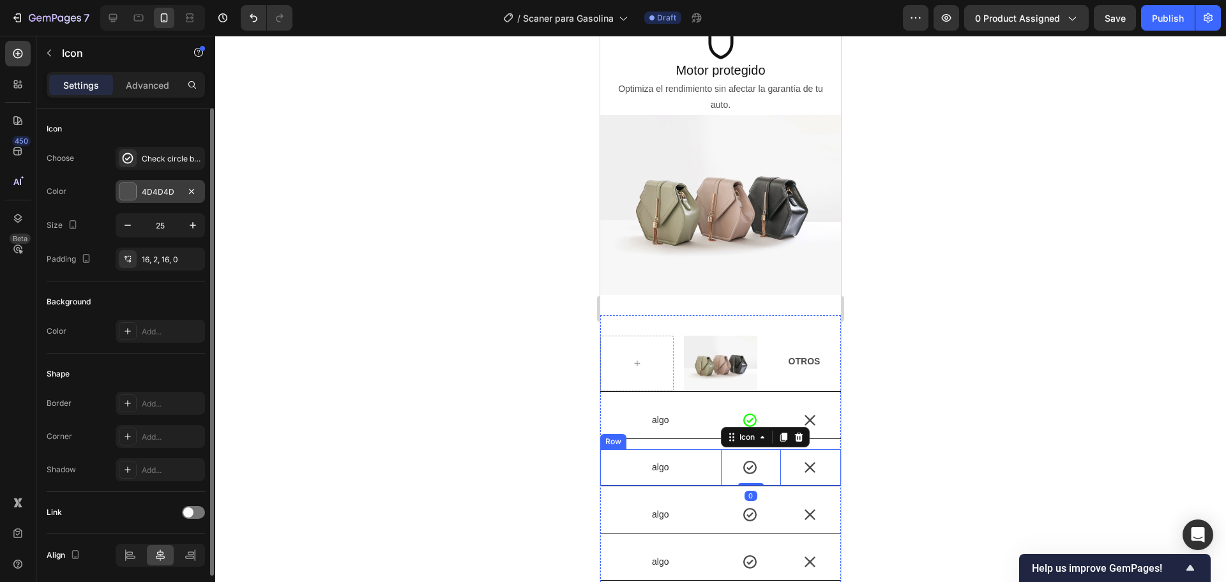
click at [140, 195] on div "4D4D4D" at bounding box center [160, 191] width 89 height 23
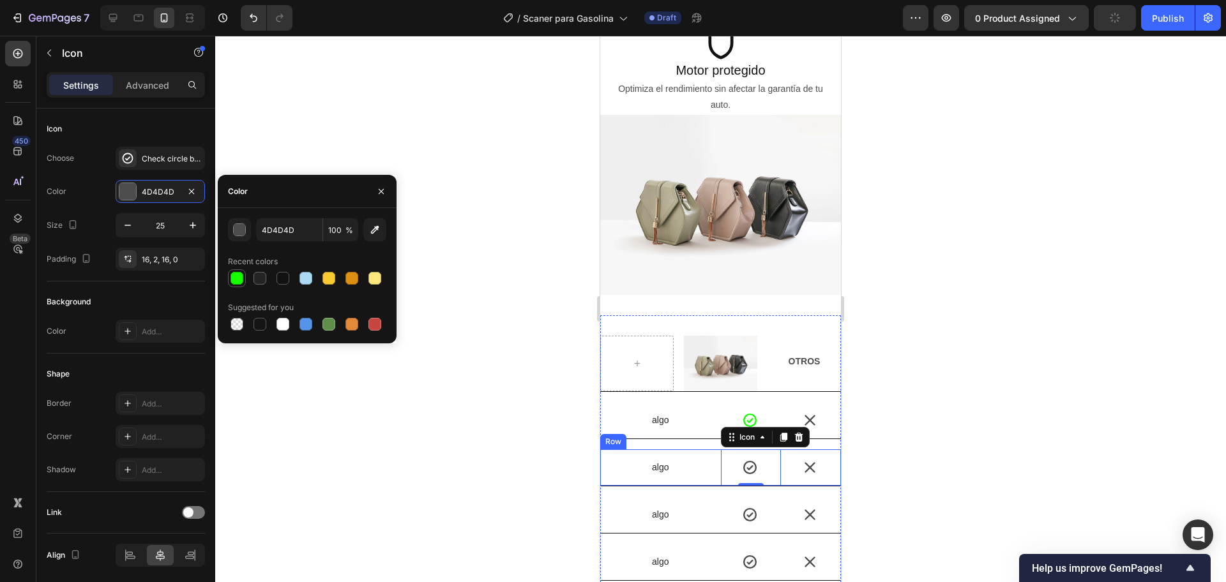
click at [232, 279] on div at bounding box center [237, 278] width 13 height 13
type input "15FF00"
click at [743, 508] on icon at bounding box center [749, 514] width 13 height 13
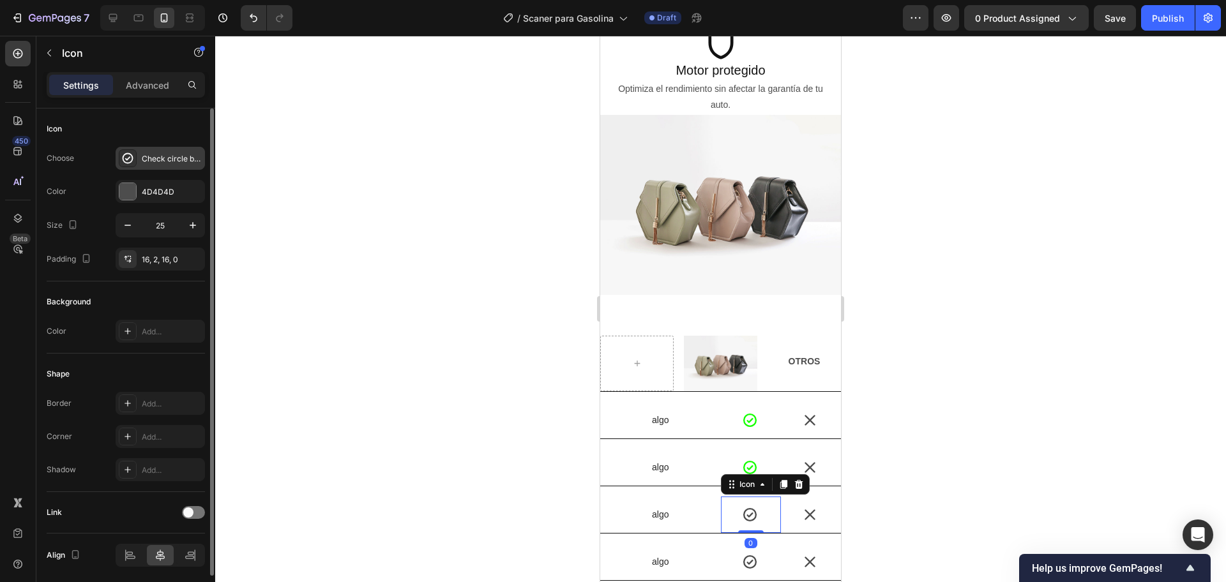
click at [140, 152] on div "Check circle bold" at bounding box center [160, 158] width 89 height 23
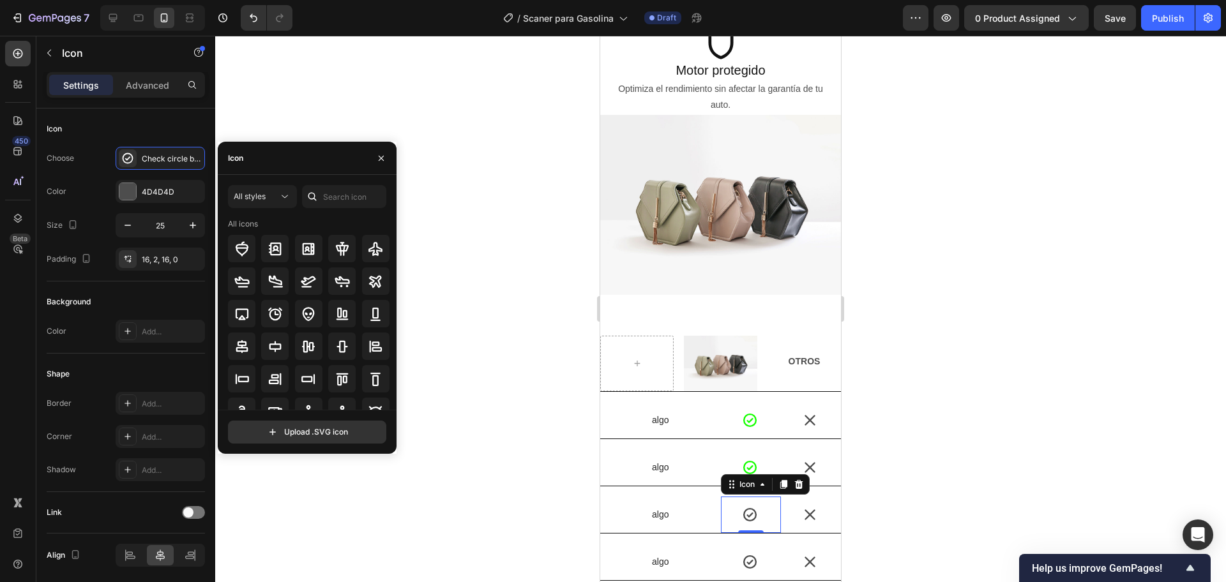
click at [745, 507] on icon at bounding box center [750, 515] width 16 height 16
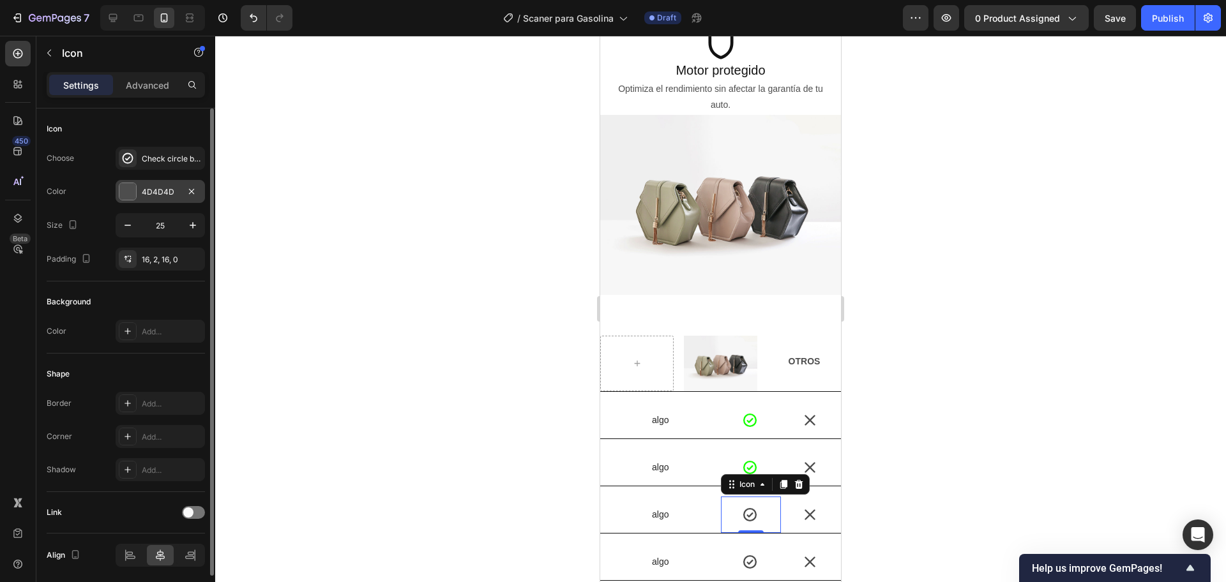
click at [130, 188] on div at bounding box center [127, 191] width 17 height 17
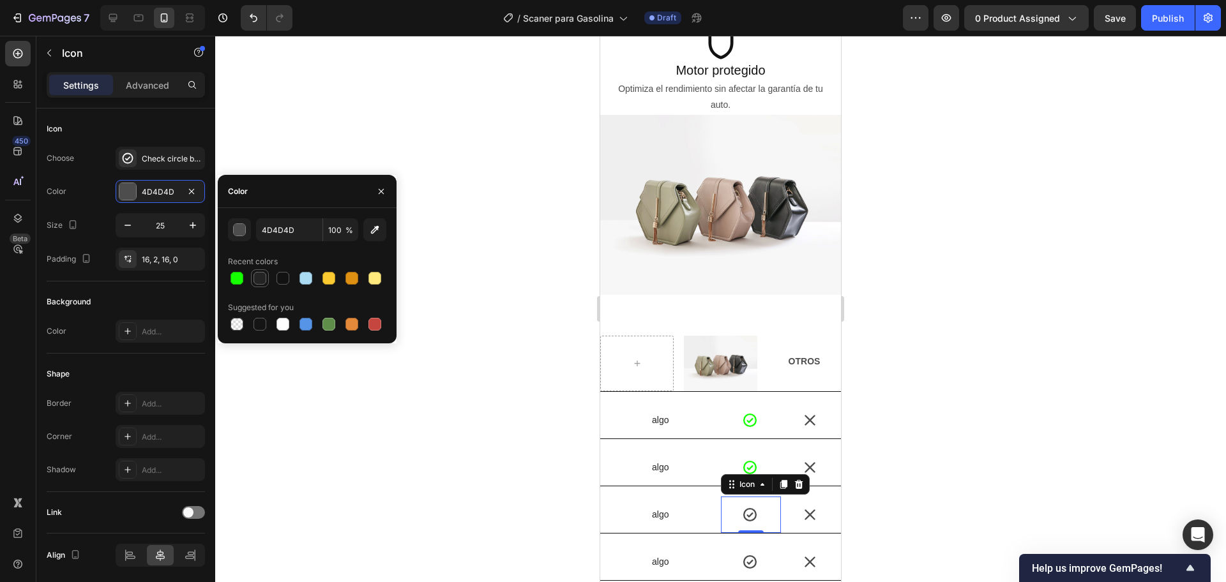
click at [236, 276] on div at bounding box center [237, 278] width 13 height 13
type input "15FF00"
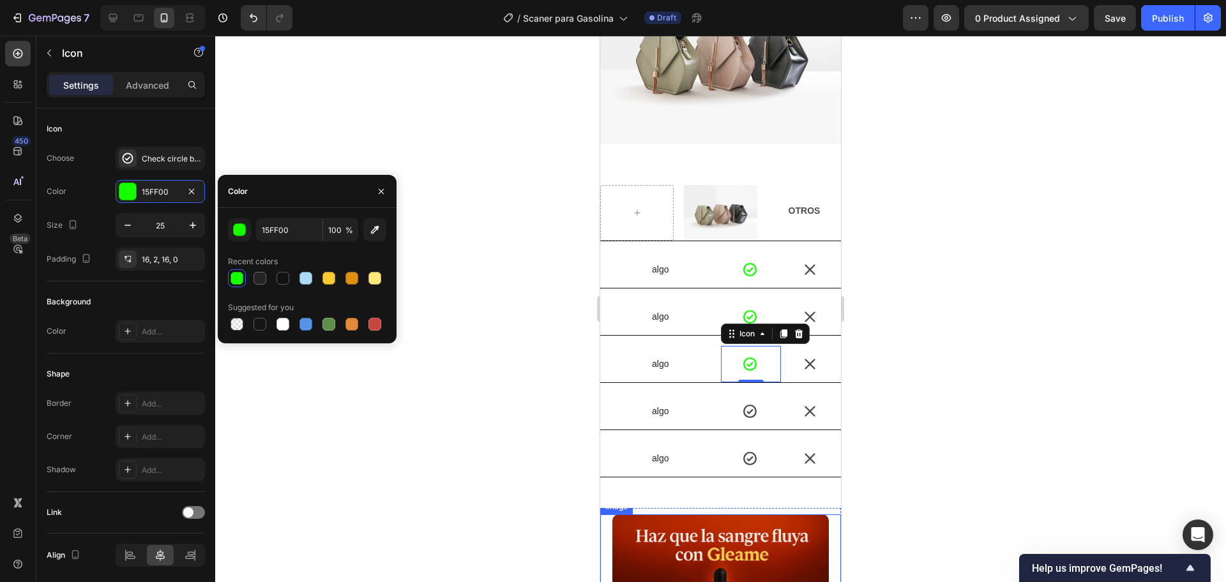
scroll to position [2075, 0]
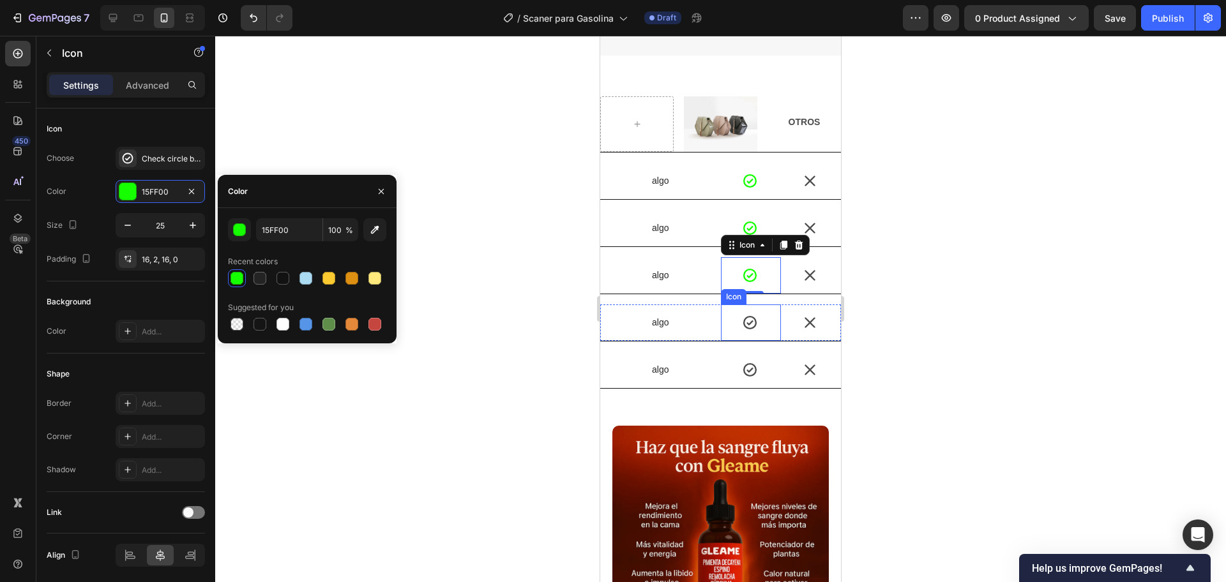
click at [752, 305] on div at bounding box center [750, 323] width 17 height 36
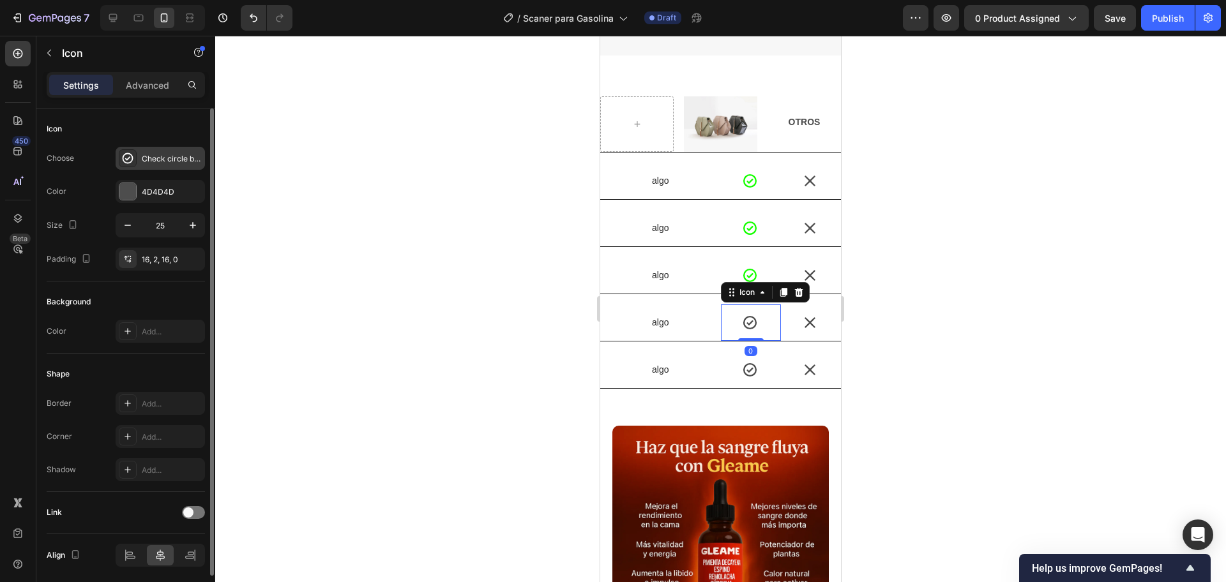
click at [140, 163] on div "Check circle bold" at bounding box center [160, 158] width 89 height 23
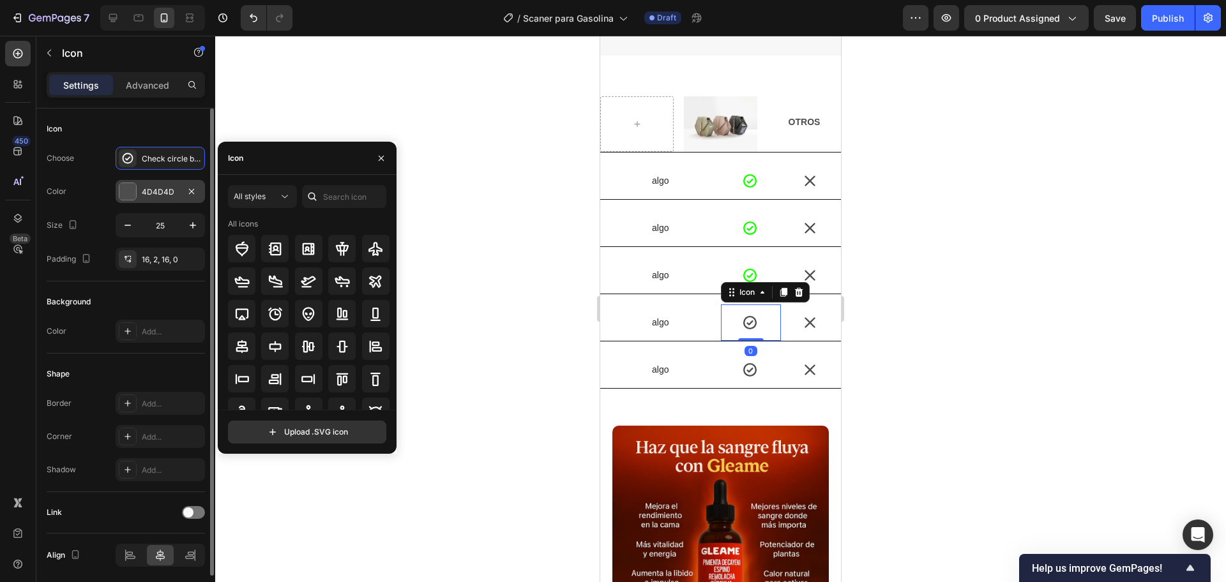
click at [130, 199] on div at bounding box center [127, 191] width 17 height 17
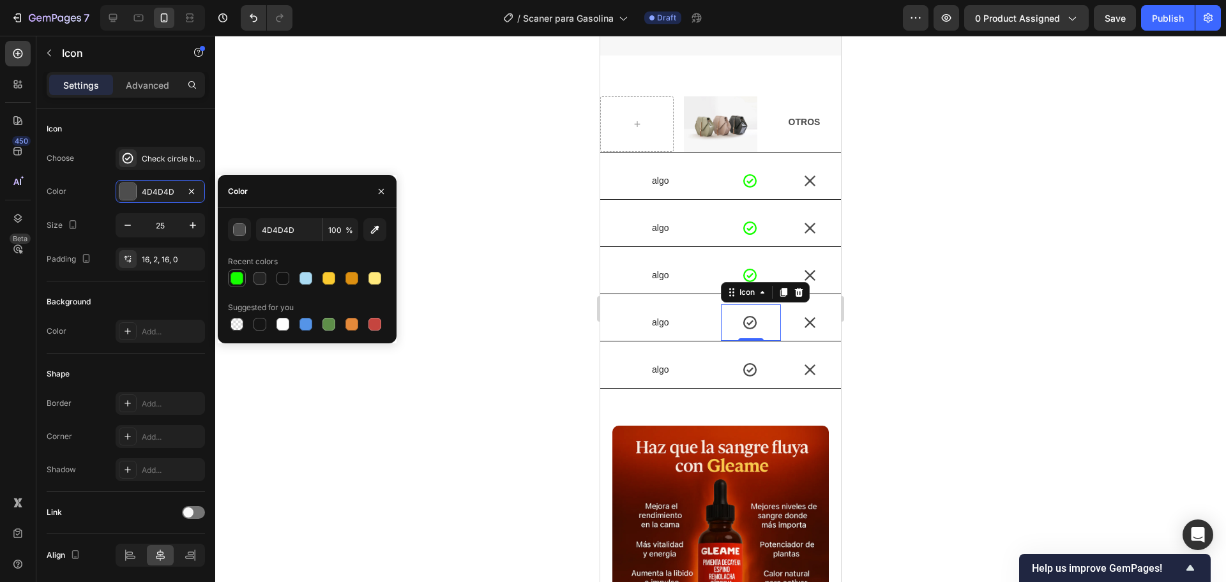
click at [231, 282] on div at bounding box center [237, 278] width 13 height 13
type input "15FF00"
click at [746, 362] on icon at bounding box center [750, 370] width 16 height 16
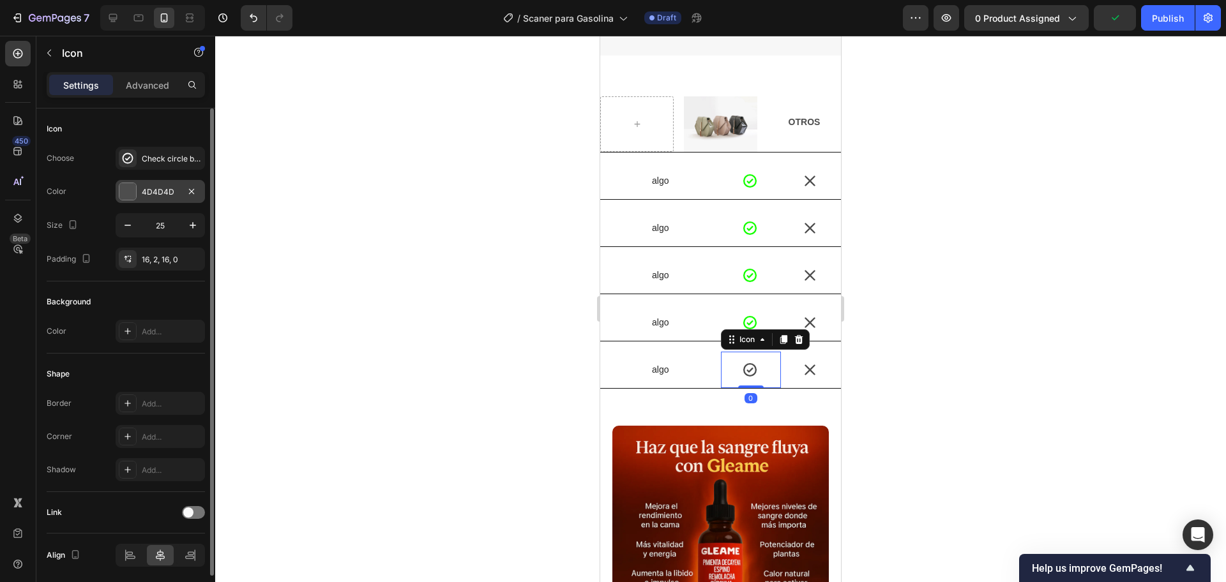
click at [140, 202] on div "4D4D4D" at bounding box center [160, 191] width 89 height 23
click at [140, 195] on div "4D4D4D" at bounding box center [160, 191] width 89 height 23
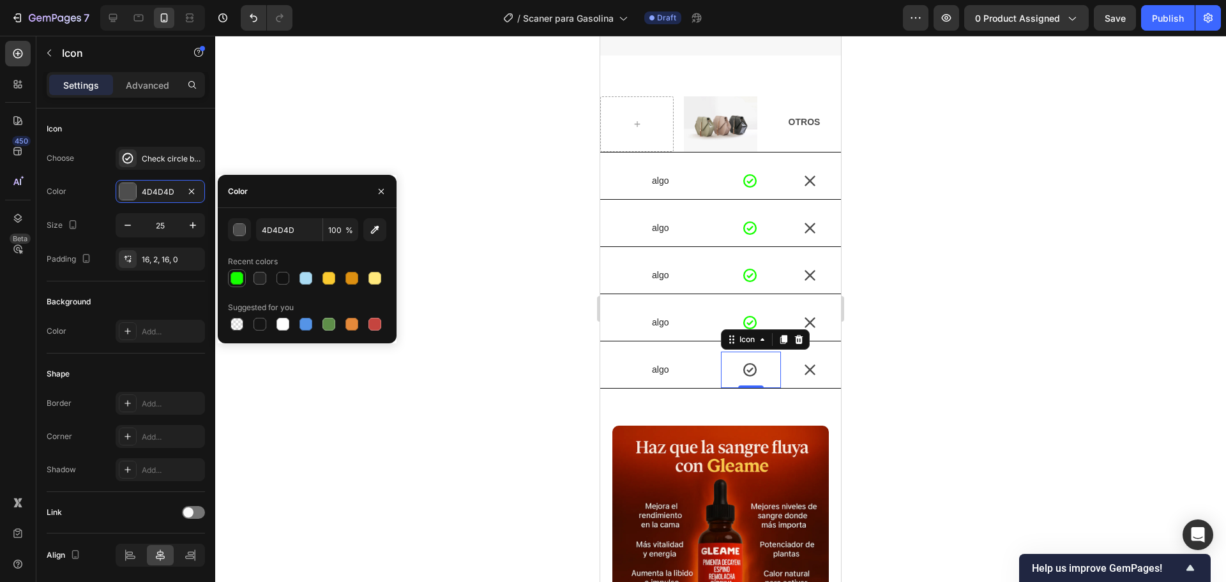
click at [236, 274] on div at bounding box center [237, 278] width 13 height 13
type input "15FF00"
click at [514, 393] on div at bounding box center [720, 309] width 1011 height 547
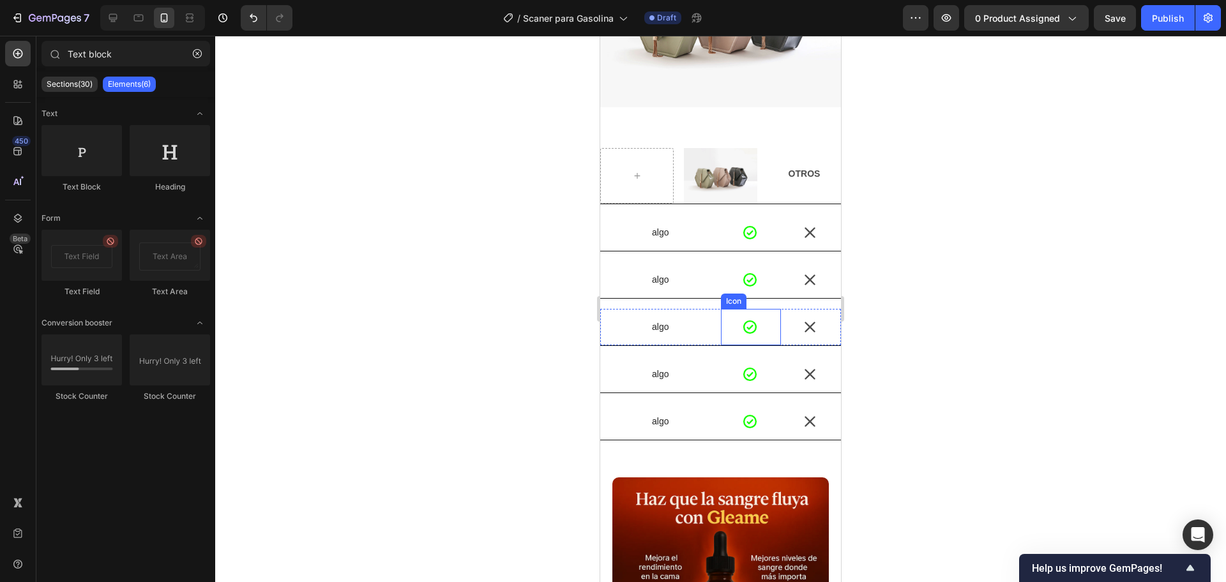
scroll to position [1995, 0]
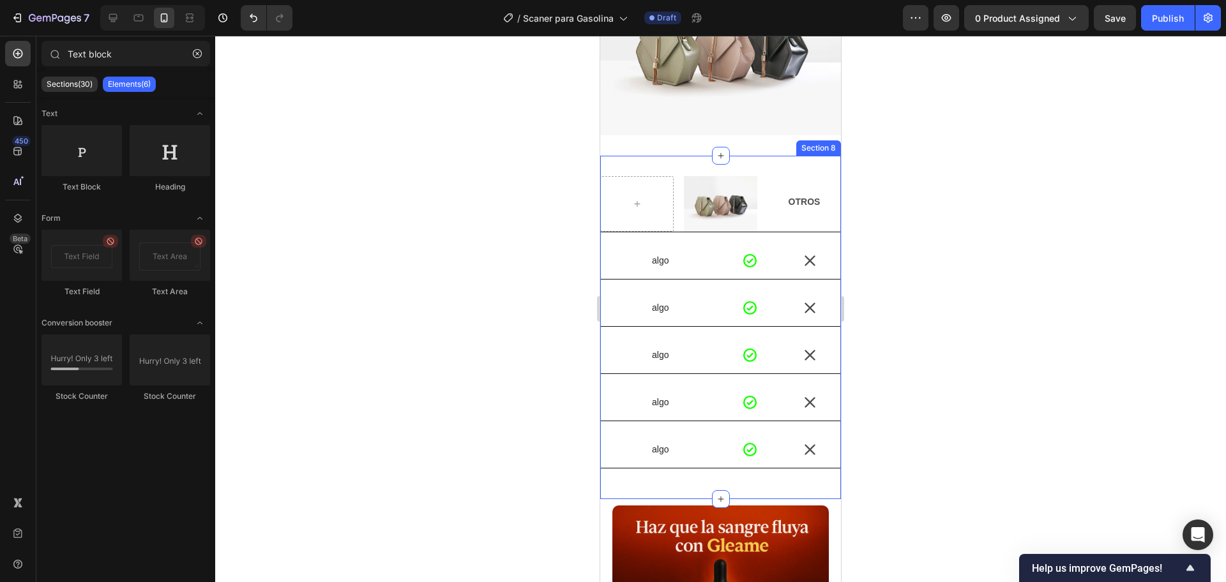
click at [746, 225] on div "Image OTROS Text Block Row algo Text Block Icon Icon Row algo Text Block Icon I…" at bounding box center [720, 327] width 241 height 302
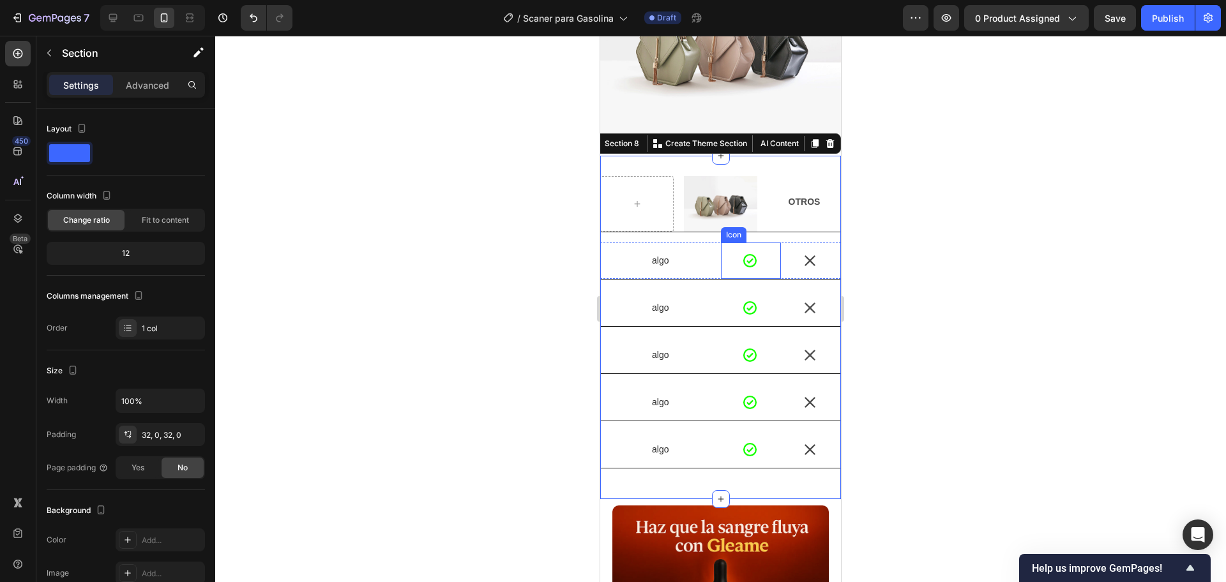
click at [761, 246] on div "Icon" at bounding box center [751, 261] width 60 height 36
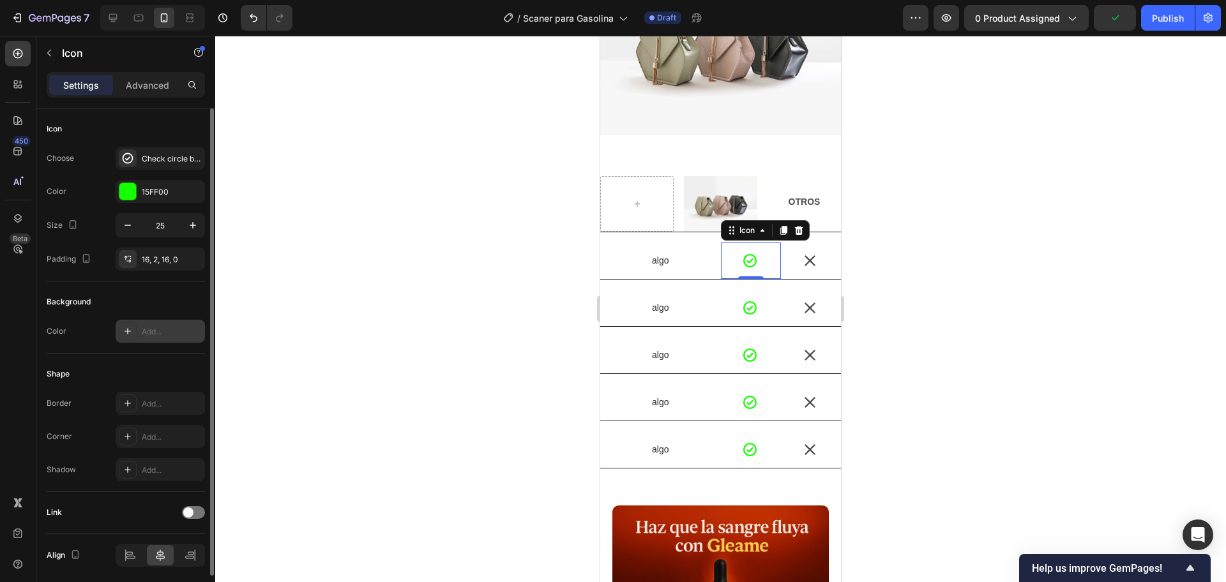
click at [137, 325] on div "Add..." at bounding box center [160, 331] width 89 height 23
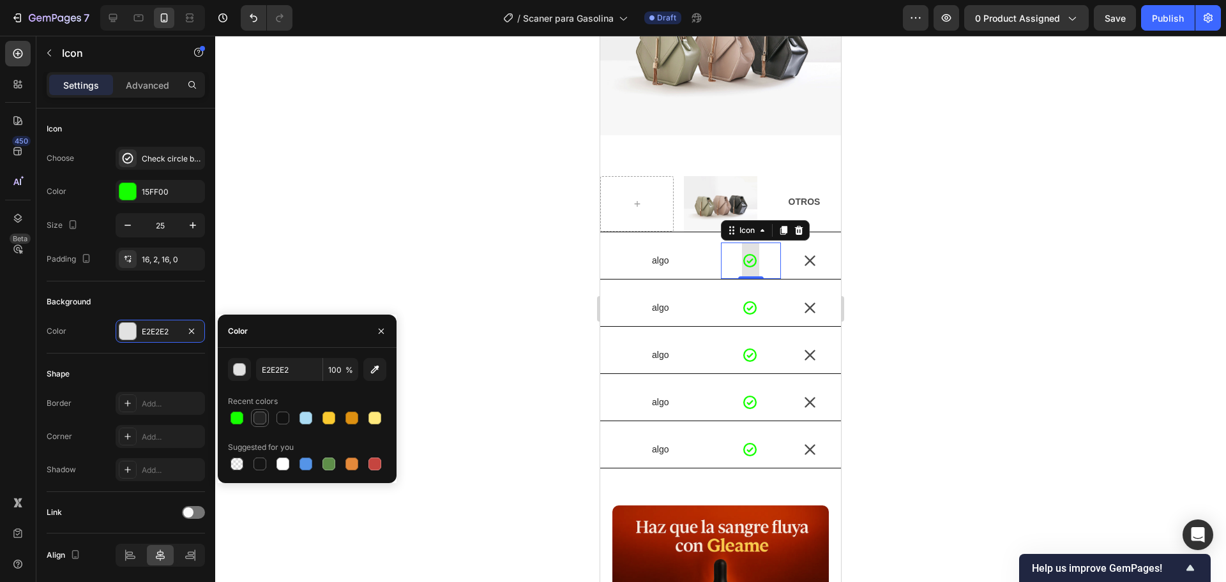
click at [266, 416] on div at bounding box center [259, 418] width 13 height 13
click at [326, 412] on div at bounding box center [328, 418] width 13 height 13
click at [368, 416] on div at bounding box center [374, 418] width 13 height 13
type input "FFE97C"
click at [794, 225] on icon at bounding box center [798, 229] width 8 height 9
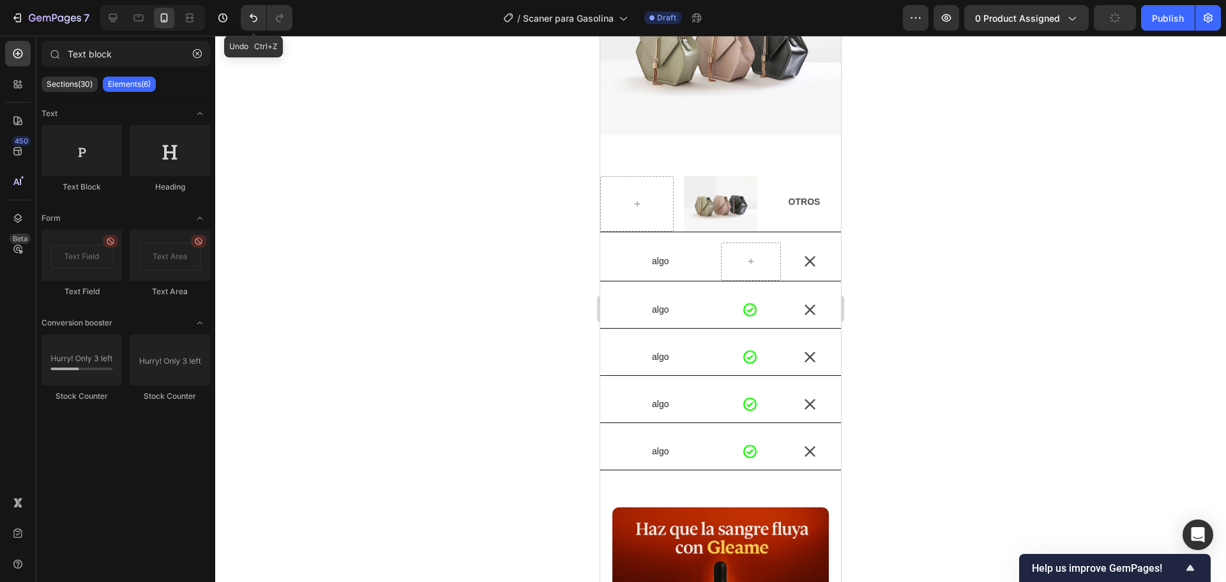
click at [257, 13] on icon "Undo/Redo" at bounding box center [253, 17] width 13 height 13
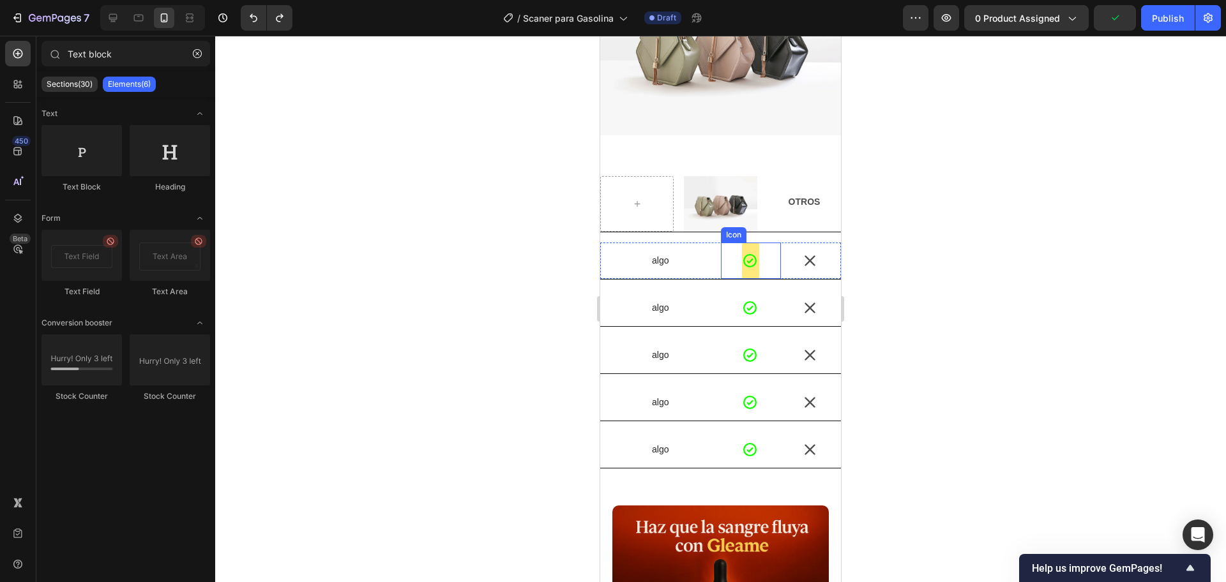
click at [750, 253] on icon at bounding box center [750, 261] width 16 height 16
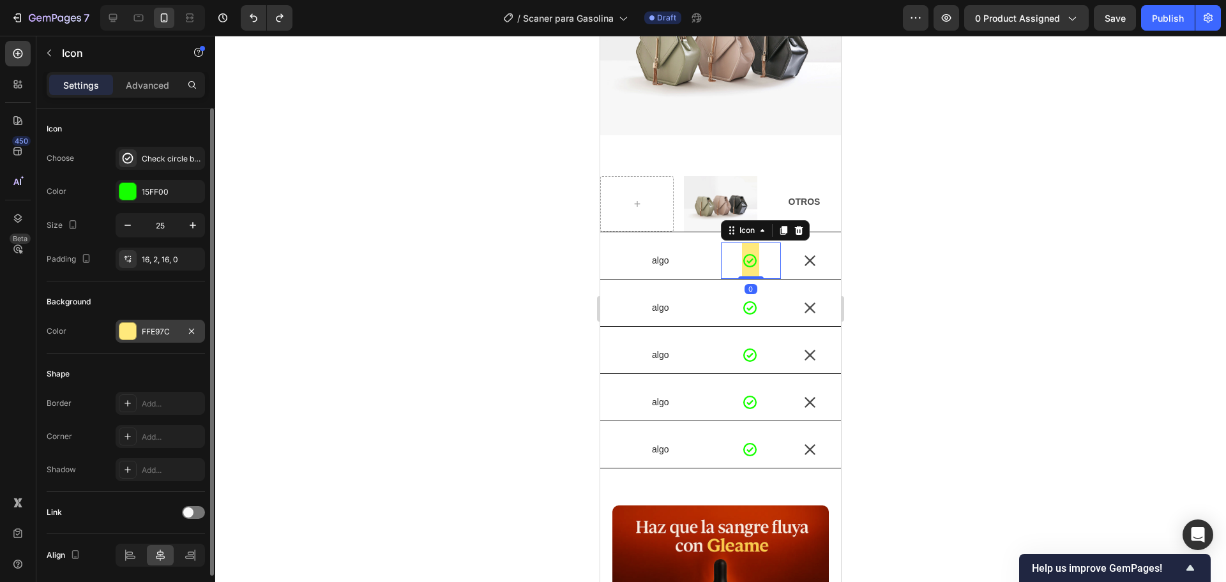
click at [142, 328] on div "FFE97C" at bounding box center [160, 331] width 37 height 11
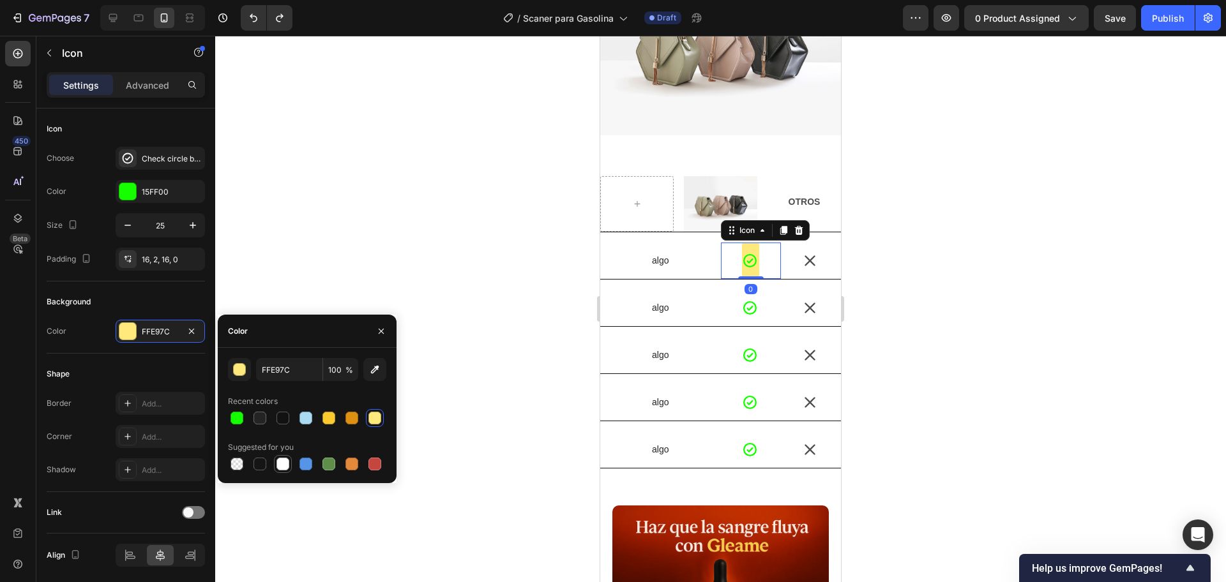
click at [285, 458] on div at bounding box center [282, 464] width 13 height 13
click at [232, 465] on div at bounding box center [237, 464] width 13 height 13
type input "000000"
type input "0"
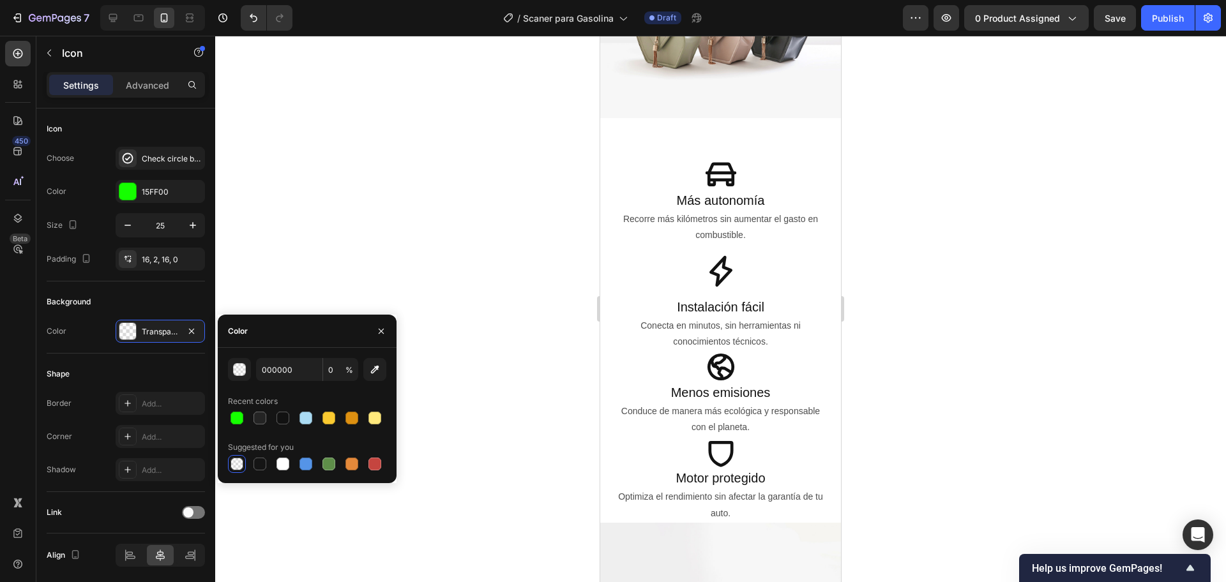
scroll to position [1024, 0]
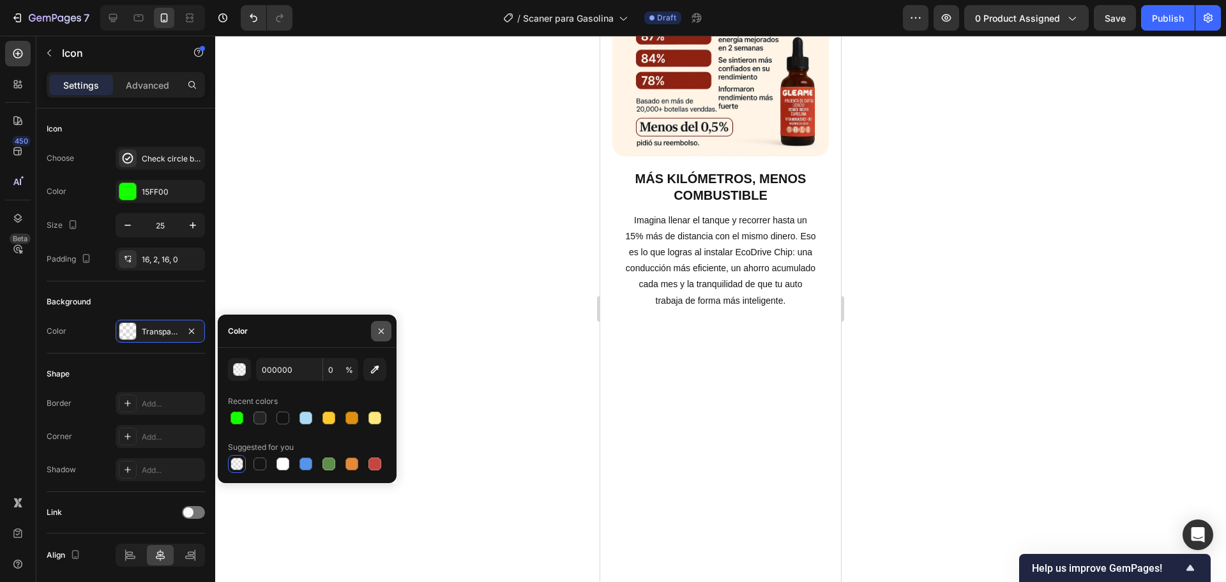
click at [384, 336] on button "button" at bounding box center [381, 331] width 20 height 20
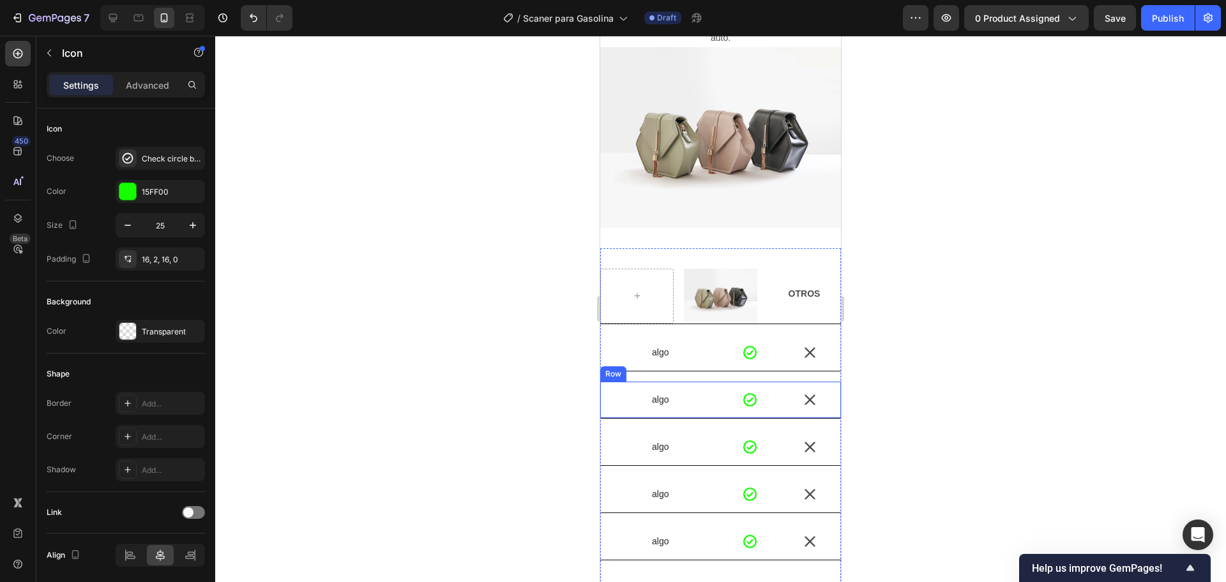
scroll to position [2075, 0]
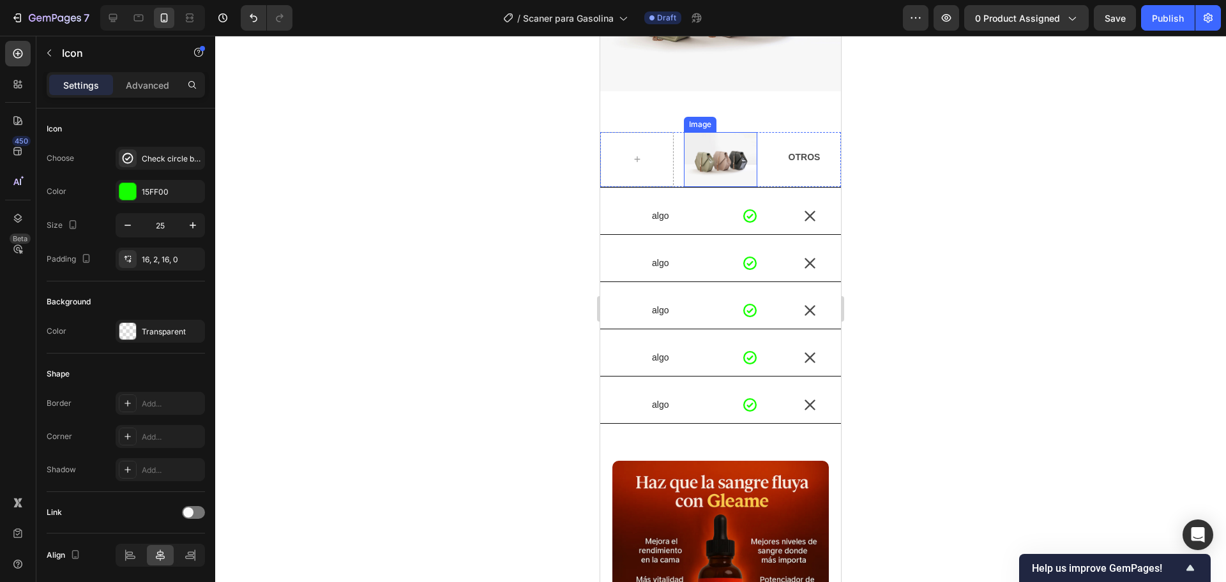
click at [707, 158] on img at bounding box center [720, 159] width 73 height 55
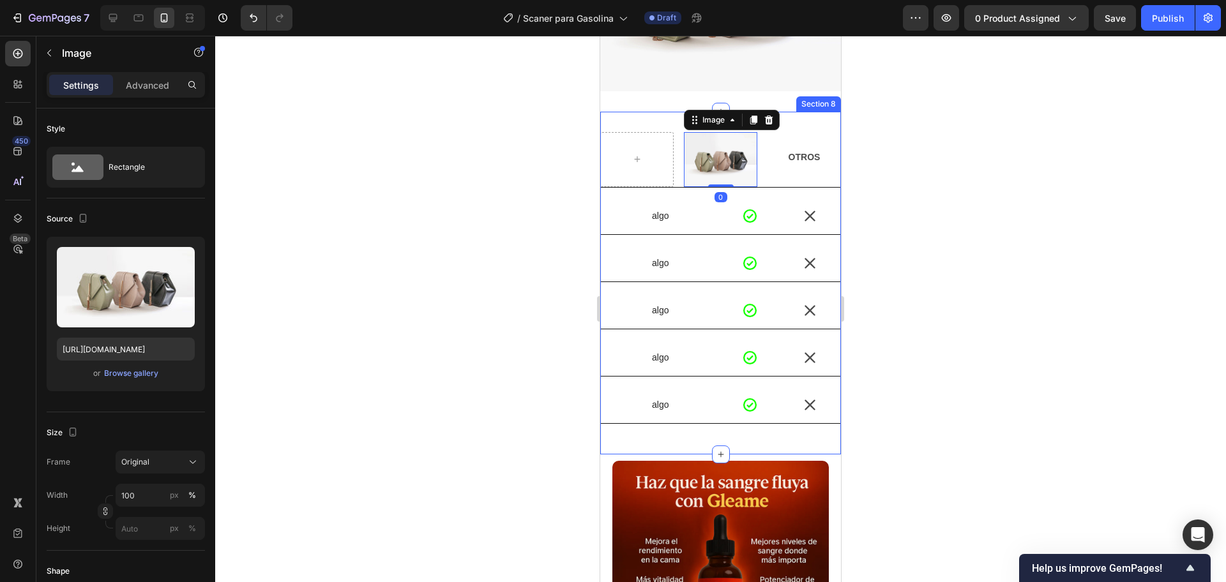
click at [518, 280] on div at bounding box center [720, 309] width 1011 height 547
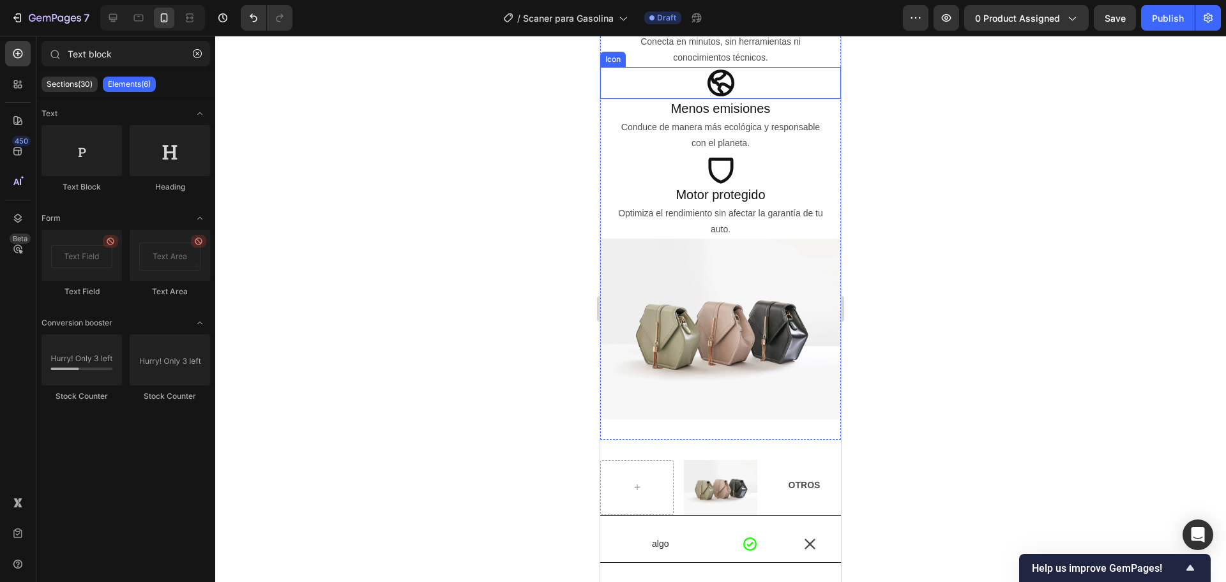
scroll to position [1836, 0]
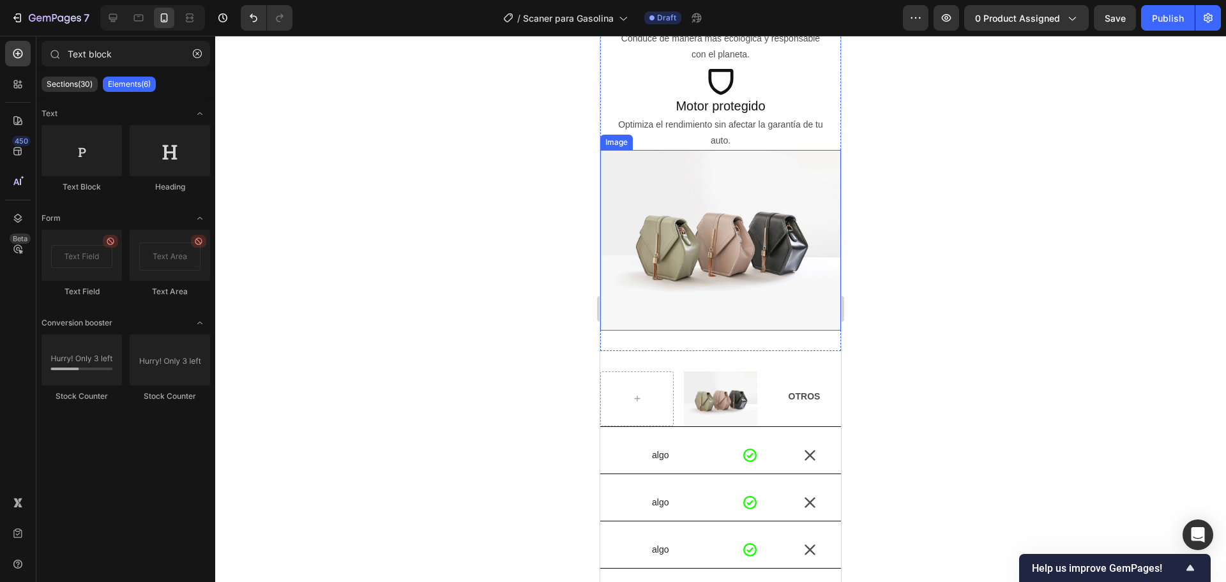
click at [723, 256] on img at bounding box center [720, 240] width 241 height 181
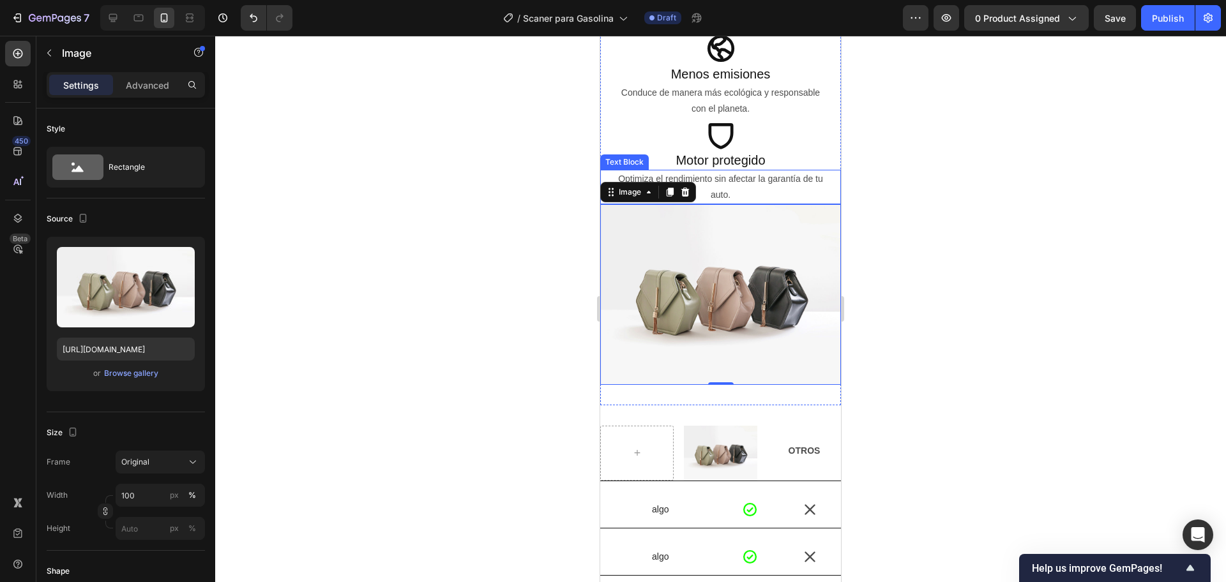
scroll to position [1916, 0]
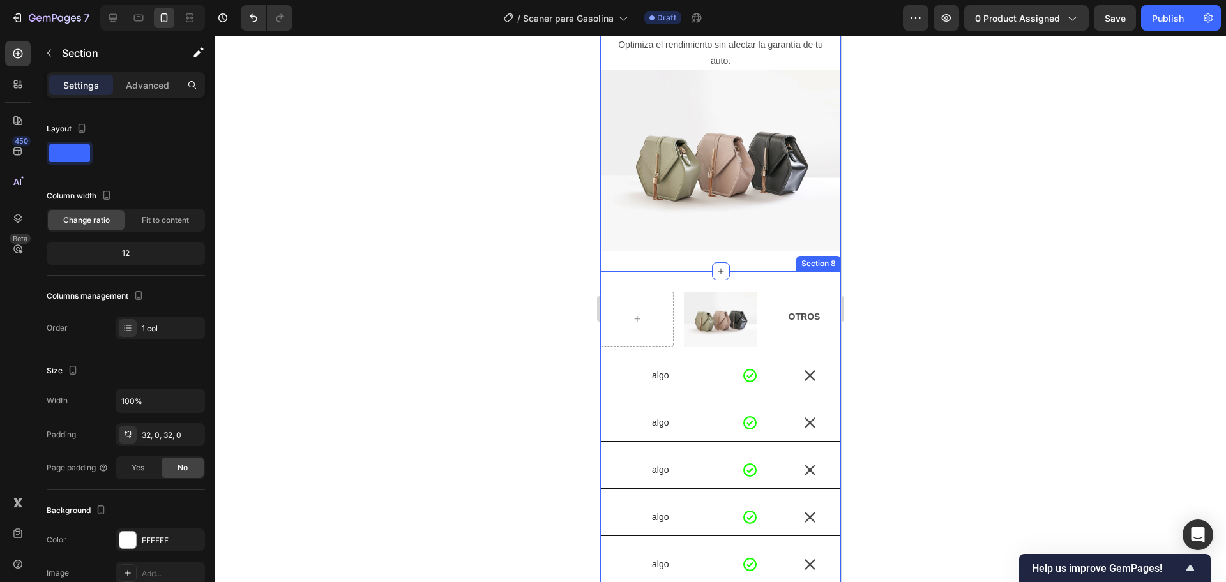
click at [672, 275] on div "Image OTROS Text Block Row algo Text Block Icon Icon Row algo Text Block Icon I…" at bounding box center [720, 442] width 241 height 343
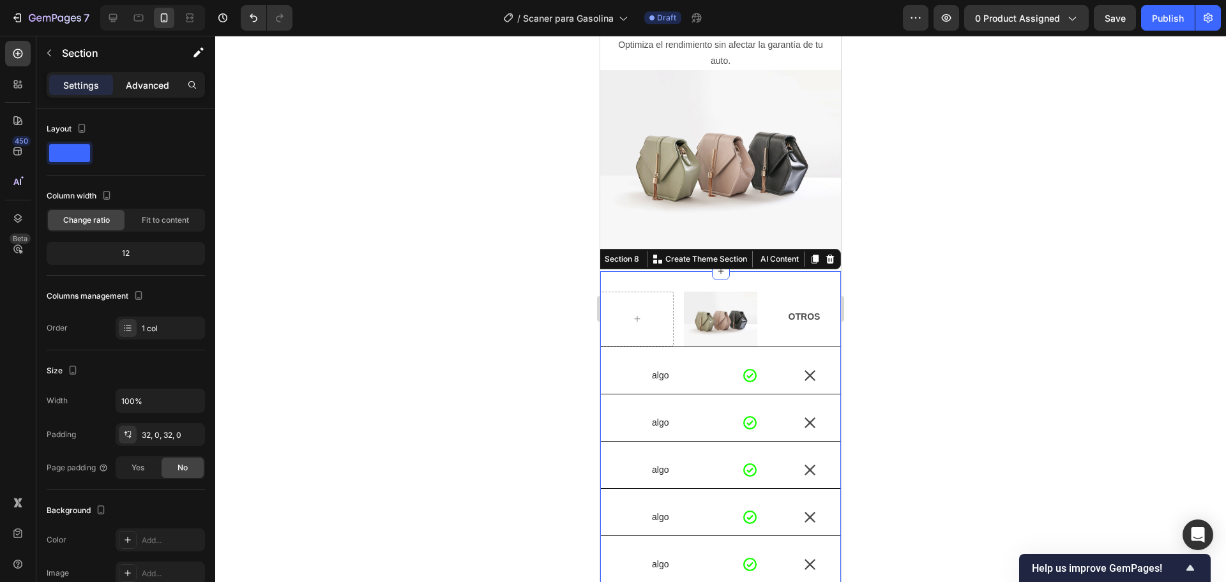
click at [150, 93] on div "Advanced" at bounding box center [148, 85] width 64 height 20
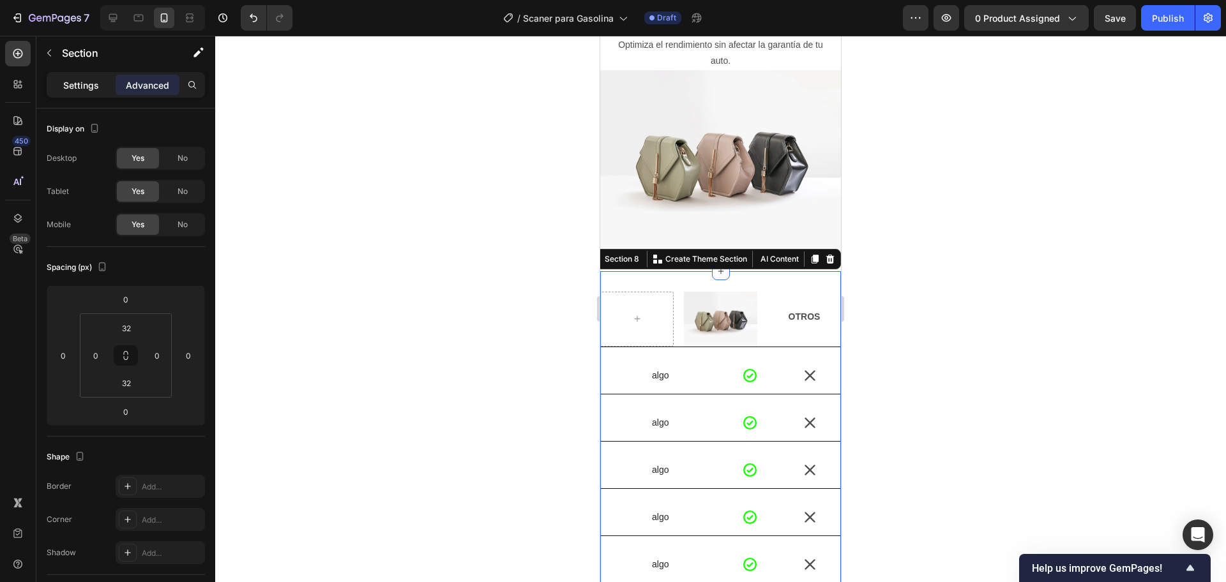
click at [85, 89] on p "Settings" at bounding box center [81, 85] width 36 height 13
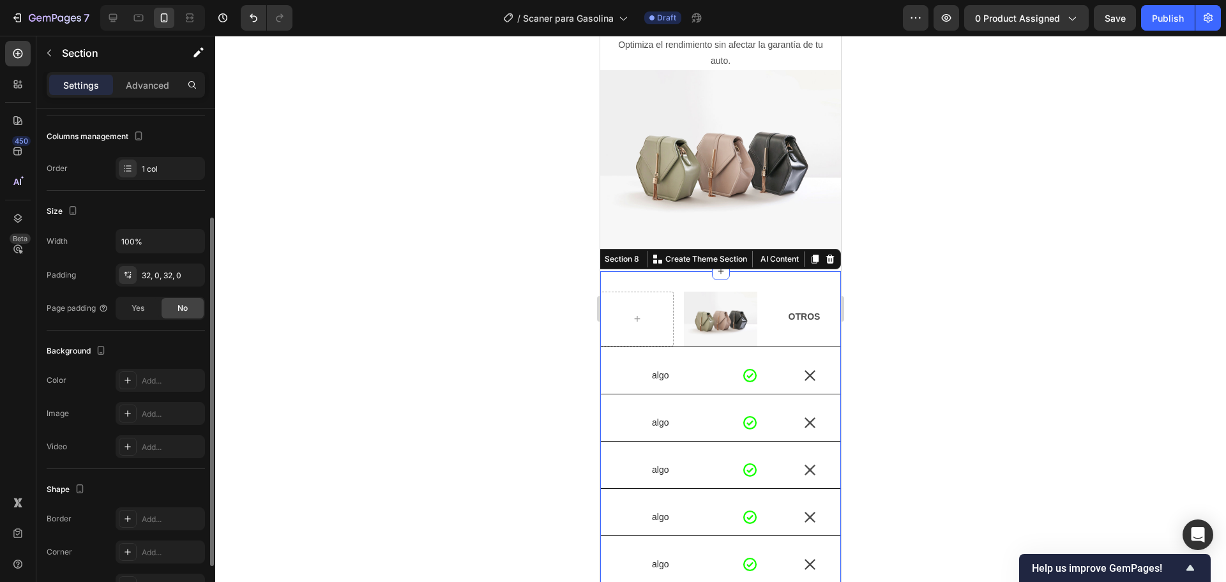
scroll to position [0, 0]
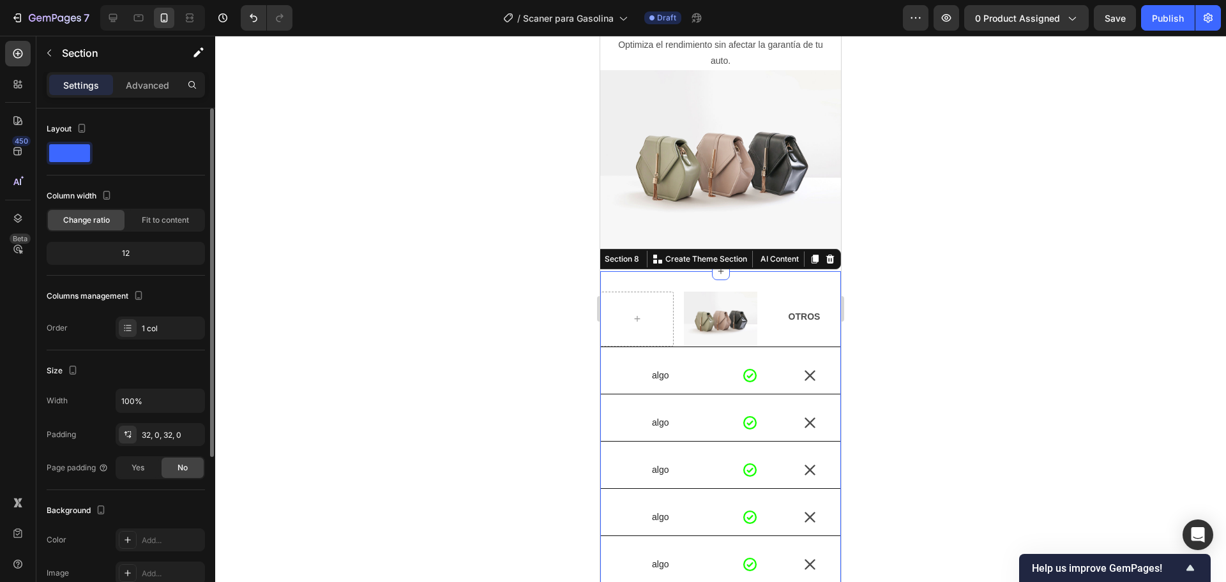
click at [683, 275] on div "Image OTROS Text Block Row algo Text Block Icon Icon Row algo Text Block Icon I…" at bounding box center [720, 442] width 241 height 343
click at [511, 258] on div at bounding box center [720, 309] width 1011 height 547
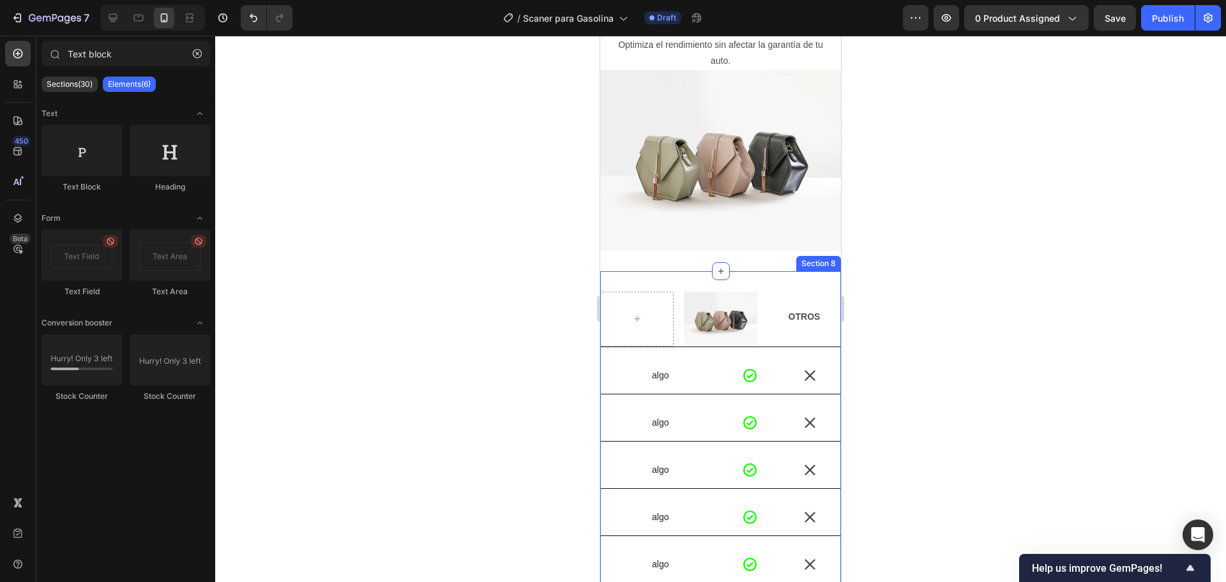
click at [645, 274] on div "Image OTROS Text Block Row algo Text Block Icon Icon Row algo Text Block Icon I…" at bounding box center [720, 442] width 241 height 343
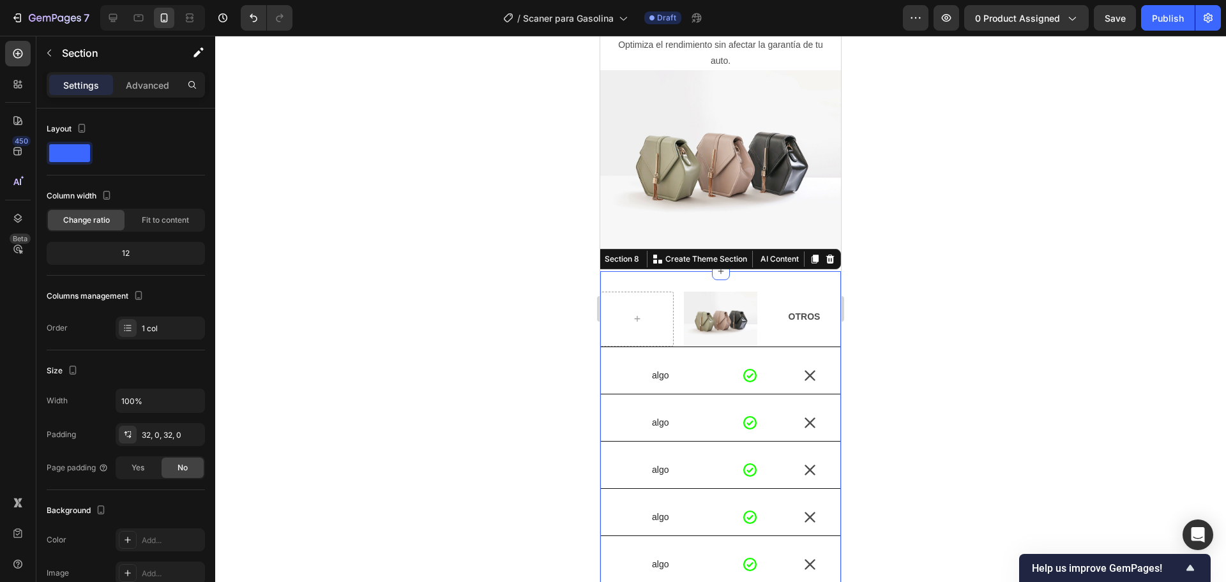
click at [455, 242] on div at bounding box center [720, 309] width 1011 height 547
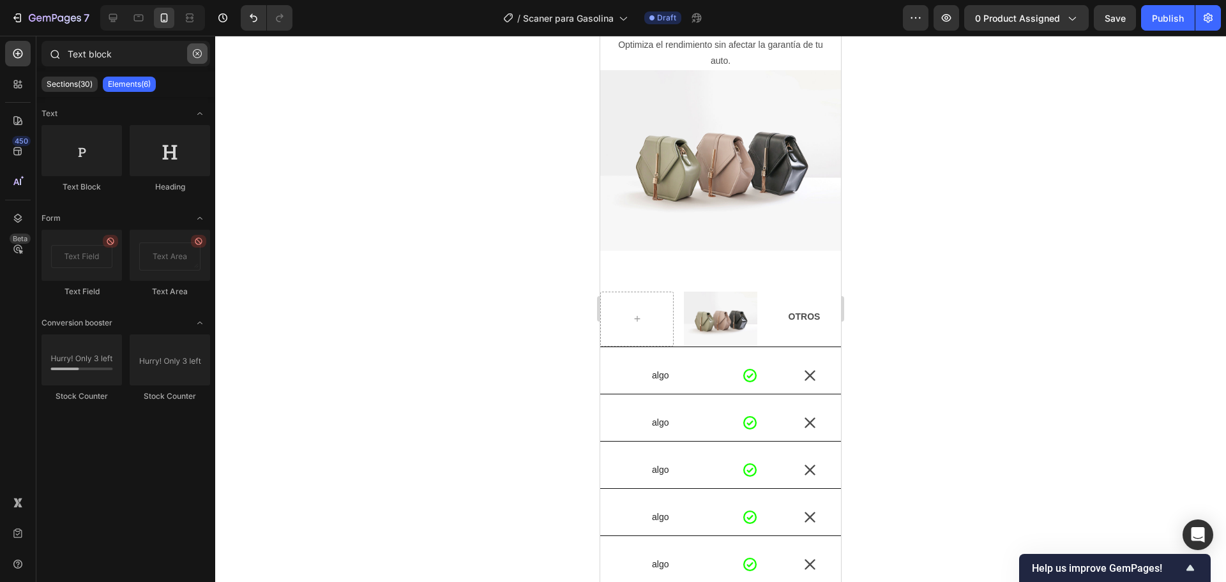
click at [199, 61] on button "button" at bounding box center [197, 53] width 20 height 20
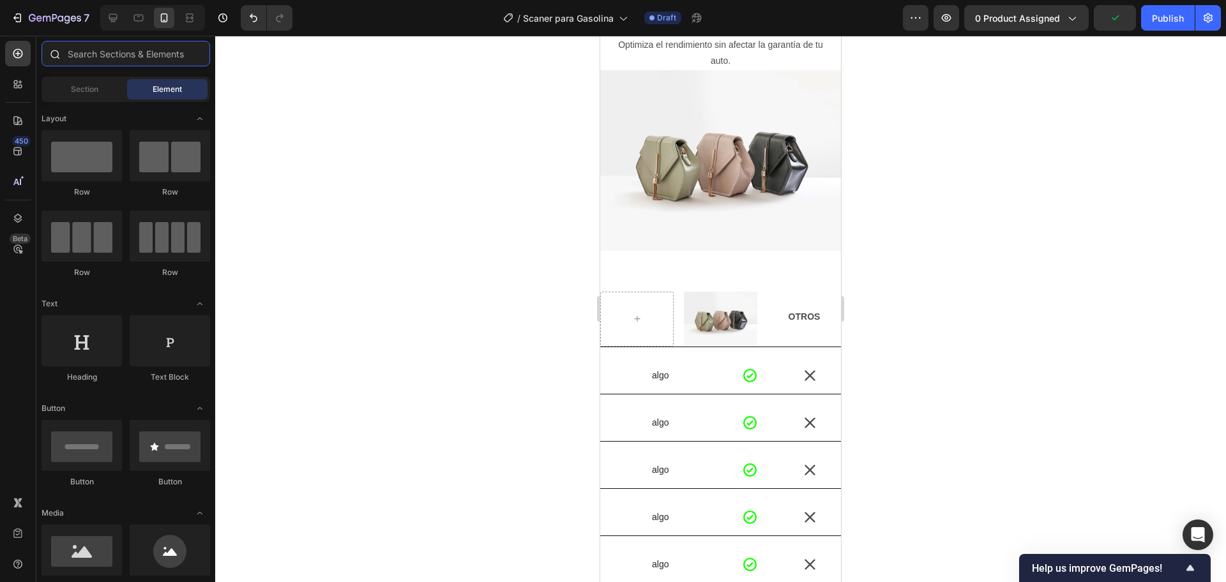
click at [98, 63] on input "text" at bounding box center [126, 54] width 169 height 26
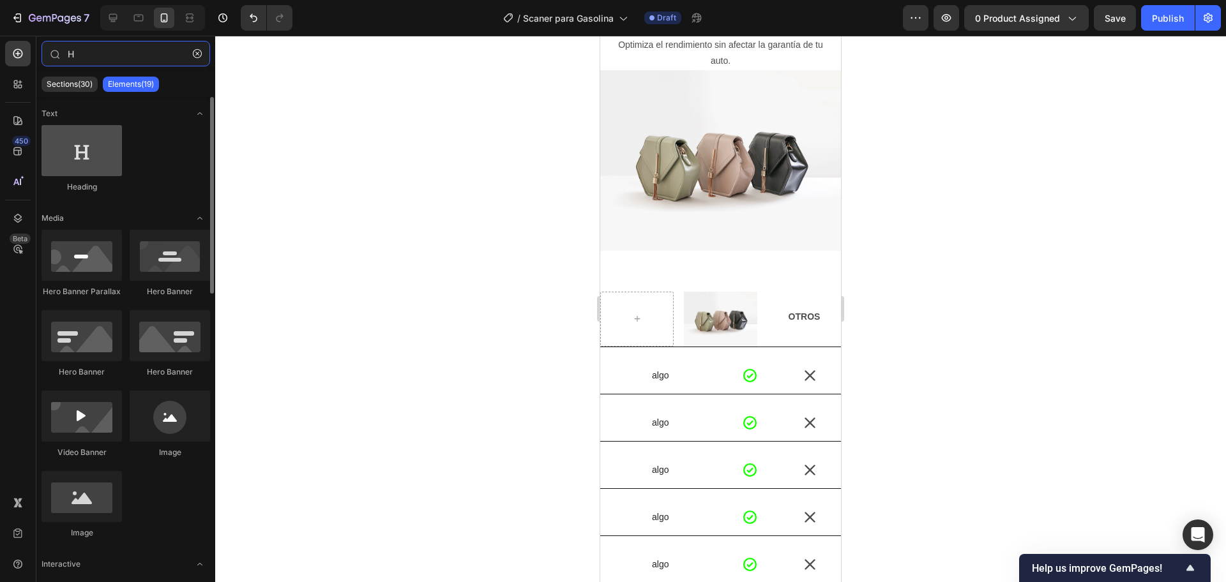
type input "H"
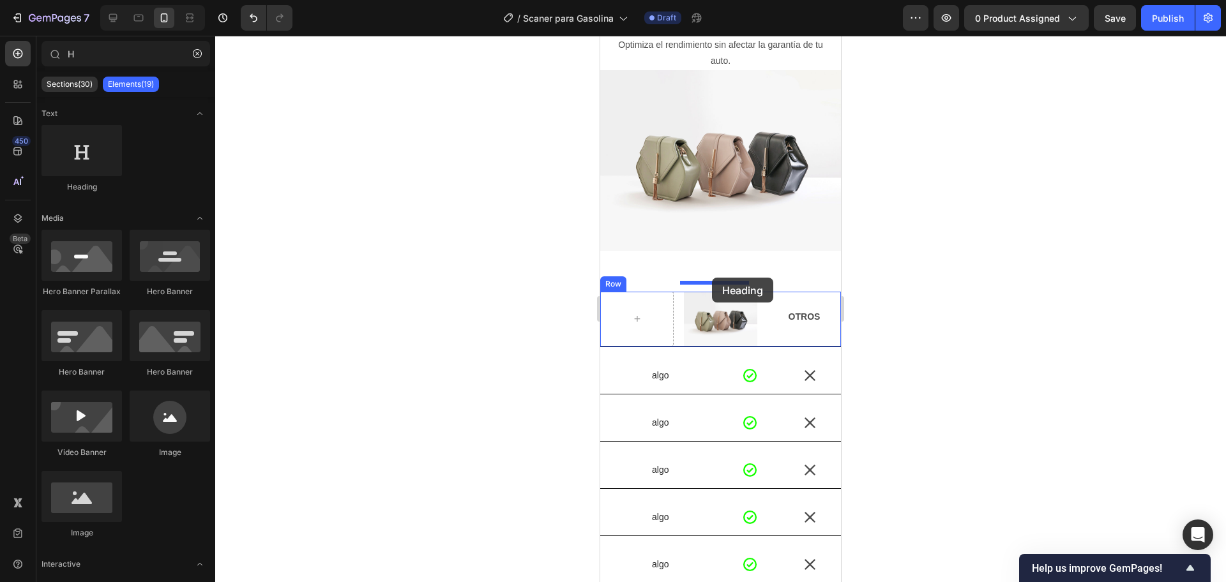
drag, startPoint x: 693, startPoint y: 182, endPoint x: 704, endPoint y: 281, distance: 99.6
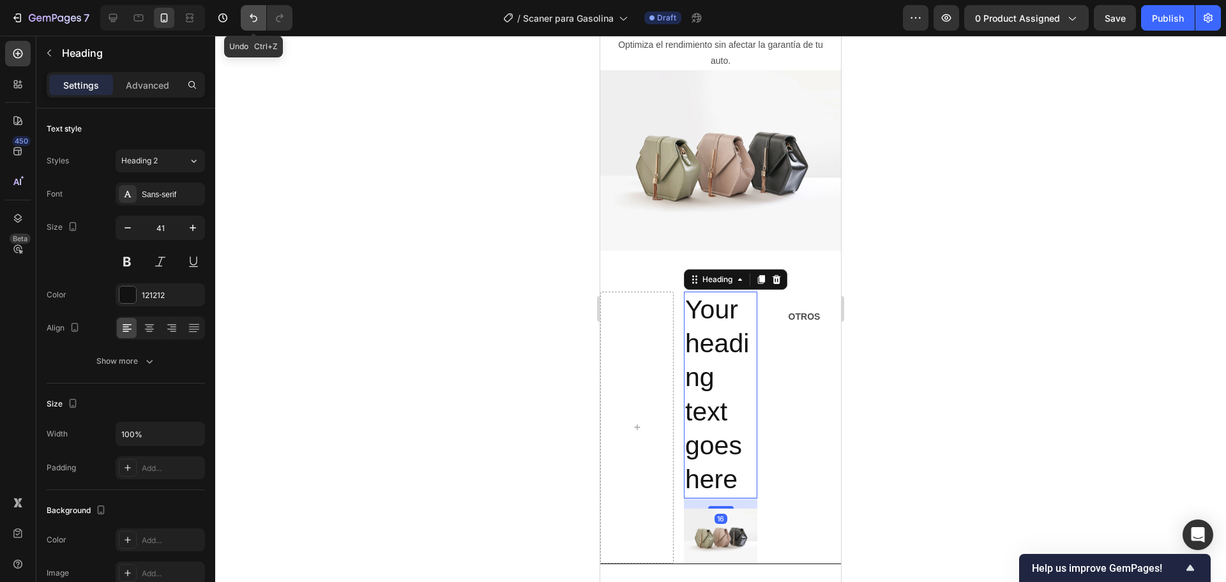
click at [243, 13] on button "Undo/Redo" at bounding box center [254, 18] width 26 height 26
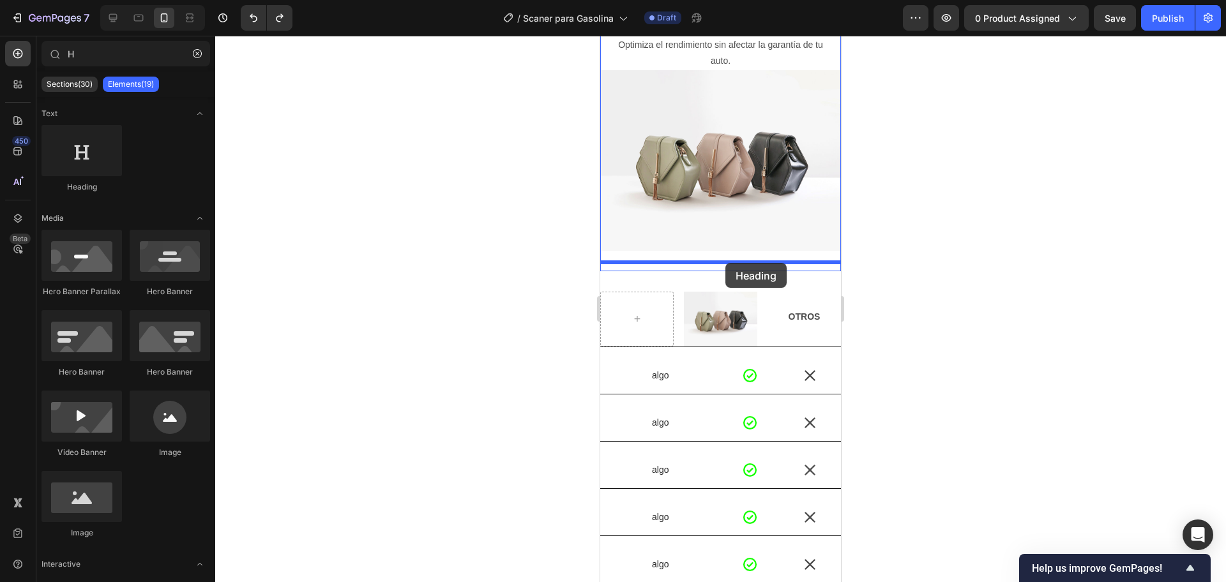
drag, startPoint x: 689, startPoint y: 183, endPoint x: 725, endPoint y: 262, distance: 87.5
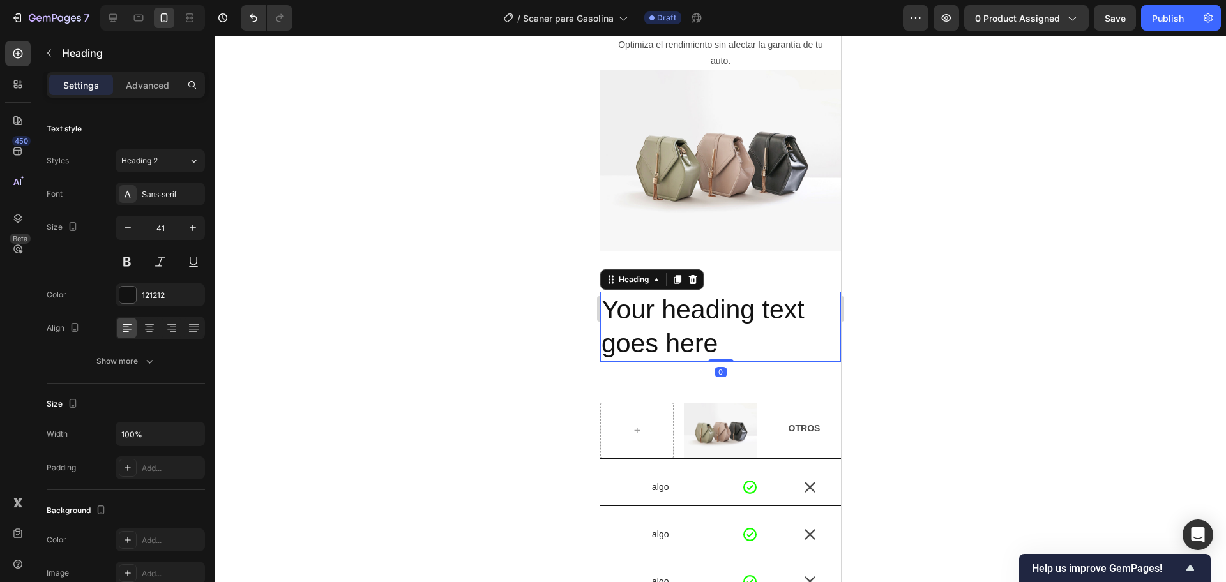
click at [725, 321] on h2 "Your heading text goes here" at bounding box center [720, 327] width 241 height 71
click at [721, 321] on p "Your heading text goes here" at bounding box center [720, 327] width 238 height 68
click at [160, 331] on div at bounding box center [160, 328] width 89 height 23
click at [158, 331] on div at bounding box center [160, 328] width 89 height 23
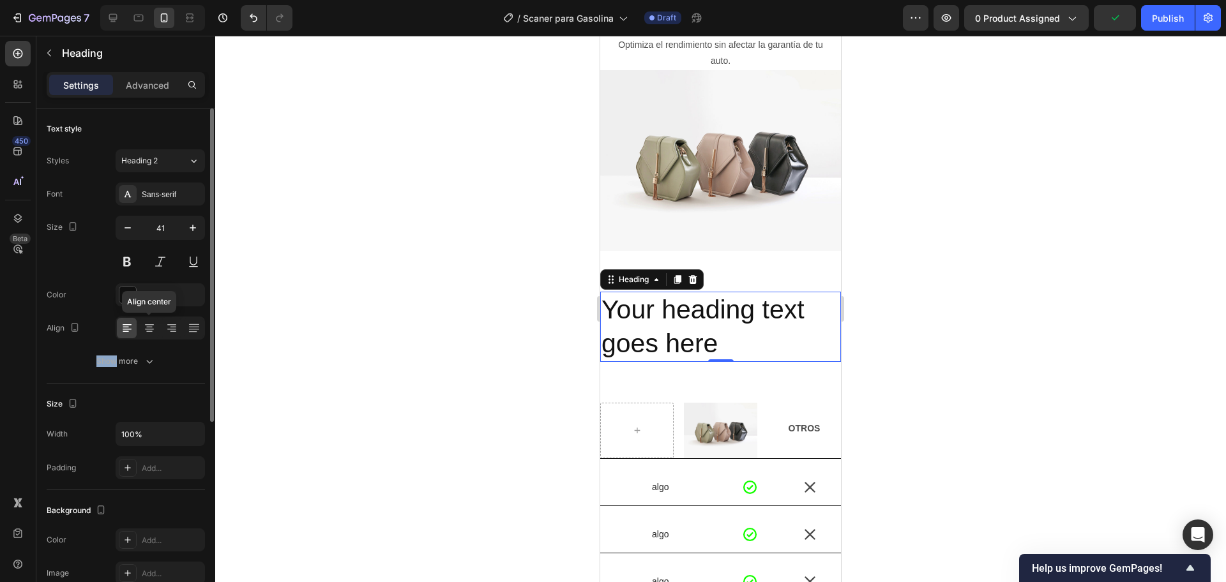
click at [155, 326] on div at bounding box center [149, 328] width 20 height 20
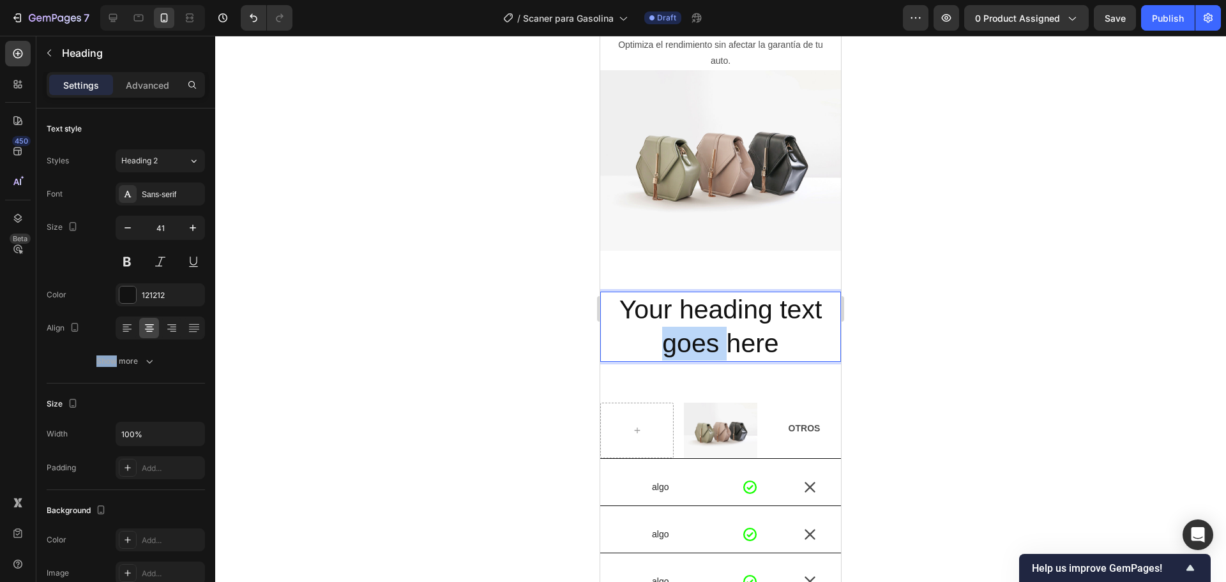
click at [689, 332] on p "Your heading text goes here" at bounding box center [720, 327] width 238 height 68
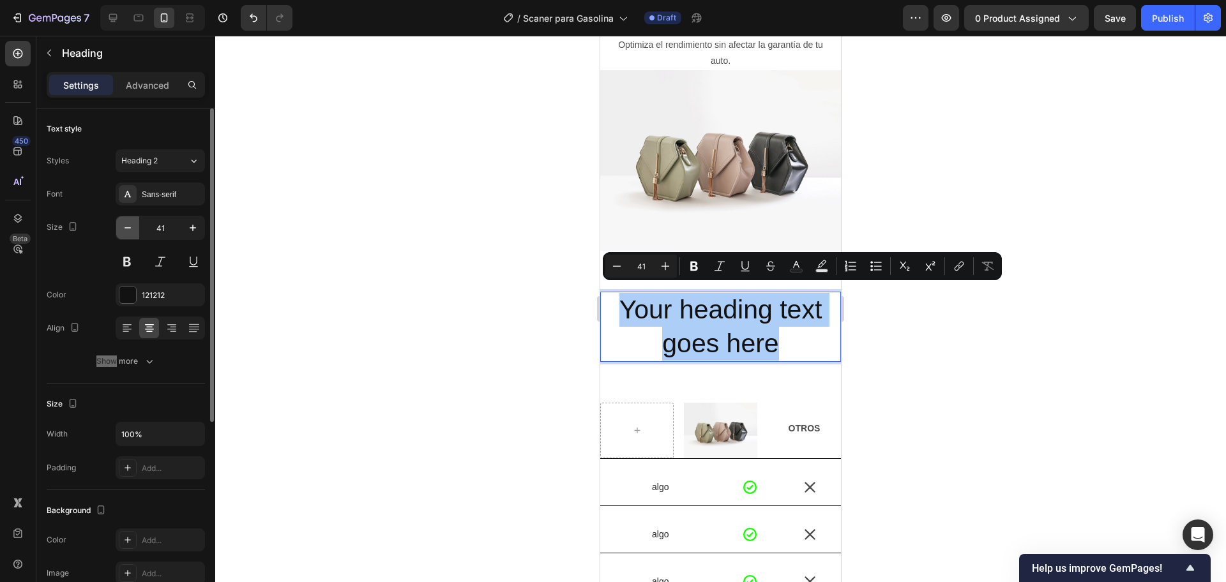
click at [125, 231] on icon "button" at bounding box center [127, 228] width 13 height 13
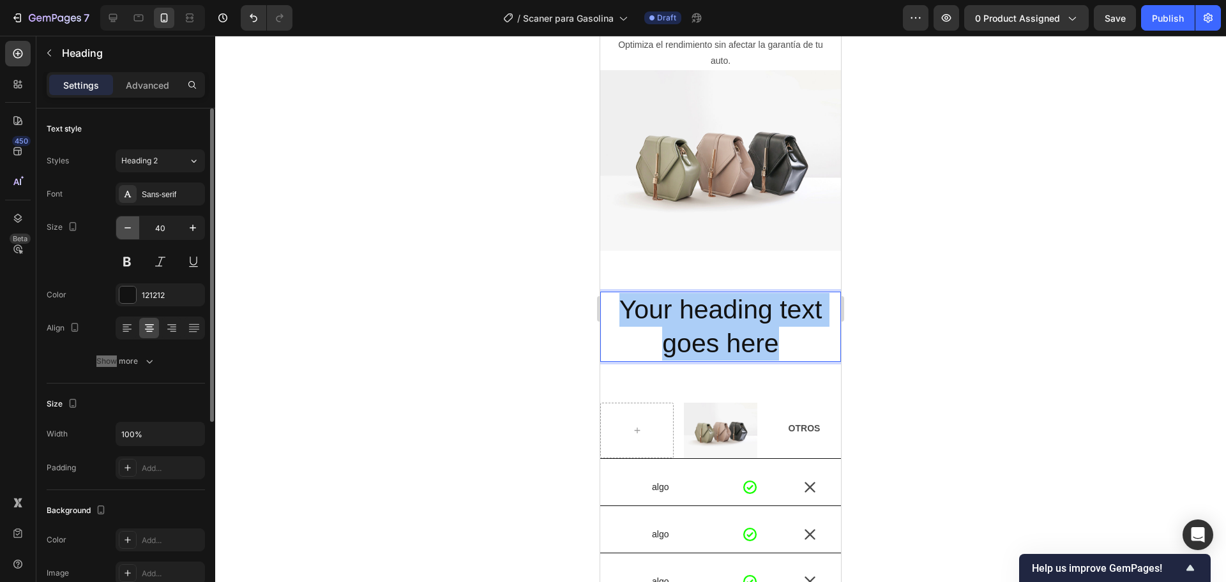
click at [125, 231] on icon "button" at bounding box center [127, 228] width 13 height 13
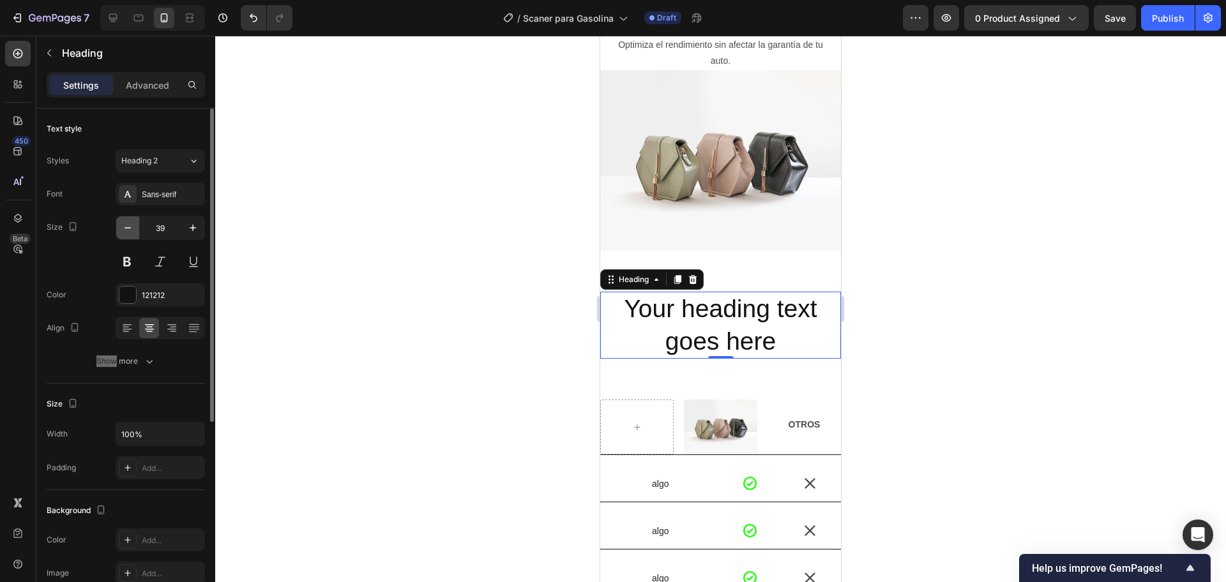
click at [125, 231] on icon "button" at bounding box center [127, 228] width 13 height 13
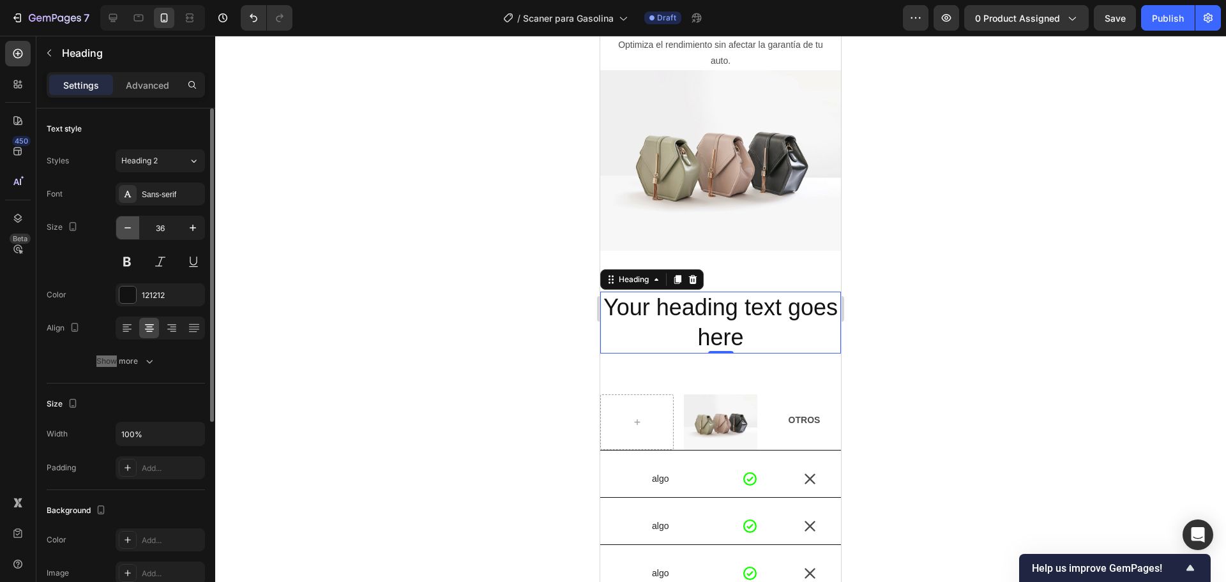
click at [125, 231] on icon "button" at bounding box center [127, 228] width 13 height 13
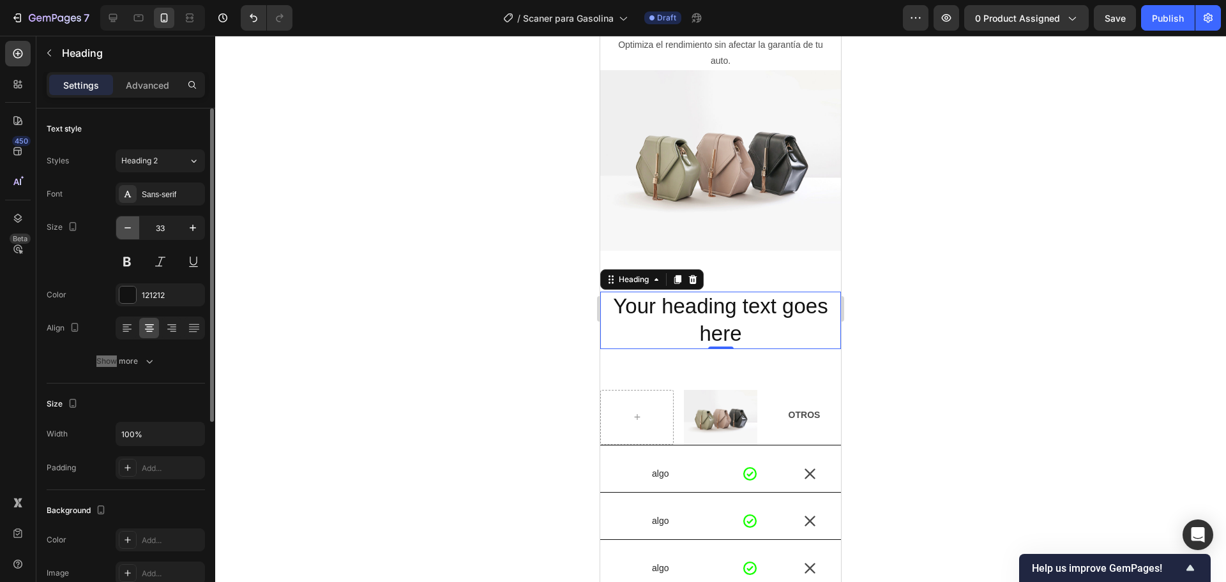
click at [125, 231] on icon "button" at bounding box center [127, 228] width 13 height 13
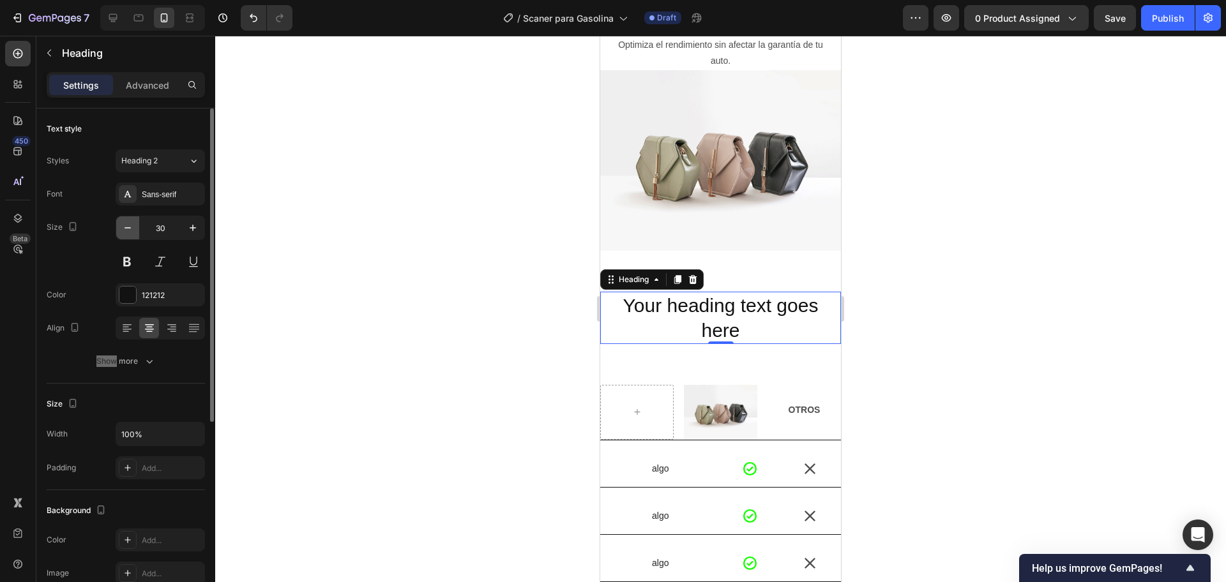
click at [125, 231] on icon "button" at bounding box center [127, 228] width 13 height 13
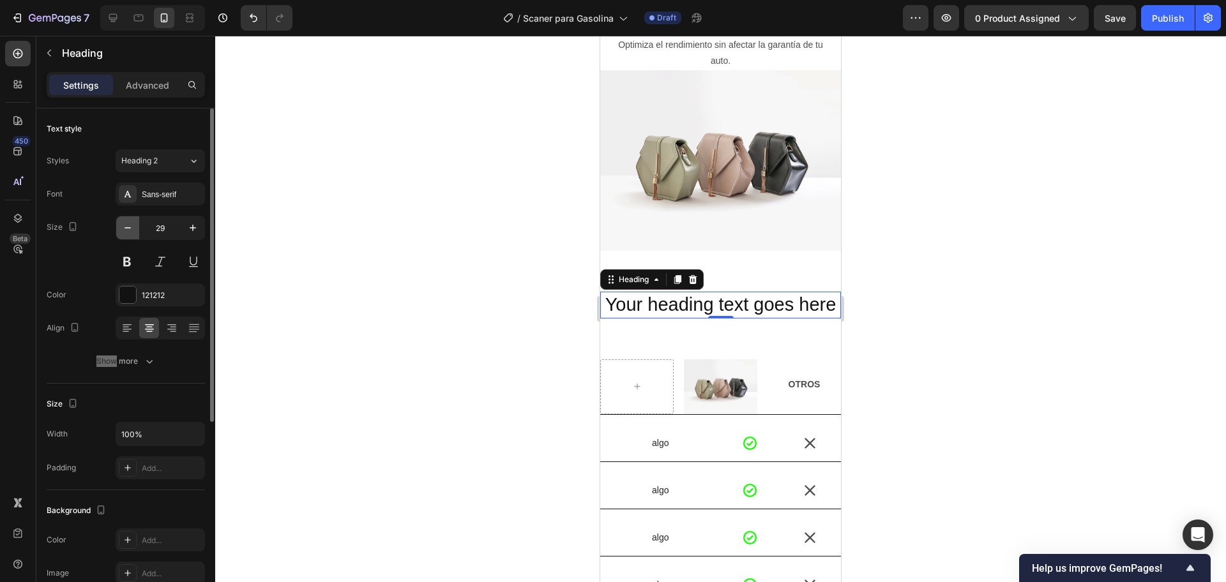
click at [125, 231] on icon "button" at bounding box center [127, 228] width 13 height 13
type input "25"
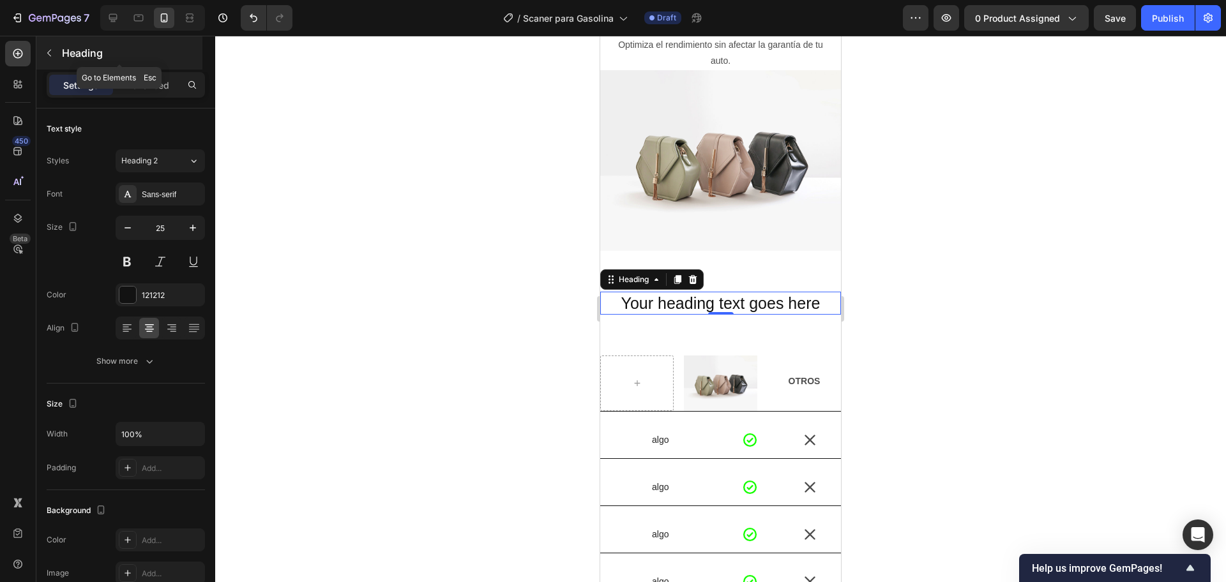
click at [38, 62] on div "Heading" at bounding box center [119, 52] width 166 height 33
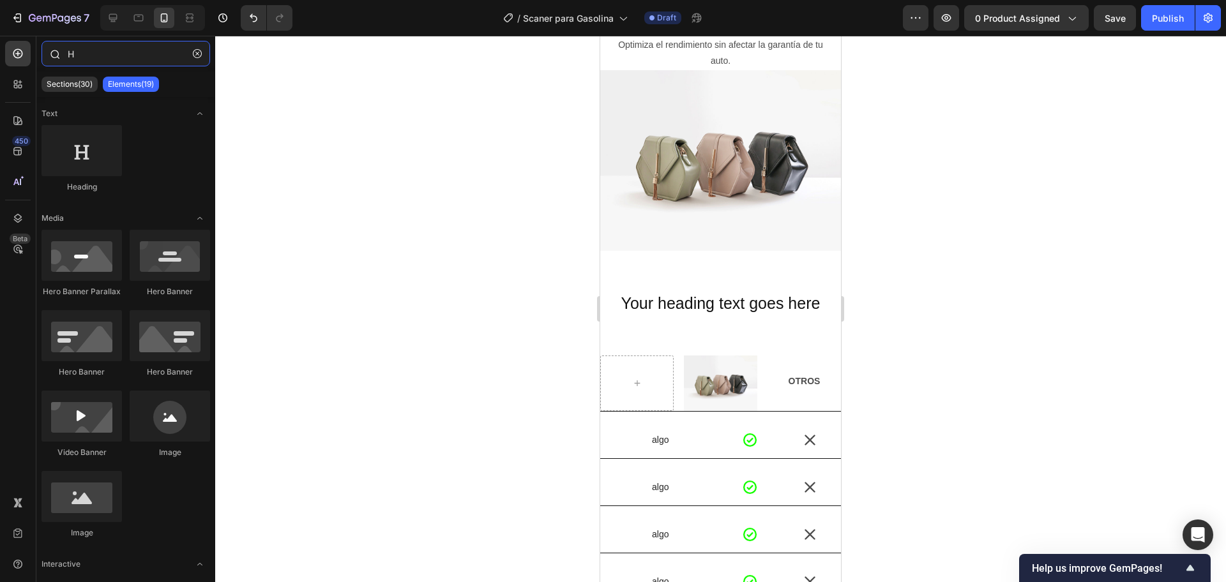
click at [89, 56] on input "H" at bounding box center [126, 54] width 169 height 26
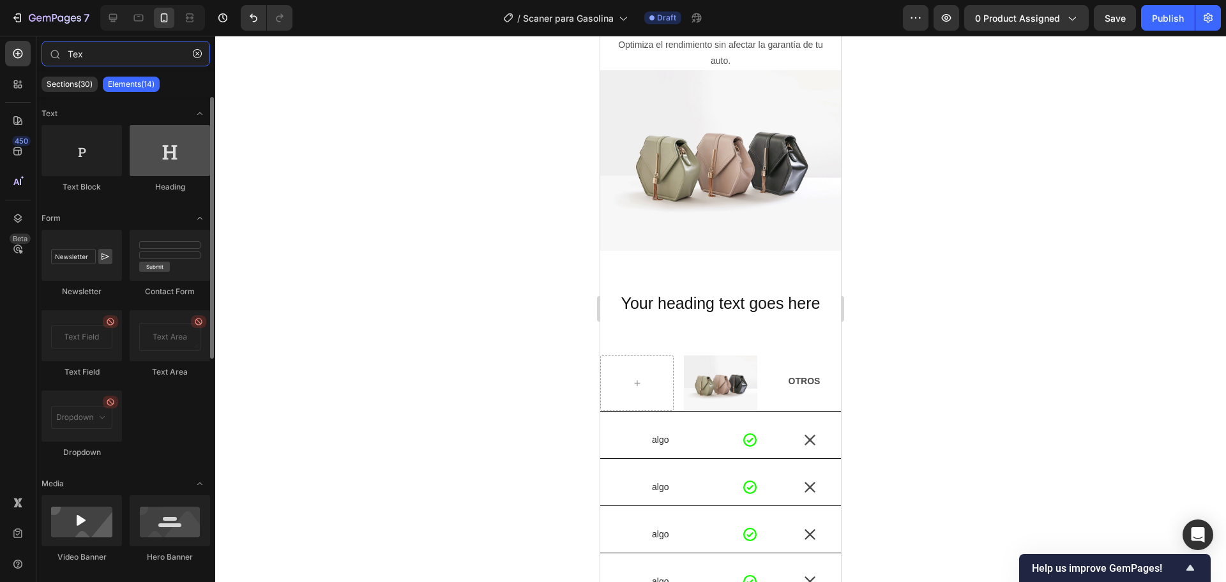
type input "Tex"
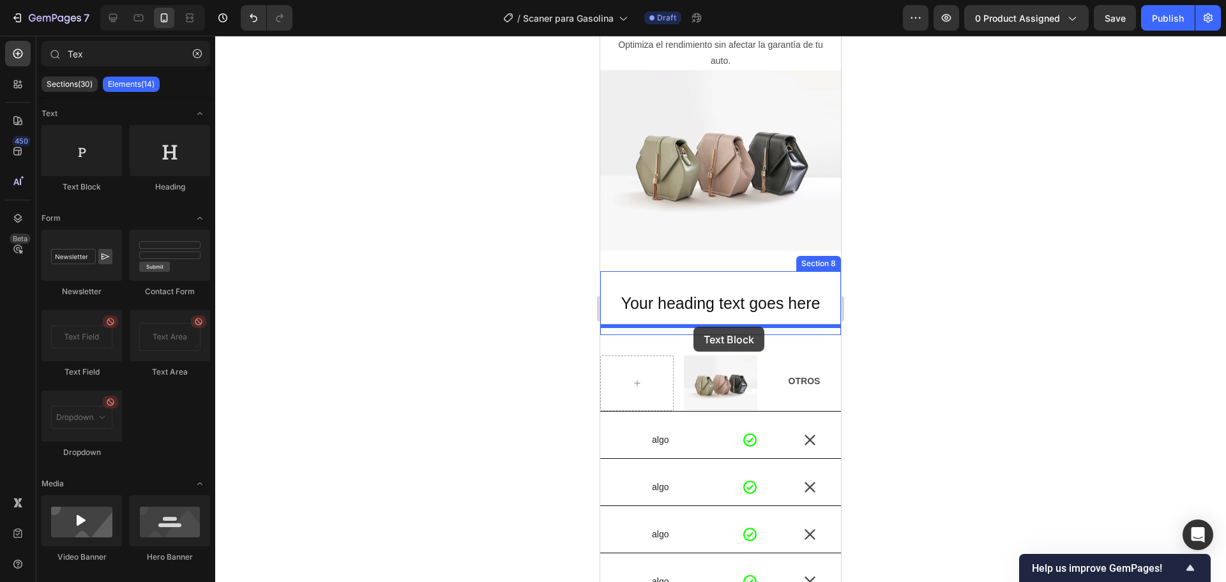
drag, startPoint x: 736, startPoint y: 206, endPoint x: 693, endPoint y: 328, distance: 128.9
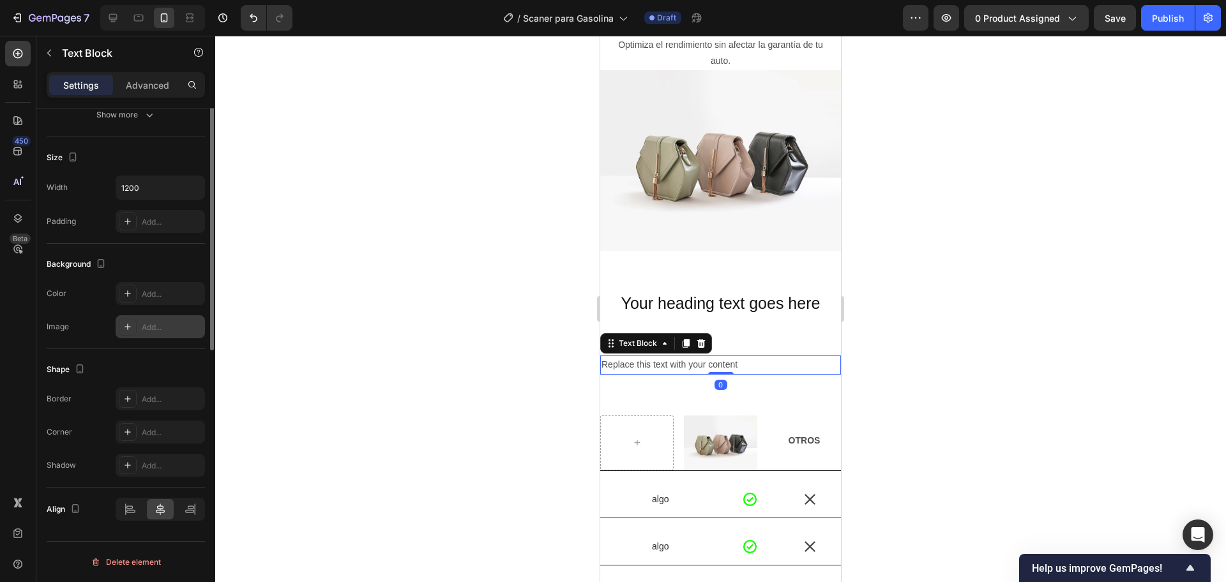
scroll to position [7, 0]
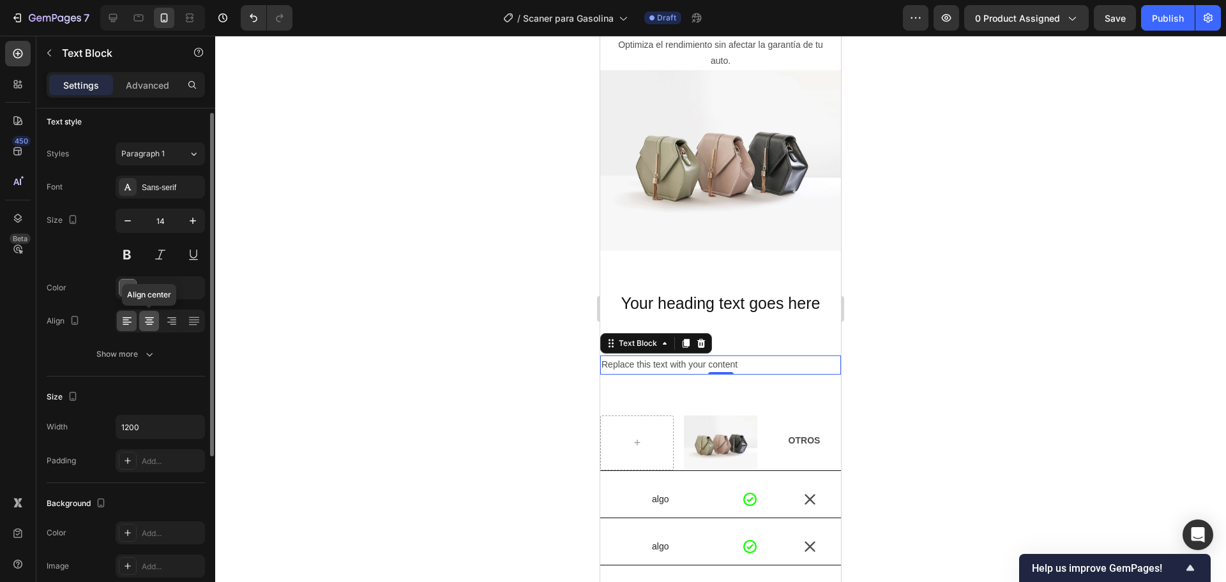
click at [150, 326] on icon at bounding box center [149, 321] width 13 height 13
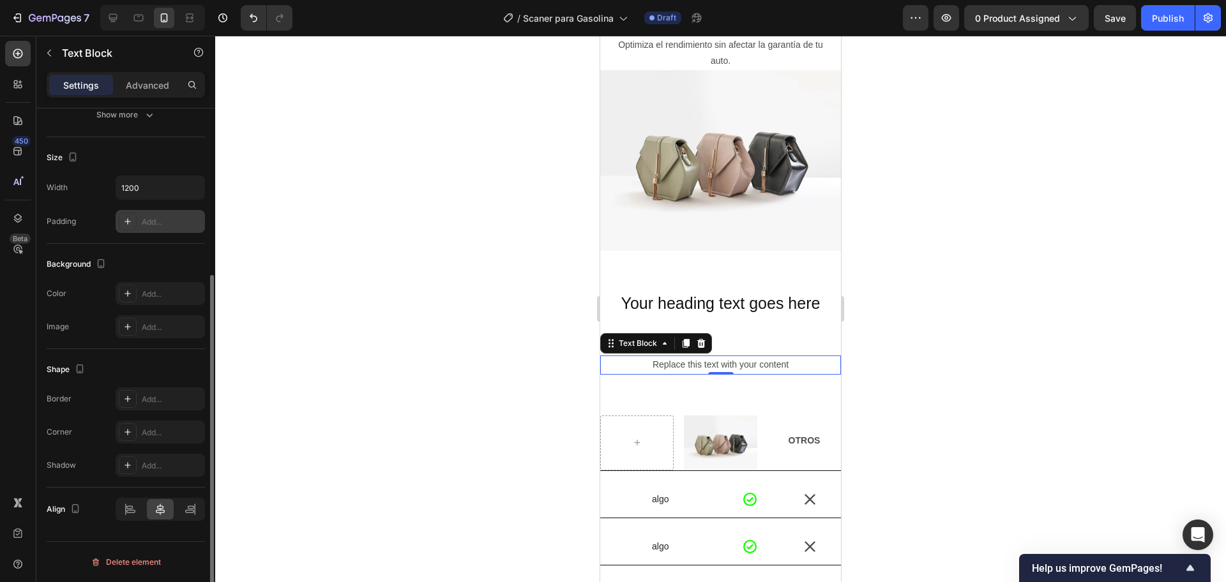
scroll to position [0, 0]
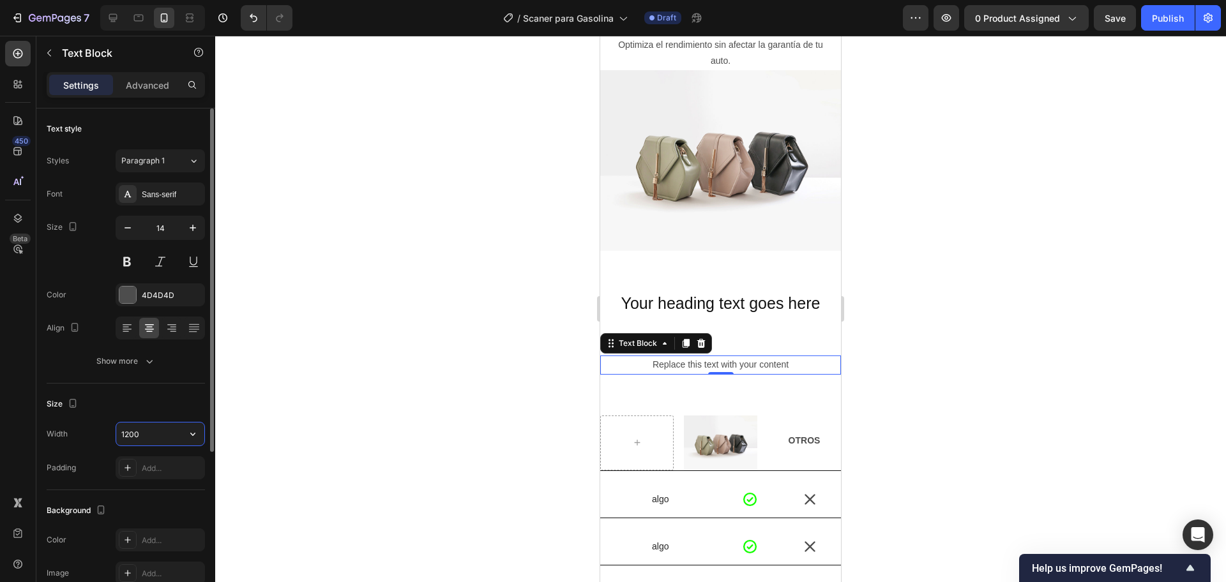
click at [152, 438] on input "1200" at bounding box center [160, 434] width 88 height 23
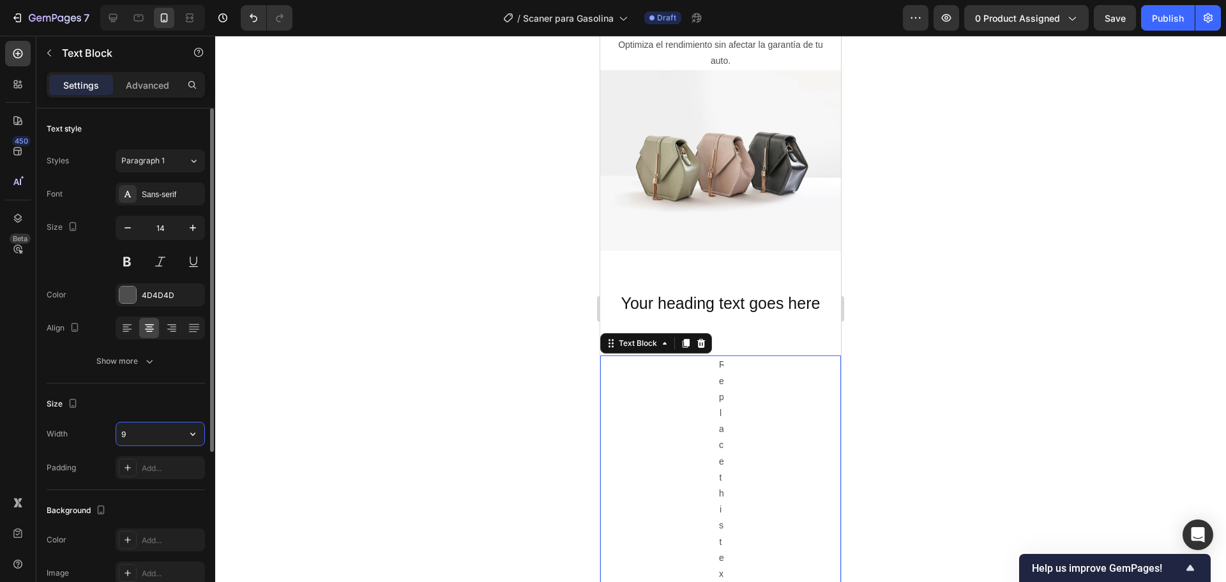
type input "90"
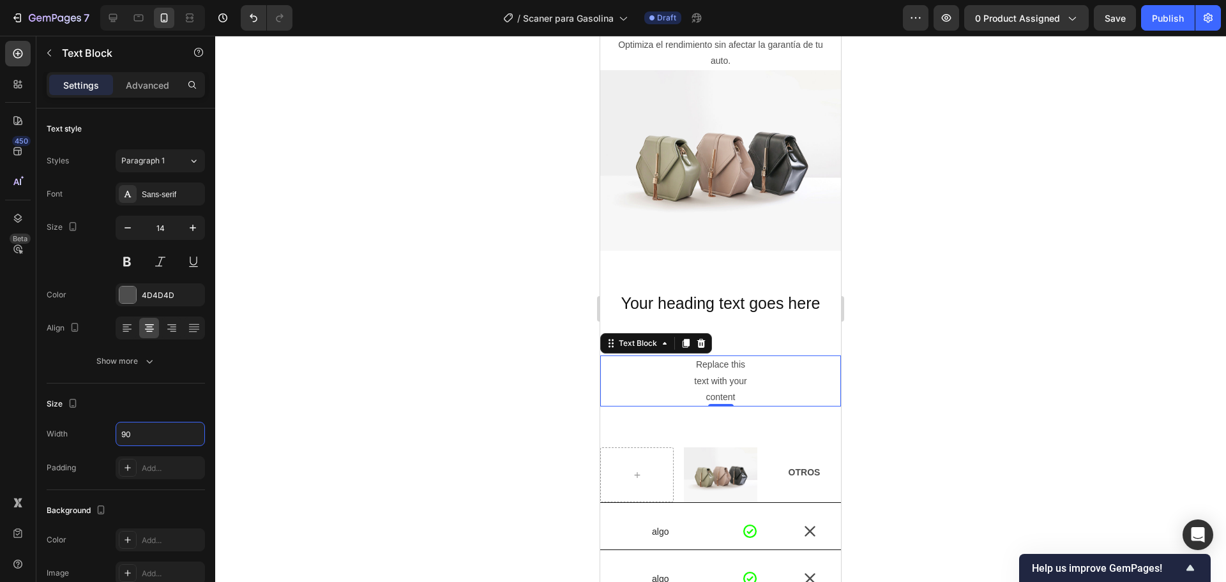
click at [518, 351] on div at bounding box center [720, 309] width 1011 height 547
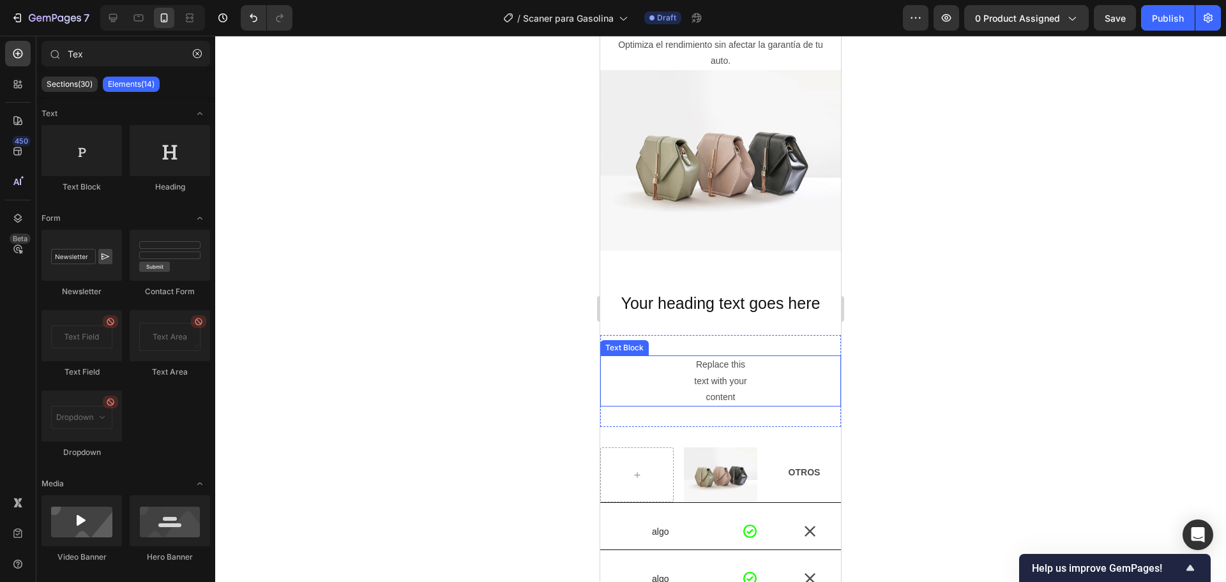
click at [624, 356] on div "Replace this text with your content" at bounding box center [720, 381] width 241 height 51
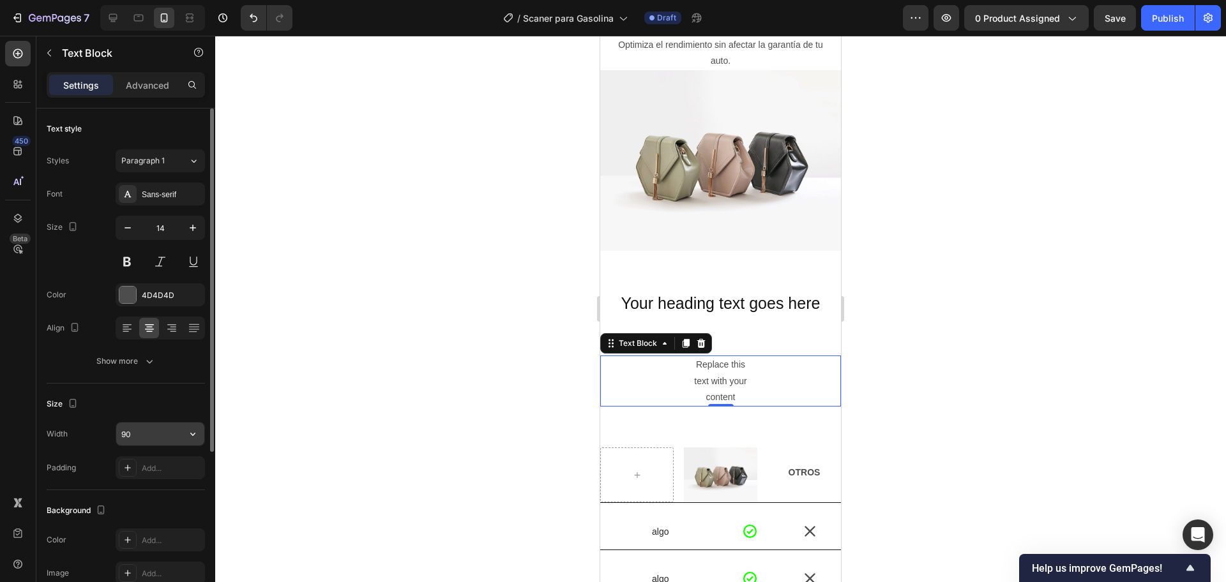
click at [164, 437] on input "90" at bounding box center [160, 434] width 88 height 23
click at [162, 435] on input "90" at bounding box center [160, 434] width 88 height 23
type input "90%"
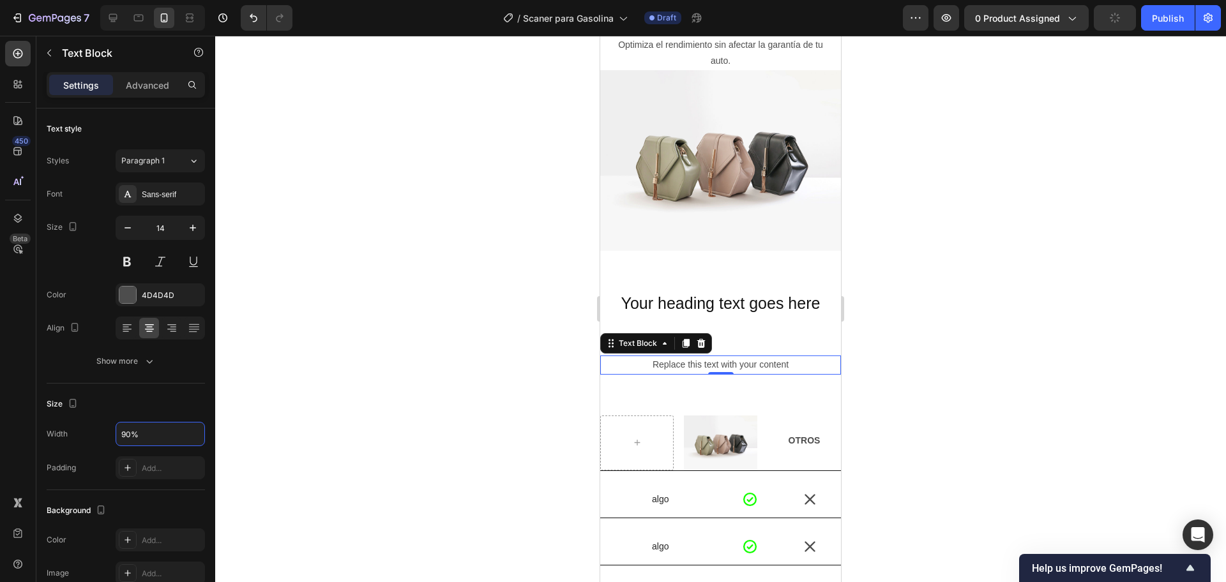
click at [412, 375] on div at bounding box center [720, 309] width 1011 height 547
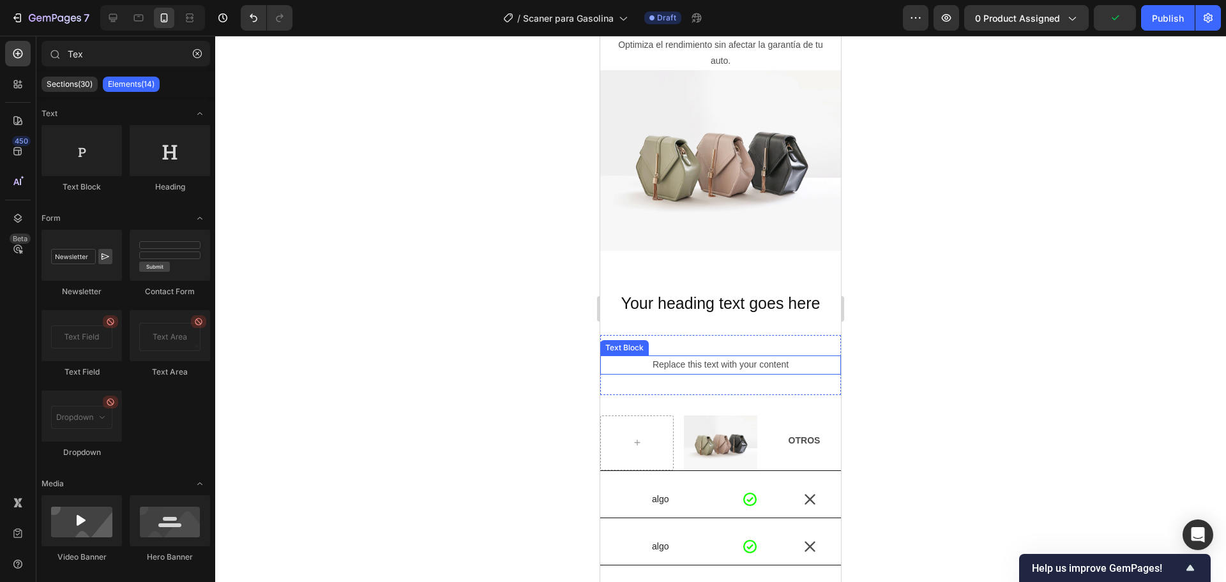
click at [733, 356] on div "Replace this text with your content" at bounding box center [720, 365] width 216 height 19
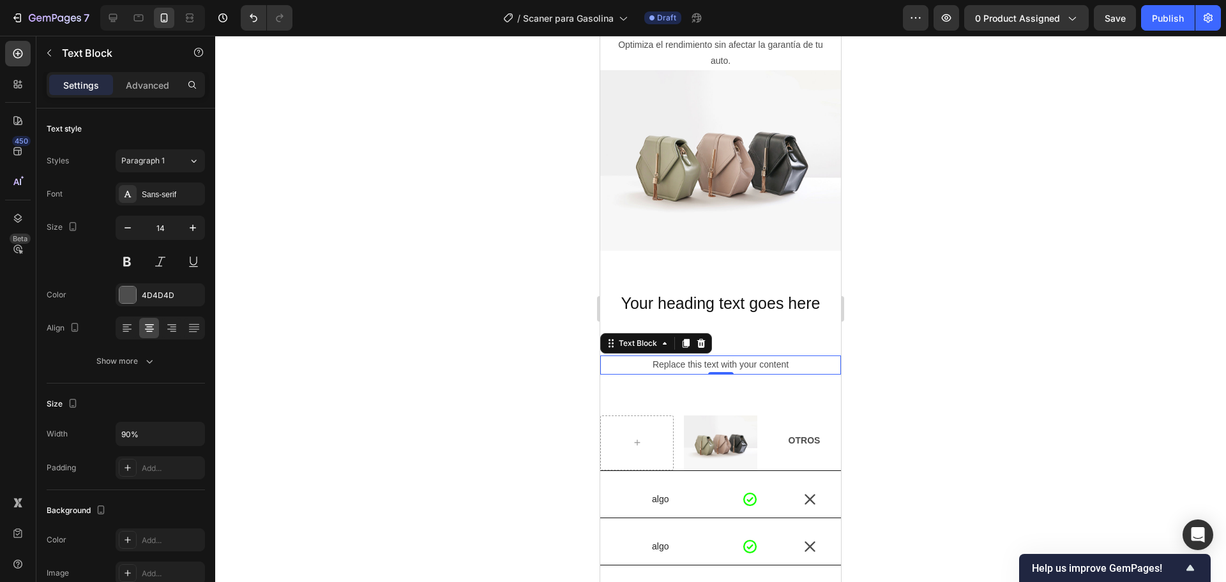
click at [751, 356] on div "Replace this text with your content" at bounding box center [720, 365] width 216 height 19
click at [749, 335] on div "Replace this text with your content Text Block 0 Section 9" at bounding box center [720, 364] width 241 height 59
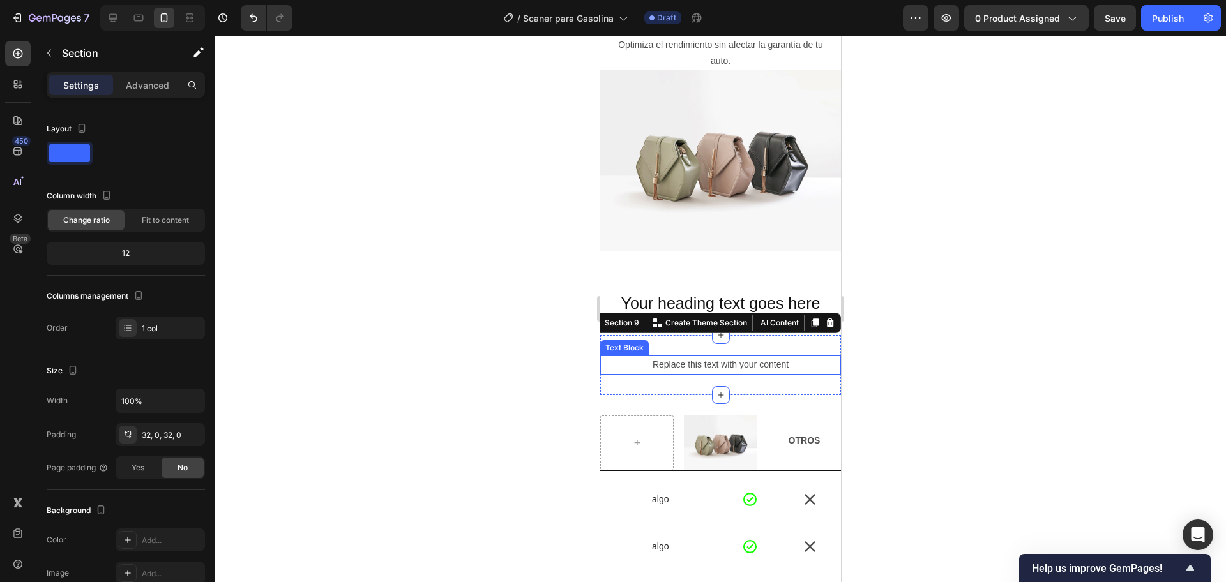
click at [737, 358] on p "Replace this text with your content" at bounding box center [721, 365] width 214 height 16
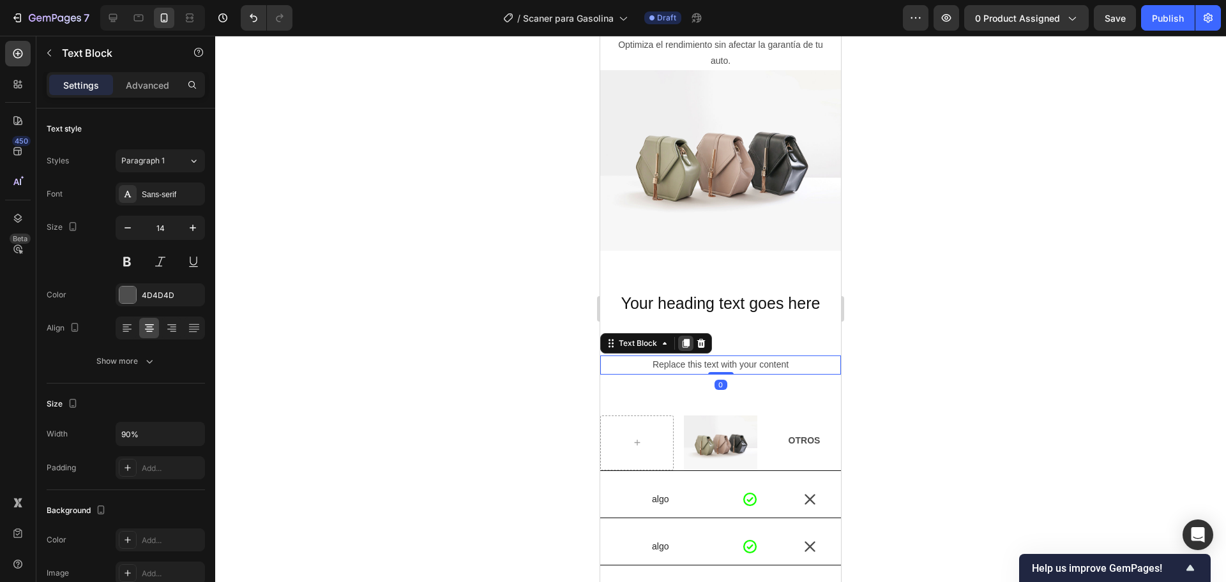
click at [692, 336] on div at bounding box center [685, 343] width 15 height 15
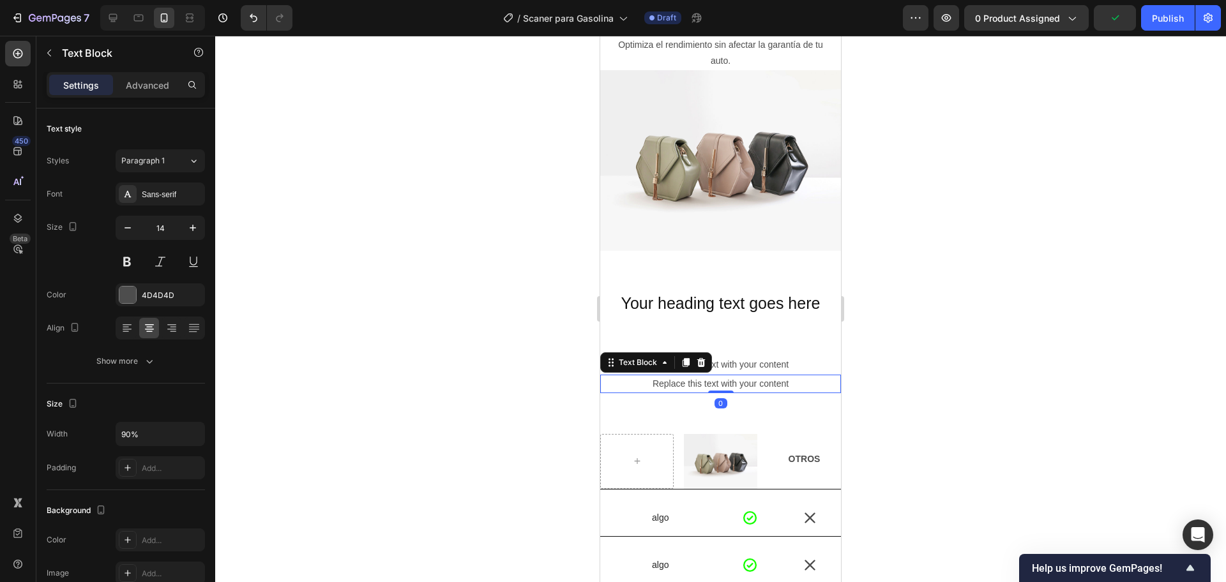
drag, startPoint x: 968, startPoint y: 338, endPoint x: 892, endPoint y: 338, distance: 76.0
click at [967, 340] on div at bounding box center [720, 309] width 1011 height 547
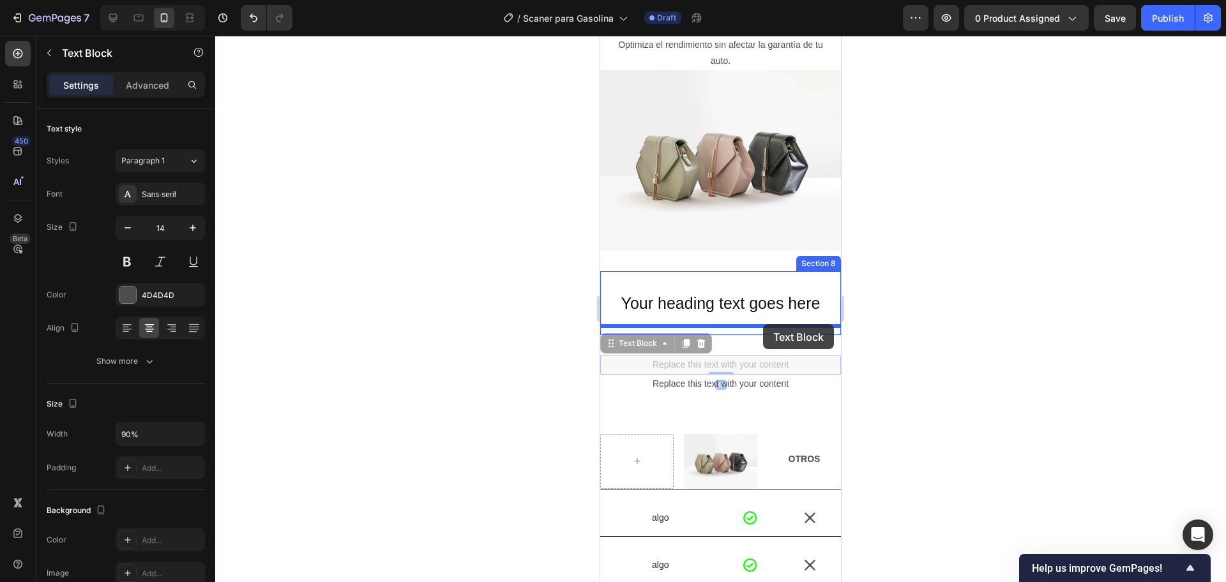
drag, startPoint x: 779, startPoint y: 356, endPoint x: 763, endPoint y: 324, distance: 35.7
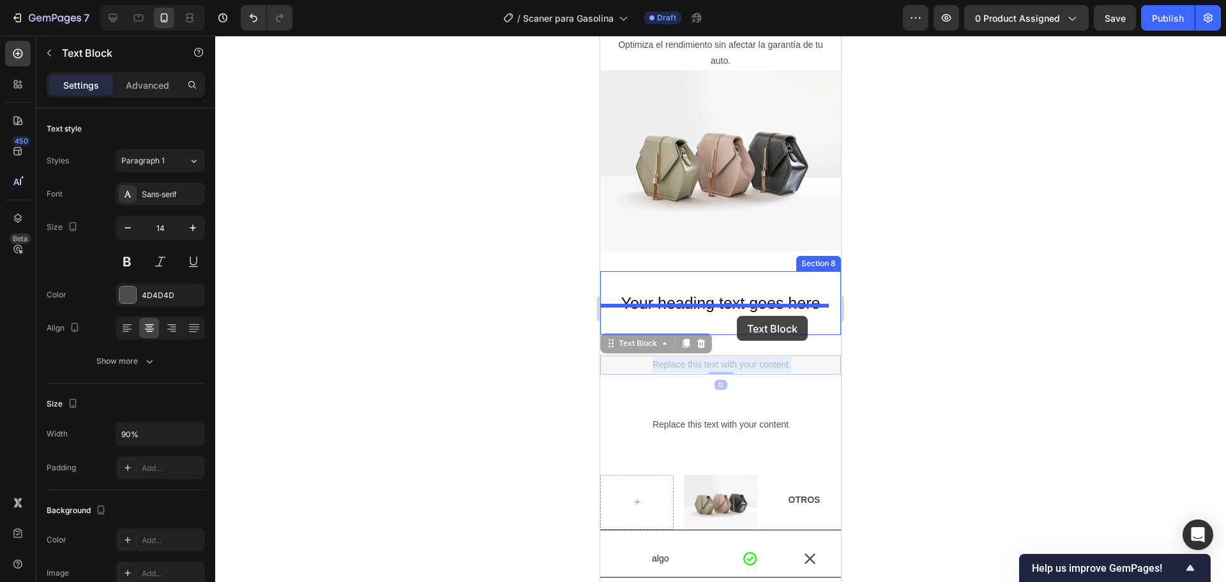
drag, startPoint x: 737, startPoint y: 358, endPoint x: 737, endPoint y: 316, distance: 42.1
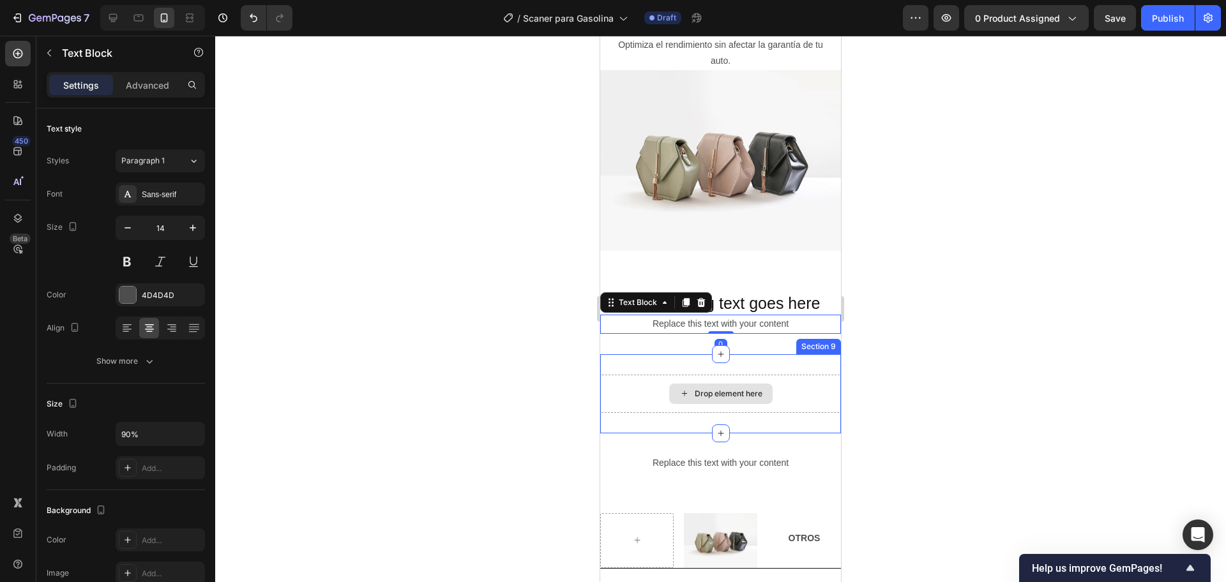
click at [777, 379] on div "Drop element here" at bounding box center [720, 394] width 241 height 38
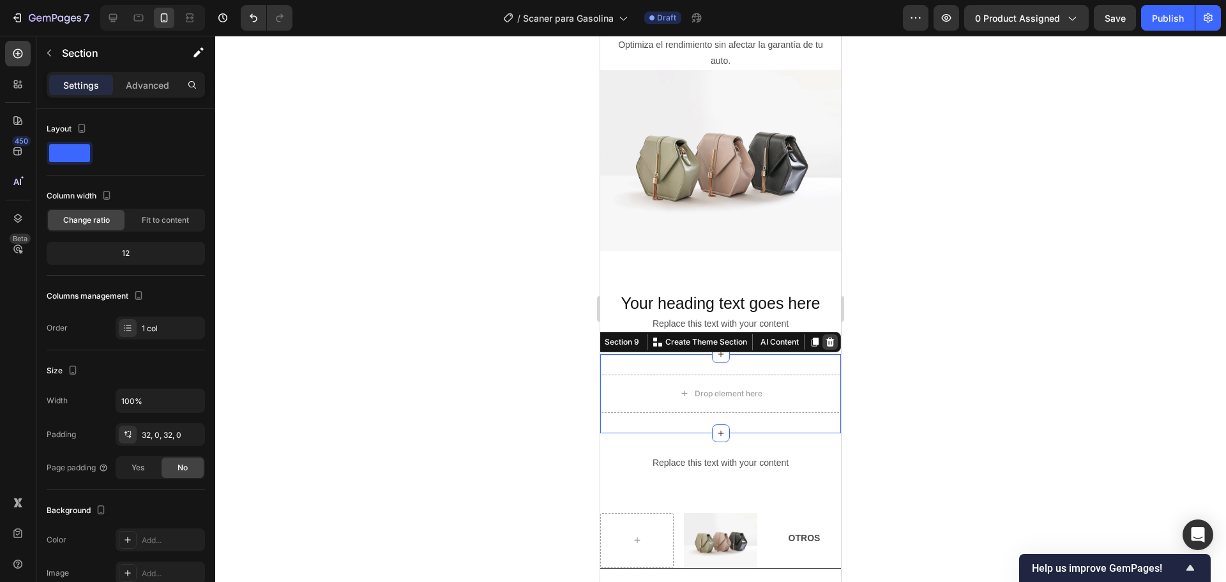
click at [824, 336] on div at bounding box center [829, 342] width 15 height 15
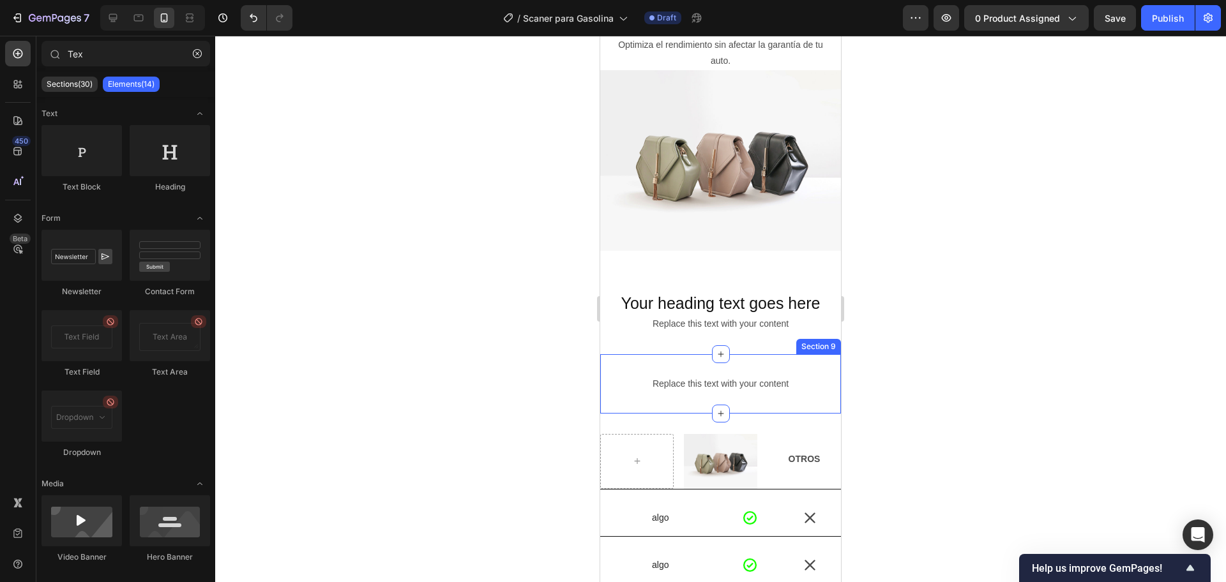
click at [751, 377] on div "Replace this text with your content" at bounding box center [720, 384] width 216 height 19
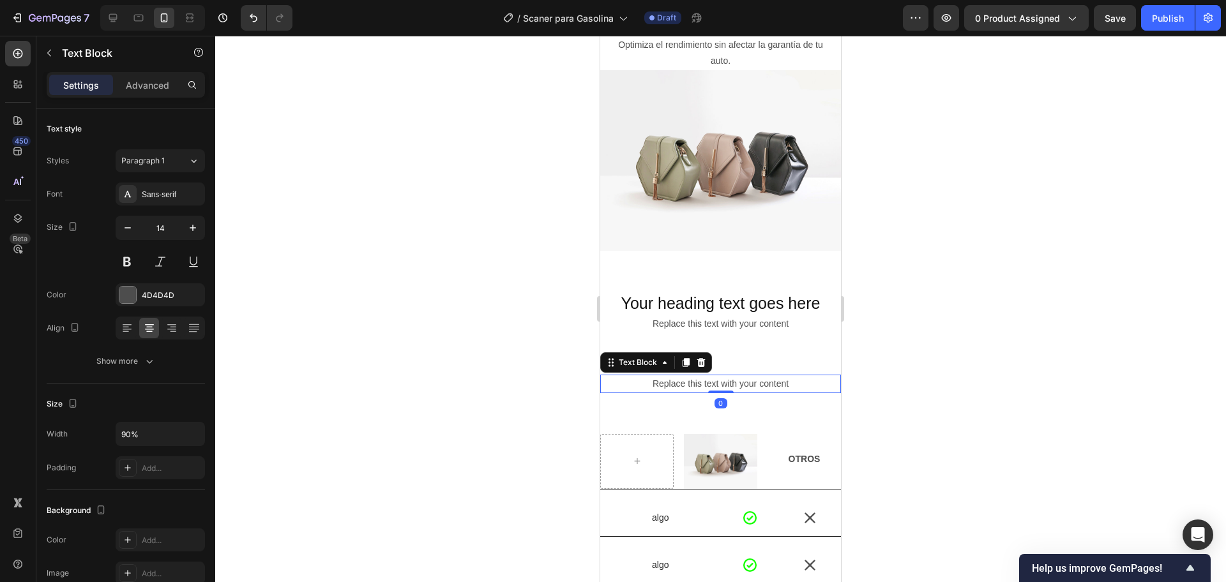
click at [709, 358] on div "Text Block" at bounding box center [656, 362] width 112 height 20
click at [708, 358] on div "Text Block" at bounding box center [656, 362] width 112 height 20
click at [708, 355] on div at bounding box center [700, 362] width 15 height 15
click at [708, 354] on div "Replace this text with your content Text Block 0 Section 9" at bounding box center [720, 383] width 241 height 59
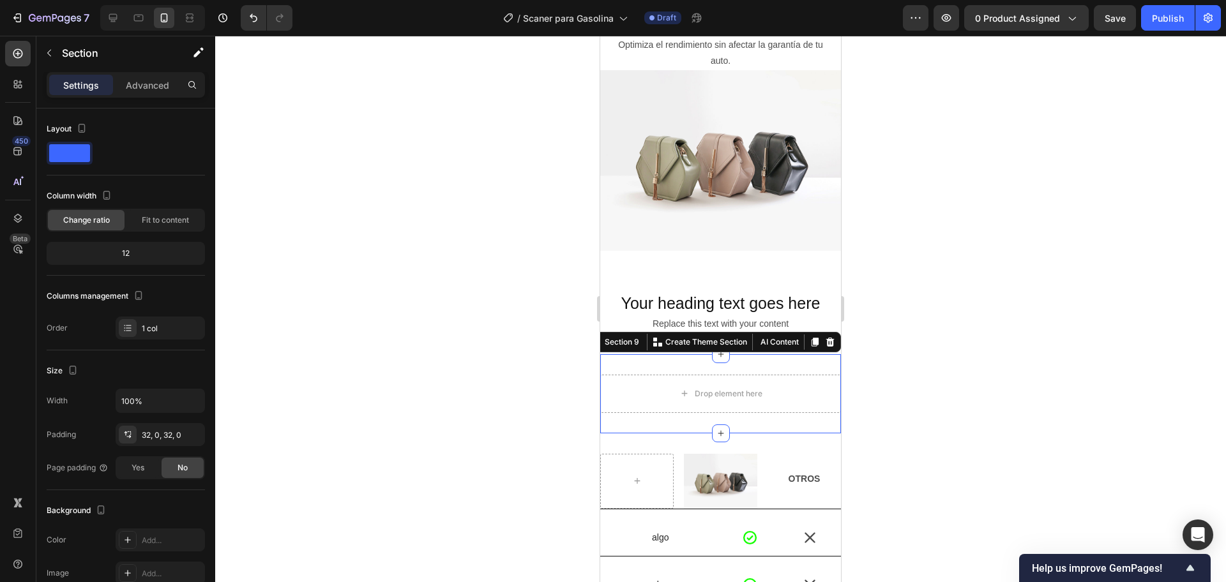
click at [752, 359] on div "Drop element here Section 9 You can create reusable sections Create Theme Secti…" at bounding box center [720, 393] width 241 height 79
click at [826, 337] on icon at bounding box center [830, 341] width 8 height 9
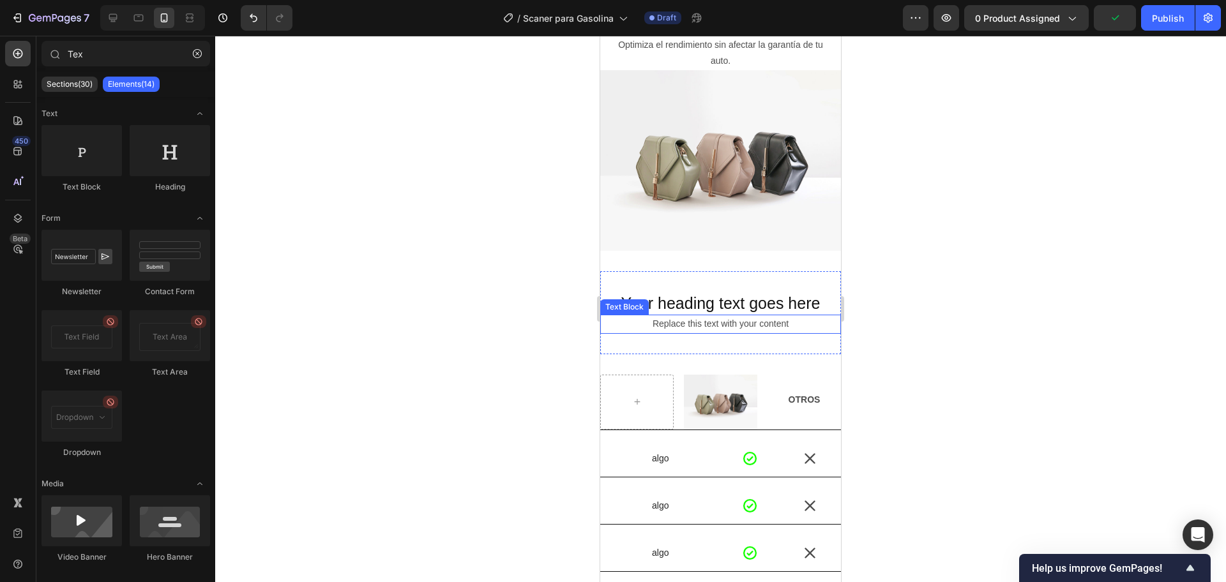
click at [740, 322] on div "Replace this text with your content" at bounding box center [720, 324] width 216 height 19
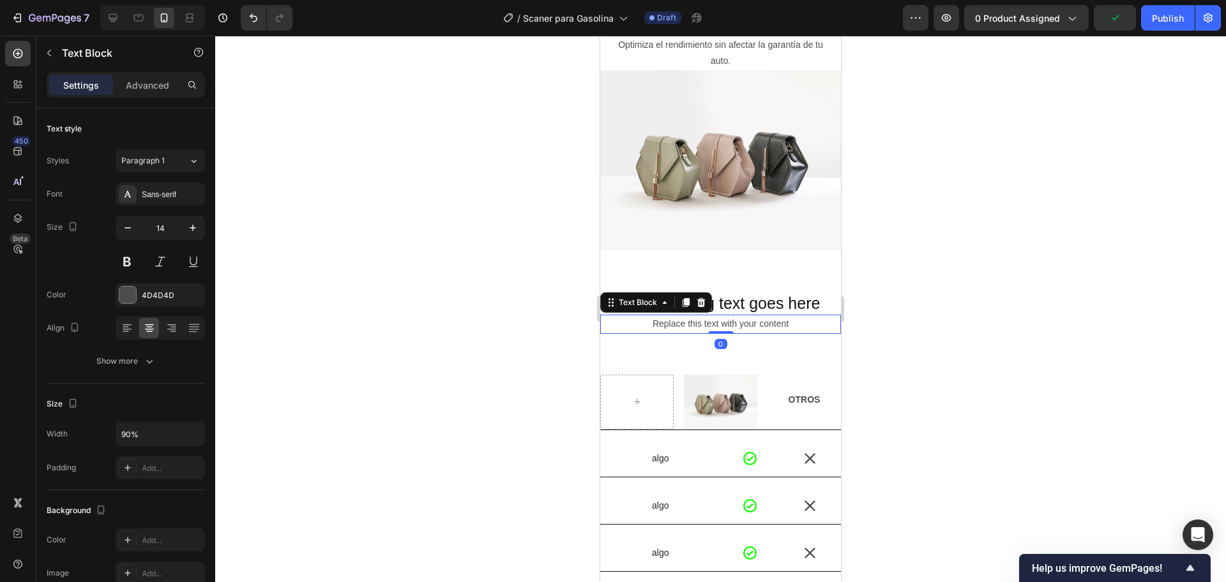
click at [1078, 324] on div at bounding box center [720, 309] width 1011 height 547
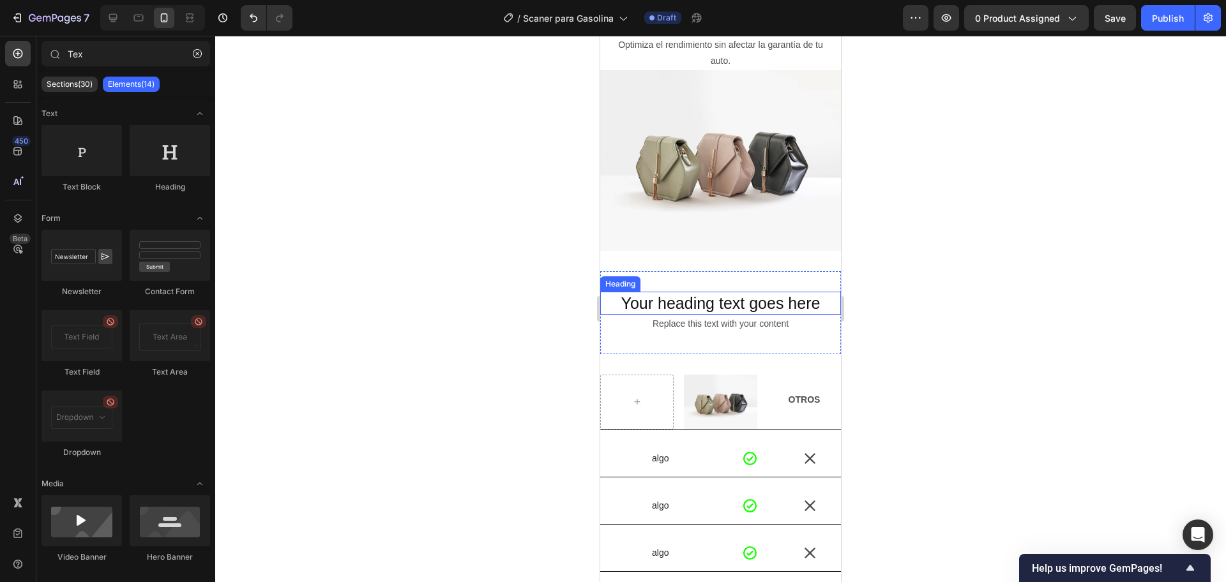
click at [695, 296] on p "Your heading text goes here" at bounding box center [720, 303] width 238 height 21
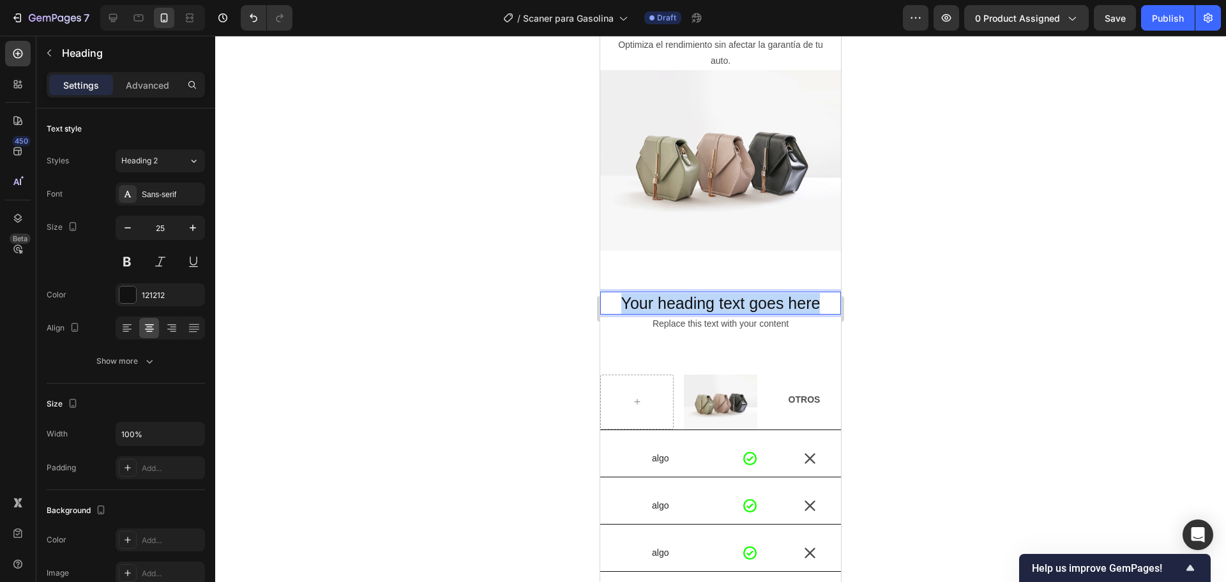
click at [695, 296] on p "Your heading text goes here" at bounding box center [720, 303] width 238 height 21
click at [751, 315] on div "Replace this text with your content" at bounding box center [720, 324] width 216 height 19
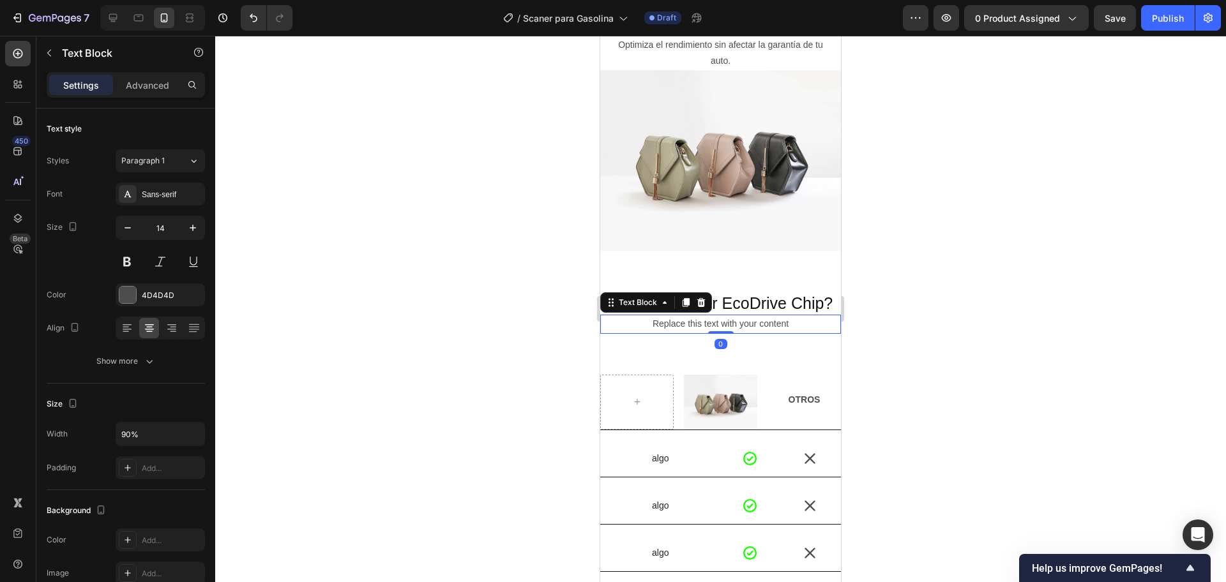
click at [751, 315] on div "Replace this text with your content" at bounding box center [720, 324] width 216 height 19
click at [751, 316] on p "Replace this text with your content" at bounding box center [721, 324] width 214 height 16
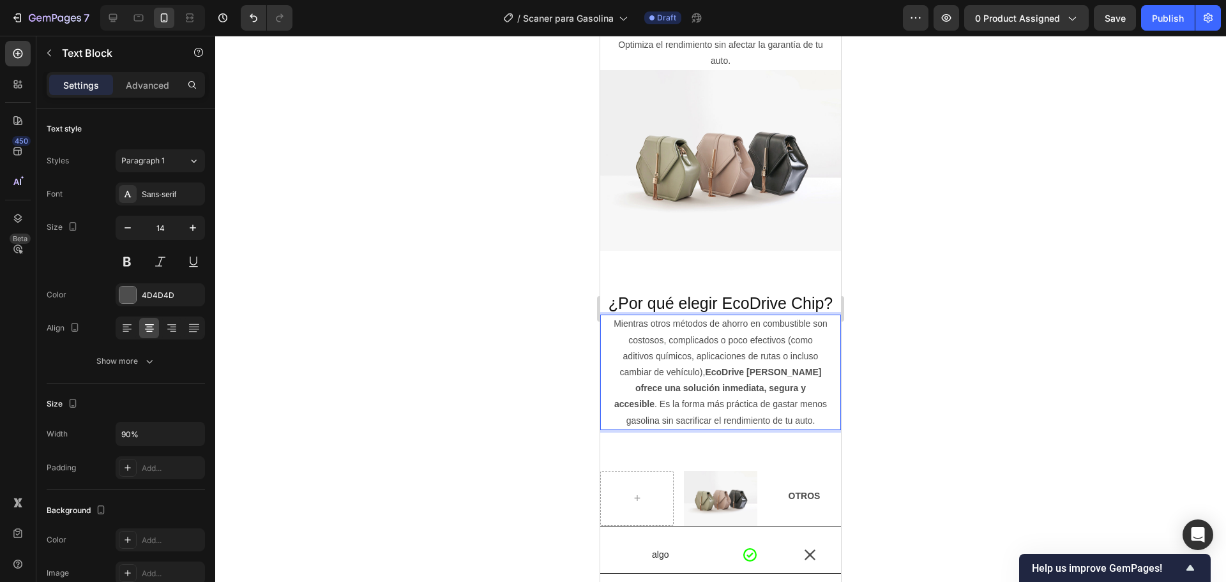
click at [721, 370] on p "Mientras otros métodos de ahorro en combustible son costosos, complicados o poc…" at bounding box center [721, 372] width 214 height 112
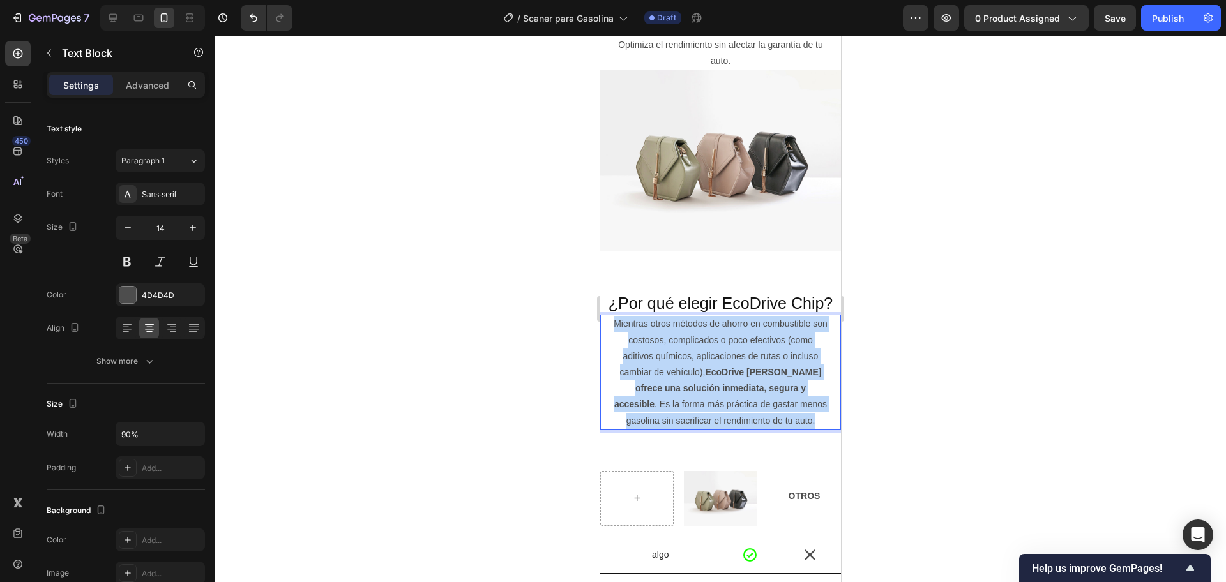
click at [721, 370] on p "Mientras otros métodos de ahorro en combustible son costosos, complicados o poc…" at bounding box center [721, 372] width 214 height 112
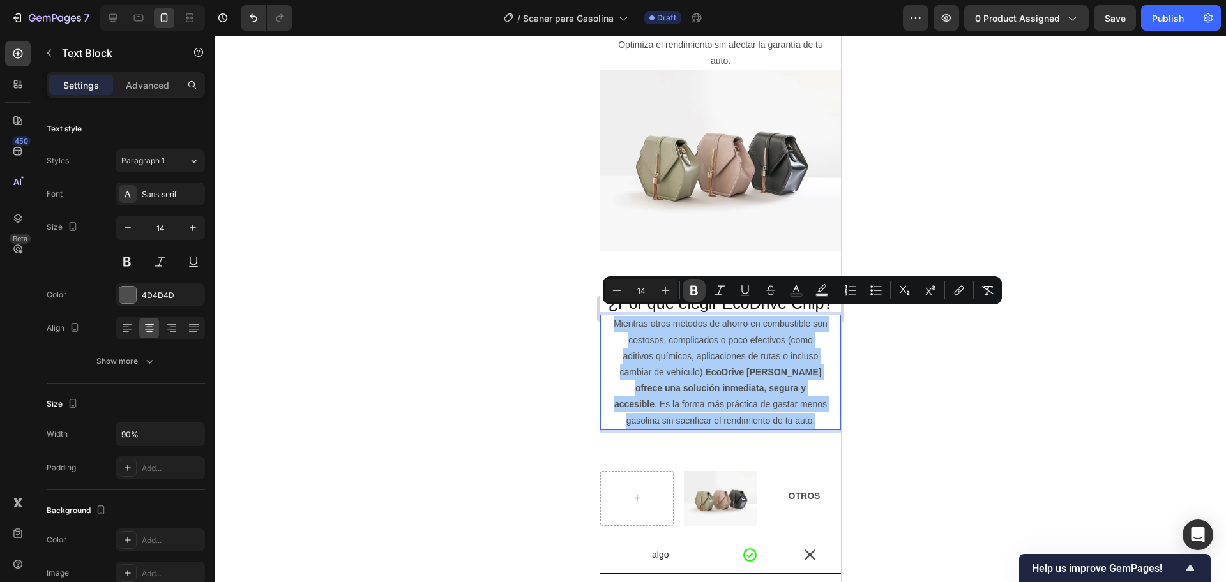
click at [700, 294] on icon "Editor contextual toolbar" at bounding box center [694, 290] width 13 height 13
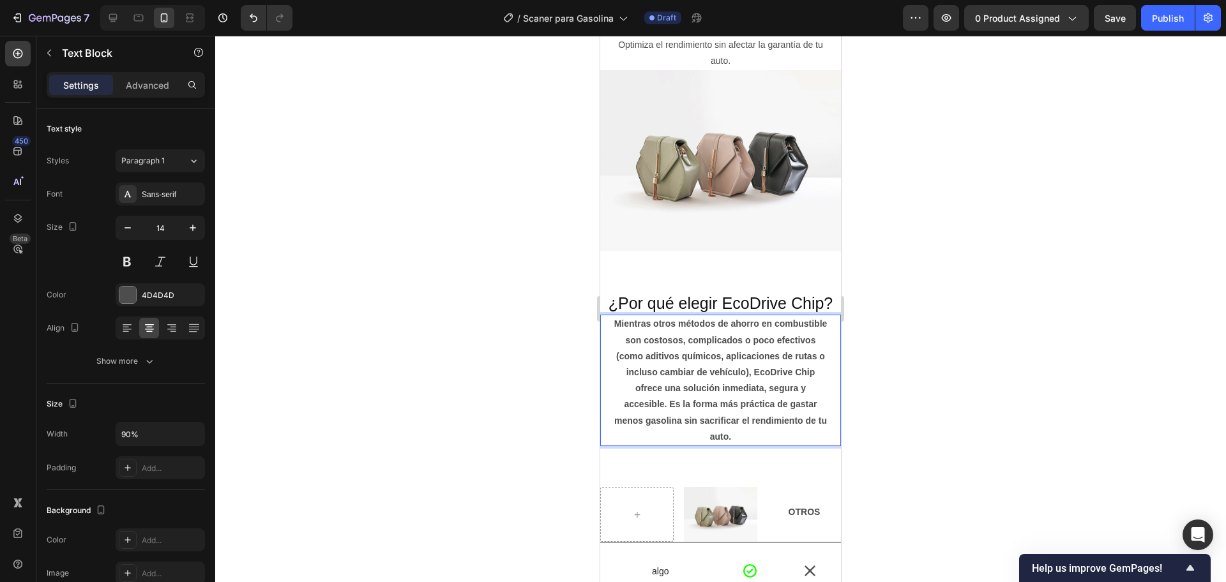
click at [757, 381] on strong "Mientras otros métodos de ahorro en combustible son costosos, complicados o poc…" at bounding box center [720, 380] width 213 height 123
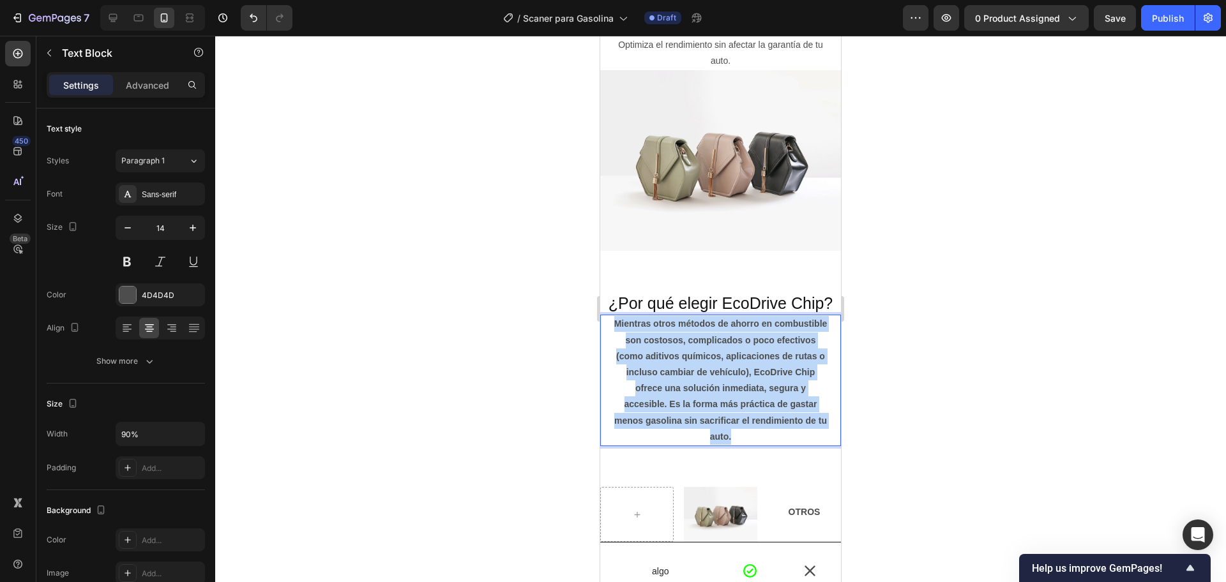
click at [757, 381] on strong "Mientras otros métodos de ahorro en combustible son costosos, complicados o poc…" at bounding box center [720, 380] width 213 height 123
click at [710, 336] on strong "Mientras otros métodos de ahorro en combustible son costosos, complicados o poc…" at bounding box center [720, 380] width 213 height 123
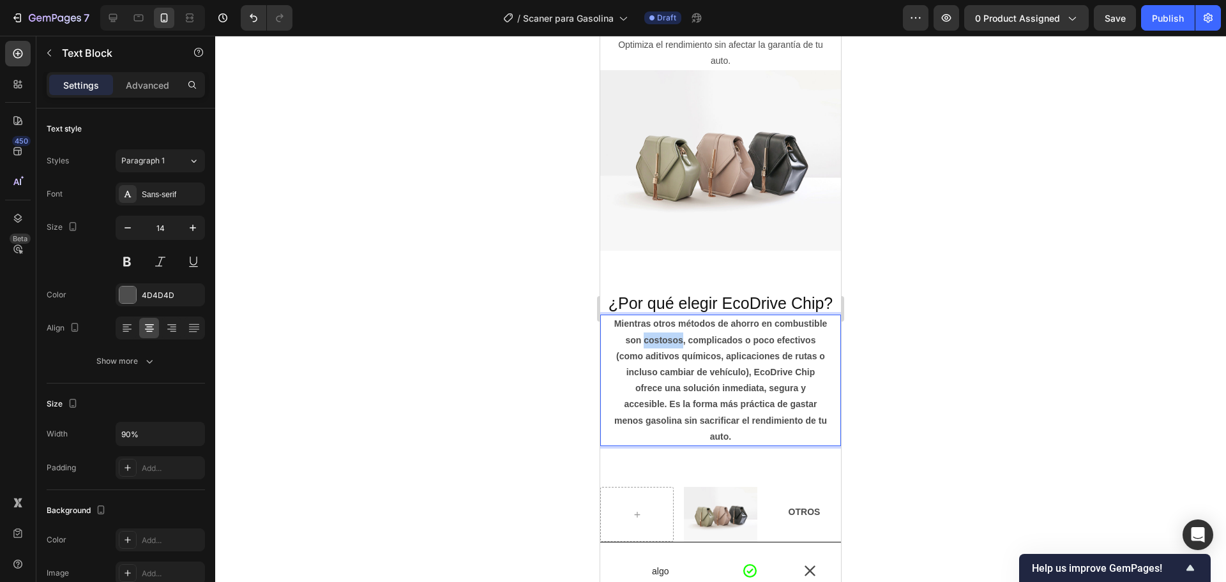
click at [710, 336] on strong "Mientras otros métodos de ahorro en combustible son costosos, complicados o poc…" at bounding box center [720, 380] width 213 height 123
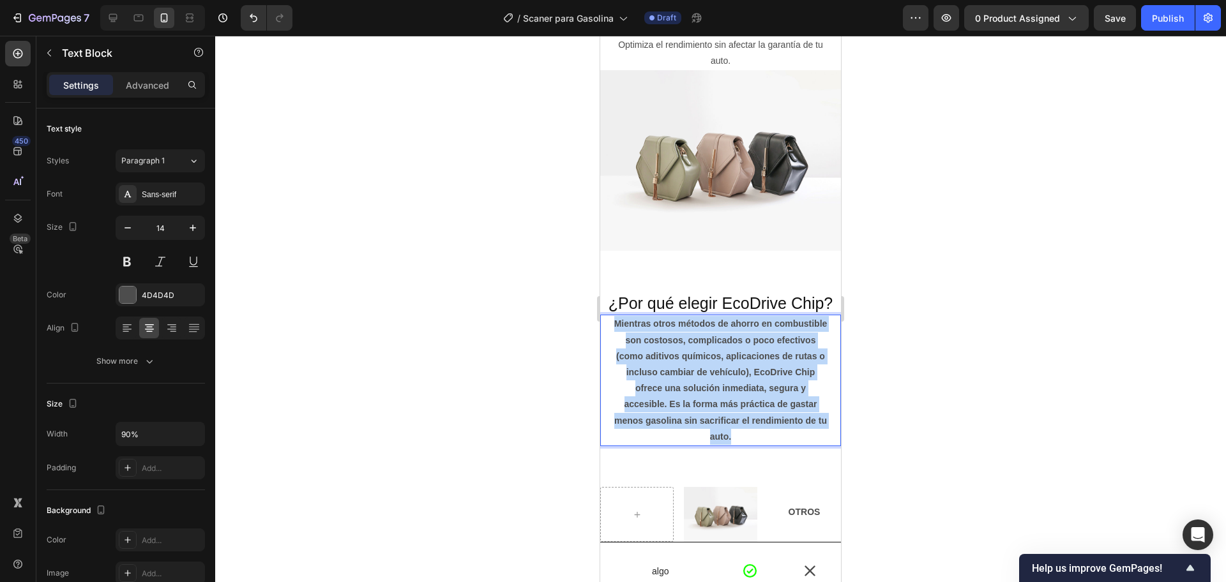
click at [710, 336] on strong "Mientras otros métodos de ahorro en combustible son costosos, complicados o poc…" at bounding box center [720, 380] width 213 height 123
drag, startPoint x: 710, startPoint y: 336, endPoint x: 695, endPoint y: 335, distance: 15.4
click at [697, 338] on p "Mientras otros métodos de ahorro en combustible son costosos, complicados o poc…" at bounding box center [721, 380] width 214 height 129
click at [644, 342] on strong "Mientras otros métodos de ahorro en combustible son costosos, complicados o poc…" at bounding box center [720, 380] width 213 height 123
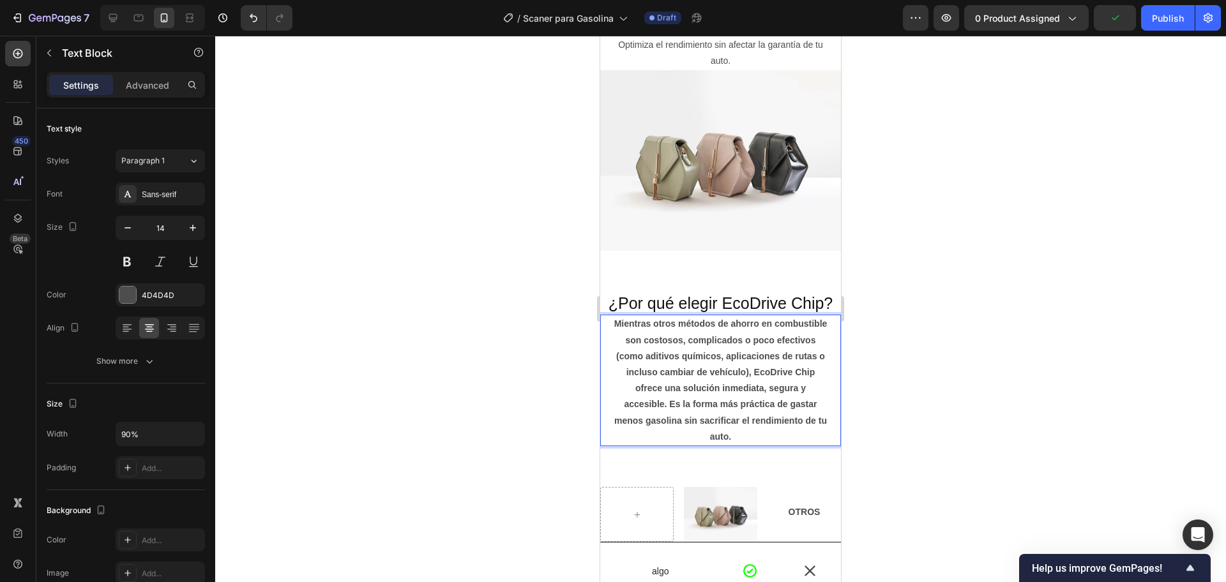
click at [558, 342] on div at bounding box center [720, 309] width 1011 height 547
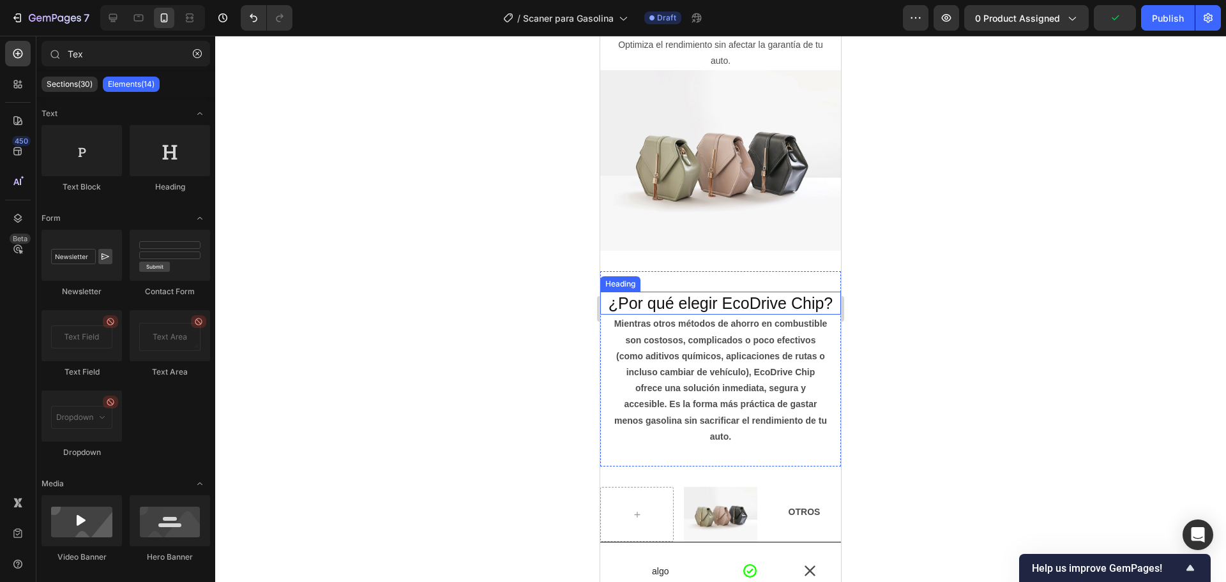
click at [695, 370] on p "Mientras otros métodos de ahorro en combustible son costosos, complicados o poc…" at bounding box center [721, 380] width 214 height 129
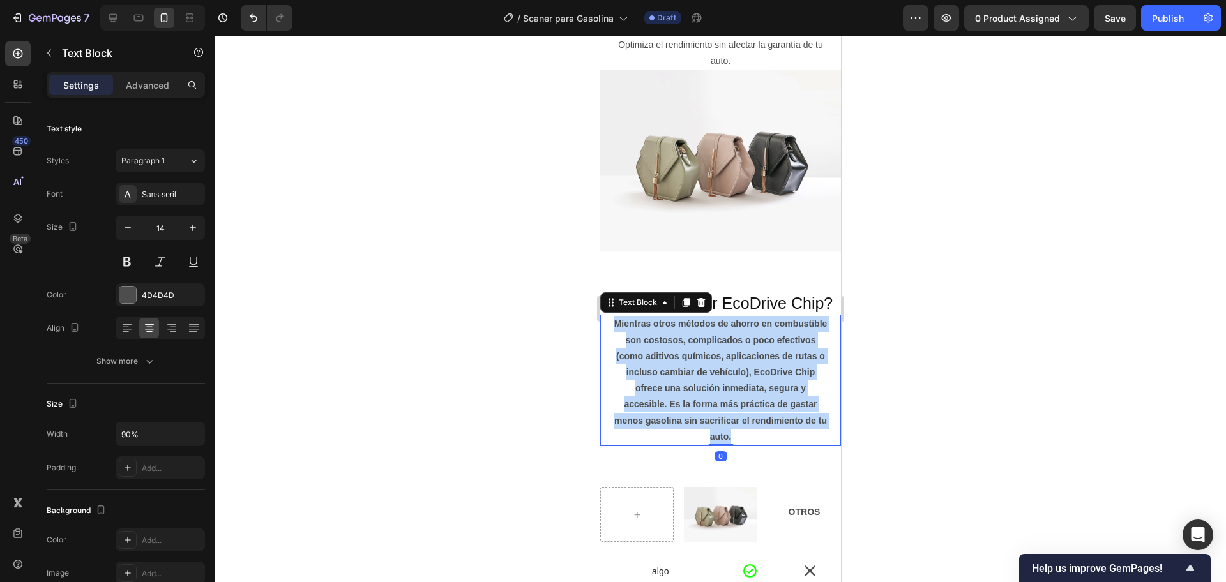
click at [695, 370] on p "Mientras otros métodos de ahorro en combustible son costosos, complicados o poc…" at bounding box center [721, 380] width 214 height 129
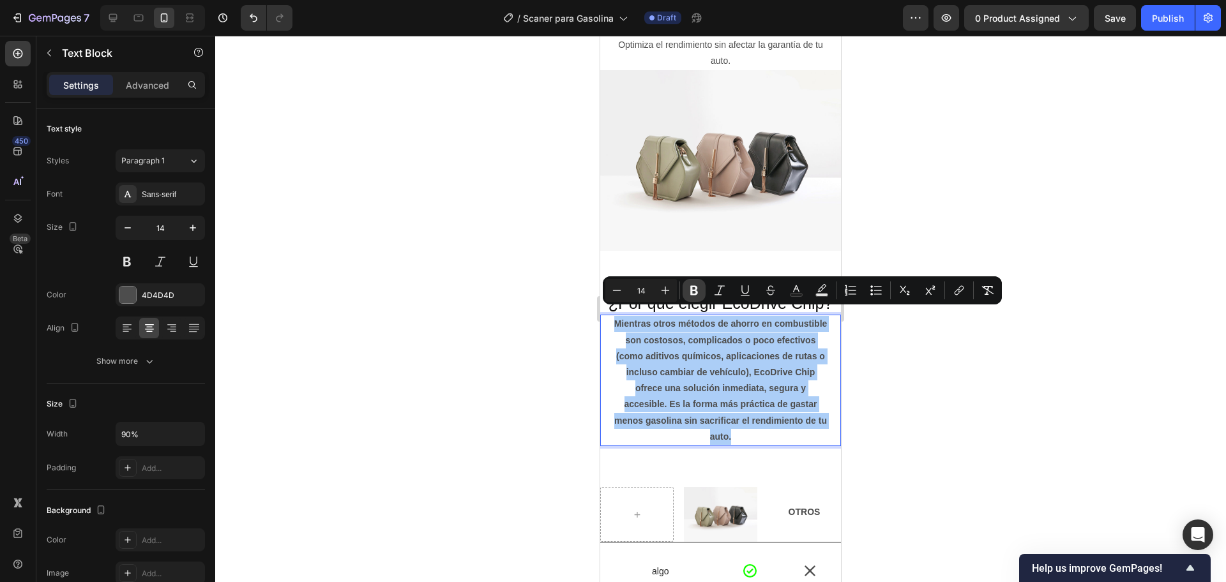
drag, startPoint x: 686, startPoint y: 288, endPoint x: 215, endPoint y: 312, distance: 472.5
click at [688, 288] on button "Bold" at bounding box center [694, 290] width 23 height 23
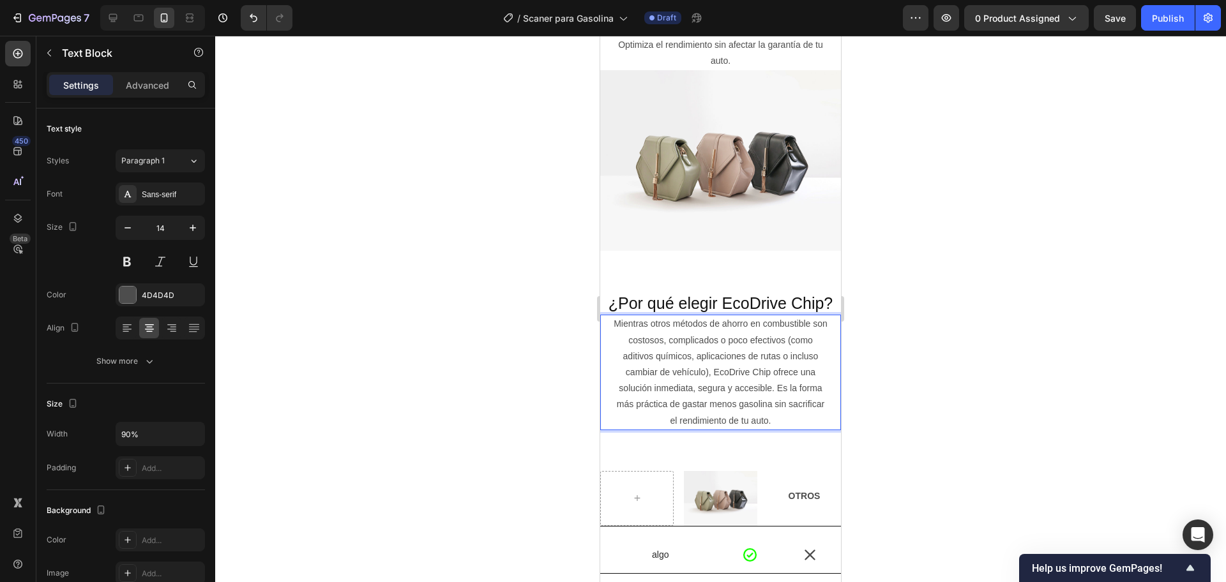
drag, startPoint x: 1055, startPoint y: 388, endPoint x: 1008, endPoint y: 404, distance: 49.3
click at [1057, 388] on div at bounding box center [720, 309] width 1011 height 547
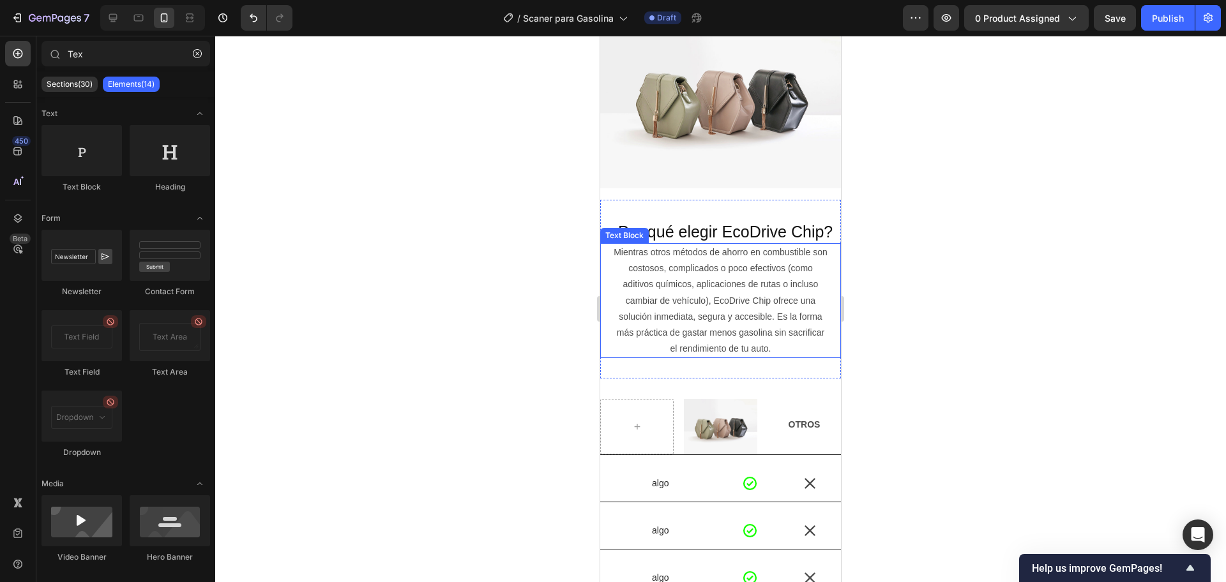
scroll to position [1995, 0]
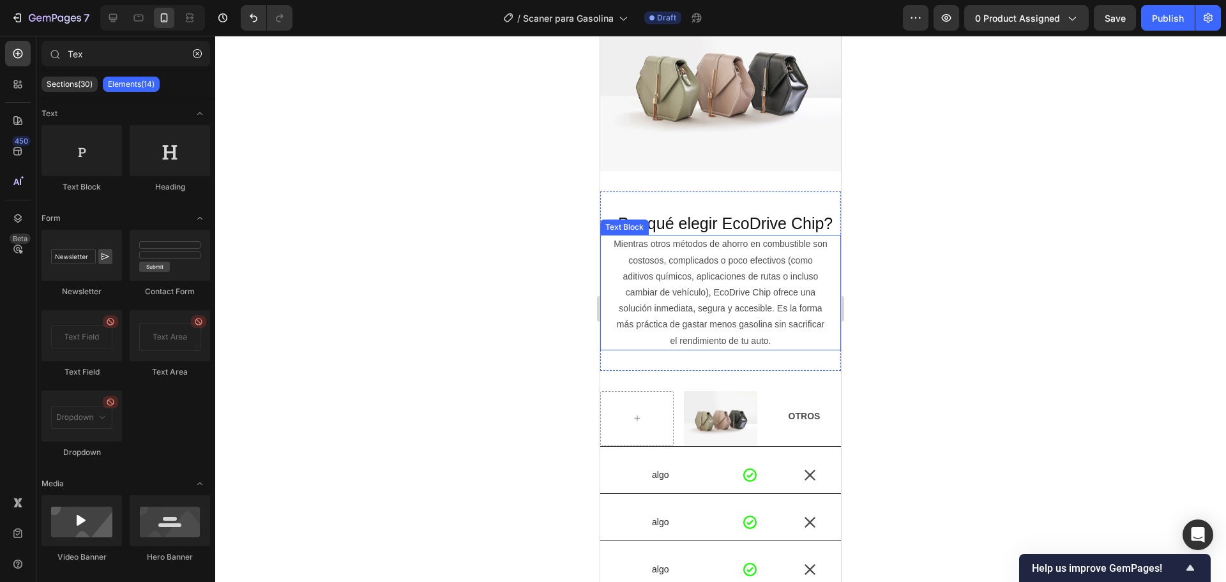
click at [794, 216] on p "¿Por qué elegir EcoDrive Chip?" at bounding box center [720, 223] width 238 height 21
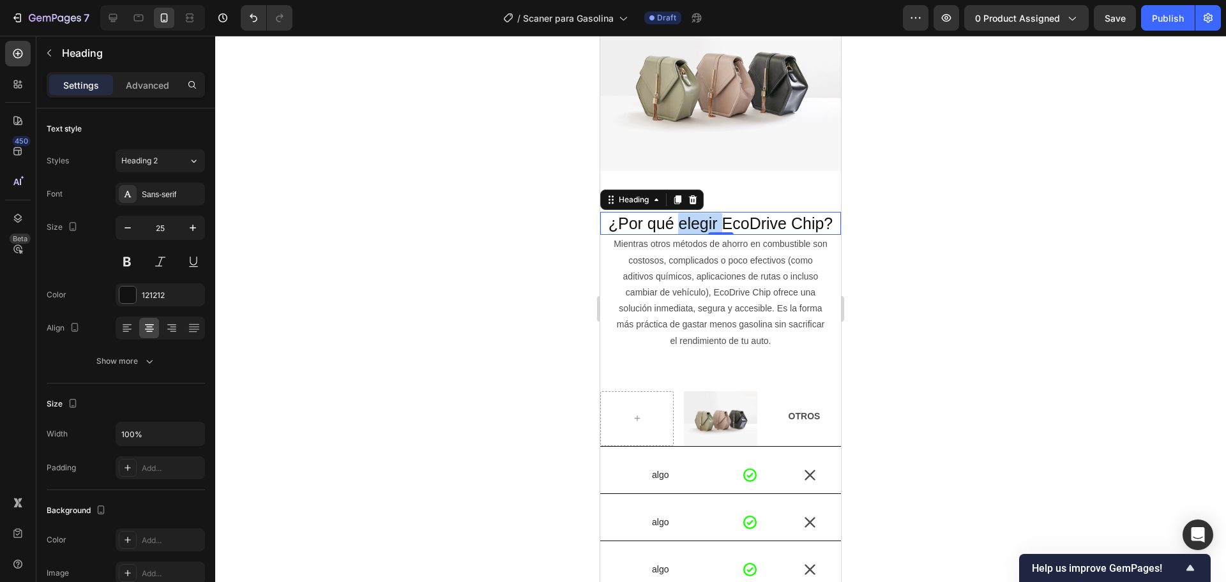
click at [686, 215] on p "¿Por qué elegir EcoDrive Chip?" at bounding box center [720, 223] width 238 height 21
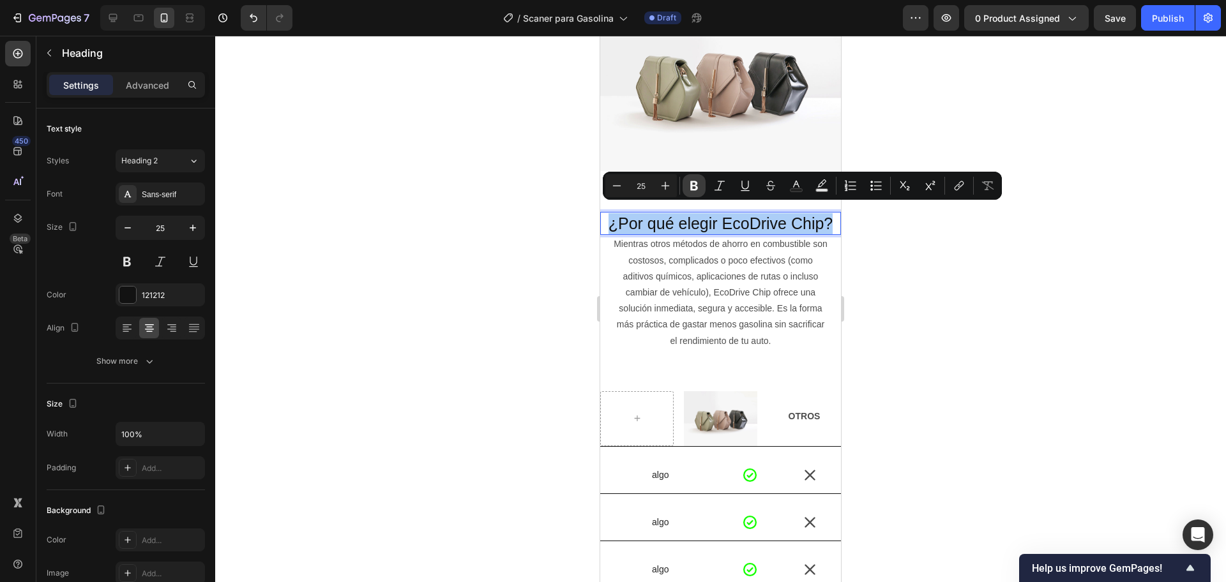
click at [687, 186] on button "Bold" at bounding box center [694, 185] width 23 height 23
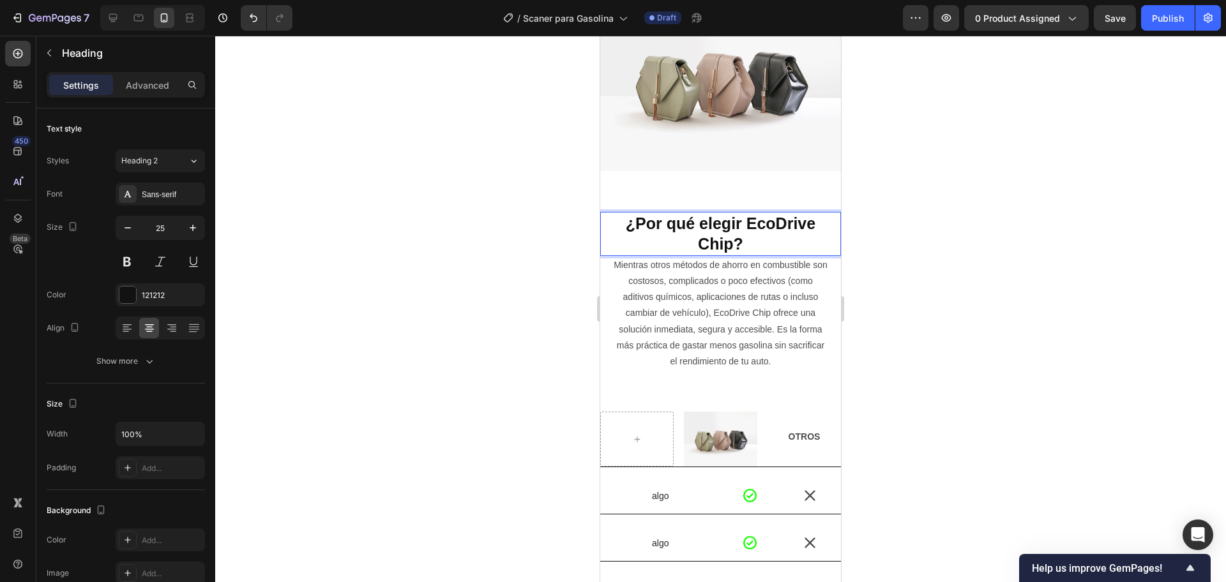
click at [719, 234] on strong "¿Por qué elegir EcoDrive Chip?" at bounding box center [721, 234] width 190 height 39
click at [654, 256] on div "Mientras otros métodos de ahorro en combustible son costosos, complicados o poc…" at bounding box center [720, 313] width 216 height 115
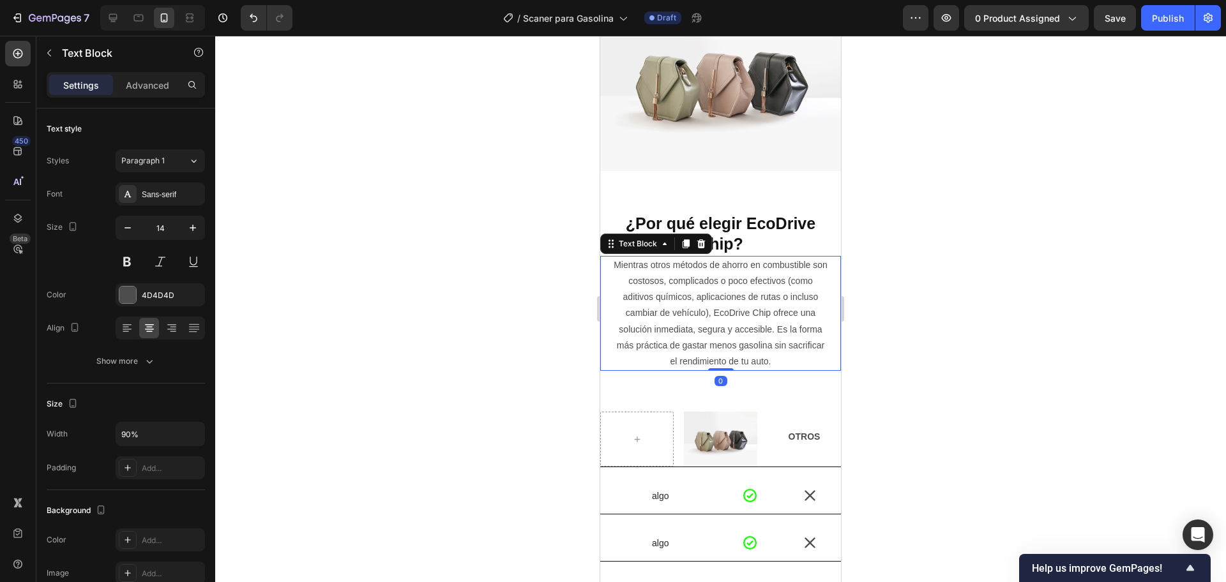
click at [567, 252] on div at bounding box center [720, 309] width 1011 height 547
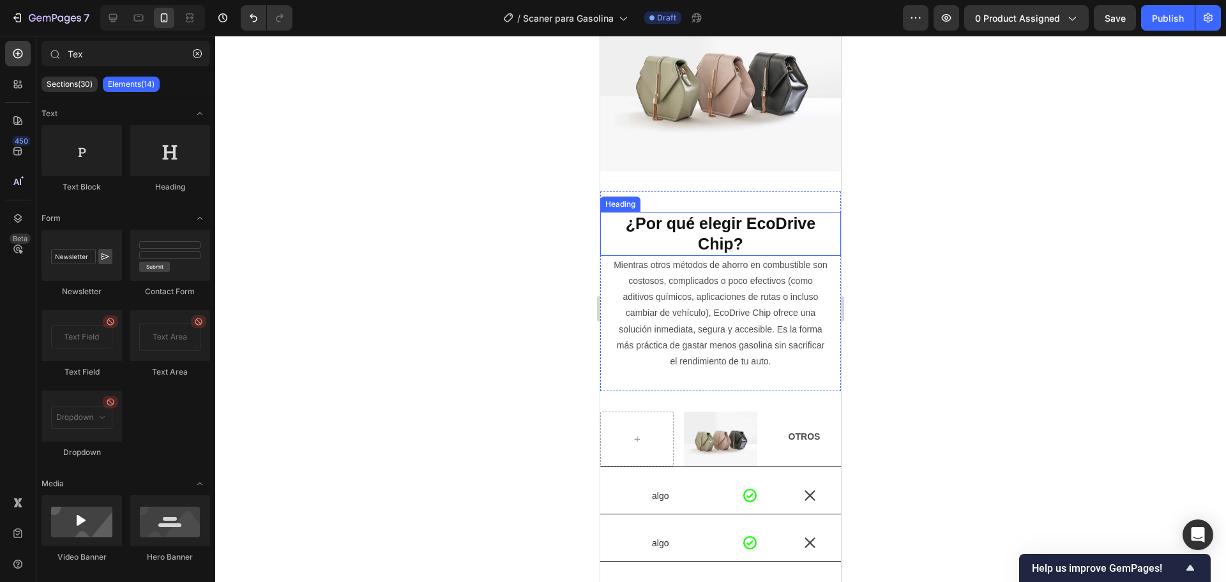
click at [697, 217] on strong "¿Por qué elegir EcoDrive Chip?" at bounding box center [721, 234] width 190 height 39
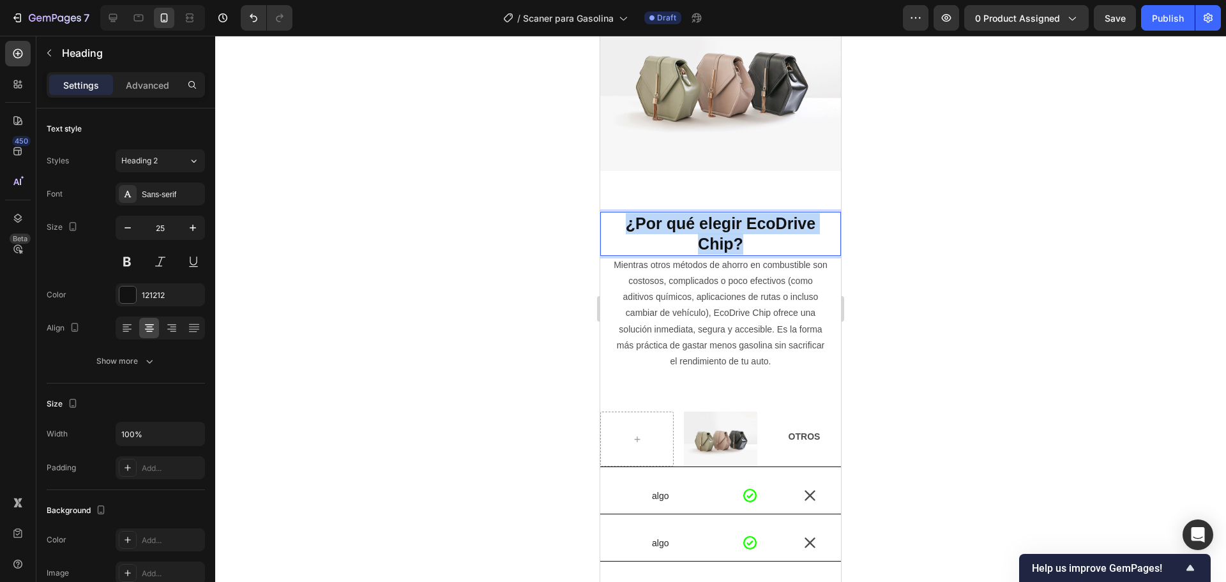
click at [697, 217] on strong "¿Por qué elegir EcoDrive Chip?" at bounding box center [721, 234] width 190 height 39
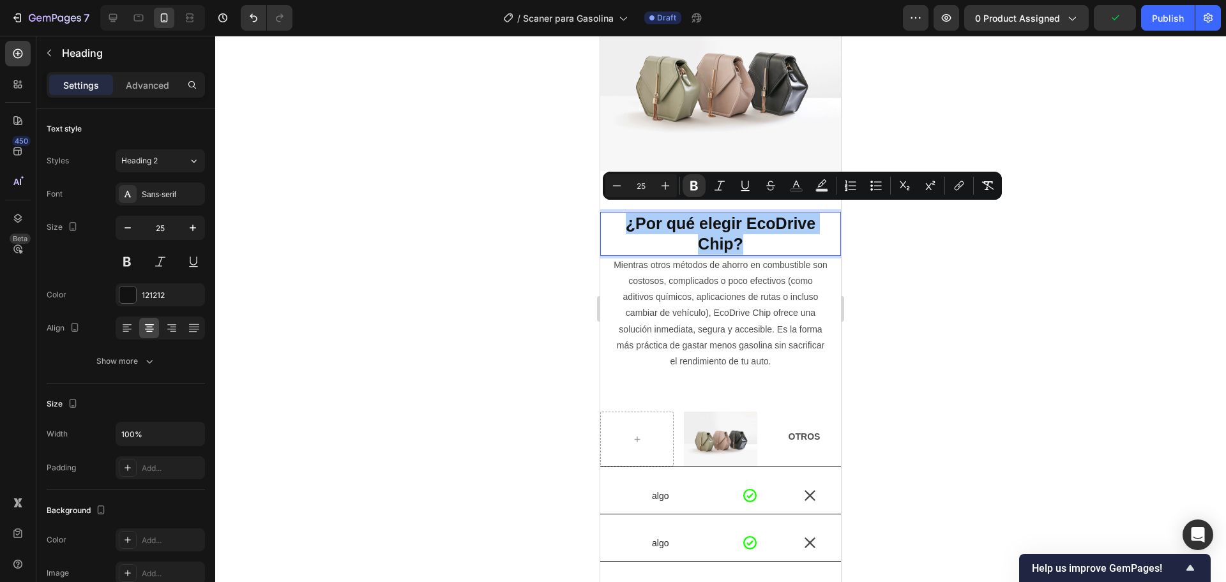
drag, startPoint x: 690, startPoint y: 191, endPoint x: 707, endPoint y: 188, distance: 18.2
click at [690, 191] on icon "Editor contextual toolbar" at bounding box center [694, 185] width 13 height 13
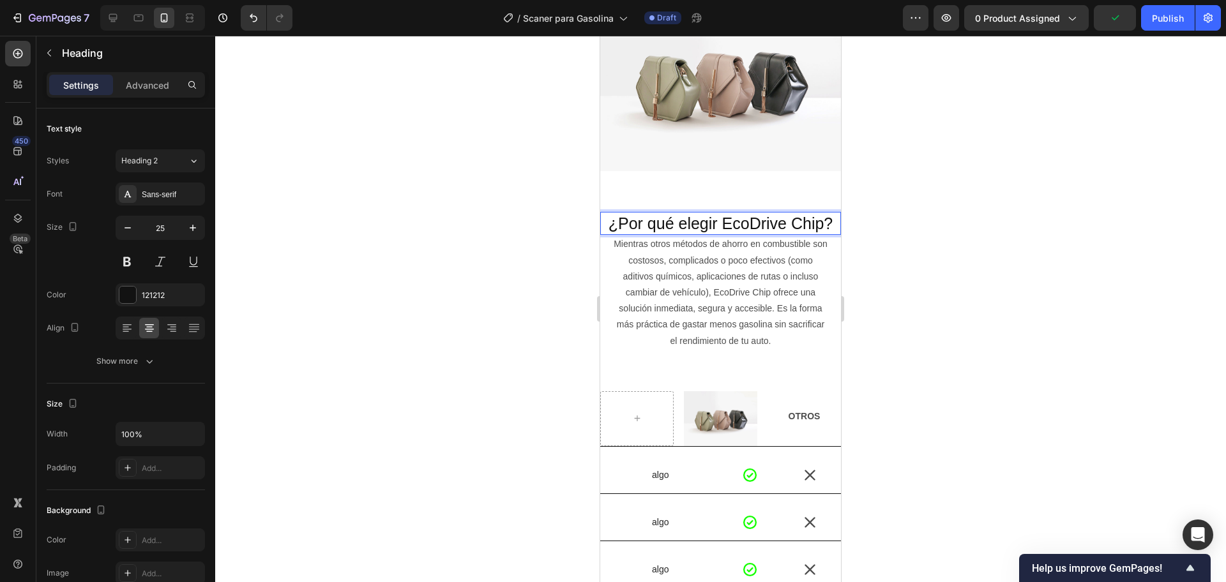
click at [755, 213] on p "¿Por qué elegir EcoDrive Chip?" at bounding box center [720, 223] width 238 height 21
click at [860, 229] on div at bounding box center [720, 309] width 1011 height 547
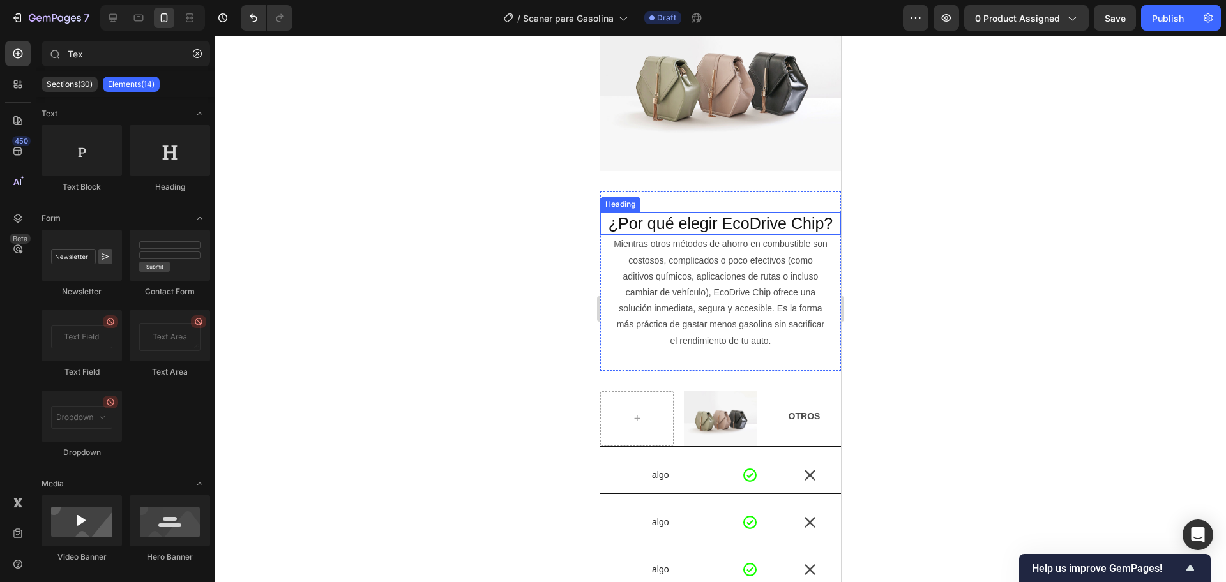
click at [802, 220] on p "¿Por qué elegir EcoDrive Chip?" at bounding box center [720, 223] width 238 height 21
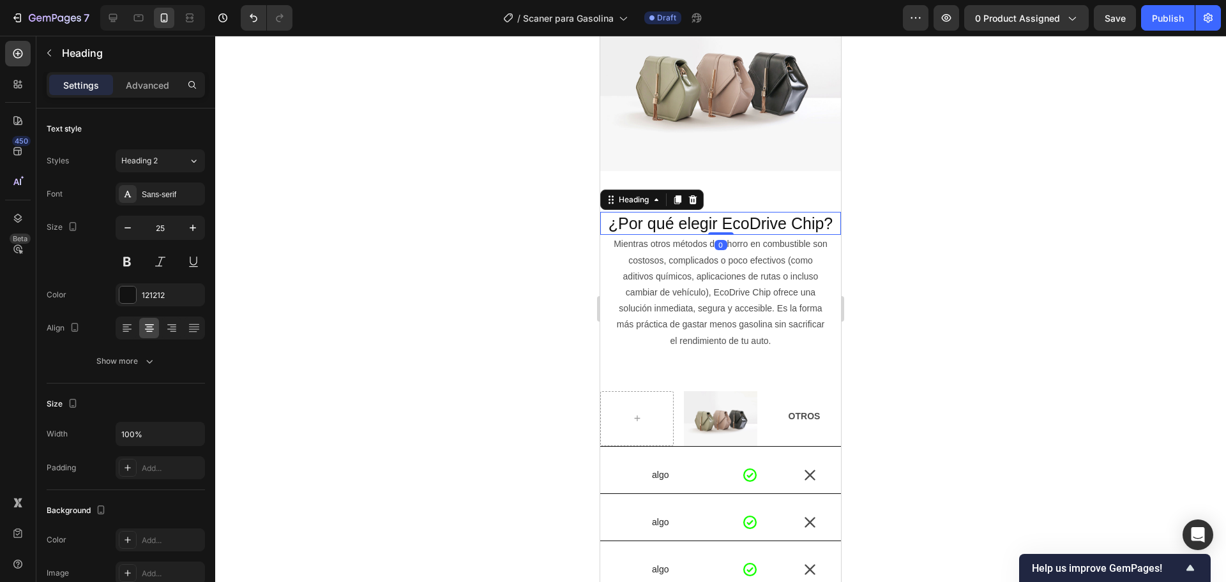
click at [802, 220] on p "¿Por qué elegir EcoDrive Chip?" at bounding box center [720, 223] width 238 height 21
click at [800, 220] on p "¿Por qué elegir EcoDrive Chip?" at bounding box center [720, 223] width 238 height 21
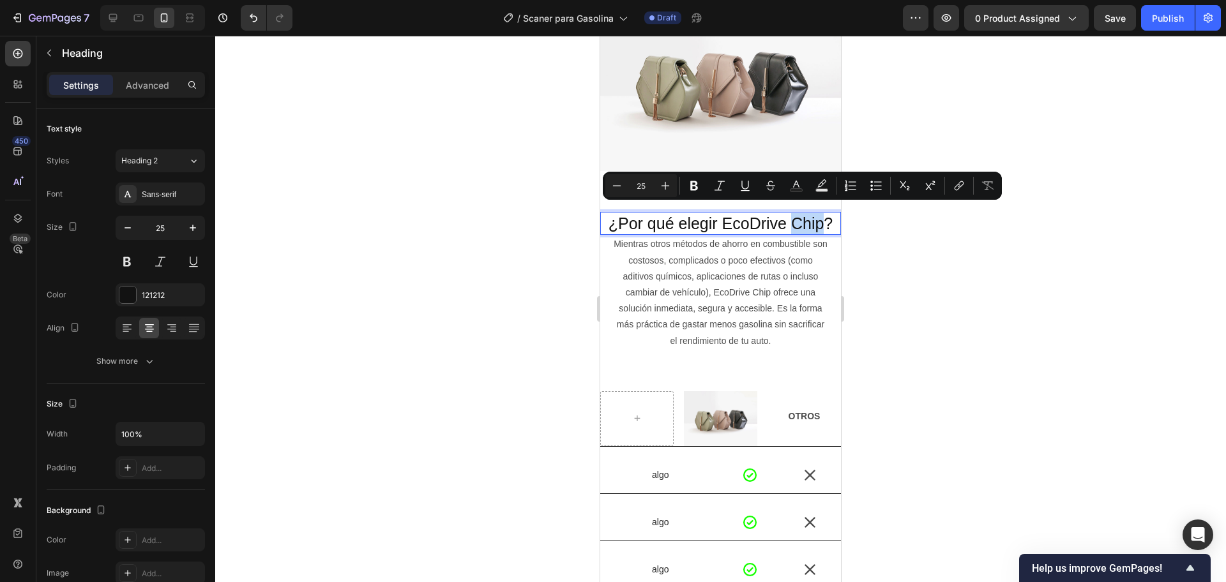
click at [800, 220] on p "¿Por qué elegir EcoDrive Chip?" at bounding box center [720, 223] width 238 height 21
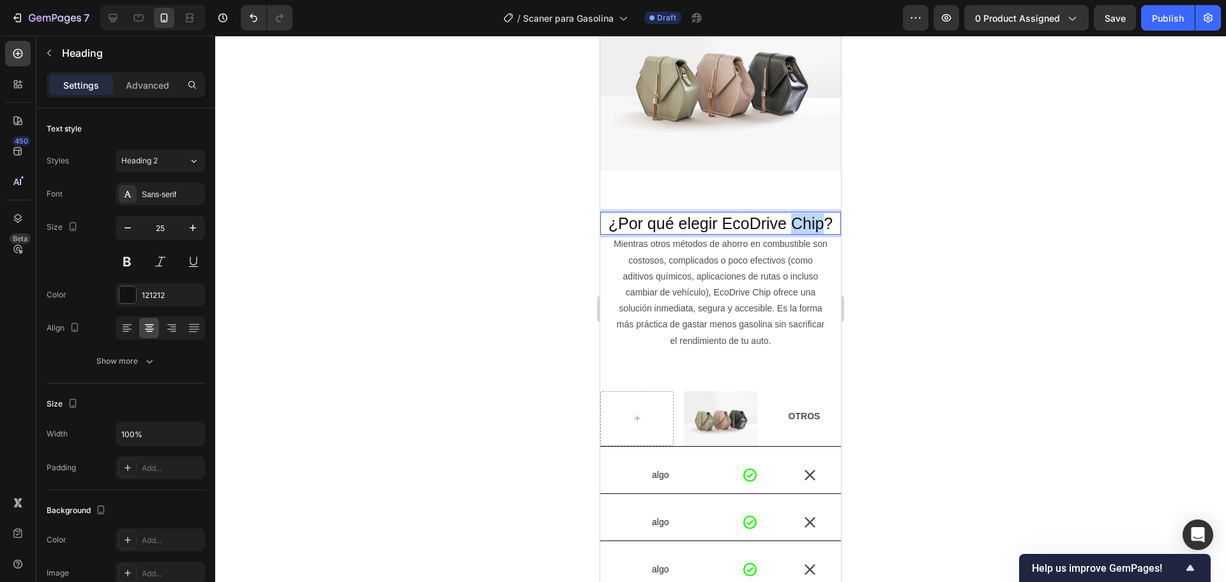
click at [800, 220] on p "¿Por qué elegir EcoDrive Chip?" at bounding box center [720, 223] width 238 height 21
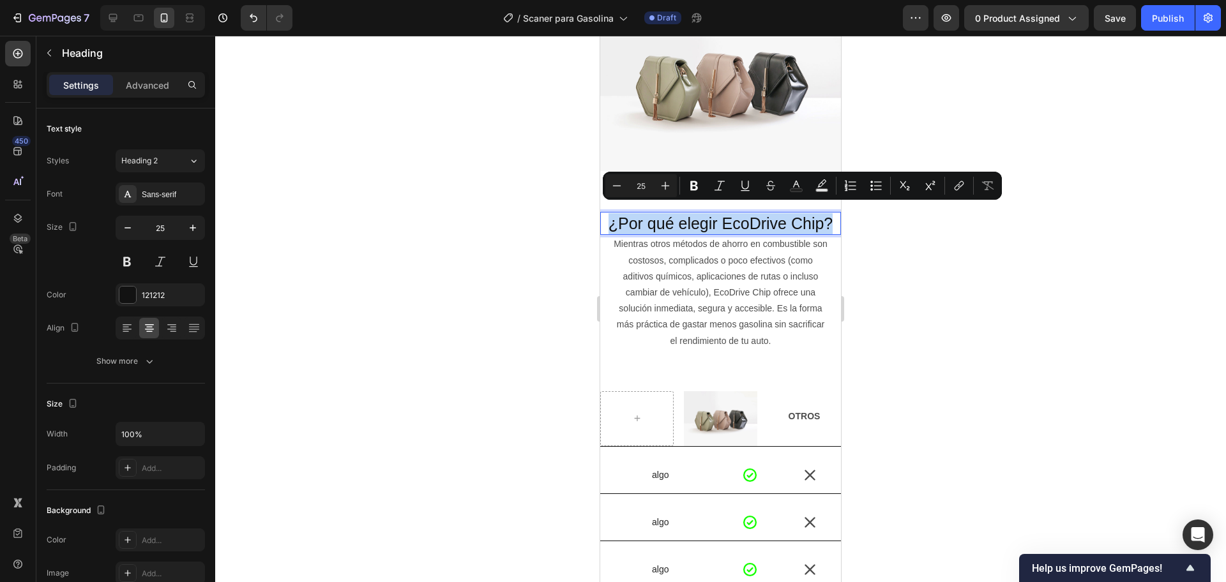
click at [800, 220] on p "¿Por qué elegir EcoDrive Chip?" at bounding box center [720, 223] width 238 height 21
click at [801, 189] on rect "Editor contextual toolbar" at bounding box center [796, 190] width 12 height 3
type input "121212"
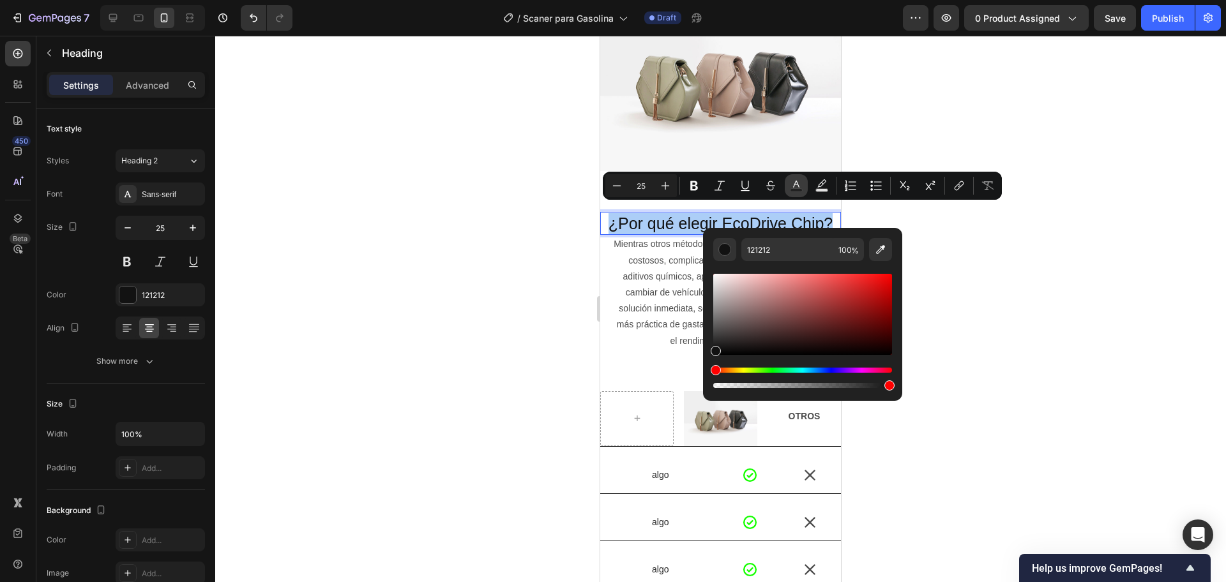
click at [801, 189] on rect "Editor contextual toolbar" at bounding box center [796, 190] width 12 height 3
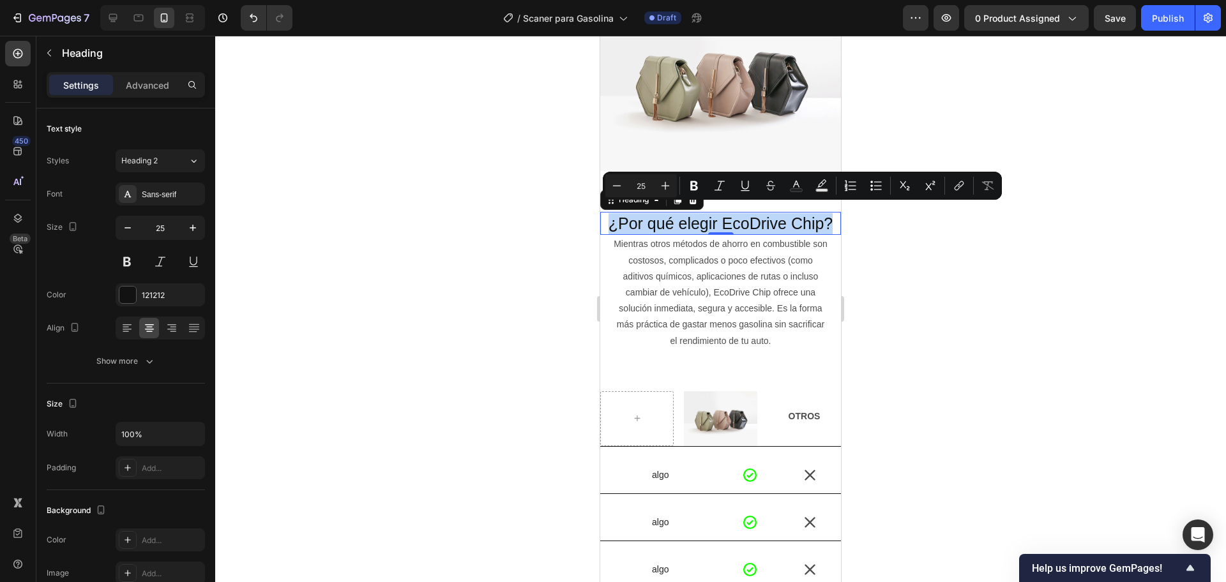
click at [663, 213] on p "¿Por qué elegir EcoDrive Chip?" at bounding box center [720, 223] width 238 height 21
click at [703, 183] on button "Bold" at bounding box center [694, 185] width 23 height 23
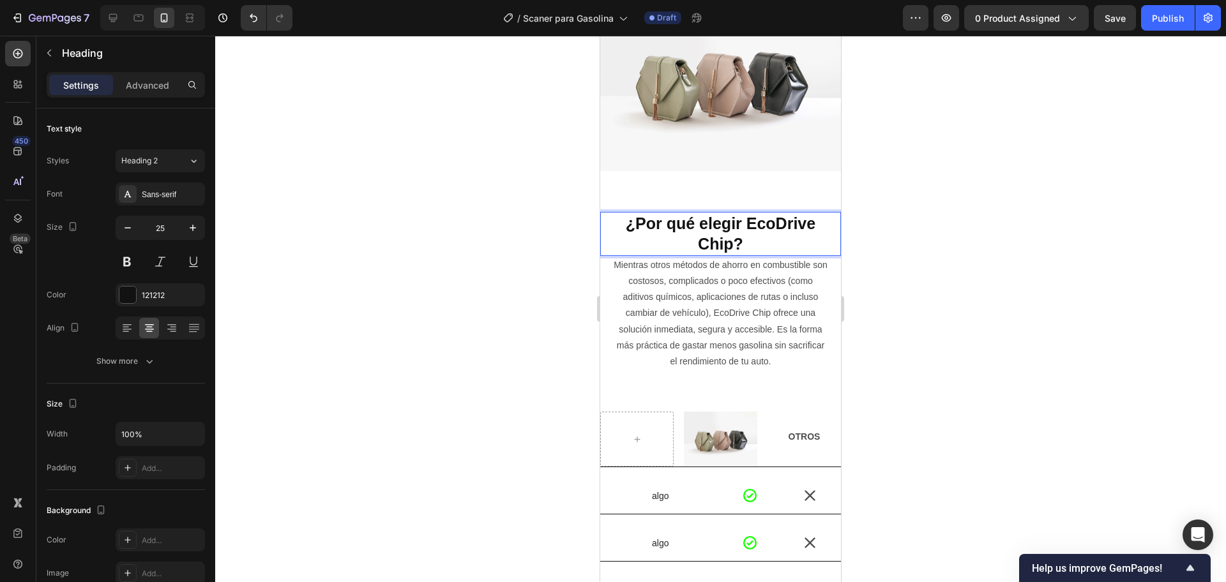
click at [504, 246] on div at bounding box center [720, 309] width 1011 height 547
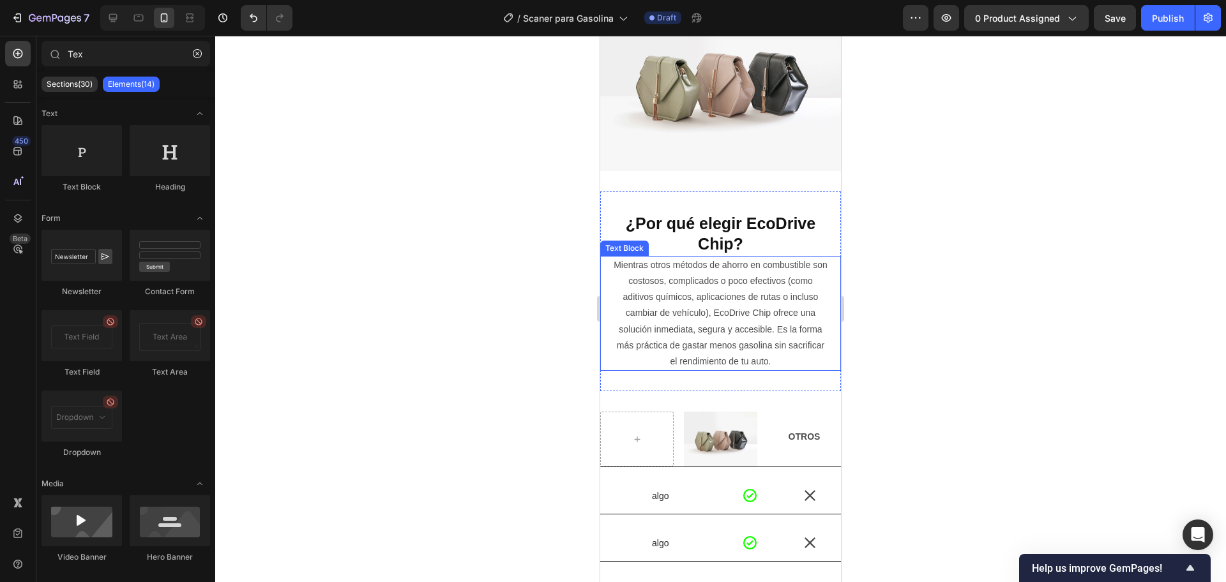
click at [750, 259] on p "Mientras otros métodos de ahorro en combustible son costosos, complicados o poc…" at bounding box center [721, 313] width 214 height 112
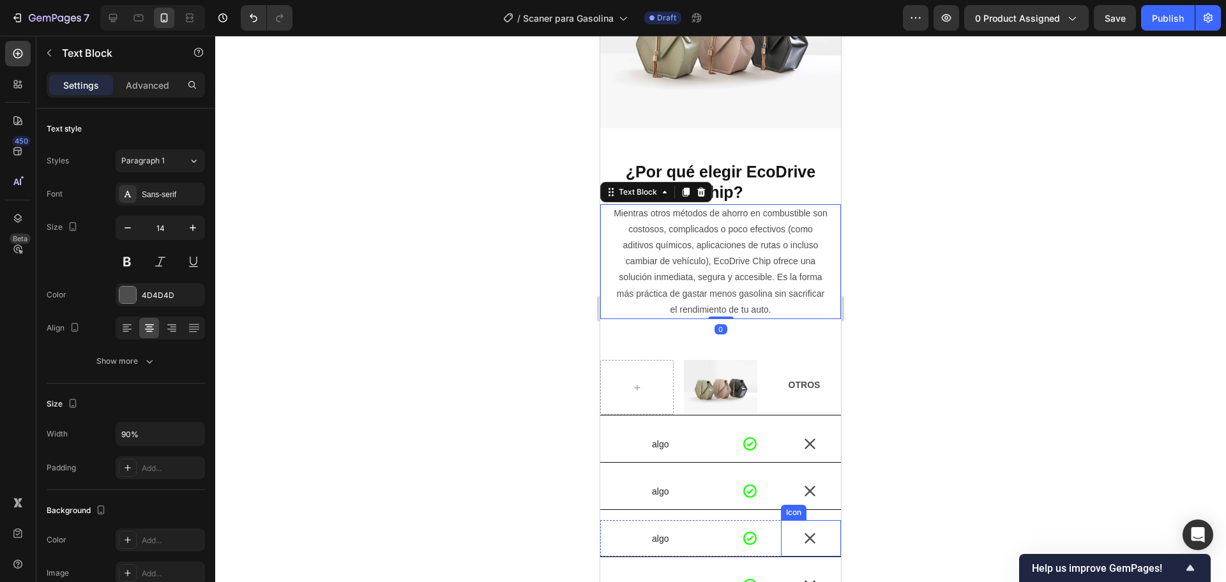
scroll to position [2235, 0]
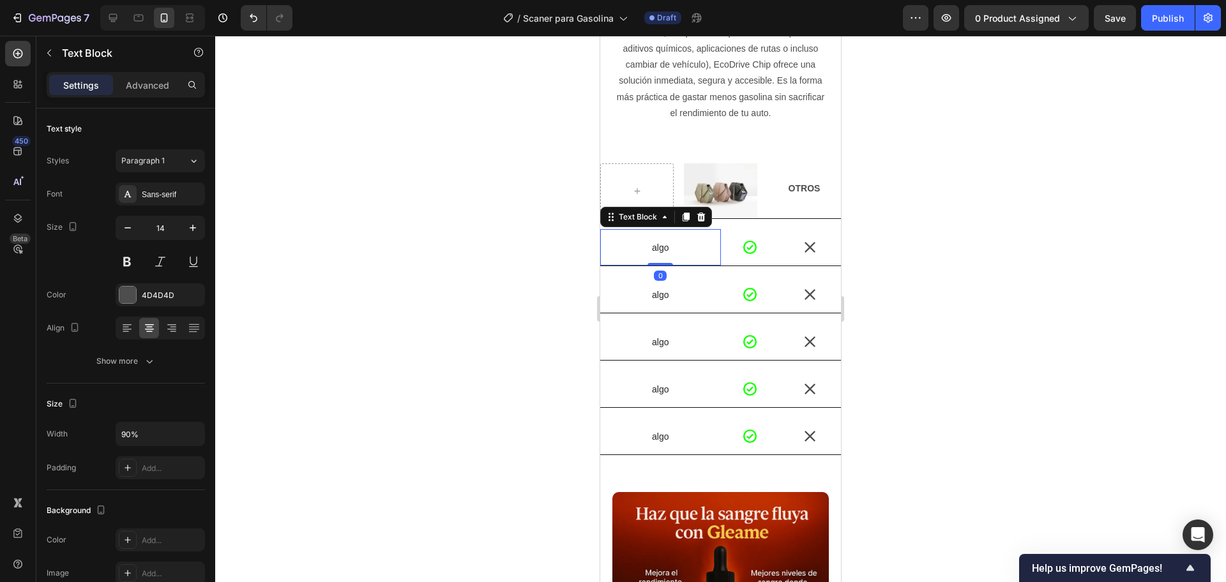
click at [669, 243] on p "algo" at bounding box center [660, 247] width 118 height 11
click at [649, 301] on div "algo Text Block" at bounding box center [660, 294] width 121 height 36
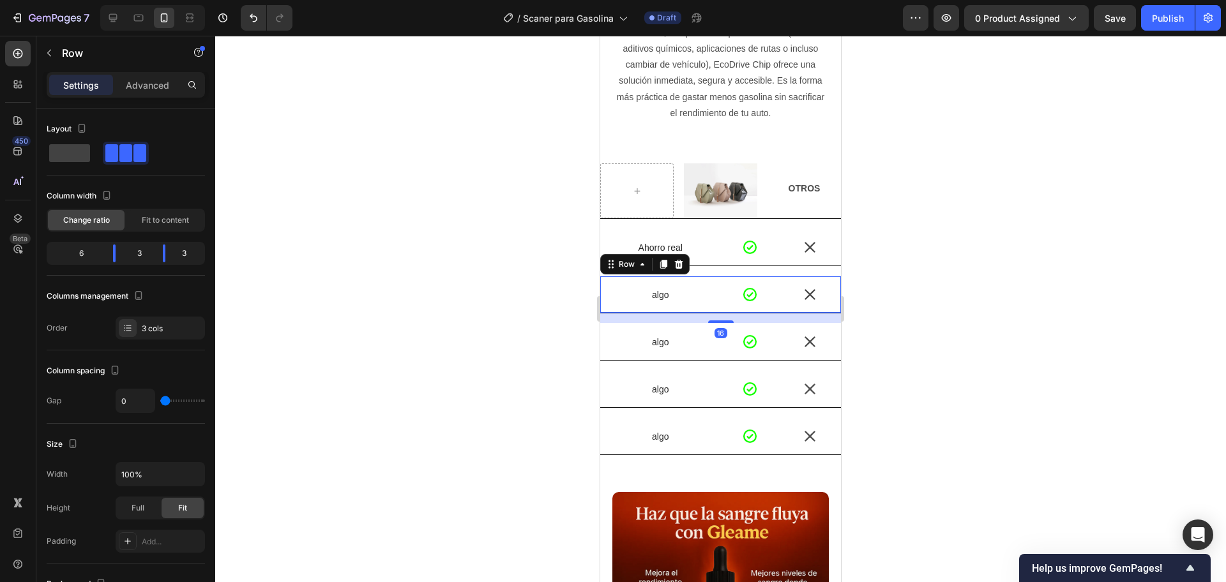
click at [649, 301] on div "algo Text Block" at bounding box center [660, 294] width 121 height 36
click at [649, 293] on p "algo" at bounding box center [660, 294] width 118 height 11
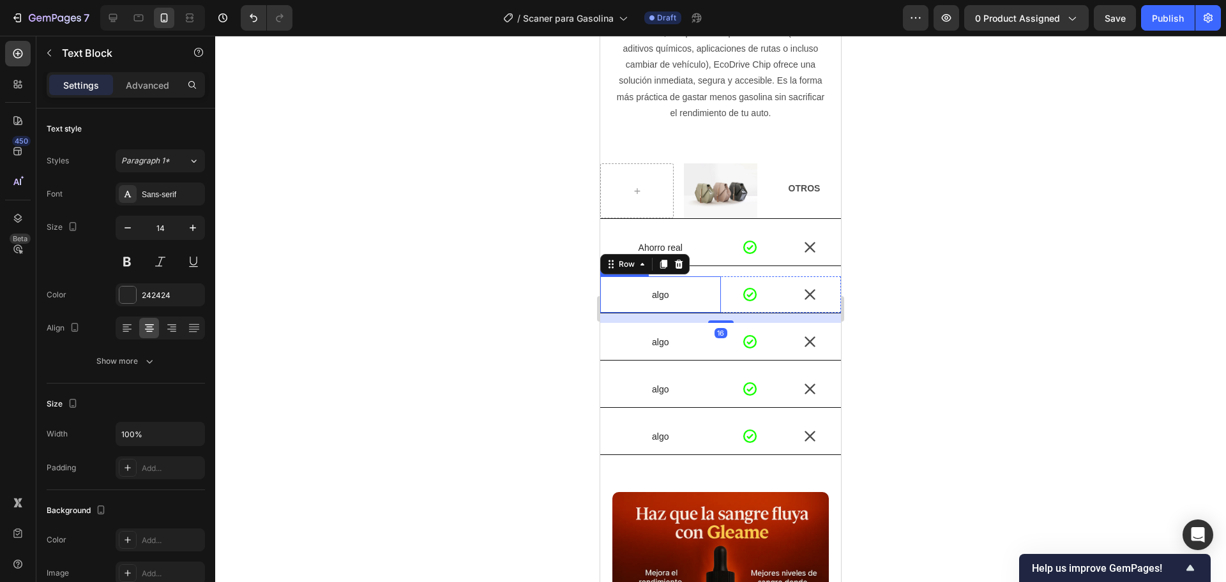
click at [649, 293] on p "algo" at bounding box center [660, 294] width 118 height 11
click at [669, 291] on strong "Instalación fácil" at bounding box center [660, 295] width 67 height 10
click at [668, 291] on strong "Instalación fácil" at bounding box center [660, 295] width 67 height 10
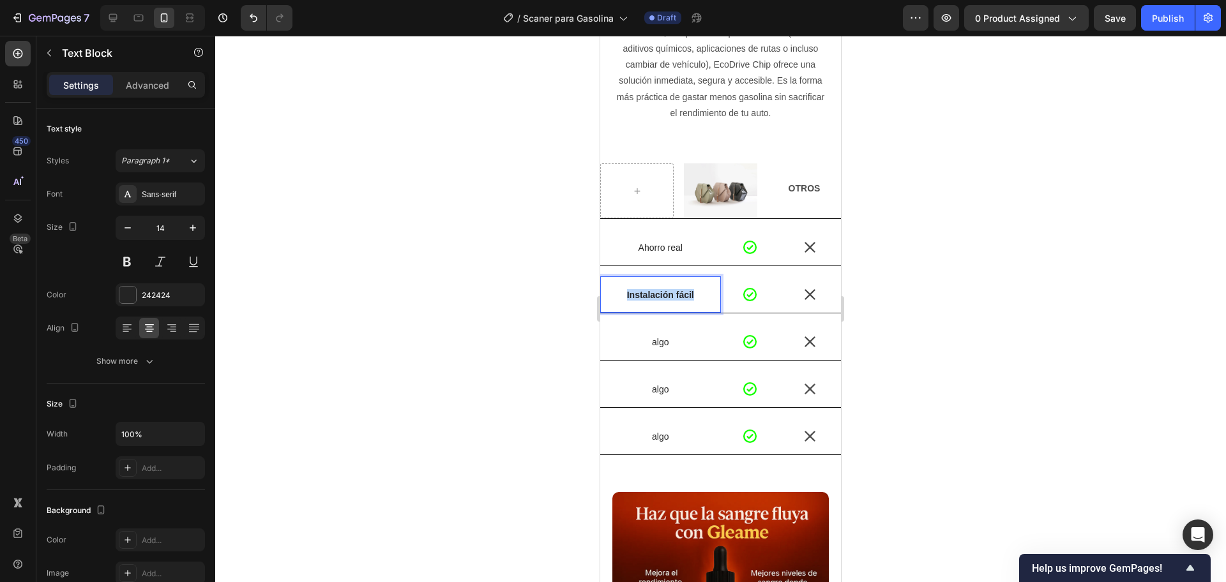
click at [668, 291] on strong "Instalación fácil" at bounding box center [660, 295] width 67 height 10
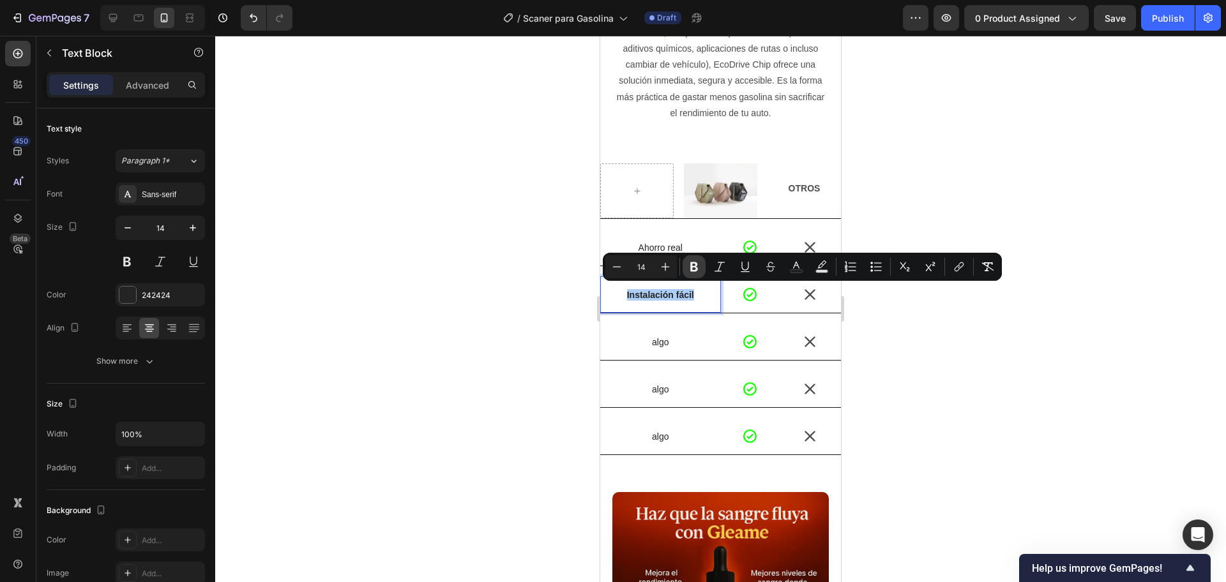
click at [691, 271] on icon "Editor contextual toolbar" at bounding box center [694, 267] width 8 height 10
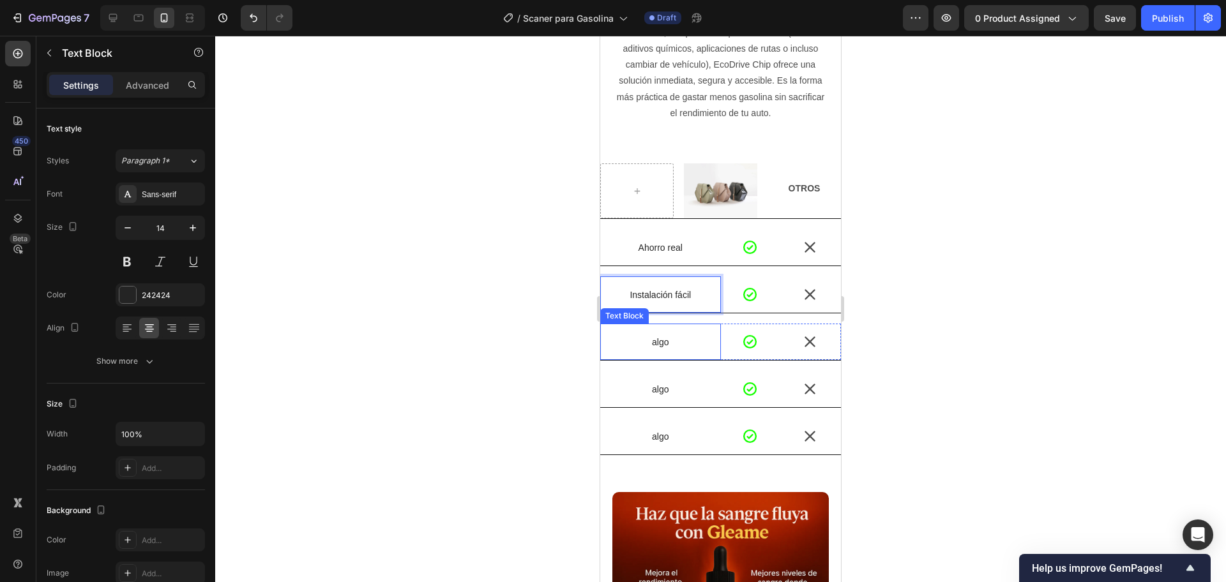
click at [661, 336] on p "algo" at bounding box center [660, 341] width 118 height 11
click at [648, 358] on div "Tecnología segura Text Block 0 Icon Icon Row" at bounding box center [720, 342] width 241 height 37
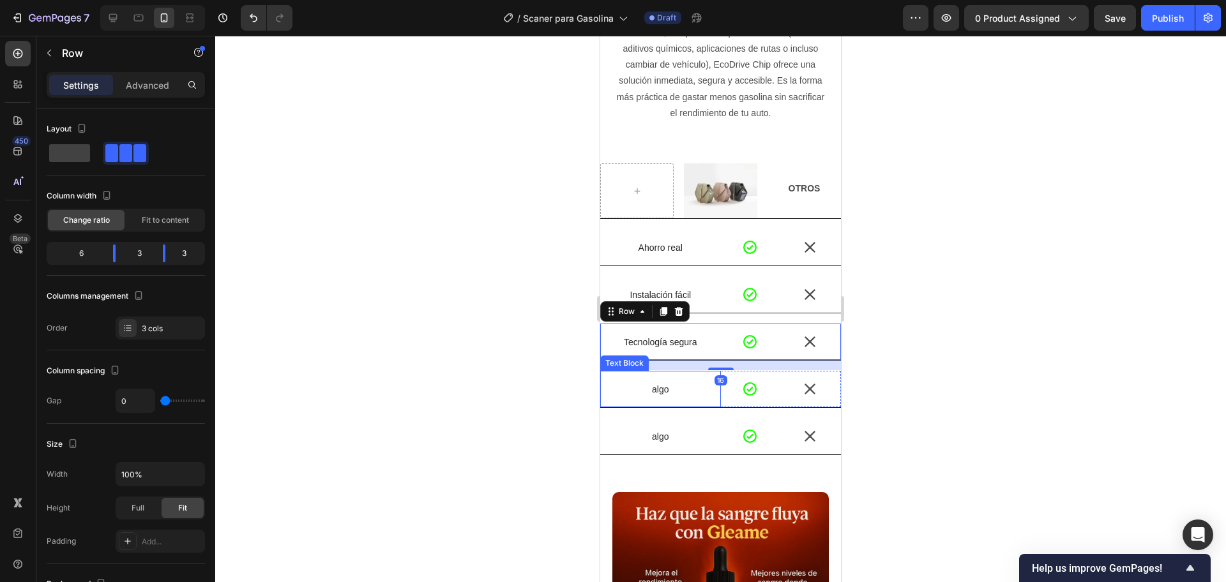
click at [655, 391] on p "algo" at bounding box center [660, 389] width 118 height 11
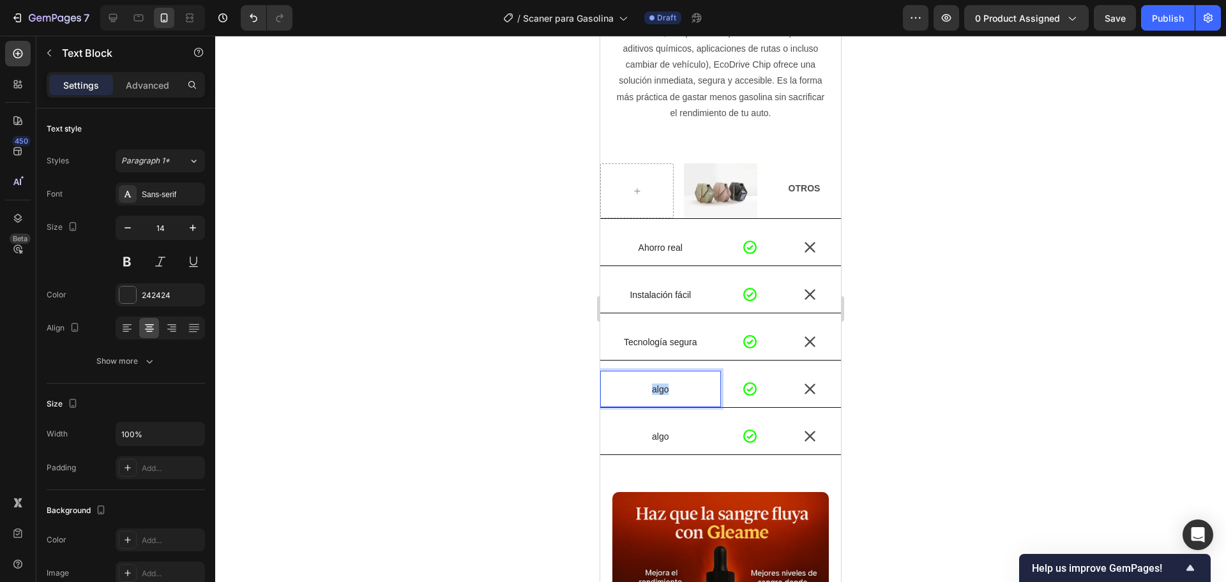
click at [655, 391] on p "algo" at bounding box center [660, 389] width 118 height 11
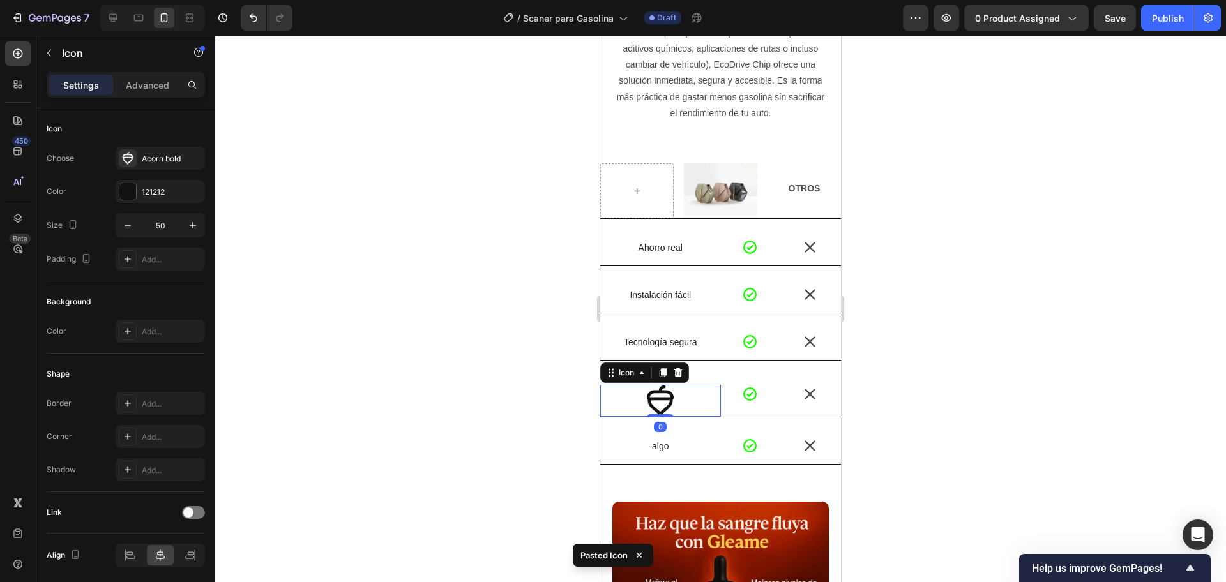
click at [683, 372] on icon at bounding box center [678, 373] width 10 height 10
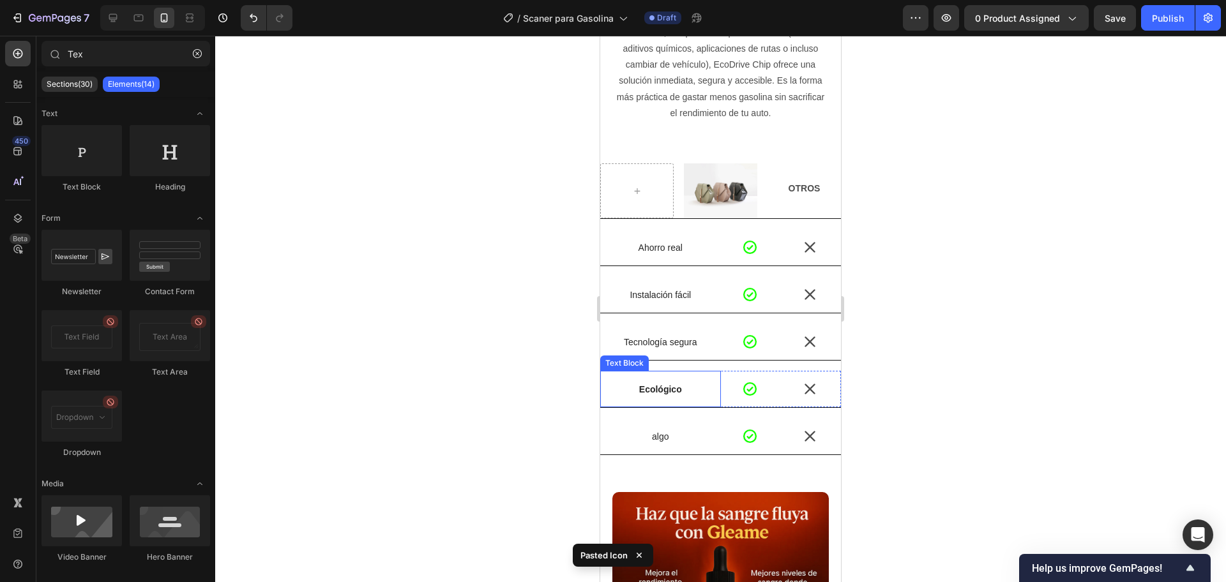
click at [668, 386] on strong "Ecológico" at bounding box center [660, 389] width 43 height 10
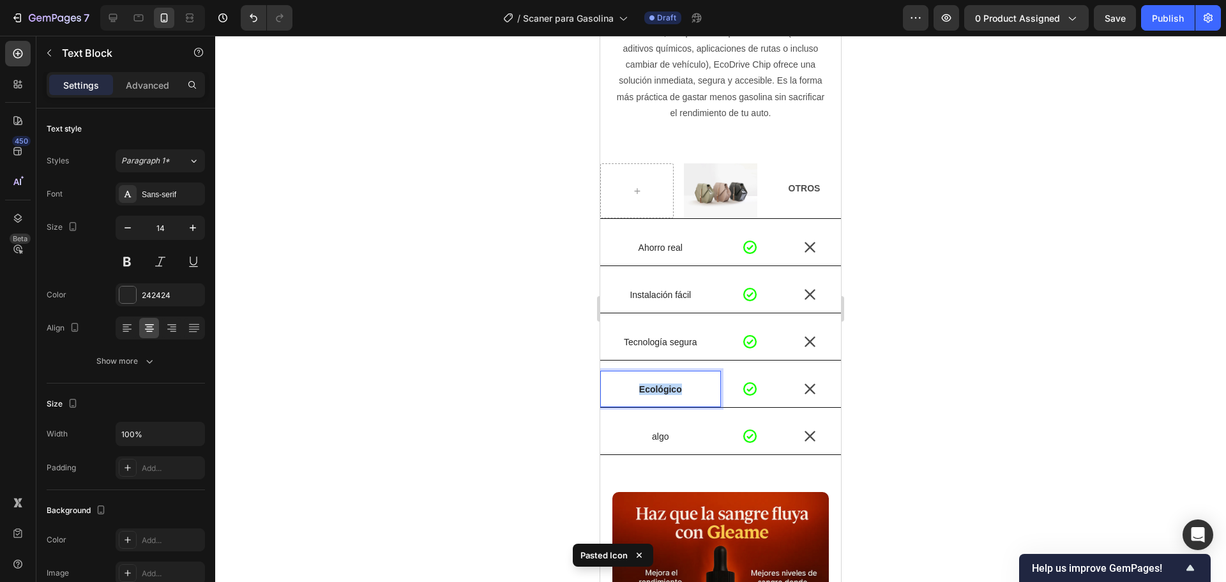
click at [668, 386] on strong "Ecológico" at bounding box center [660, 389] width 43 height 10
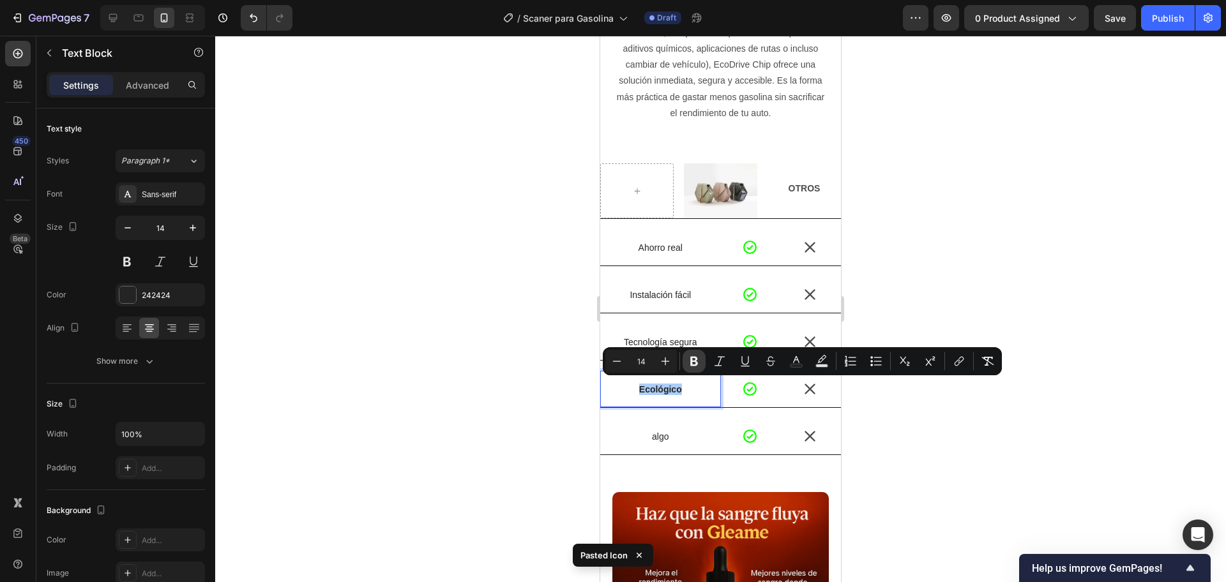
click at [692, 367] on icon "Editor contextual toolbar" at bounding box center [694, 361] width 13 height 13
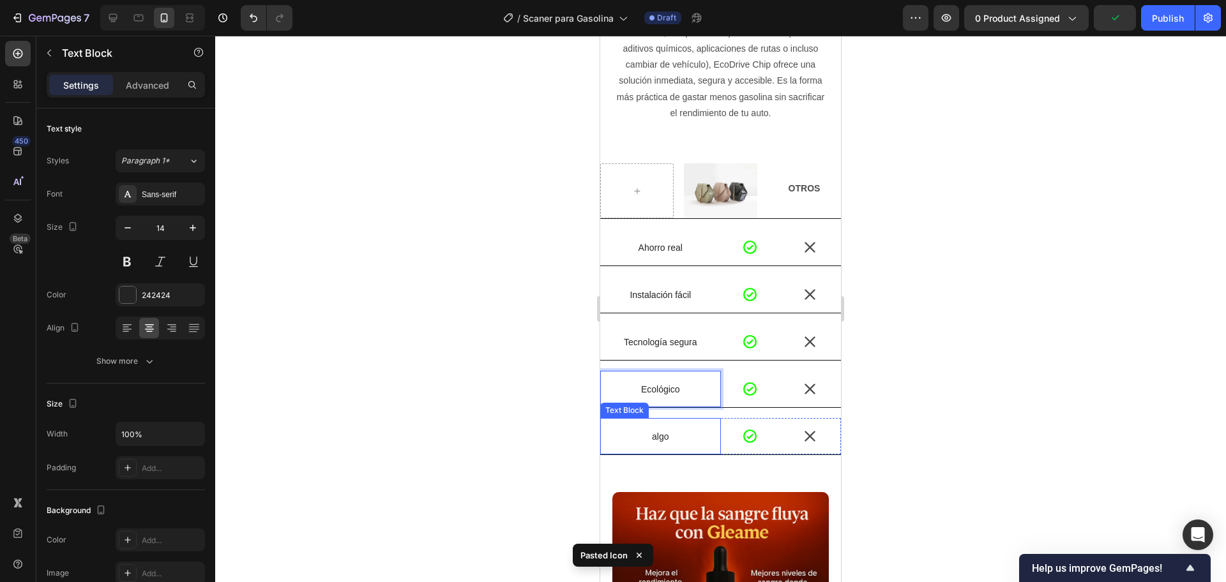
click at [661, 434] on p "algo" at bounding box center [660, 436] width 118 height 11
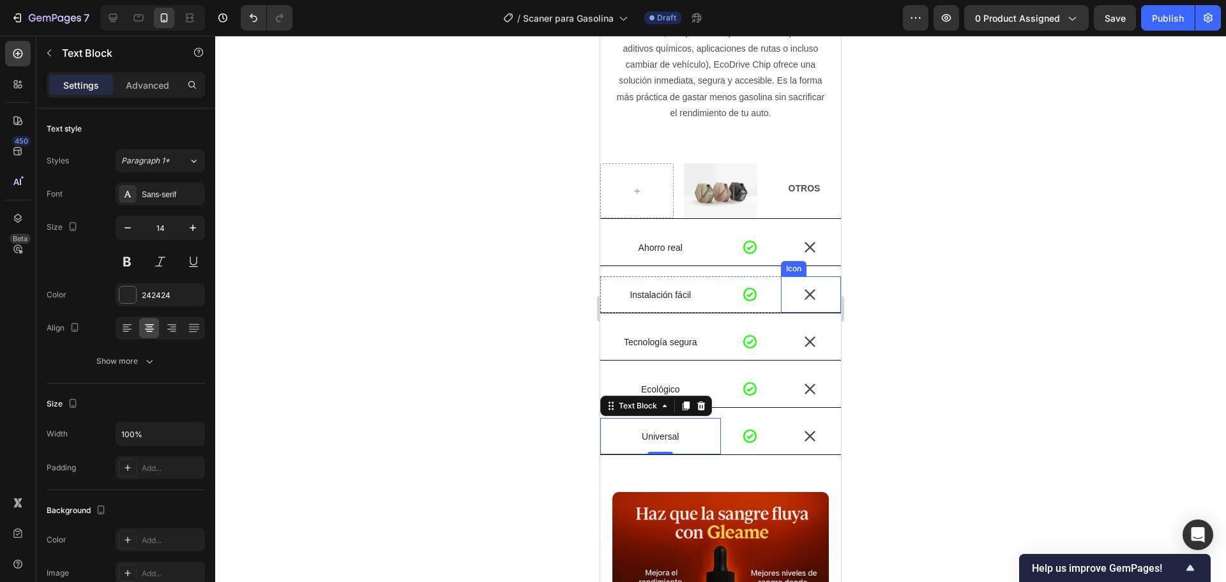
drag, startPoint x: 988, startPoint y: 215, endPoint x: 954, endPoint y: 227, distance: 36.6
click at [990, 215] on div at bounding box center [720, 309] width 1011 height 547
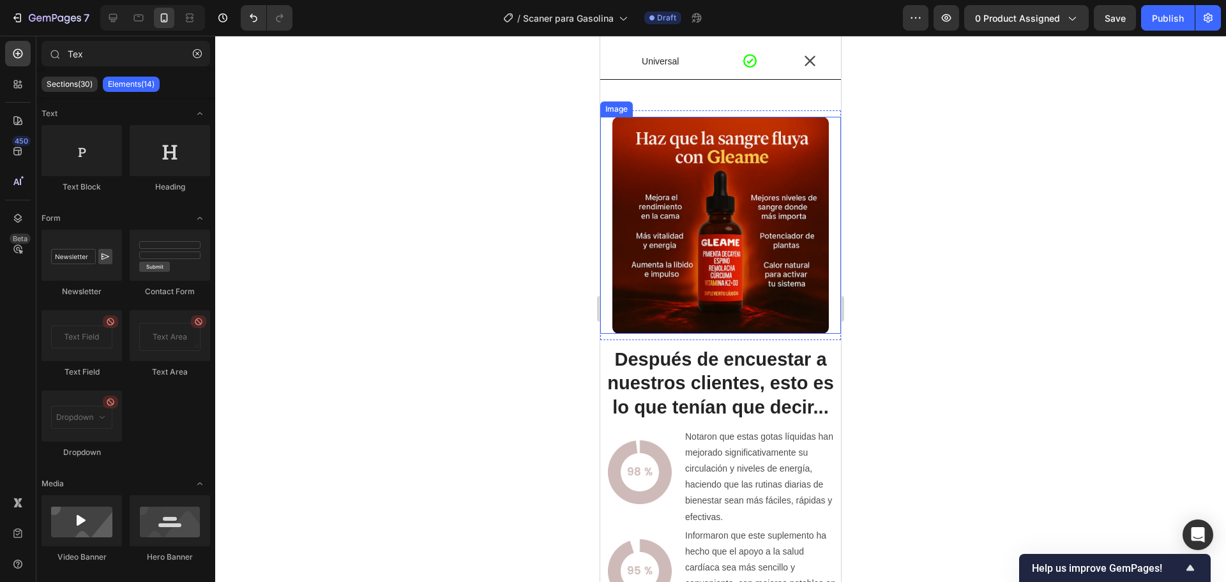
scroll to position [2634, 0]
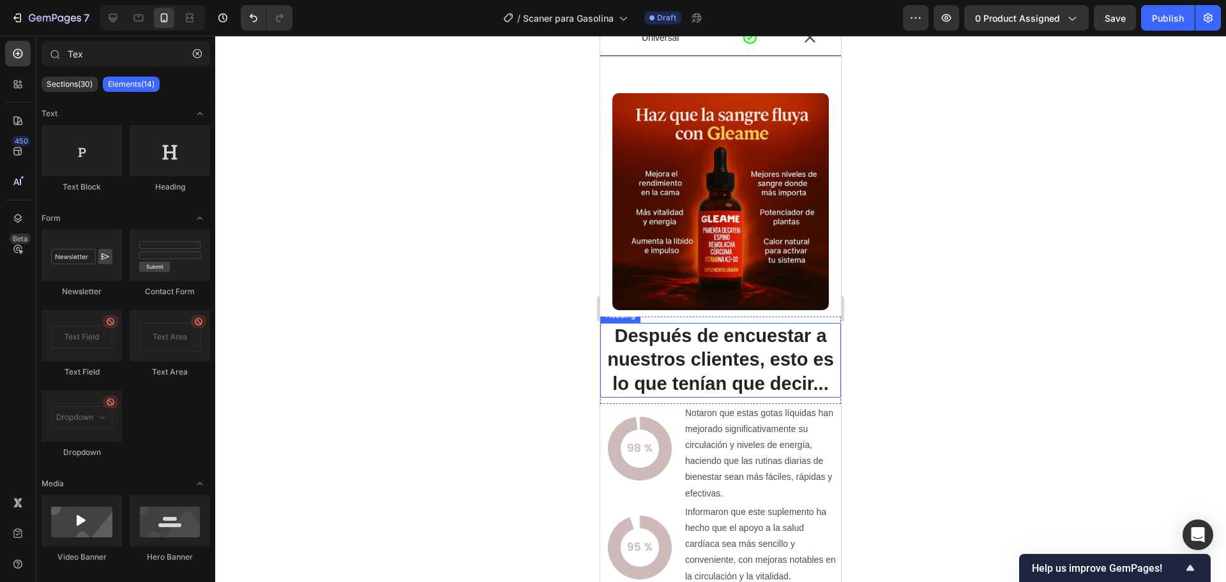
click at [729, 358] on h2 "Después de encuestar a nuestros clientes, esto es lo que tenían que decir..." at bounding box center [720, 360] width 241 height 75
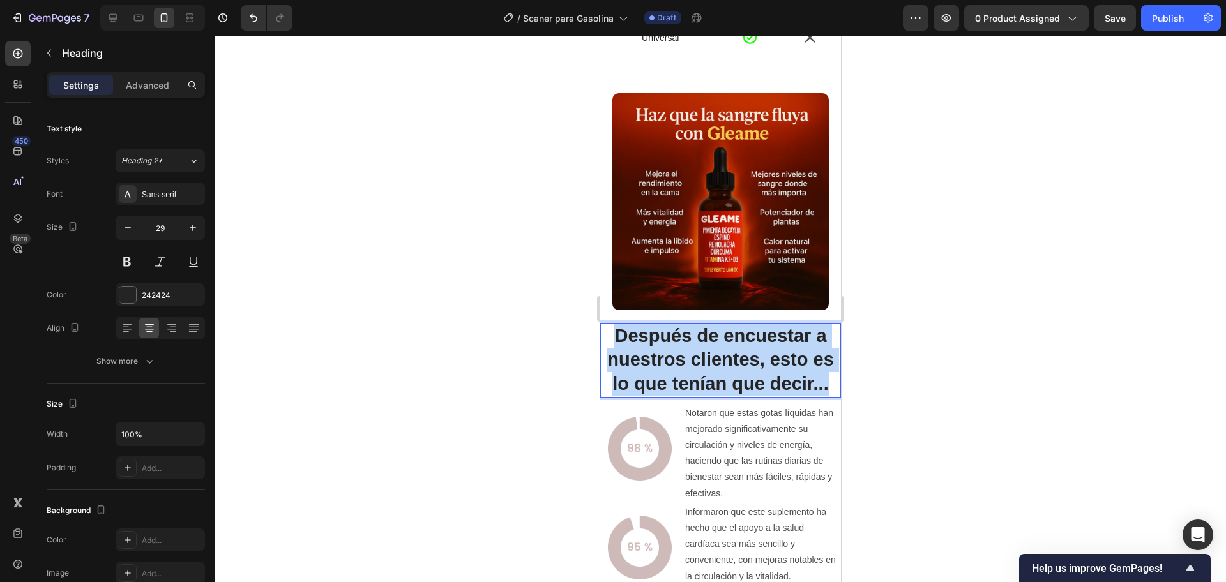
click at [729, 359] on p "Después de encuestar a nuestros clientes, esto es lo que tenían que decir..." at bounding box center [720, 360] width 238 height 72
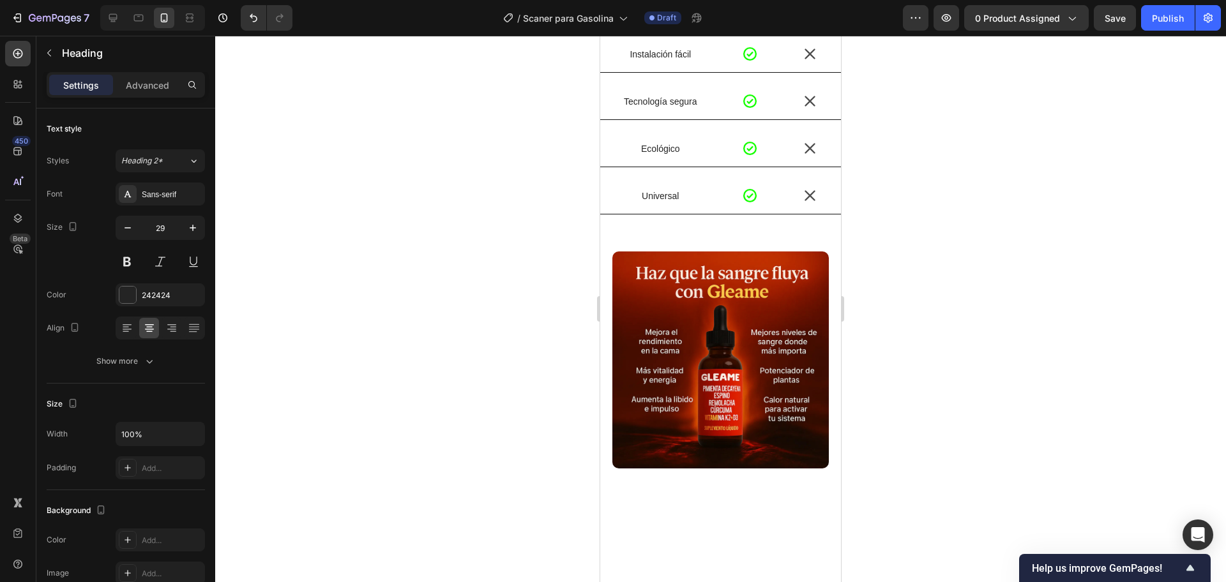
type input "16"
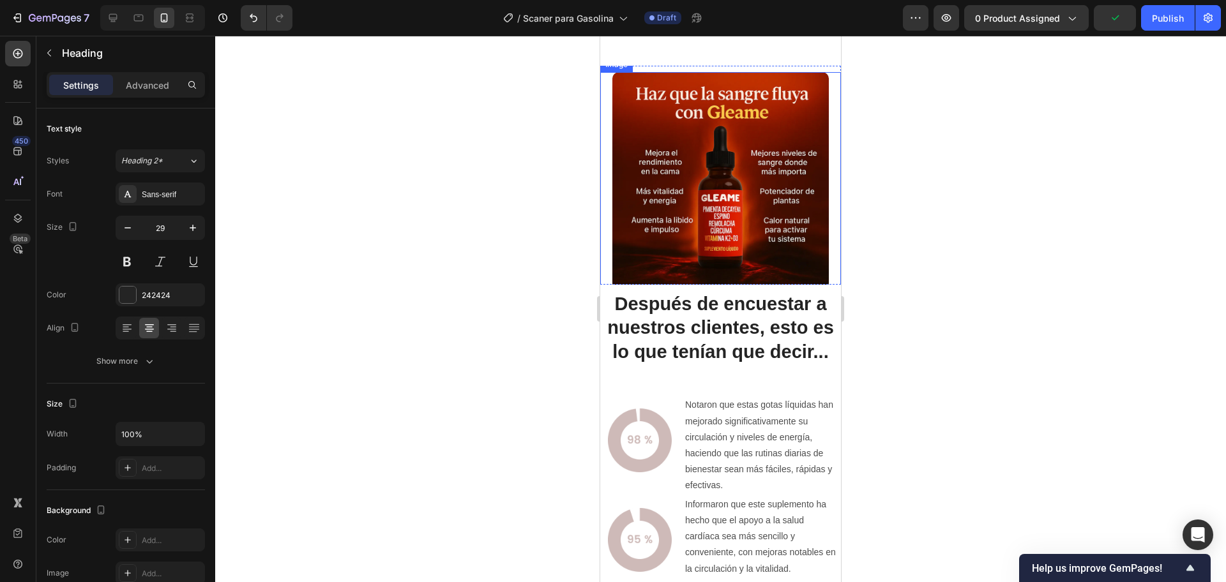
scroll to position [2714, 0]
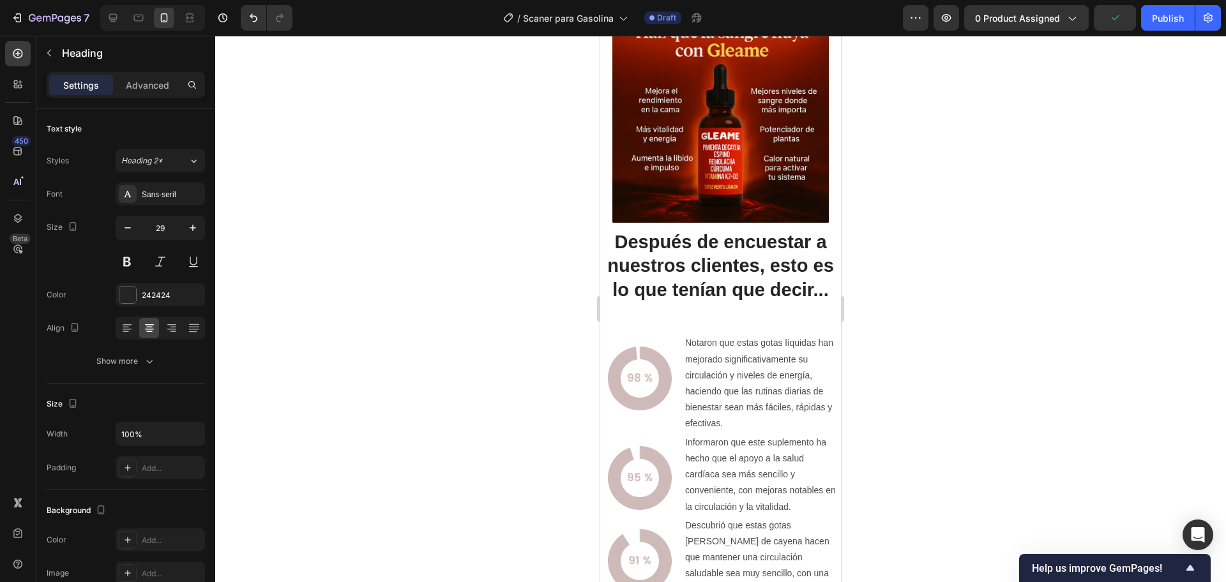
click at [739, 234] on h2 "Después de encuestar a nuestros clientes, esto es lo que tenían que decir..." at bounding box center [720, 266] width 241 height 75
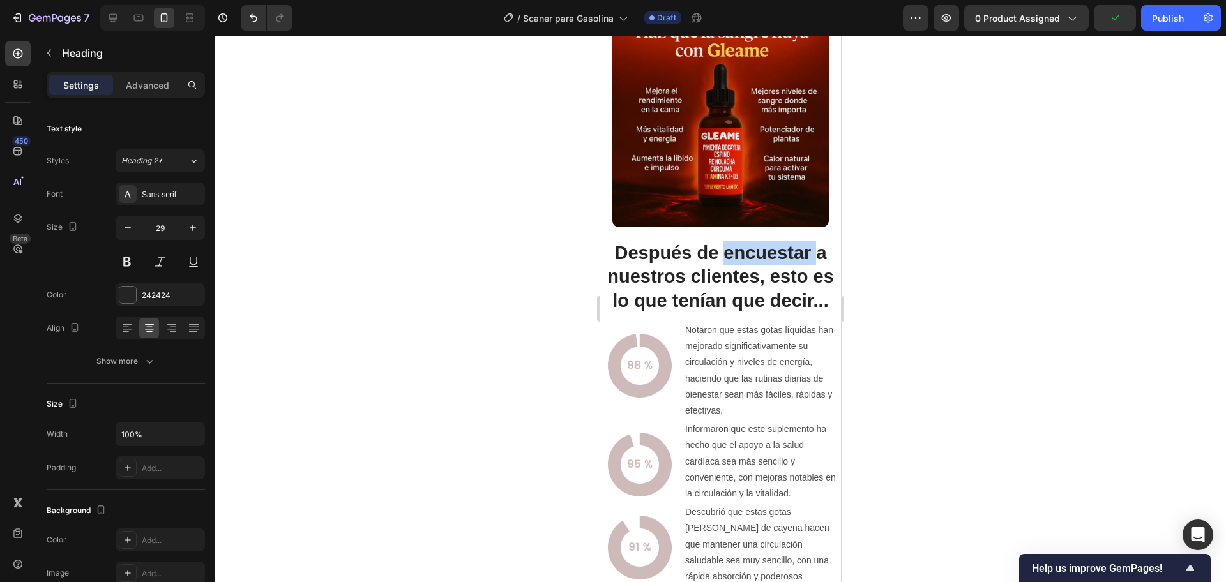
click at [739, 241] on p "Después de encuestar a nuestros clientes, esto es lo que tenían que decir..." at bounding box center [720, 277] width 238 height 72
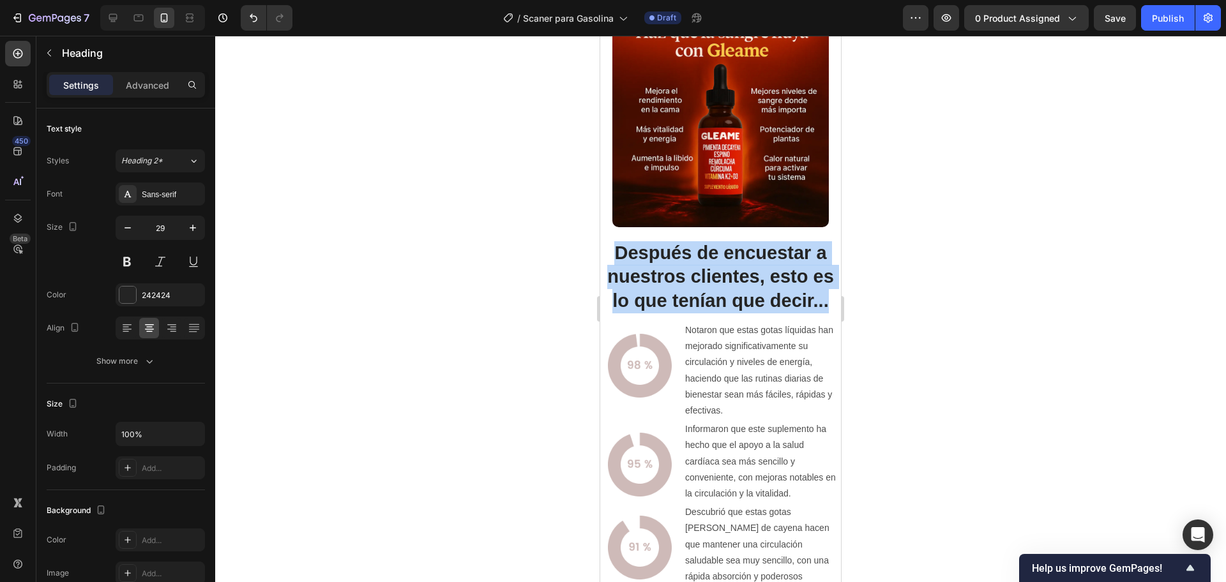
click at [739, 241] on p "Después de encuestar a nuestros clientes, esto es lo que tenían que decir..." at bounding box center [720, 277] width 238 height 72
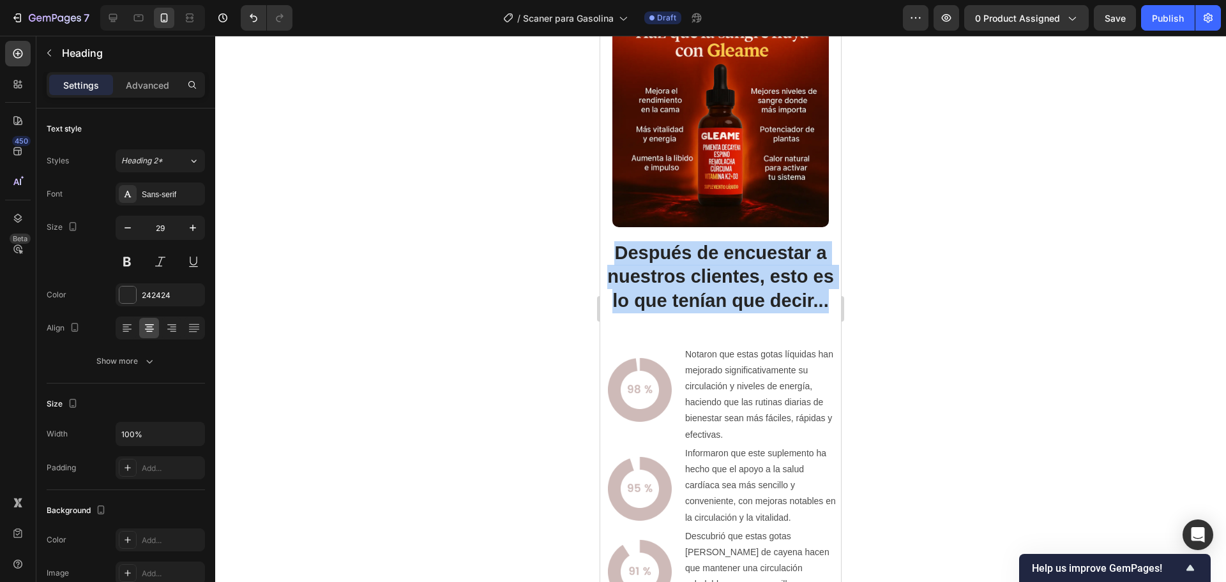
scroll to position [2315, 0]
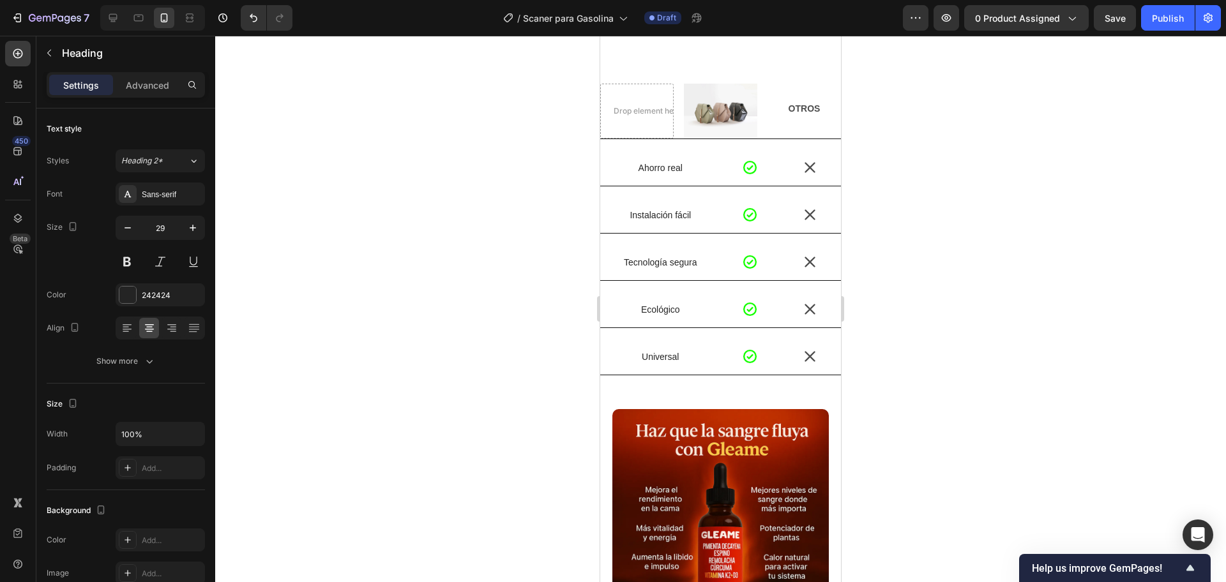
type input "16"
drag, startPoint x: 910, startPoint y: 183, endPoint x: 160, endPoint y: 207, distance: 750.6
click at [910, 183] on div at bounding box center [720, 309] width 1011 height 547
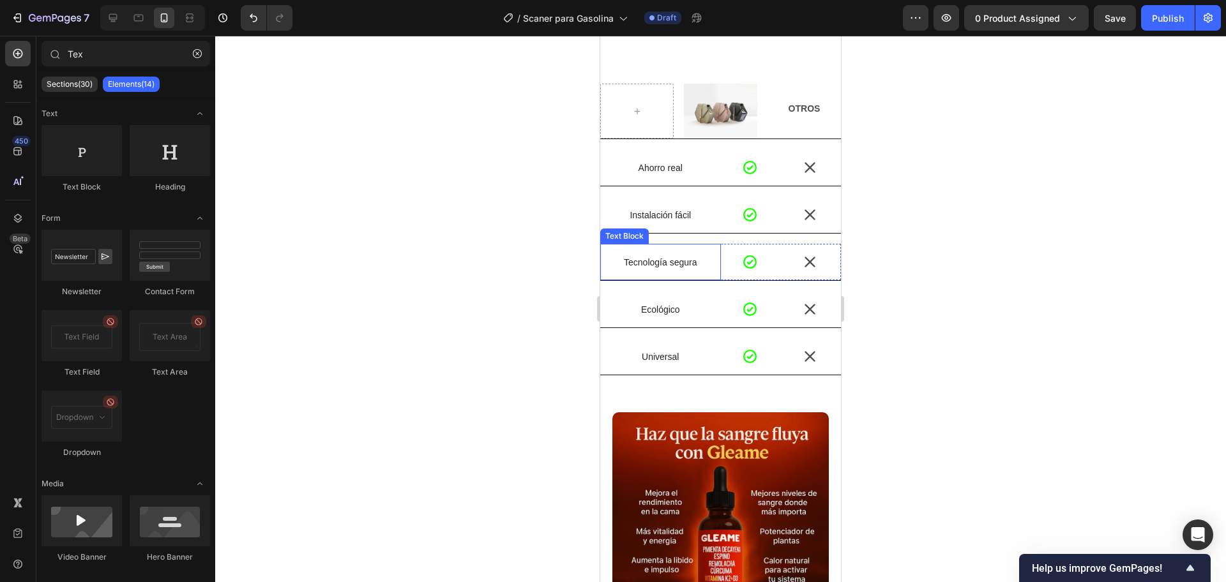
click at [671, 259] on p "Tecnología segura" at bounding box center [660, 262] width 118 height 11
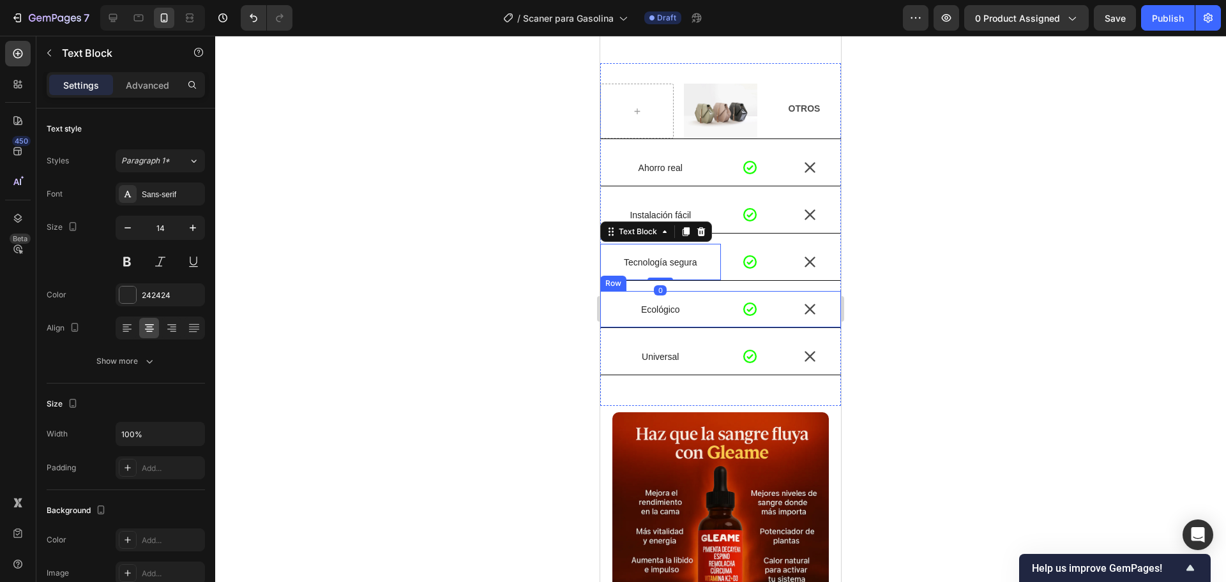
click at [669, 304] on p "Ecológico" at bounding box center [660, 309] width 118 height 11
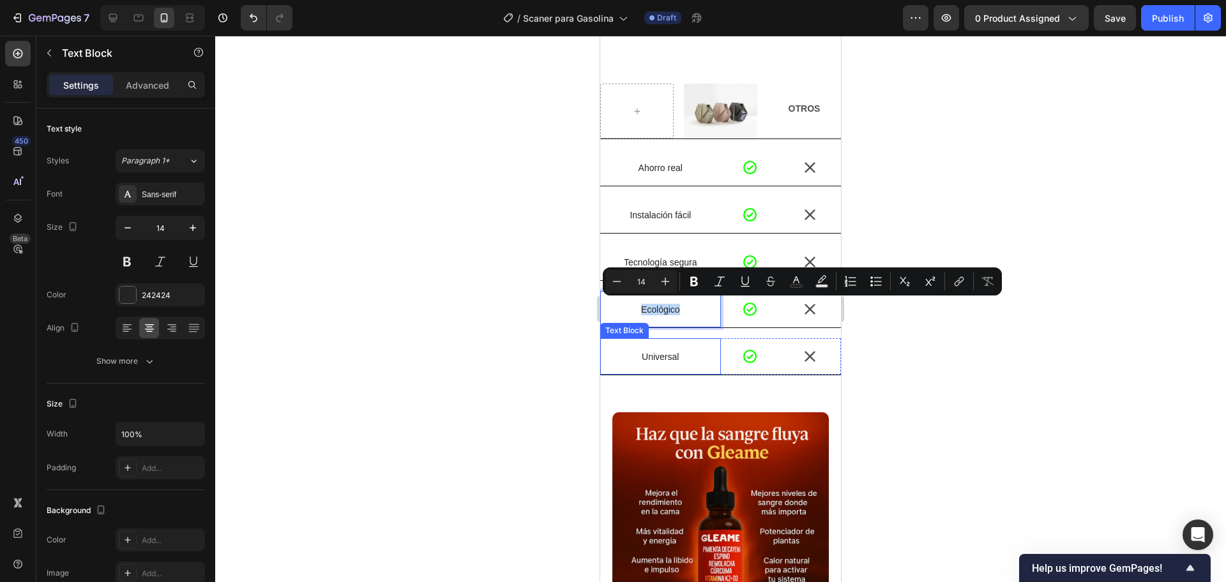
click at [676, 351] on p "Universal" at bounding box center [660, 356] width 118 height 11
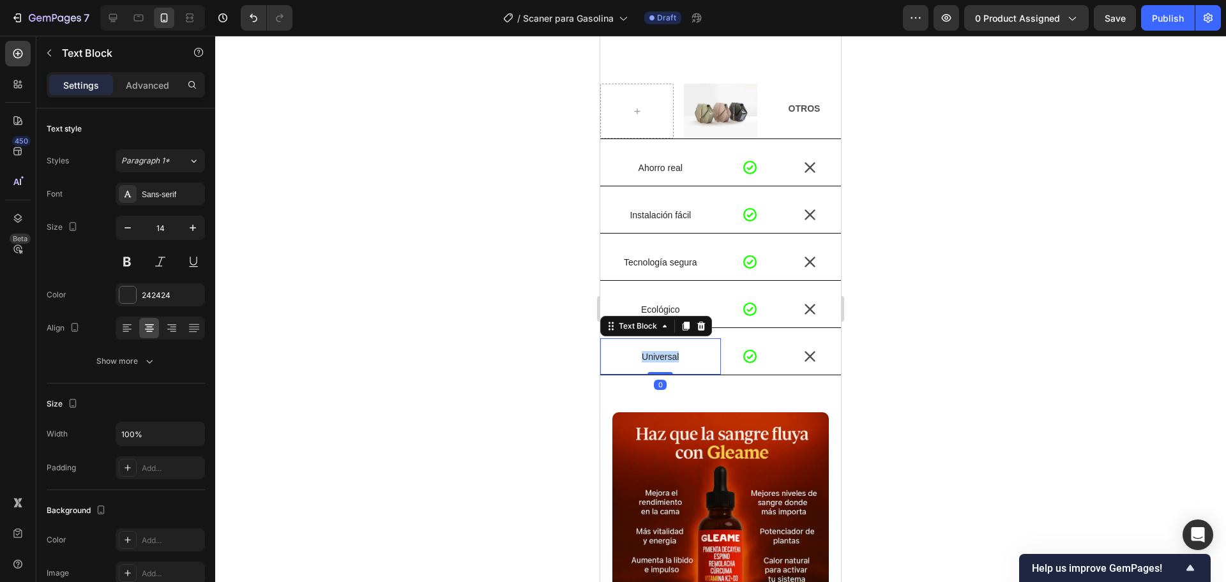
click at [676, 351] on p "Universal" at bounding box center [660, 356] width 118 height 11
click at [665, 352] on strong "Eficiencia comprobada" at bounding box center [661, 357] width 98 height 10
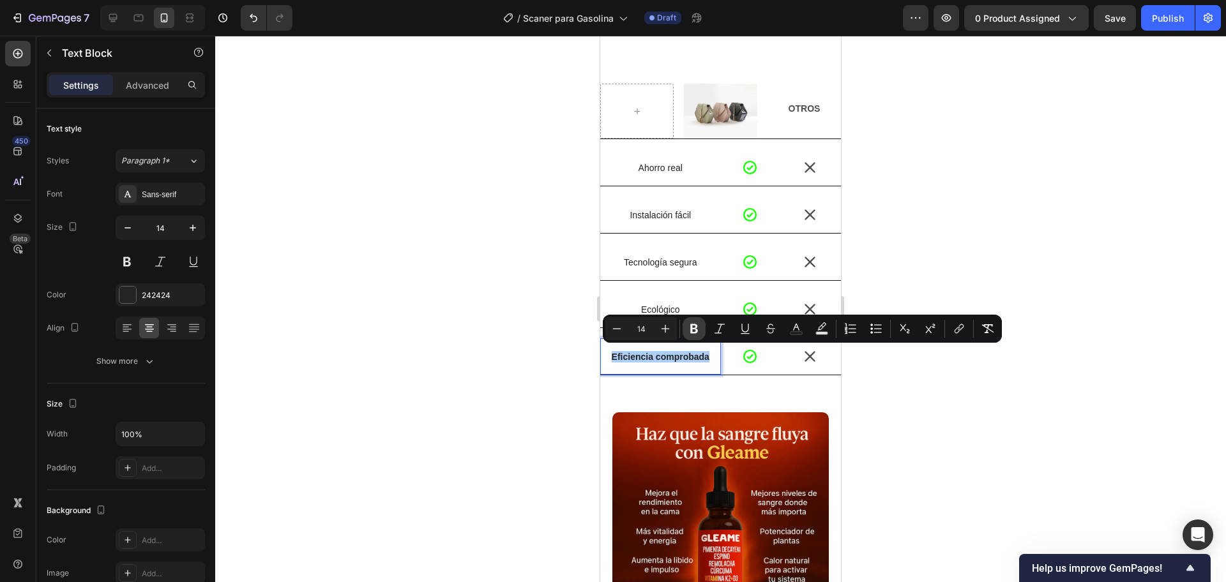
click at [697, 329] on icon "Editor contextual toolbar" at bounding box center [694, 328] width 13 height 13
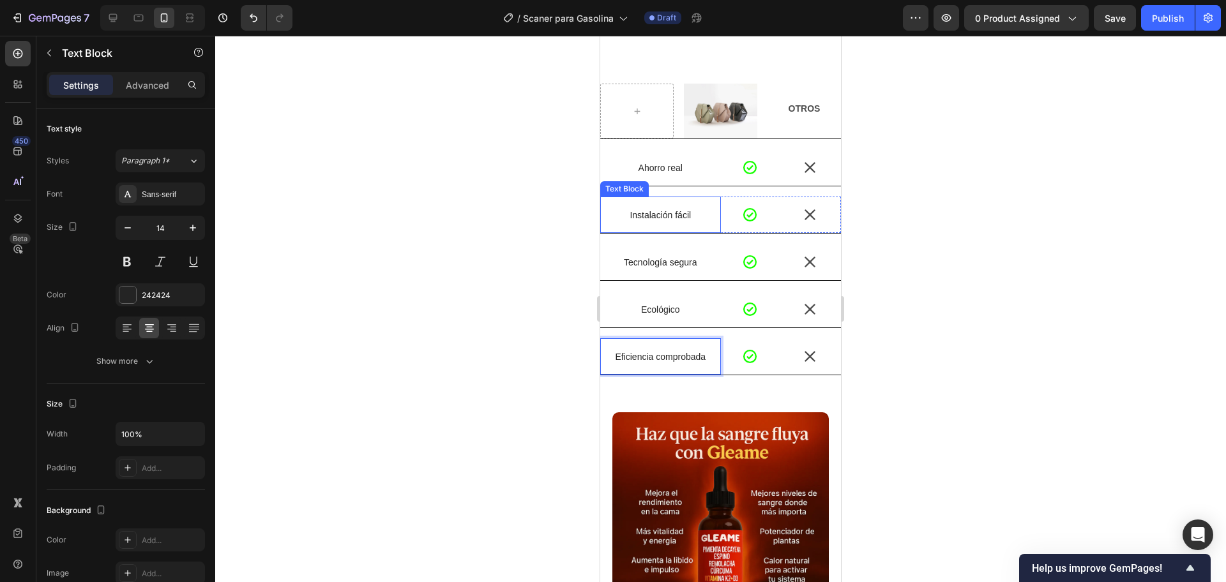
click at [649, 209] on p "Instalación fácil" at bounding box center [660, 214] width 118 height 11
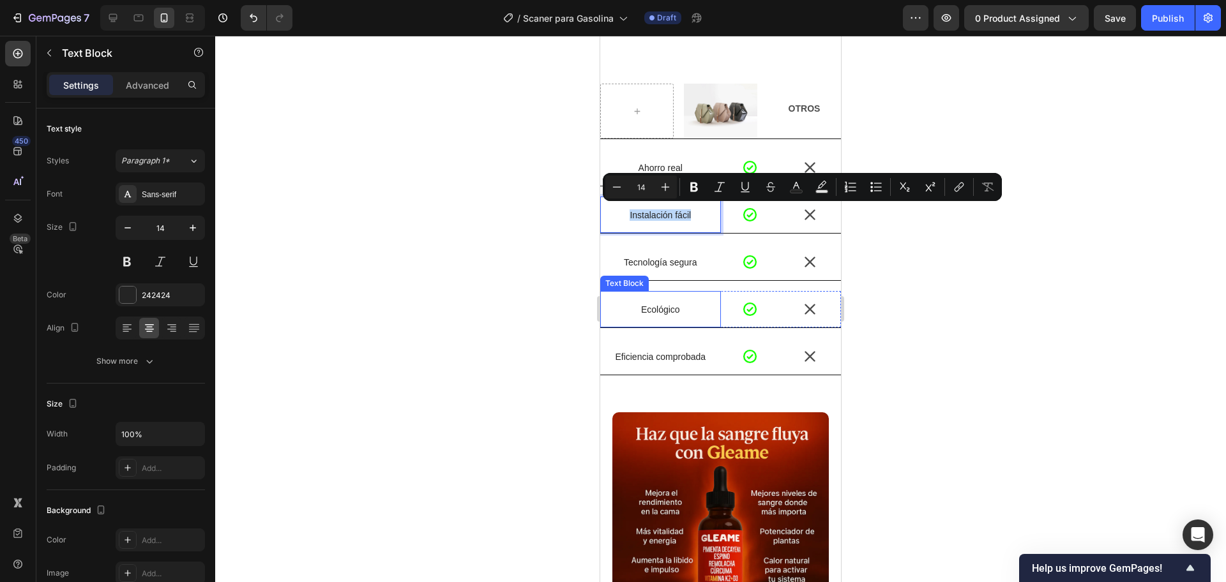
click at [674, 311] on p "Ecológico" at bounding box center [660, 309] width 118 height 11
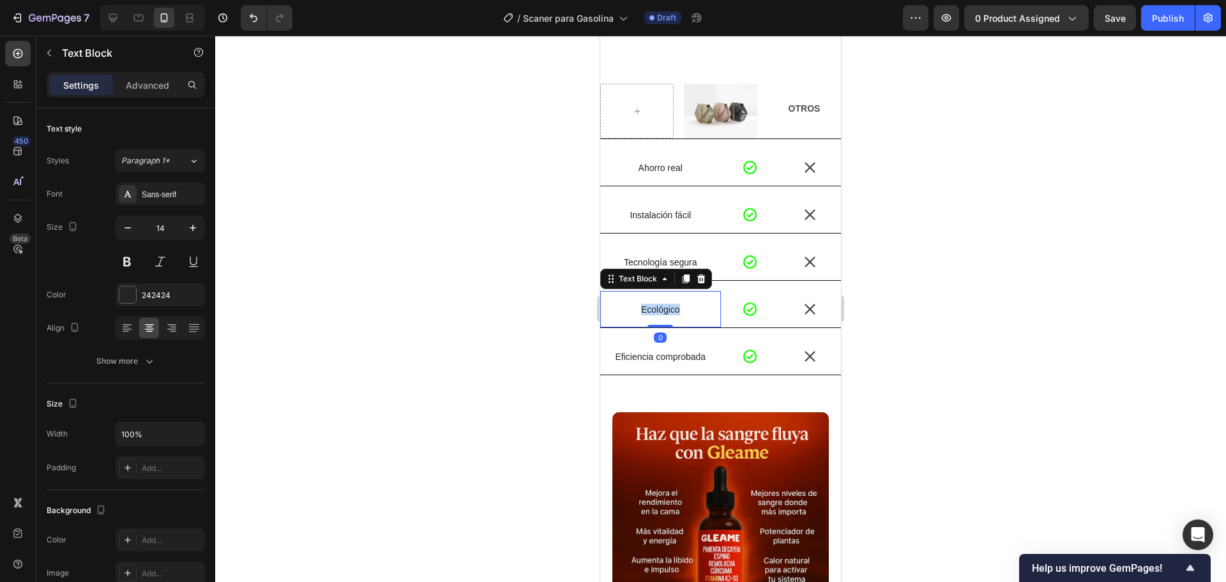
click at [674, 311] on p "Ecológico" at bounding box center [660, 309] width 118 height 11
click at [674, 305] on strong "Impacto ecológico" at bounding box center [660, 310] width 79 height 10
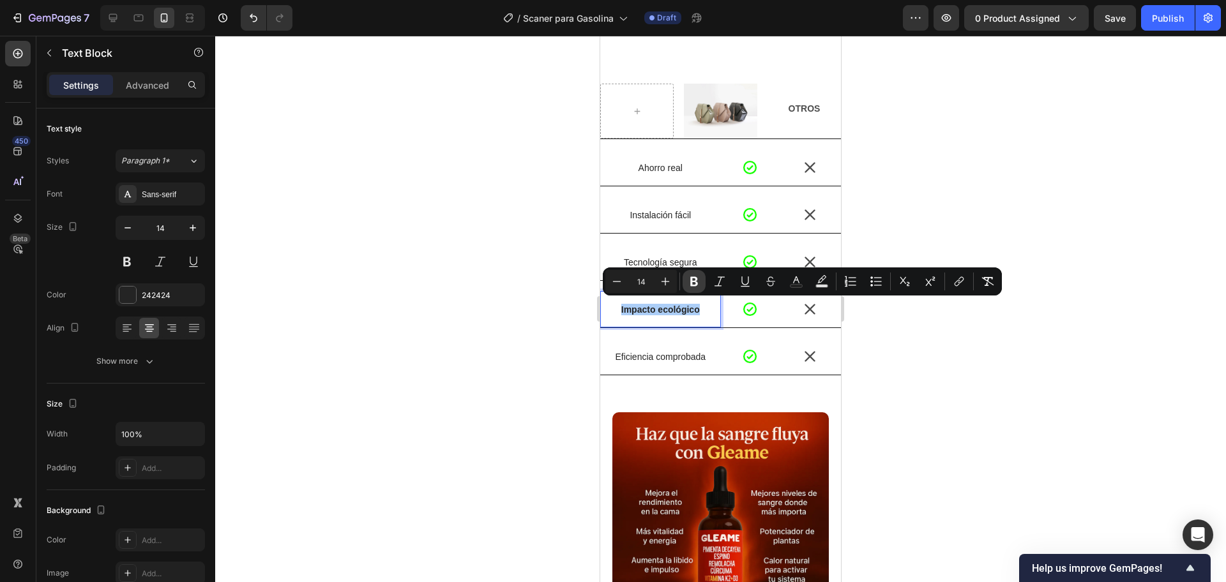
click at [697, 273] on button "Bold" at bounding box center [694, 281] width 23 height 23
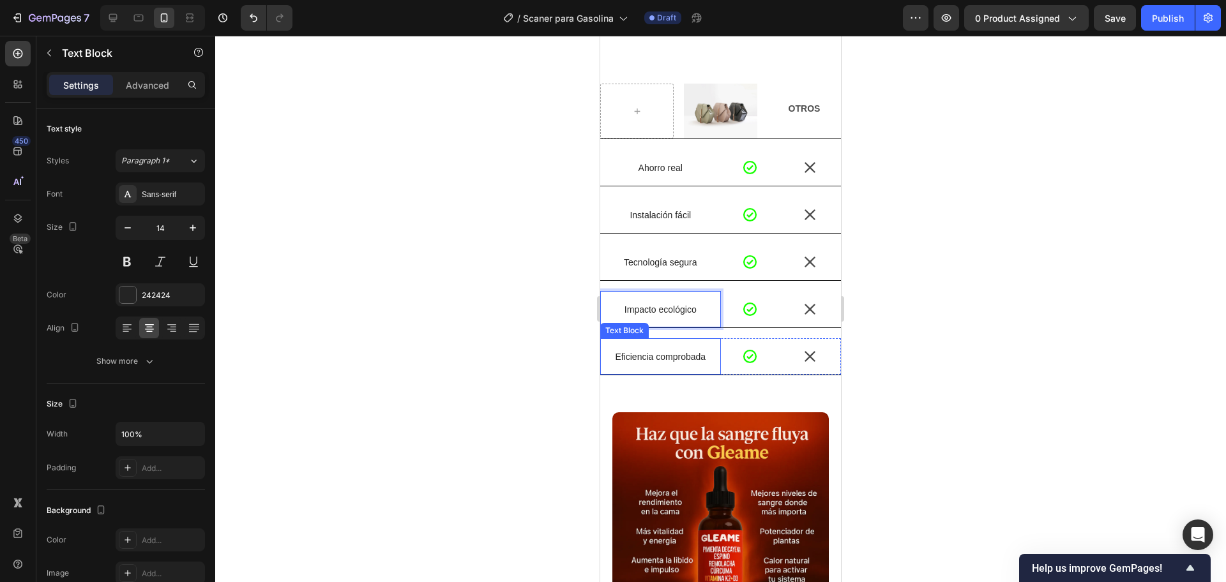
click at [671, 356] on p "Eficiencia comprobada" at bounding box center [660, 356] width 118 height 11
click at [667, 264] on p "Tecnología segura" at bounding box center [660, 262] width 118 height 11
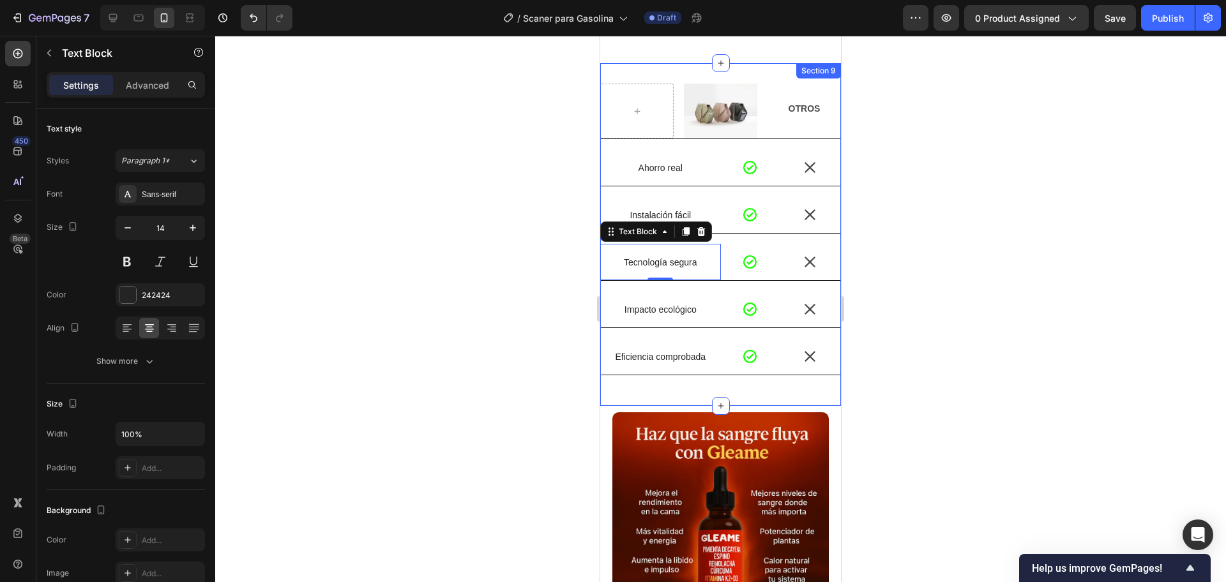
click at [641, 345] on div "Eficiencia comprobada Text Block" at bounding box center [660, 356] width 121 height 36
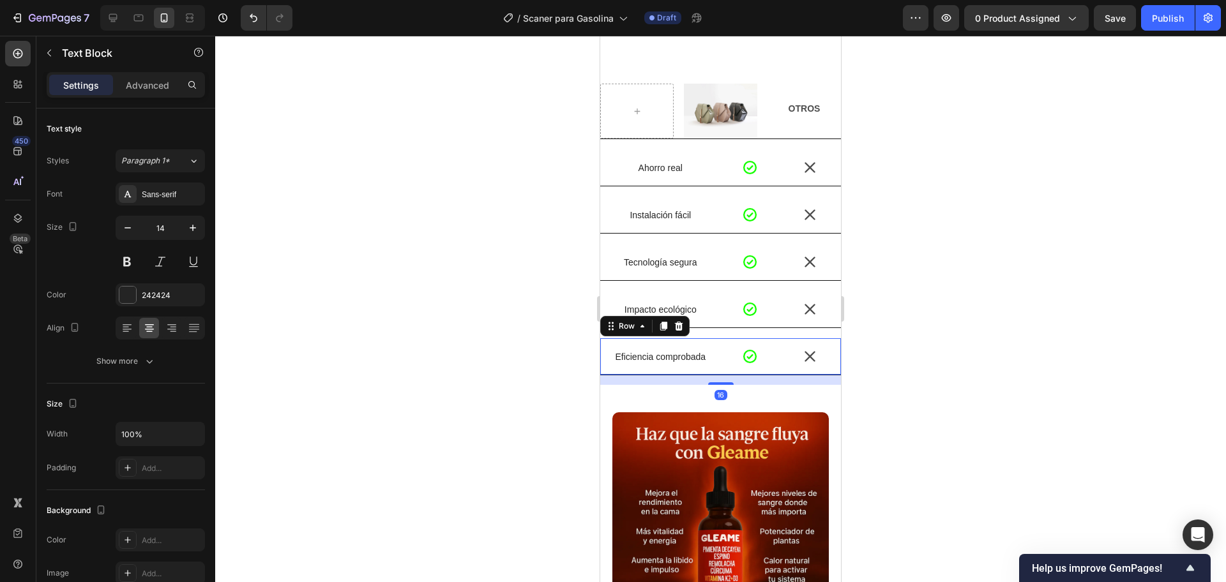
click at [641, 345] on div "Eficiencia comprobada Text Block" at bounding box center [660, 356] width 121 height 36
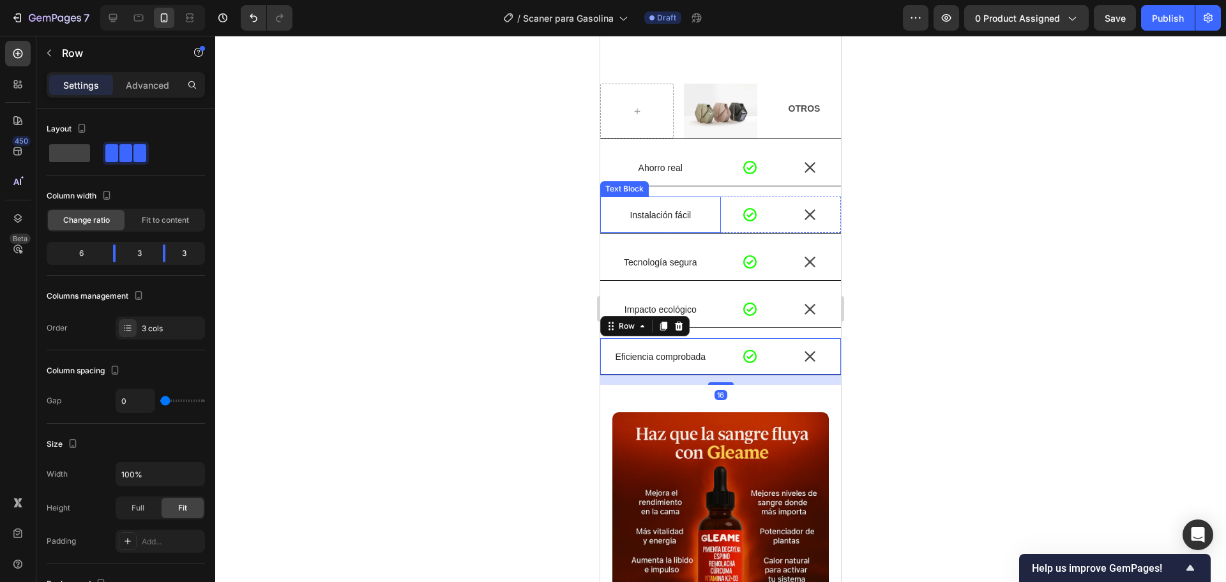
click at [646, 209] on p "Instalación fácil" at bounding box center [660, 214] width 118 height 11
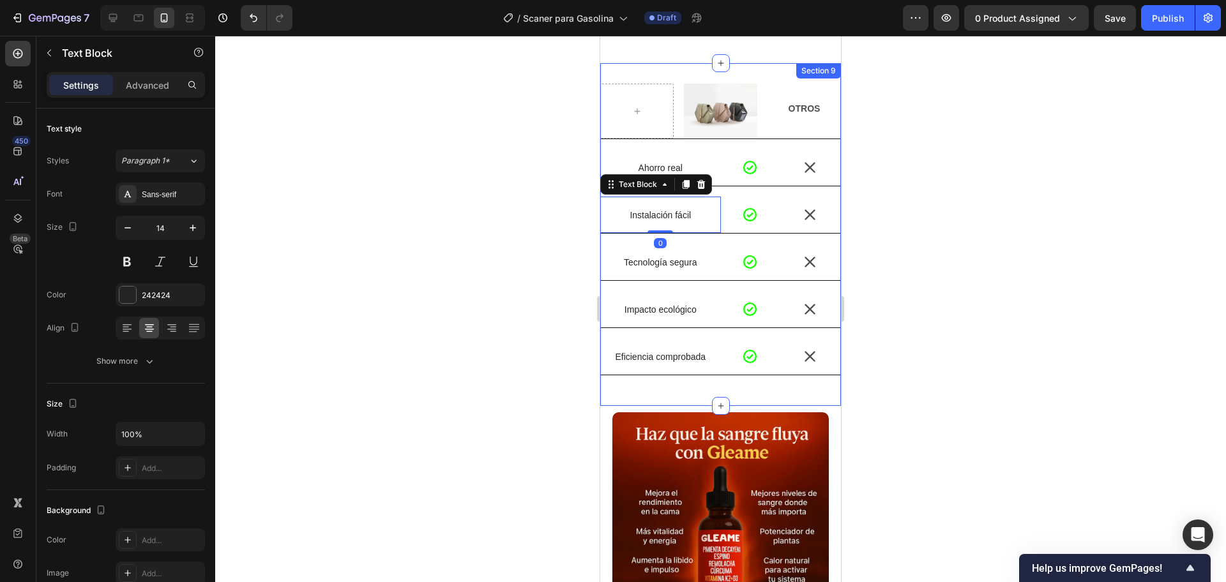
click at [654, 330] on div "Image OTROS Text Block Row Ahorro real Text Block Icon Icon Row Instalación fác…" at bounding box center [720, 235] width 241 height 302
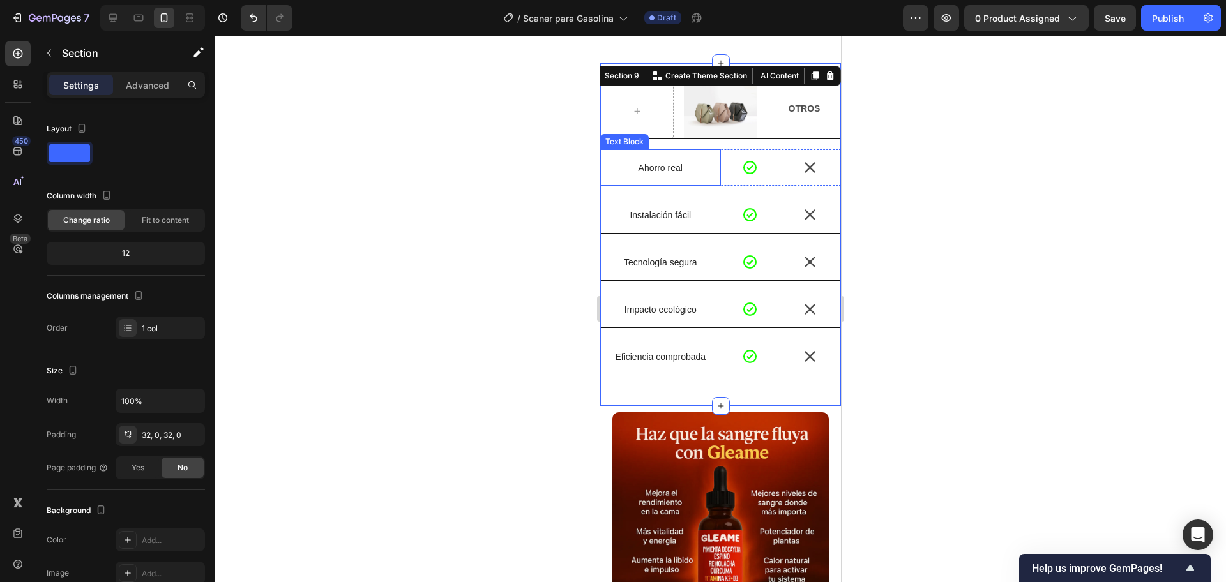
click at [662, 162] on p "Ahorro real" at bounding box center [660, 167] width 118 height 11
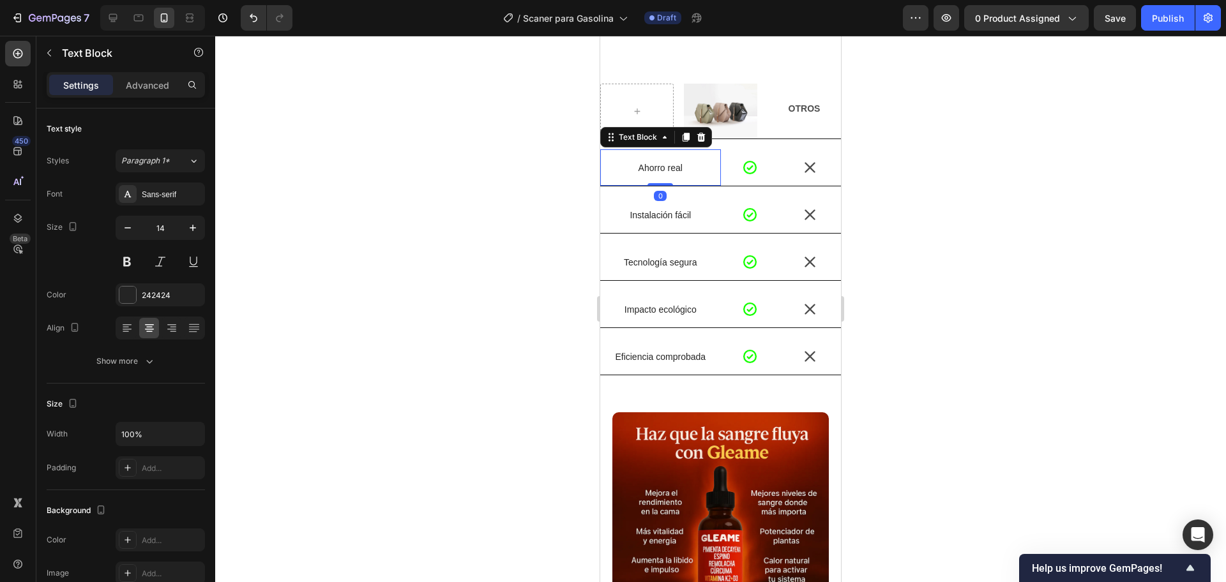
click at [663, 162] on p "Ahorro real" at bounding box center [660, 167] width 118 height 11
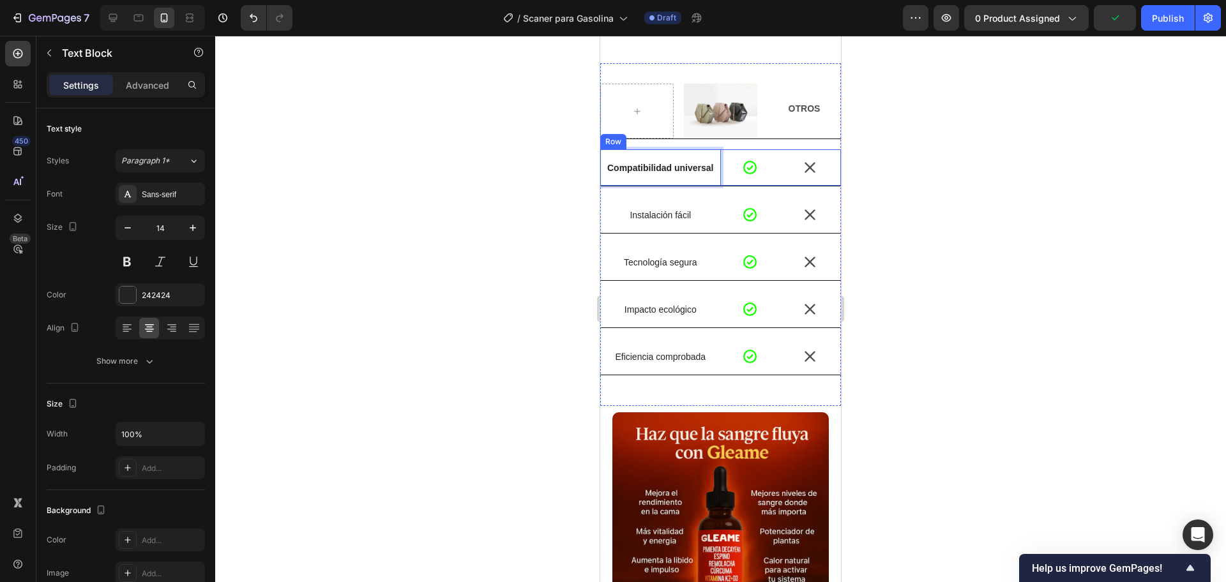
click at [674, 154] on div "Compatibilidad universal Text Block 0" at bounding box center [660, 167] width 121 height 36
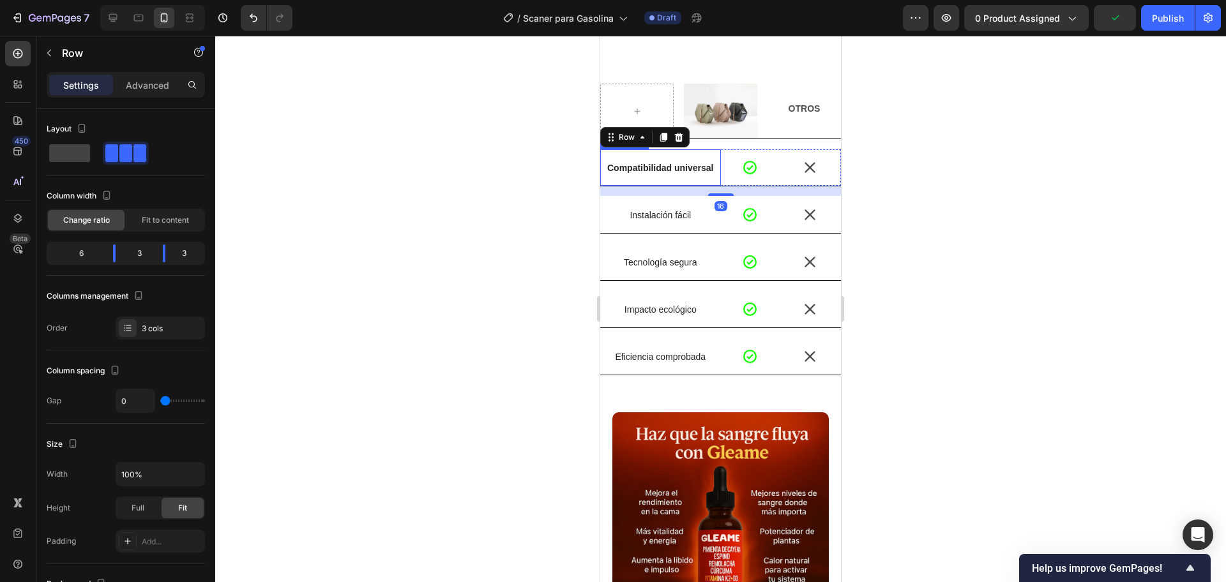
click at [674, 163] on strong "Compatibilidad universal" at bounding box center [660, 168] width 106 height 10
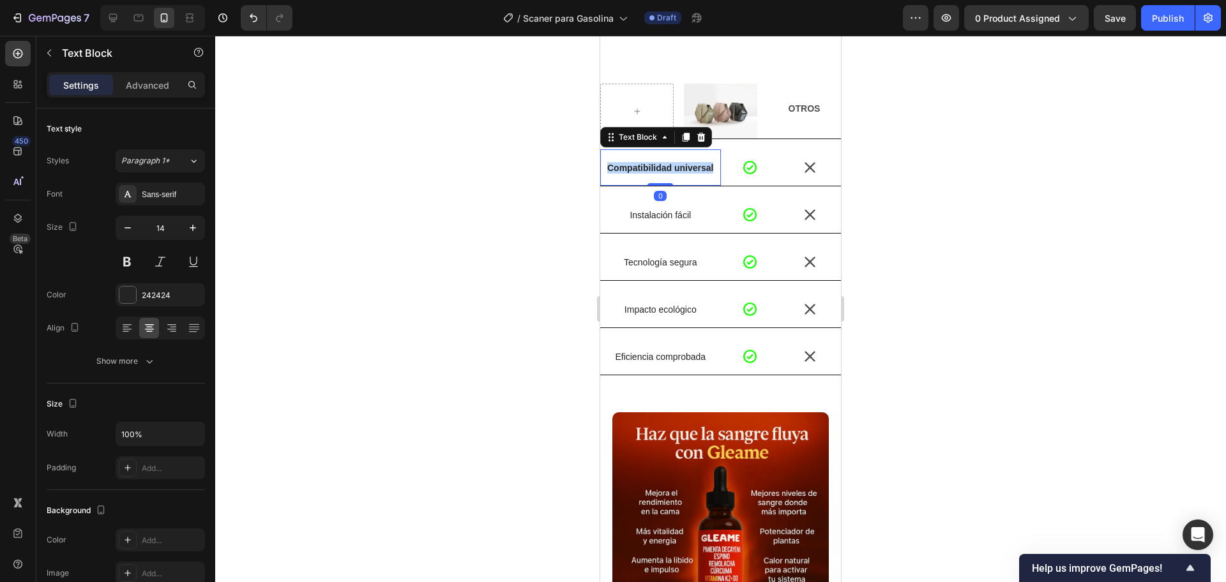
click at [674, 163] on strong "Compatibilidad universal" at bounding box center [660, 168] width 106 height 10
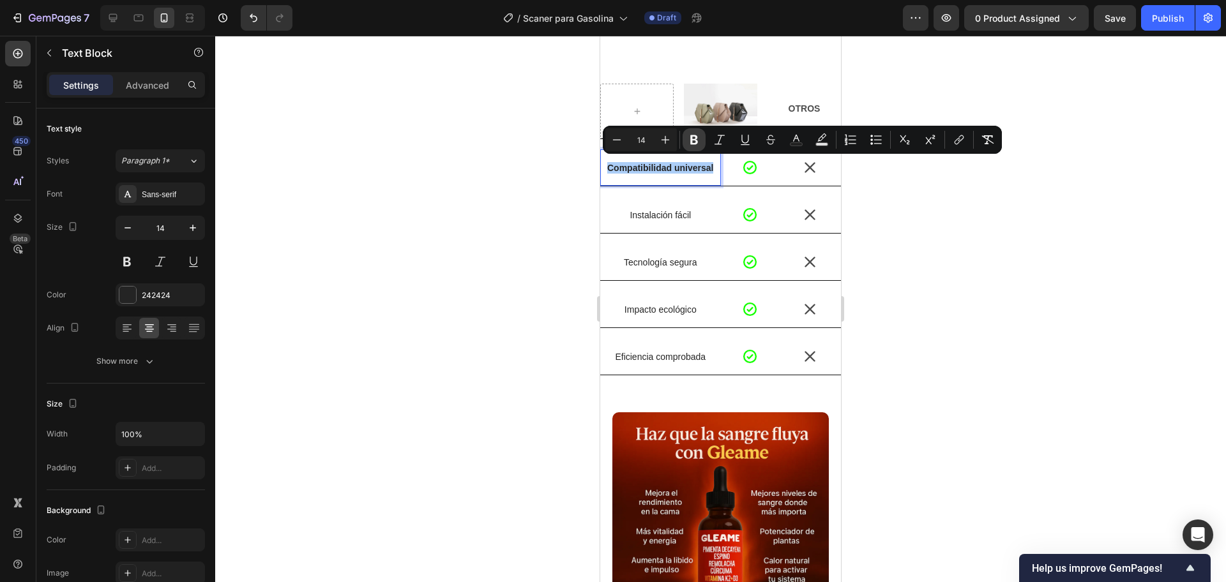
click at [694, 141] on icon "Editor contextual toolbar" at bounding box center [694, 139] width 13 height 13
click at [894, 291] on div at bounding box center [720, 309] width 1011 height 547
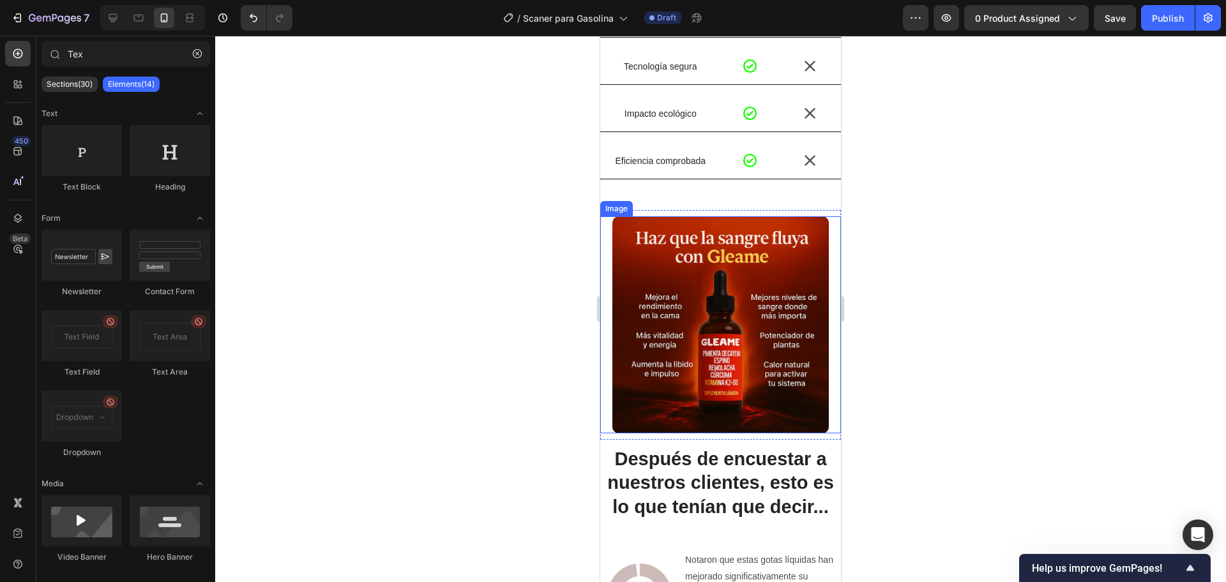
scroll to position [2634, 0]
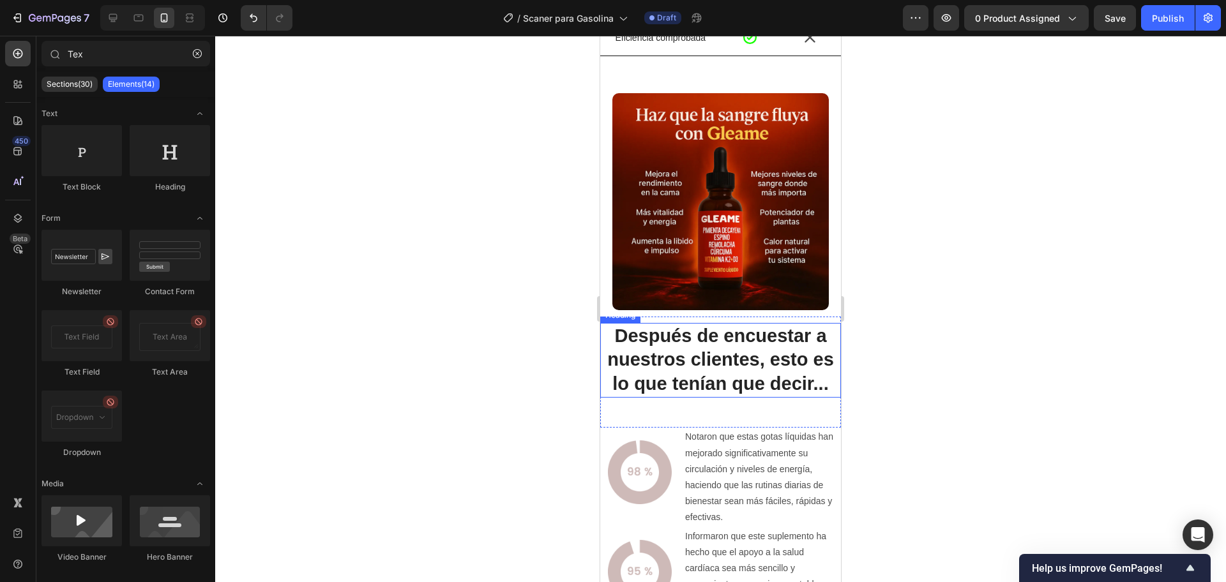
click at [702, 354] on h2 "Después de encuestar a nuestros clientes, esto es lo que tenían que decir..." at bounding box center [720, 360] width 241 height 75
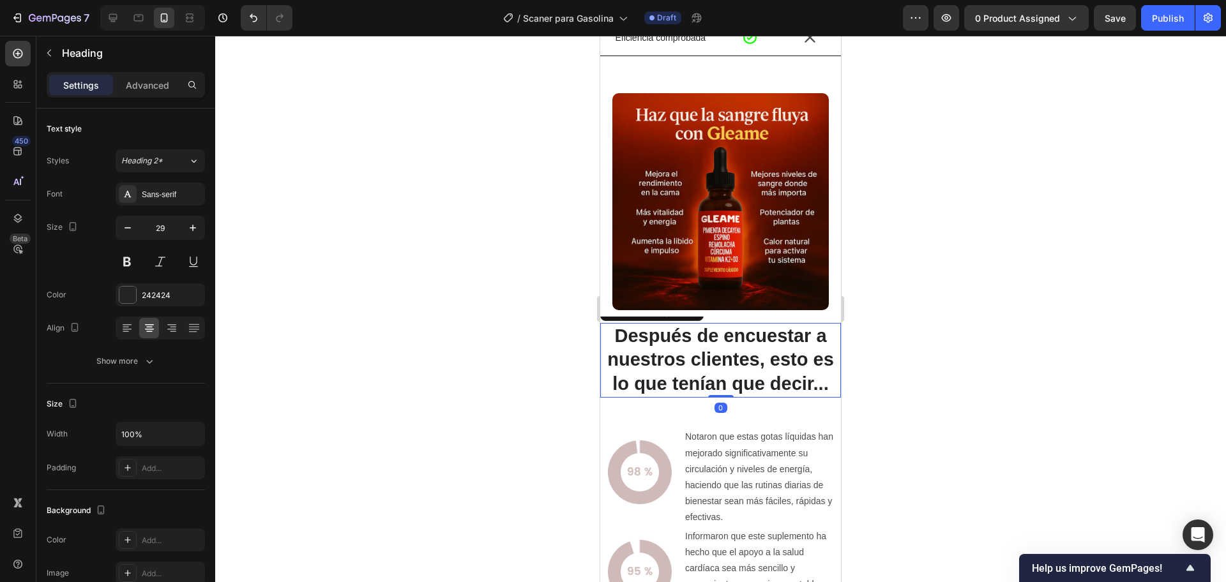
click at [702, 354] on h2 "Después de encuestar a nuestros clientes, esto es lo que tenían que decir..." at bounding box center [720, 360] width 241 height 75
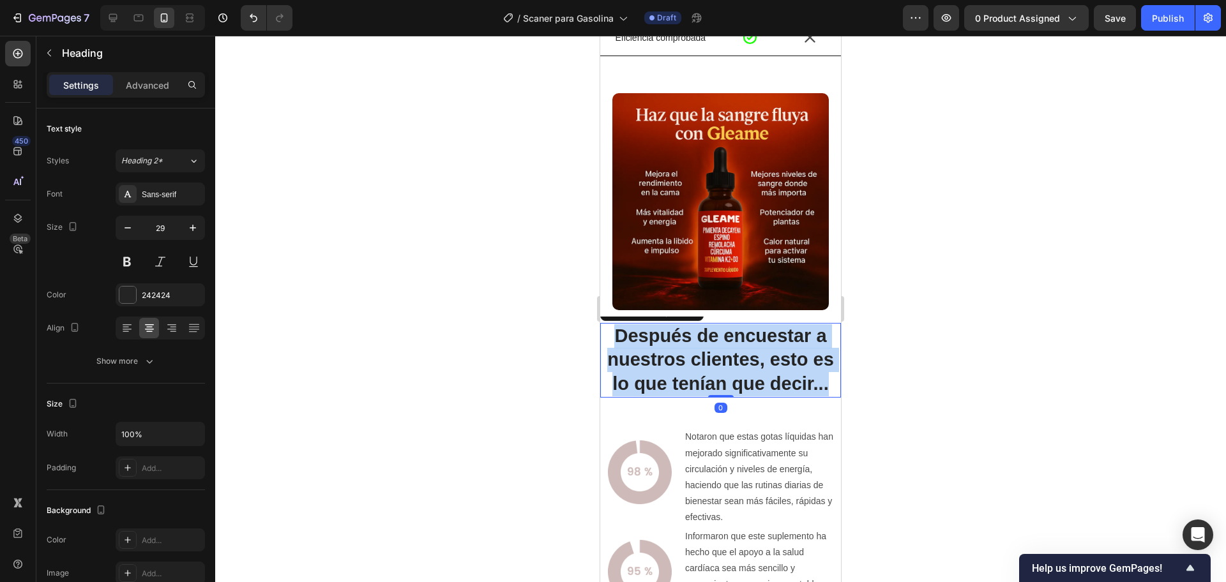
click at [702, 354] on p "Después de encuestar a nuestros clientes, esto es lo que tenían que decir..." at bounding box center [720, 360] width 238 height 72
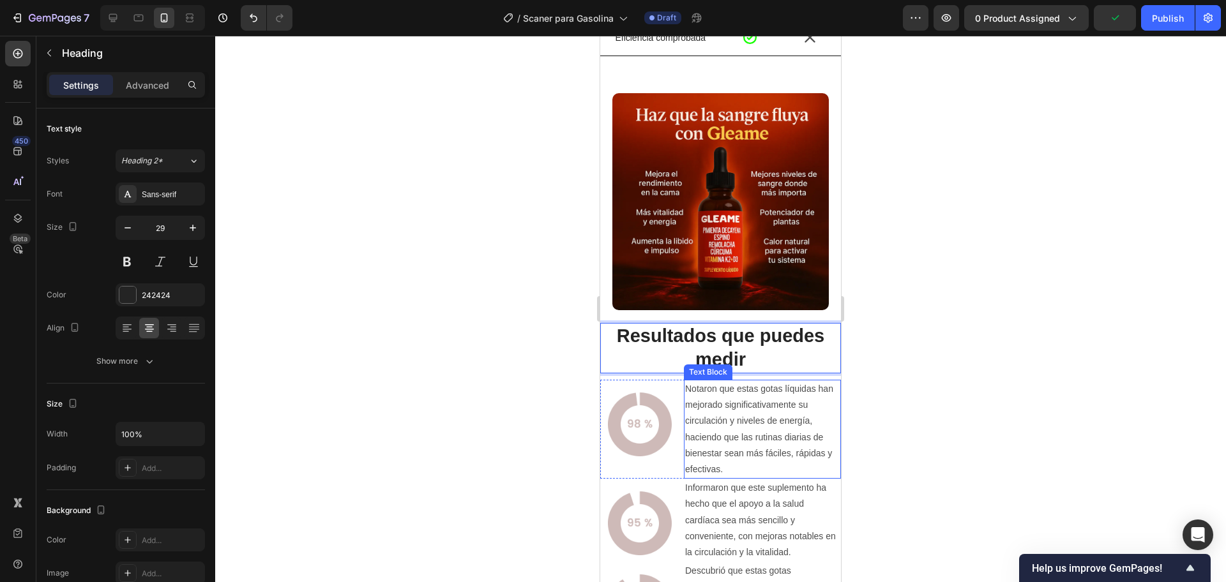
click at [734, 398] on p "Notaron que estas gotas líquidas [PERSON_NAME] significativamente su circulació…" at bounding box center [762, 429] width 155 height 96
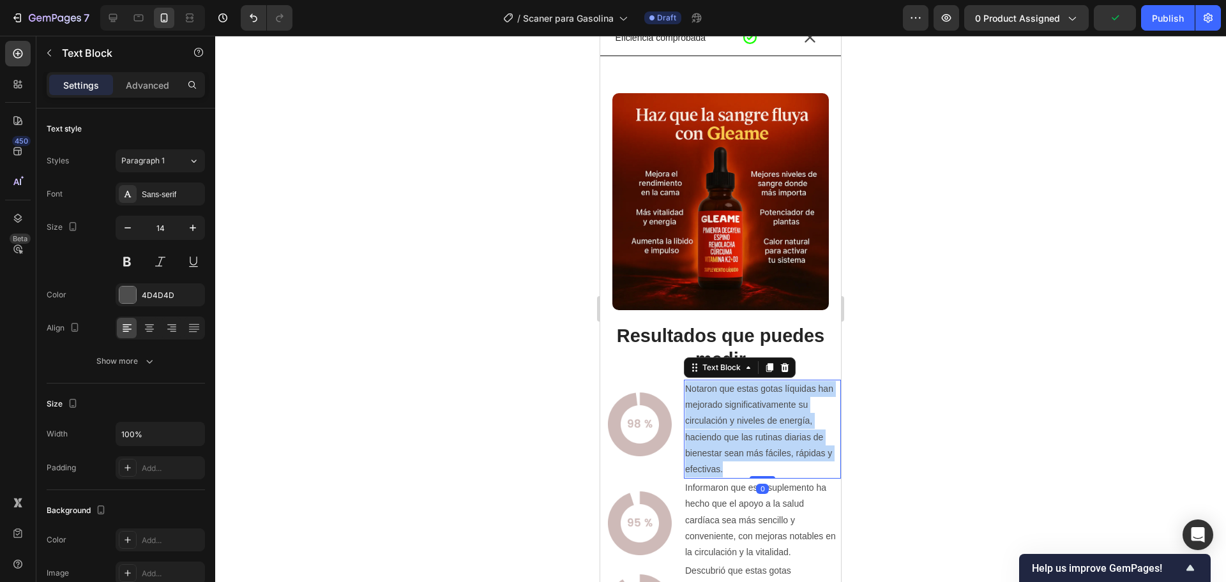
click at [734, 398] on p "Notaron que estas gotas líquidas [PERSON_NAME] significativamente su circulació…" at bounding box center [762, 429] width 155 height 96
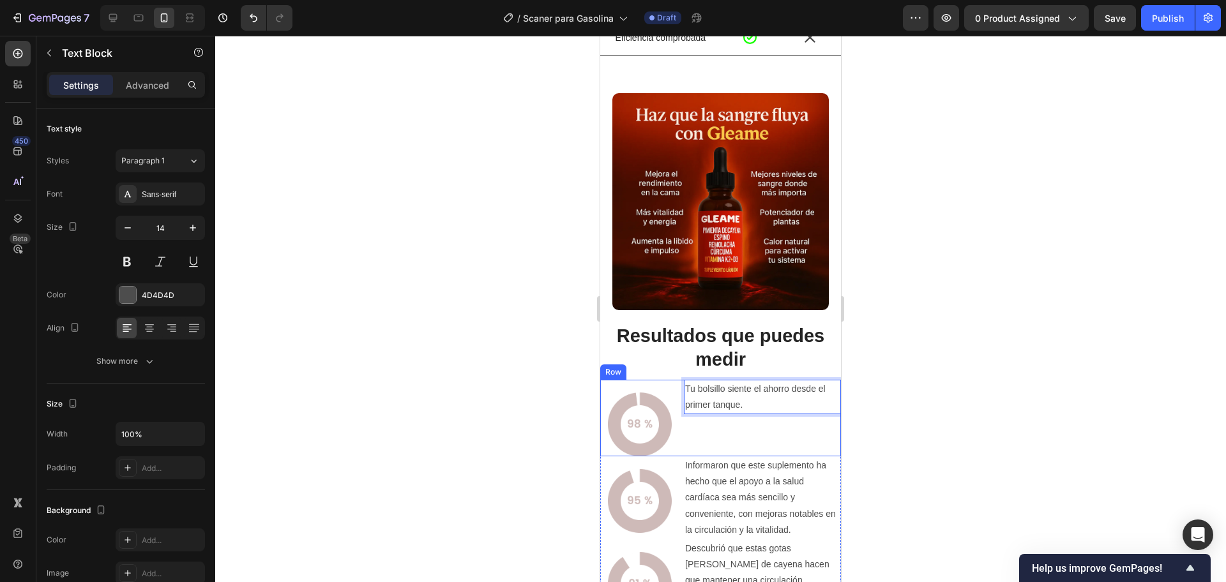
click at [713, 432] on div "Tu bolsillo siente el ahorro desde el primer tanque. Text Block 0" at bounding box center [762, 418] width 157 height 77
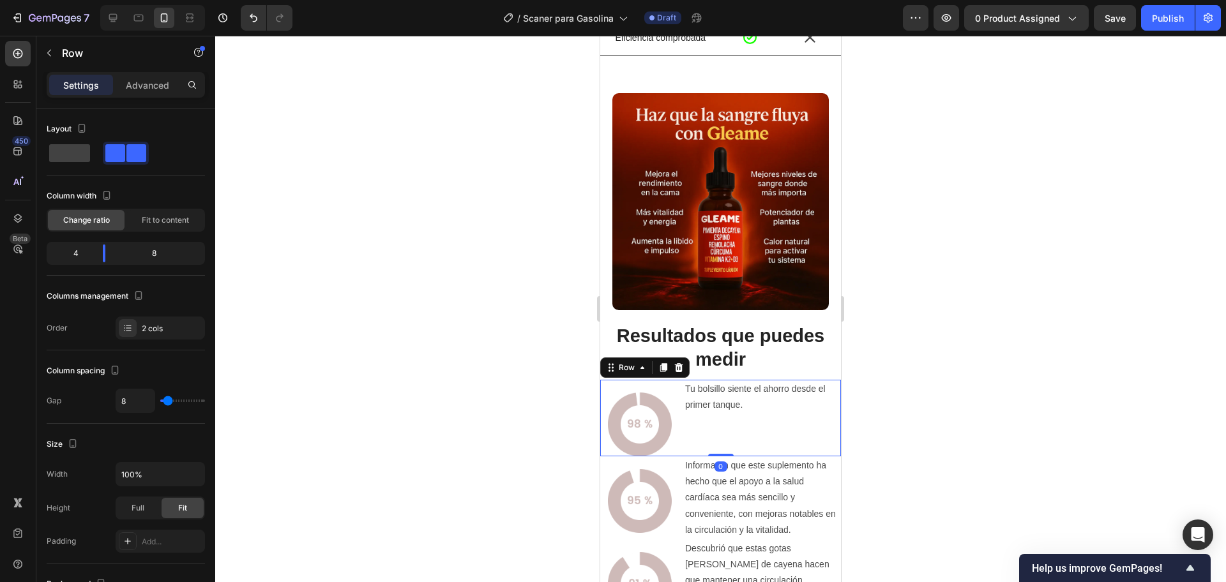
click at [733, 416] on div "Tu bolsillo siente el ahorro desde el primer tanque. Text Block" at bounding box center [762, 418] width 157 height 77
click at [733, 415] on div "Tu bolsillo siente el ahorro desde el primer tanque. Text Block" at bounding box center [762, 418] width 157 height 77
click at [745, 388] on p "Tu bolsillo siente el ahorro desde el primer tanque." at bounding box center [762, 397] width 155 height 32
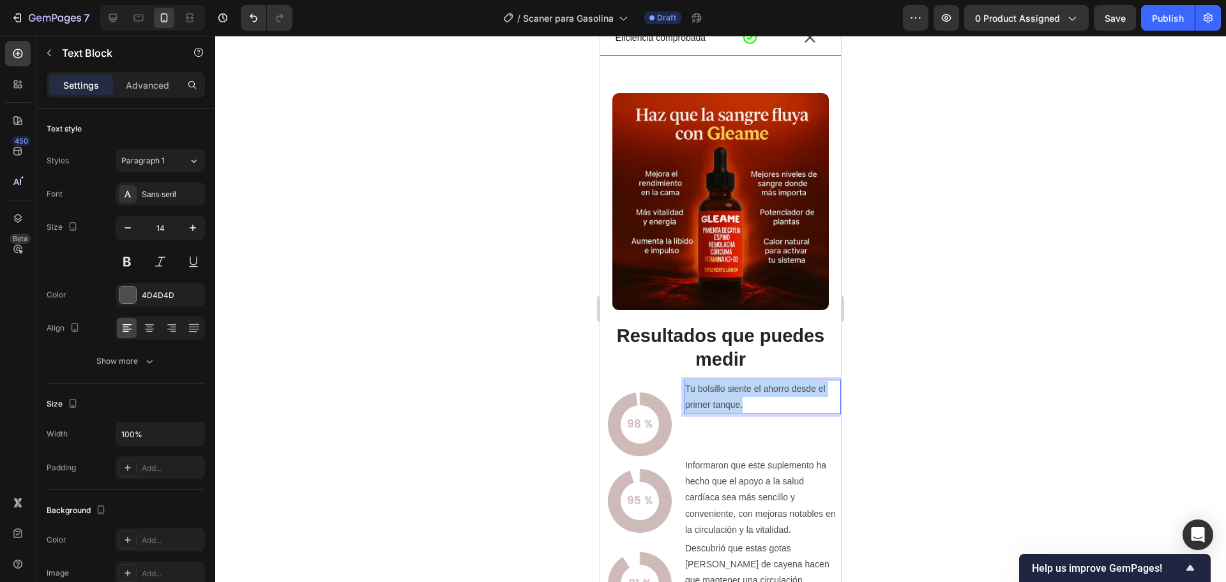
click at [745, 388] on p "Tu bolsillo siente el ahorro desde el primer tanque." at bounding box center [762, 397] width 155 height 32
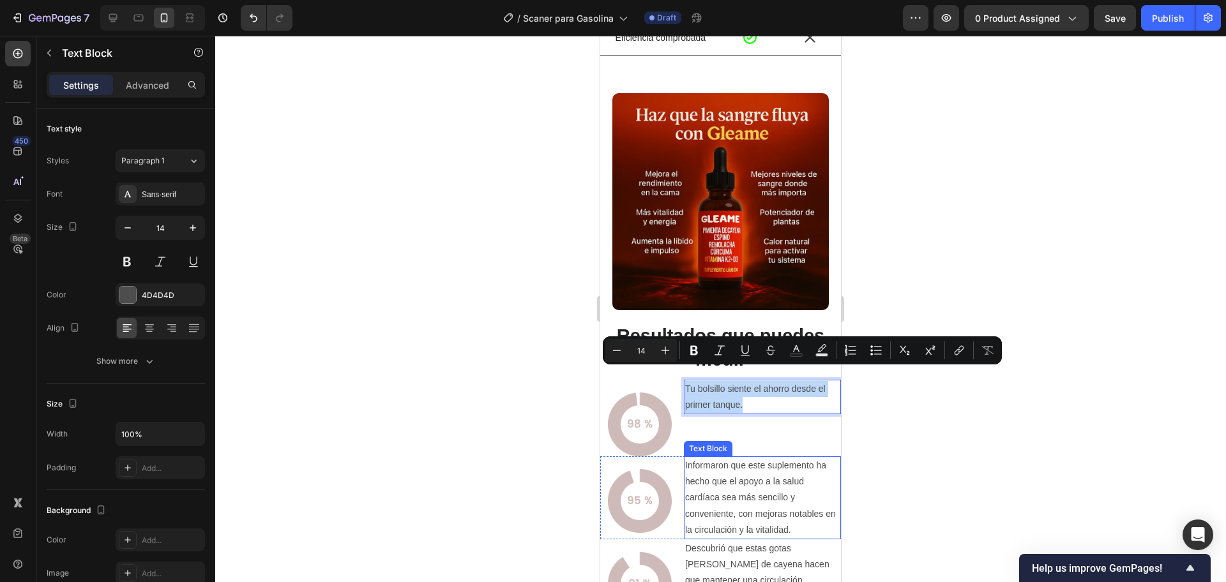
click at [722, 469] on p "Informaron que este suplemento ha hecho que el apoyo a la salud cardíaca sea má…" at bounding box center [762, 498] width 155 height 80
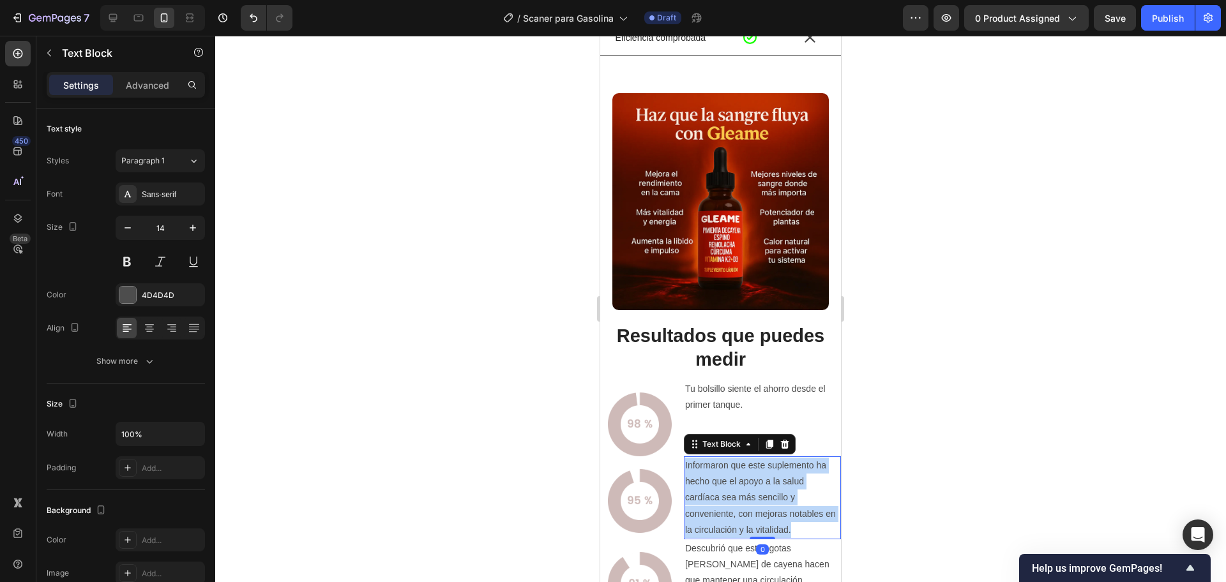
click at [722, 469] on p "Informaron que este suplemento ha hecho que el apoyo a la salud cardíaca sea má…" at bounding box center [762, 498] width 155 height 80
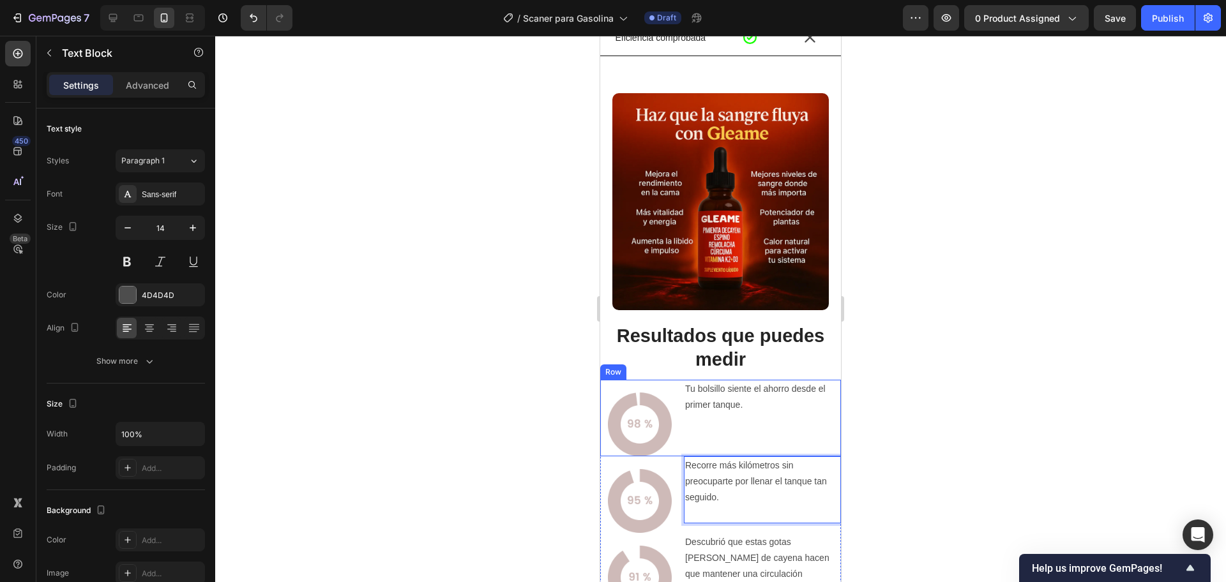
click at [710, 414] on div "Tu bolsillo siente el ahorro desde el primer tanque. Text Block" at bounding box center [762, 418] width 157 height 77
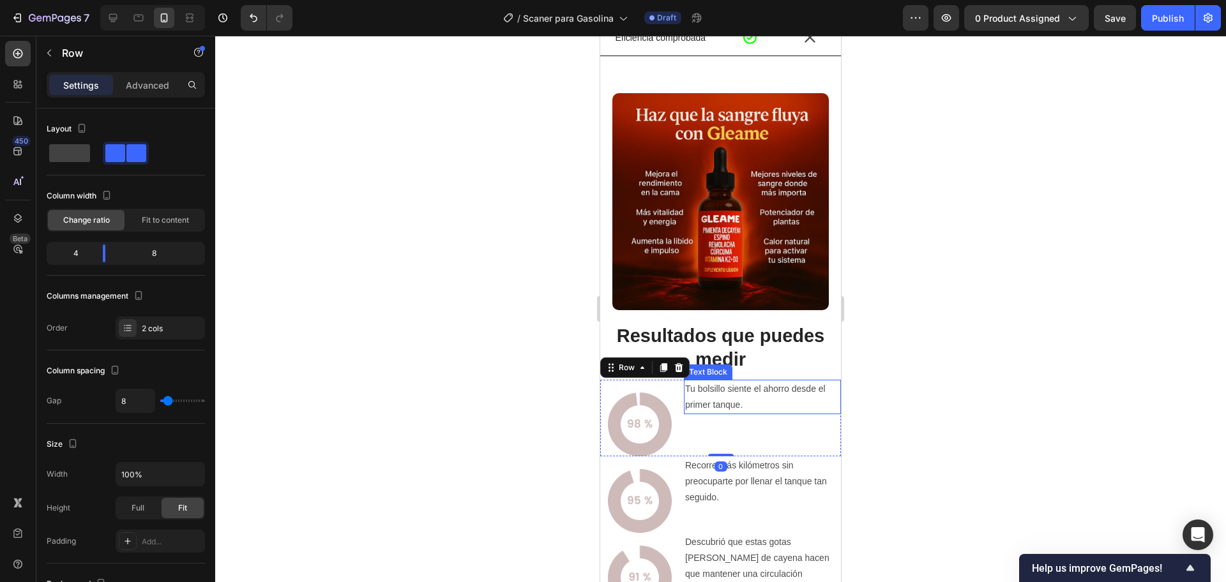
click at [707, 395] on p "Tu bolsillo siente el ahorro desde el primer tanque." at bounding box center [762, 397] width 155 height 32
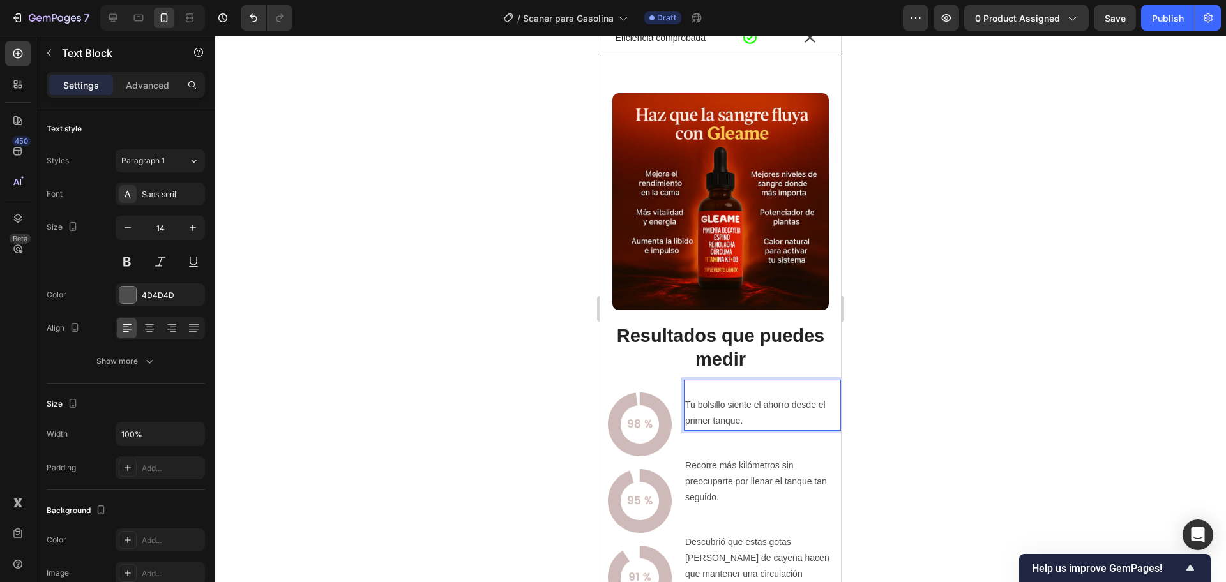
click at [958, 383] on div at bounding box center [720, 309] width 1011 height 547
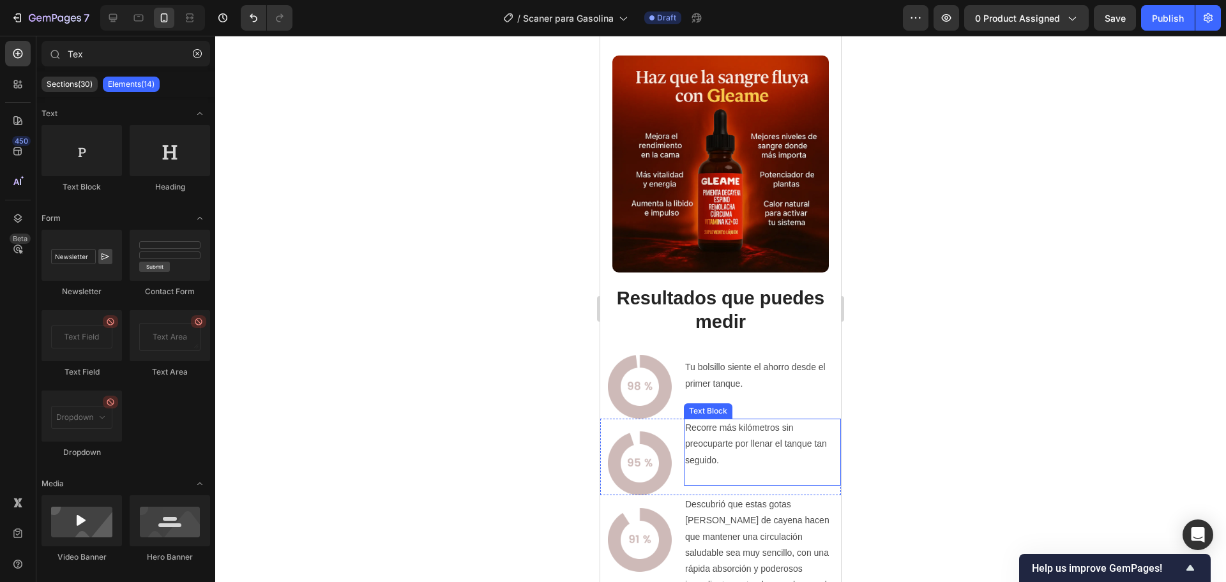
scroll to position [2793, 0]
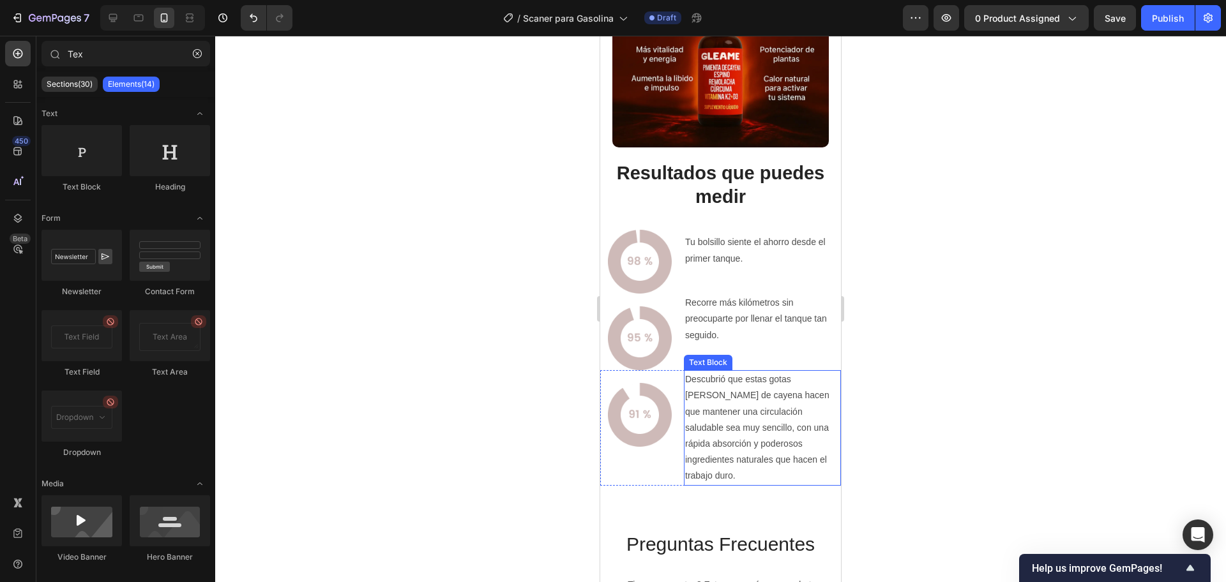
click at [687, 406] on p "Descubrió que estas gotas [PERSON_NAME] de cayena hacen que mantener una circul…" at bounding box center [762, 428] width 155 height 112
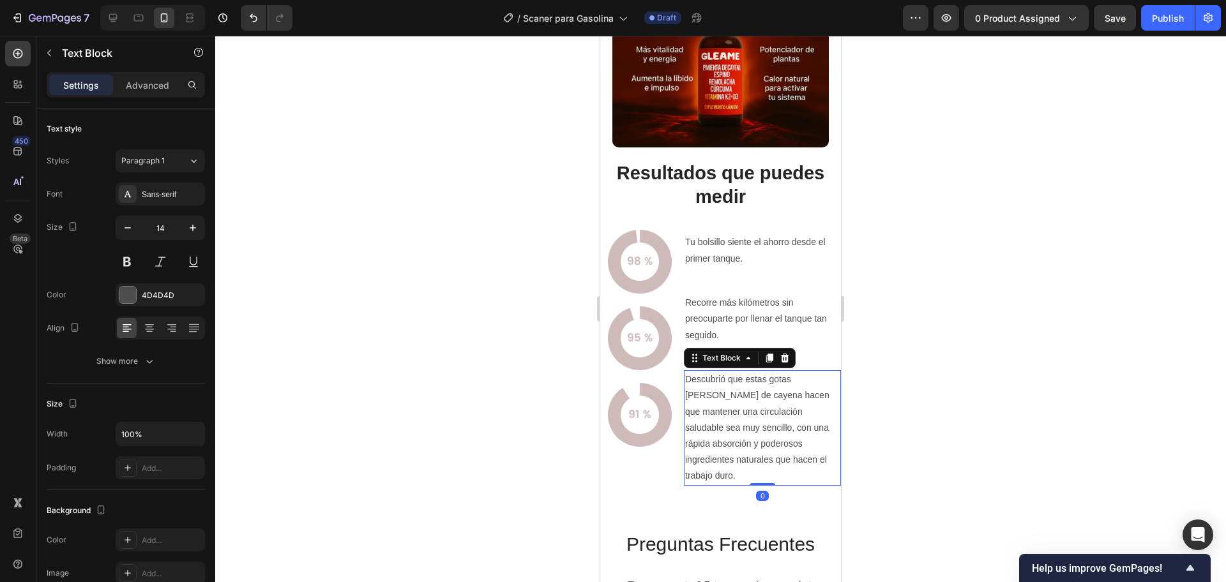
click at [687, 406] on p "Descubrió que estas gotas [PERSON_NAME] de cayena hacen que mantener una circul…" at bounding box center [762, 428] width 155 height 112
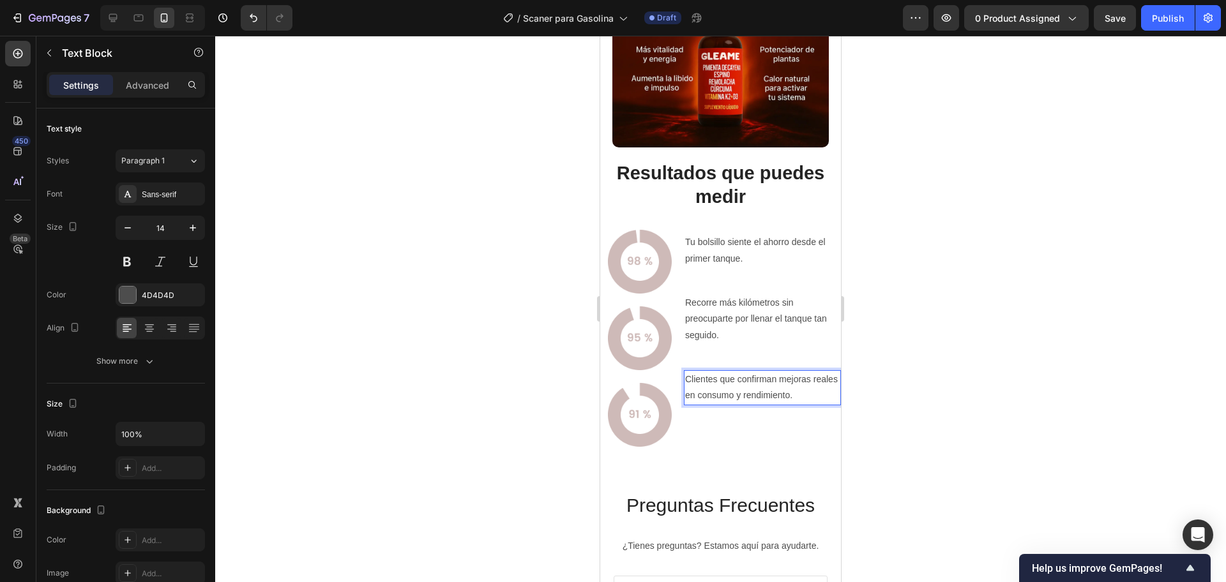
click at [674, 370] on div "Image" at bounding box center [639, 408] width 79 height 77
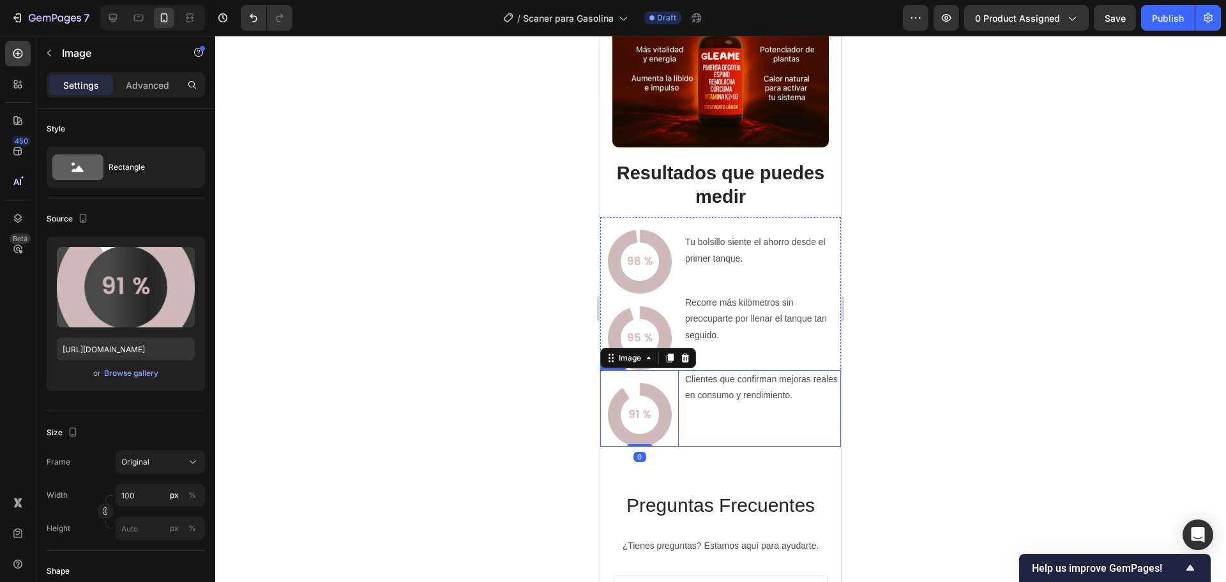
click at [686, 373] on p "Clientes que confirman mejoras reales en consumo y rendimiento." at bounding box center [762, 388] width 155 height 32
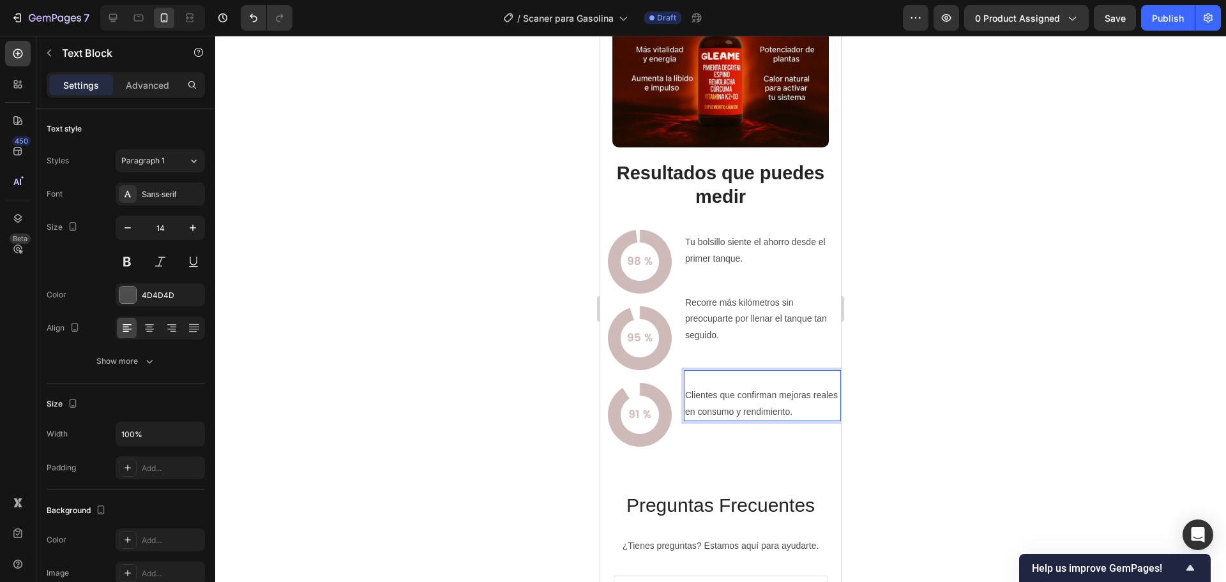
click at [1068, 332] on div at bounding box center [720, 309] width 1011 height 547
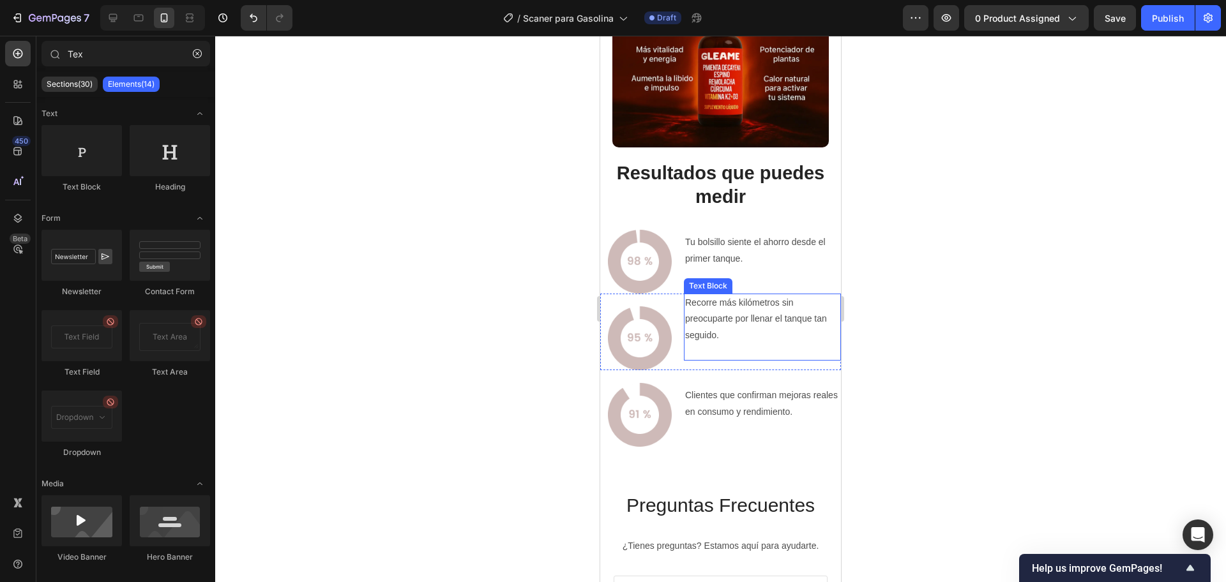
click at [690, 295] on p "Recorre más kilómetros sin preocuparte por llenar el tanque tan seguido." at bounding box center [762, 319] width 155 height 49
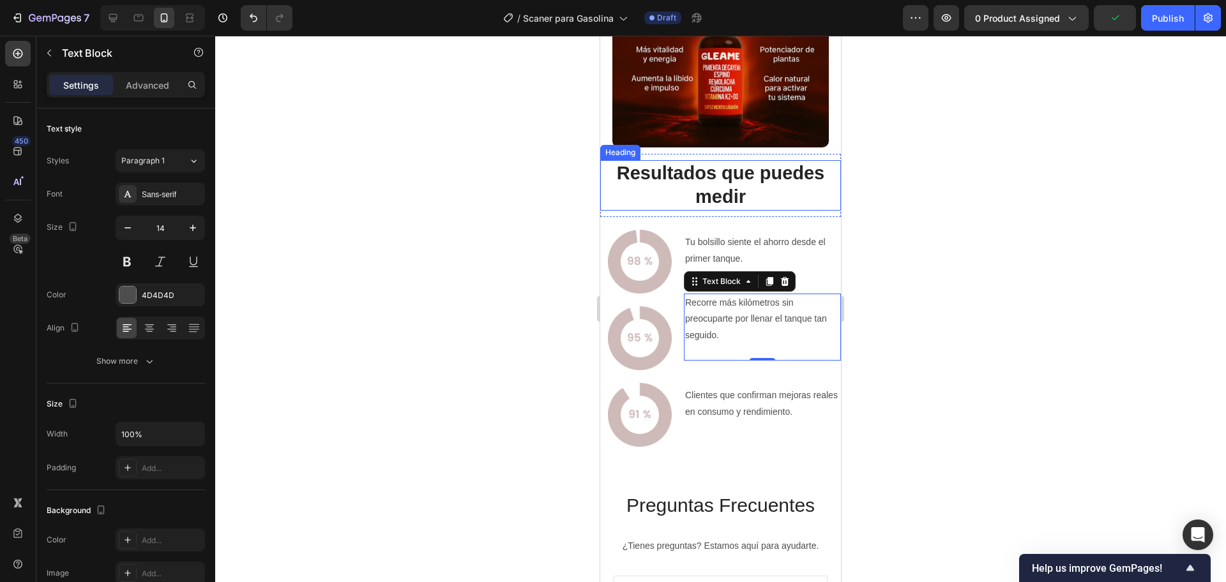
click at [722, 162] on p "Resultados que puedes medir" at bounding box center [720, 186] width 238 height 48
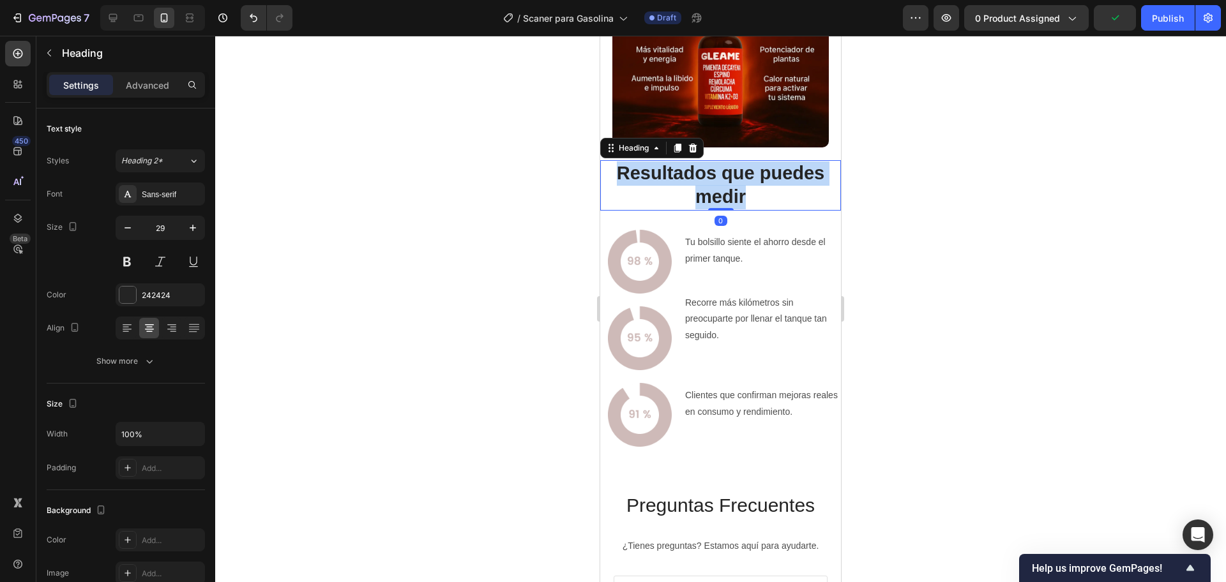
click at [722, 162] on p "Resultados que puedes medir" at bounding box center [720, 186] width 238 height 48
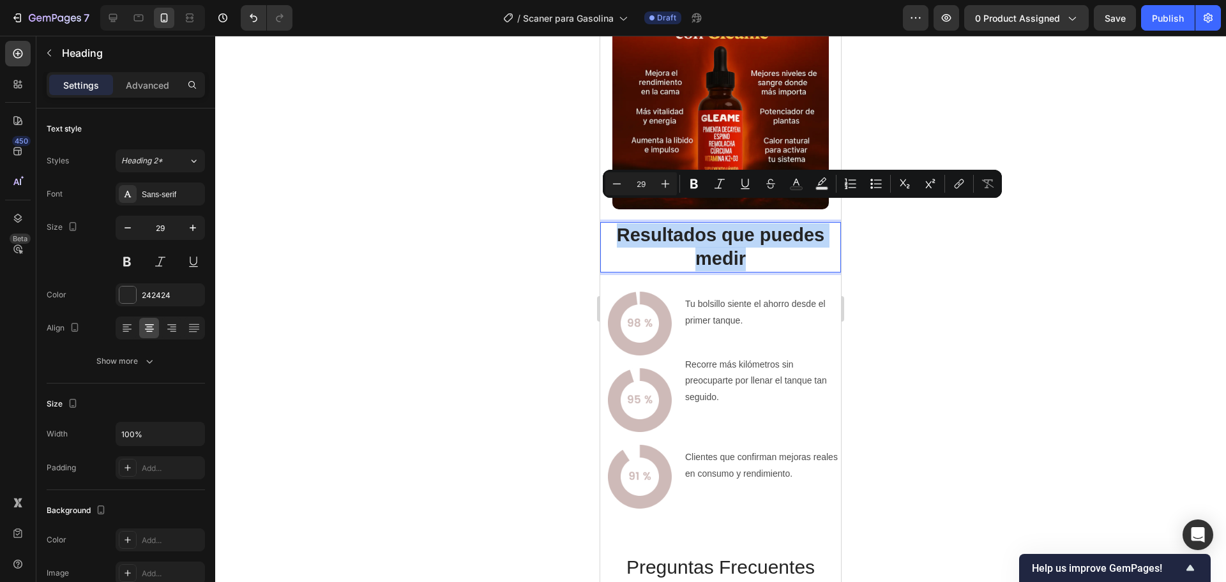
scroll to position [2714, 0]
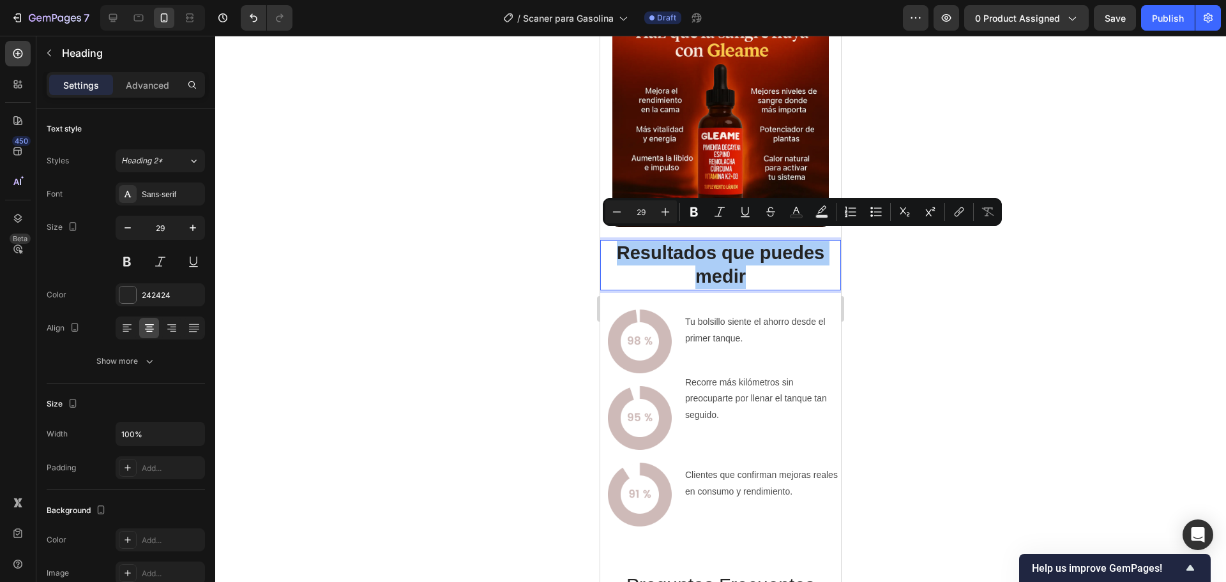
click at [969, 301] on div at bounding box center [720, 309] width 1011 height 547
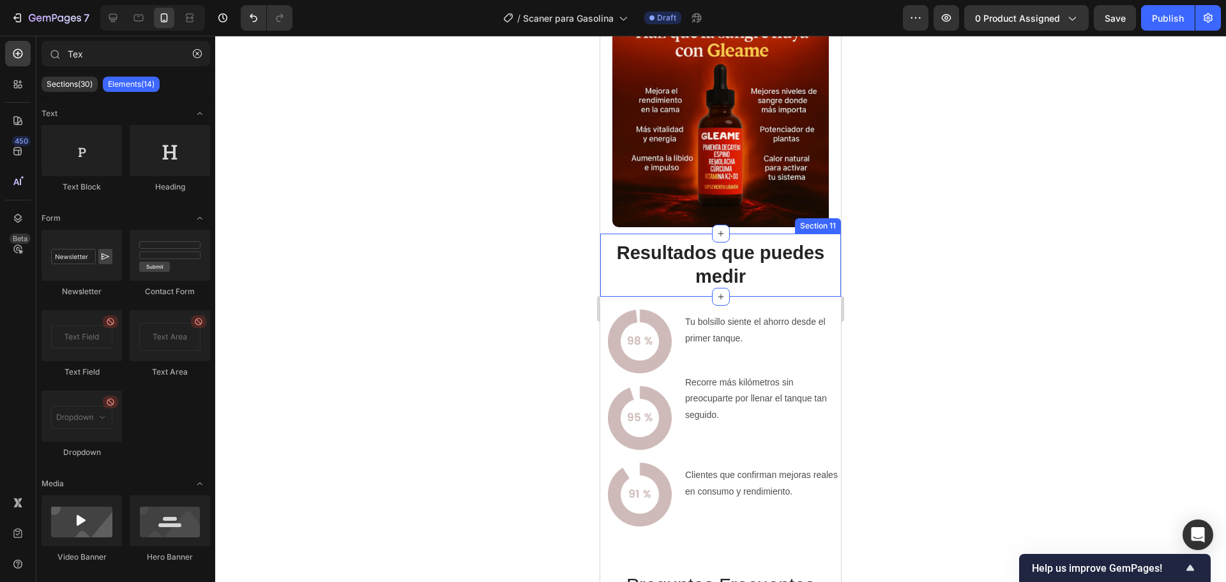
click at [773, 262] on p "Resultados que puedes medir" at bounding box center [720, 265] width 238 height 48
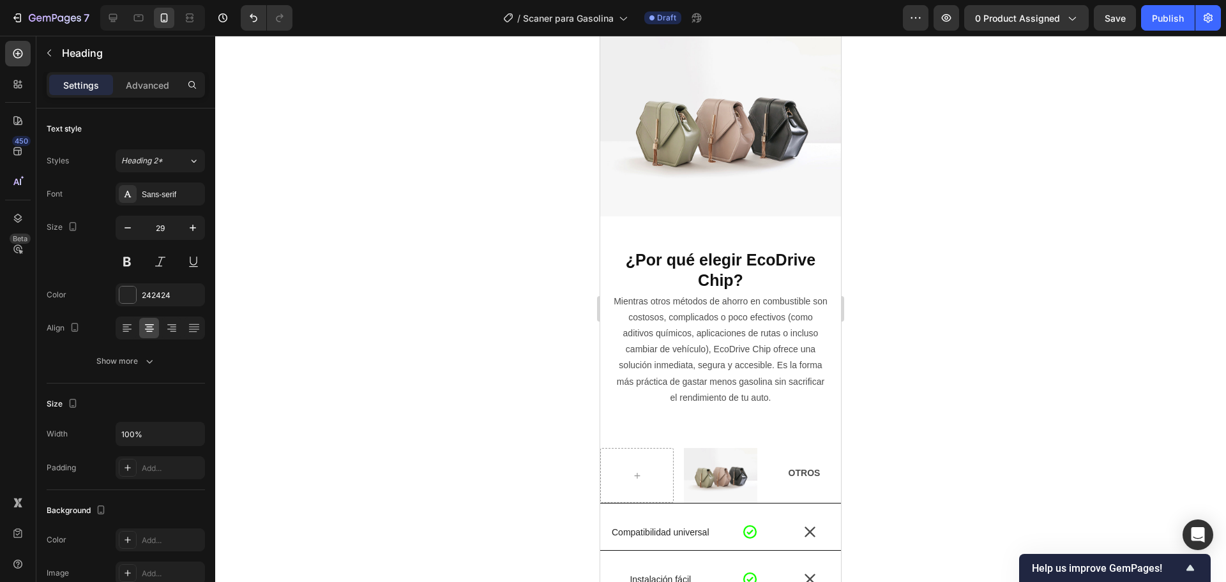
scroll to position [1836, 0]
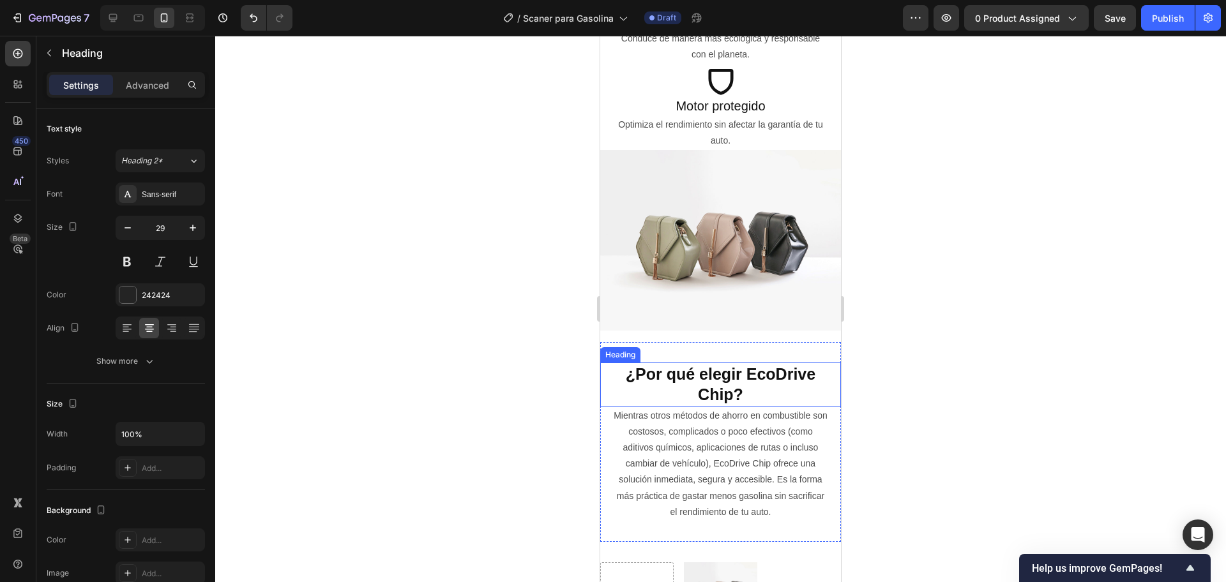
click at [767, 375] on strong "¿Por qué elegir EcoDrive Chip?" at bounding box center [721, 384] width 190 height 39
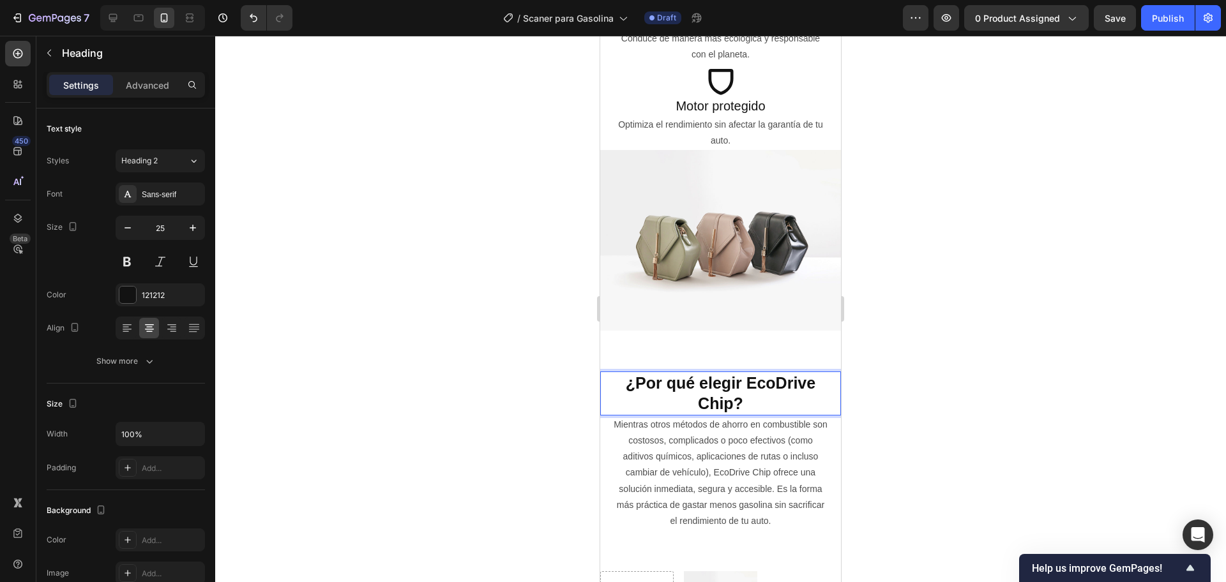
click at [744, 374] on strong "¿Por qué elegir EcoDrive Chip?" at bounding box center [721, 393] width 190 height 39
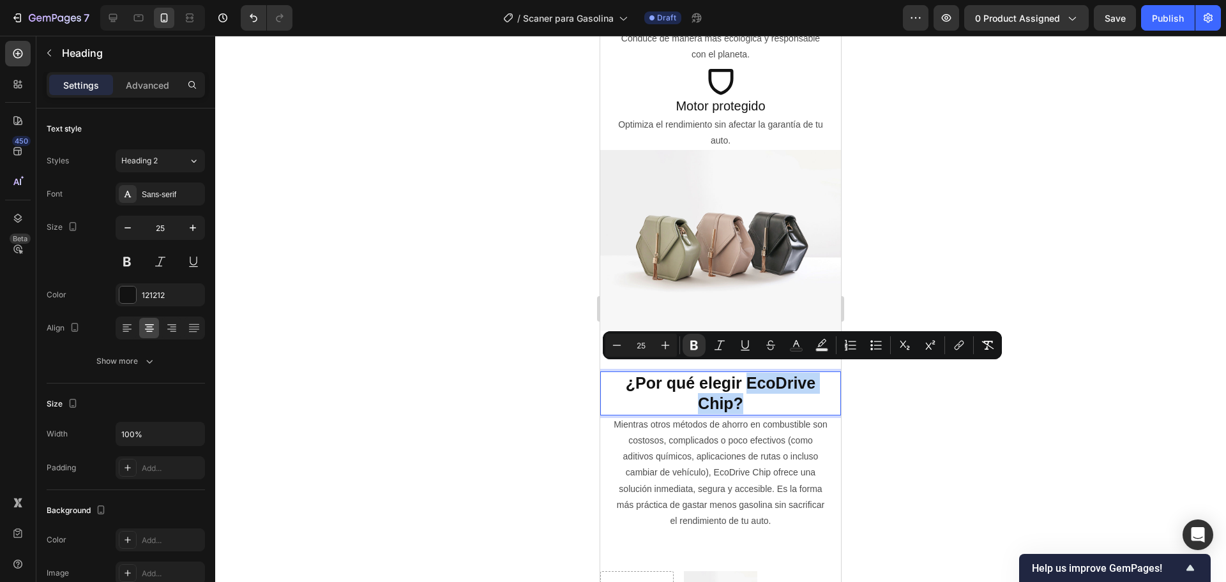
drag, startPoint x: 742, startPoint y: 376, endPoint x: 742, endPoint y: 392, distance: 16.0
click at [742, 392] on p "¿Por qué elegir EcoDrive Chip?" at bounding box center [720, 394] width 238 height 42
copy strong "EcoDrive Chip?"
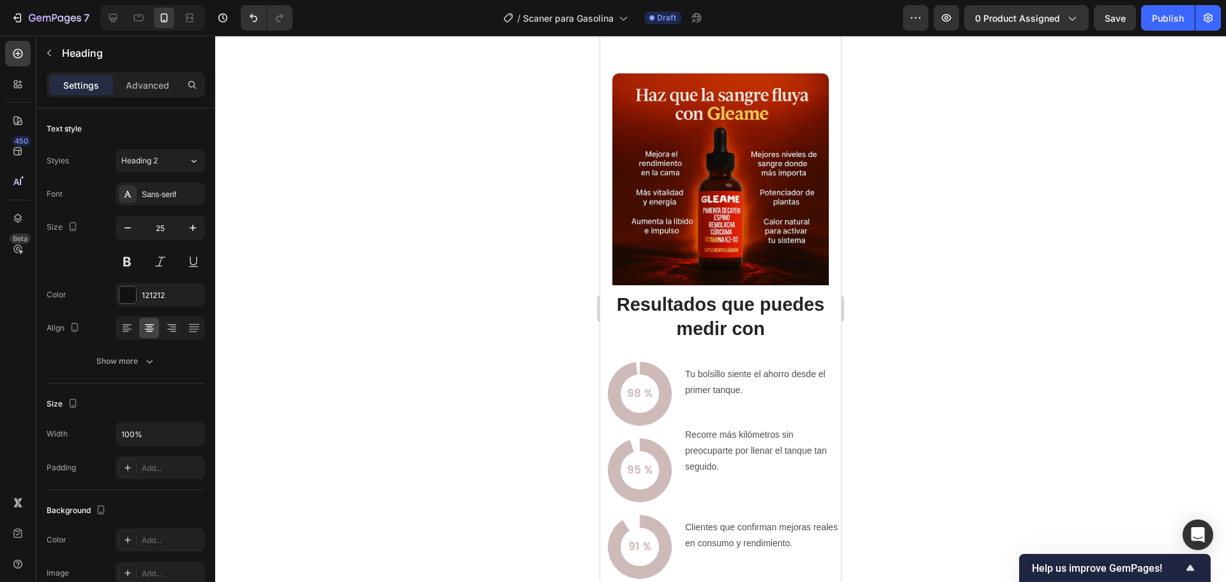
scroll to position [2714, 0]
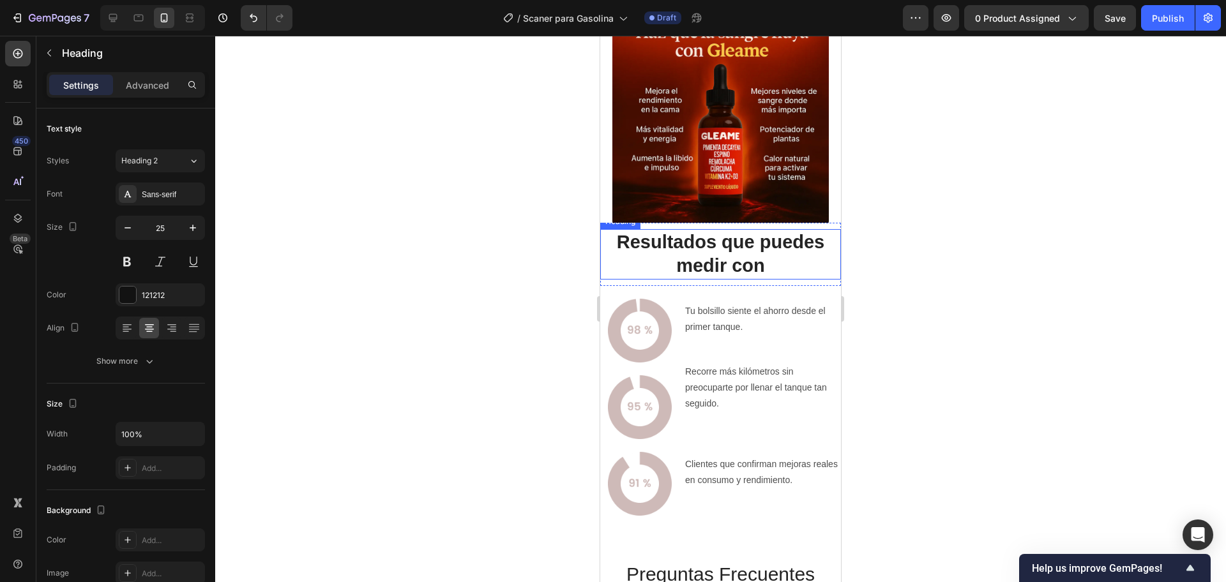
click at [767, 272] on h2 "Resultados que puedes medir con" at bounding box center [720, 254] width 241 height 50
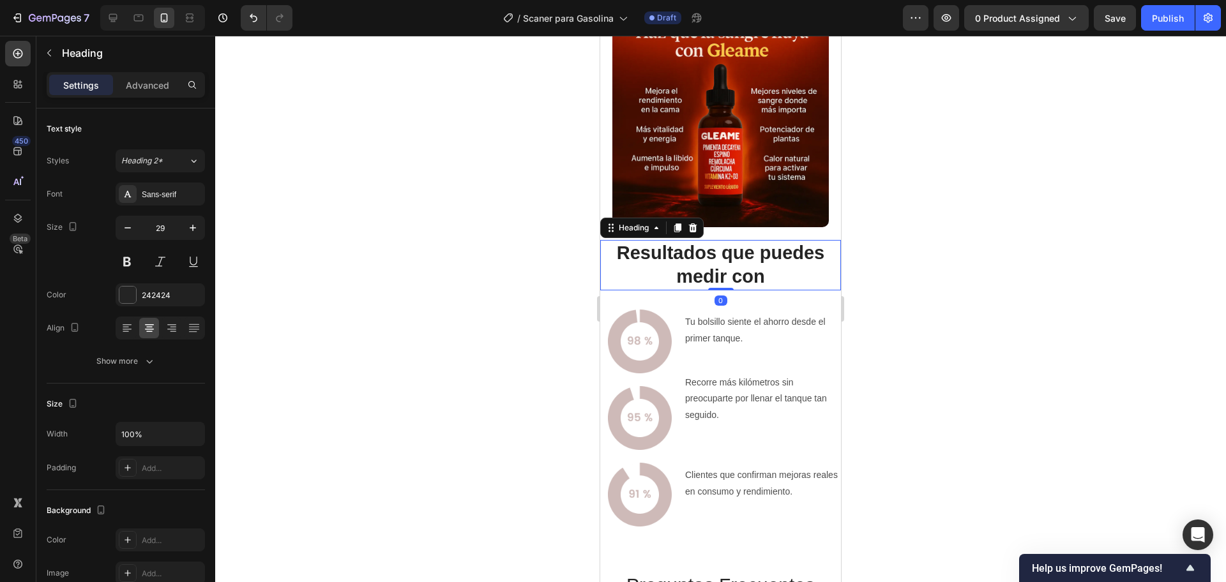
click at [767, 272] on h2 "Resultados que puedes medir con" at bounding box center [720, 265] width 241 height 50
click at [718, 274] on p "Resultados que puedes medir con EcoDrive Chip?" at bounding box center [720, 265] width 238 height 48
click at [748, 273] on strong "EcoDrive Chip?" at bounding box center [765, 276] width 138 height 20
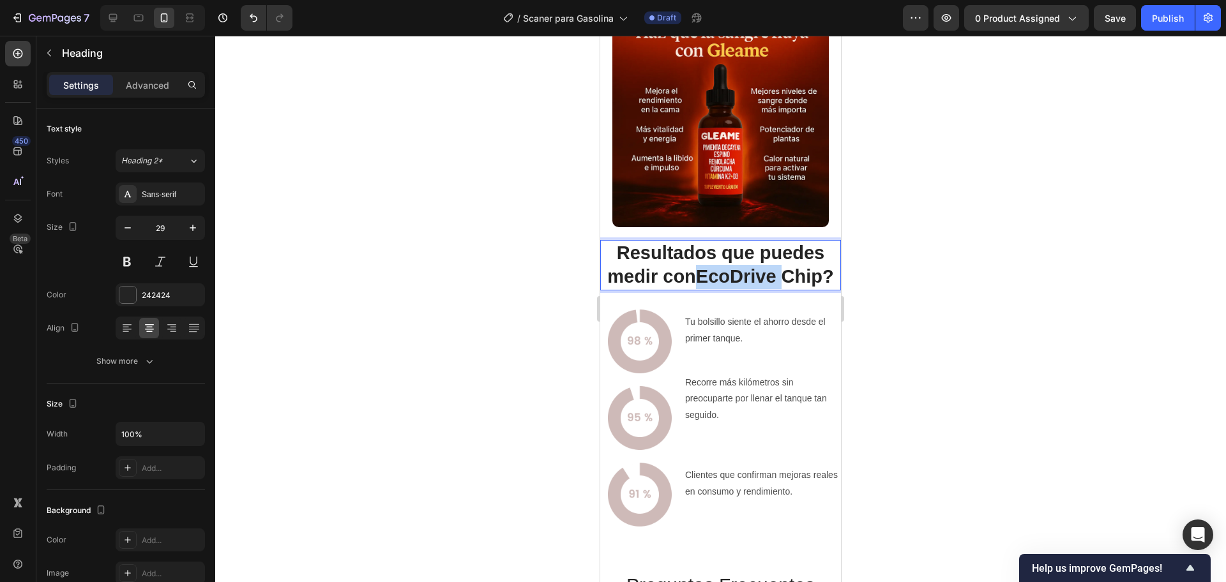
click at [748, 273] on strong "EcoDrive Chip?" at bounding box center [765, 276] width 138 height 20
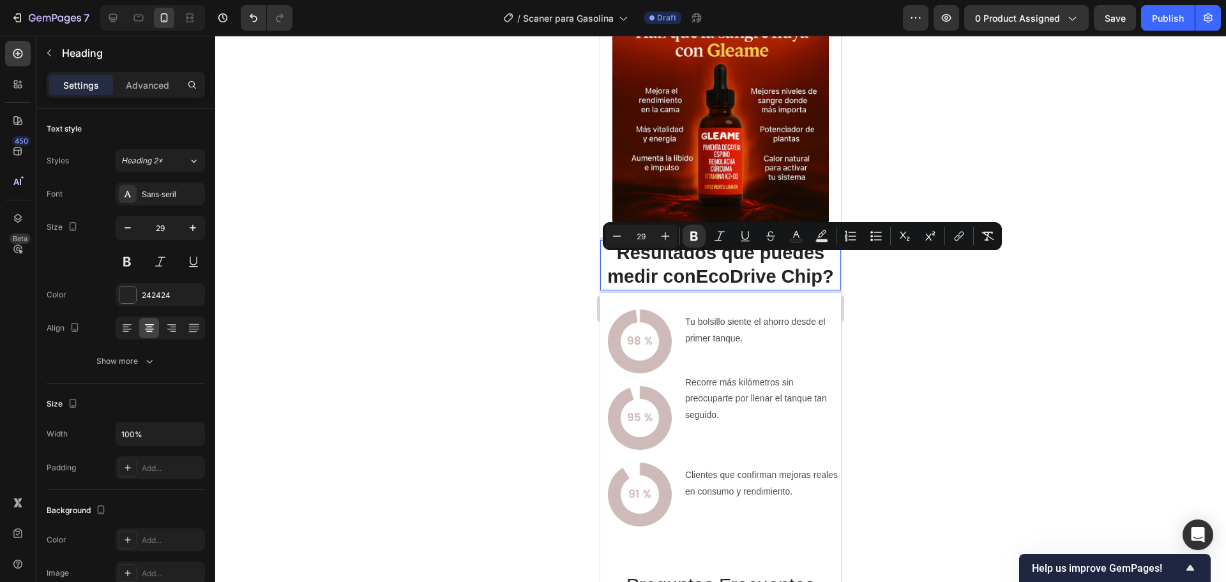
click at [748, 283] on p "Resultados que puedes medir con EcoDrive Chip?" at bounding box center [720, 265] width 238 height 48
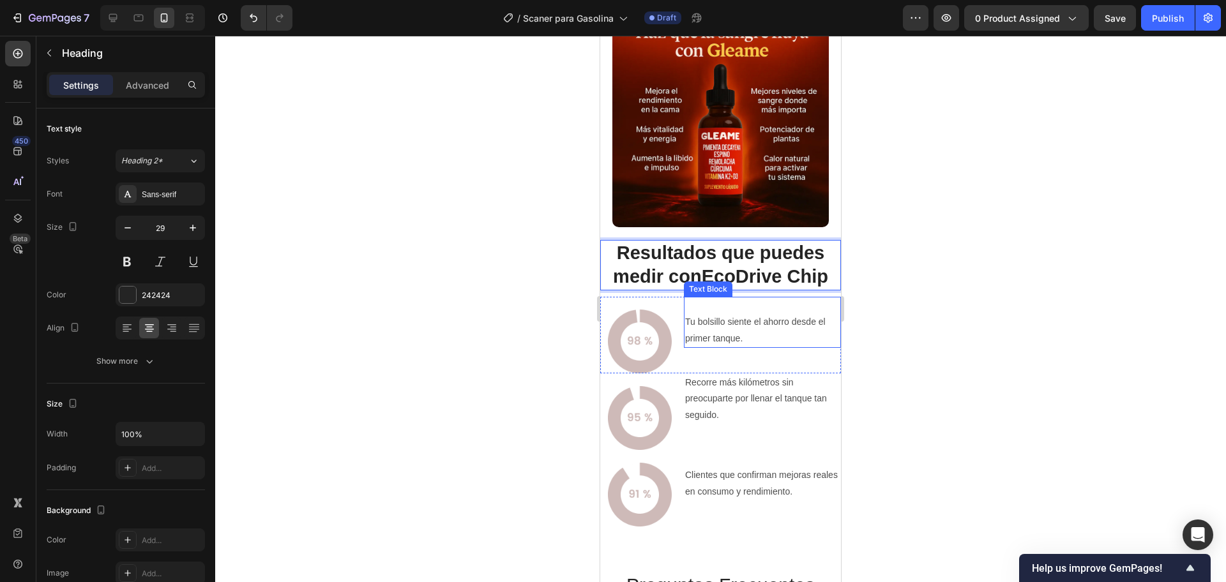
click at [748, 314] on p "Tu bolsillo siente el ahorro desde el primer tanque." at bounding box center [762, 330] width 155 height 32
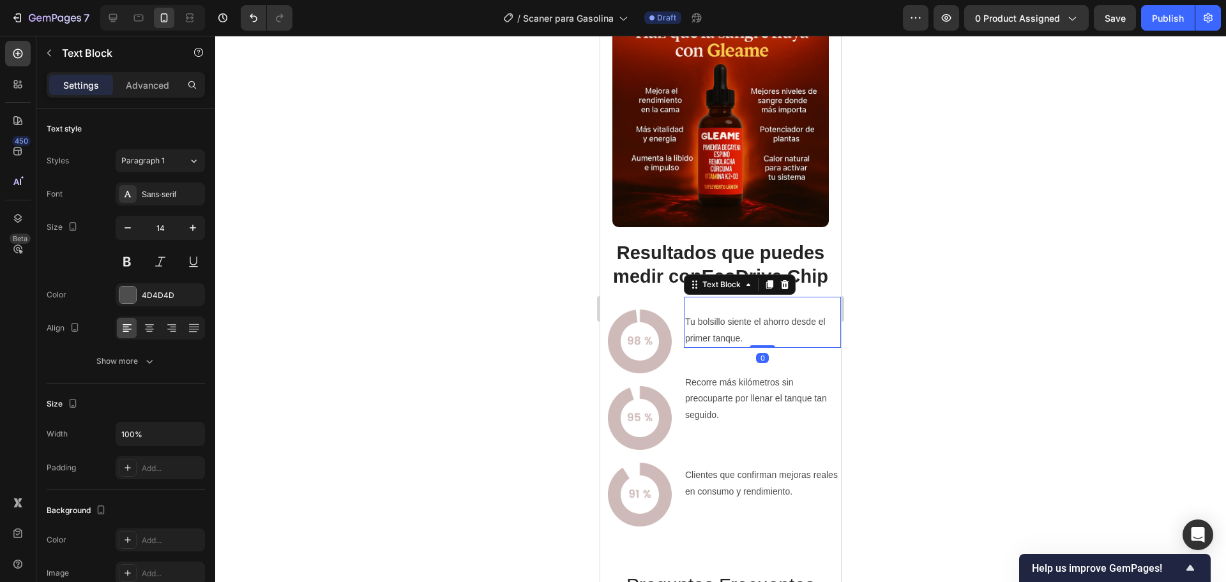
click at [665, 338] on img at bounding box center [640, 342] width 64 height 64
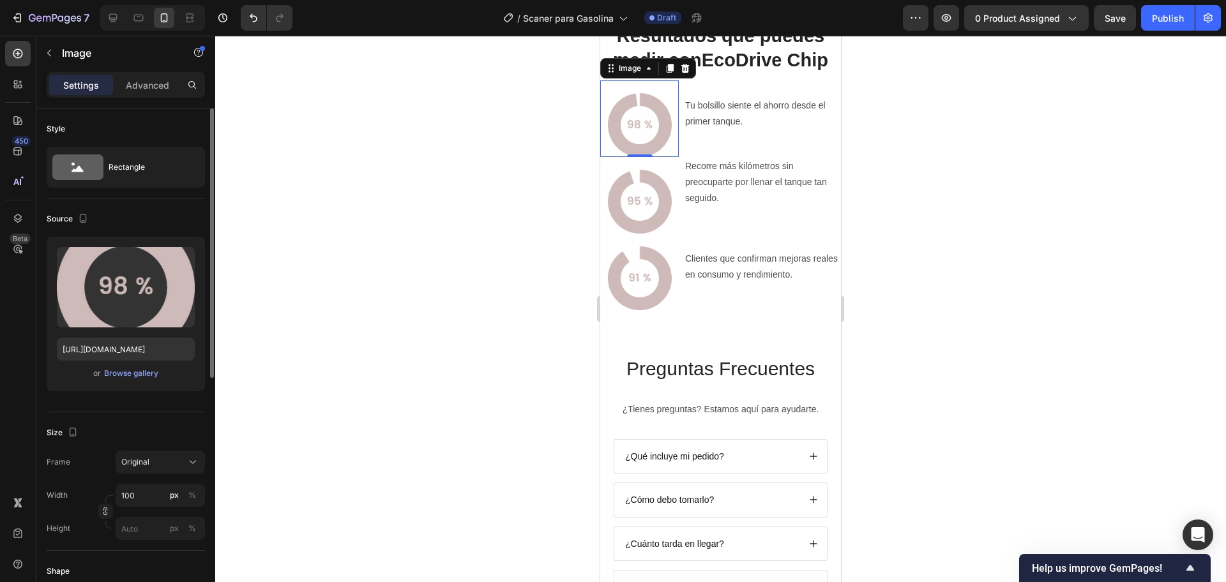
scroll to position [160, 0]
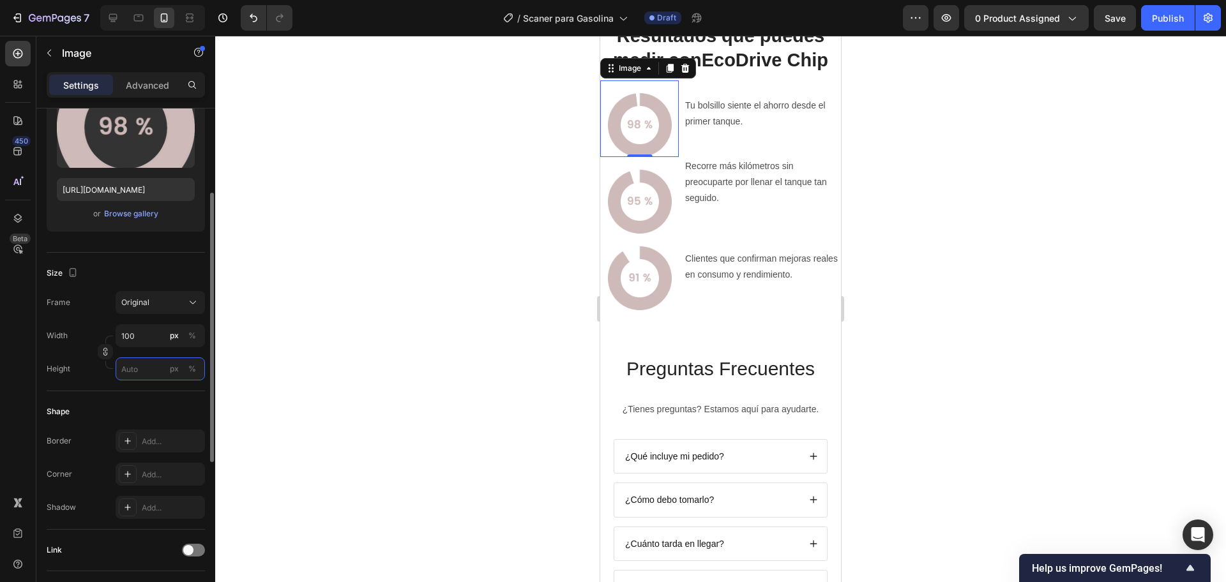
click at [142, 380] on input "px %" at bounding box center [160, 369] width 89 height 23
click at [314, 362] on div at bounding box center [720, 309] width 1011 height 547
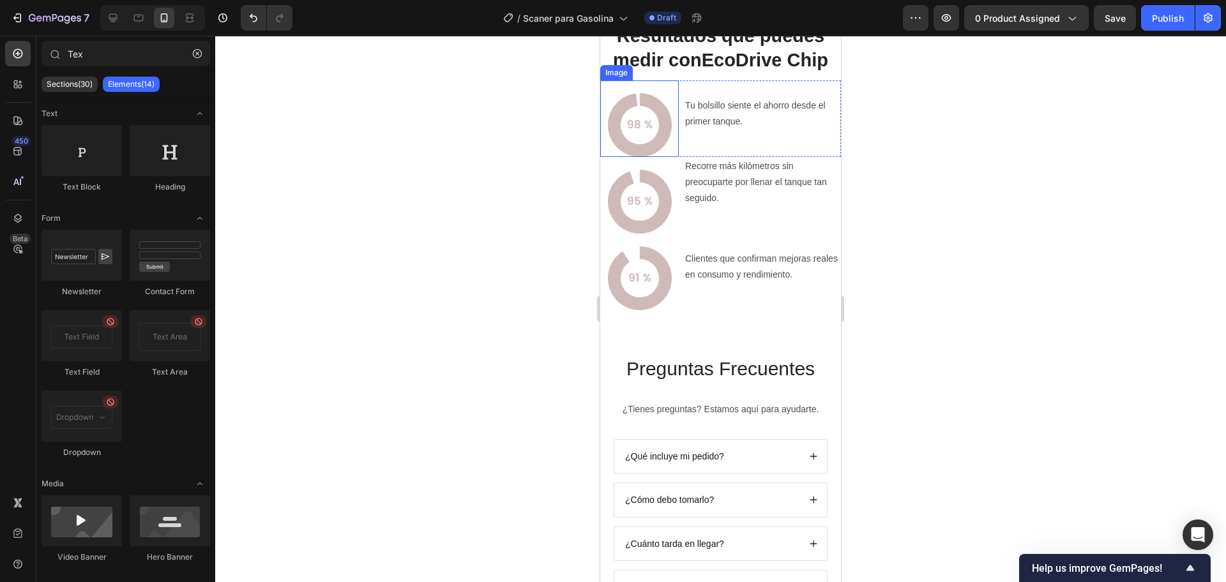
click at [644, 157] on img at bounding box center [640, 125] width 64 height 64
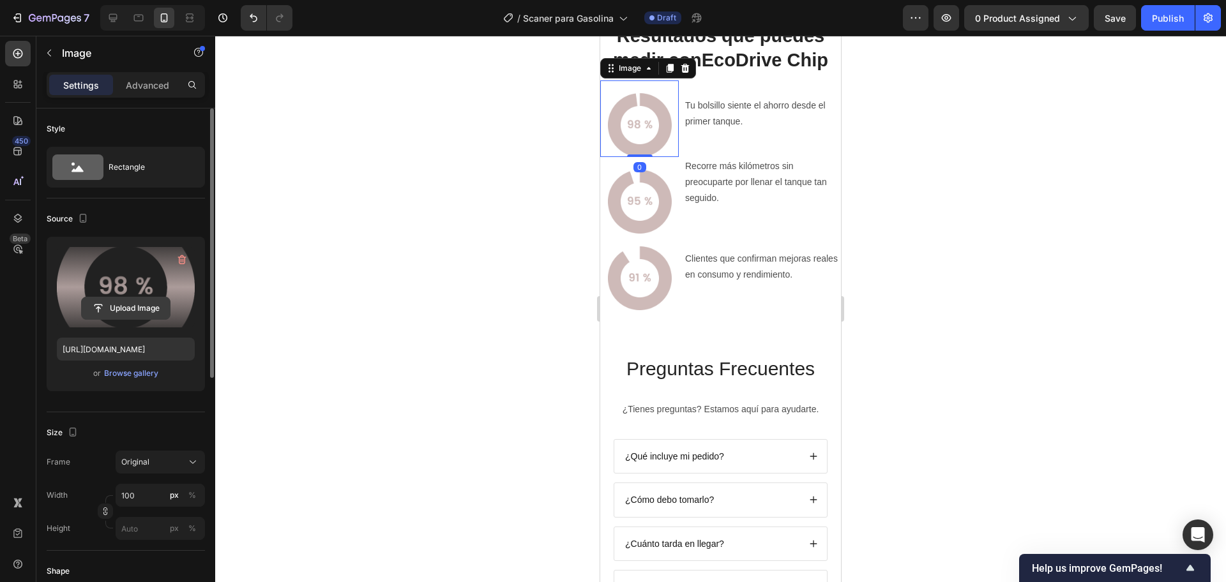
click at [146, 310] on input "file" at bounding box center [126, 309] width 88 height 22
click at [153, 300] on input "file" at bounding box center [126, 309] width 88 height 22
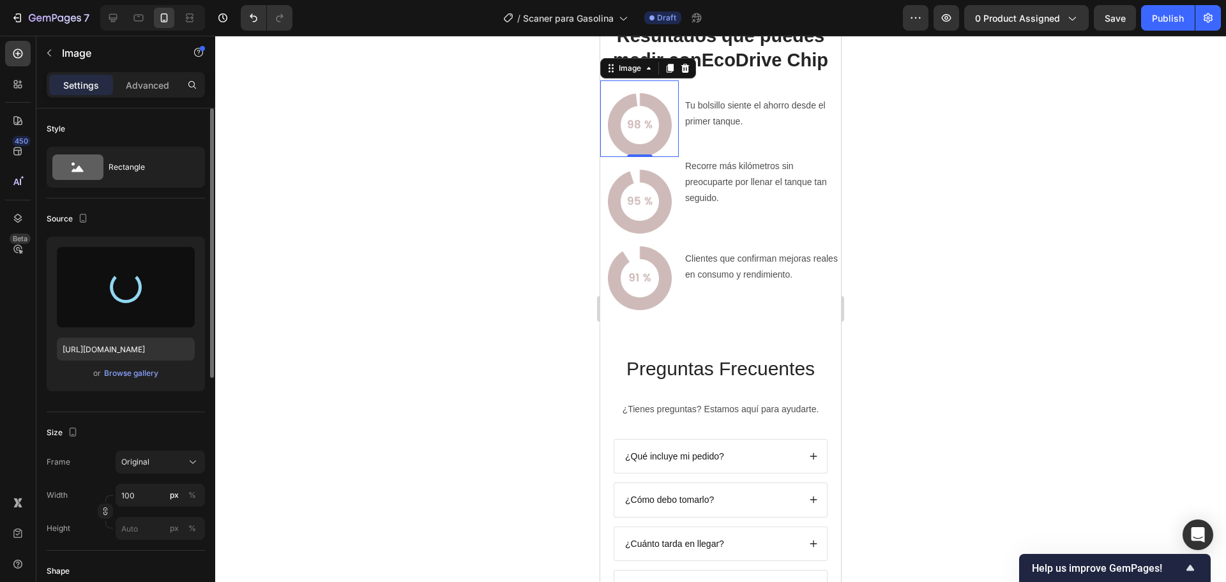
type input "https://cdn.shopify.com/s/files/1/0714/8571/8759/files/gempages_547003309001540…"
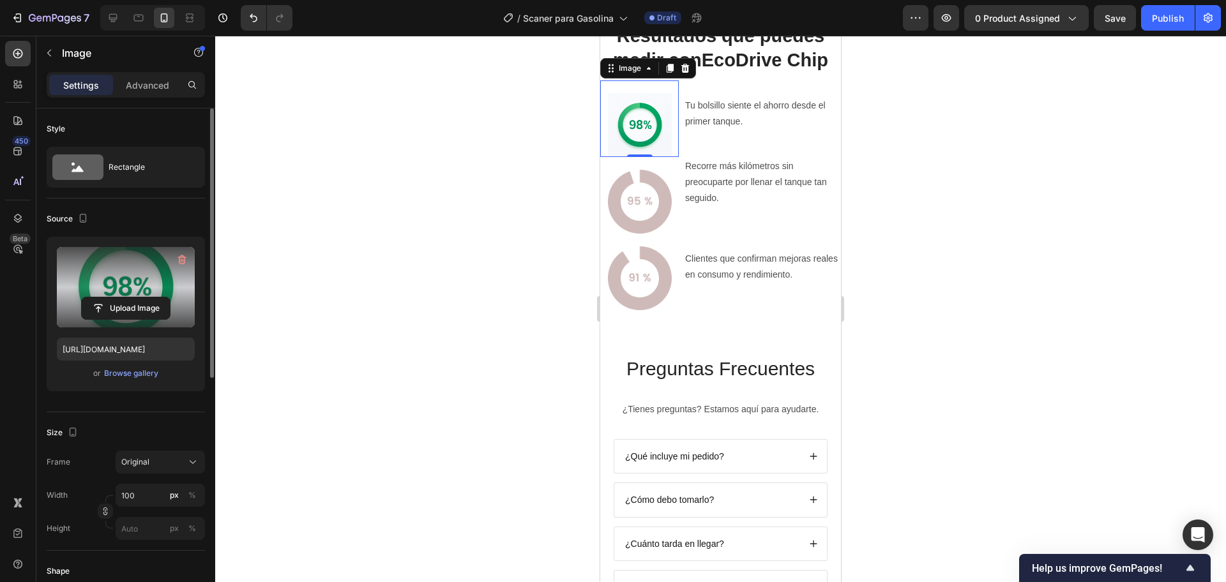
click at [487, 332] on div at bounding box center [720, 309] width 1011 height 547
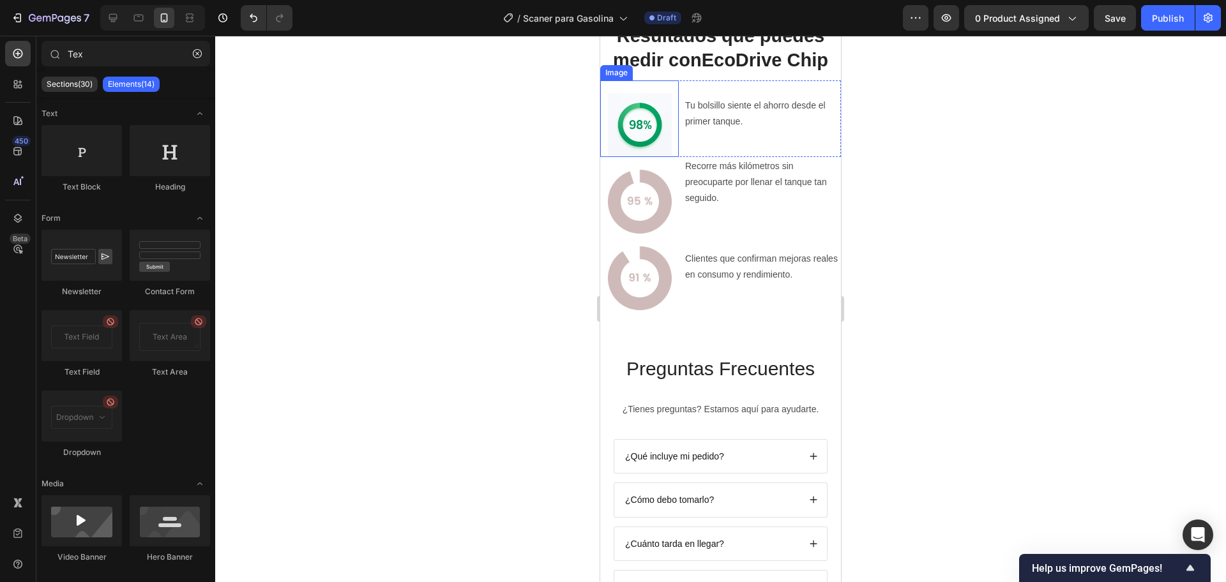
click at [646, 157] on img at bounding box center [640, 125] width 64 height 64
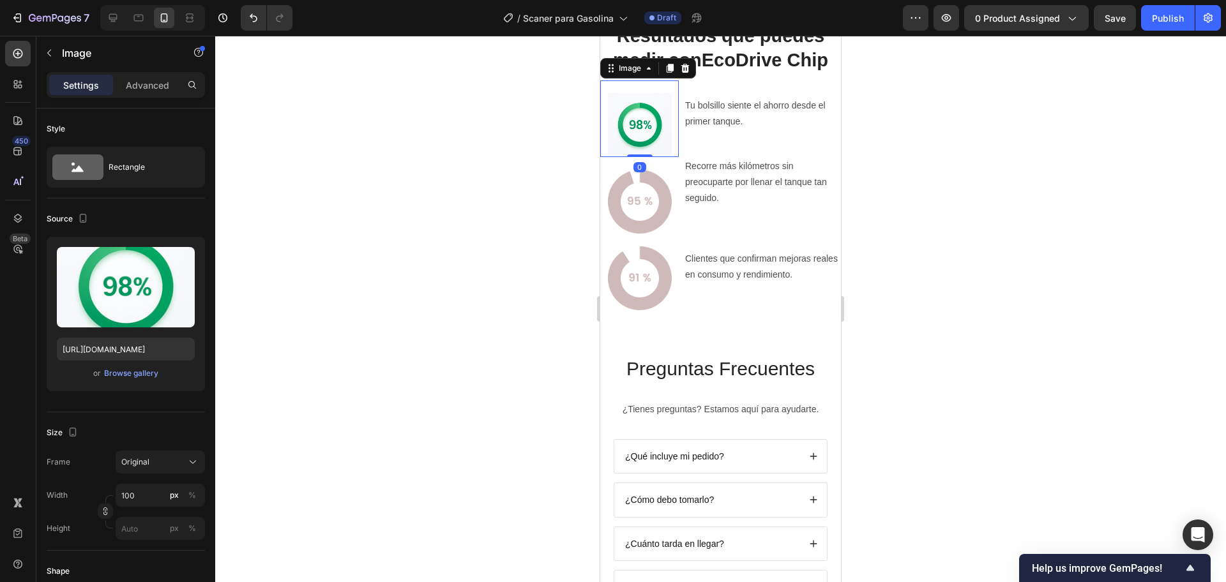
click at [409, 330] on div at bounding box center [720, 309] width 1011 height 547
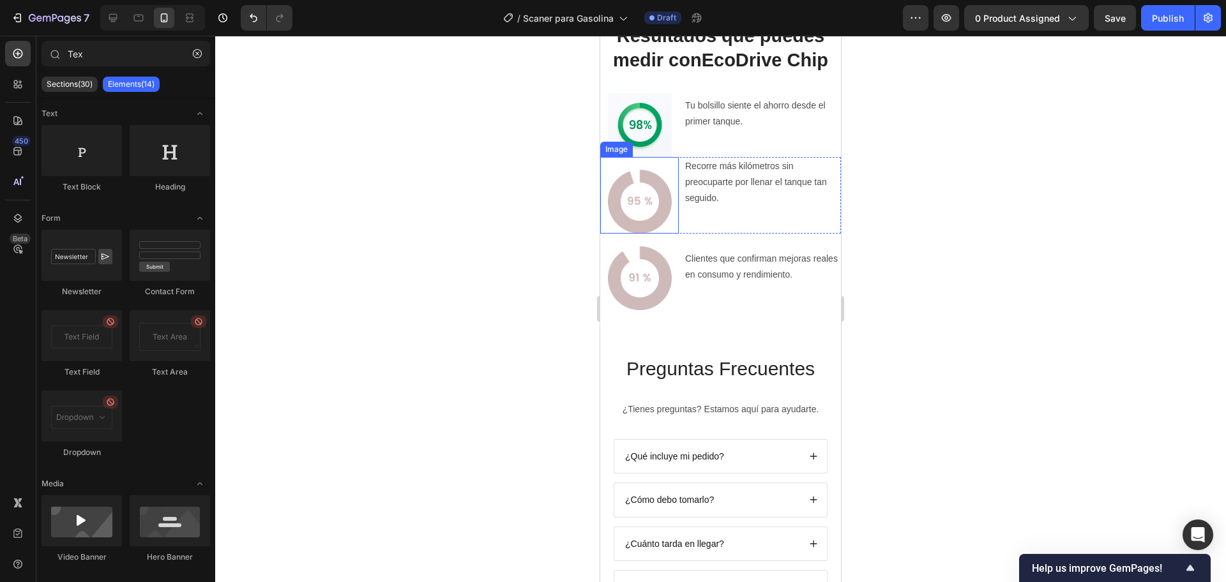
click at [628, 234] on img at bounding box center [640, 202] width 64 height 64
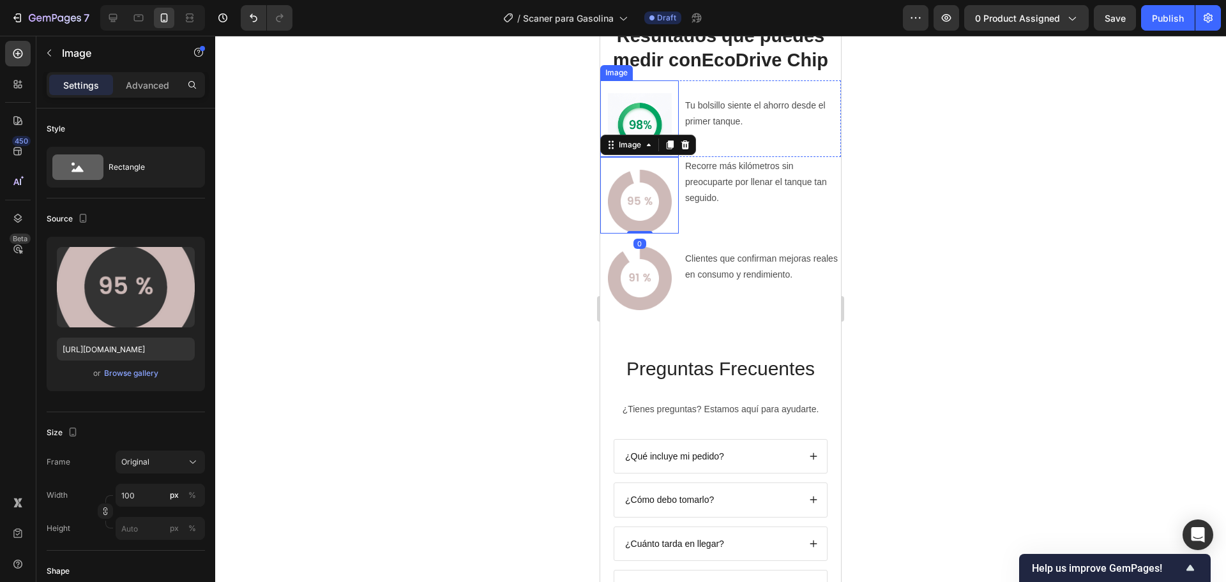
click at [625, 157] on img at bounding box center [640, 125] width 64 height 64
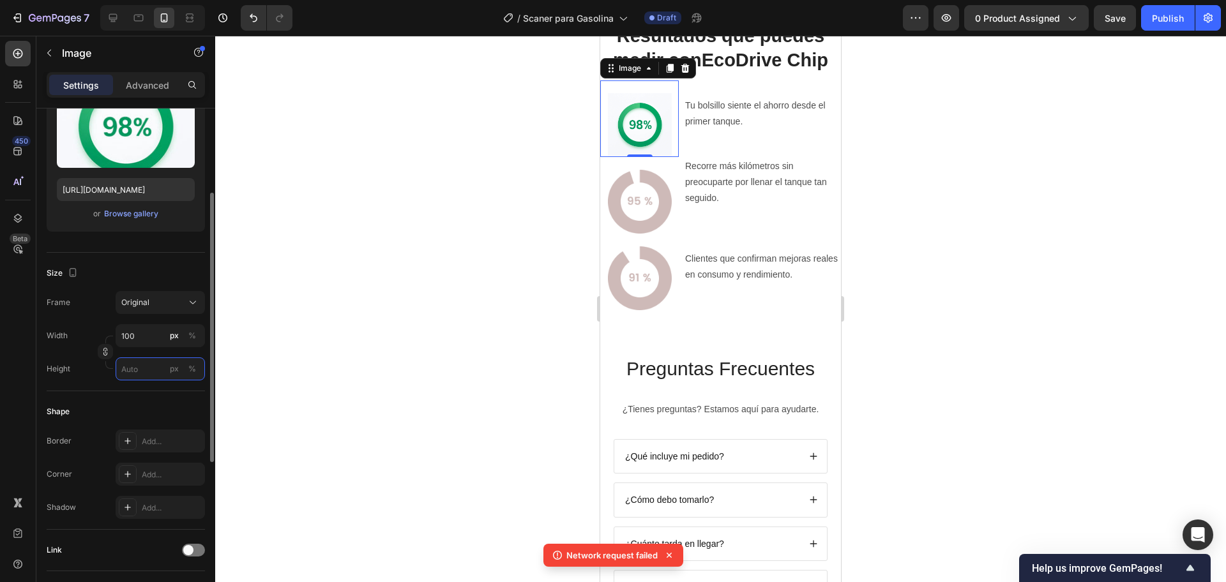
click at [130, 366] on input "px %" at bounding box center [160, 369] width 89 height 23
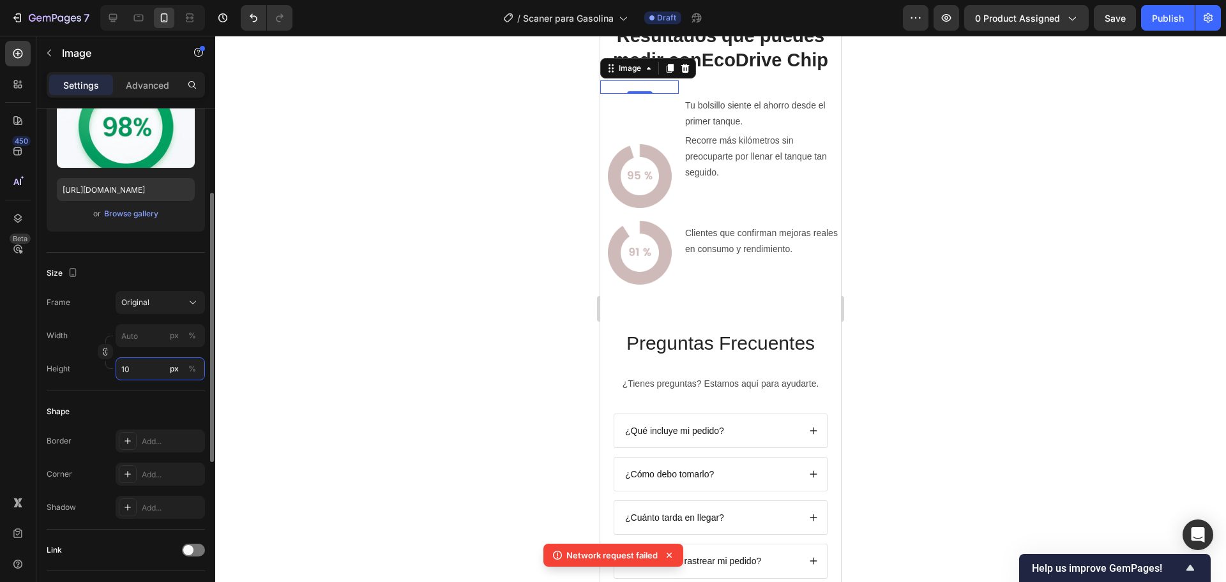
type input "100"
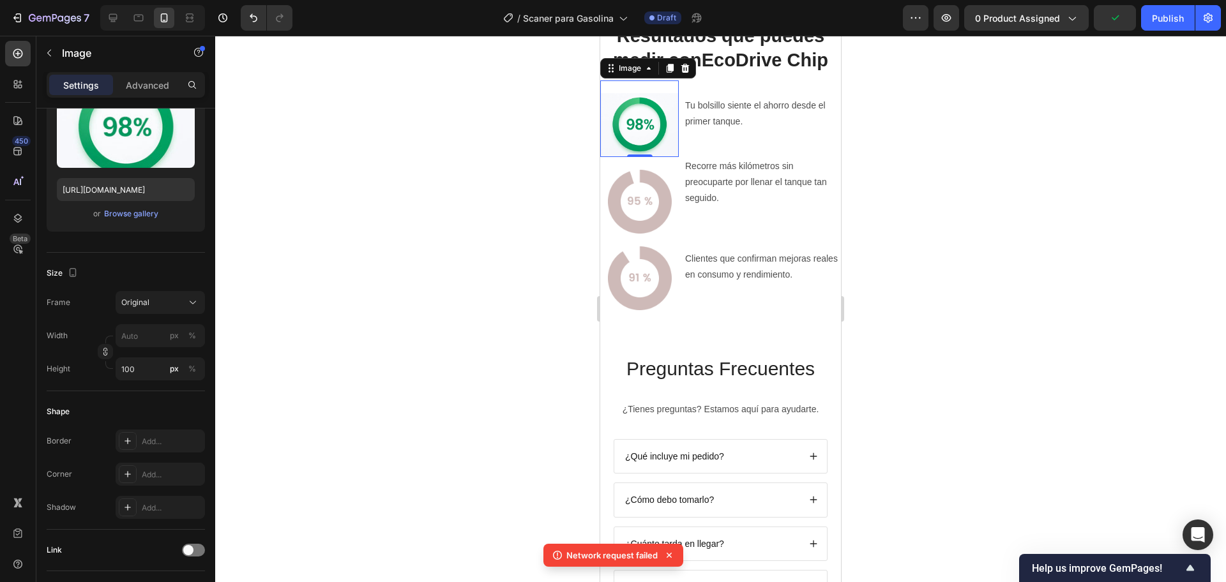
click at [312, 305] on div at bounding box center [720, 309] width 1011 height 547
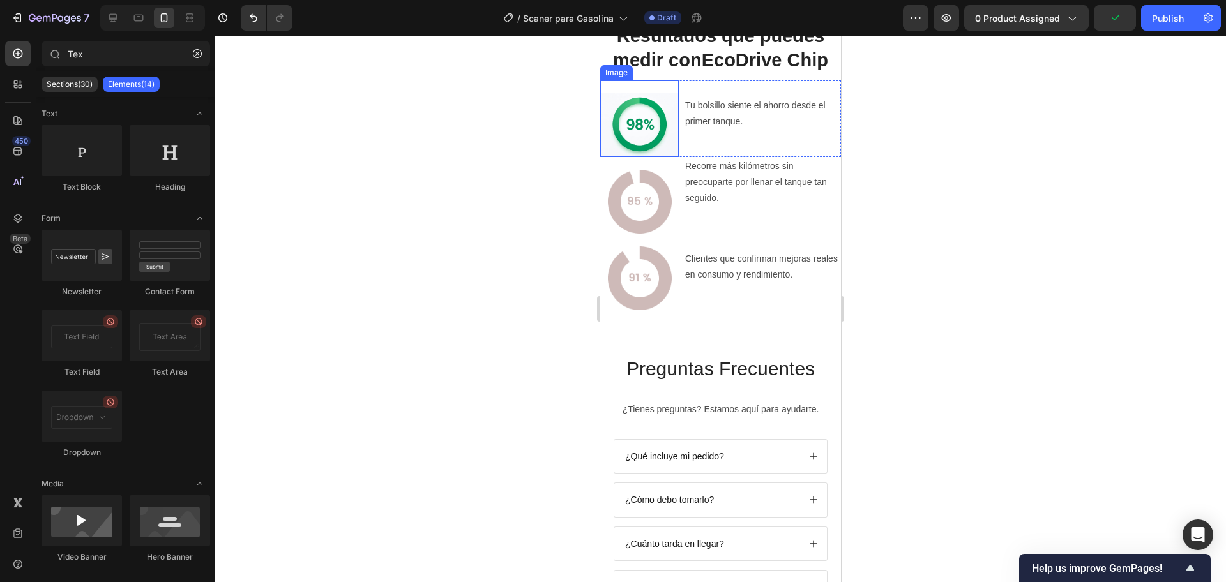
click at [653, 157] on img at bounding box center [639, 125] width 79 height 64
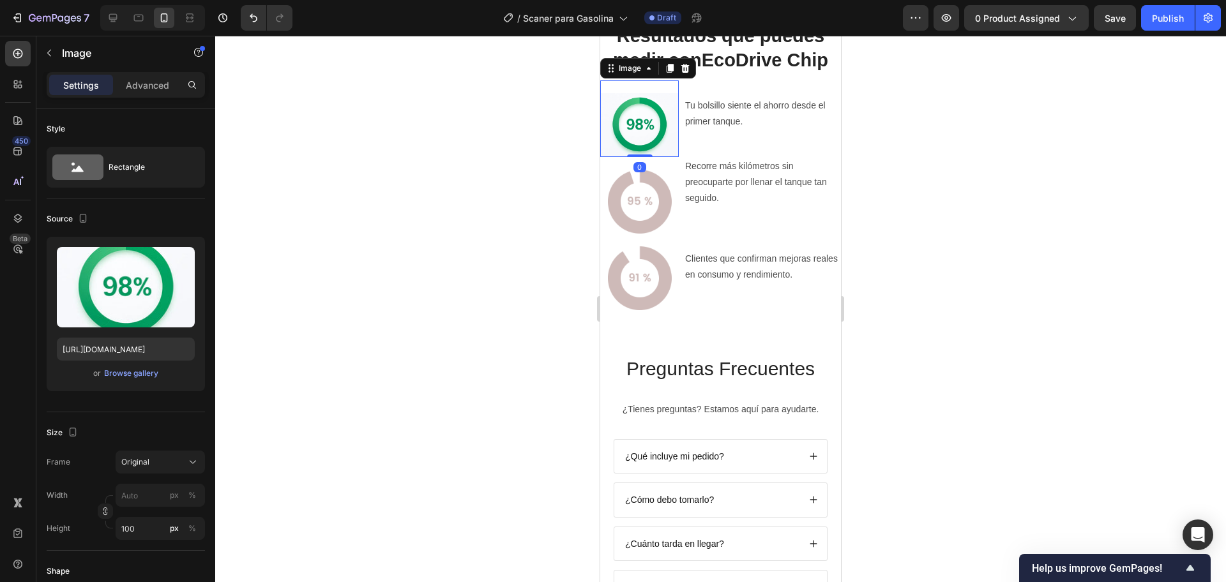
click at [657, 157] on img at bounding box center [639, 125] width 79 height 64
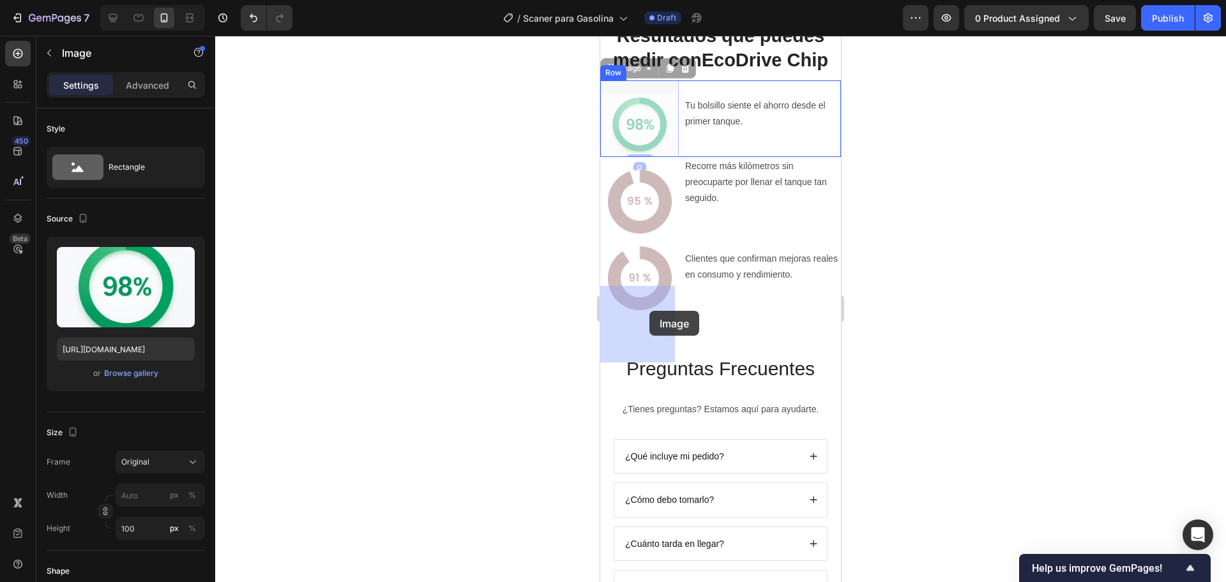
drag, startPoint x: 657, startPoint y: 334, endPoint x: 653, endPoint y: 325, distance: 9.7
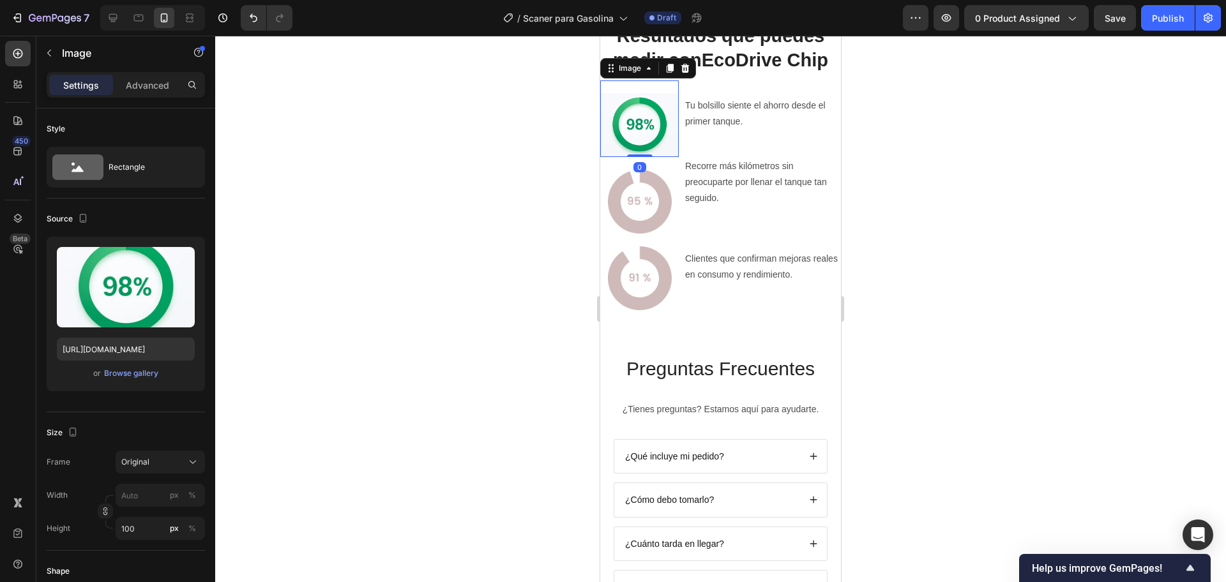
drag, startPoint x: 628, startPoint y: 356, endPoint x: 642, endPoint y: 369, distance: 19.0
click at [632, 157] on div "Image 0" at bounding box center [639, 118] width 79 height 77
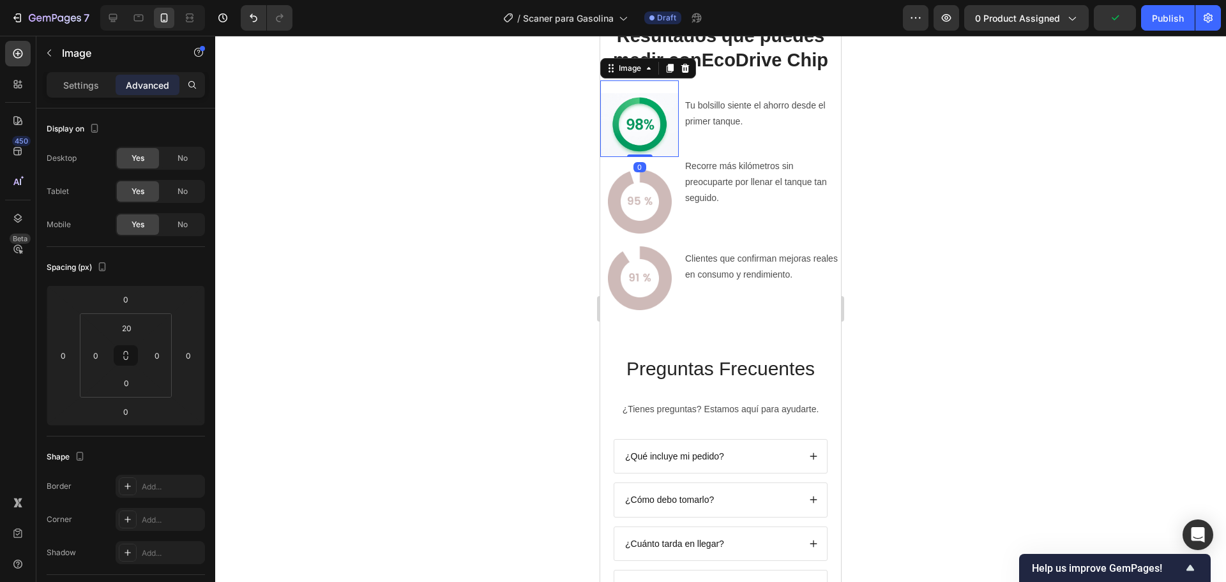
drag, startPoint x: 631, startPoint y: 345, endPoint x: 632, endPoint y: 329, distance: 16.0
click at [632, 157] on div "Image 0" at bounding box center [639, 118] width 79 height 77
click at [645, 157] on img at bounding box center [639, 125] width 79 height 64
drag, startPoint x: 594, startPoint y: 329, endPoint x: 3, endPoint y: 287, distance: 593.3
click at [661, 234] on img at bounding box center [640, 202] width 64 height 64
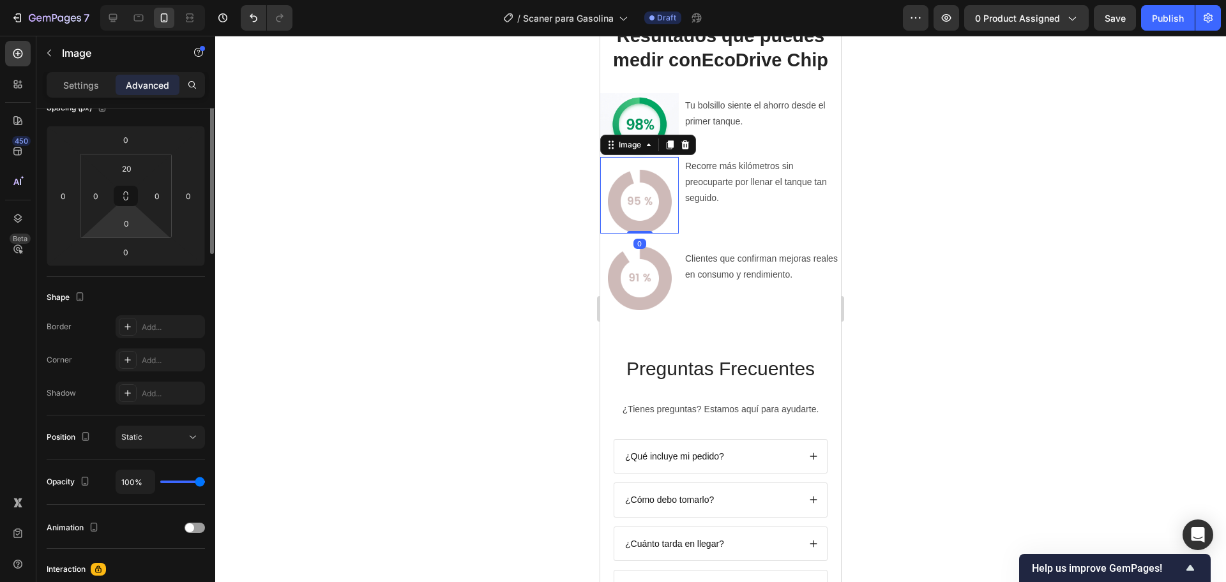
scroll to position [0, 0]
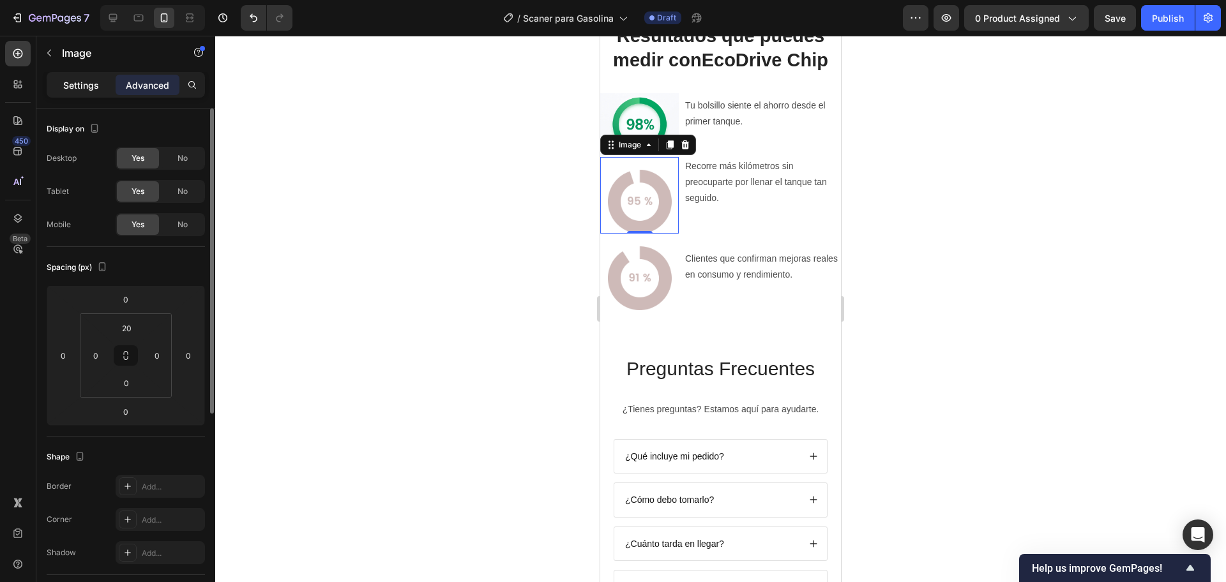
click at [90, 89] on p "Settings" at bounding box center [81, 85] width 36 height 13
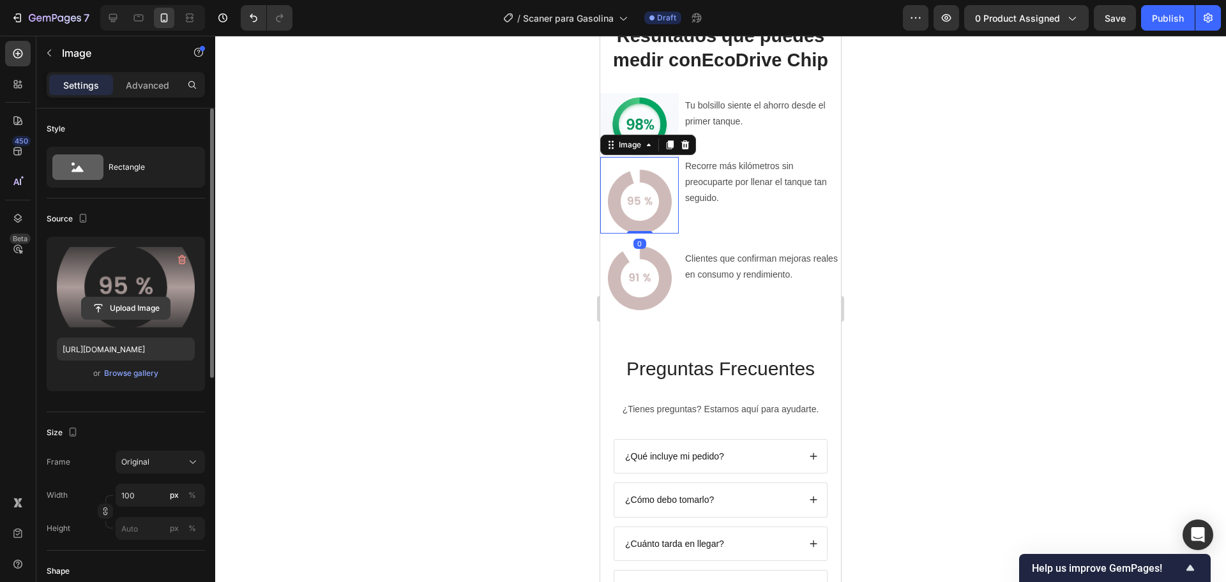
click at [134, 309] on input "file" at bounding box center [126, 309] width 88 height 22
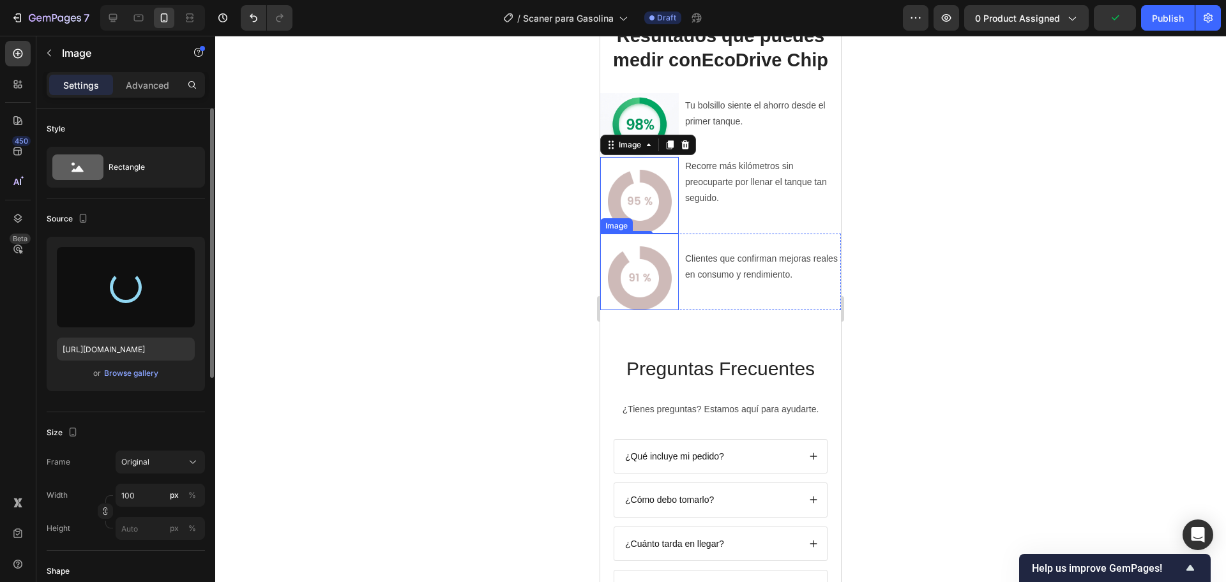
type input "https://cdn.shopify.com/s/files/1/0714/8571/8759/files/gempages_547003309001540…"
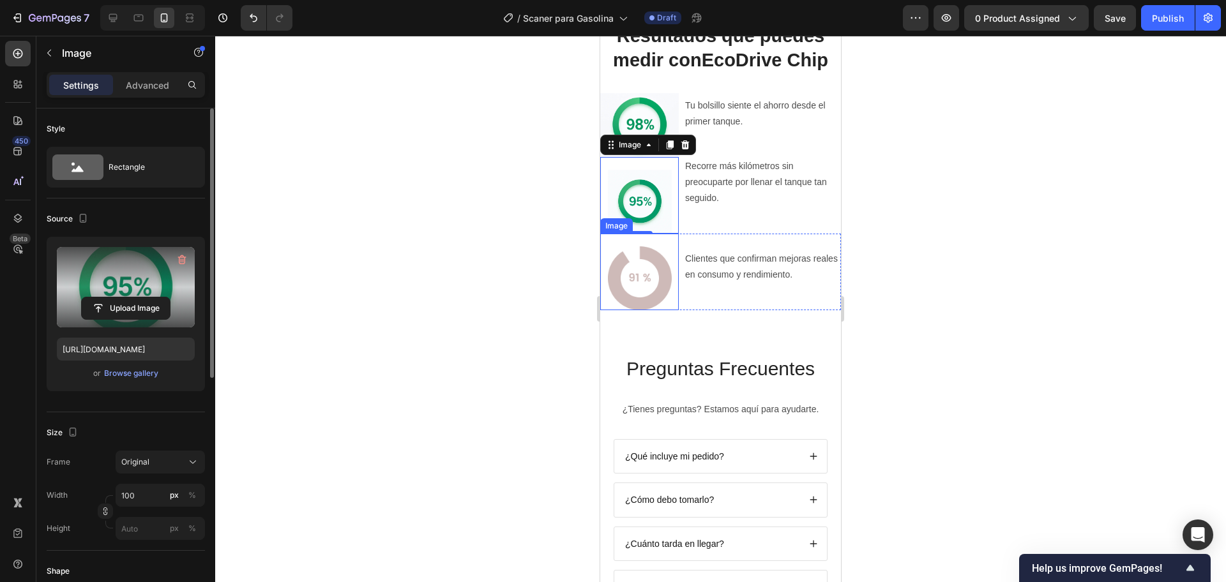
click at [631, 310] on img at bounding box center [640, 278] width 64 height 64
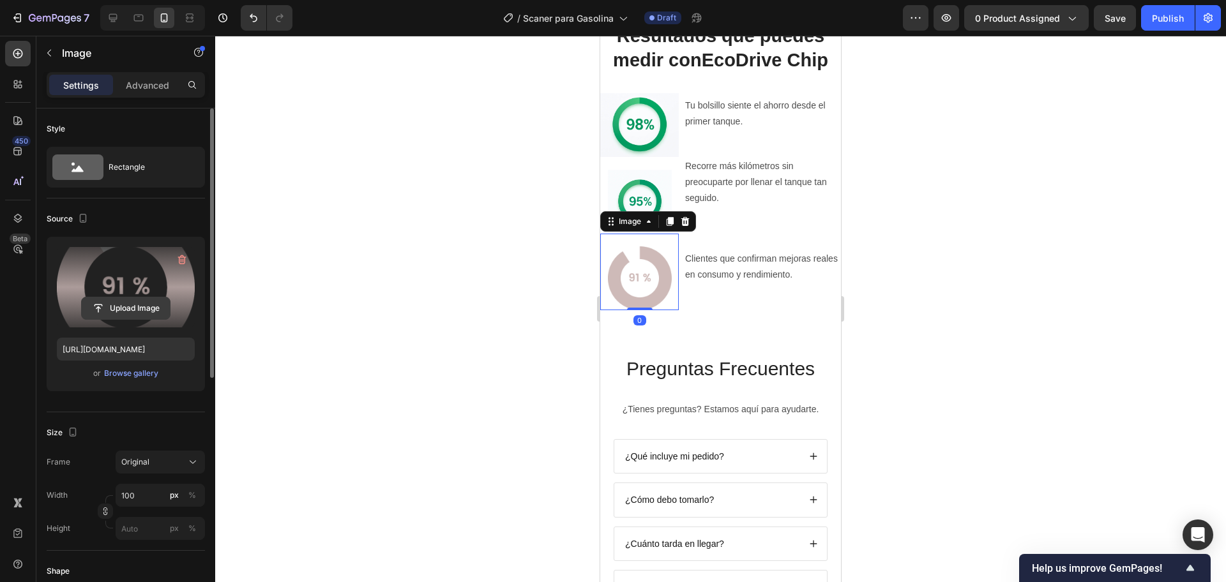
click at [117, 299] on input "file" at bounding box center [126, 309] width 88 height 22
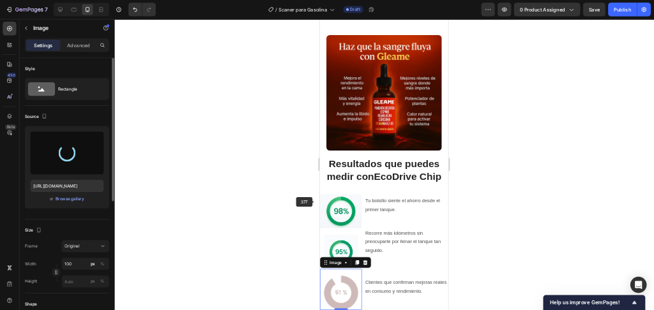
scroll to position [2793, 0]
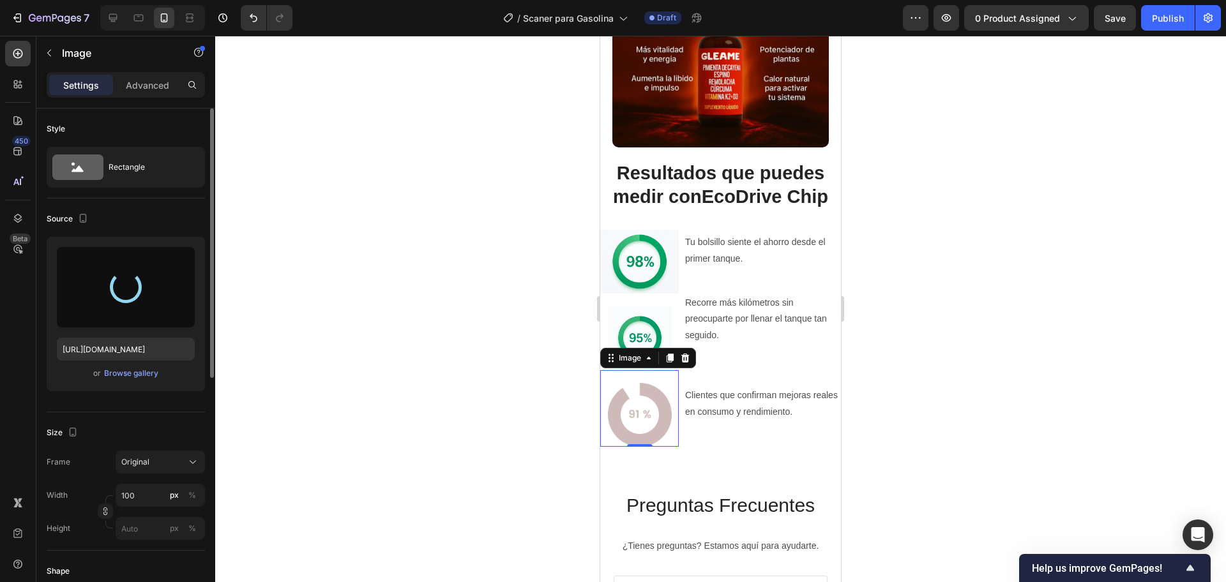
type input "https://cdn.shopify.com/s/files/1/0714/8571/8759/files/gempages_547003309001540…"
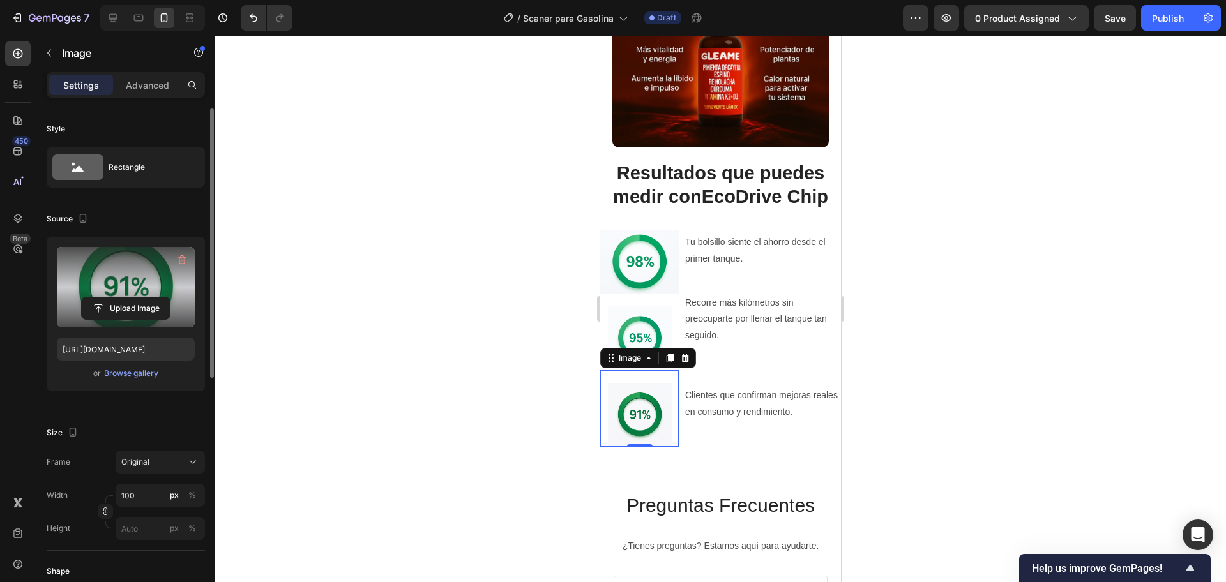
click at [459, 378] on div at bounding box center [720, 309] width 1011 height 547
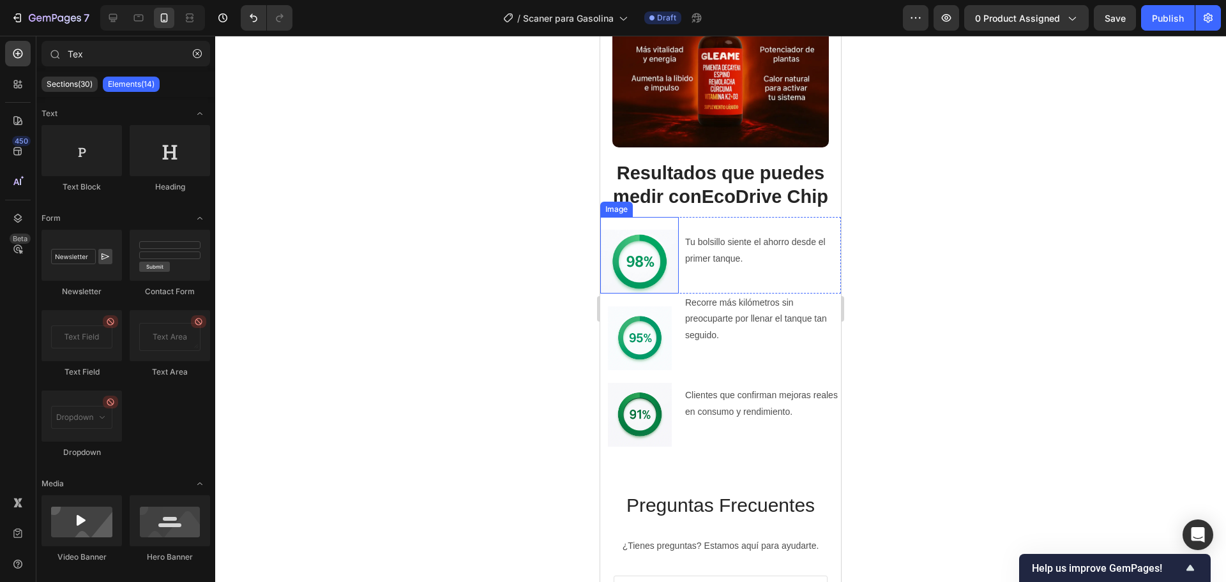
click at [635, 253] on img at bounding box center [639, 262] width 79 height 64
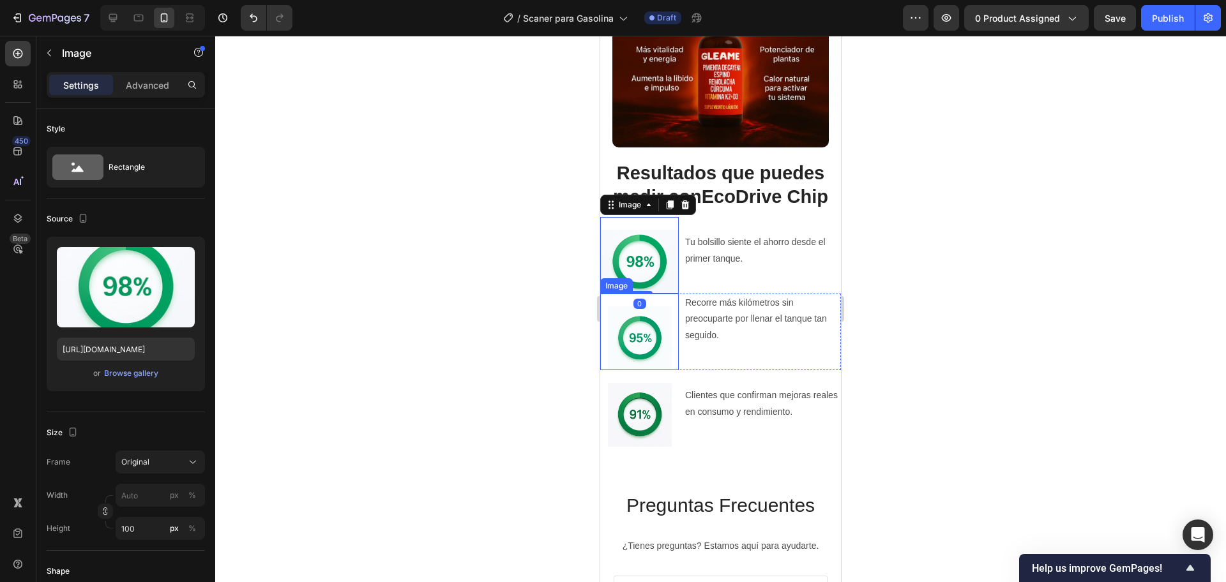
click at [638, 352] on img at bounding box center [640, 338] width 64 height 64
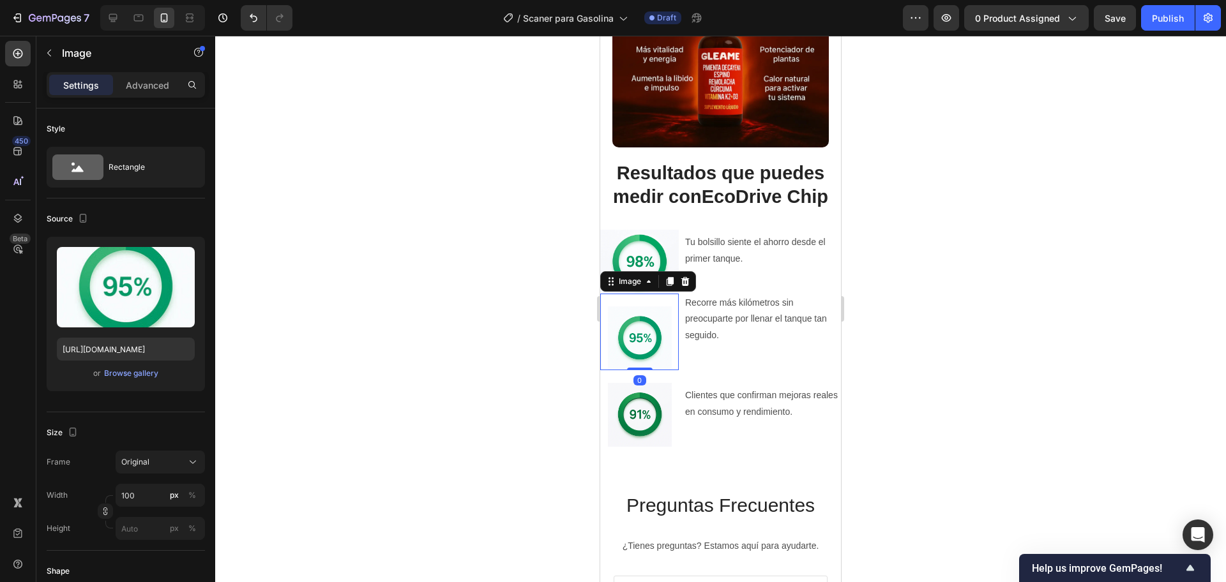
click at [631, 411] on img at bounding box center [640, 415] width 64 height 64
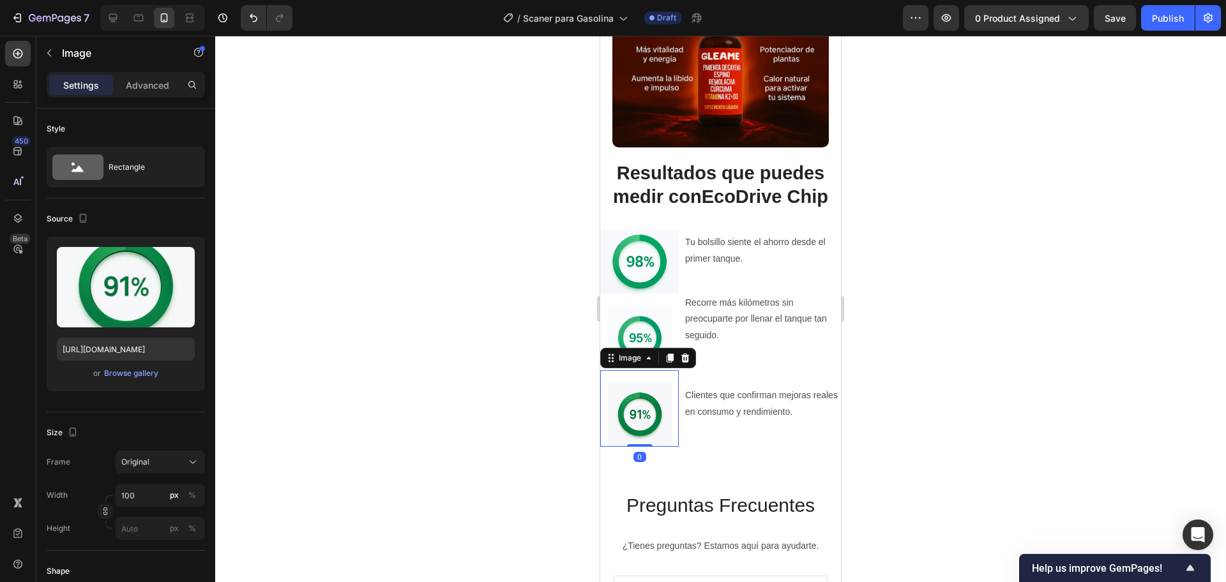
click at [354, 359] on div at bounding box center [720, 309] width 1011 height 547
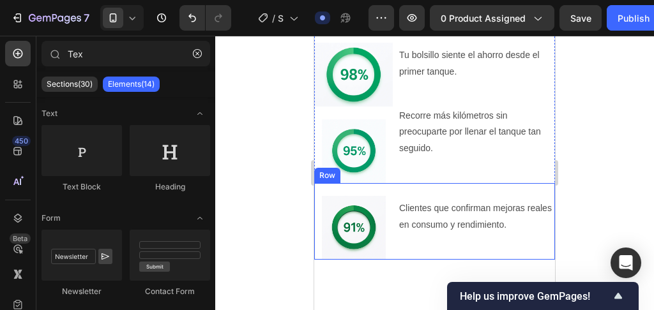
scroll to position [2921, 0]
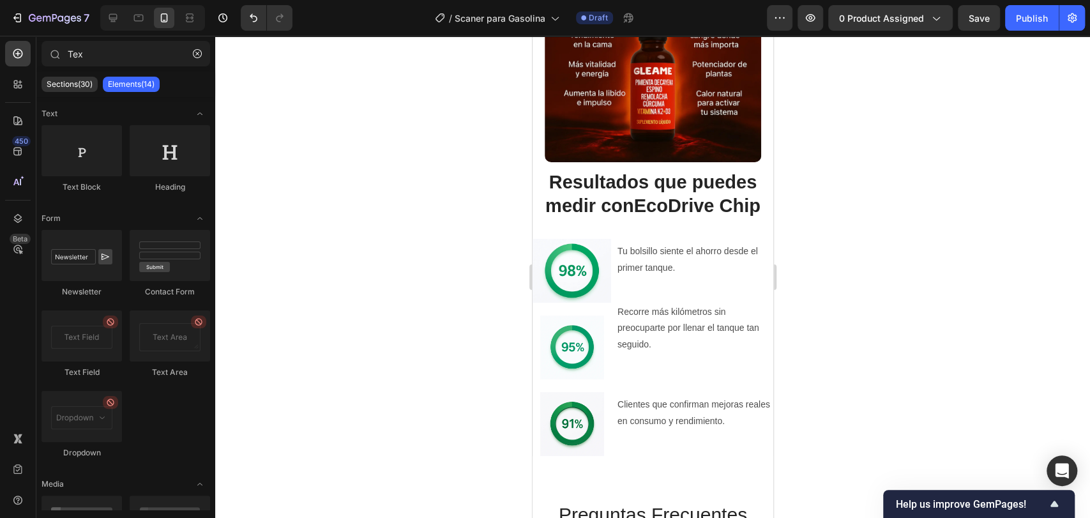
click at [841, 245] on div at bounding box center [652, 277] width 875 height 482
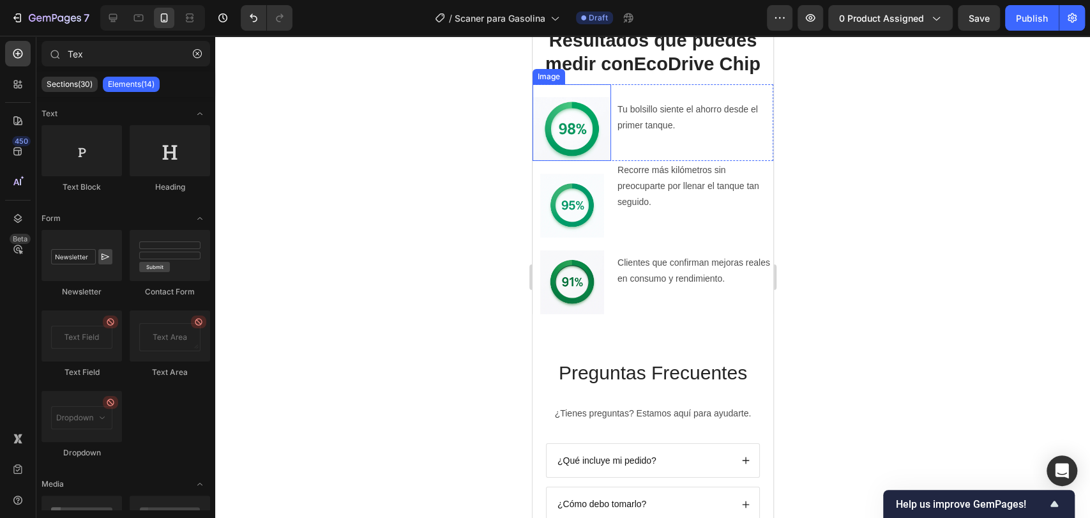
click at [570, 149] on img at bounding box center [571, 129] width 79 height 64
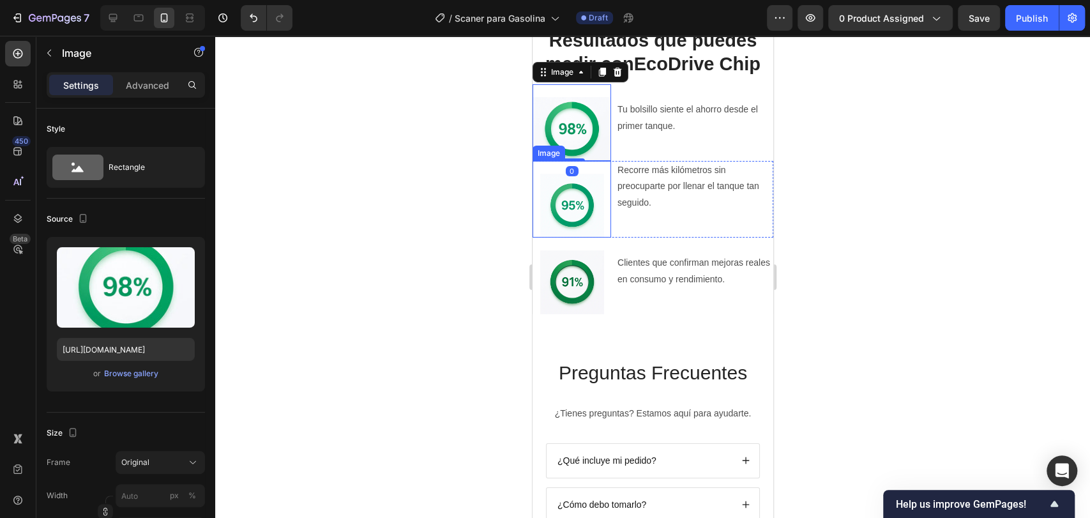
click at [565, 210] on img at bounding box center [572, 206] width 64 height 64
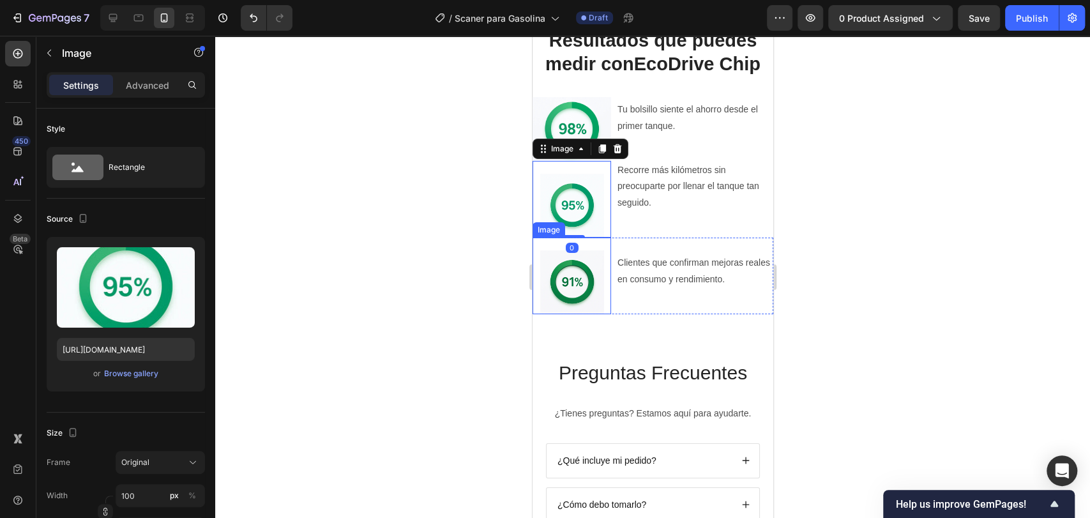
click at [579, 286] on img at bounding box center [572, 282] width 64 height 64
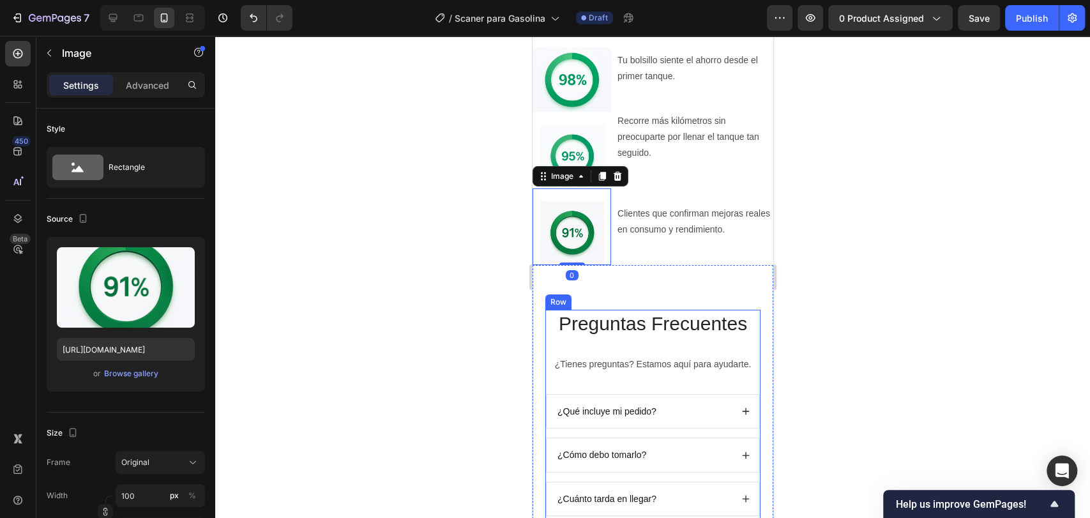
scroll to position [2991, 0]
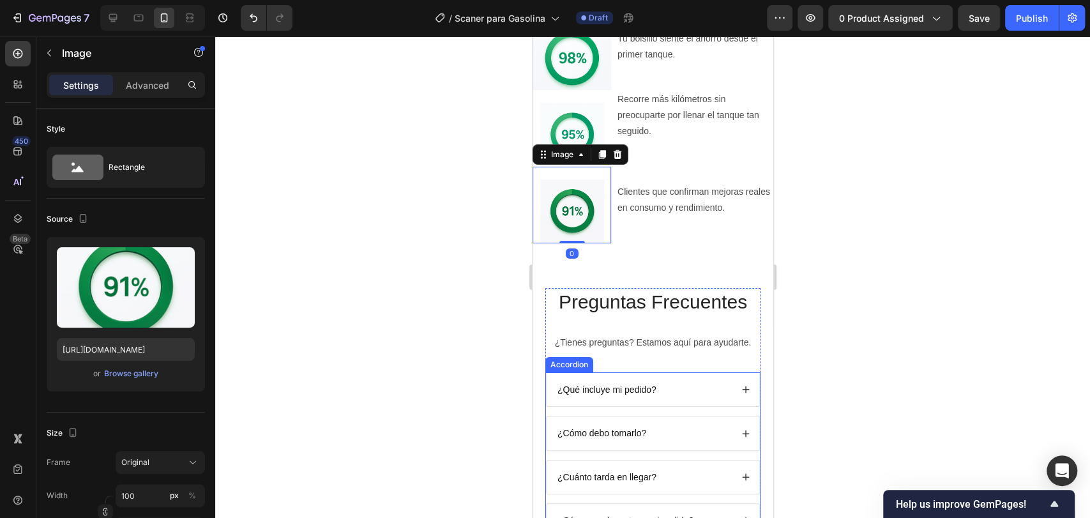
click at [619, 386] on p "¿Qué incluye mi pedido?" at bounding box center [606, 389] width 99 height 11
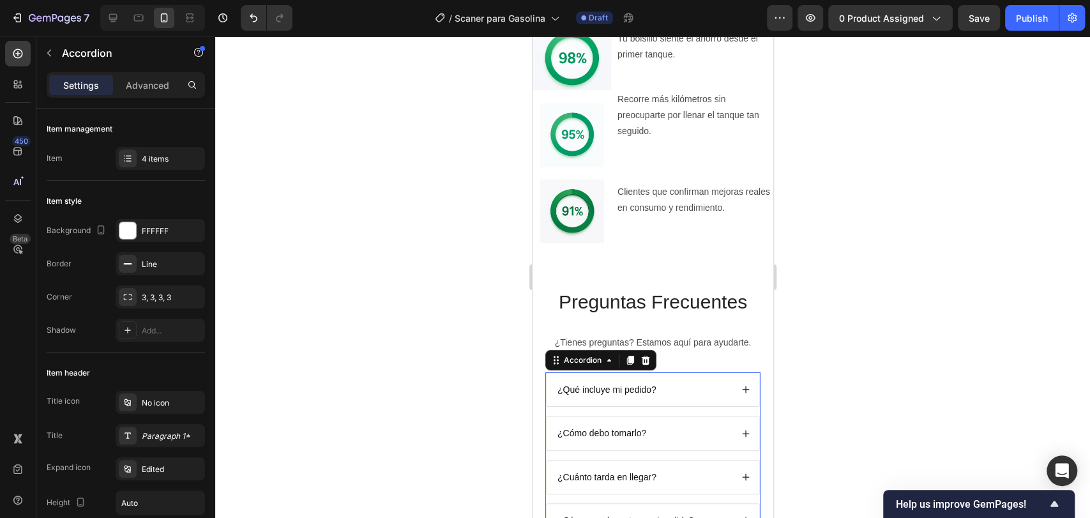
click at [619, 386] on p "¿Qué incluye mi pedido?" at bounding box center [606, 389] width 99 height 11
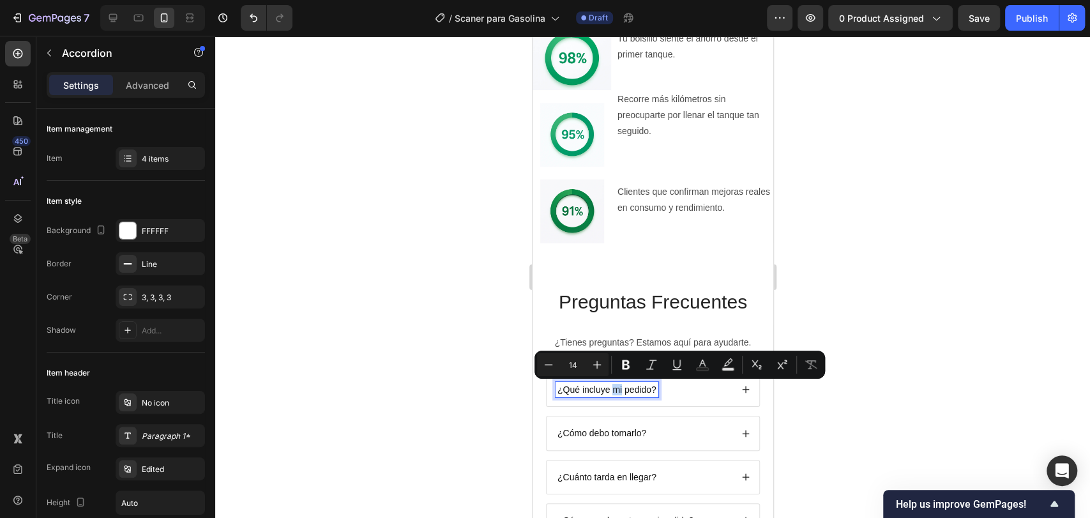
click at [619, 386] on p "¿Qué incluye mi pedido?" at bounding box center [606, 389] width 99 height 11
click at [898, 234] on div at bounding box center [652, 277] width 875 height 482
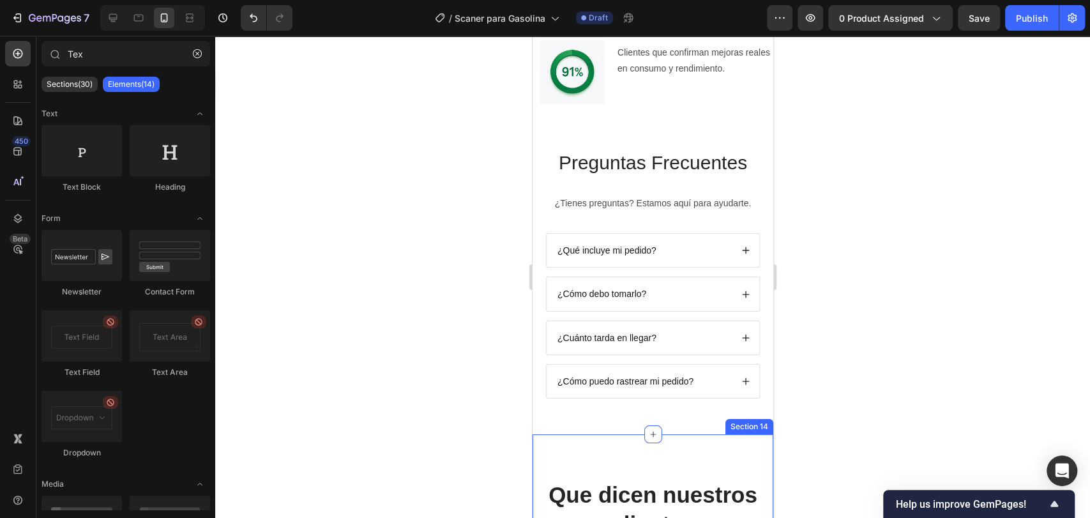
scroll to position [3204, 0]
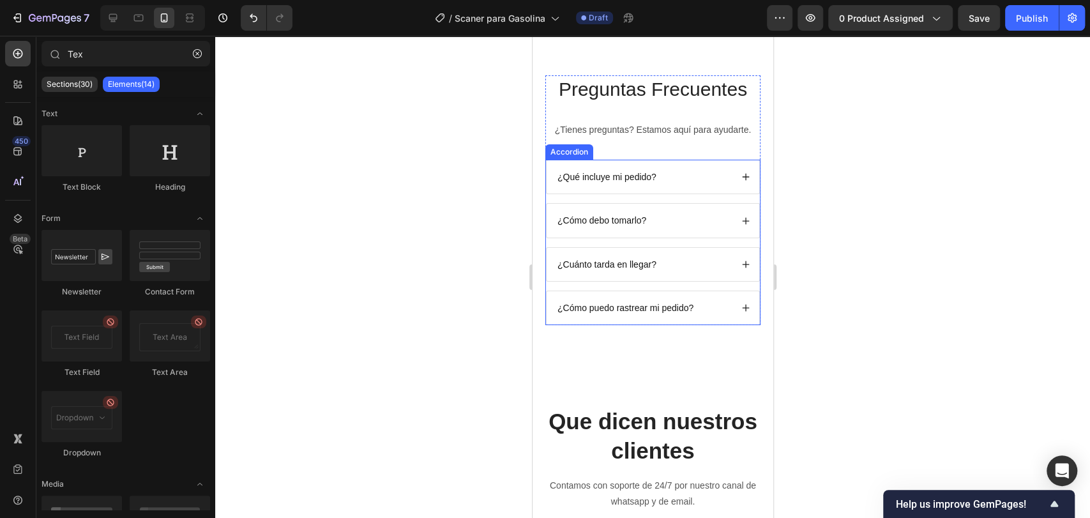
click at [626, 172] on p "¿Qué incluye mi pedido?" at bounding box center [606, 176] width 99 height 11
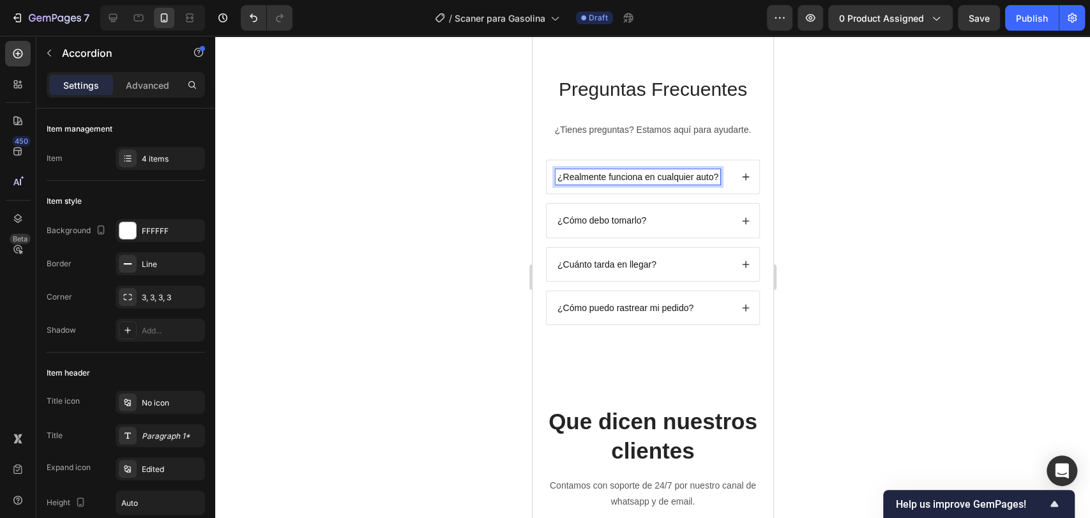
click at [727, 178] on div "¿Realmente funciona en cualquier auto?" at bounding box center [652, 176] width 213 height 33
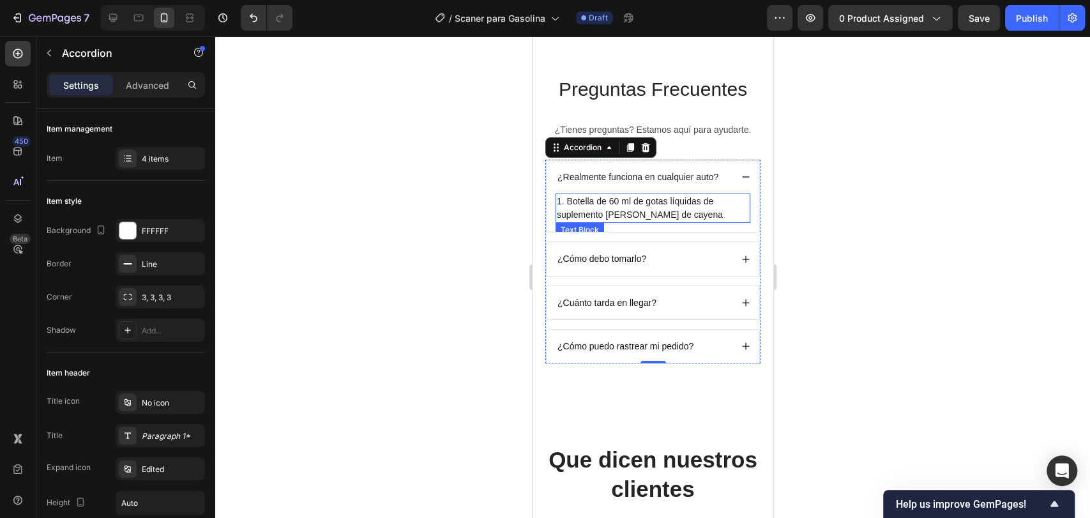
click at [635, 197] on p "1. Botella de 60 ml de gotas líquidas de suplemento [PERSON_NAME] de cayena" at bounding box center [652, 208] width 192 height 27
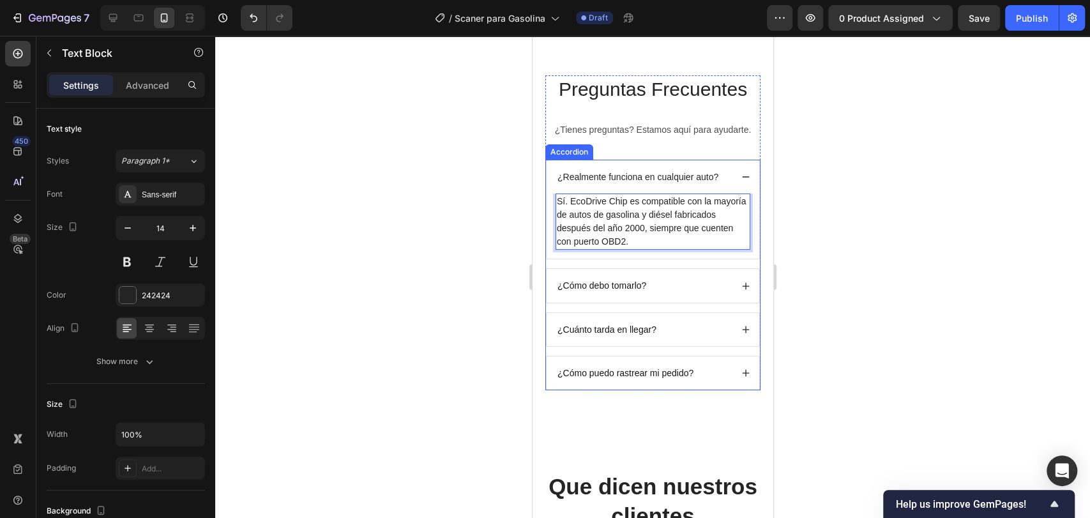
click at [970, 265] on div at bounding box center [652, 277] width 875 height 482
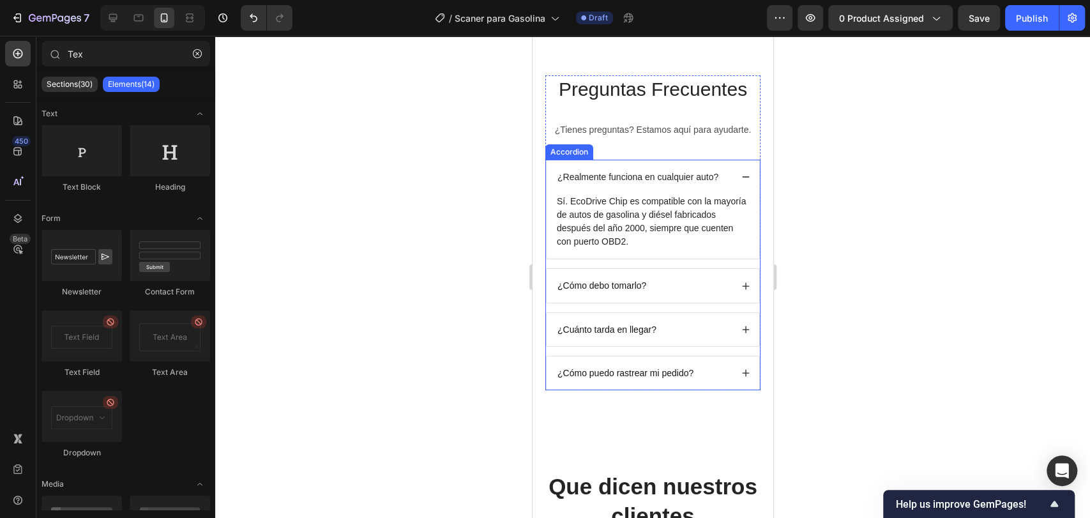
click at [637, 280] on p "¿Cómo debo tomarlo?" at bounding box center [601, 285] width 89 height 11
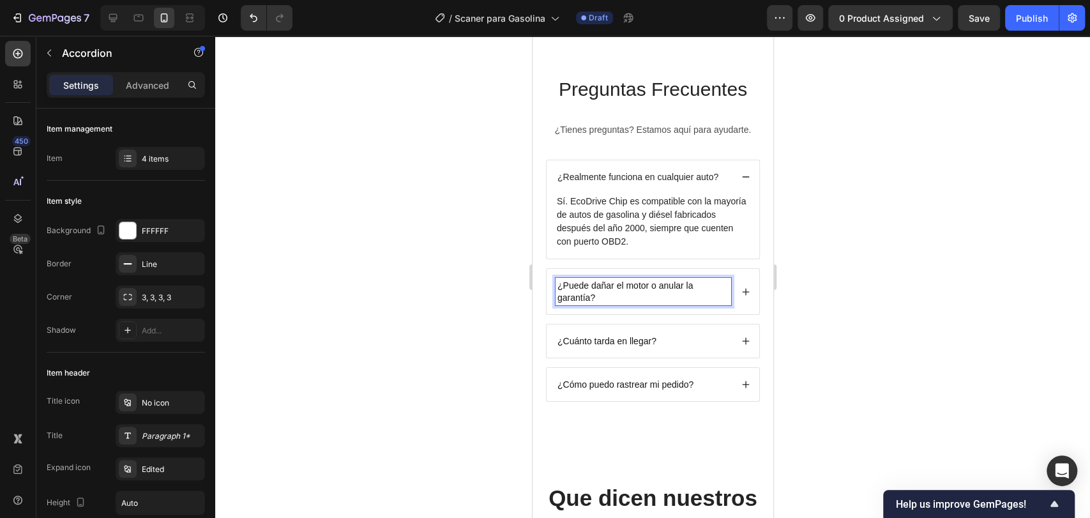
click at [728, 298] on div "¿Puede dañar el motor o anular la garantía?" at bounding box center [652, 291] width 213 height 45
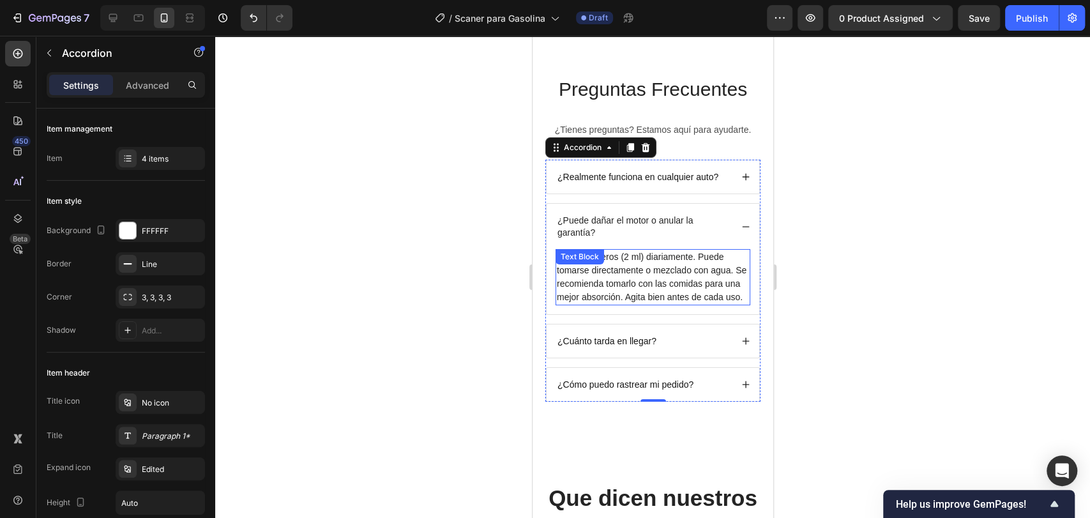
click at [597, 299] on p "Toma 2 goteros (2 ml) diariamente. Puede tomarse directamente o mezclado con ag…" at bounding box center [652, 277] width 192 height 54
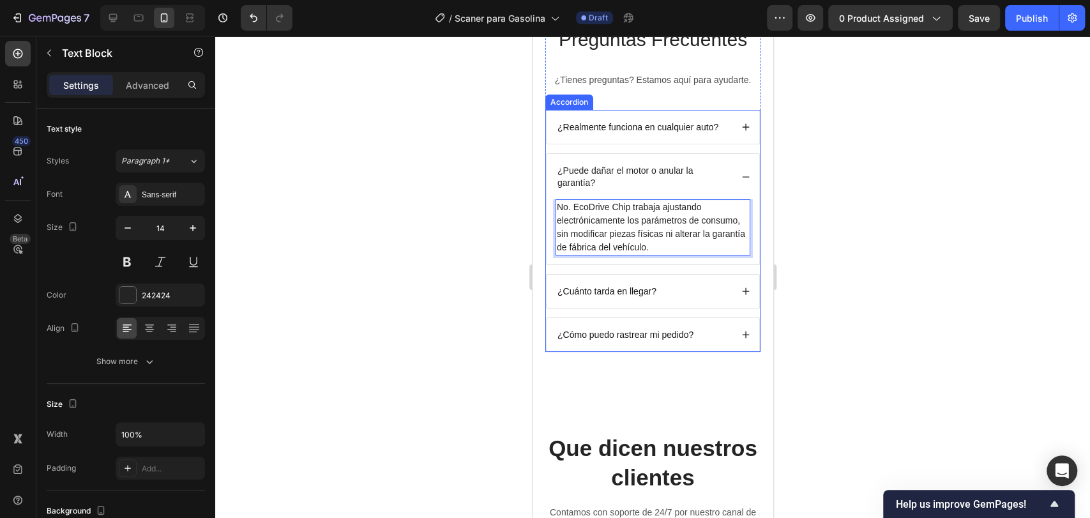
scroll to position [3346, 0]
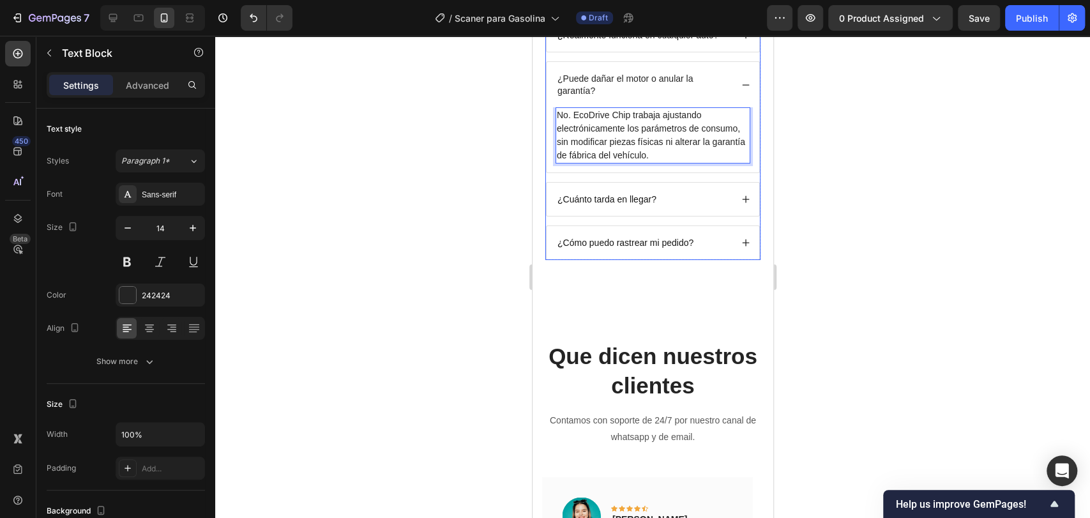
click at [732, 204] on div "¿Cuánto tarda en llegar?" at bounding box center [652, 199] width 213 height 33
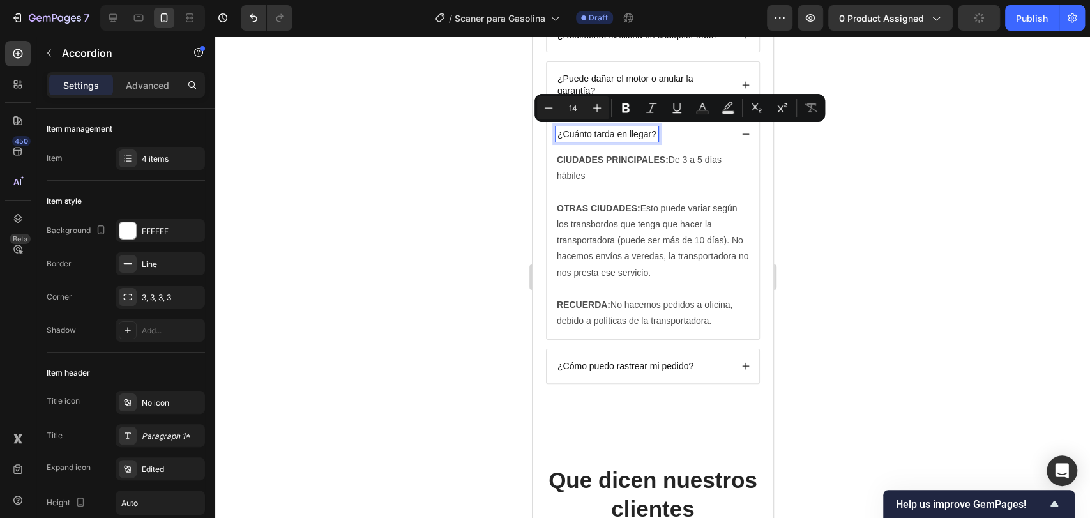
click at [966, 229] on div at bounding box center [652, 277] width 875 height 482
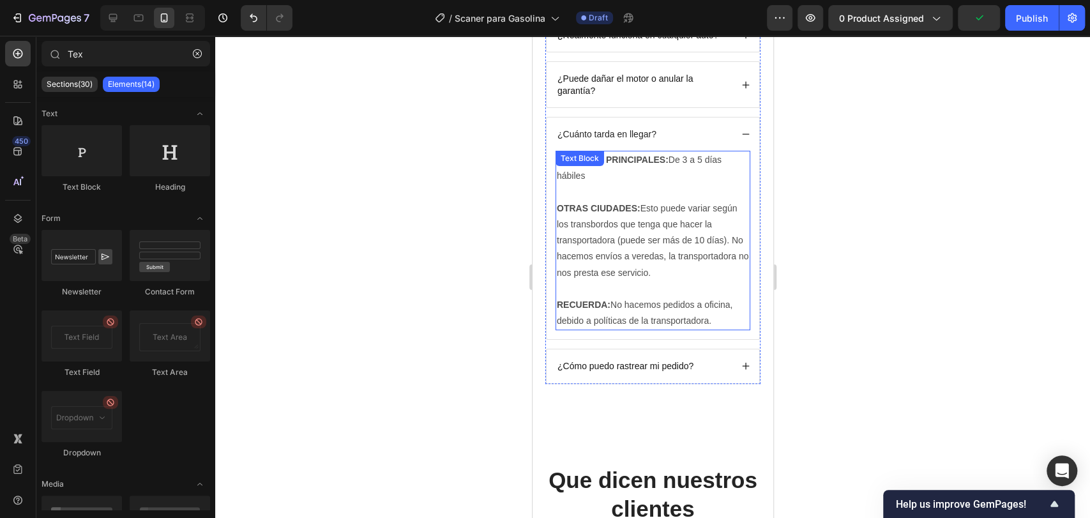
scroll to position [3062, 0]
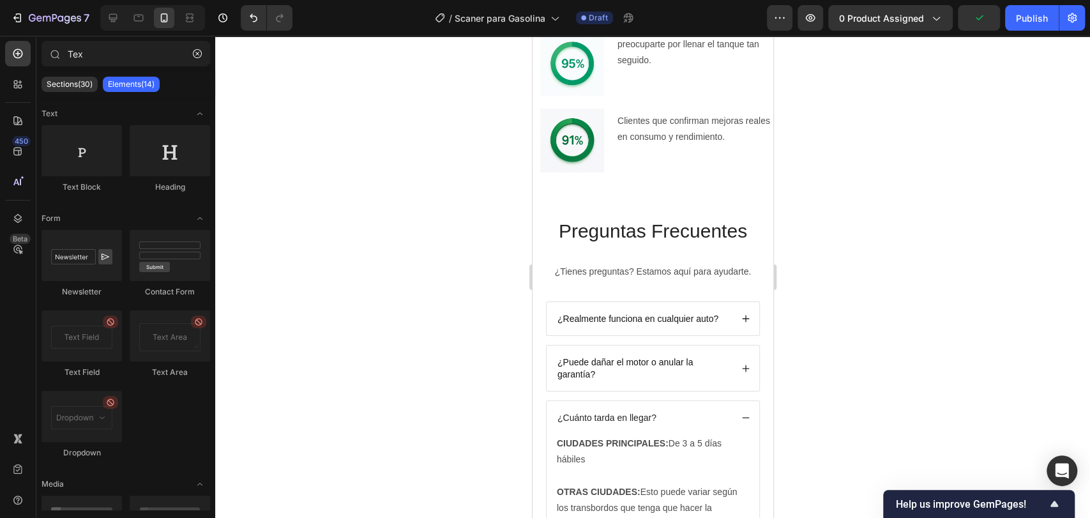
click at [974, 267] on div at bounding box center [652, 277] width 875 height 482
click at [651, 278] on p "¿Tienes preguntas? Estamos aquí para ayudarte." at bounding box center [652, 272] width 213 height 16
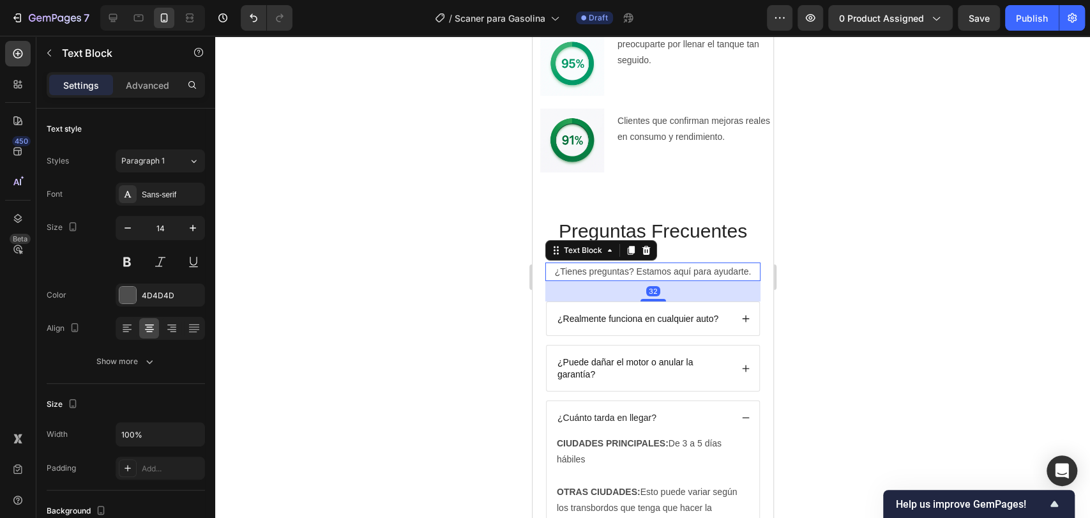
click at [873, 287] on div at bounding box center [652, 277] width 875 height 482
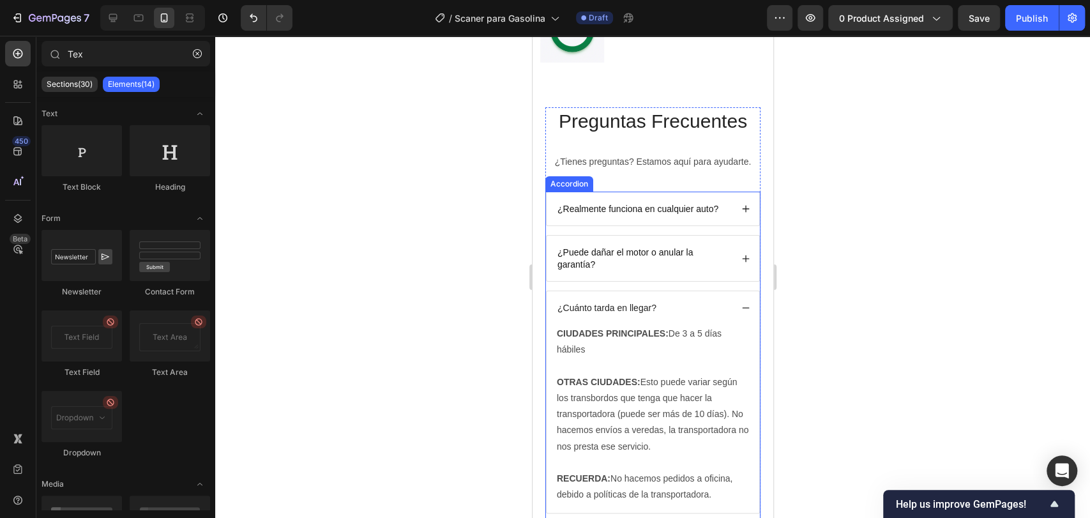
scroll to position [3204, 0]
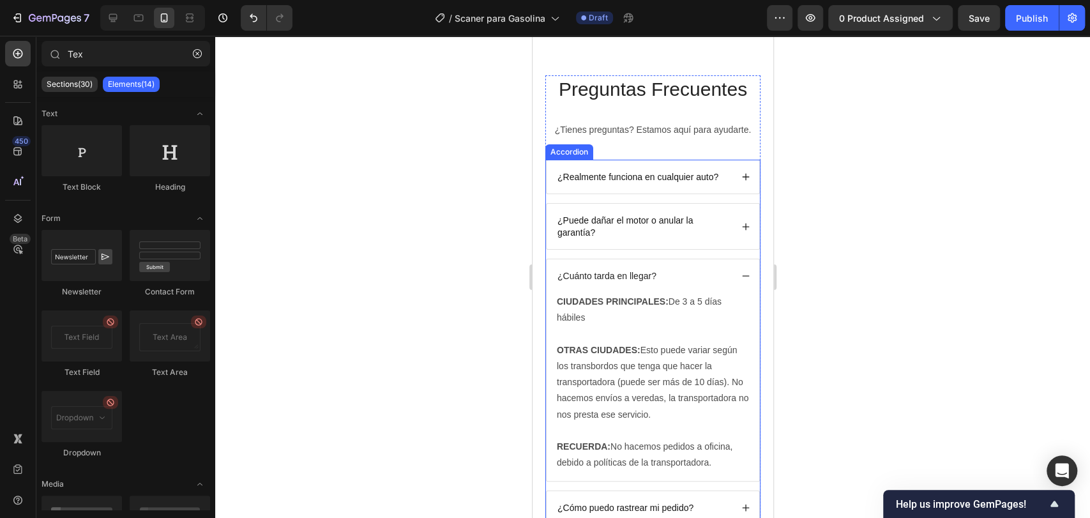
click at [728, 280] on div "¿Cuánto tarda en llegar?" at bounding box center [652, 275] width 213 height 33
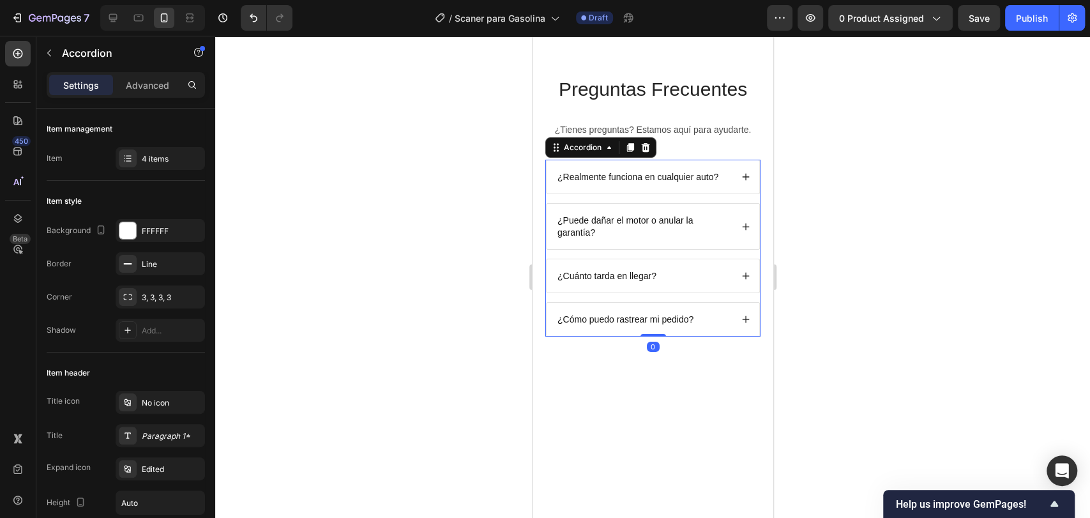
click at [660, 239] on div "¿Puede dañar el motor o anular la garantía?" at bounding box center [652, 226] width 213 height 45
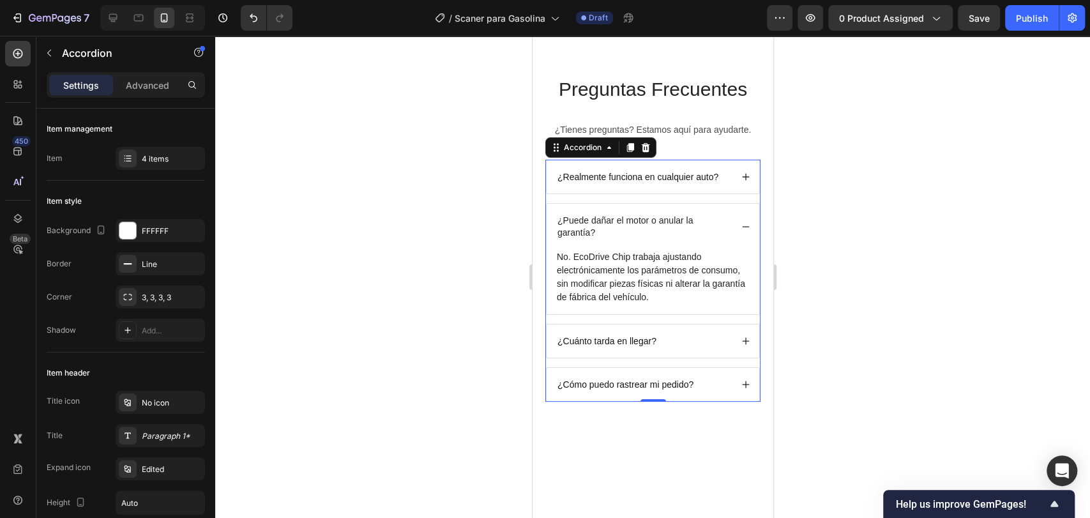
click at [741, 228] on icon at bounding box center [745, 226] width 9 height 9
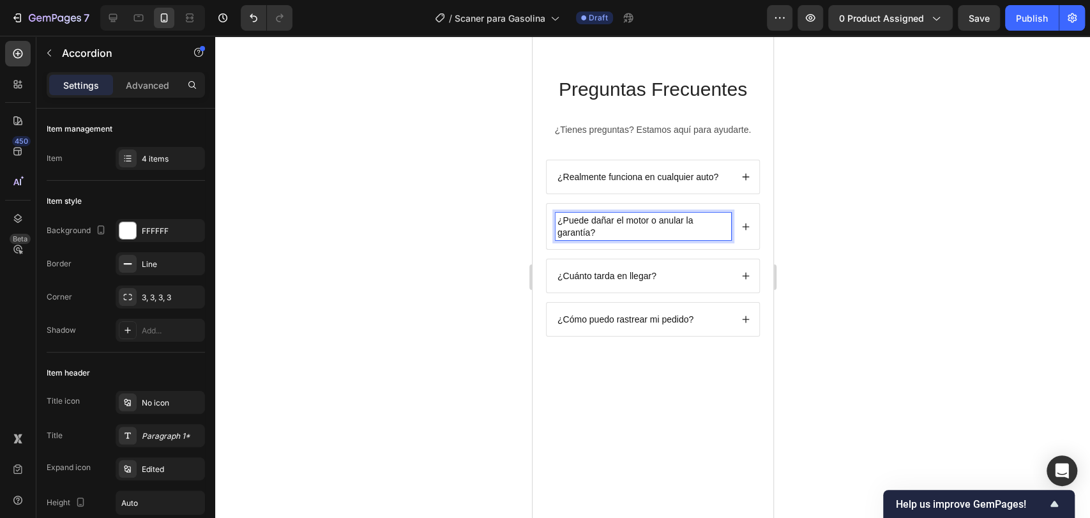
drag, startPoint x: 835, startPoint y: 220, endPoint x: 238, endPoint y: 205, distance: 596.5
click at [835, 220] on div at bounding box center [652, 277] width 875 height 482
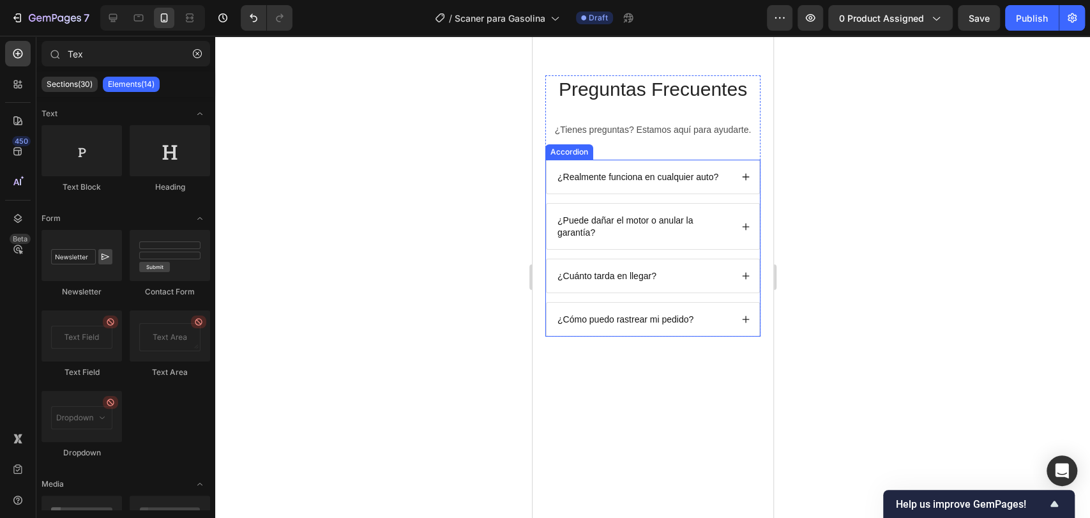
click at [691, 225] on p "¿Puede dañar el motor o anular la garantía?" at bounding box center [643, 226] width 172 height 23
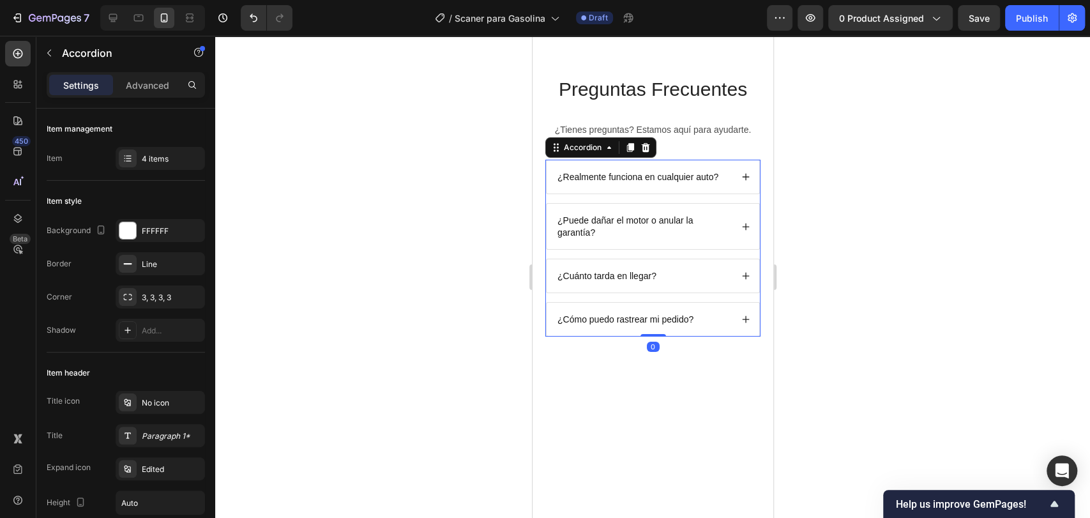
click at [722, 207] on div "¿Puede dañar el motor o anular la garantía?" at bounding box center [652, 226] width 213 height 45
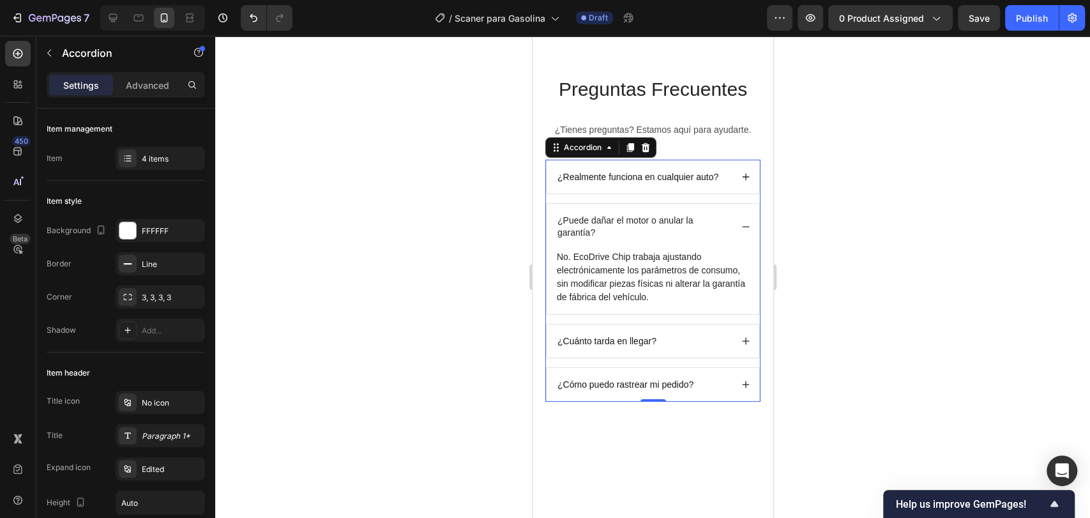
click at [732, 216] on div "¿Puede dañar el motor o anular la garantía?" at bounding box center [652, 226] width 213 height 45
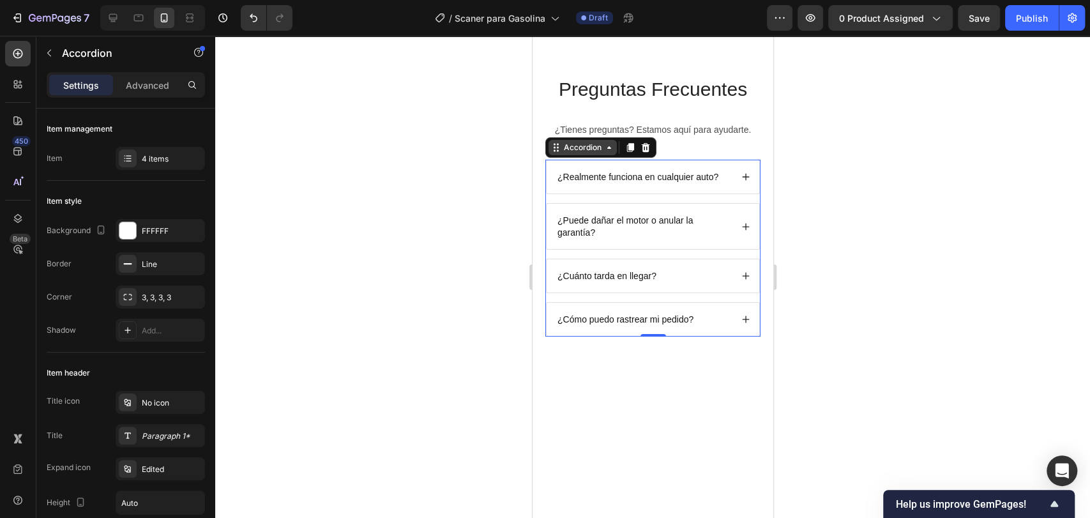
click at [597, 146] on div "Accordion" at bounding box center [582, 147] width 43 height 11
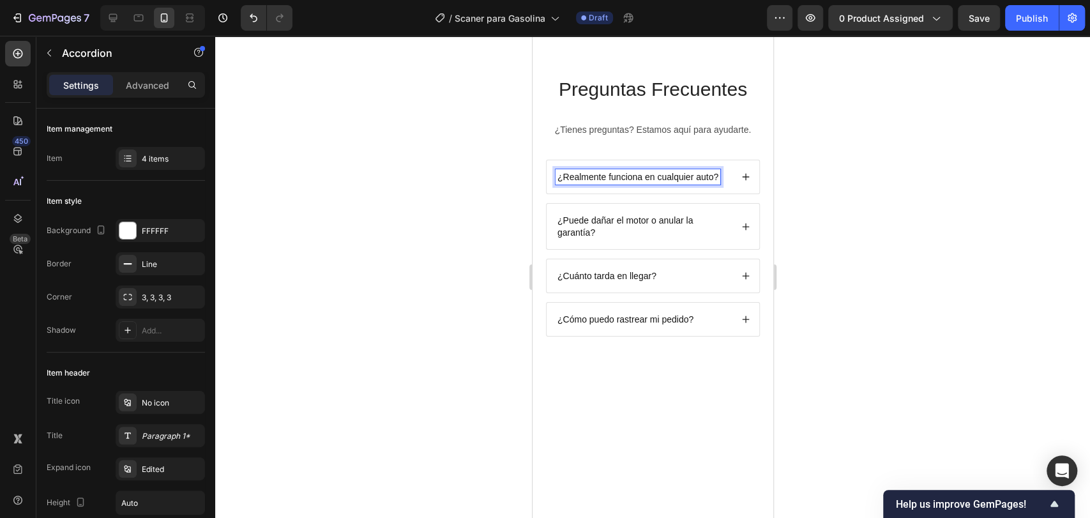
click at [679, 183] on div "¿Realmente funciona en cualquier auto?" at bounding box center [637, 176] width 165 height 15
click at [686, 216] on p "¿Puede dañar el motor o anular la garantía?" at bounding box center [643, 226] width 172 height 23
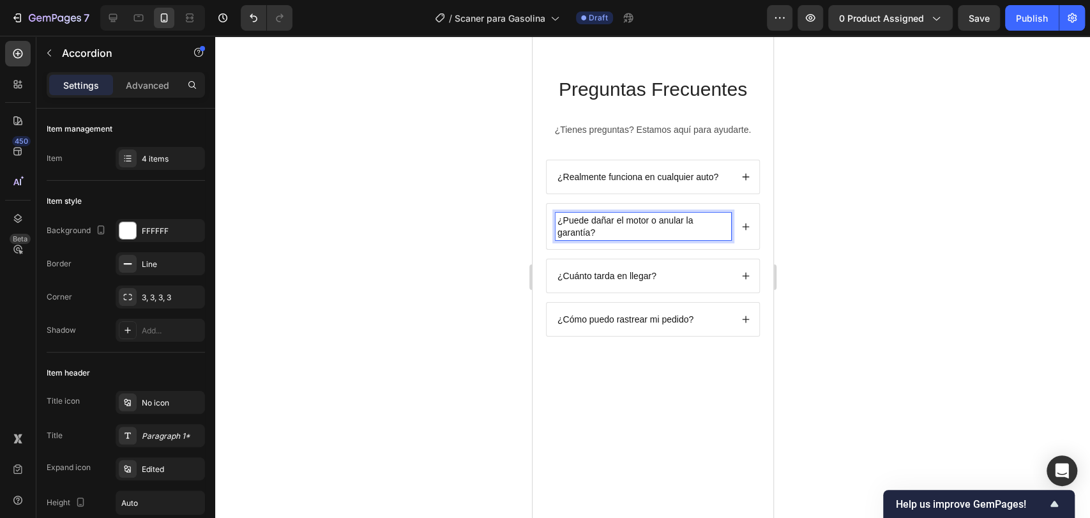
click at [700, 226] on p "¿Puede dañar el motor o anular la garantía?" at bounding box center [643, 226] width 172 height 23
click at [739, 216] on div "¿Puede dañar el motor o anular la garantía?" at bounding box center [652, 226] width 213 height 45
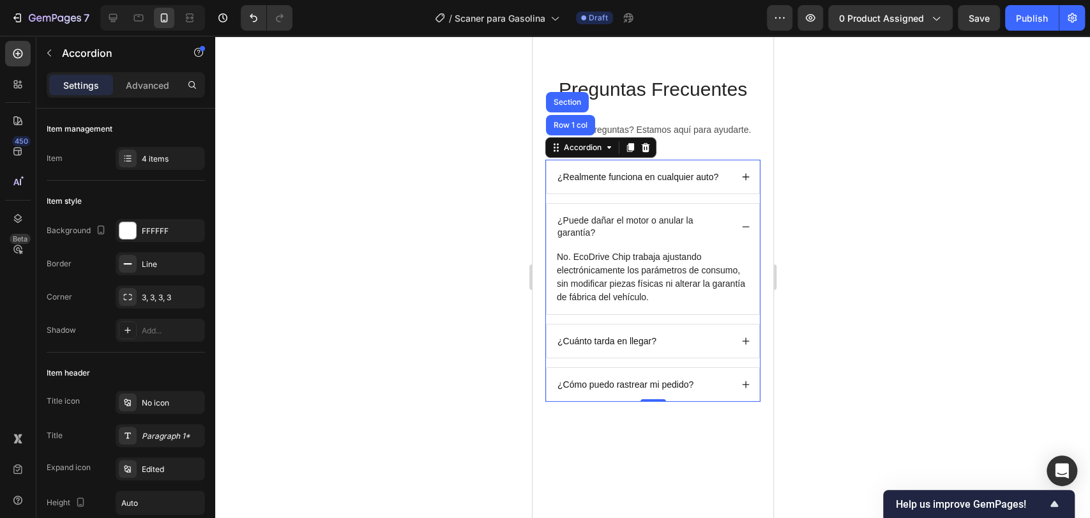
drag, startPoint x: 971, startPoint y: 289, endPoint x: 187, endPoint y: 208, distance: 788.3
click at [971, 289] on div at bounding box center [652, 277] width 875 height 482
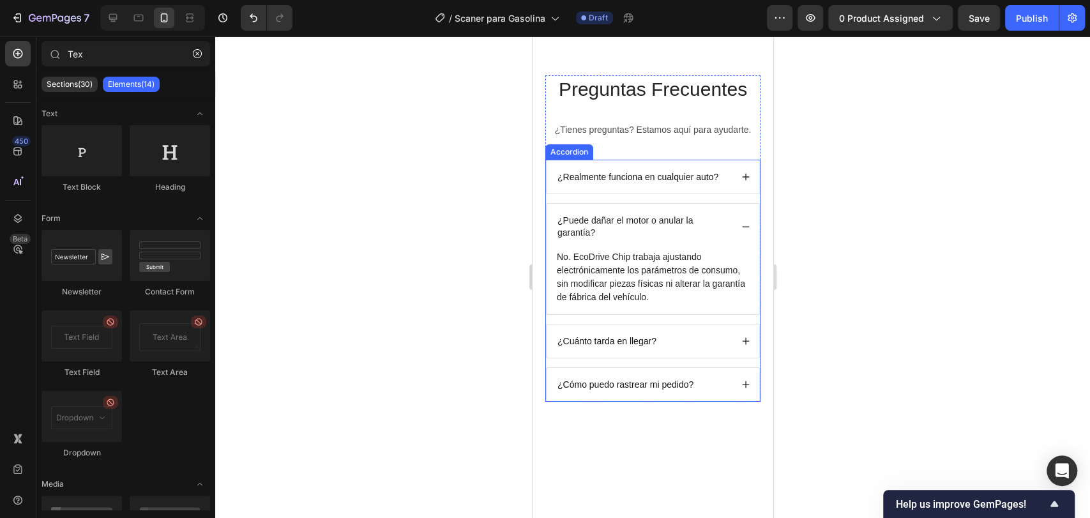
click at [639, 215] on p "¿Puede dañar el motor o anular la garantía?" at bounding box center [643, 226] width 172 height 23
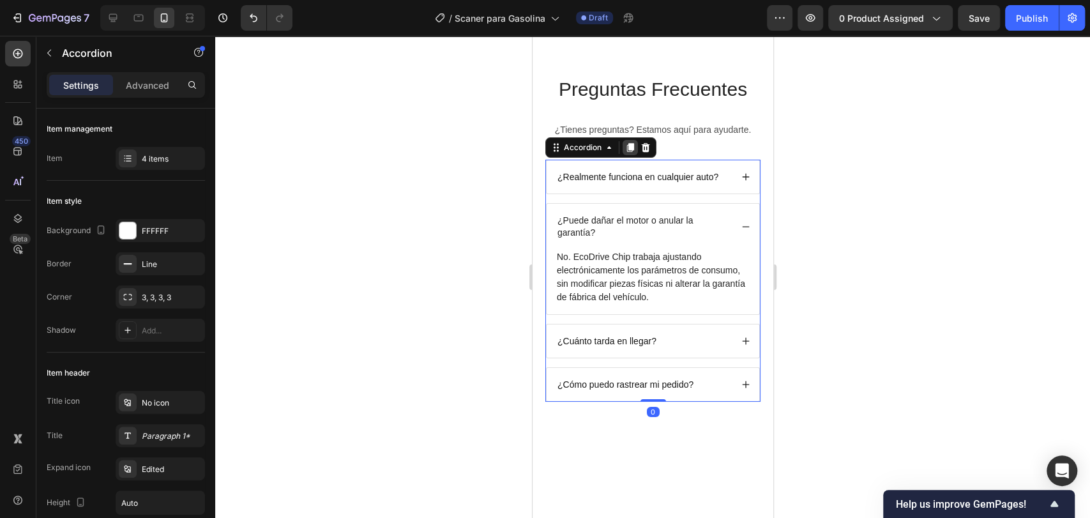
click at [631, 148] on icon at bounding box center [629, 147] width 7 height 9
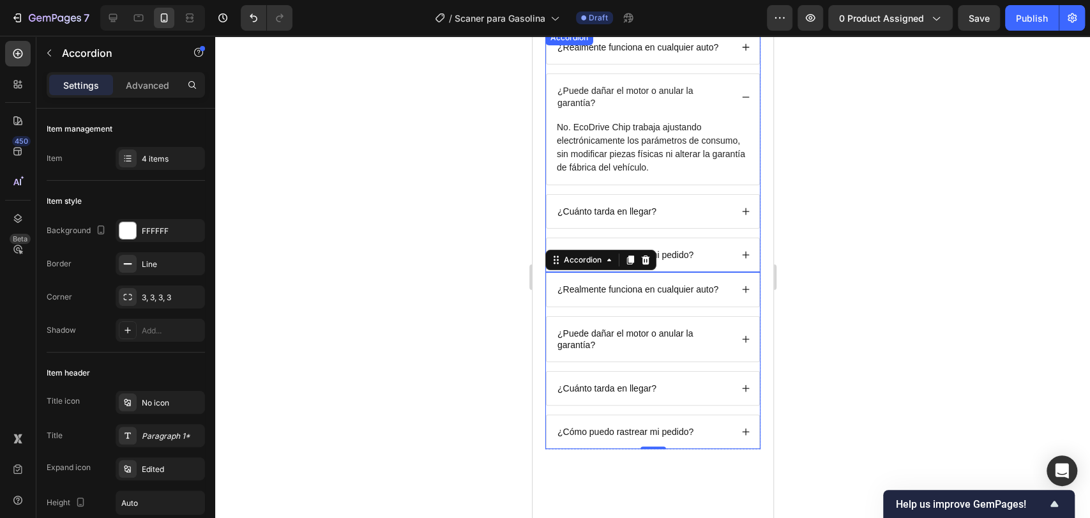
scroll to position [3311, 0]
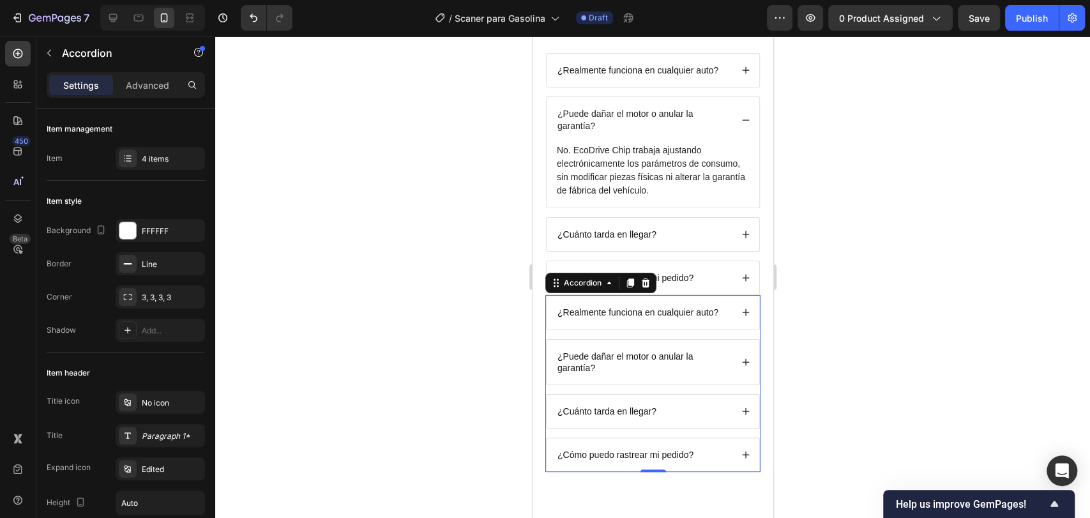
click at [851, 198] on div at bounding box center [652, 277] width 875 height 482
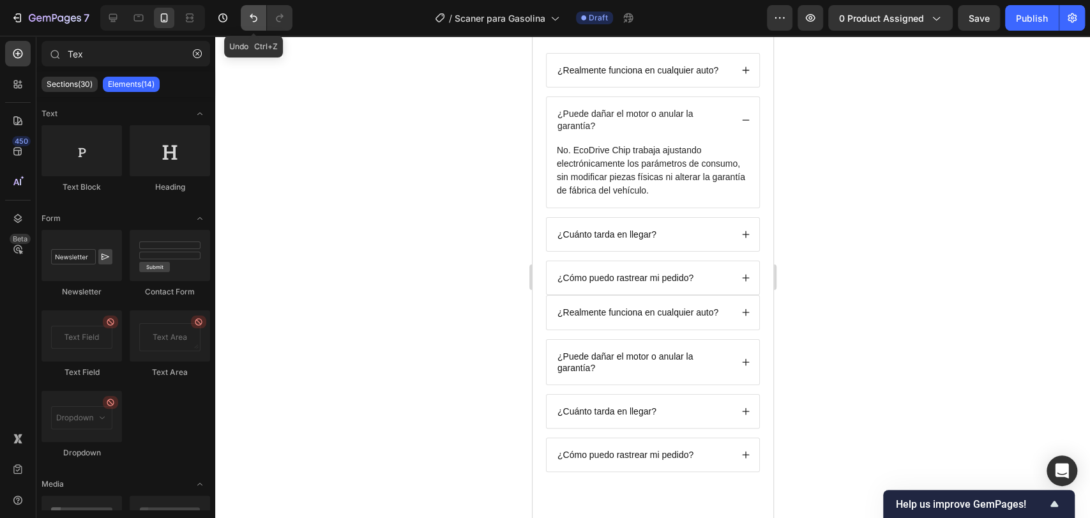
click at [254, 15] on icon "Undo/Redo" at bounding box center [253, 17] width 13 height 13
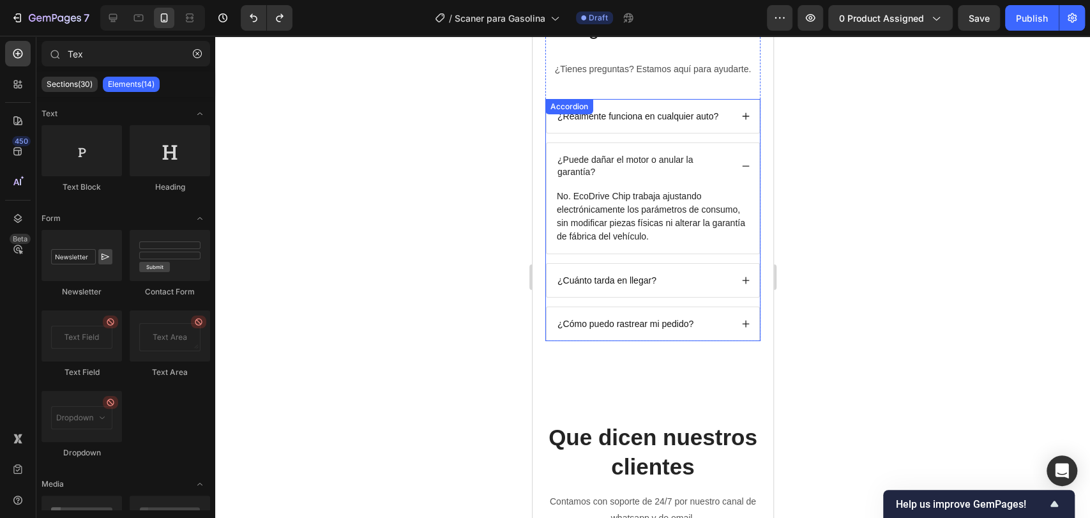
scroll to position [3240, 0]
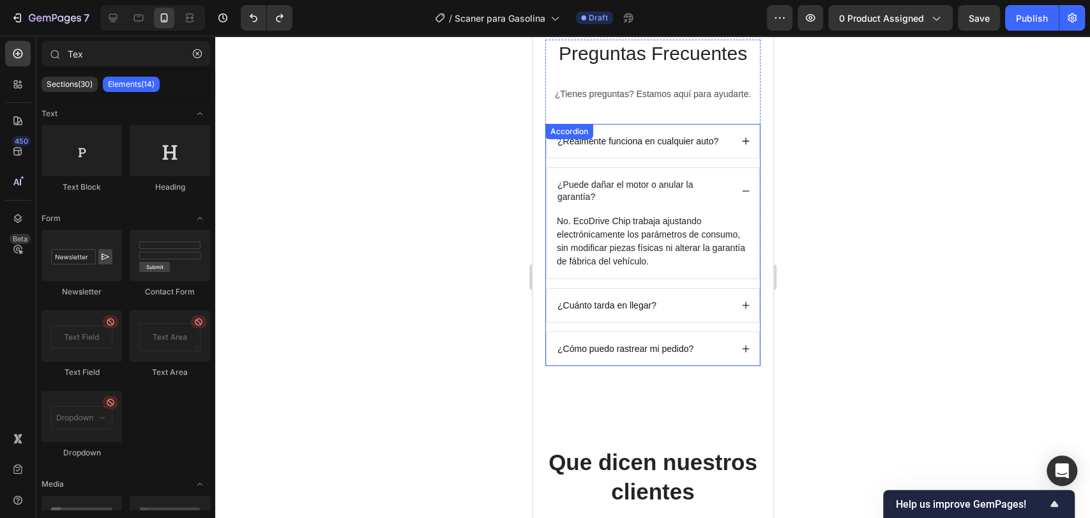
click at [657, 237] on p "No. EcoDrive Chip trabaja ajustando electrónicamente los parámetros de consumo,…" at bounding box center [652, 242] width 192 height 54
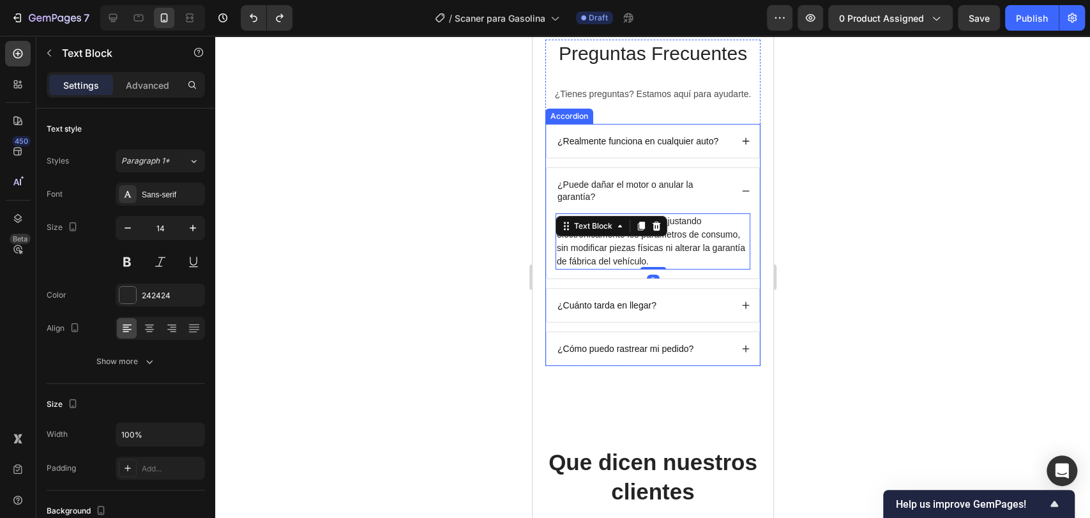
click at [642, 188] on p "¿Puede dañar el motor o anular la garantía?" at bounding box center [643, 190] width 172 height 23
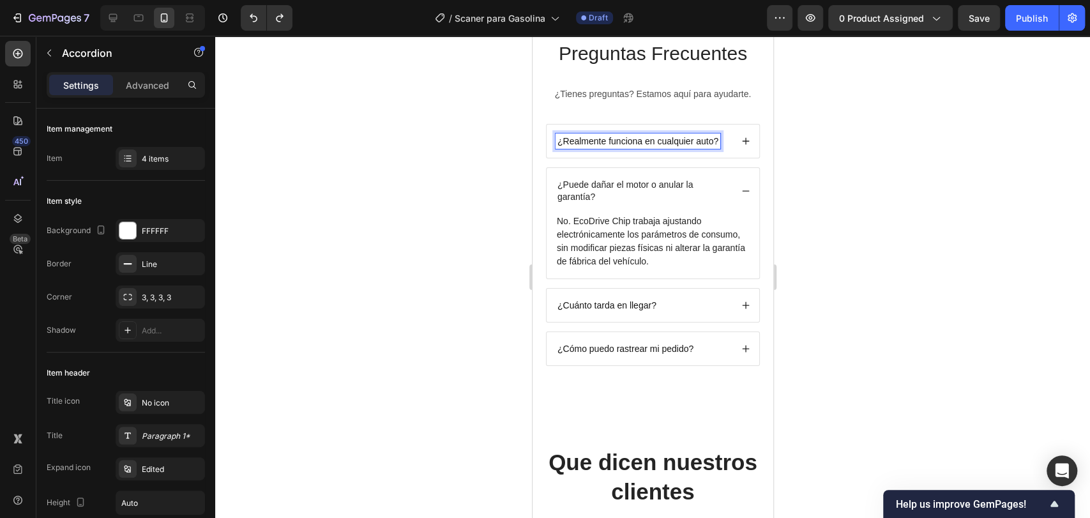
click at [741, 144] on icon at bounding box center [745, 141] width 9 height 9
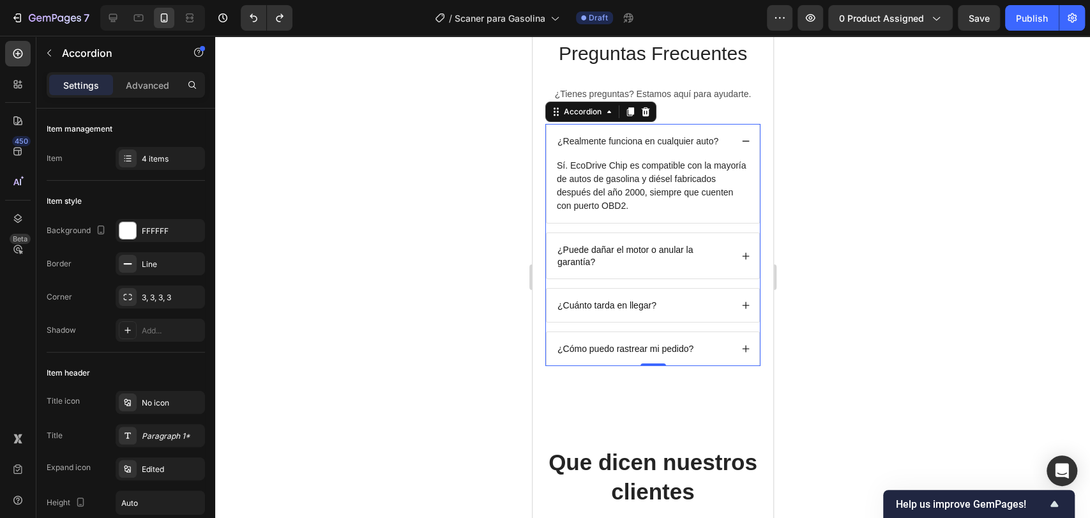
click at [685, 139] on p "¿Realmente funciona en cualquier auto?" at bounding box center [637, 140] width 161 height 11
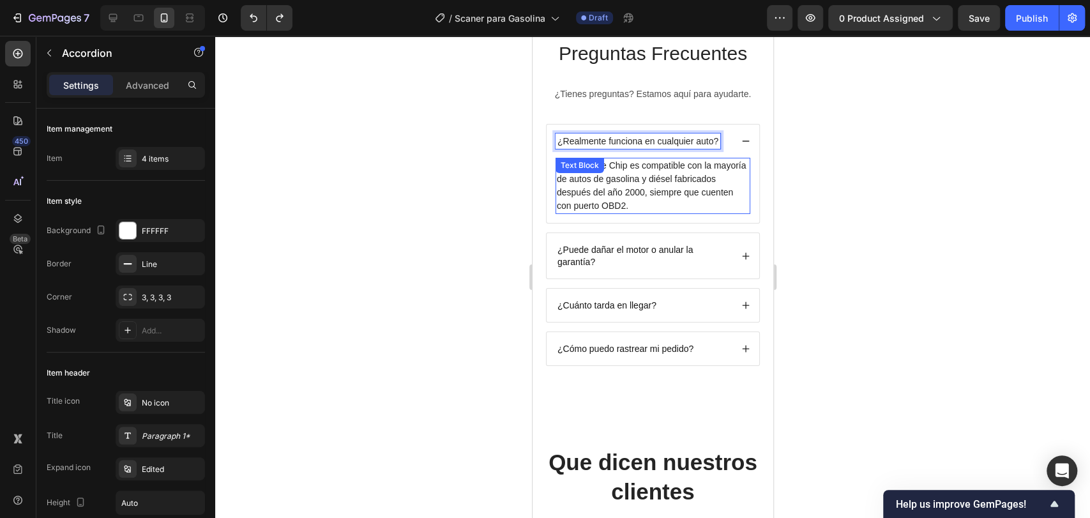
click at [649, 175] on p "Sí. EcoDrive Chip es compatible con la mayoría de autos de gasolina y diésel fa…" at bounding box center [652, 186] width 192 height 54
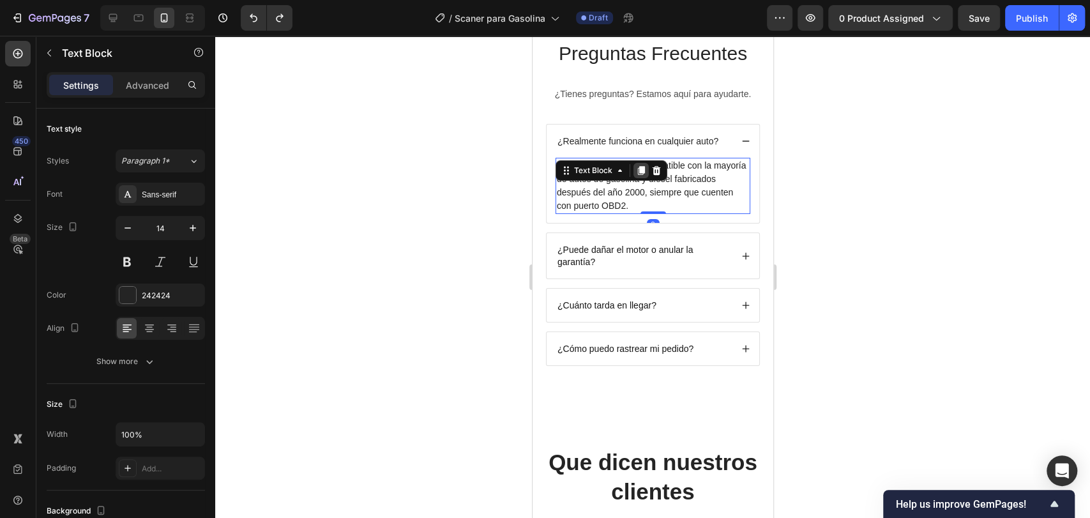
click at [644, 174] on icon at bounding box center [640, 170] width 10 height 10
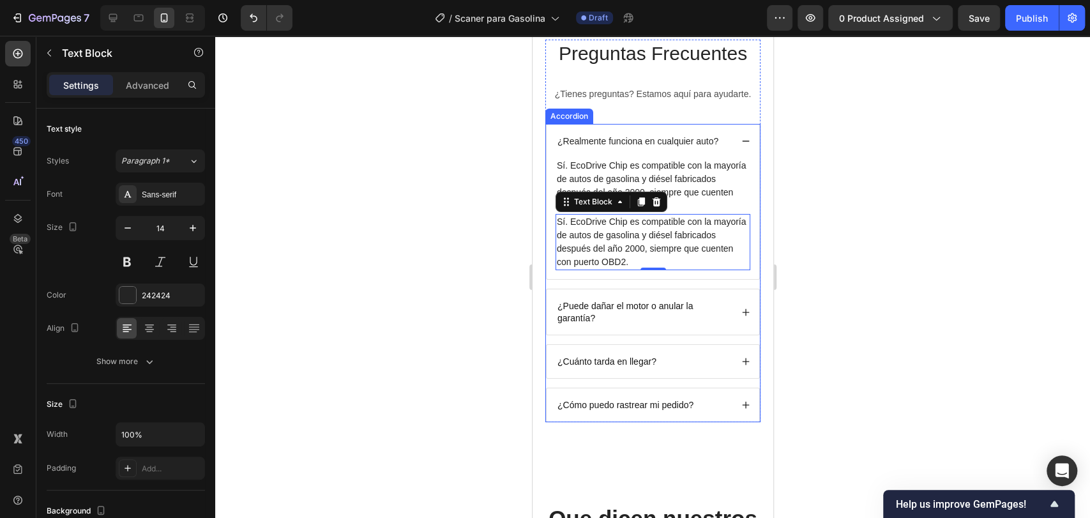
click at [647, 140] on p "¿Realmente funciona en cualquier auto?" at bounding box center [637, 140] width 161 height 11
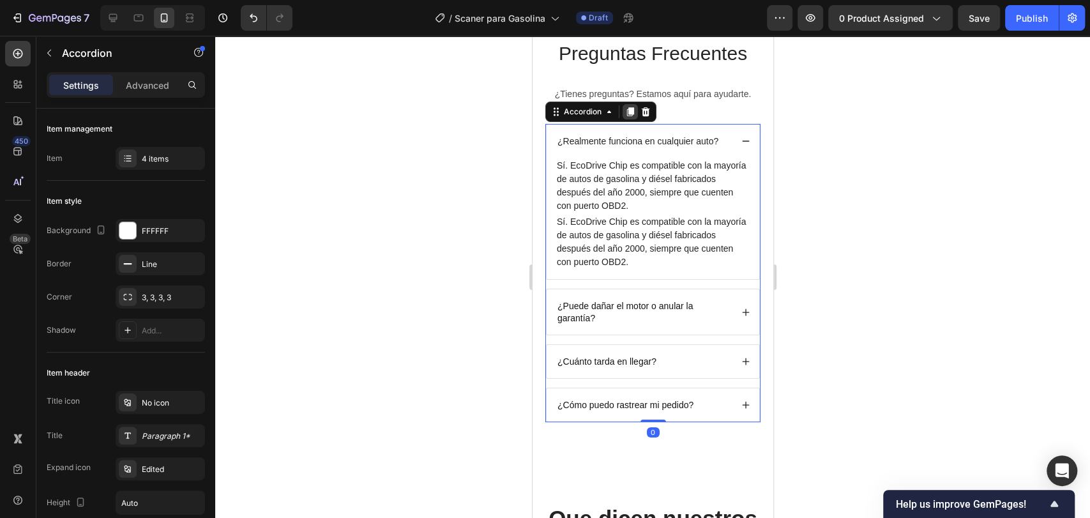
click at [632, 114] on icon at bounding box center [629, 111] width 7 height 9
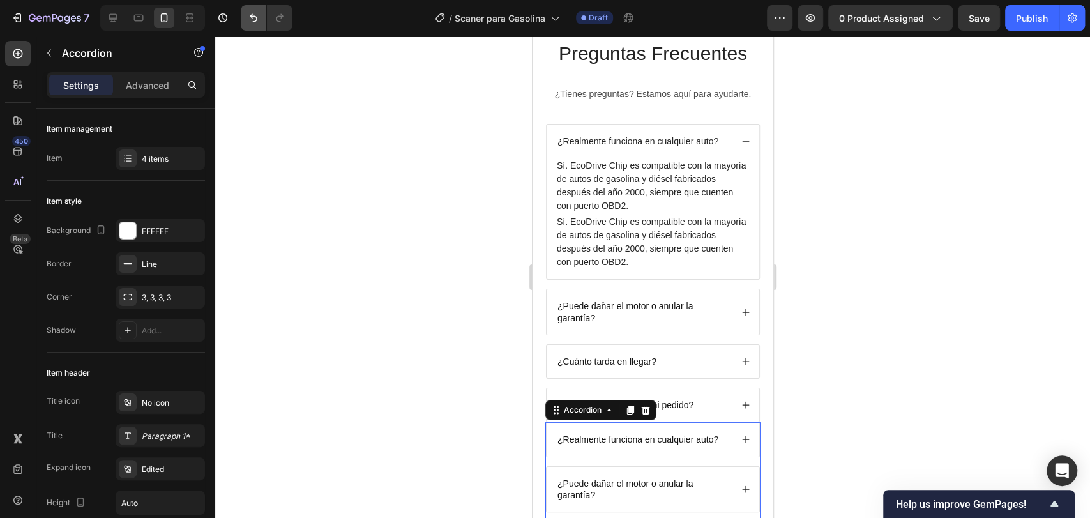
click at [252, 15] on icon "Undo/Redo" at bounding box center [253, 17] width 13 height 13
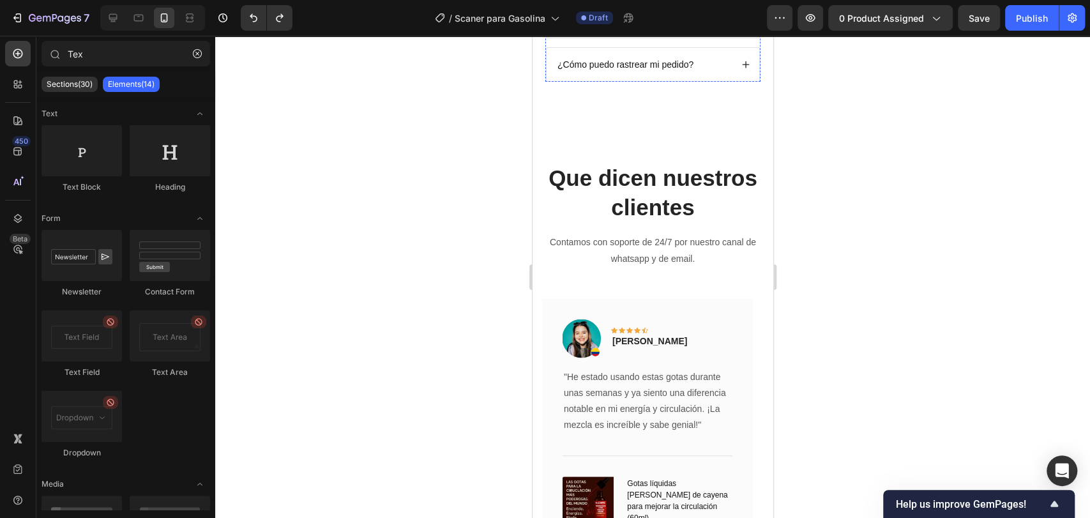
scroll to position [3225, 0]
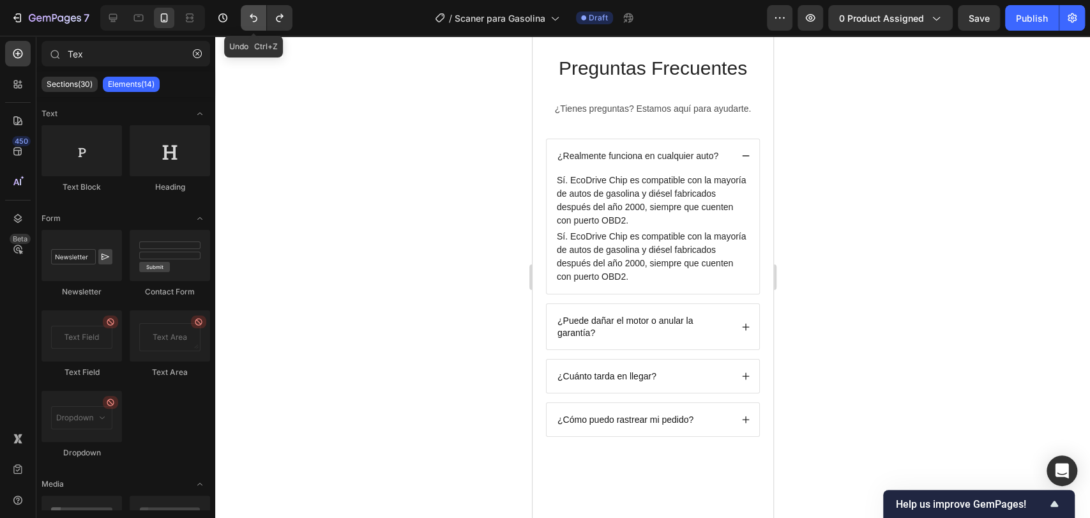
click at [257, 20] on icon "Undo/Redo" at bounding box center [253, 17] width 13 height 13
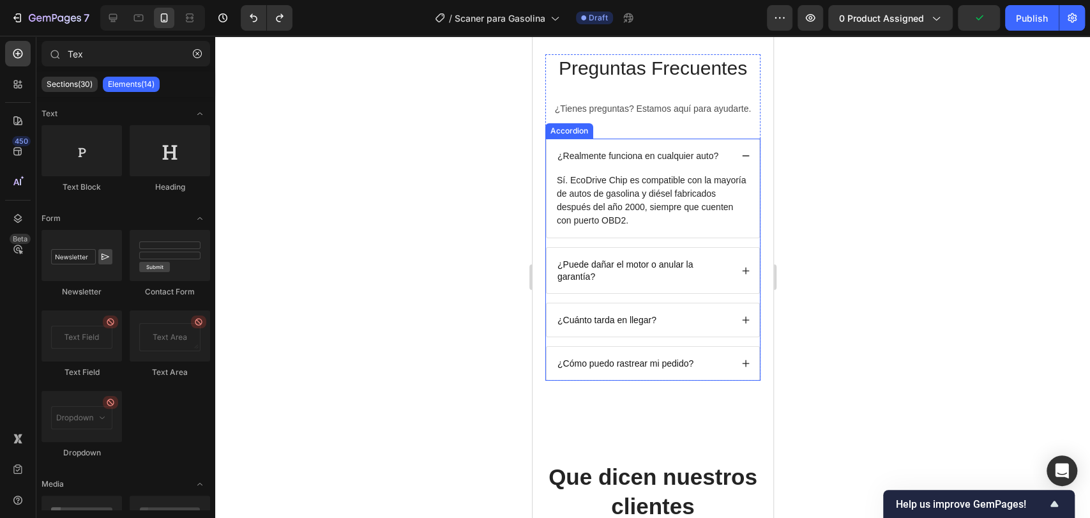
click at [729, 149] on div "¿Realmente funciona en cualquier auto?" at bounding box center [652, 155] width 213 height 33
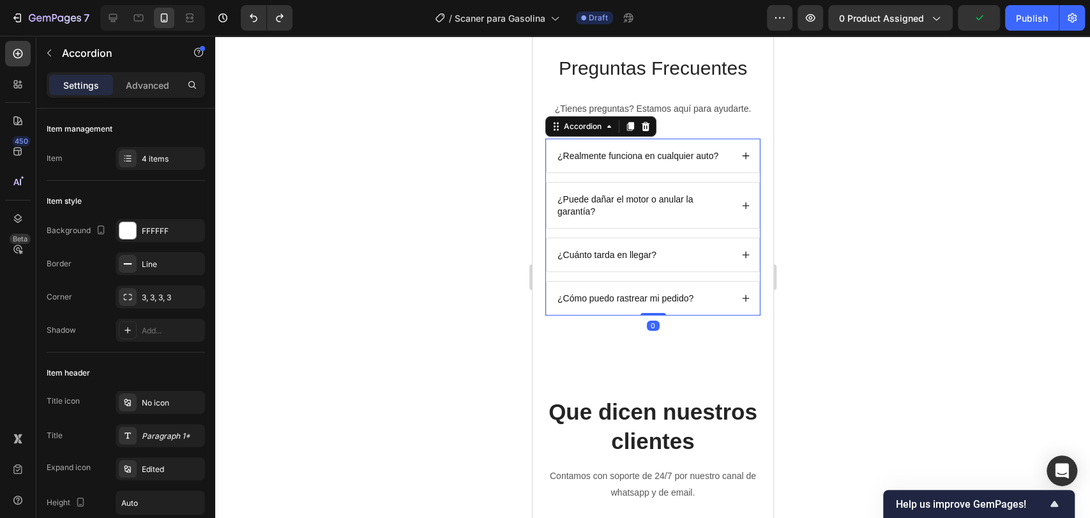
click at [920, 222] on div at bounding box center [652, 277] width 875 height 482
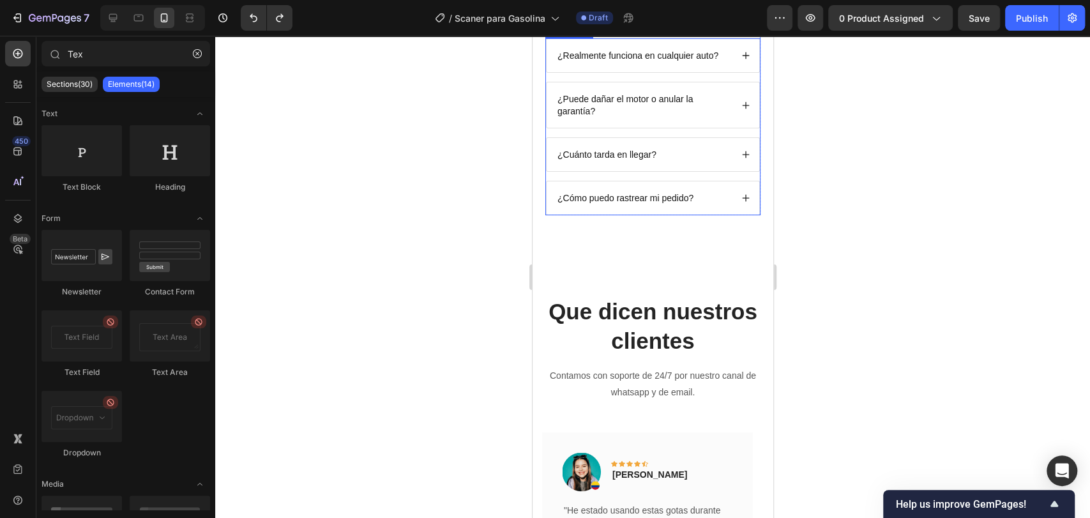
scroll to position [3235, 0]
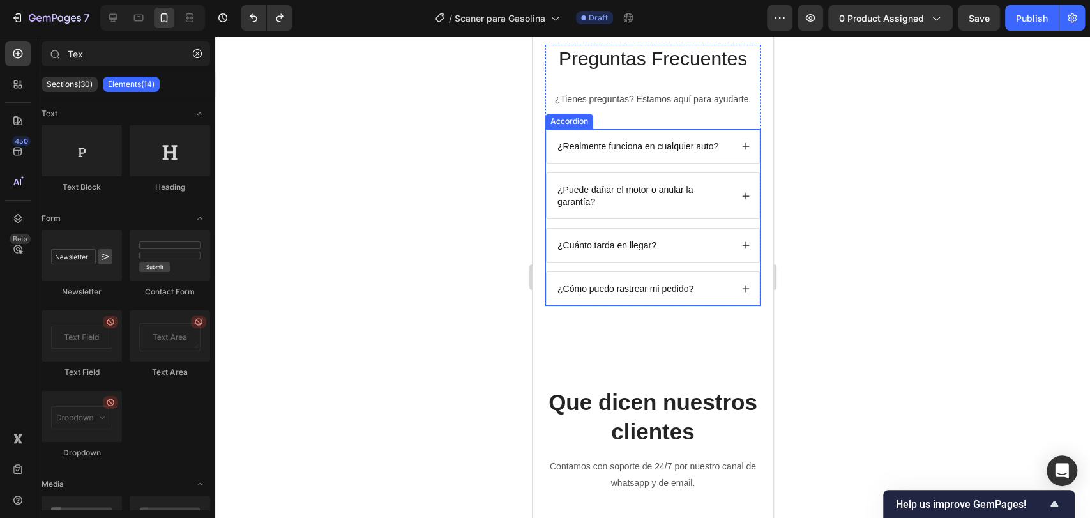
click at [614, 188] on p "¿Puede dañar el motor o anular la garantía?" at bounding box center [643, 195] width 172 height 23
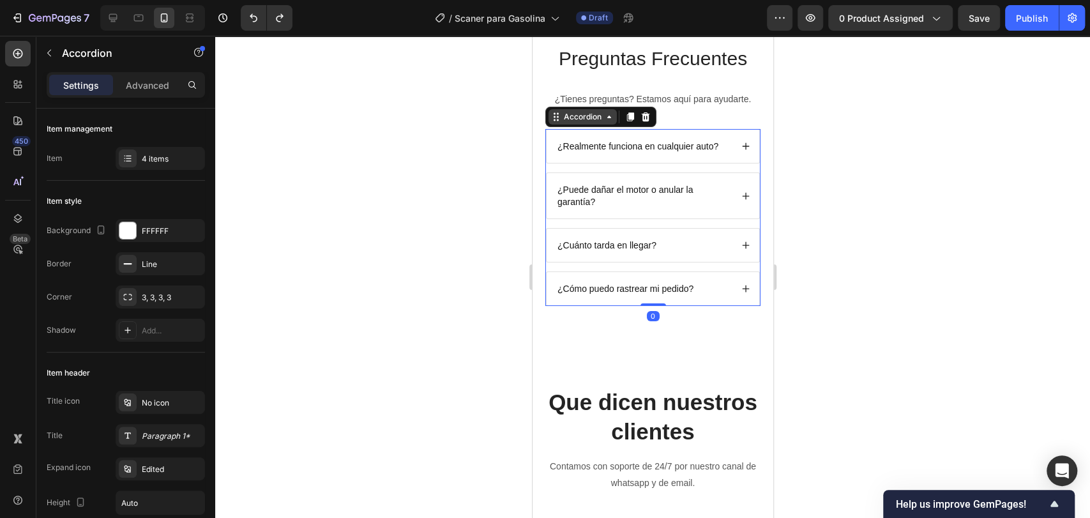
click at [604, 119] on icon at bounding box center [608, 117] width 10 height 10
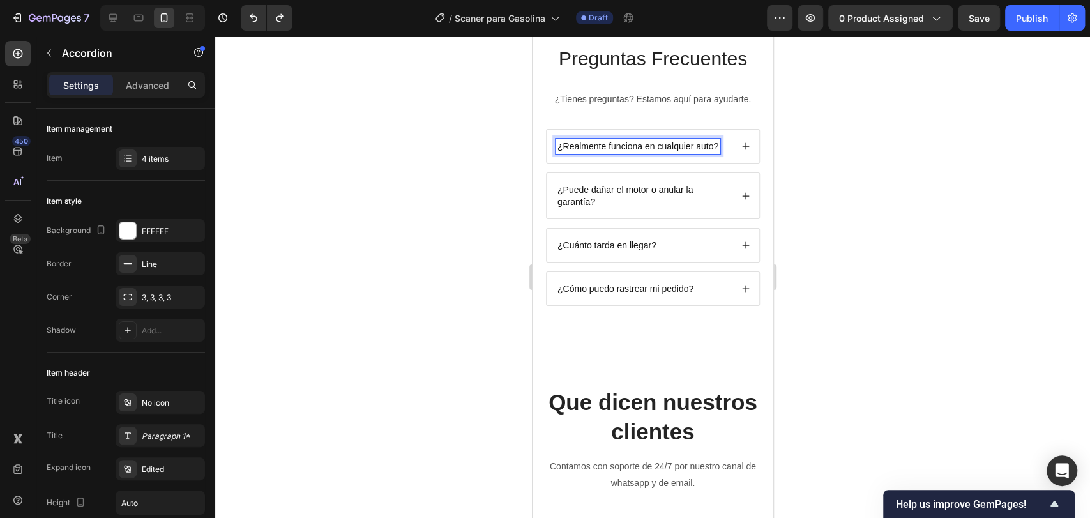
click at [692, 188] on p "¿Puede dañar el motor o anular la garantía?" at bounding box center [643, 195] width 172 height 23
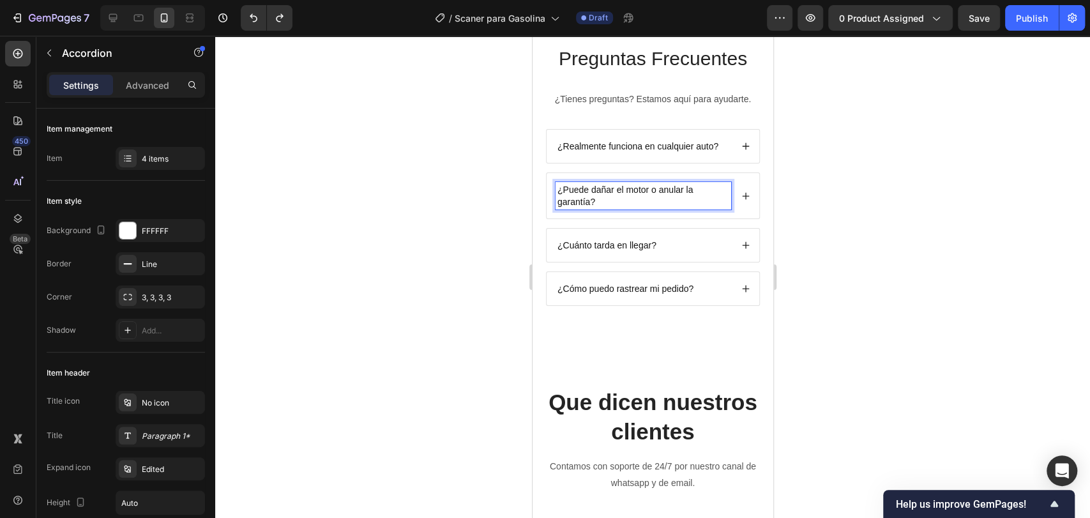
click at [649, 241] on p "¿Cuánto tarda en llegar?" at bounding box center [606, 244] width 99 height 11
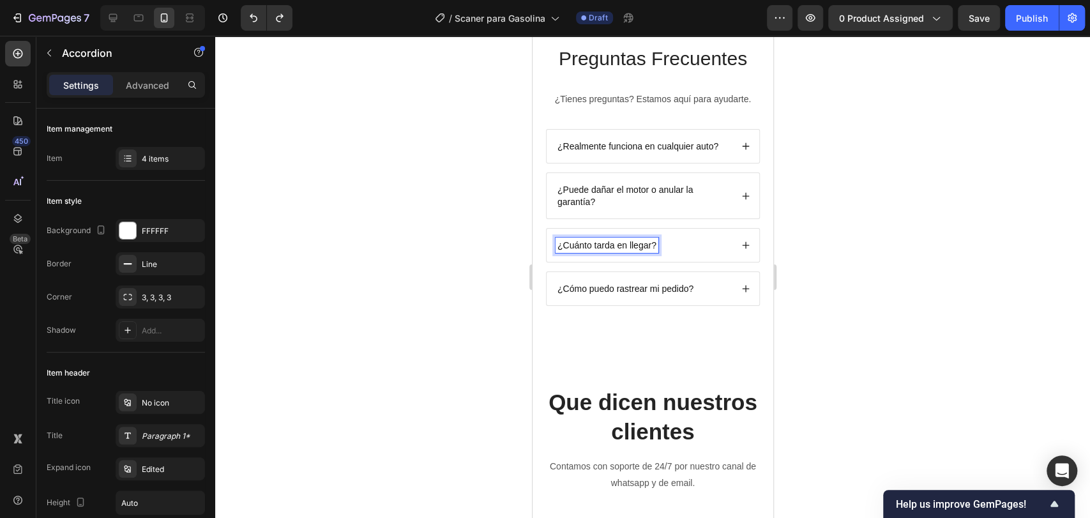
click at [640, 285] on p "¿Cómo puedo rastrear mi pedido?" at bounding box center [625, 288] width 136 height 11
click at [849, 300] on div at bounding box center [652, 277] width 875 height 482
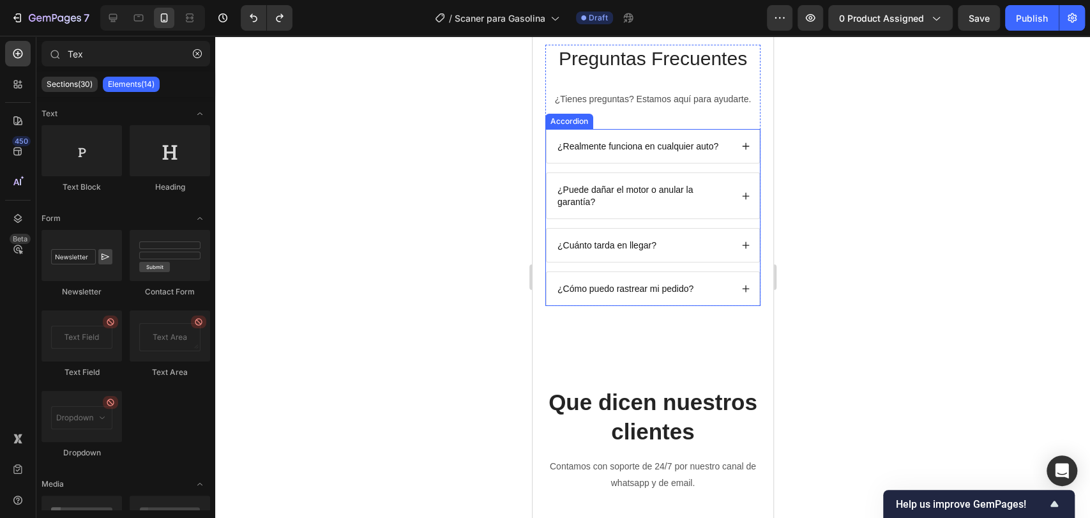
click at [645, 192] on p "¿Puede dañar el motor o anular la garantía?" at bounding box center [643, 195] width 172 height 23
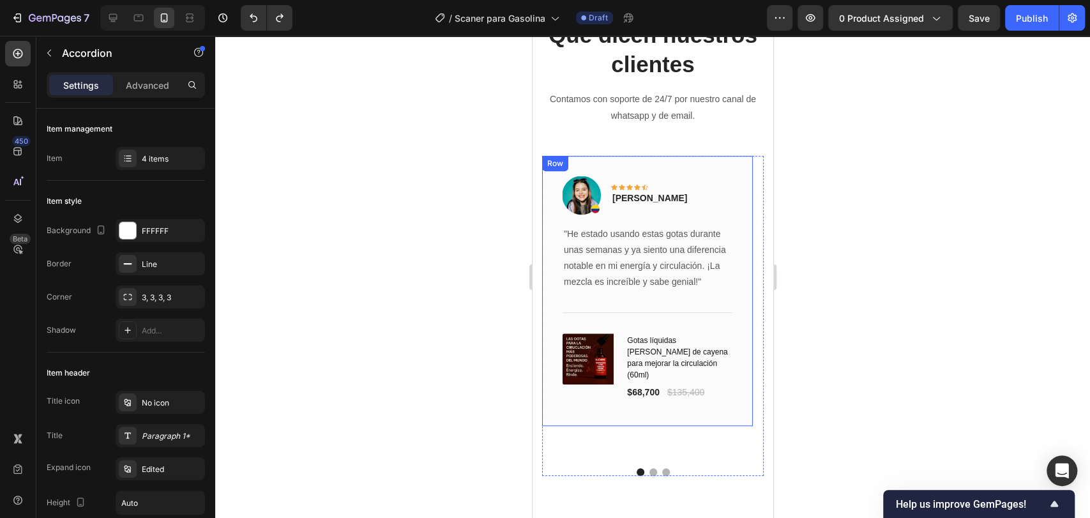
scroll to position [3519, 0]
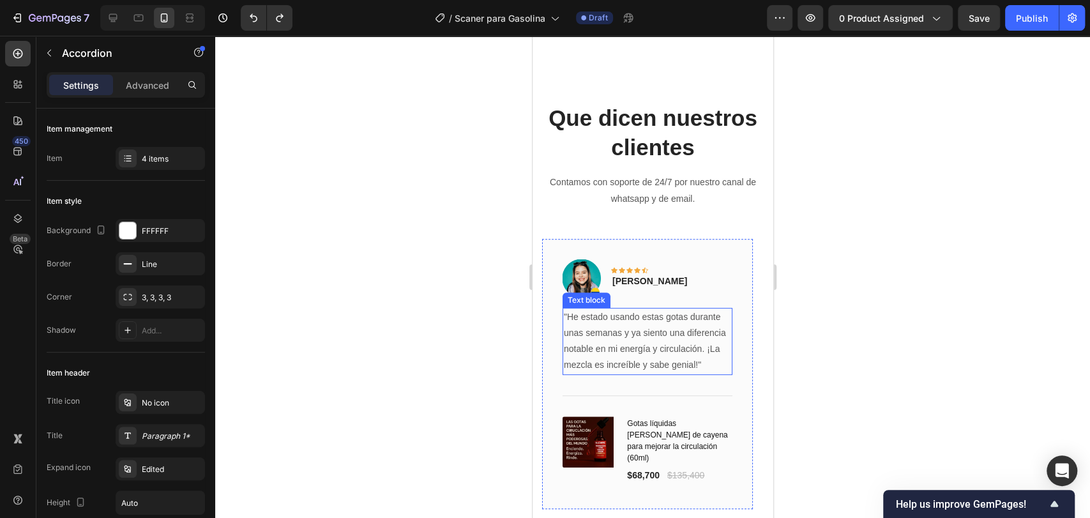
click at [595, 333] on p ""He estado usando estas gotas durante unas semanas y ya siento una diferencia n…" at bounding box center [646, 341] width 167 height 64
click at [595, 334] on p ""He estado usando estas gotas durante unas semanas y ya siento una diferencia n…" at bounding box center [646, 341] width 167 height 64
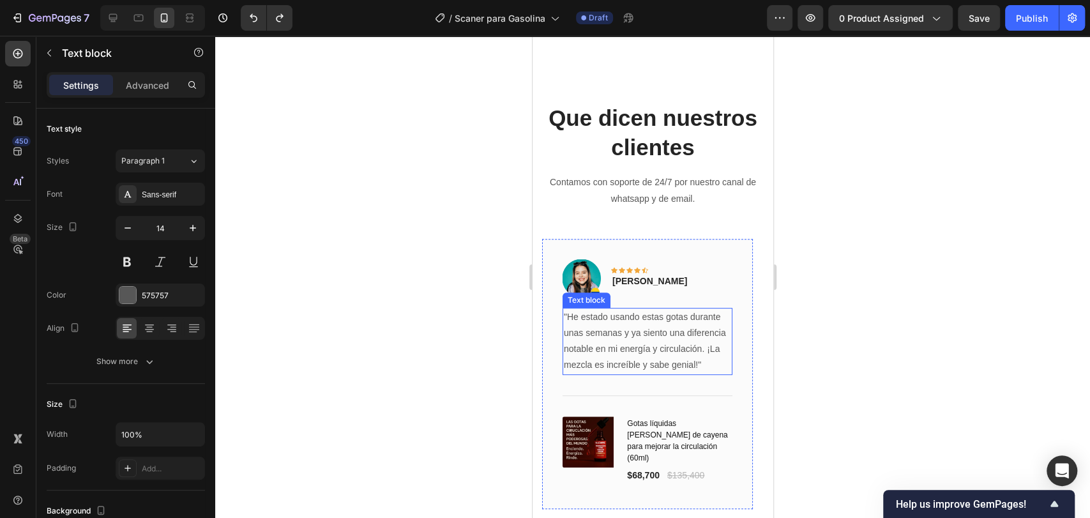
click at [595, 334] on p ""He estado usando estas gotas durante unas semanas y ya siento una diferencia n…" at bounding box center [646, 341] width 167 height 64
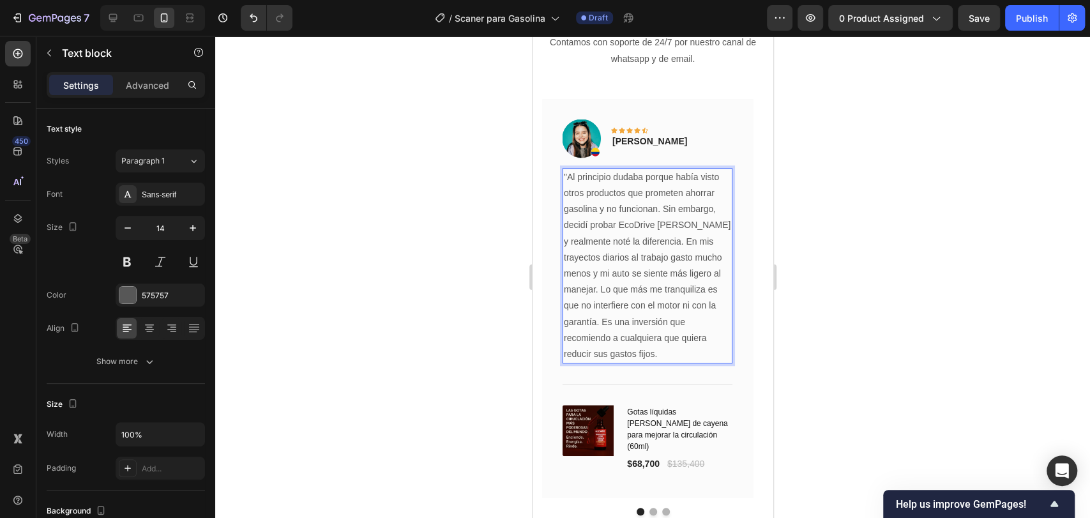
scroll to position [3661, 0]
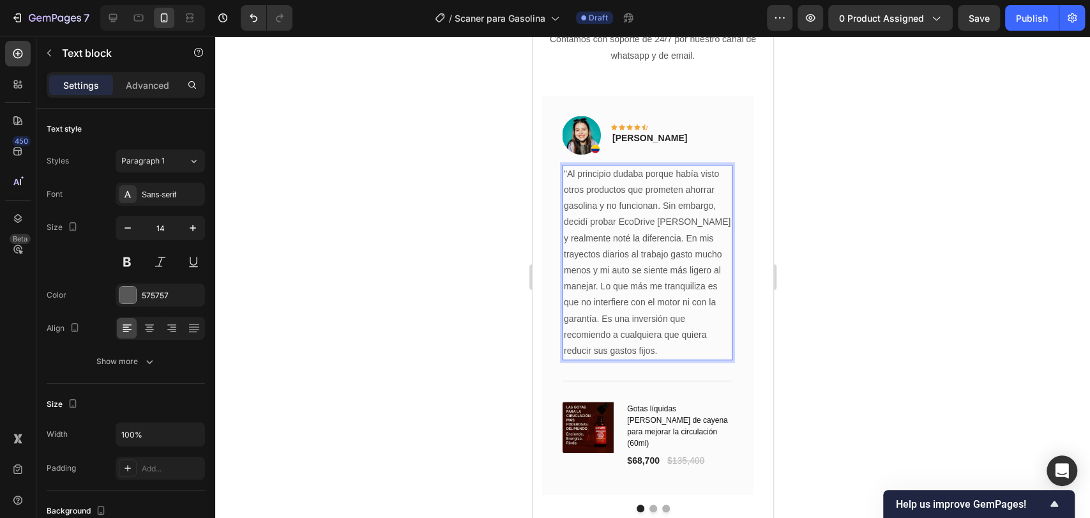
click at [607, 347] on p ""Al principio dudaba porque había visto otros productos que prometen ahorrar ga…" at bounding box center [646, 262] width 167 height 193
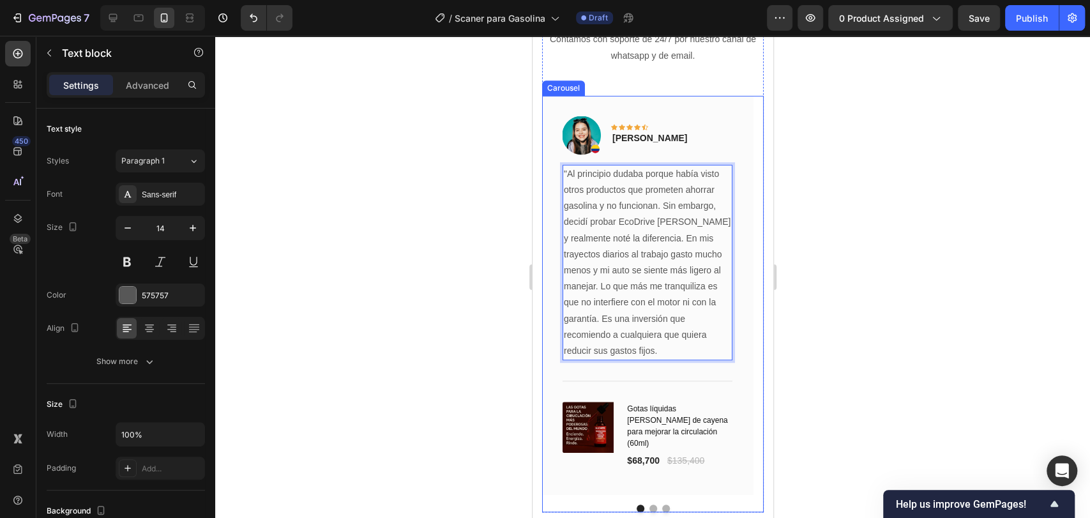
click at [649, 504] on button "Dot" at bounding box center [653, 508] width 8 height 8
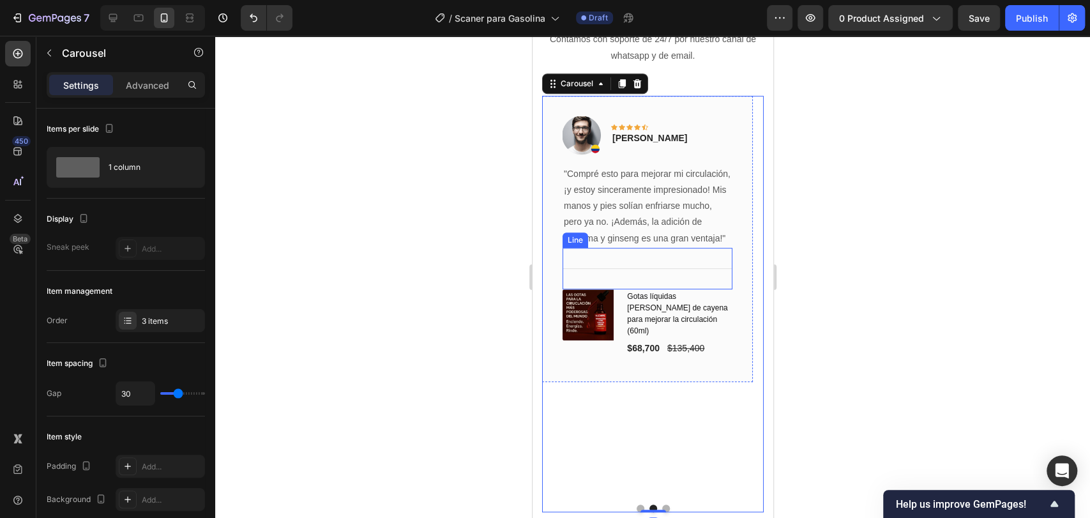
click at [635, 209] on p ""Compré esto para mejorar mi circulación, ¡y estoy sinceramente impresionado! M…" at bounding box center [646, 206] width 167 height 80
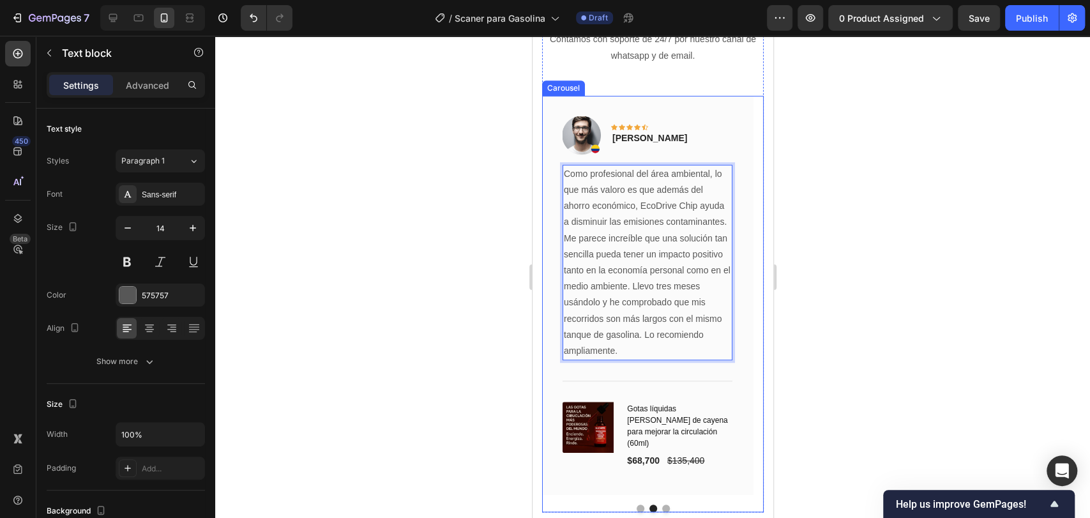
click at [661, 504] on button "Dot" at bounding box center [665, 508] width 8 height 8
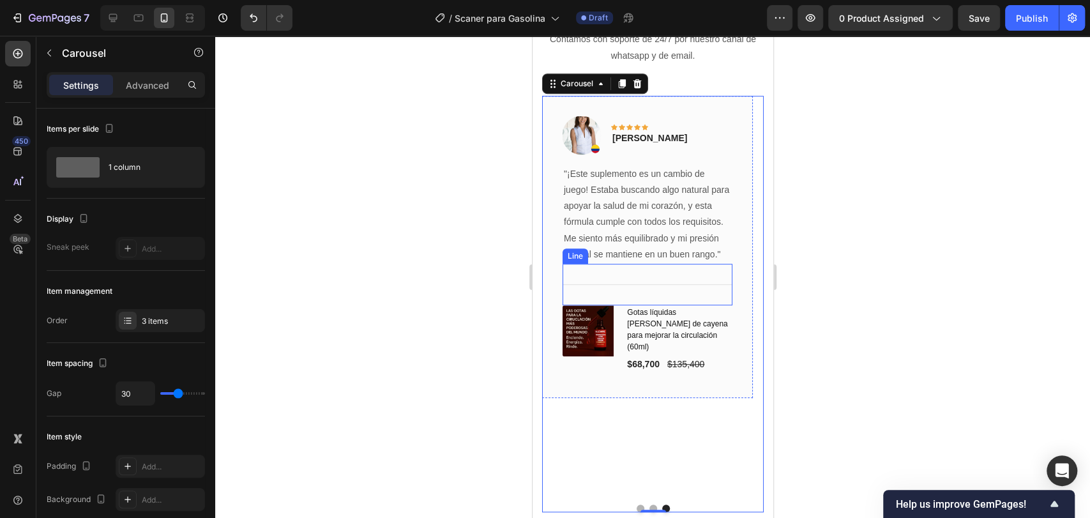
click at [631, 200] on p ""¡Este suplemento es un cambio de juego! Estaba buscando algo natural para apoy…" at bounding box center [646, 214] width 167 height 96
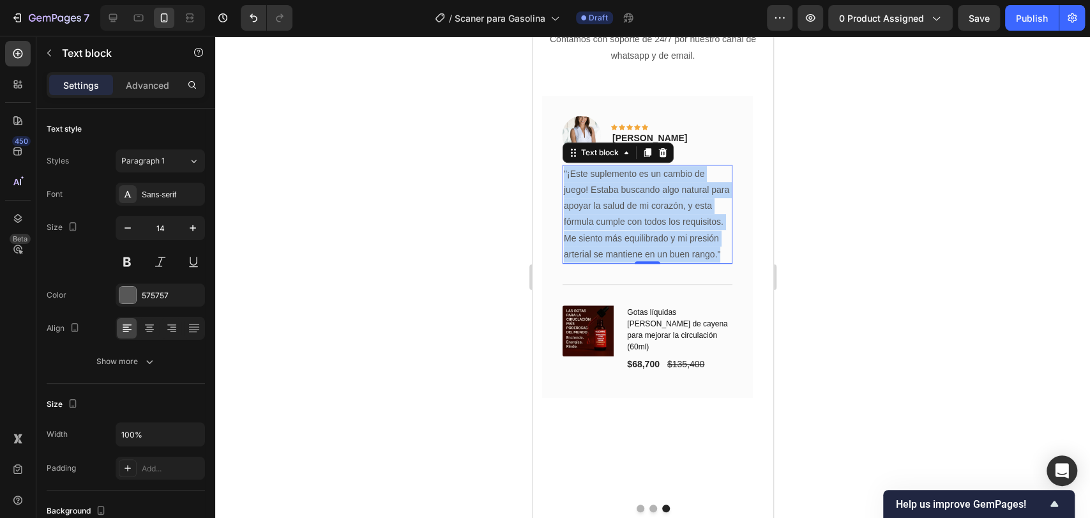
click at [631, 200] on p ""¡Este suplemento es un cambio de juego! Estaba buscando algo natural para apoy…" at bounding box center [646, 214] width 167 height 96
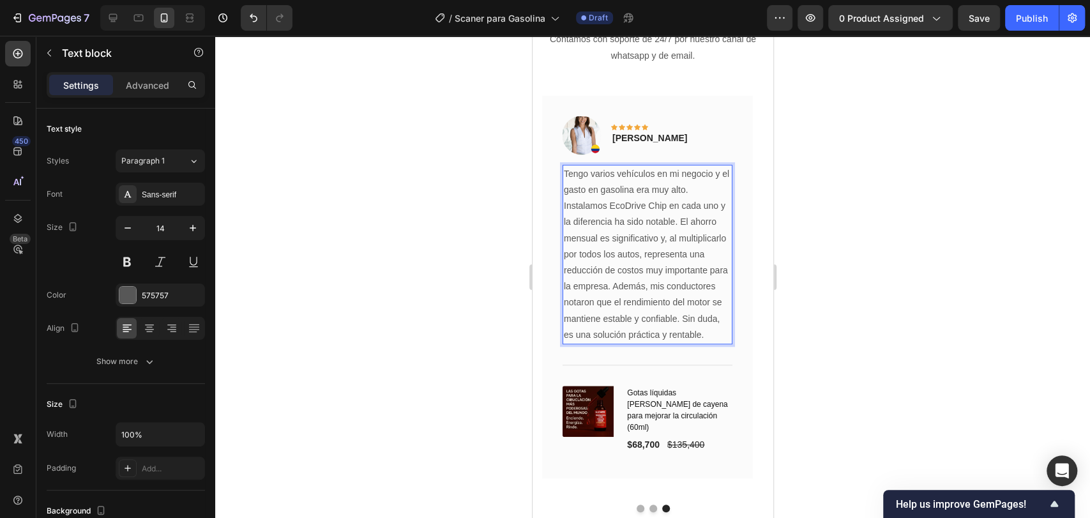
click at [898, 225] on div at bounding box center [652, 277] width 875 height 482
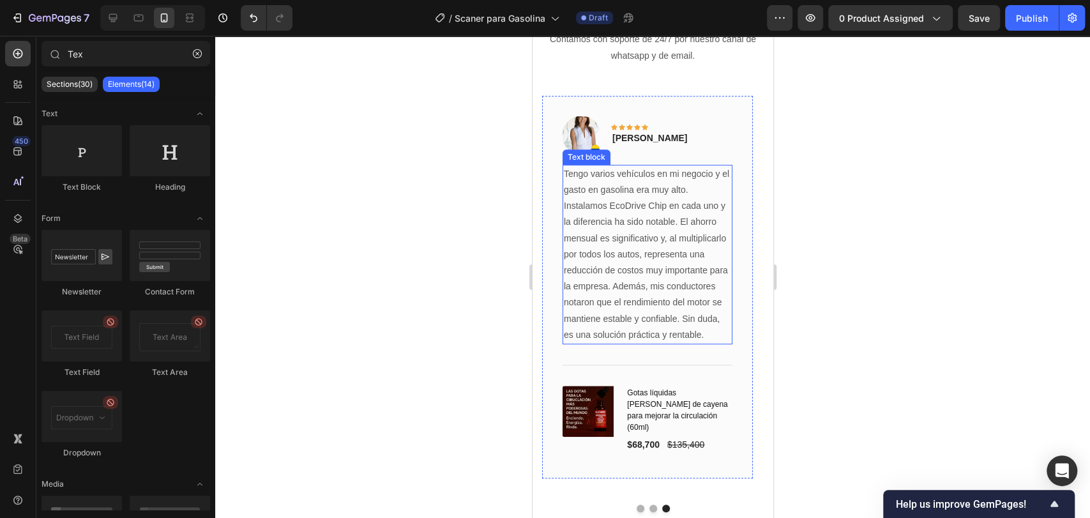
click at [616, 241] on p "Tengo varios vehículos en mi negocio y el gasto en gasolina era muy alto. Insta…" at bounding box center [646, 254] width 167 height 177
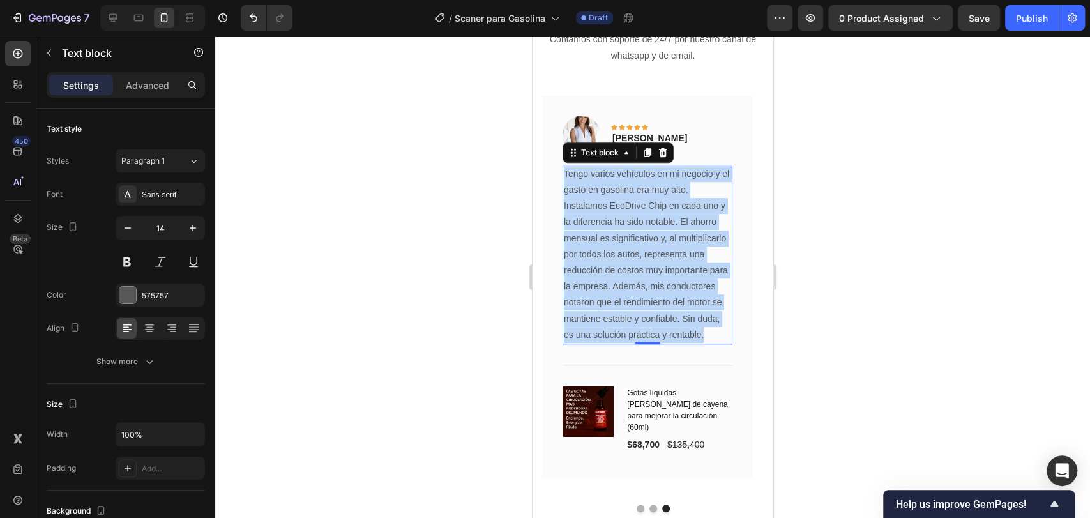
click at [616, 241] on p "Tengo varios vehículos en mi negocio y el gasto en gasolina era muy alto. Insta…" at bounding box center [646, 254] width 167 height 177
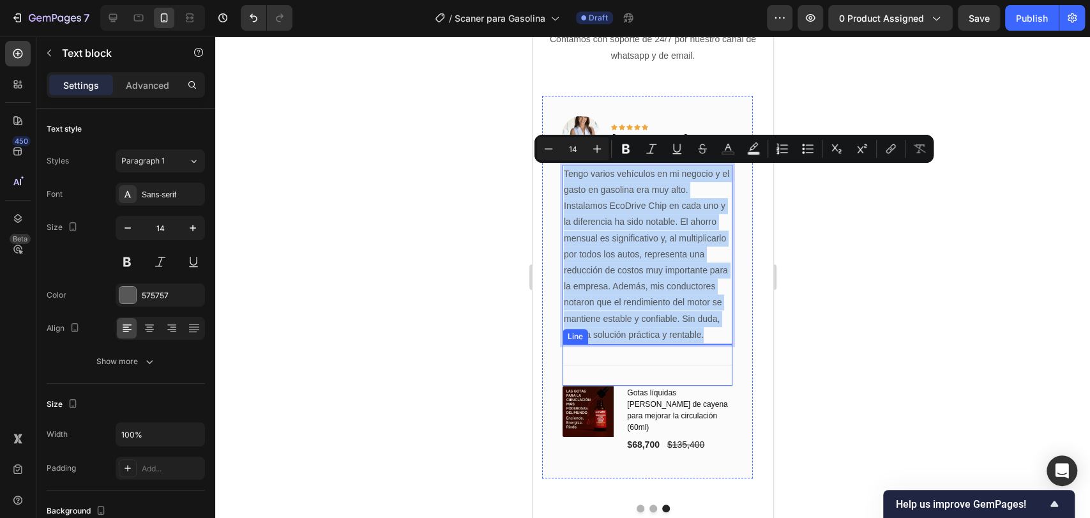
copy p "Tengo varios vehículos en mi negocio y el gasto en gasolina era muy alto. Insta…"
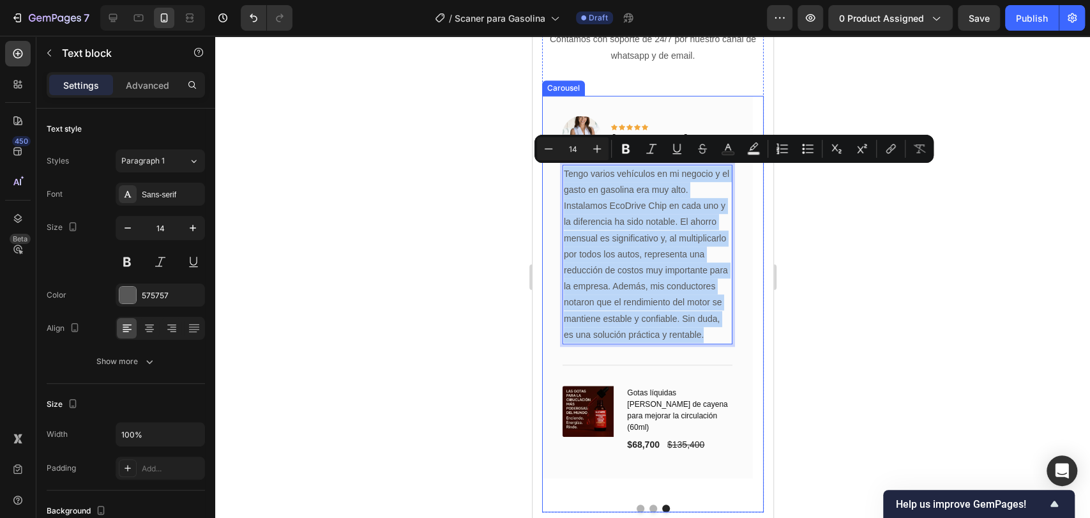
drag, startPoint x: 646, startPoint y: 495, endPoint x: 658, endPoint y: 405, distance: 90.1
click at [649, 504] on button "Dot" at bounding box center [653, 508] width 8 height 8
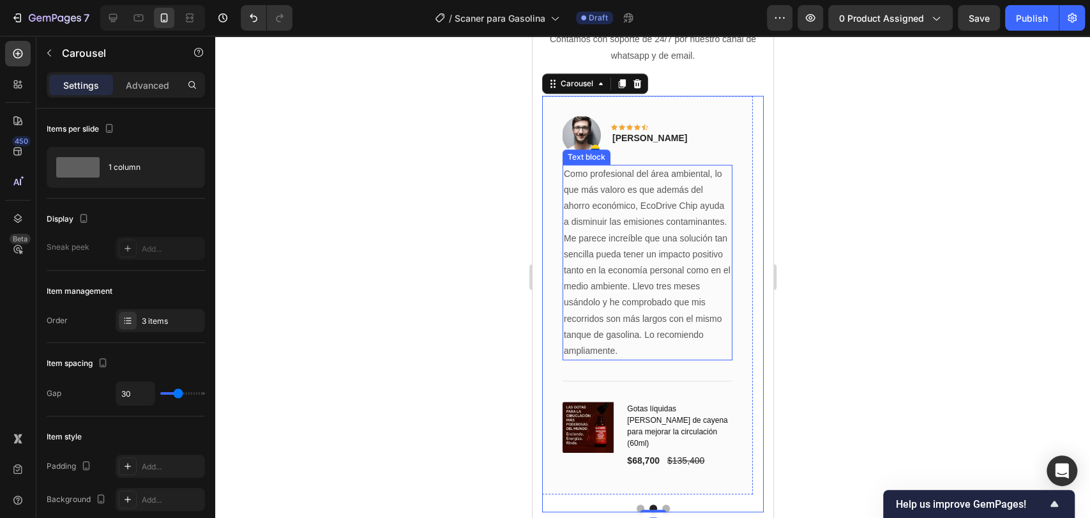
click at [626, 213] on p "Como profesional del área ambiental, lo que más valoro es que además del ahorro…" at bounding box center [646, 262] width 167 height 193
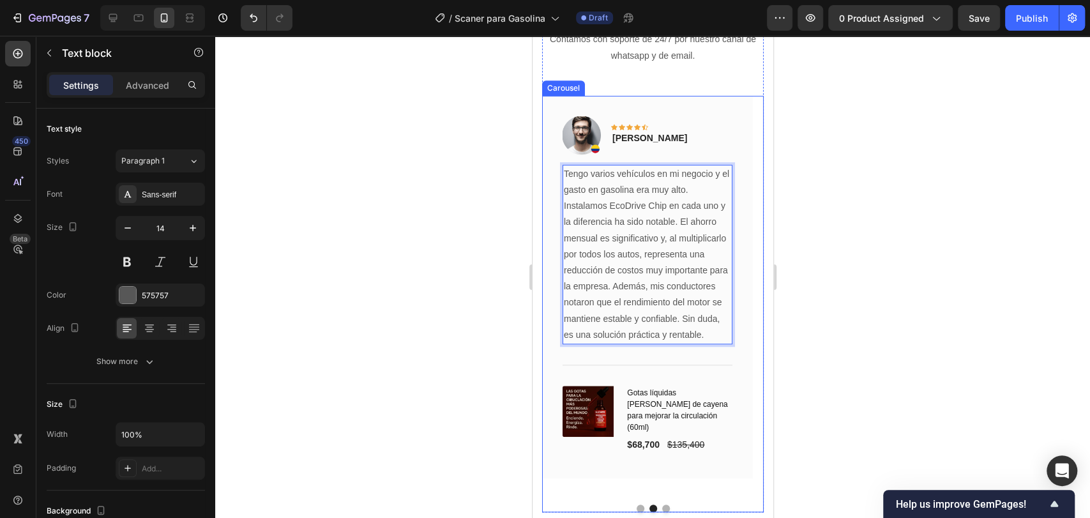
click at [662, 504] on div at bounding box center [652, 508] width 222 height 8
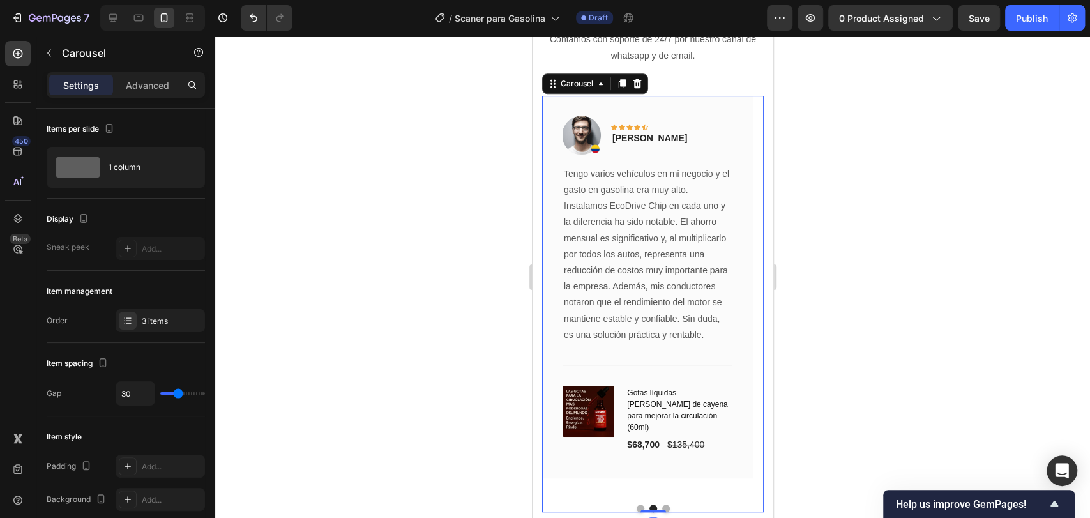
click at [662, 504] on button "Dot" at bounding box center [665, 508] width 8 height 8
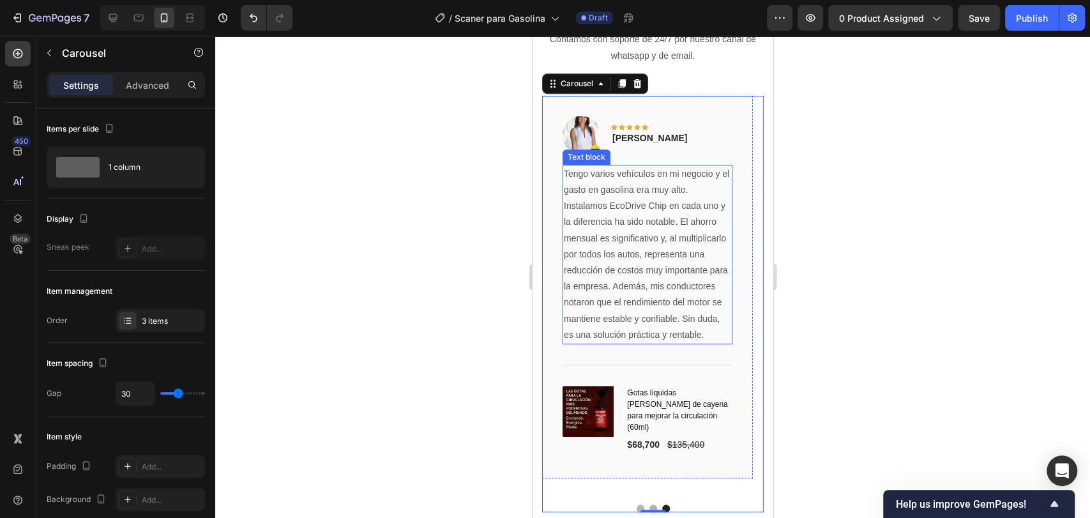
click at [618, 232] on p "Tengo varios vehículos en mi negocio y el gasto en gasolina era muy alto. Insta…" at bounding box center [646, 254] width 167 height 177
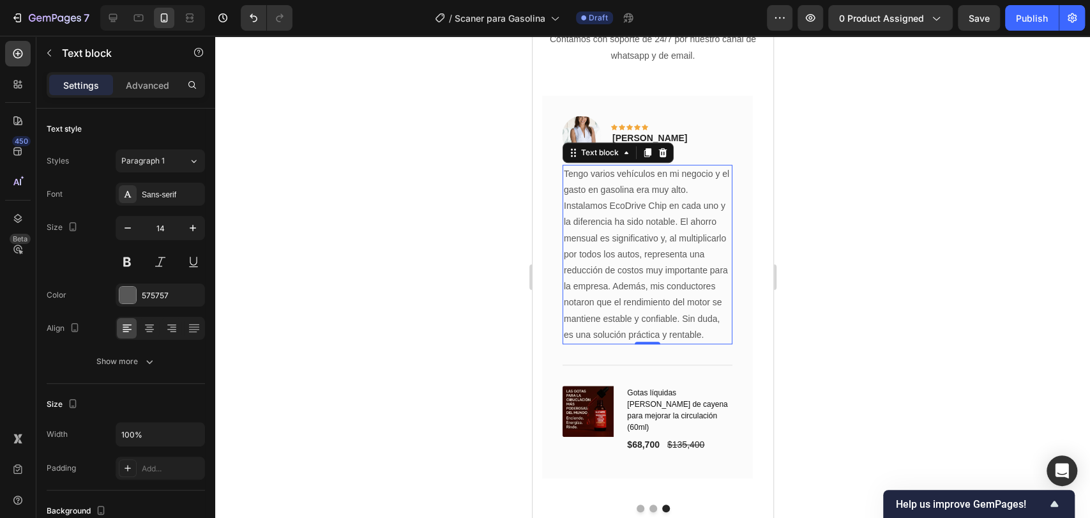
click at [618, 232] on p "Tengo varios vehículos en mi negocio y el gasto en gasolina era muy alto. Insta…" at bounding box center [646, 254] width 167 height 177
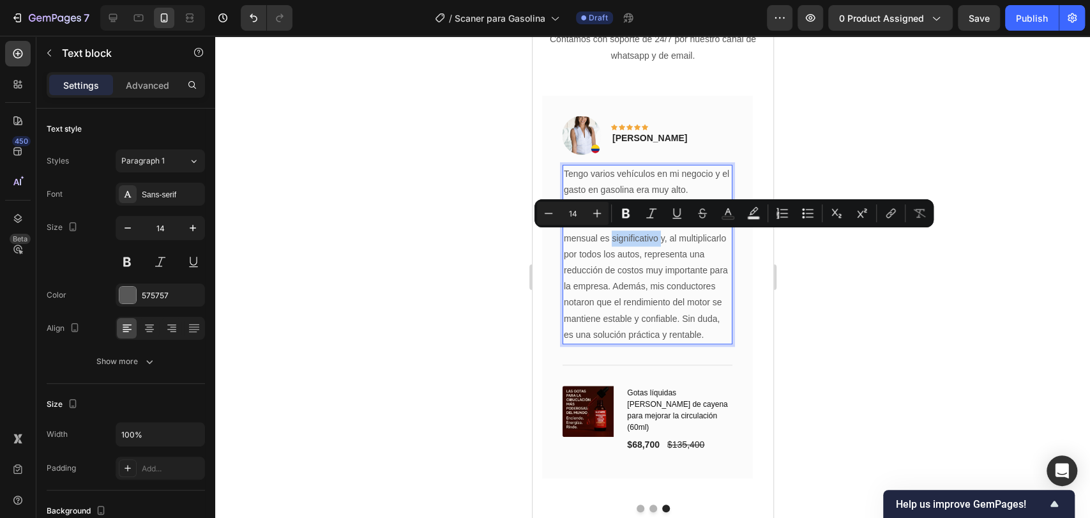
click at [626, 231] on p "Tengo varios vehículos en mi negocio y el gasto en gasolina era muy alto. Insta…" at bounding box center [646, 254] width 167 height 177
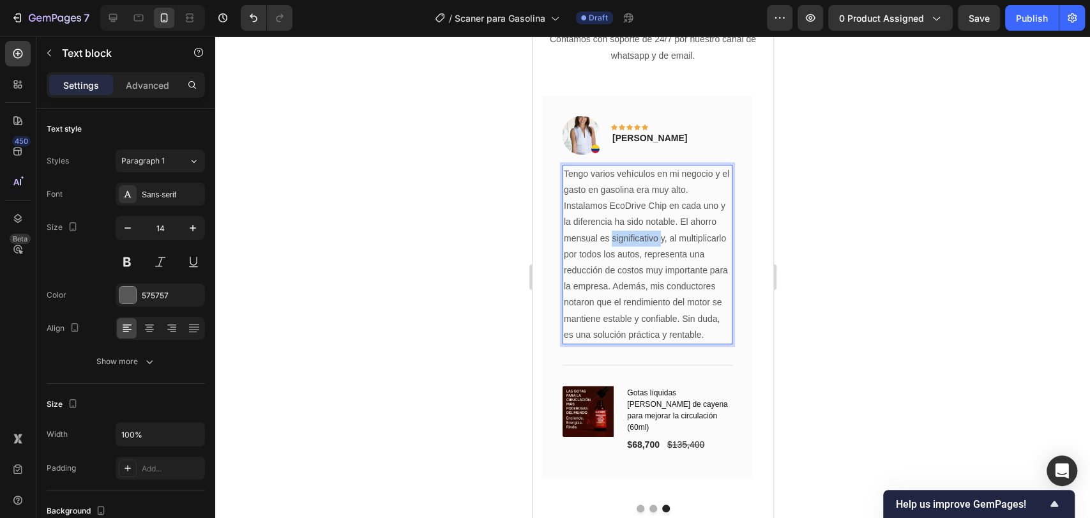
click at [626, 231] on p "Tengo varios vehículos en mi negocio y el gasto en gasolina era muy alto. Insta…" at bounding box center [646, 254] width 167 height 177
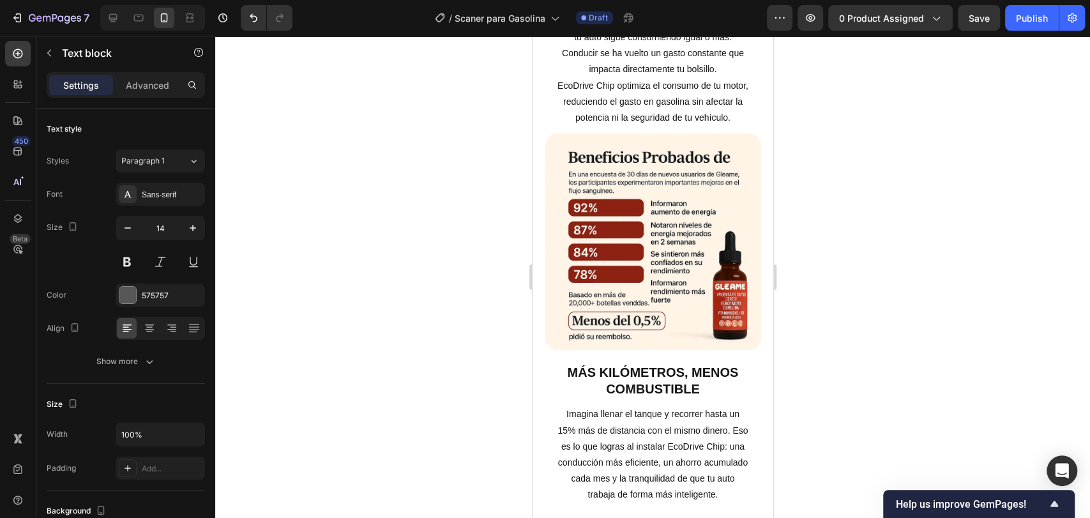
scroll to position [822, 0]
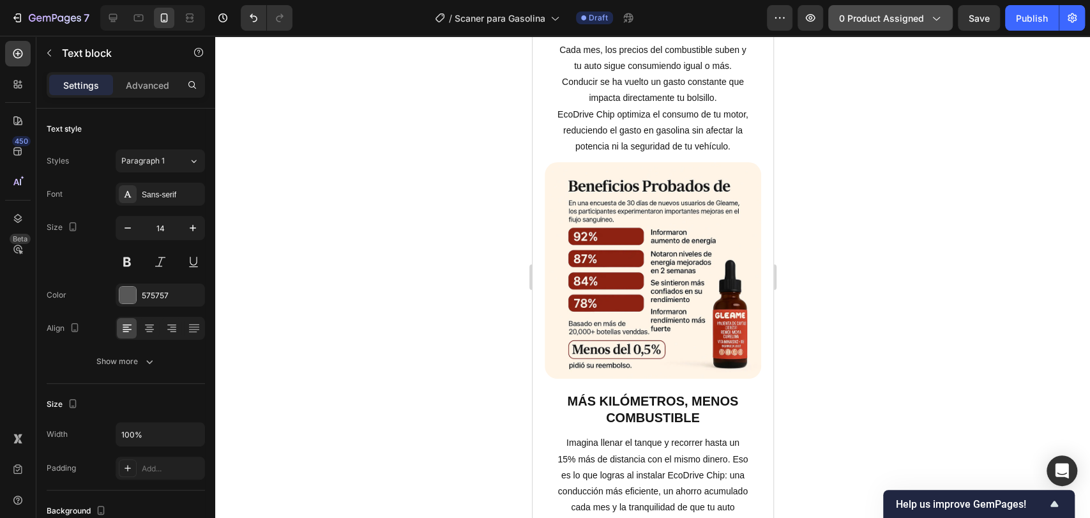
click at [868, 24] on span "0 product assigned" at bounding box center [881, 17] width 85 height 13
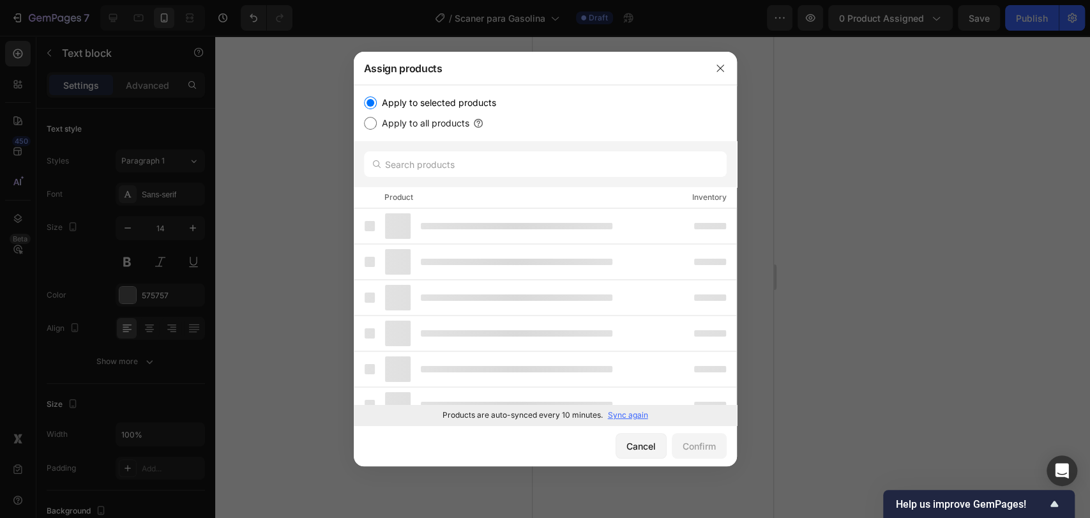
scroll to position [0, 0]
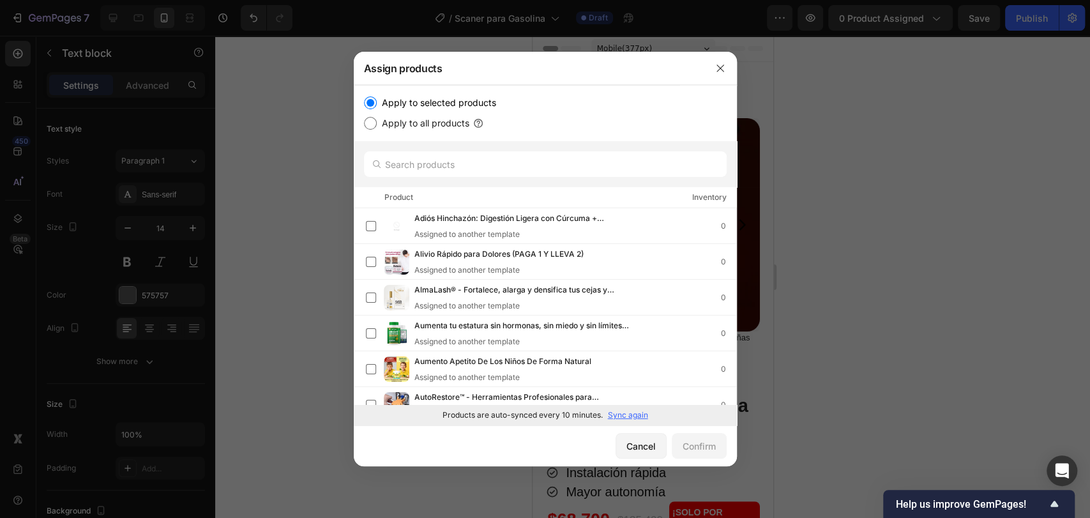
click at [630, 417] on p "Sync again" at bounding box center [628, 414] width 40 height 11
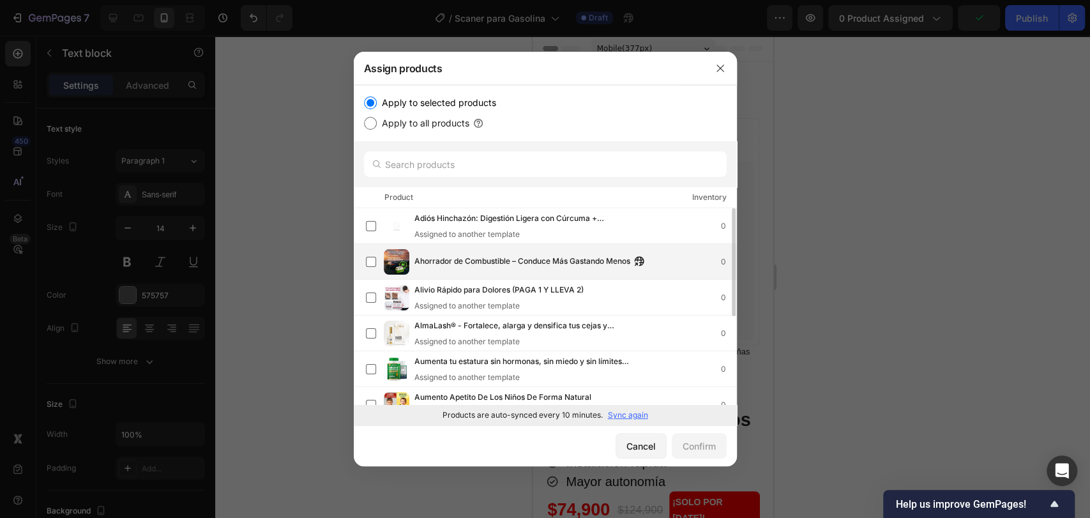
click at [494, 264] on span "Ahorrador de Combustible – Conduce Más Gastando Menos" at bounding box center [522, 262] width 216 height 14
click at [700, 443] on div "Confirm" at bounding box center [699, 445] width 33 height 13
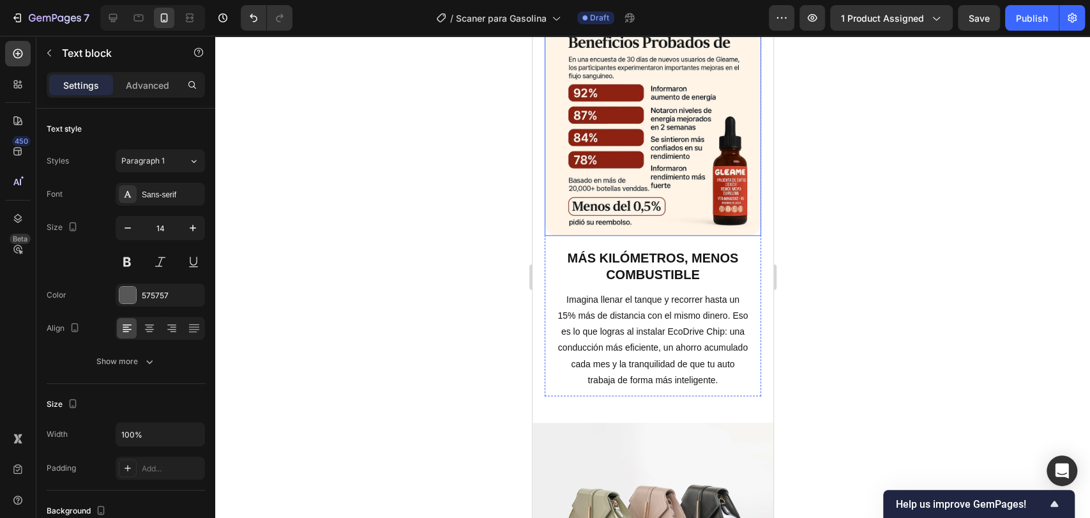
scroll to position [851, 0]
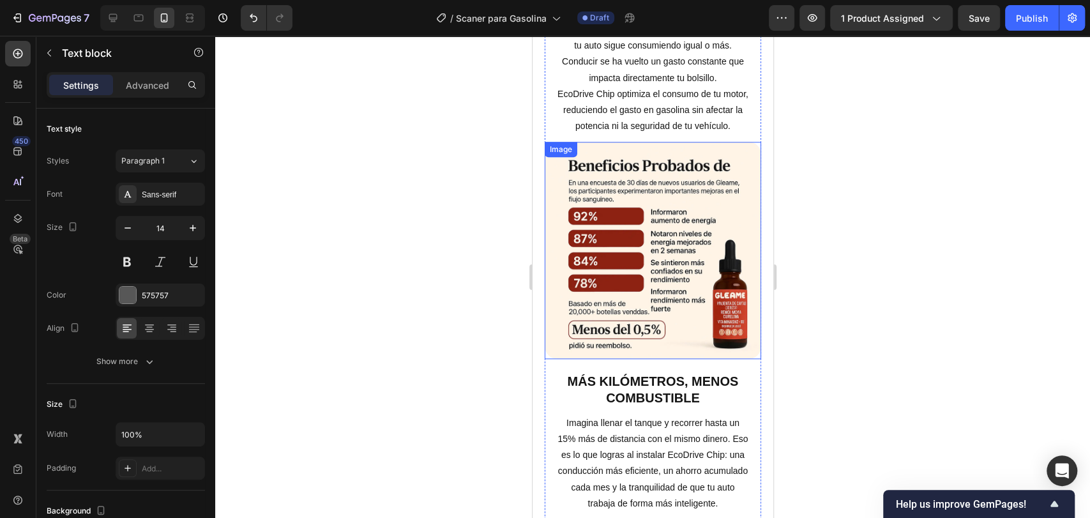
click at [637, 292] on img at bounding box center [652, 250] width 216 height 216
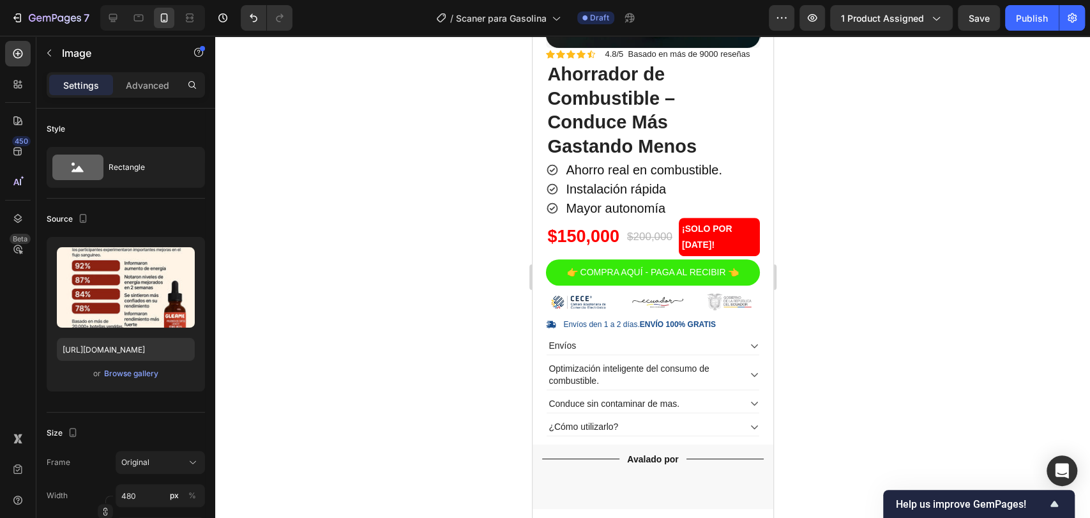
scroll to position [639, 0]
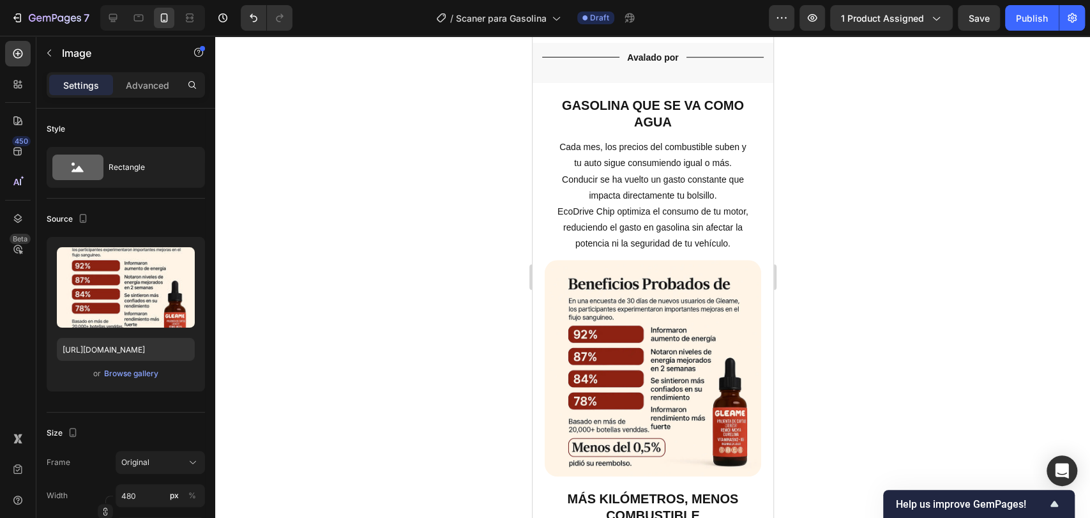
click at [640, 284] on img at bounding box center [652, 368] width 216 height 216
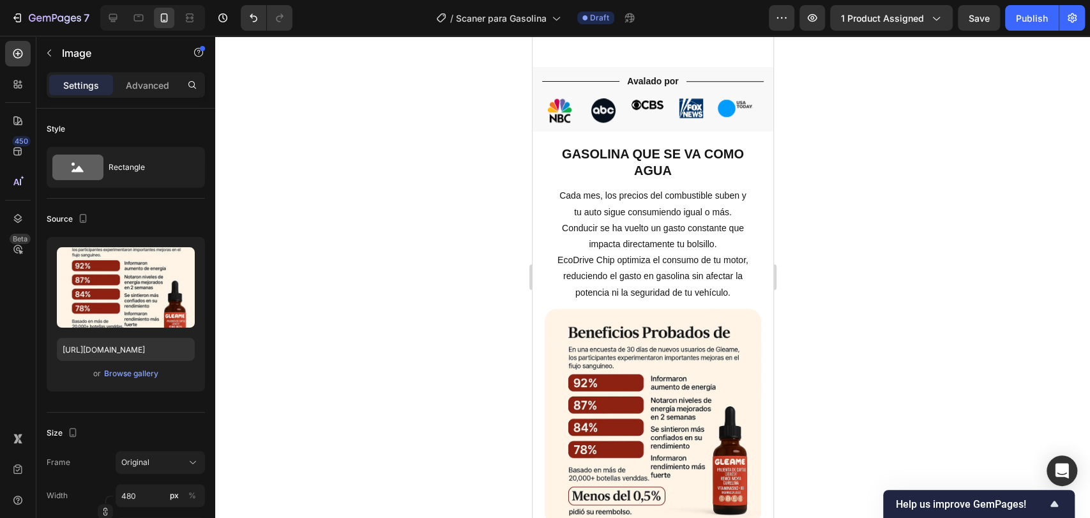
scroll to position [780, 0]
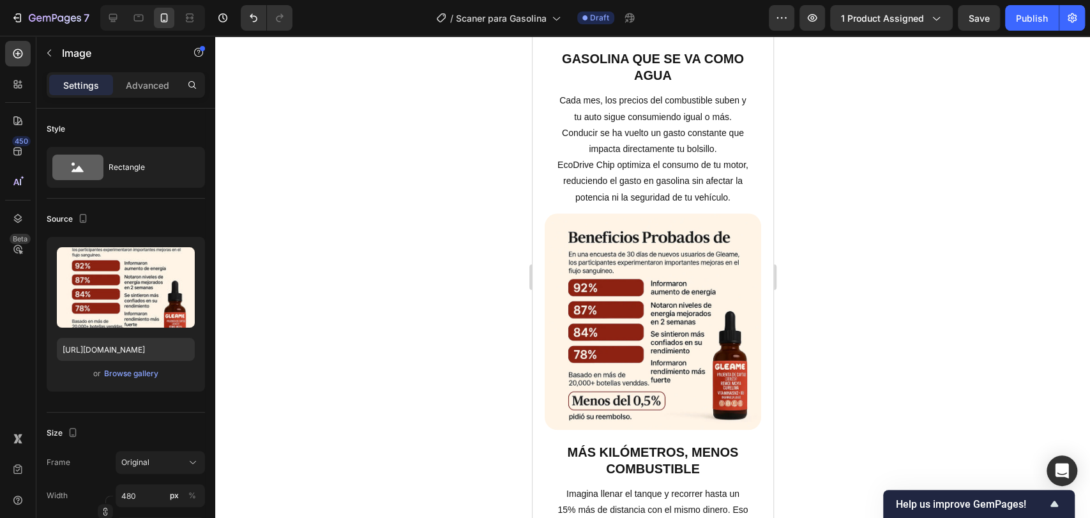
click at [617, 309] on img at bounding box center [652, 321] width 216 height 216
click at [648, 322] on img at bounding box center [652, 321] width 216 height 216
click at [577, 294] on img at bounding box center [652, 321] width 216 height 216
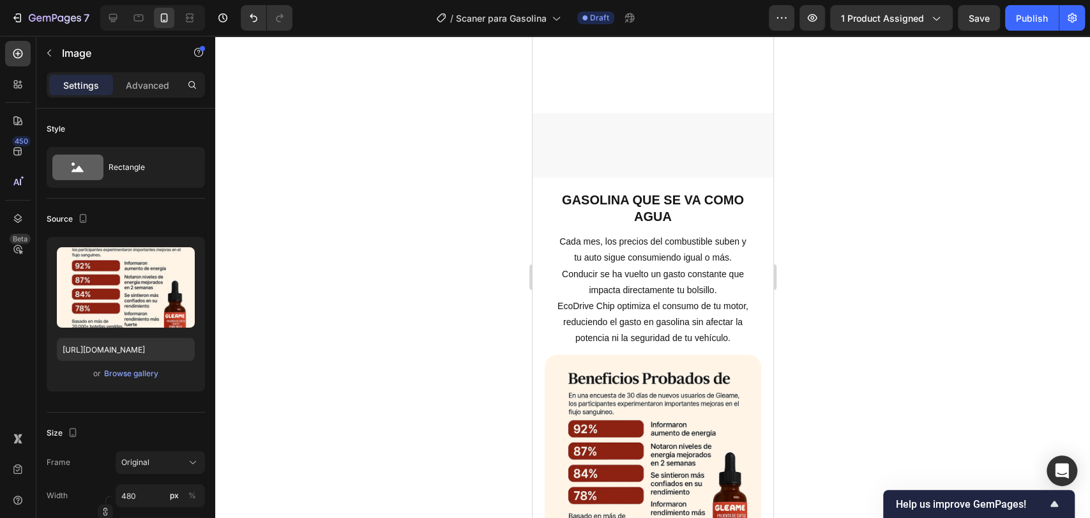
scroll to position [1064, 0]
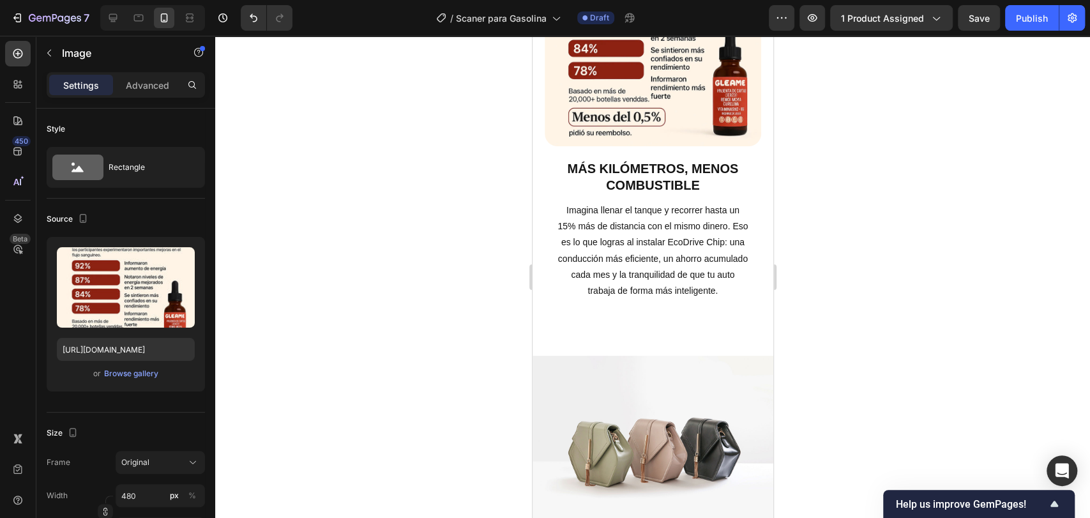
click at [984, 289] on div at bounding box center [652, 277] width 875 height 482
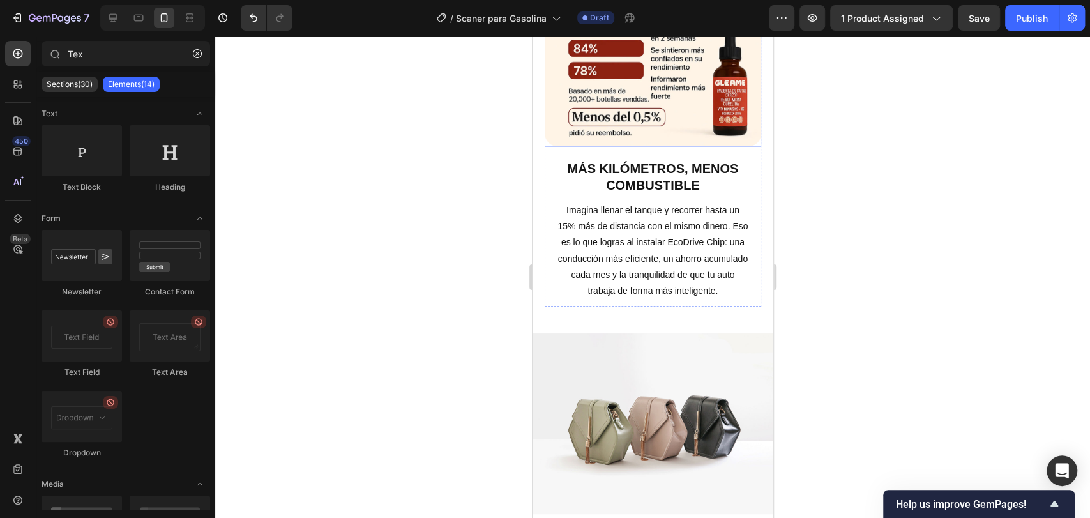
click at [681, 81] on img at bounding box center [652, 38] width 216 height 216
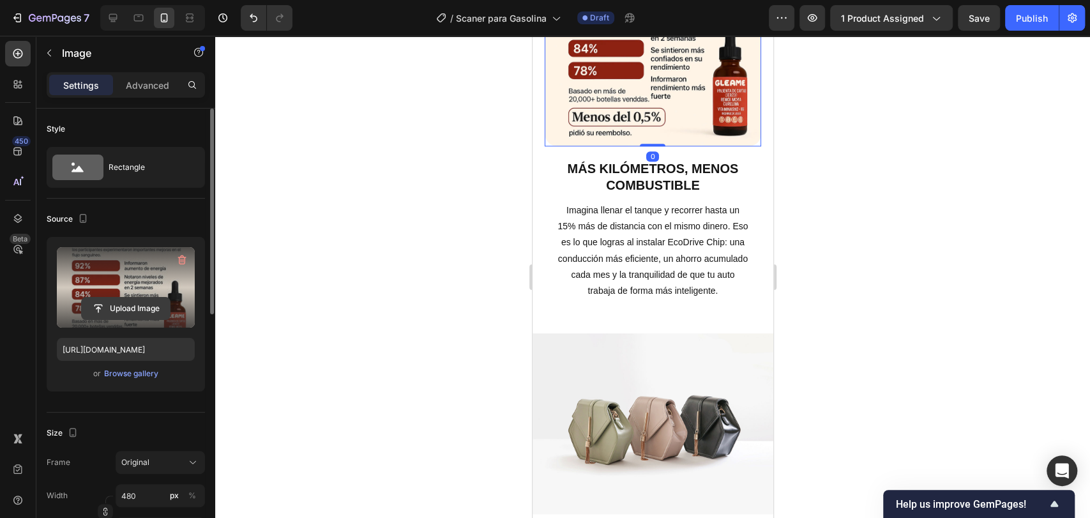
click at [132, 308] on input "file" at bounding box center [126, 309] width 88 height 22
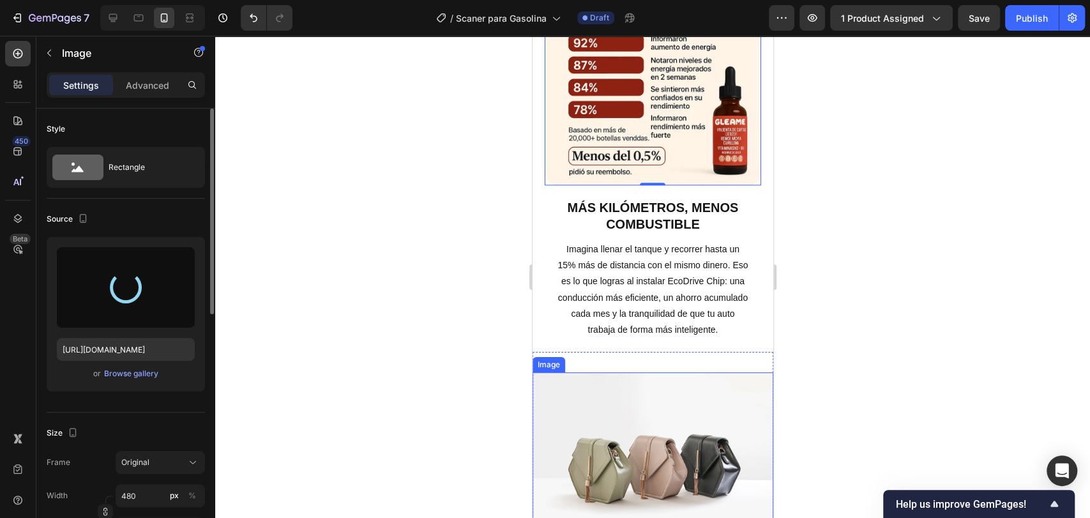
scroll to position [922, 0]
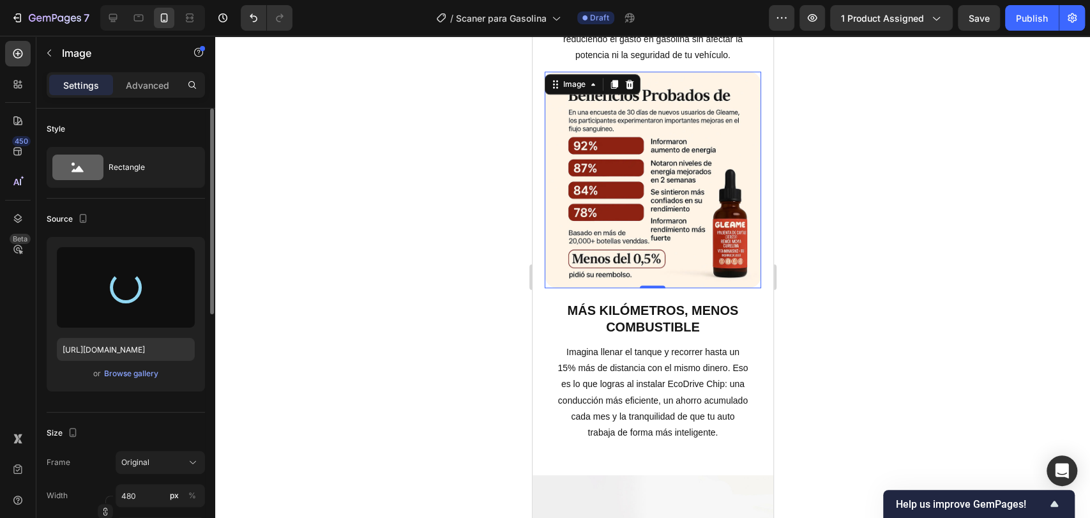
type input "https://cdn.shopify.com/s/files/1/0714/8571/8759/files/gempages_547003309001540…"
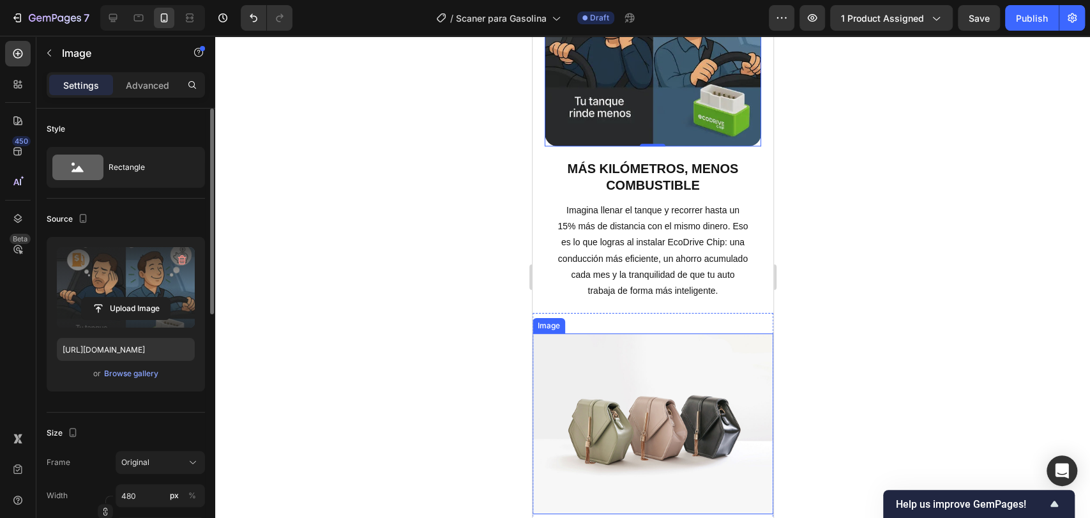
scroll to position [1205, 0]
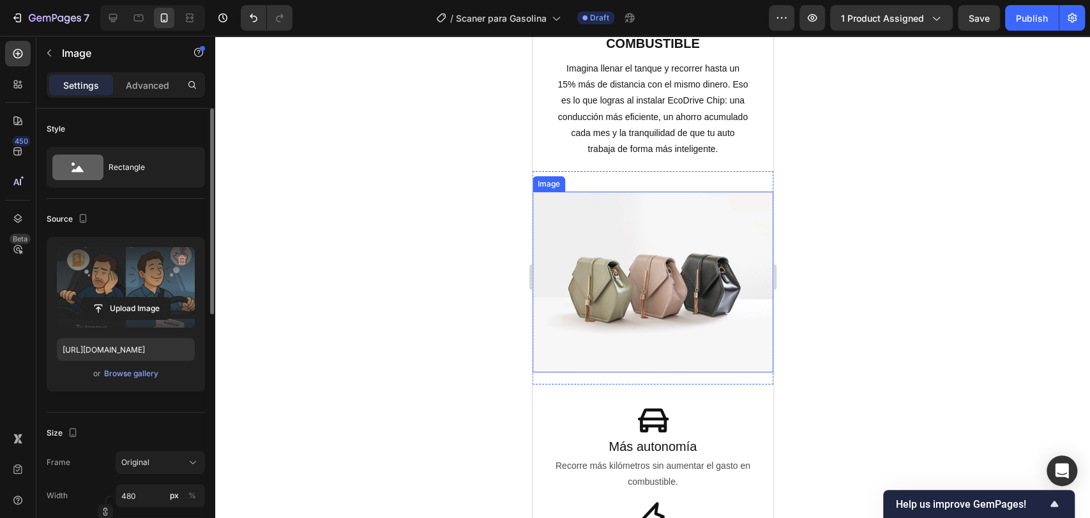
click at [655, 305] on img at bounding box center [652, 282] width 241 height 181
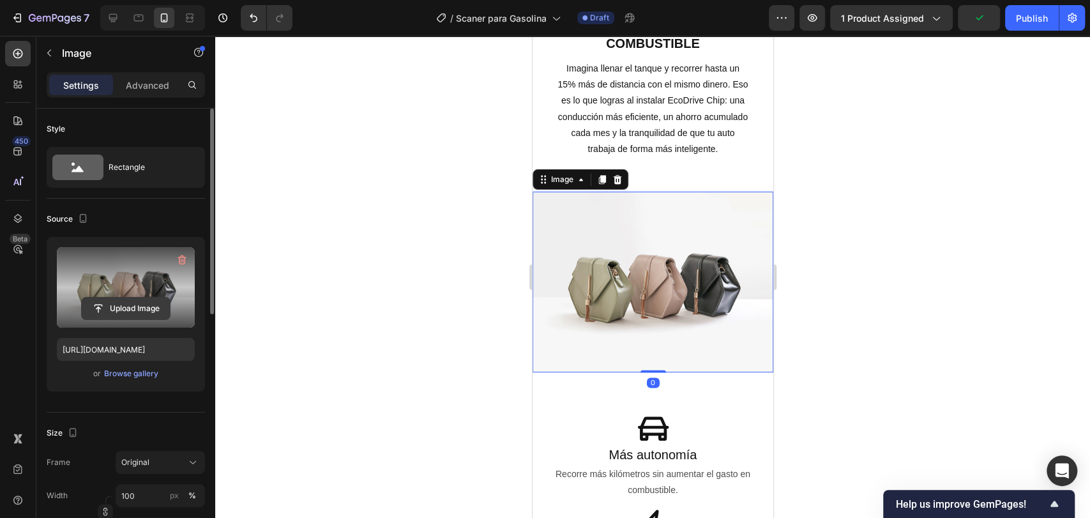
click at [133, 301] on input "file" at bounding box center [126, 309] width 88 height 22
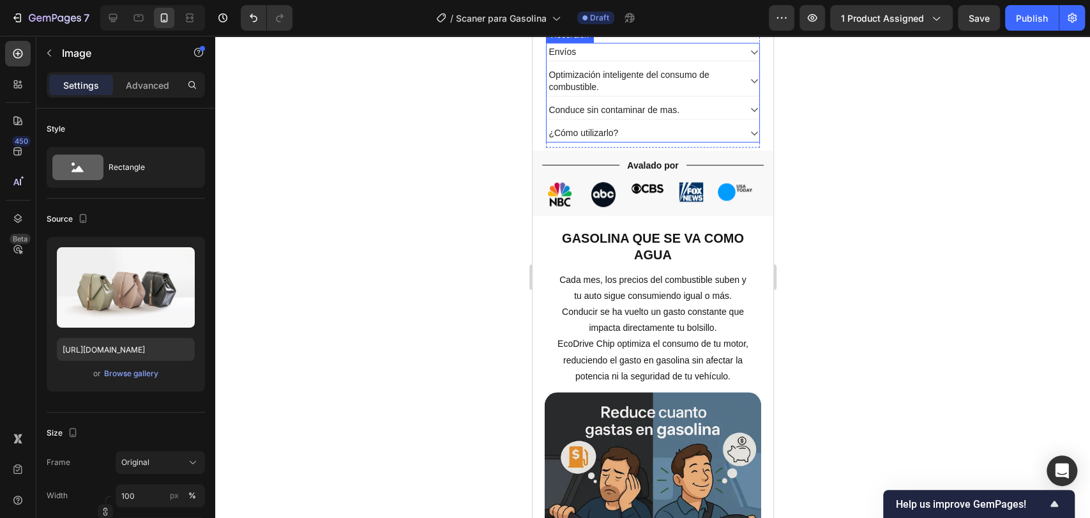
scroll to position [639, 0]
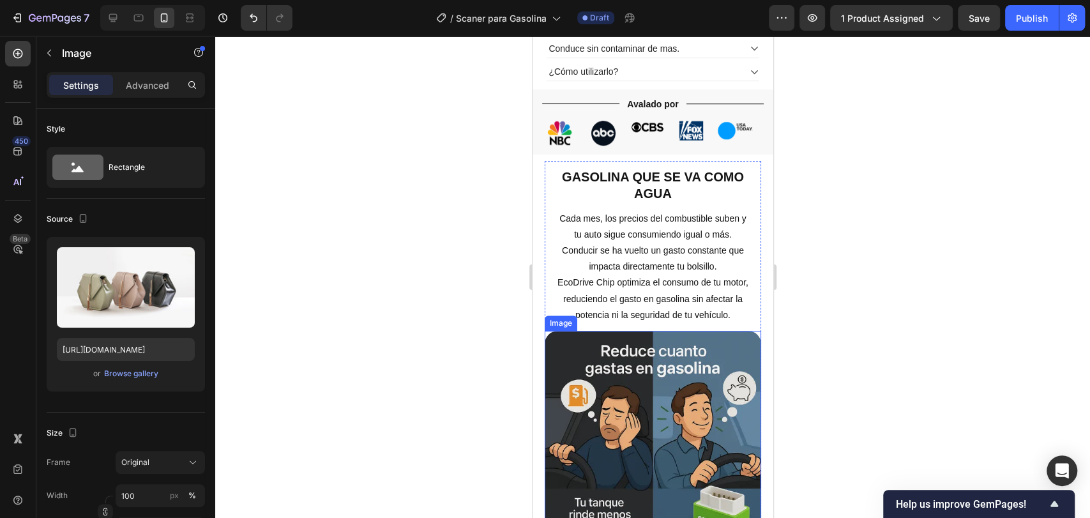
click at [648, 413] on img at bounding box center [652, 439] width 216 height 216
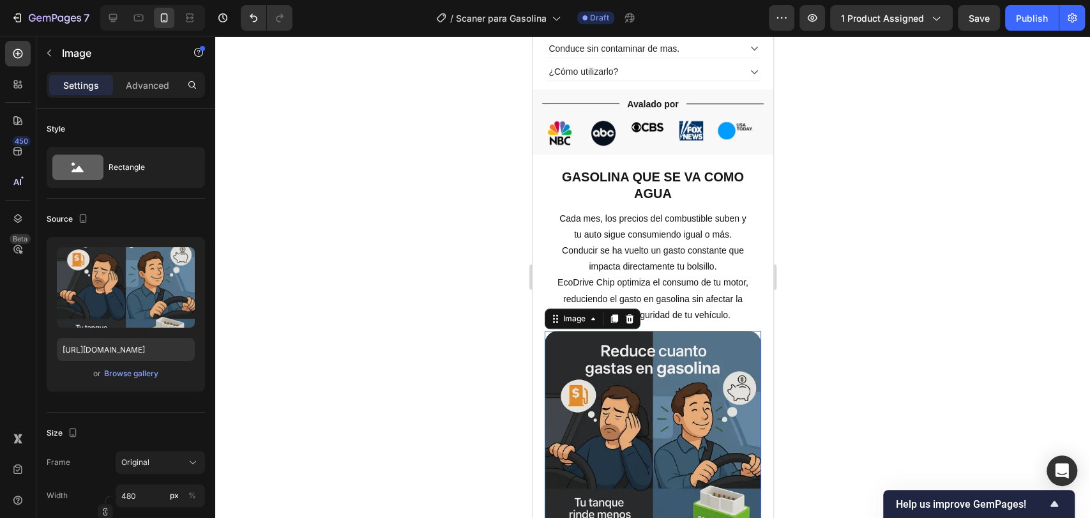
click at [359, 168] on div at bounding box center [652, 277] width 875 height 482
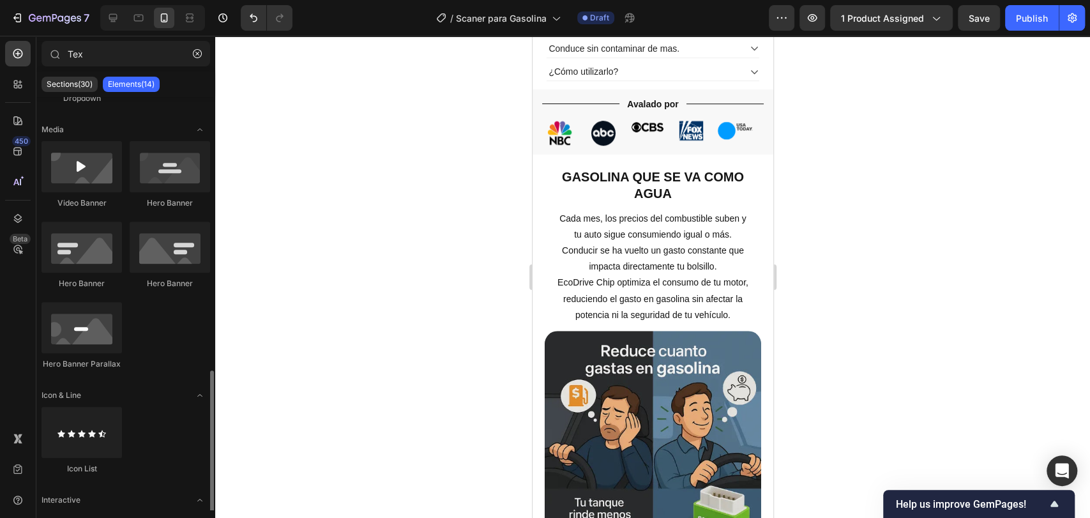
scroll to position [455, 0]
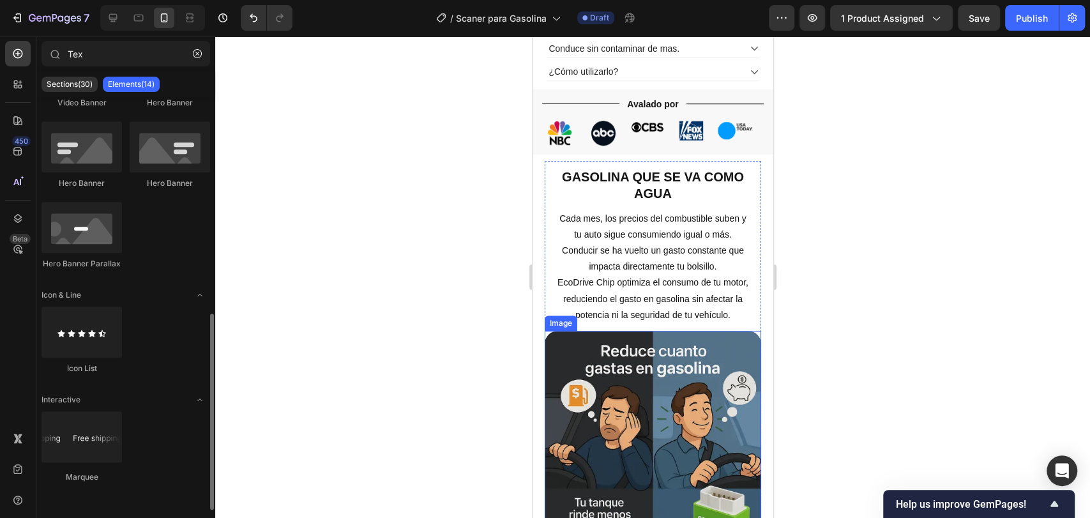
click at [642, 455] on img at bounding box center [652, 439] width 216 height 216
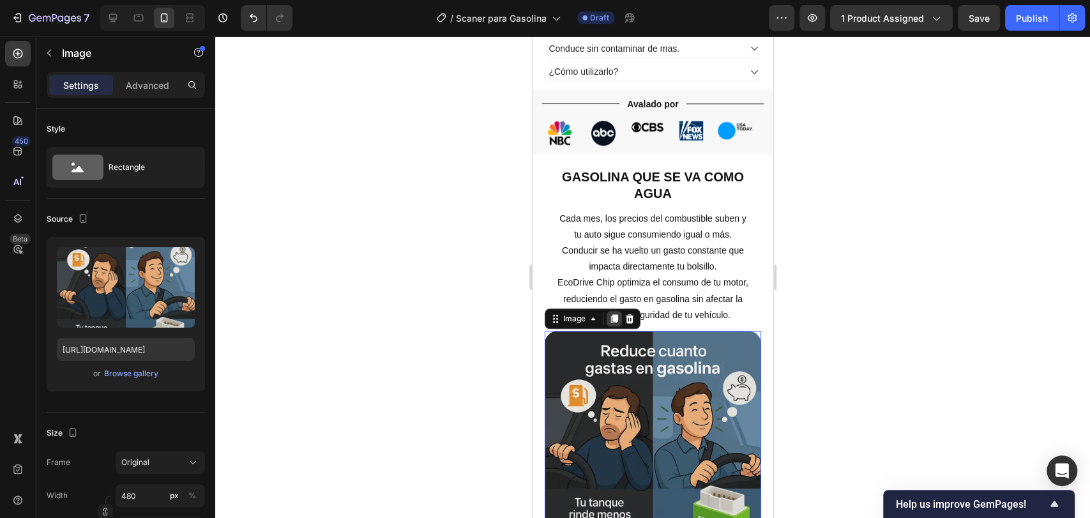
click at [610, 324] on icon at bounding box center [613, 319] width 10 height 10
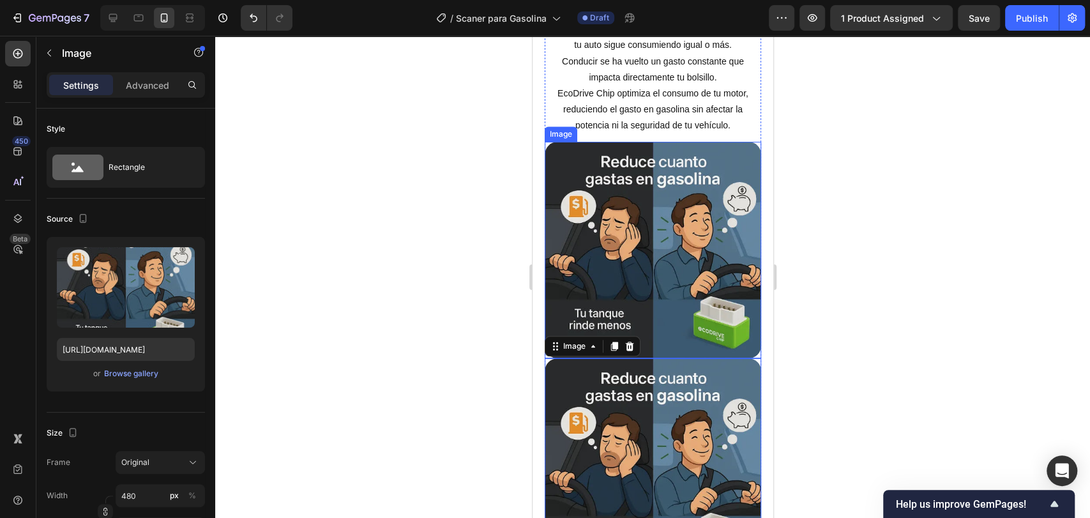
scroll to position [787, 0]
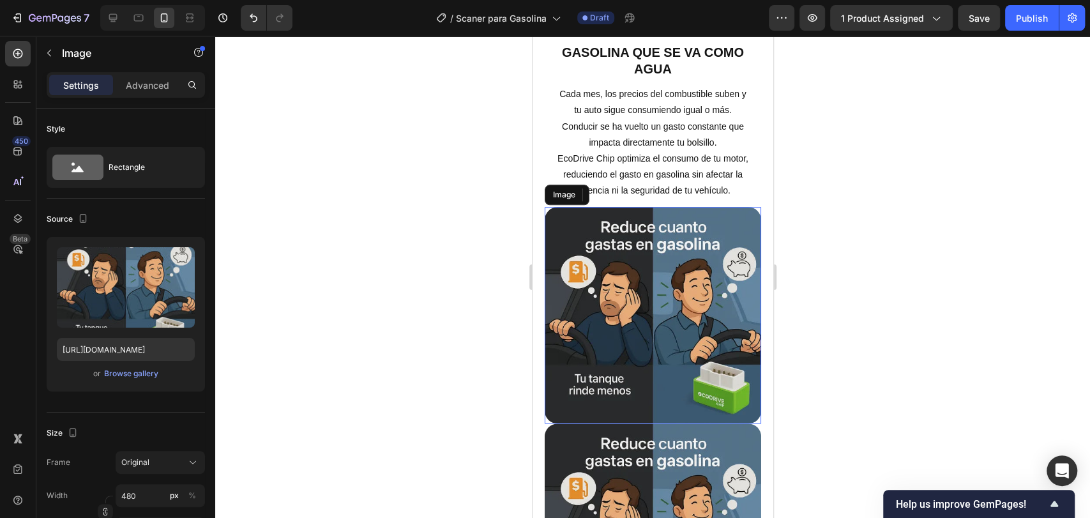
click at [635, 273] on div "Cada mes, los precios del combustible suben y tu auto sigue consumiendo igual o…" at bounding box center [652, 442] width 216 height 715
click at [446, 263] on div at bounding box center [652, 277] width 875 height 482
click at [838, 216] on div at bounding box center [652, 277] width 875 height 482
click at [648, 364] on img at bounding box center [652, 315] width 216 height 216
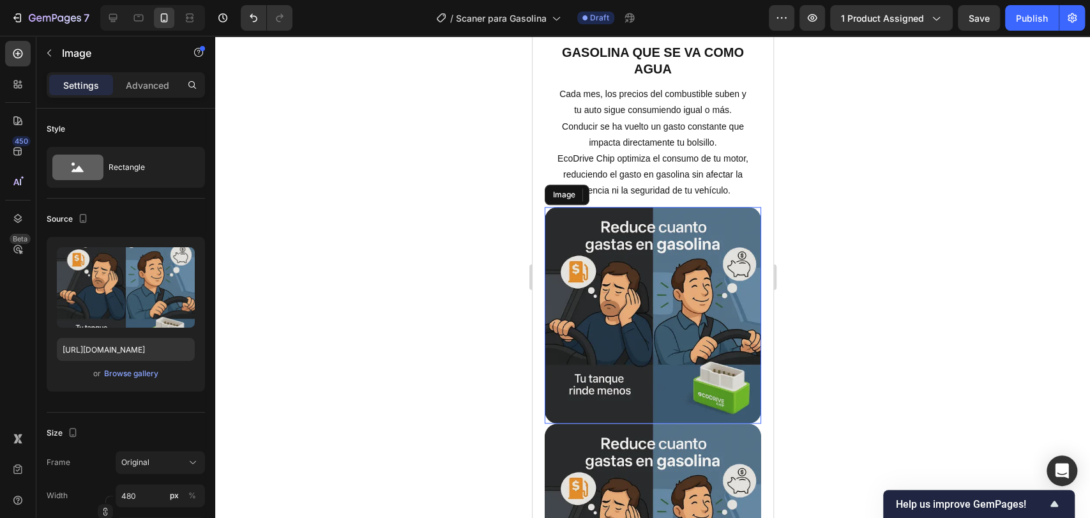
click at [631, 365] on img at bounding box center [652, 315] width 216 height 216
click at [988, 20] on button "button" at bounding box center [979, 18] width 42 height 26
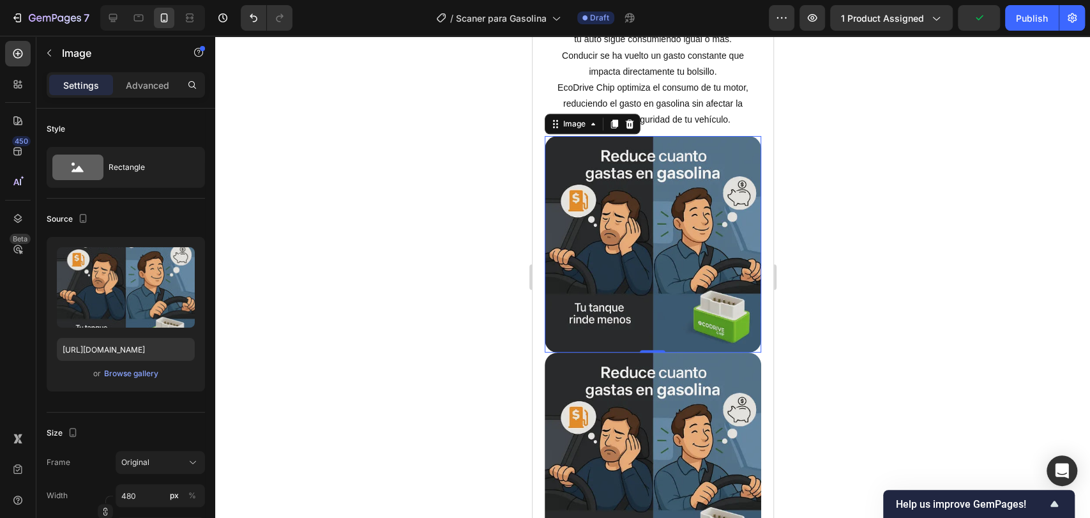
scroll to position [781, 0]
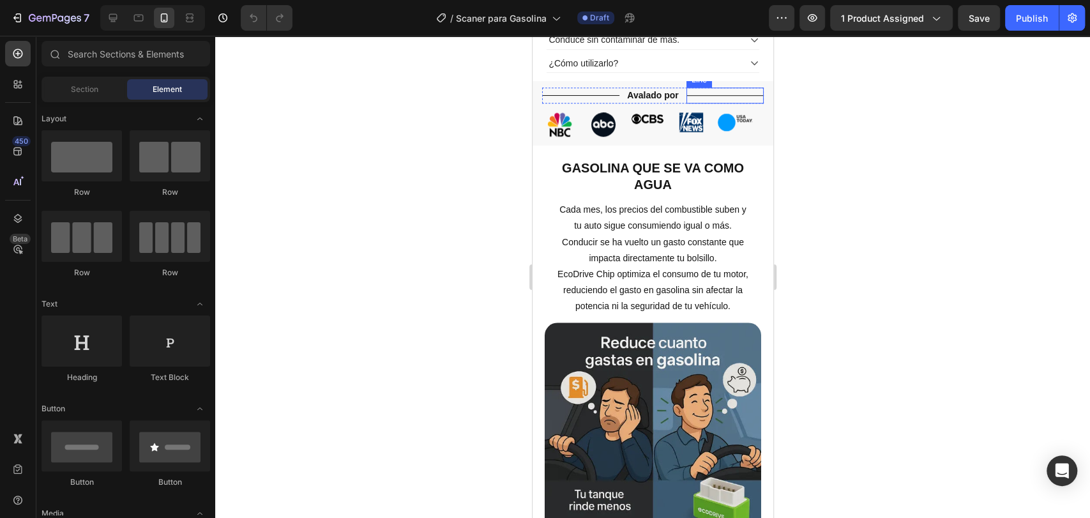
scroll to position [709, 0]
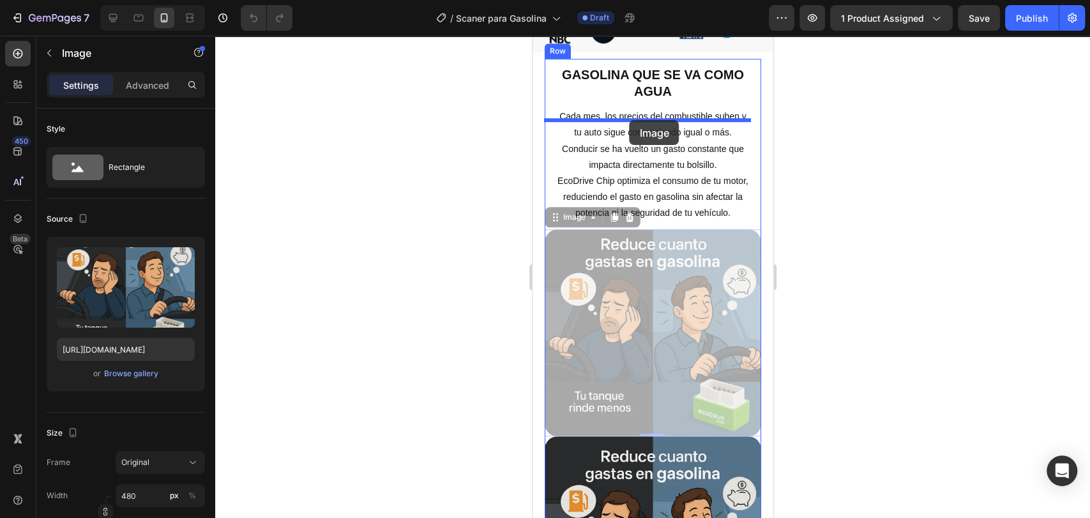
drag, startPoint x: 517, startPoint y: 324, endPoint x: 626, endPoint y: 118, distance: 232.8
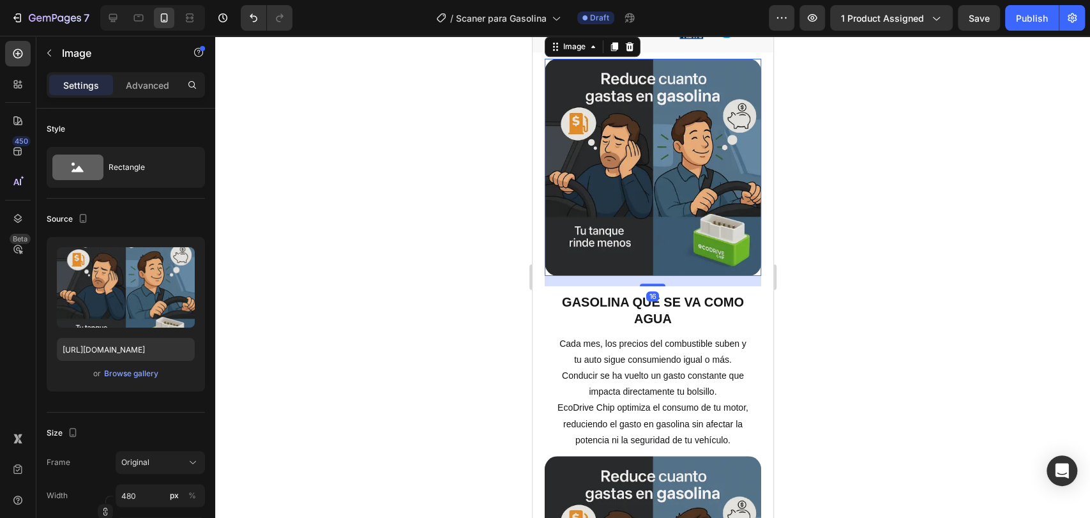
click at [861, 324] on div at bounding box center [652, 277] width 875 height 482
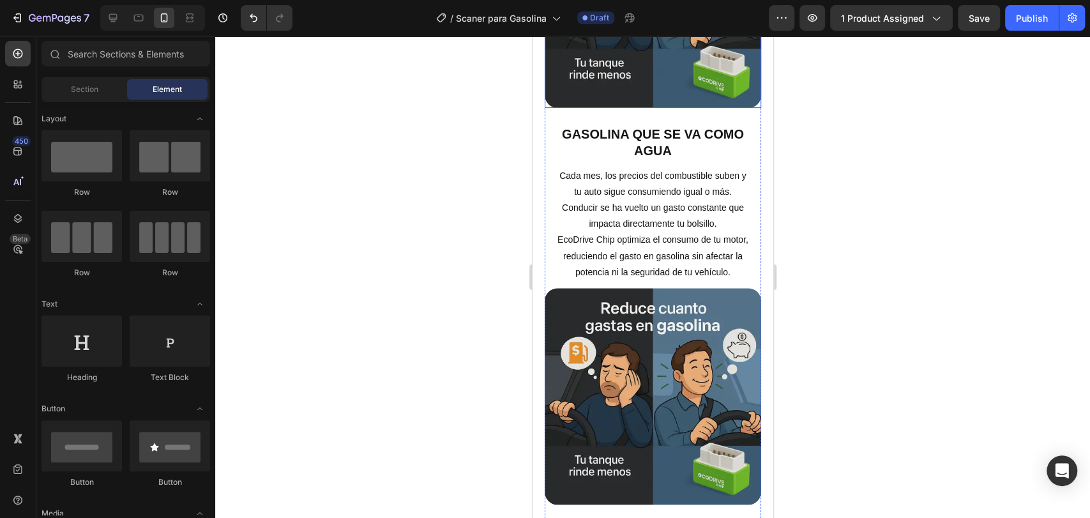
scroll to position [1064, 0]
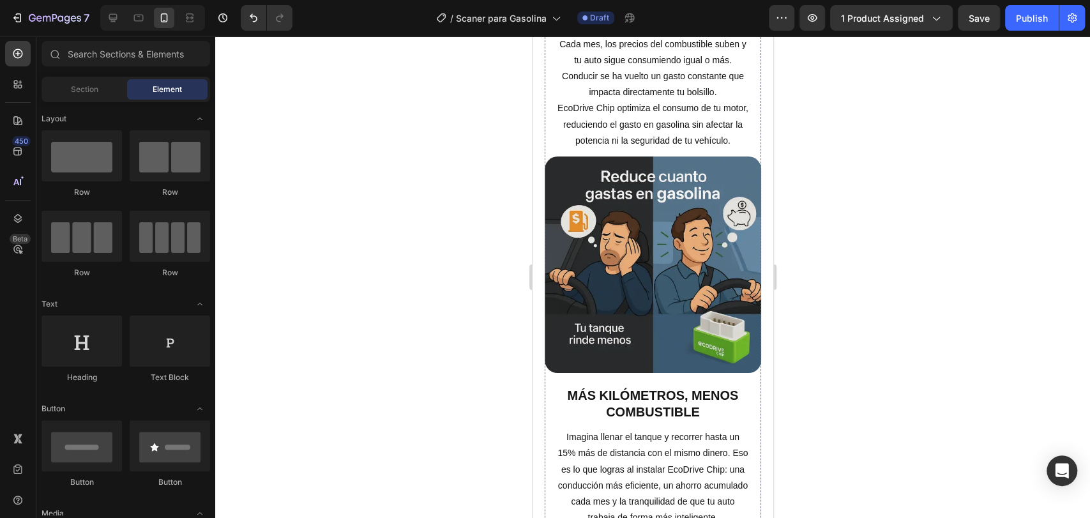
click at [660, 239] on img at bounding box center [652, 264] width 216 height 216
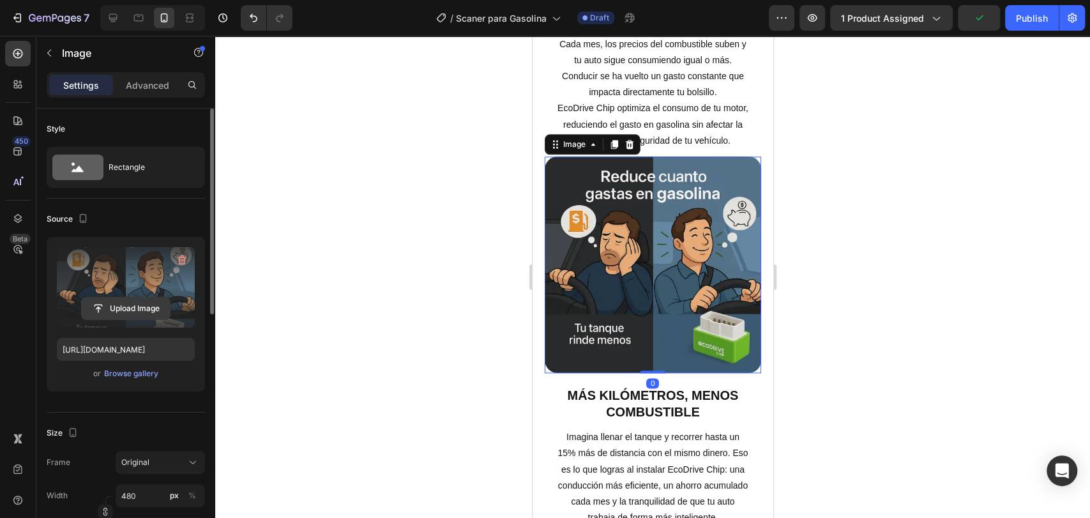
click at [106, 305] on input "file" at bounding box center [126, 309] width 88 height 22
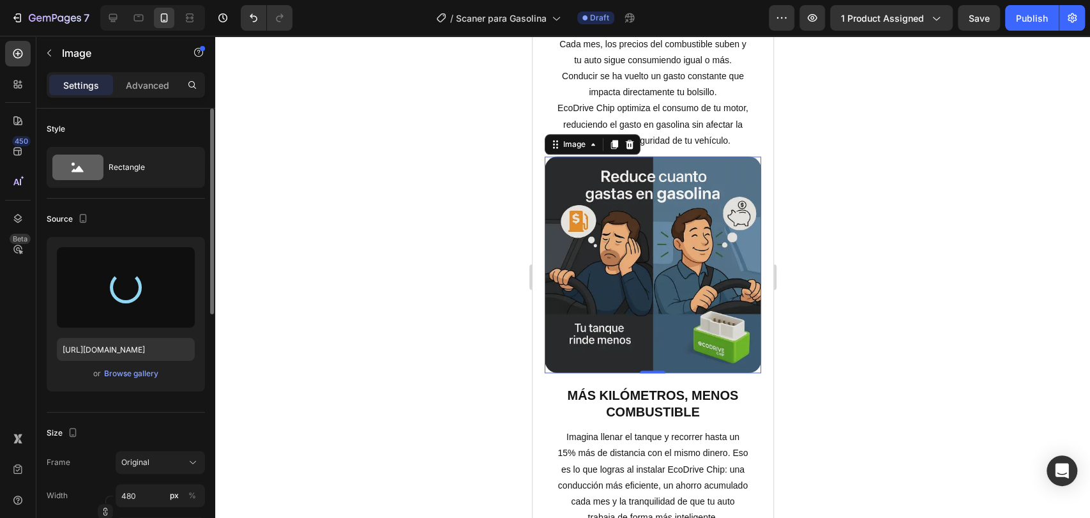
type input "https://cdn.shopify.com/s/files/1/0714/8571/8759/files/gempages_547003309001540…"
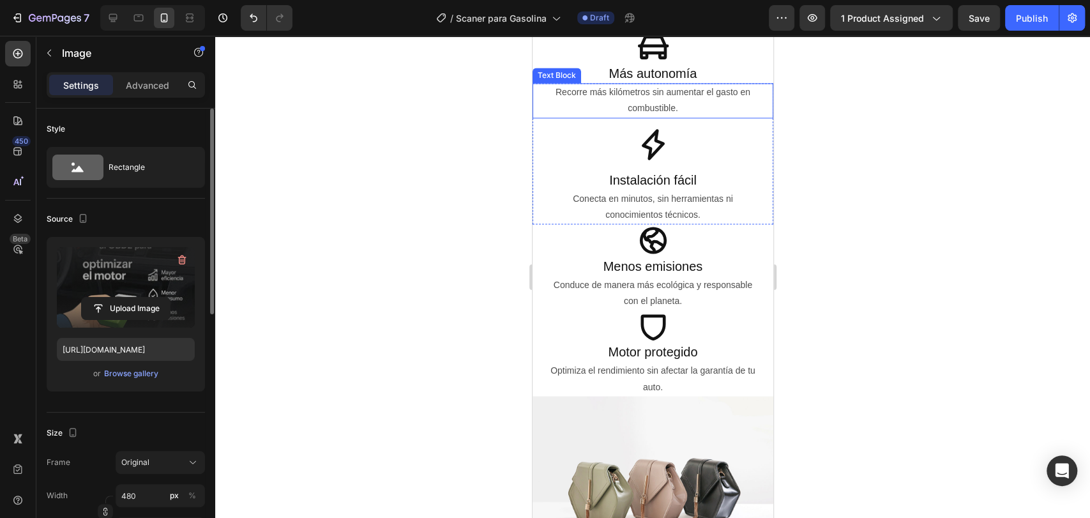
scroll to position [1419, 0]
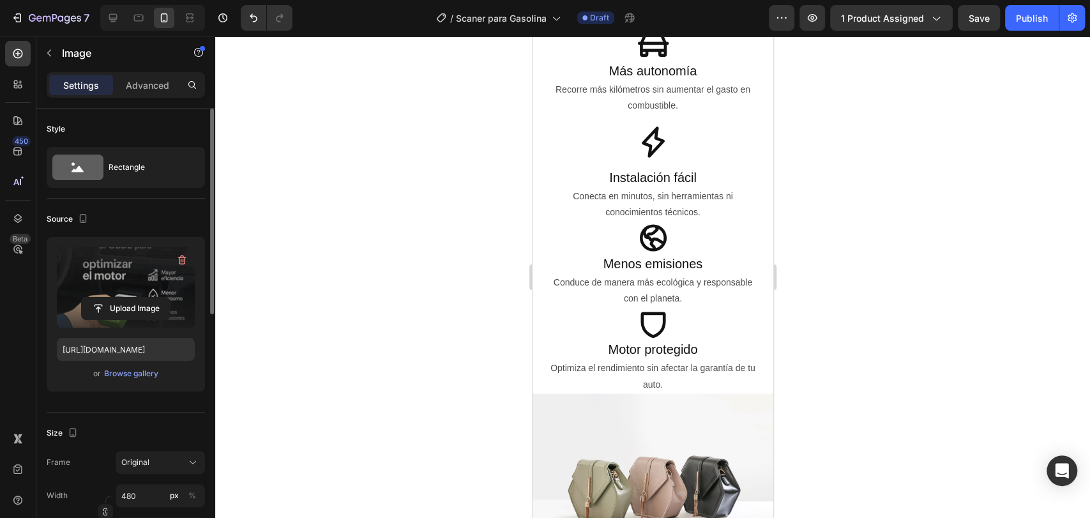
click at [661, 169] on img at bounding box center [652, 79] width 241 height 181
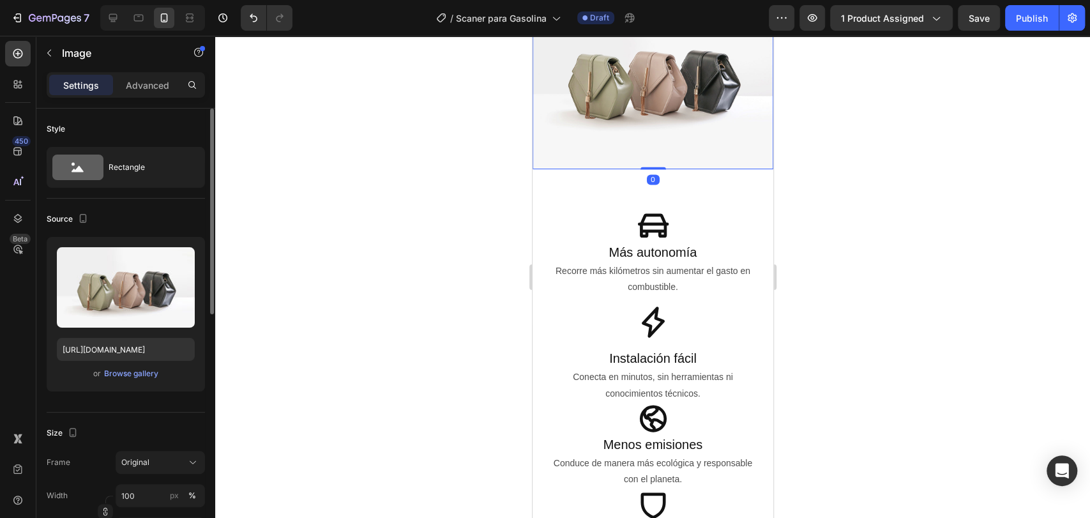
click at [607, 169] on img at bounding box center [652, 79] width 241 height 181
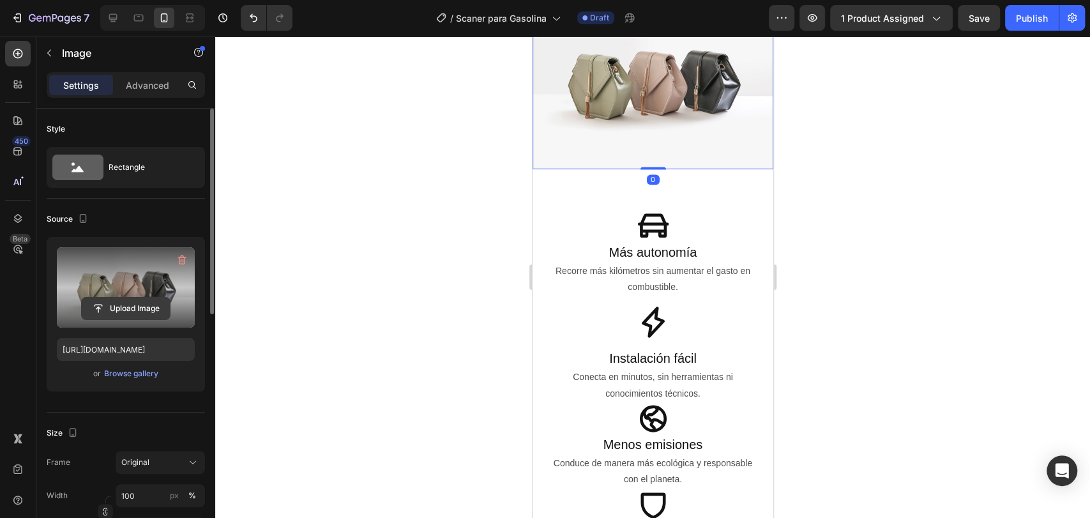
click at [94, 304] on input "file" at bounding box center [126, 309] width 88 height 22
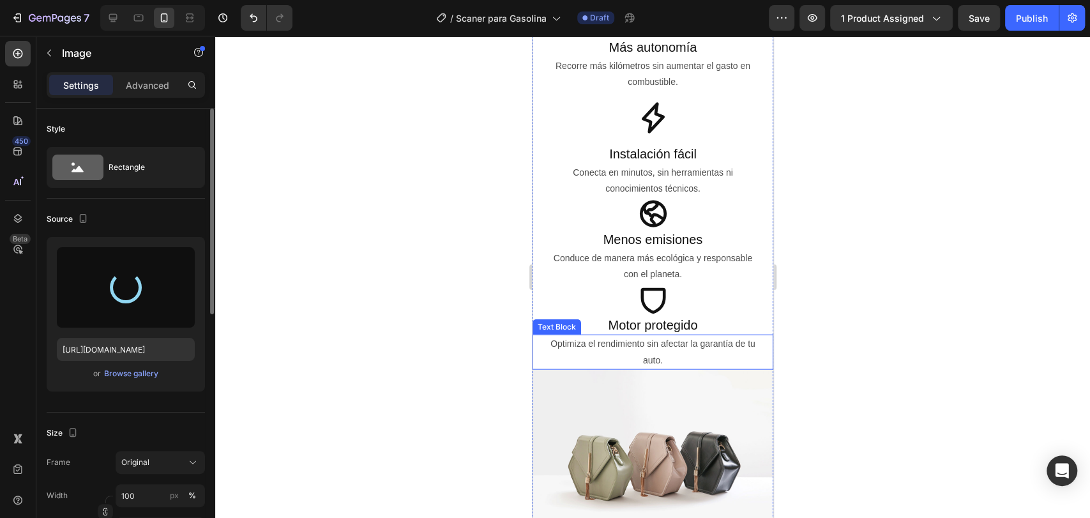
type input "https://cdn.shopify.com/s/files/1/0714/8571/8759/files/gempages_547003309001540…"
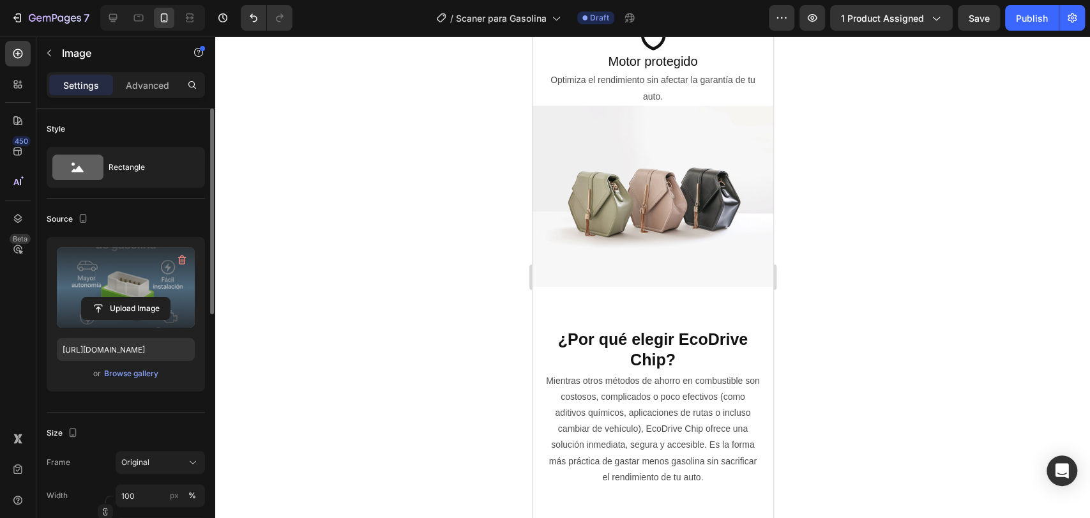
scroll to position [1986, 0]
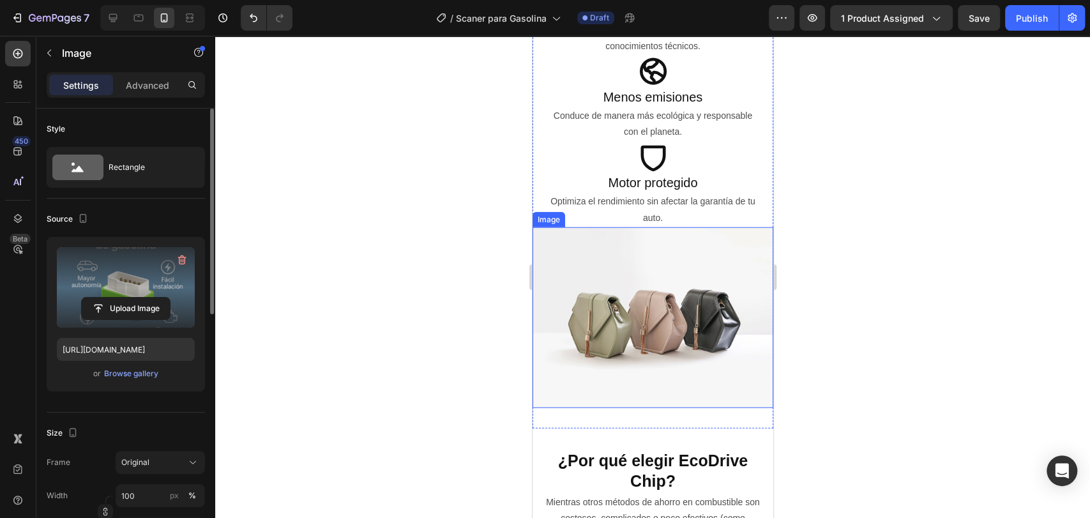
click at [656, 317] on img at bounding box center [652, 317] width 241 height 181
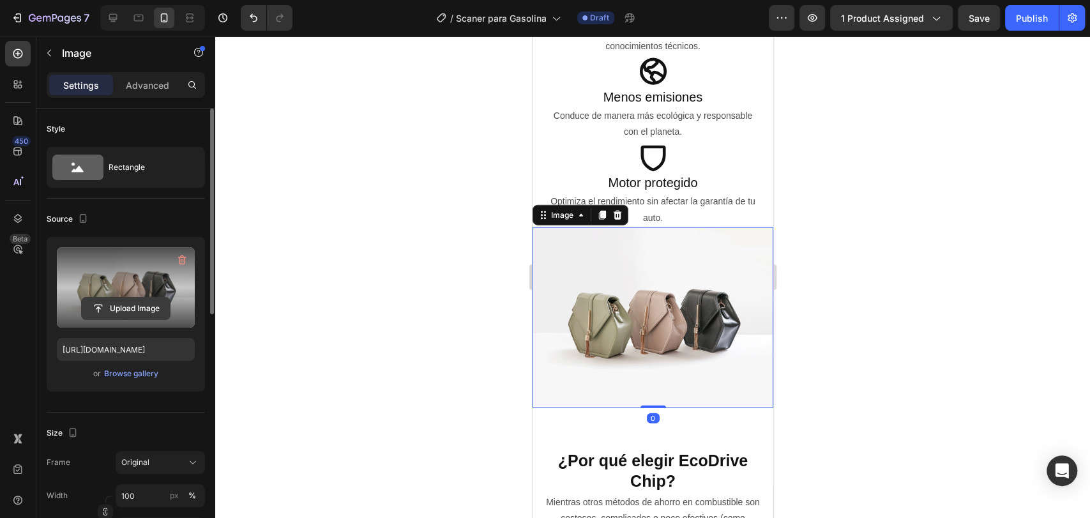
click at [149, 310] on input "file" at bounding box center [126, 309] width 88 height 22
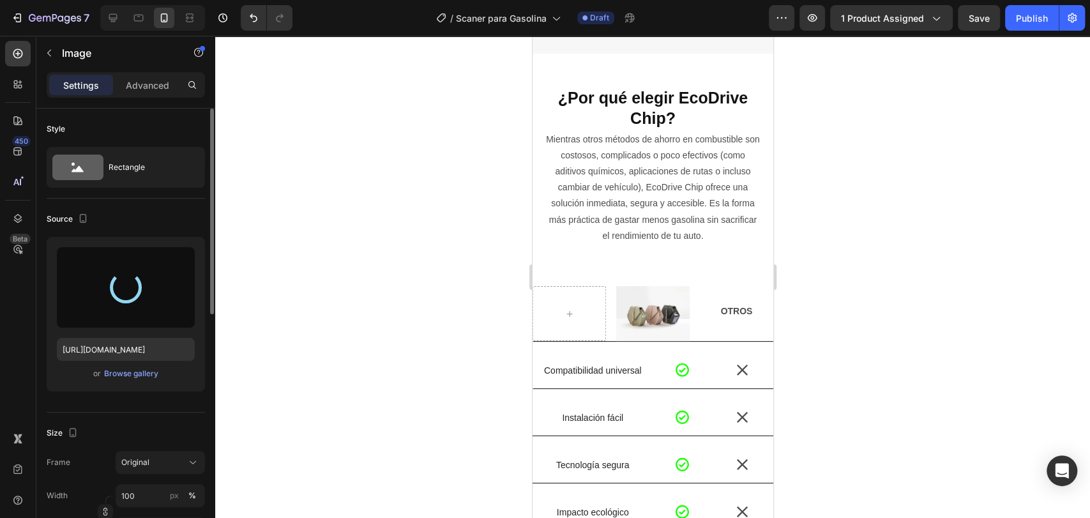
type input "https://cdn.shopify.com/s/files/1/0714/8571/8759/files/gempages_547003309001540…"
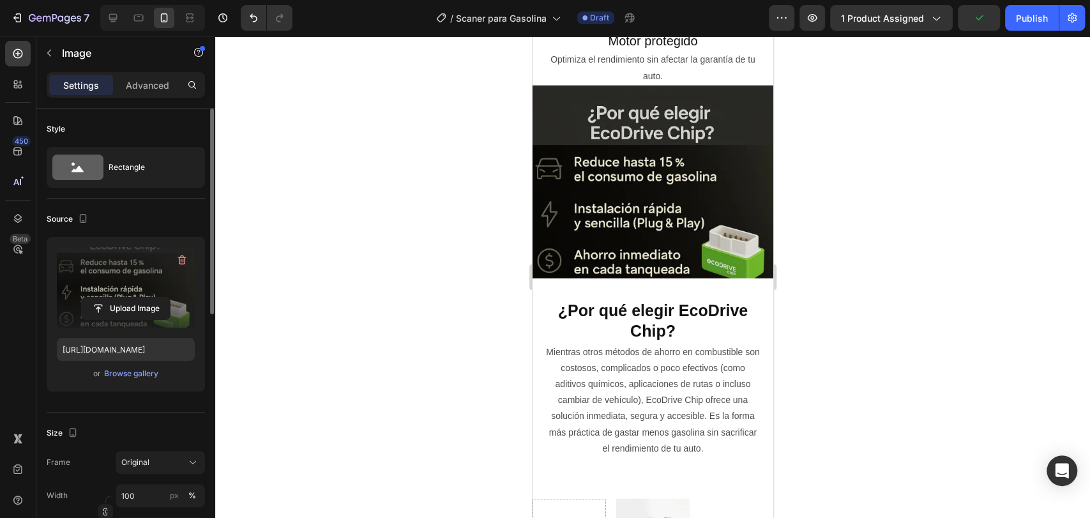
scroll to position [2625, 0]
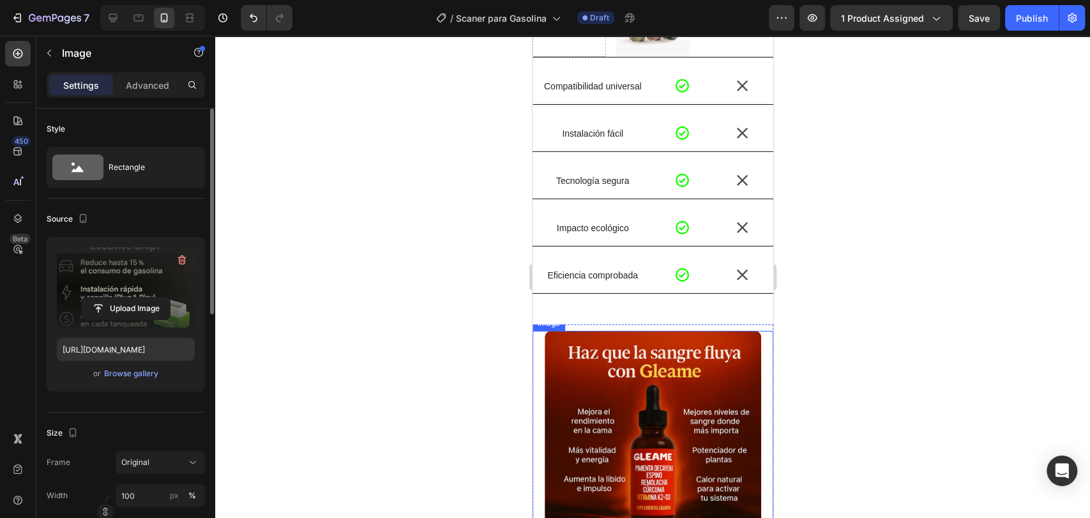
click at [643, 340] on img at bounding box center [652, 439] width 216 height 216
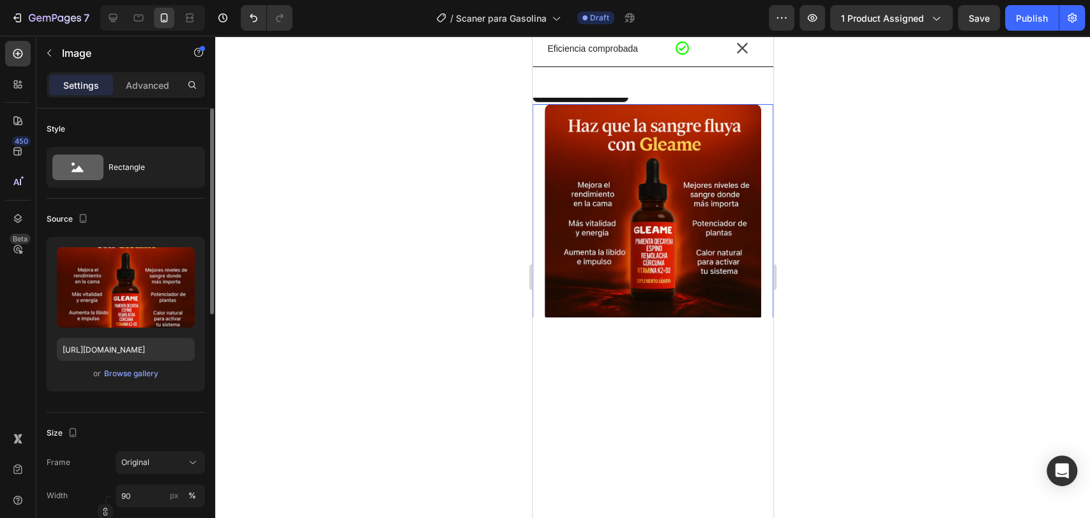
scroll to position [2908, 0]
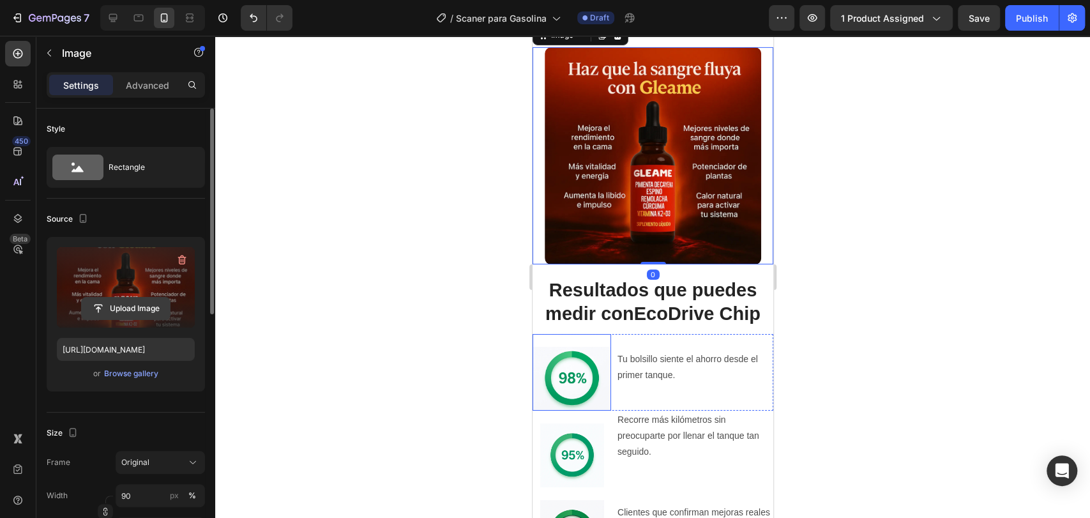
click at [133, 308] on input "file" at bounding box center [126, 309] width 88 height 22
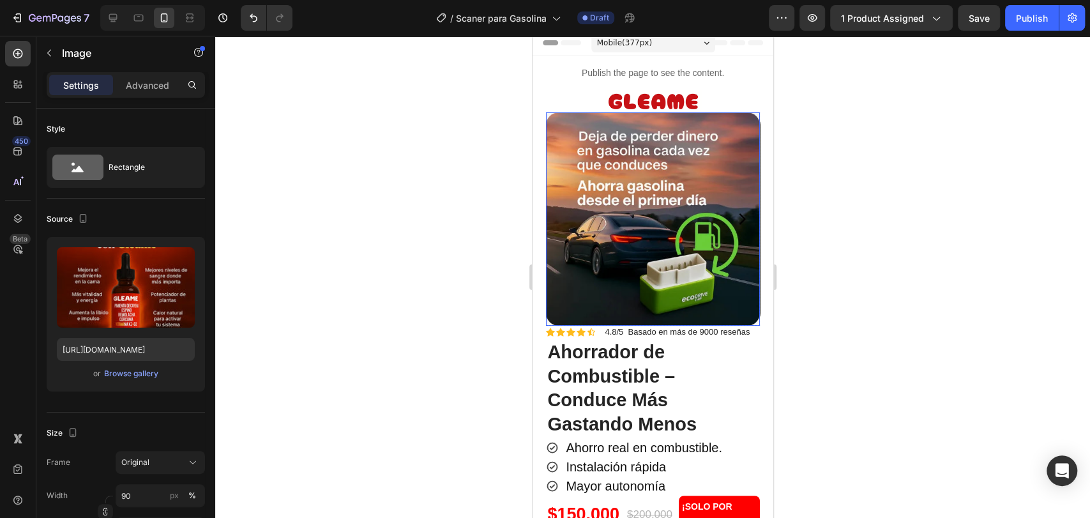
scroll to position [0, 0]
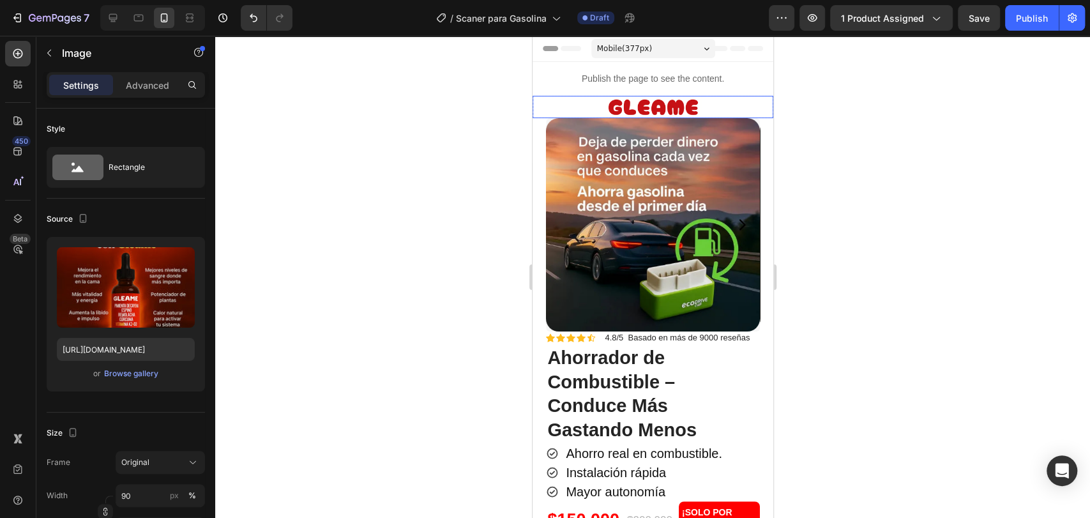
click at [663, 98] on img at bounding box center [653, 107] width 96 height 22
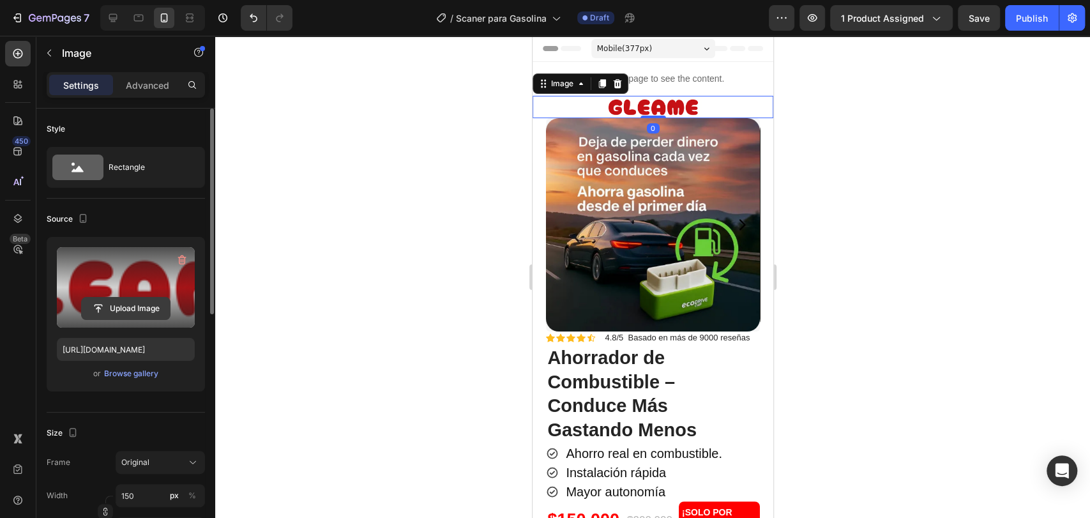
click at [153, 303] on input "file" at bounding box center [126, 309] width 88 height 22
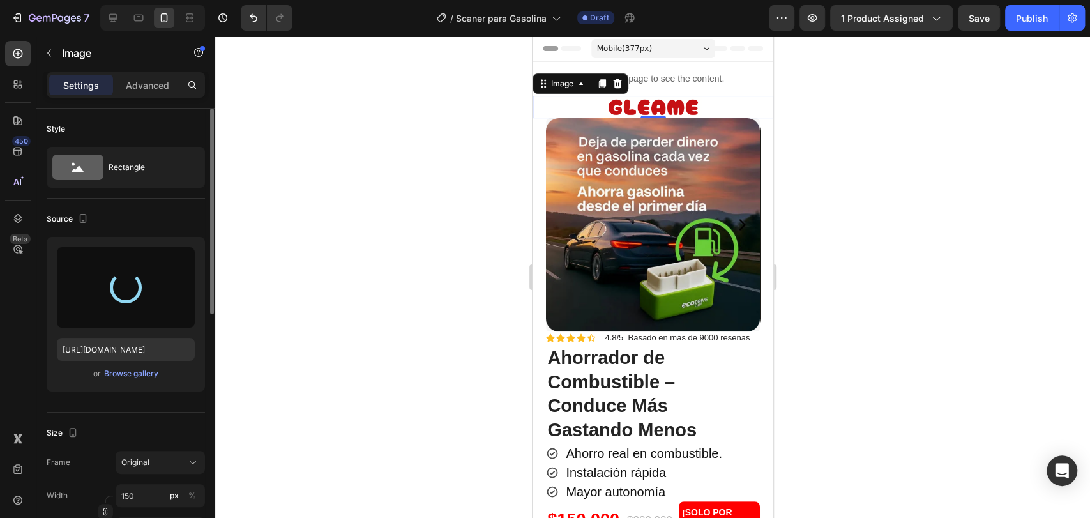
type input "https://cdn.shopify.com/s/files/1/0714/8571/8759/files/gempages_547003309001540…"
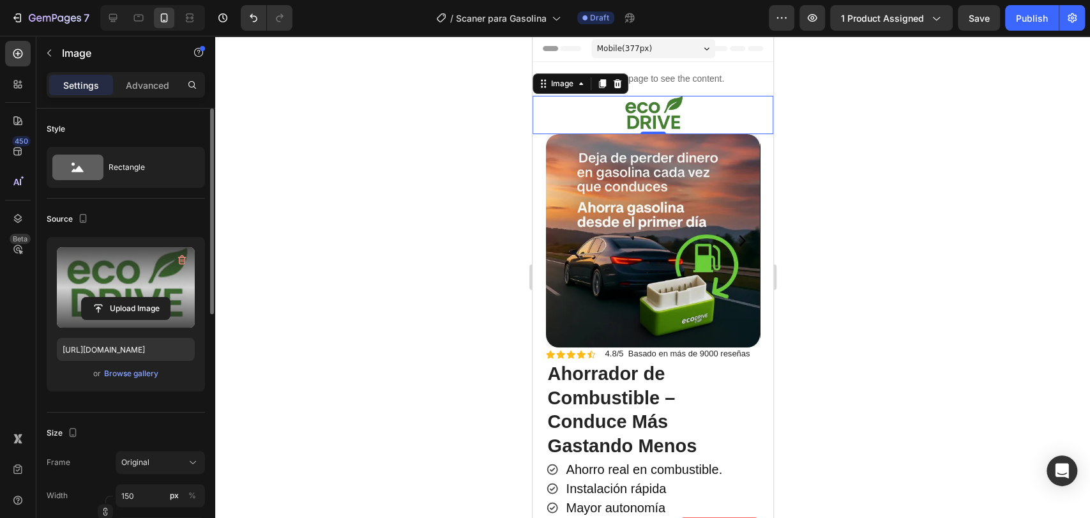
click at [890, 211] on div at bounding box center [652, 277] width 875 height 482
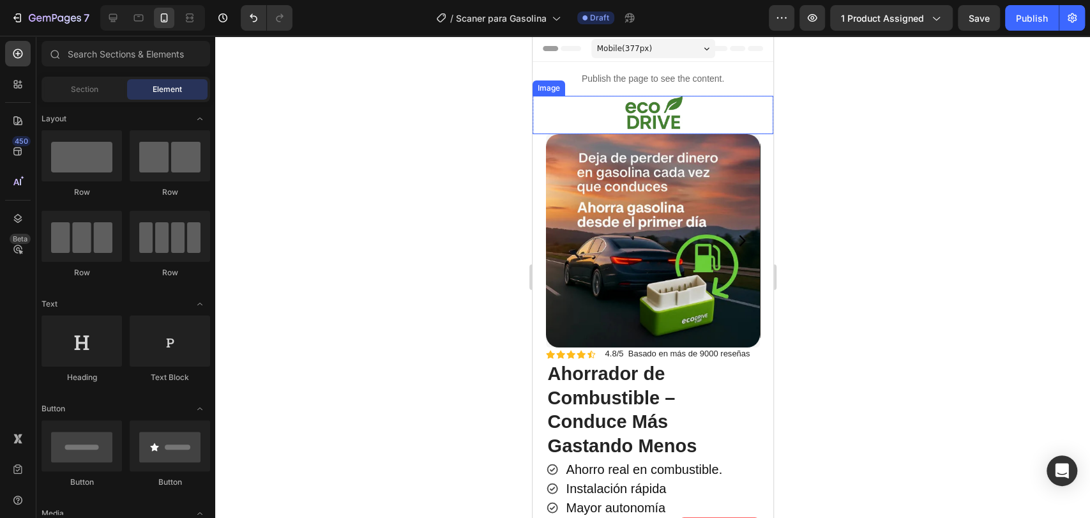
click at [674, 110] on img at bounding box center [653, 115] width 96 height 38
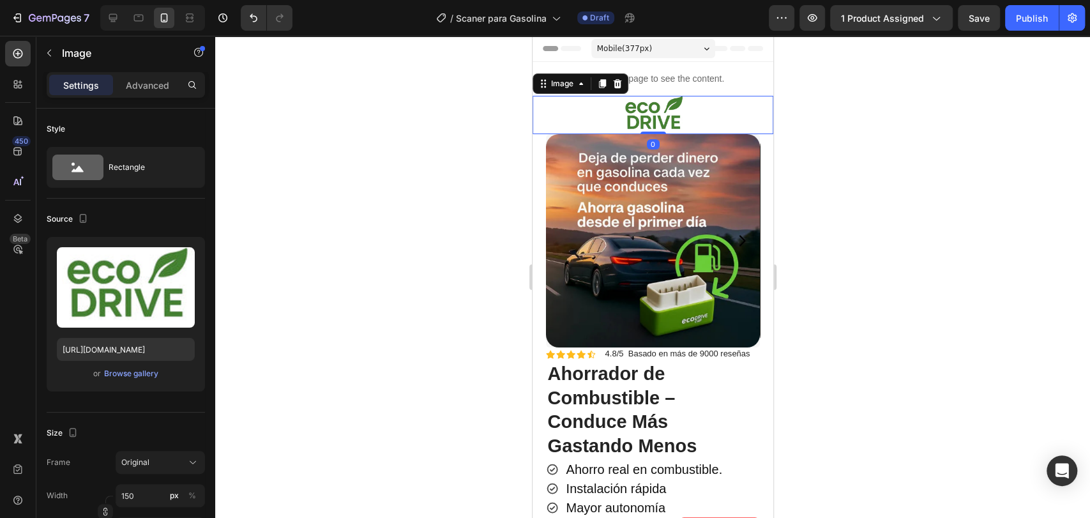
click at [929, 197] on div at bounding box center [652, 277] width 875 height 482
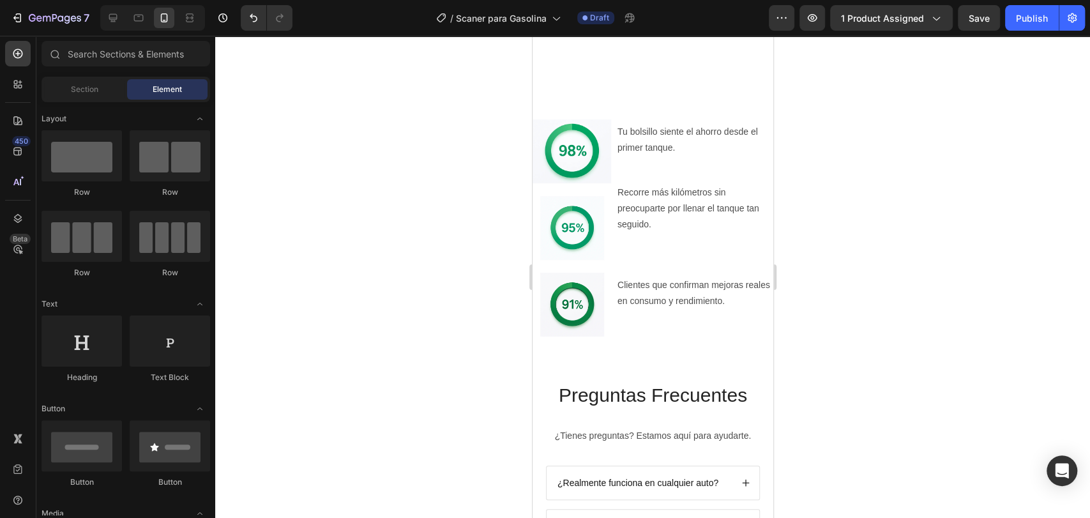
scroll to position [2908, 0]
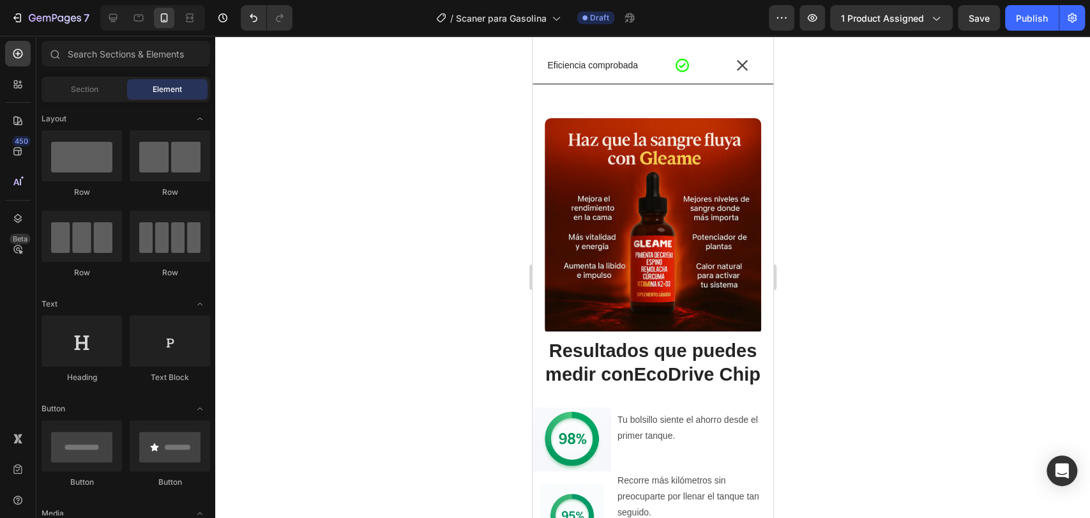
click at [662, 201] on img at bounding box center [652, 226] width 216 height 216
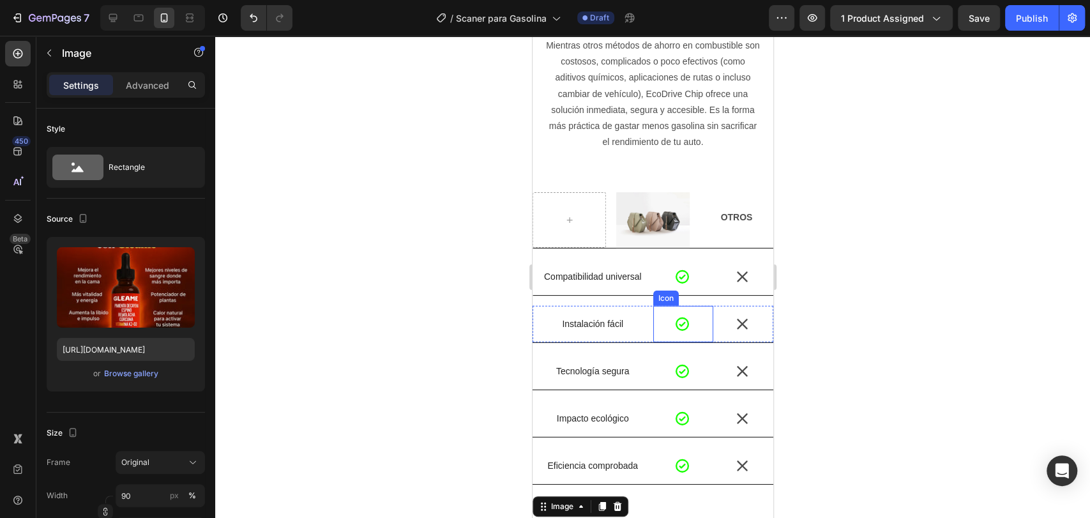
scroll to position [2483, 0]
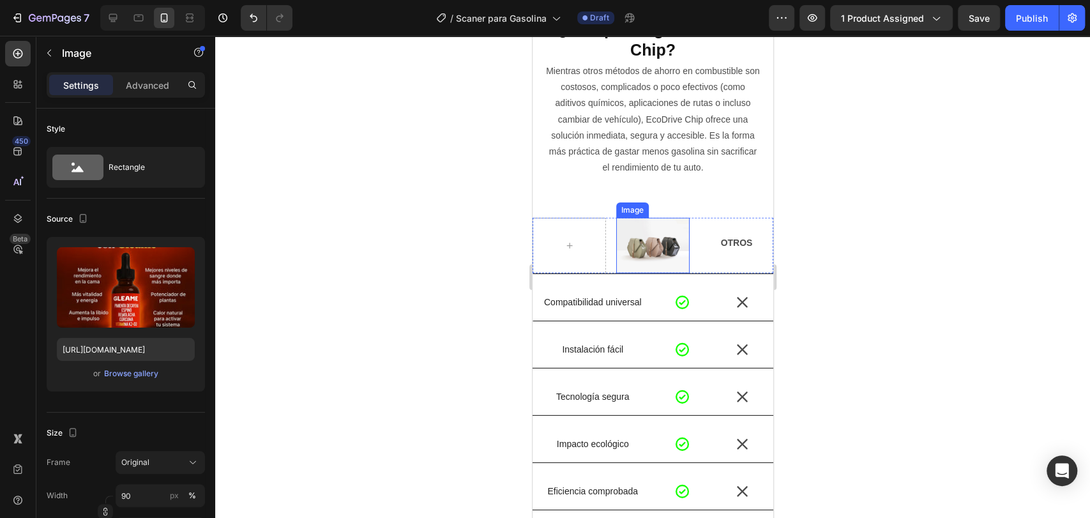
click at [669, 234] on img at bounding box center [652, 245] width 73 height 55
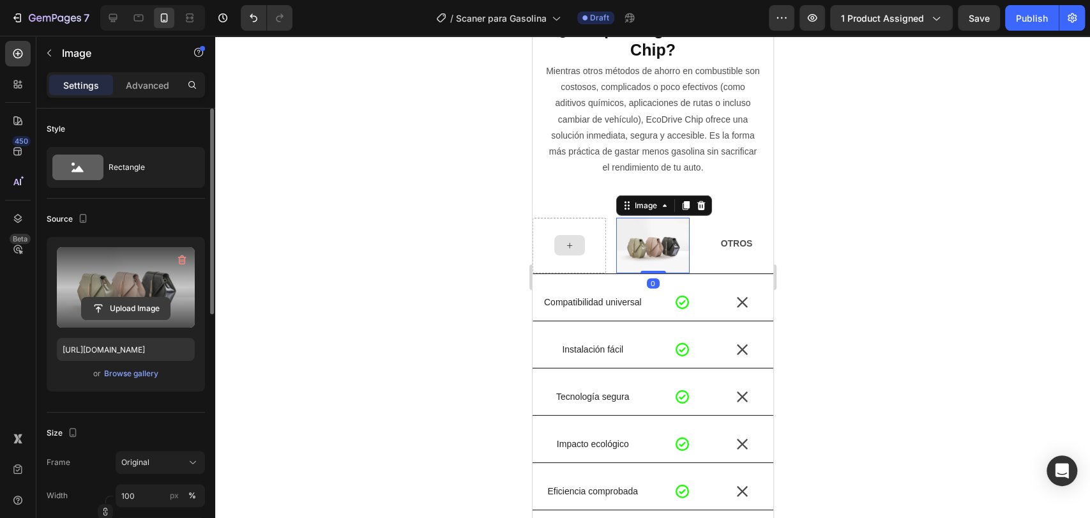
click at [117, 301] on input "file" at bounding box center [126, 309] width 88 height 22
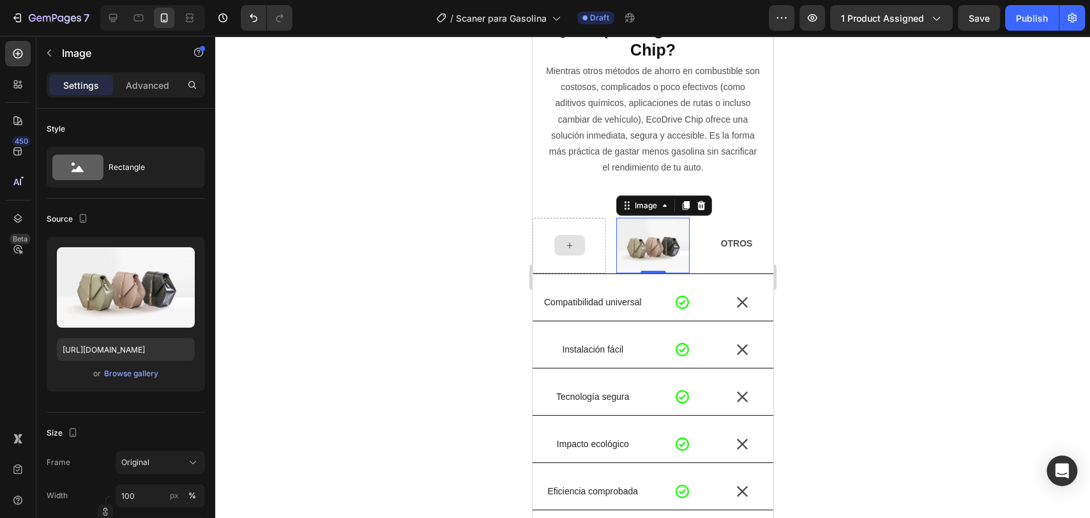
type input "https://cdn.shopify.com/s/files/1/0714/8571/8759/files/gempages_547003309001540…"
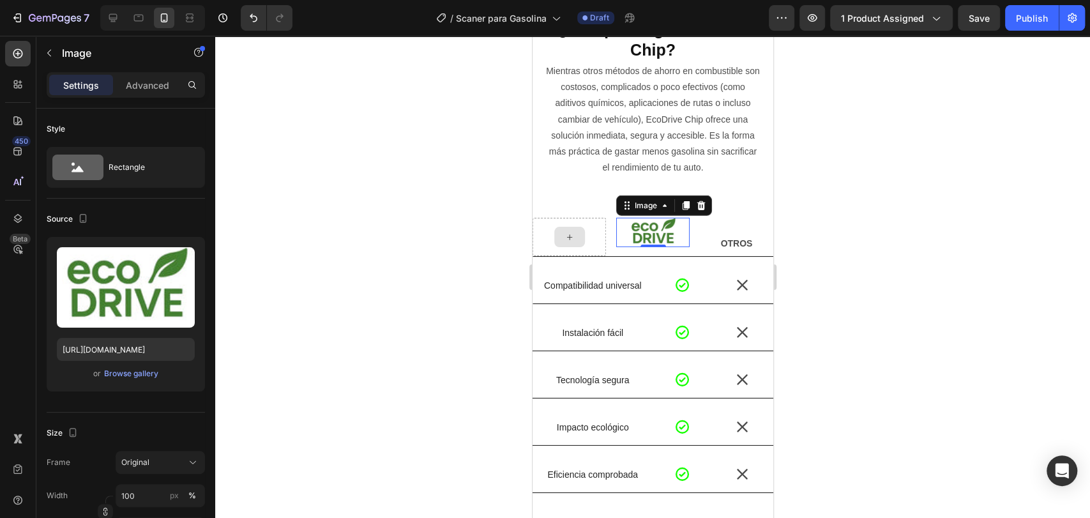
click at [858, 283] on div at bounding box center [652, 277] width 875 height 482
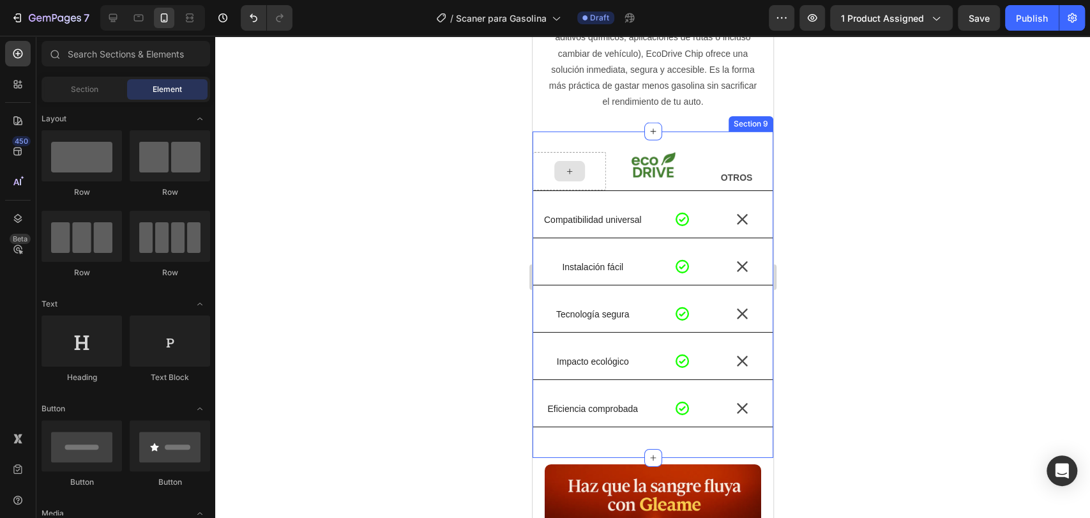
scroll to position [2625, 0]
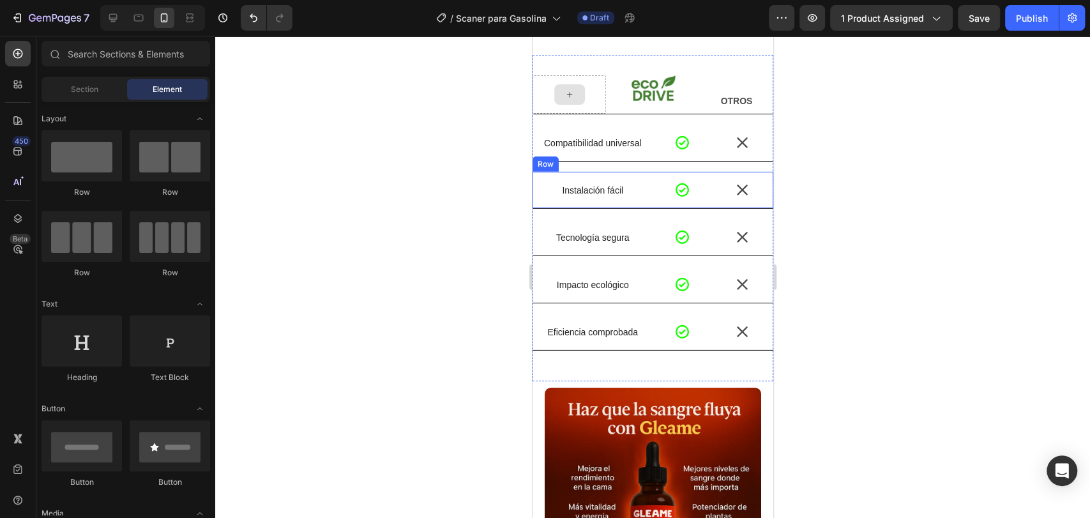
click at [586, 191] on p "Instalación fácil" at bounding box center [592, 190] width 118 height 11
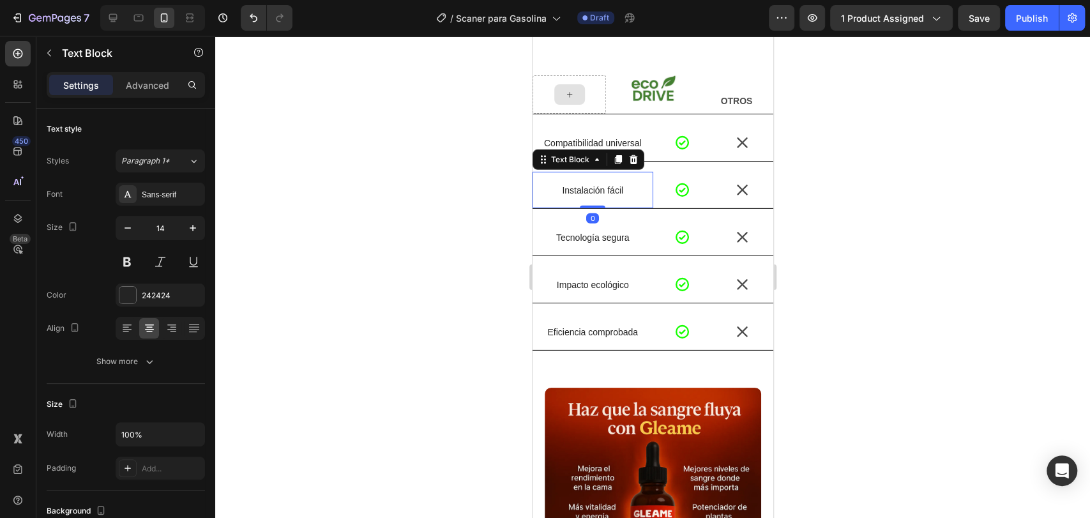
click at [586, 191] on p "Instalación fácil" at bounding box center [592, 190] width 118 height 11
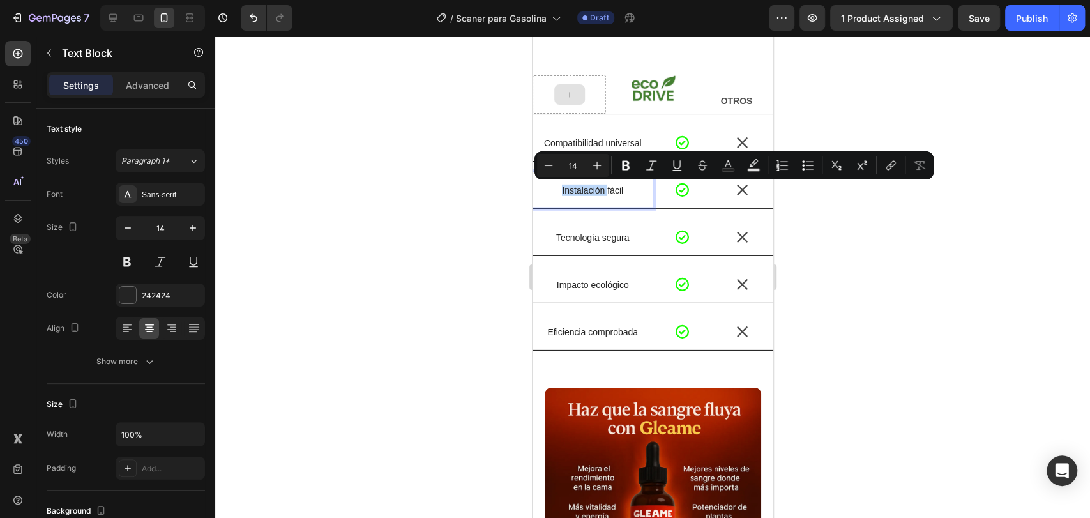
click at [585, 191] on p "Instalación fácil" at bounding box center [592, 190] width 118 height 11
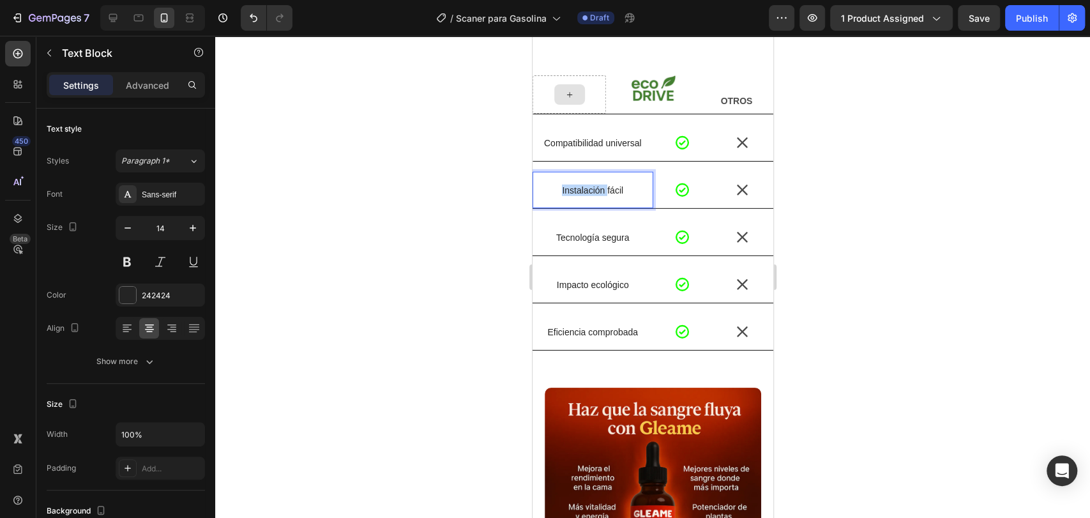
click at [585, 191] on p "Instalación fácil" at bounding box center [592, 190] width 118 height 11
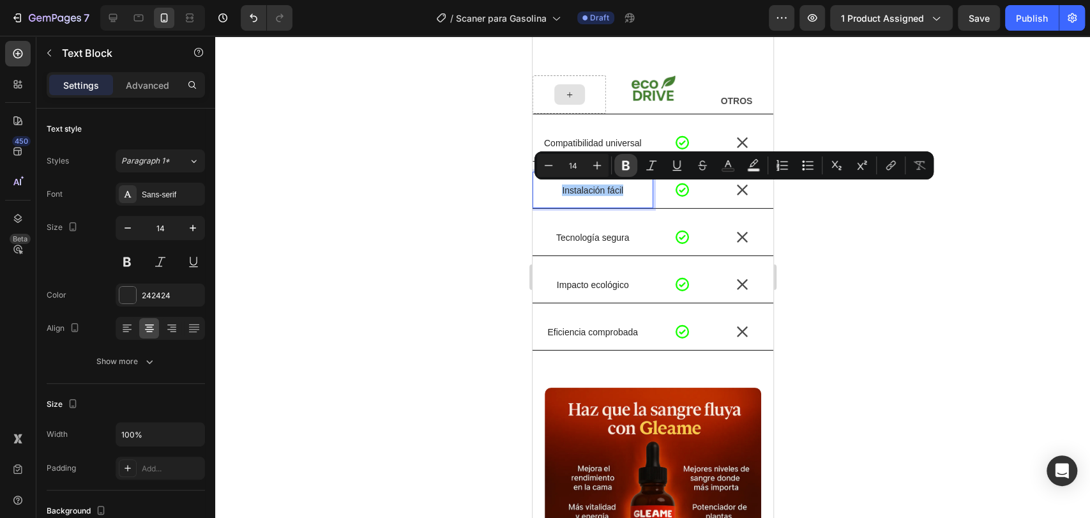
click at [633, 167] on button "Bold" at bounding box center [625, 165] width 23 height 23
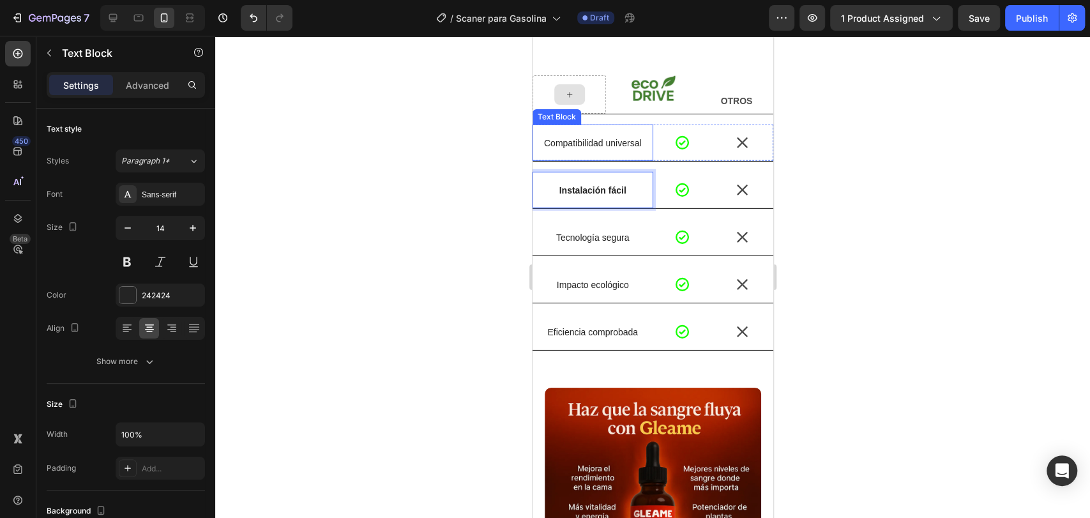
click at [600, 140] on p "Compatibilidad universal" at bounding box center [592, 142] width 118 height 11
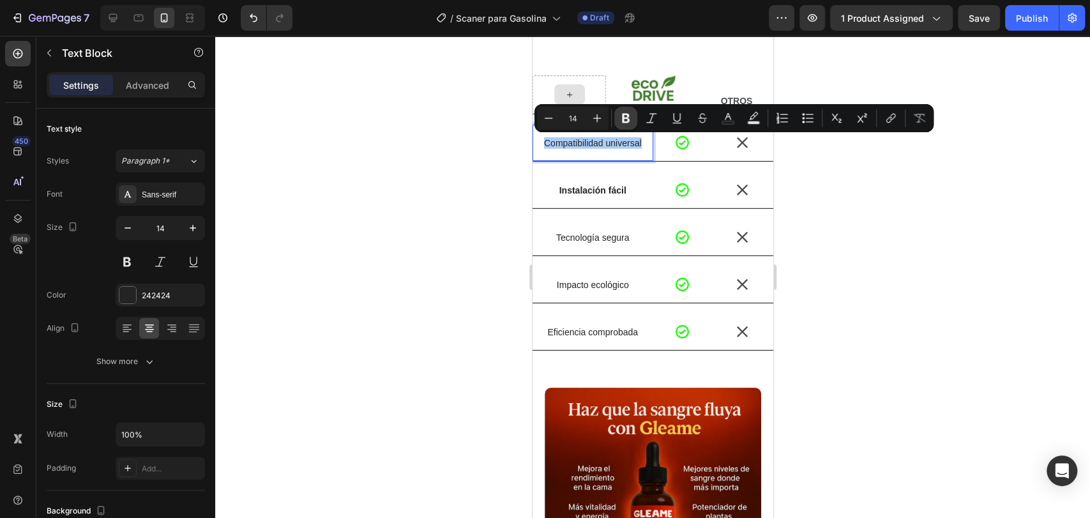
click at [627, 115] on icon "Editor contextual toolbar" at bounding box center [626, 119] width 8 height 10
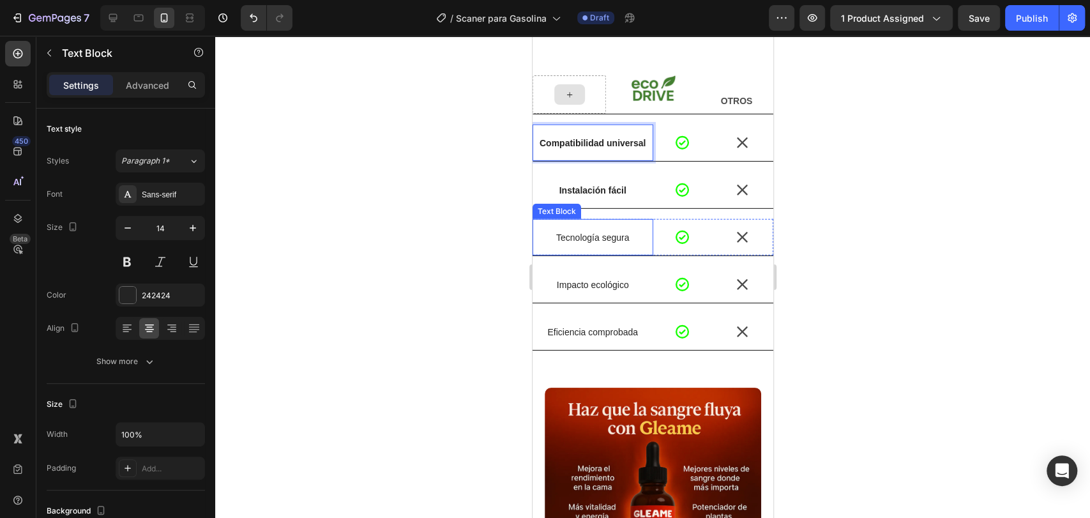
click at [601, 239] on p "Tecnología segura" at bounding box center [592, 237] width 118 height 11
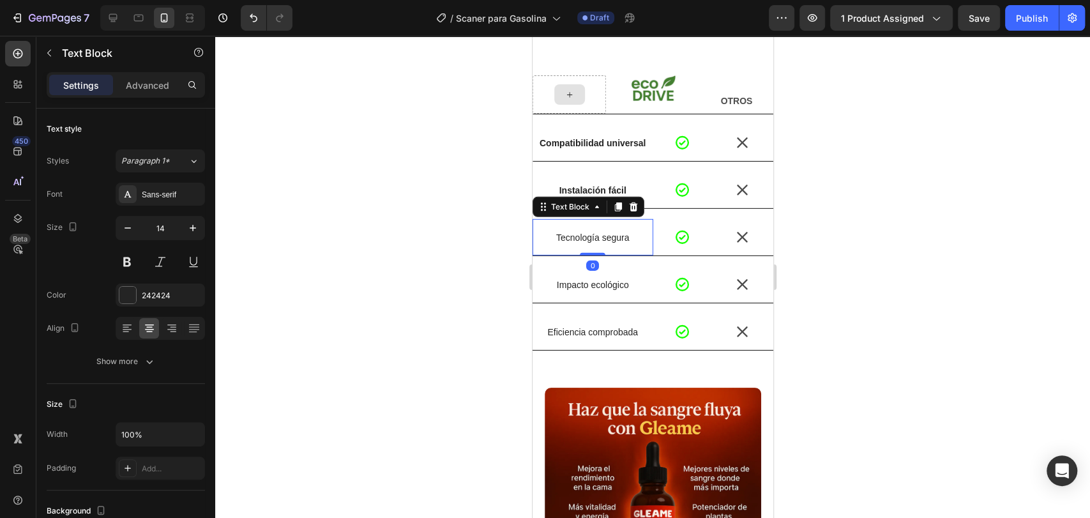
click at [601, 239] on p "Tecnología segura" at bounding box center [592, 237] width 118 height 11
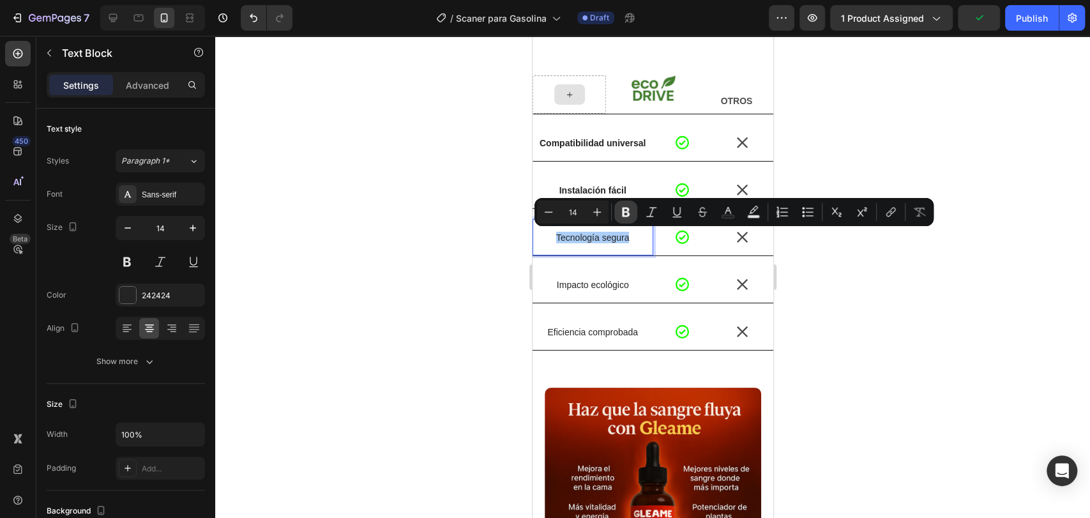
click at [616, 216] on button "Bold" at bounding box center [625, 211] width 23 height 23
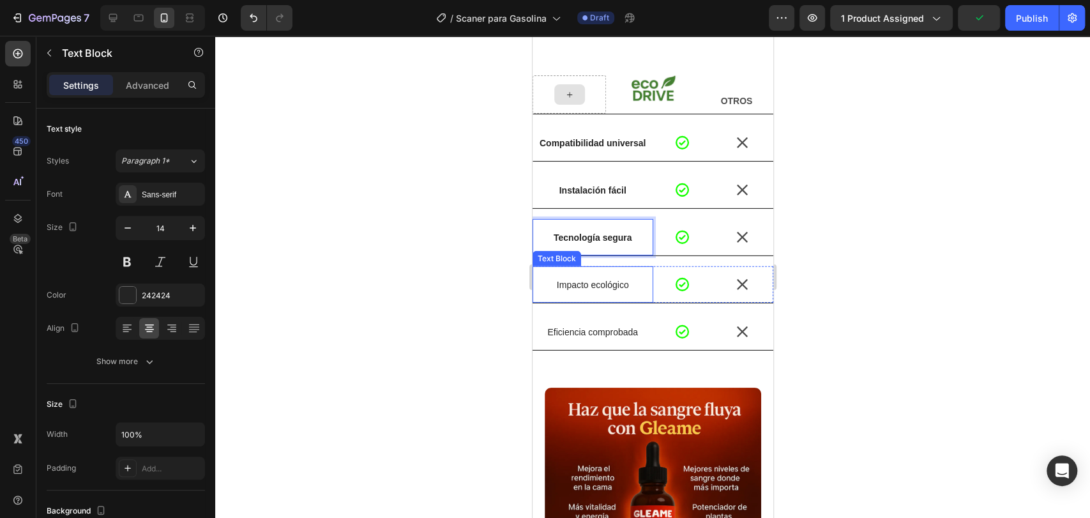
click at [589, 285] on p "Impacto ecológico" at bounding box center [592, 284] width 118 height 11
click at [586, 284] on p "Impacto ecológico" at bounding box center [592, 284] width 118 height 11
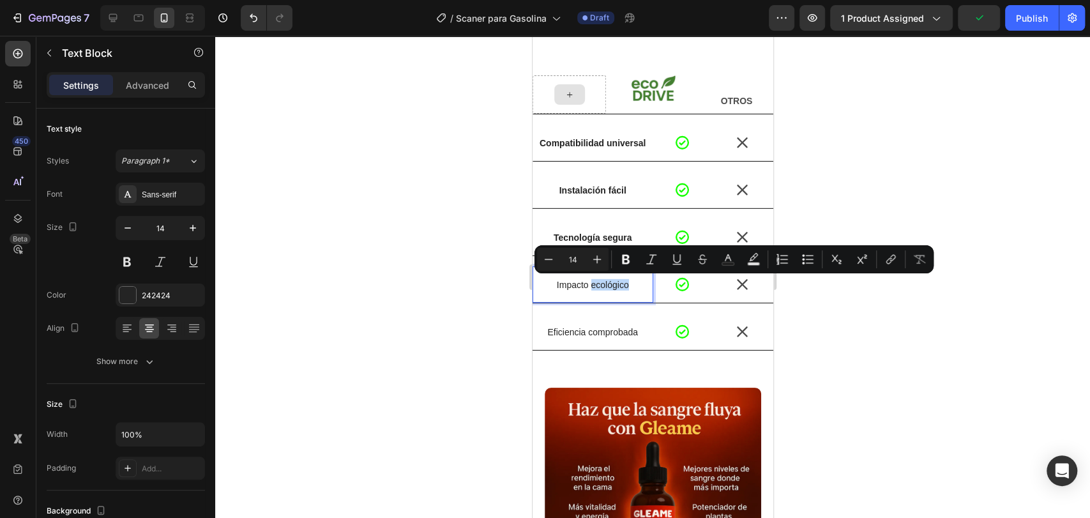
click at [588, 284] on p "Impacto ecológico" at bounding box center [592, 284] width 118 height 11
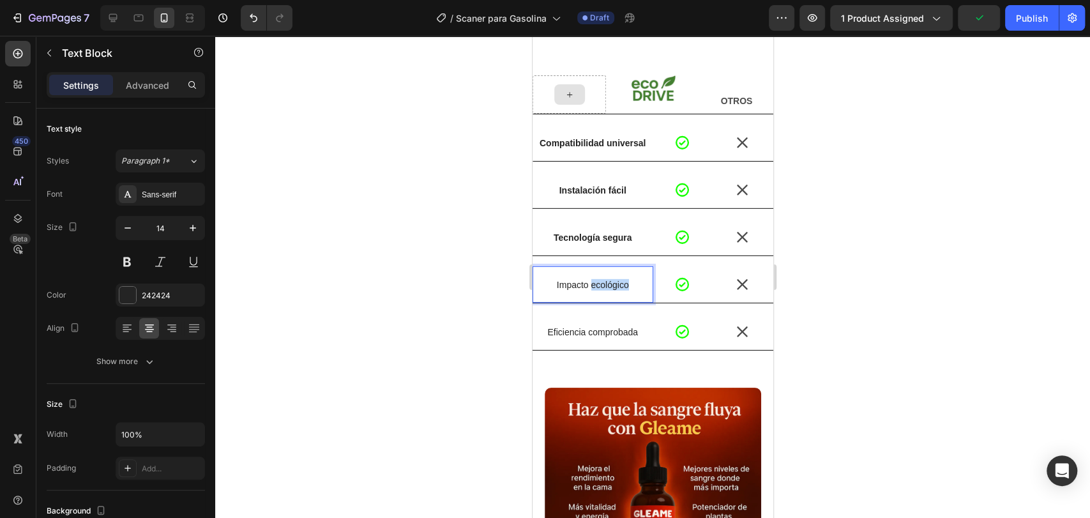
click at [588, 284] on p "Impacto ecológico" at bounding box center [592, 284] width 118 height 11
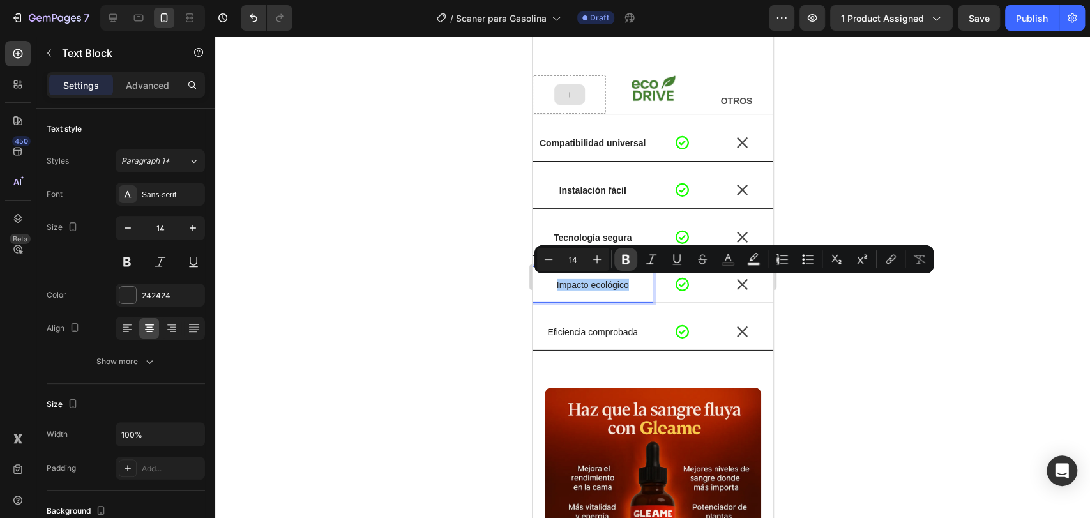
click at [621, 263] on icon "Editor contextual toolbar" at bounding box center [625, 259] width 13 height 13
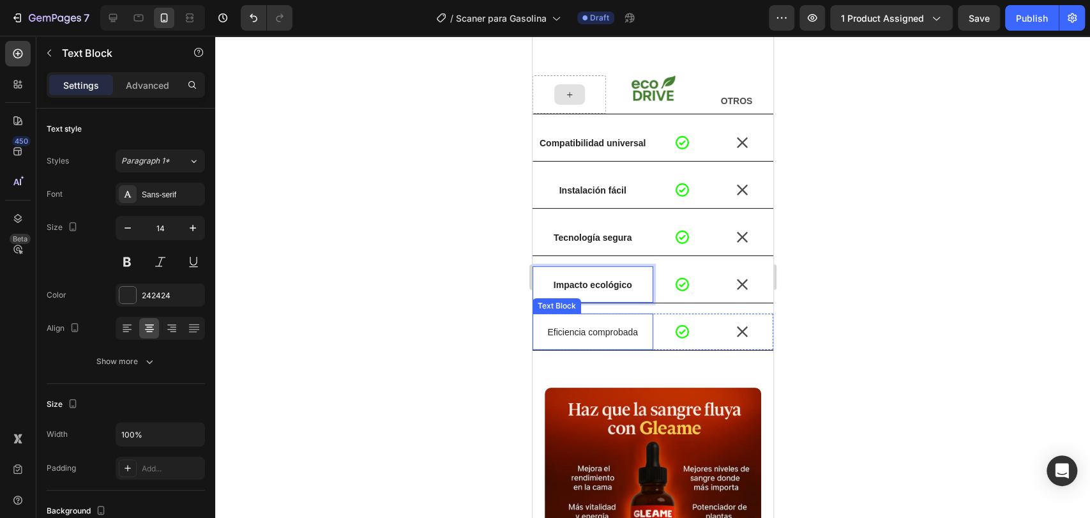
click at [578, 335] on p "Eficiencia comprobada" at bounding box center [592, 331] width 118 height 11
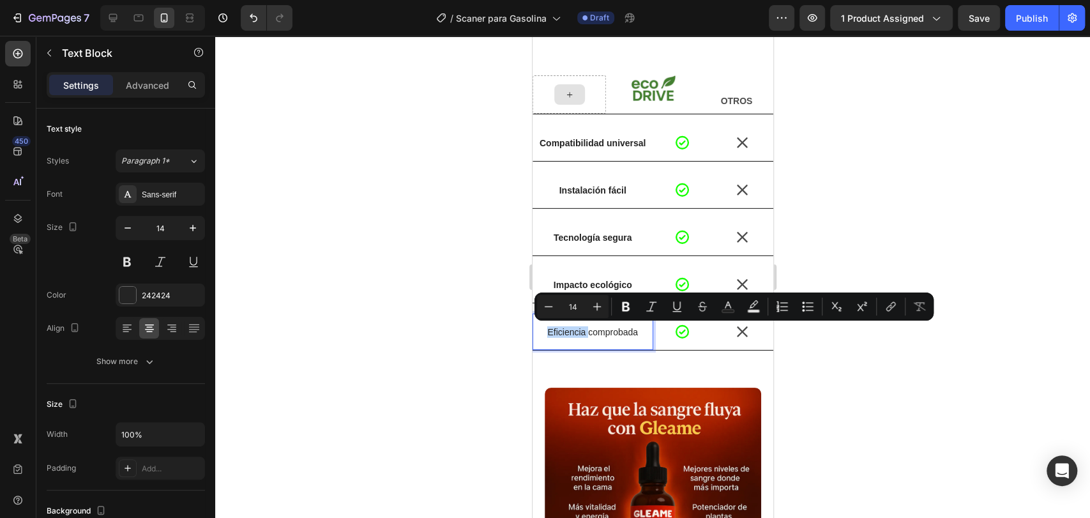
click at [578, 335] on p "Eficiencia comprobada" at bounding box center [592, 331] width 118 height 11
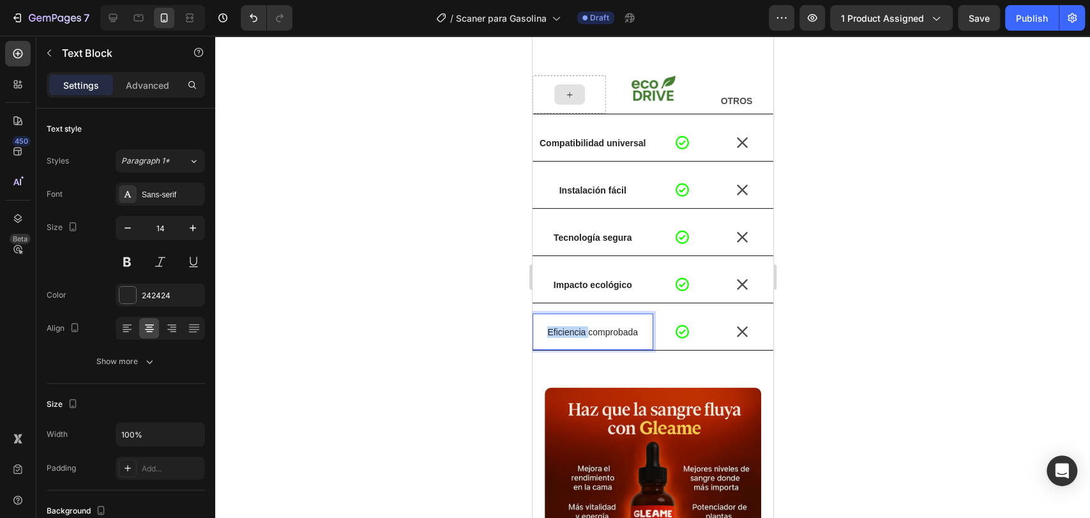
click at [578, 335] on p "Eficiencia comprobada" at bounding box center [592, 331] width 118 height 11
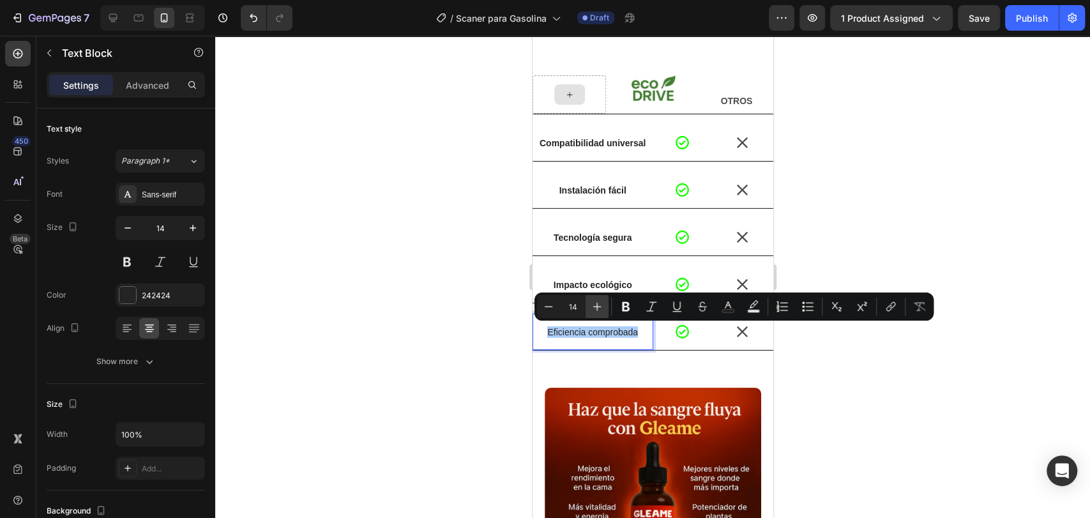
click at [628, 303] on icon "Editor contextual toolbar" at bounding box center [626, 307] width 8 height 10
click at [393, 306] on div at bounding box center [652, 277] width 875 height 482
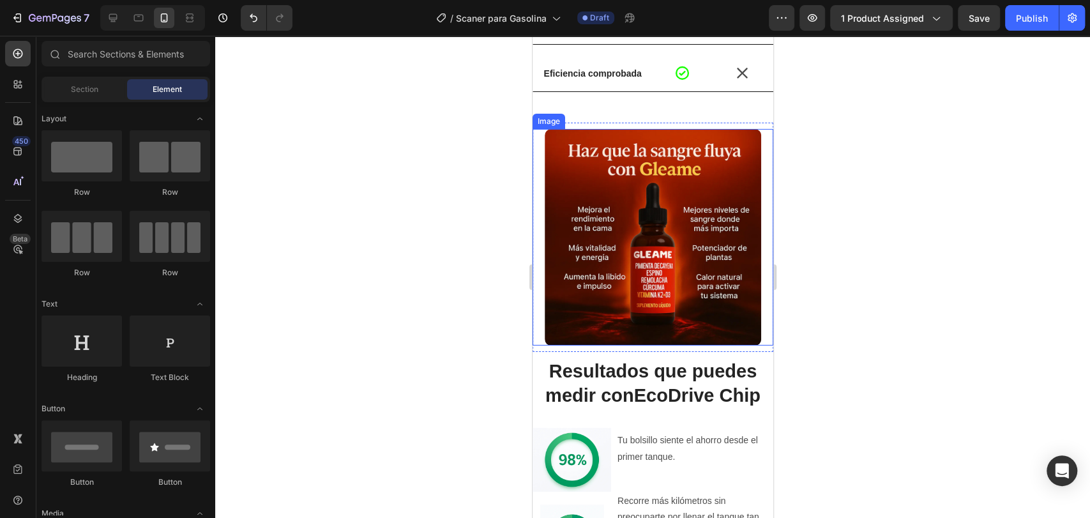
scroll to position [2838, 0]
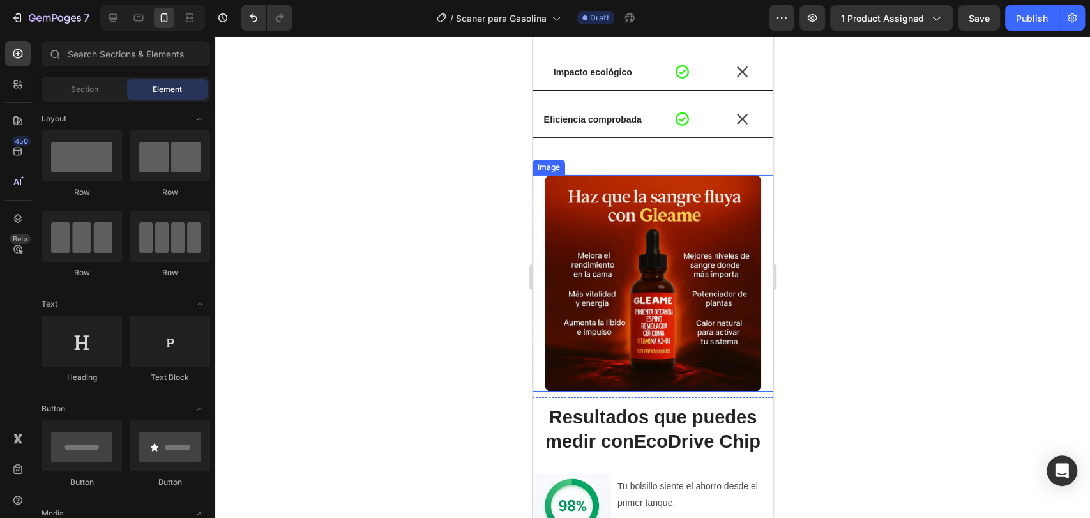
click at [656, 223] on img at bounding box center [652, 283] width 216 height 216
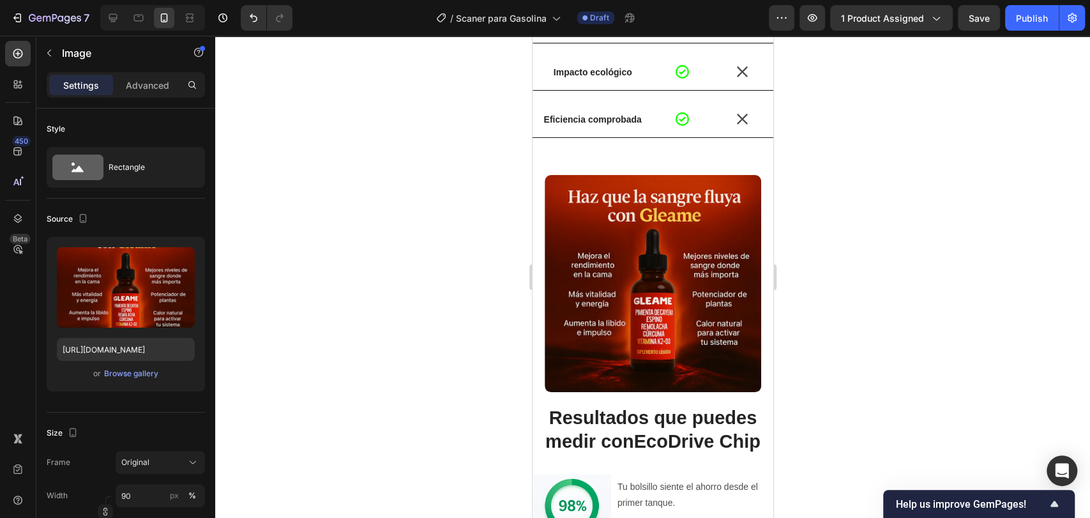
click at [446, 132] on div at bounding box center [652, 277] width 875 height 482
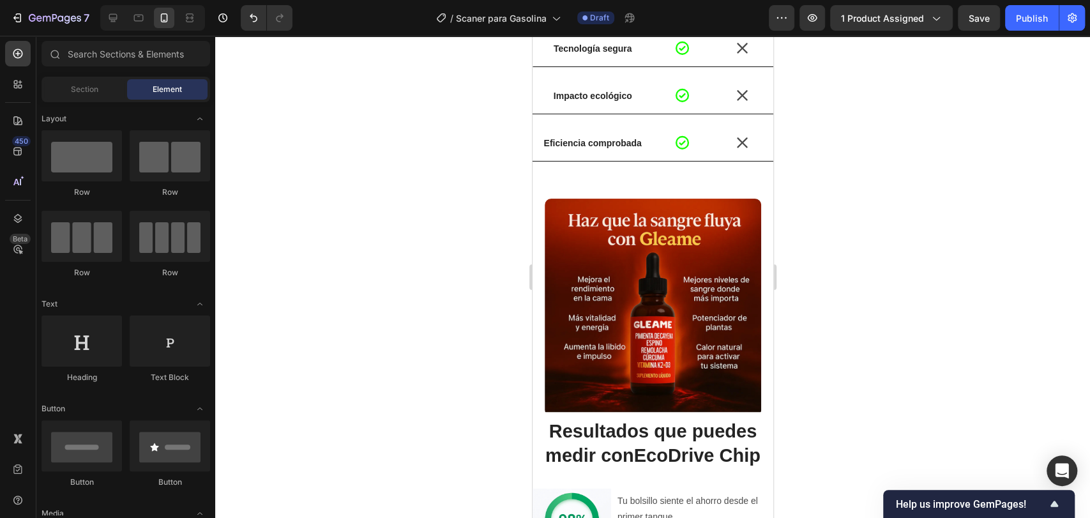
scroll to position [2878, 0]
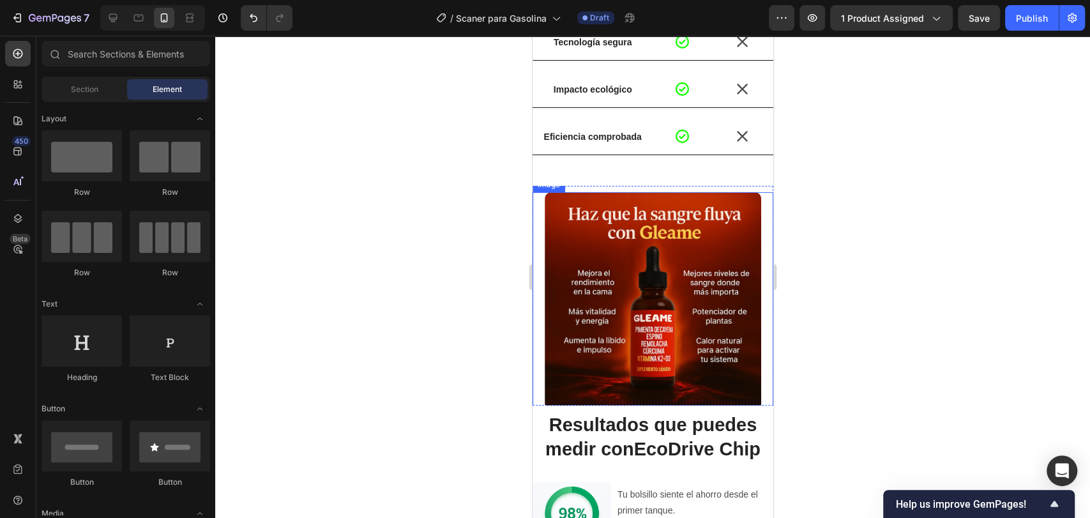
click at [619, 261] on img at bounding box center [652, 300] width 216 height 216
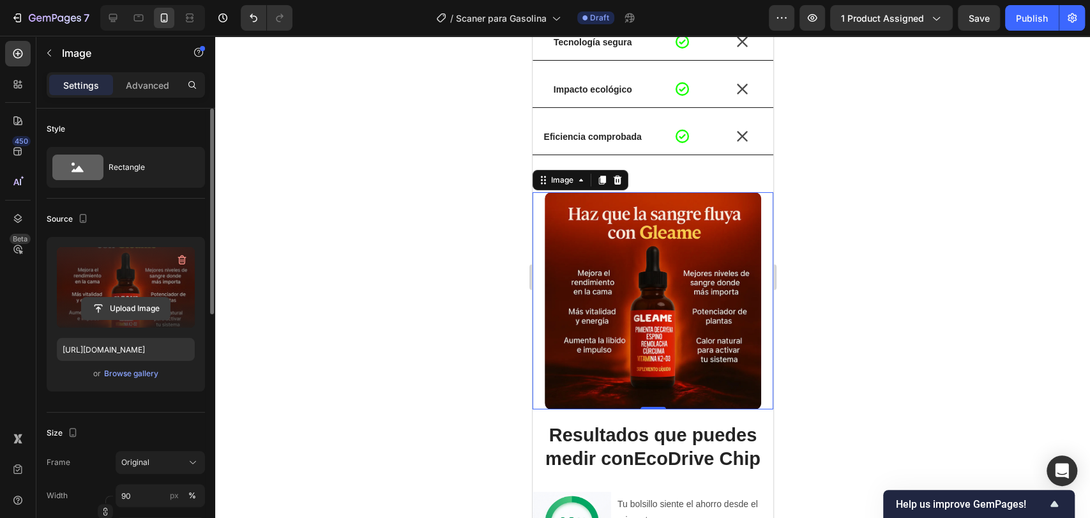
click at [130, 305] on input "file" at bounding box center [126, 309] width 88 height 22
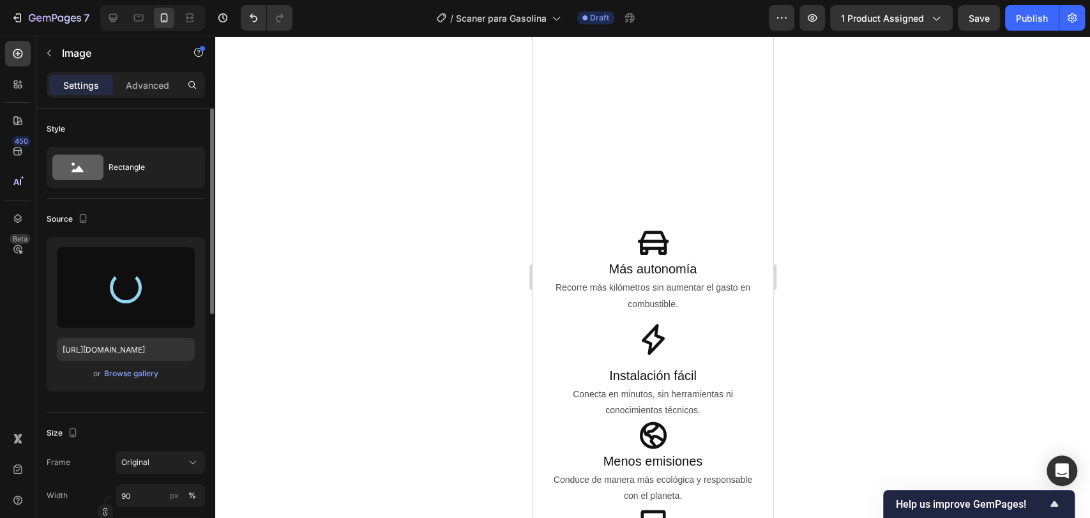
type input "https://cdn.shopify.com/s/files/1/0714/8571/8759/files/gempages_547003309001540…"
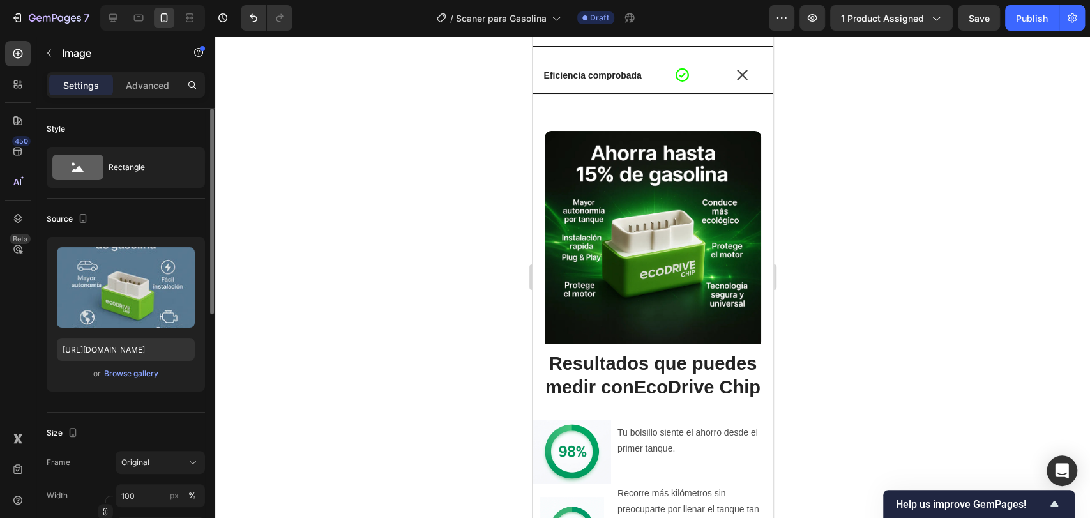
scroll to position [2937, 0]
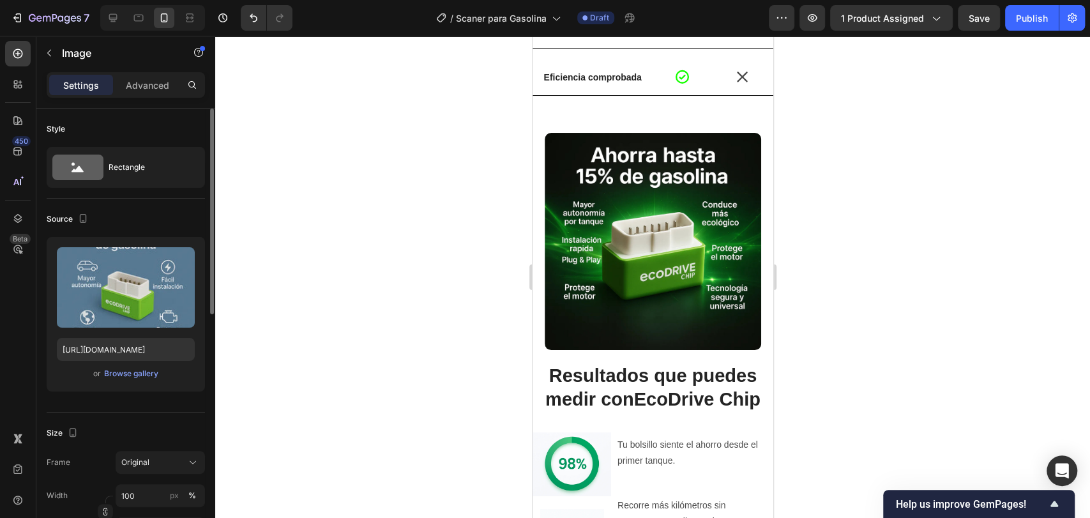
click at [436, 231] on div at bounding box center [652, 277] width 875 height 482
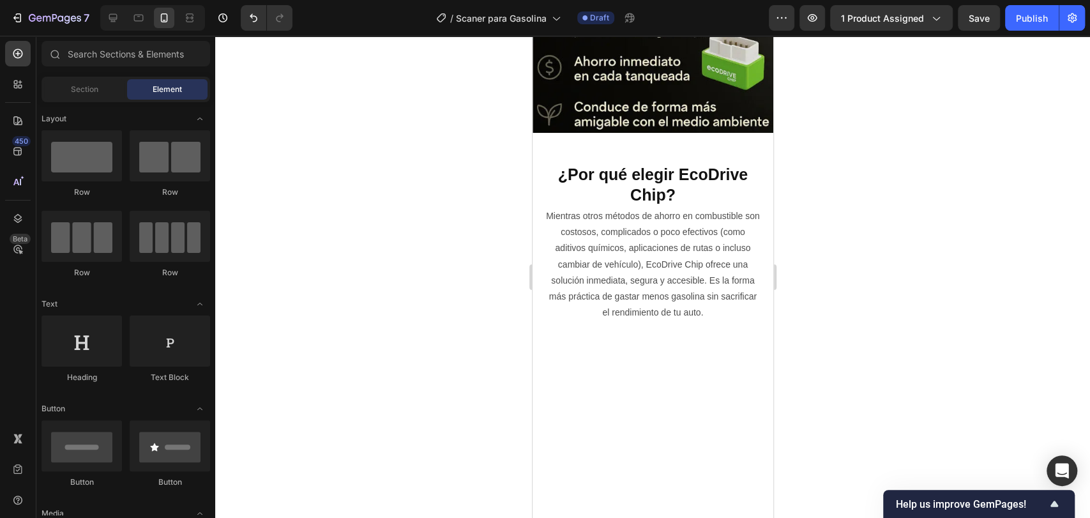
scroll to position [2105, 0]
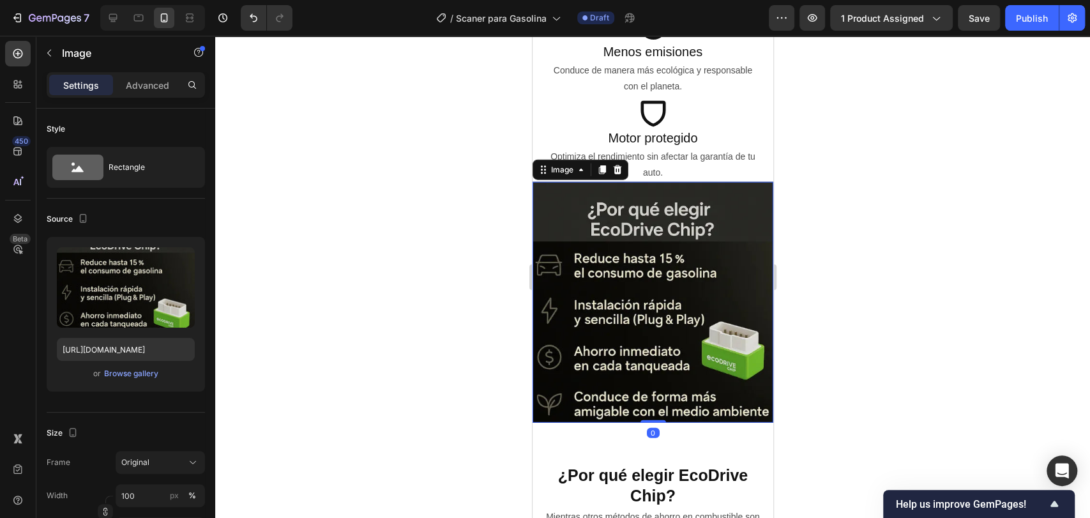
click at [660, 252] on img at bounding box center [652, 302] width 241 height 241
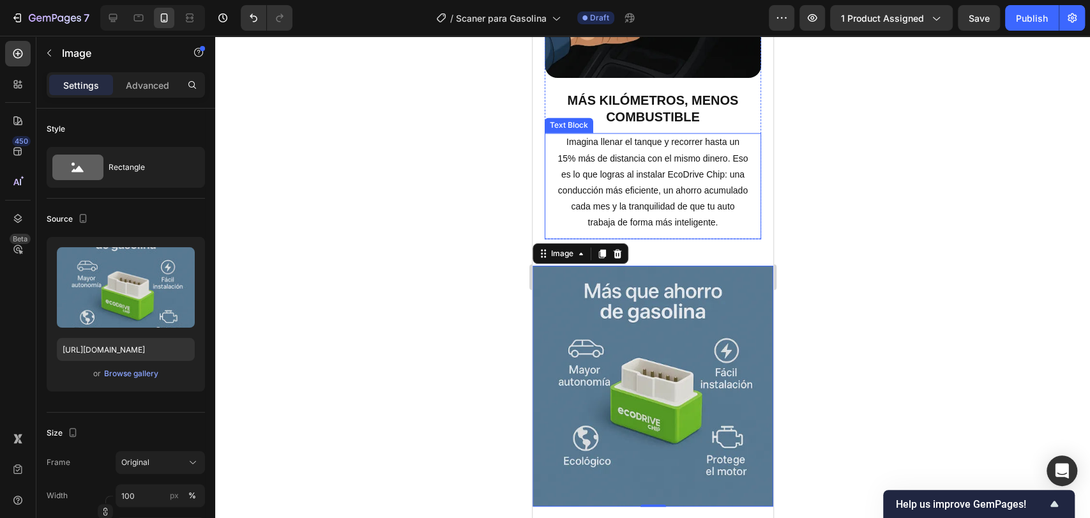
scroll to position [1398, 0]
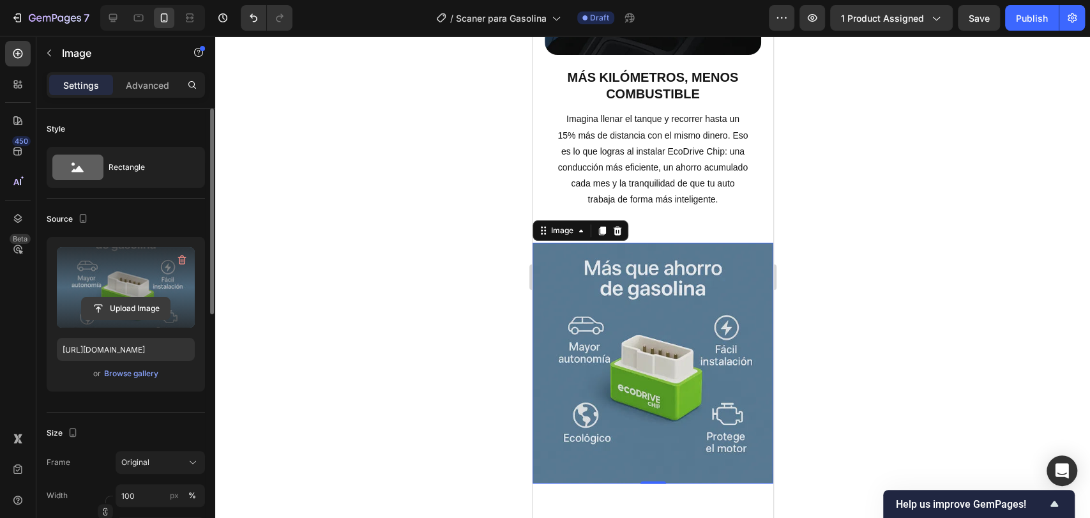
click at [169, 299] on input "file" at bounding box center [126, 309] width 88 height 22
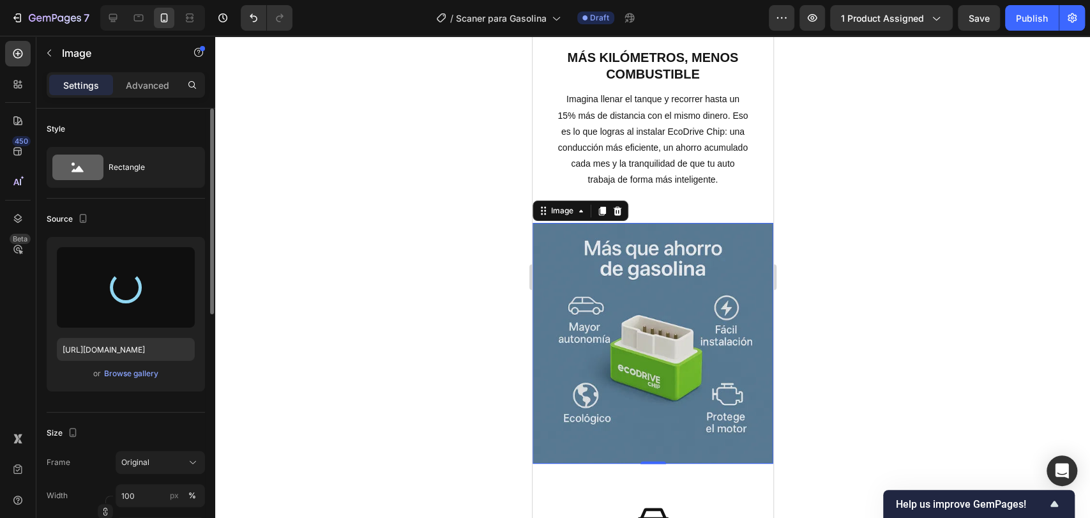
scroll to position [1416, 0]
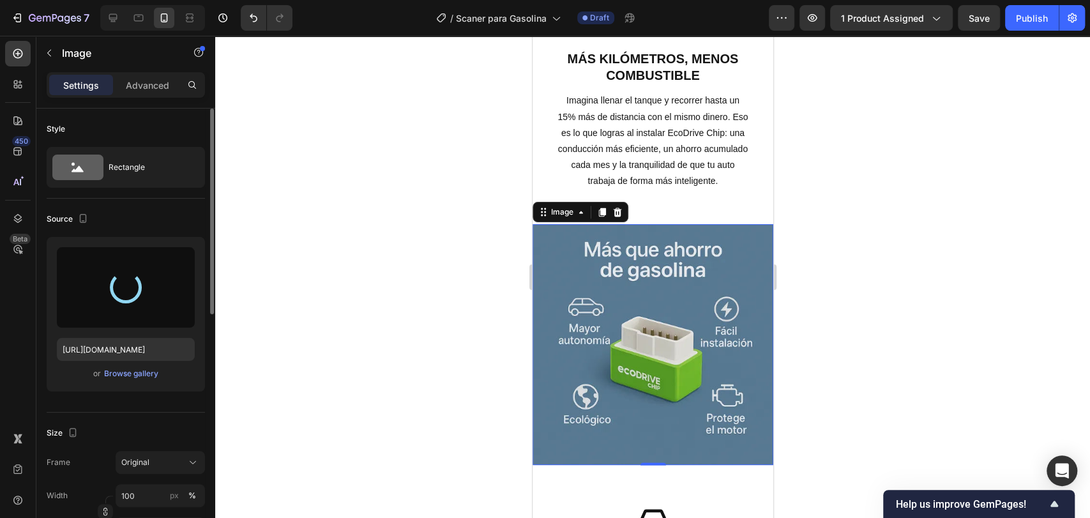
type input "https://cdn.shopify.com/s/files/1/0714/8571/8759/files/gempages_547003309001540…"
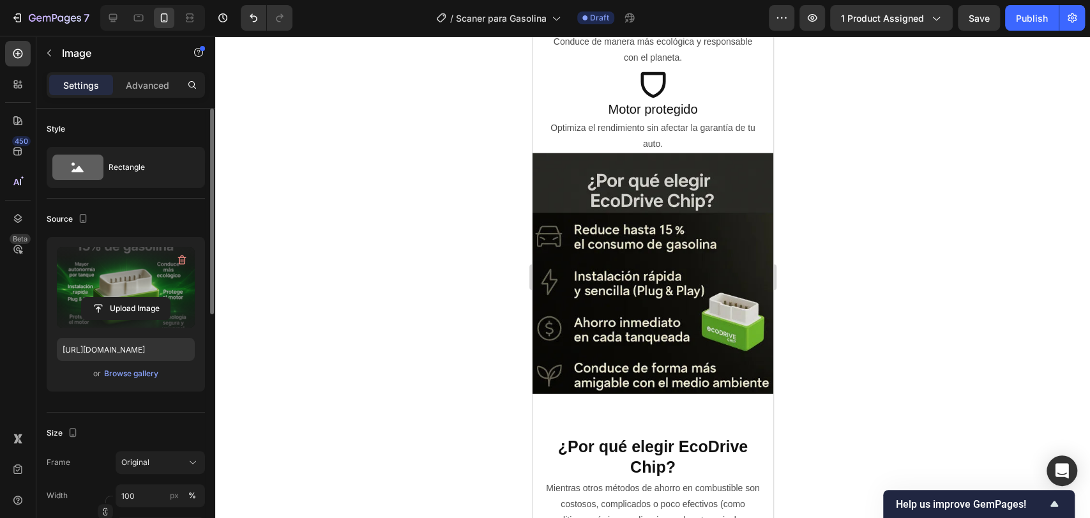
scroll to position [2135, 0]
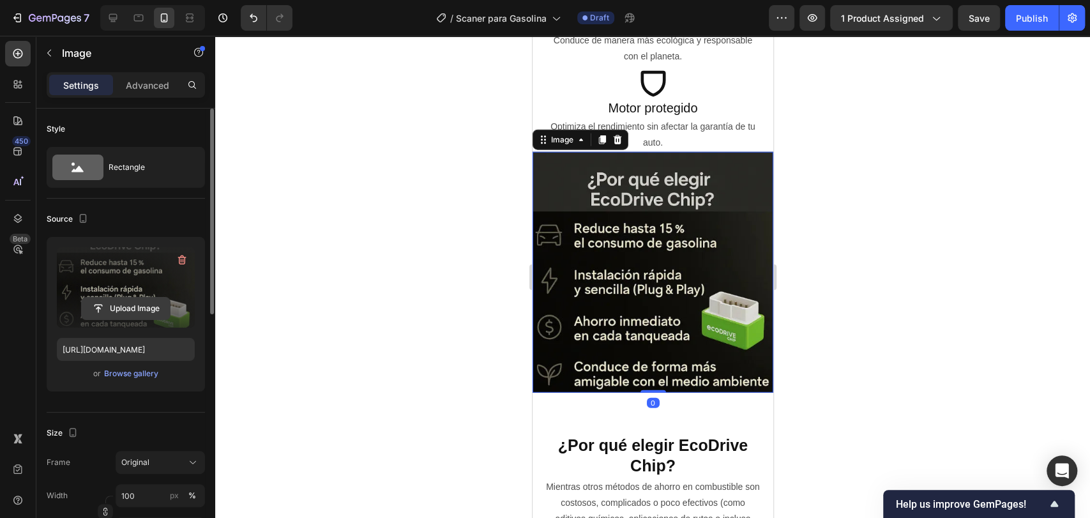
click at [137, 307] on input "file" at bounding box center [126, 309] width 88 height 22
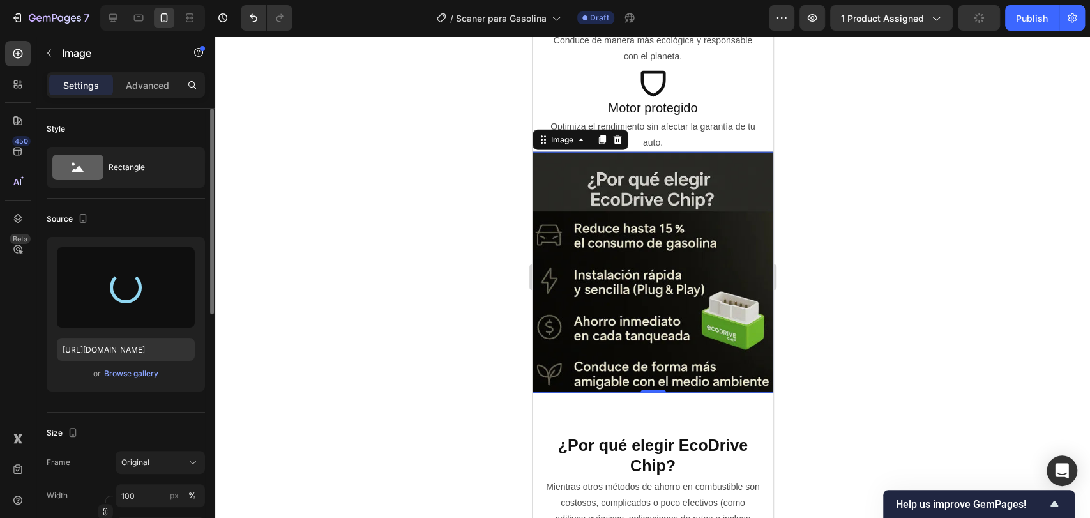
type input "https://cdn.shopify.com/s/files/1/0714/8571/8759/files/gempages_547003309001540…"
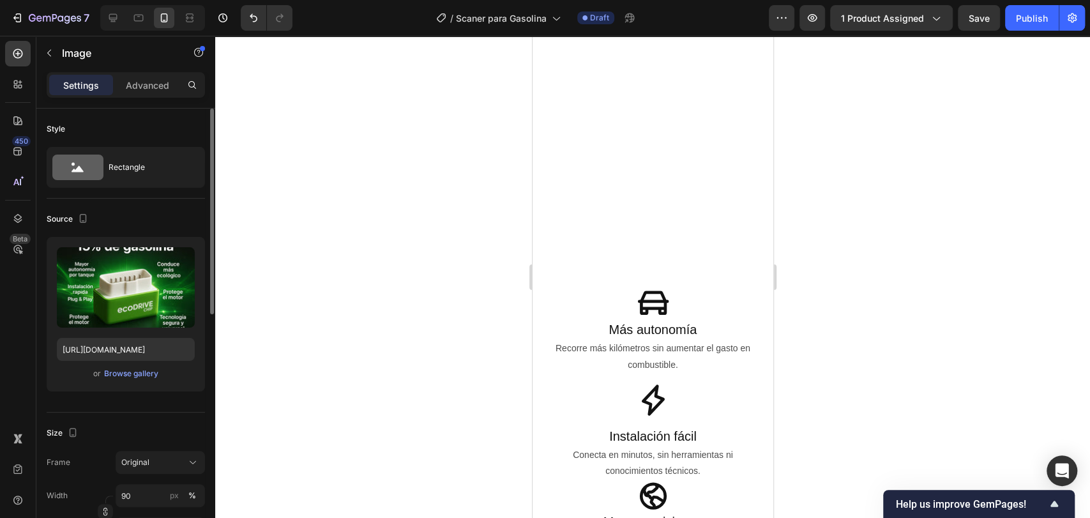
scroll to position [1524, 0]
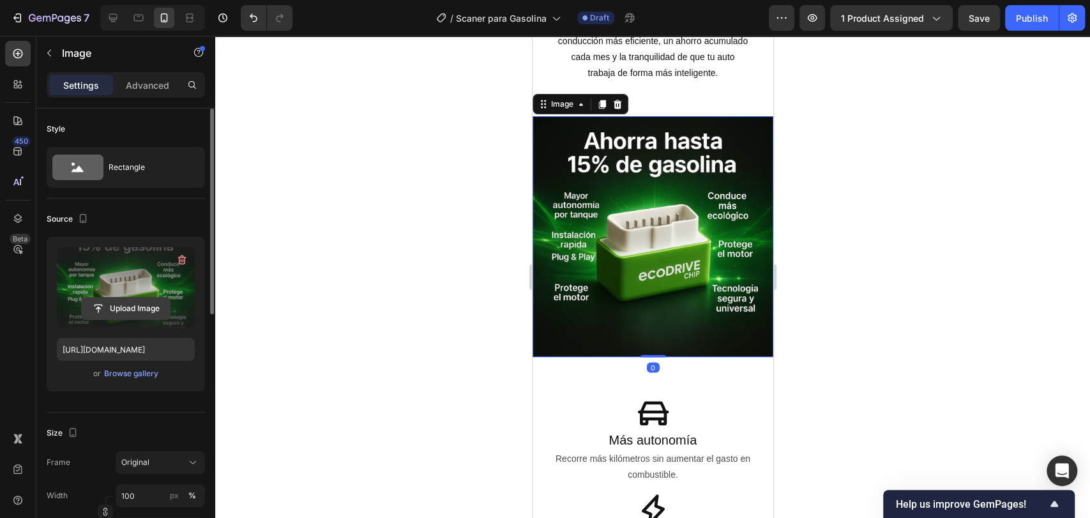
click at [146, 315] on input "file" at bounding box center [126, 309] width 88 height 22
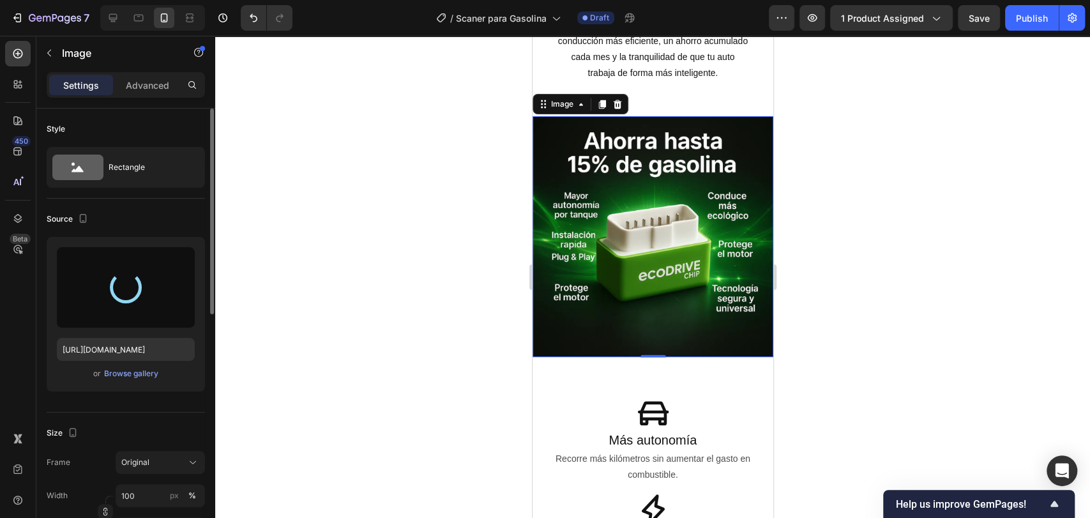
type input "https://cdn.shopify.com/s/files/1/0714/8571/8759/files/gempages_547003309001540…"
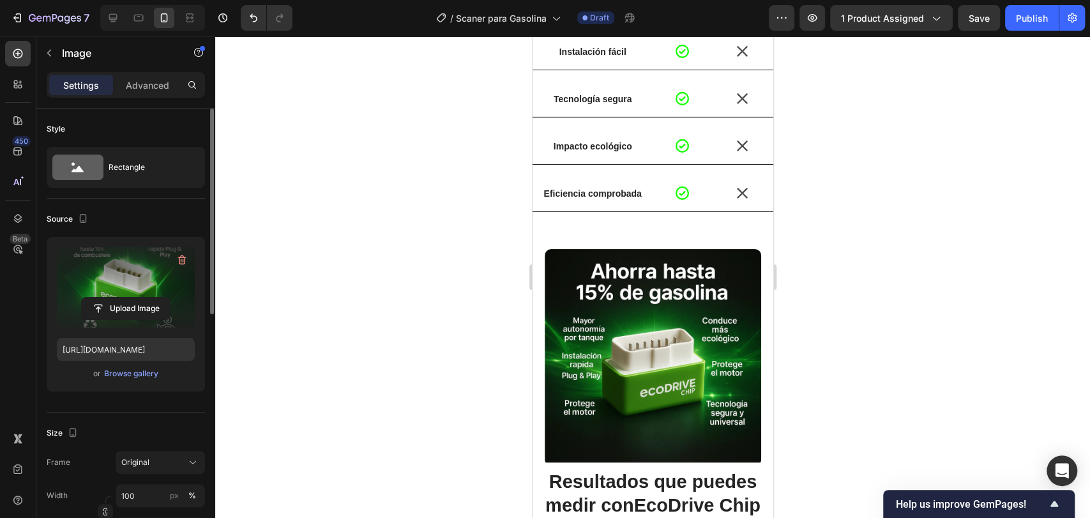
scroll to position [2998, 0]
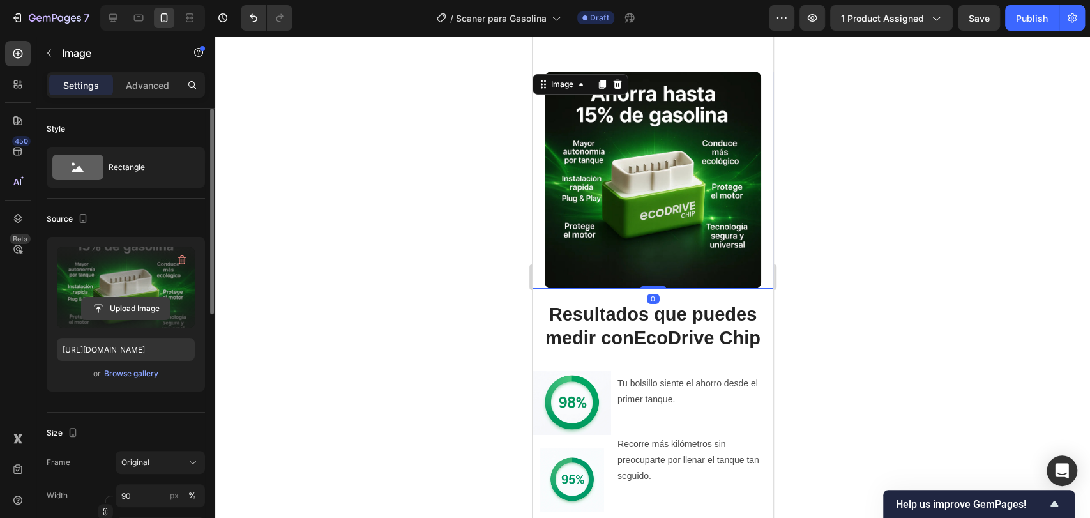
click at [143, 305] on input "file" at bounding box center [126, 309] width 88 height 22
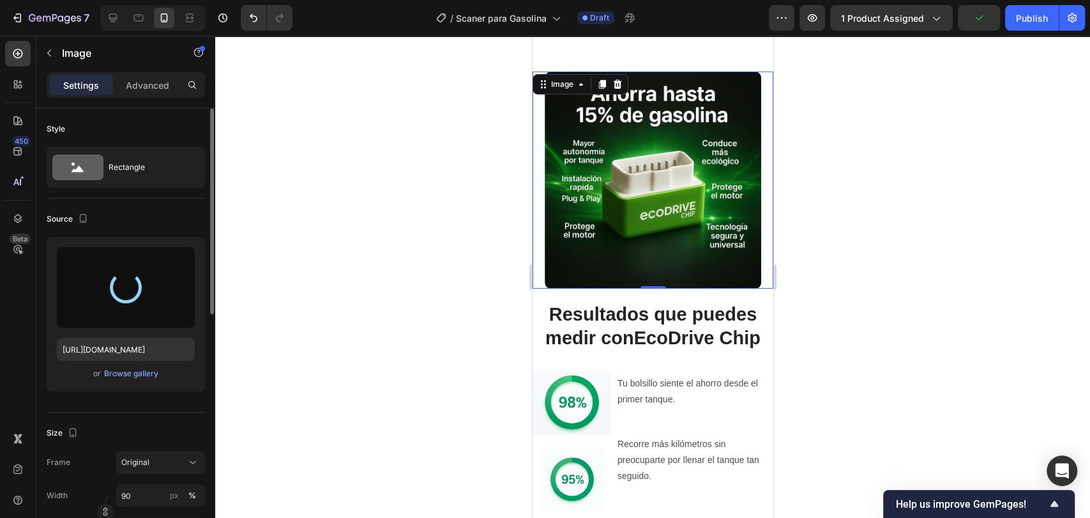
type input "https://cdn.shopify.com/s/files/1/0714/8571/8759/files/gempages_547003309001540…"
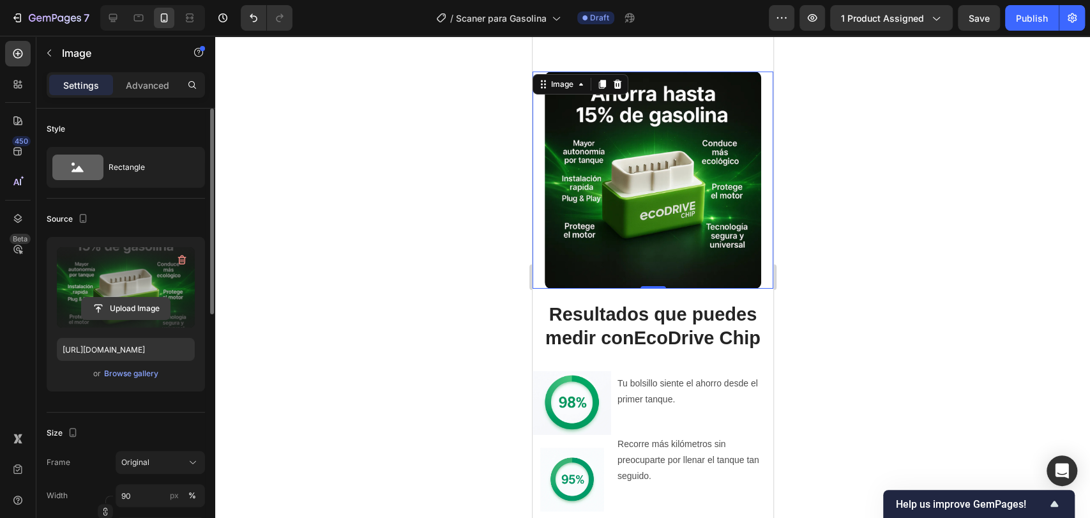
click at [155, 307] on input "file" at bounding box center [126, 309] width 88 height 22
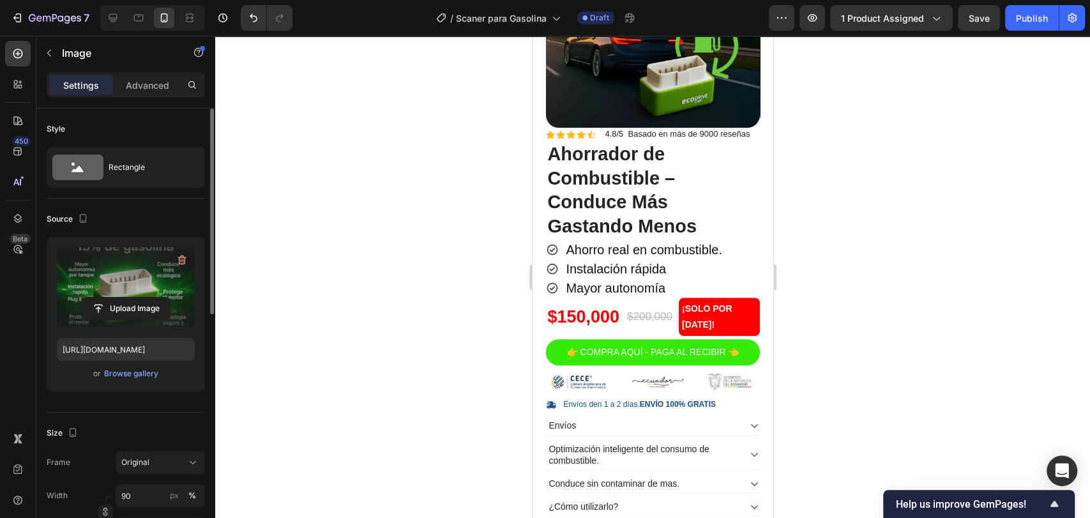
scroll to position [0, 0]
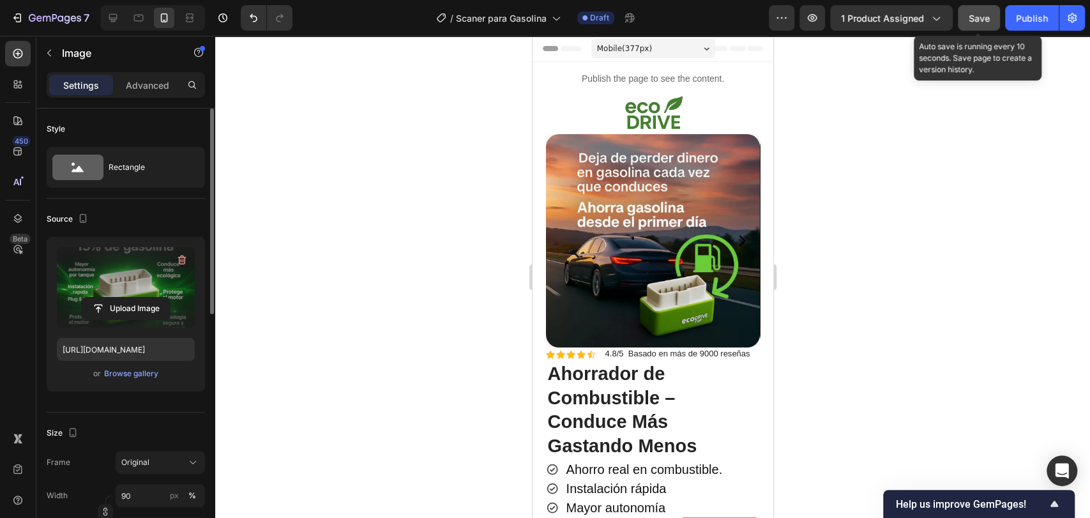
click at [967, 26] on button "Save" at bounding box center [979, 18] width 42 height 26
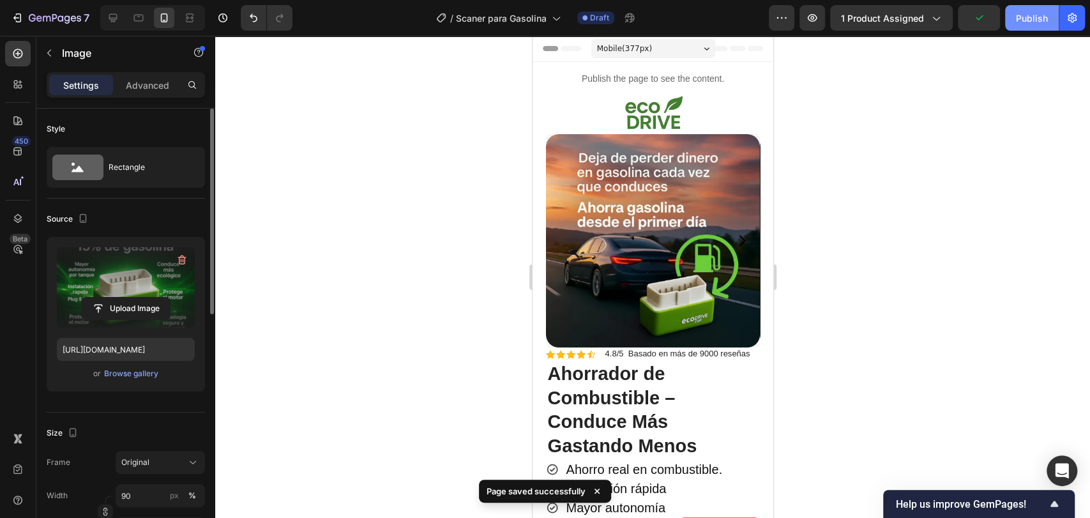
click at [1030, 15] on div "Publish" at bounding box center [1032, 17] width 32 height 13
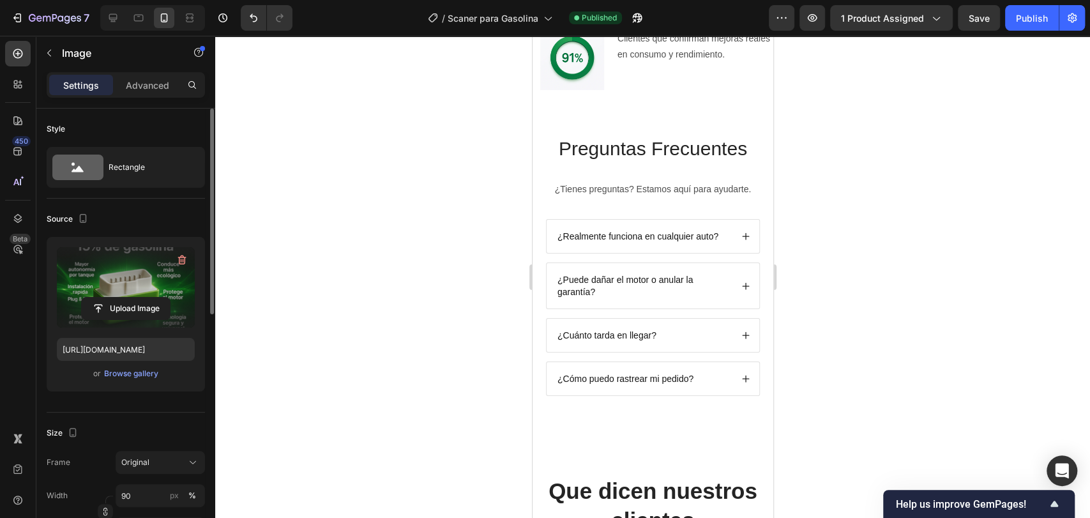
scroll to position [3737, 0]
